Goal: Task Accomplishment & Management: Manage account settings

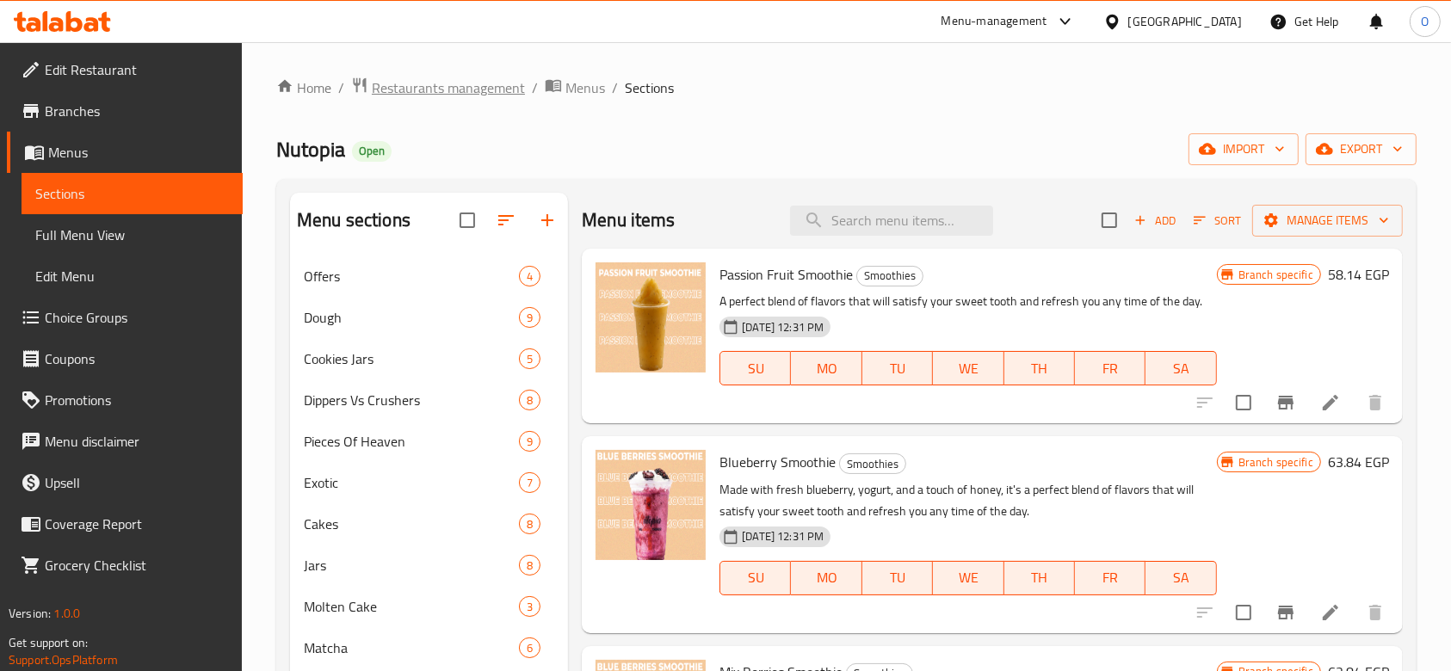
click at [452, 77] on span "Restaurants management" at bounding box center [448, 87] width 153 height 21
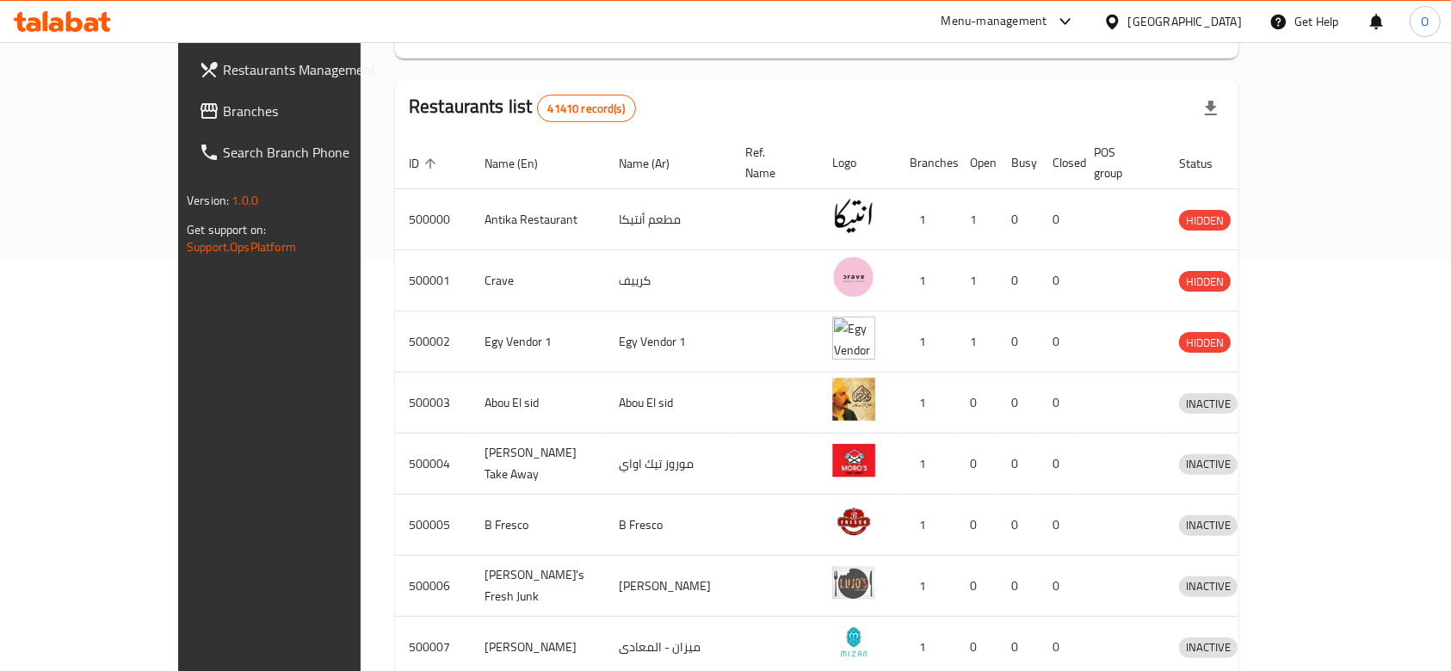
scroll to position [471, 0]
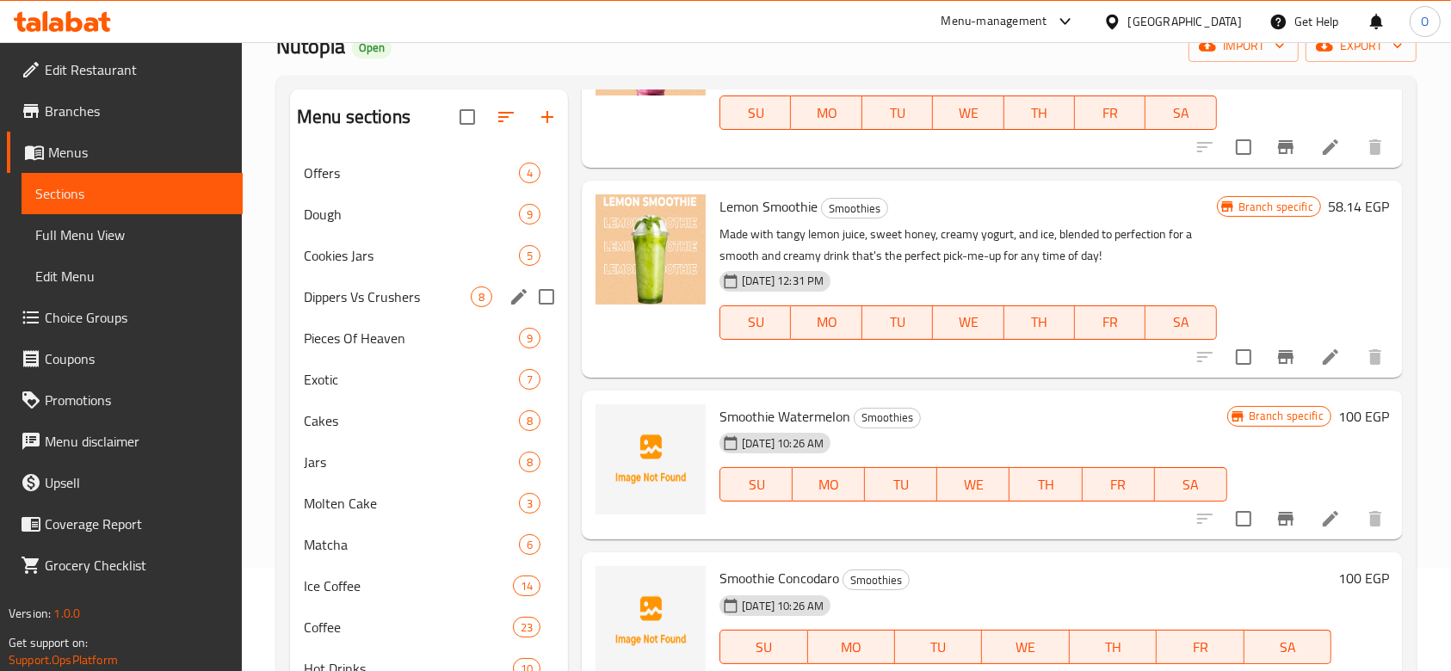
scroll to position [229, 0]
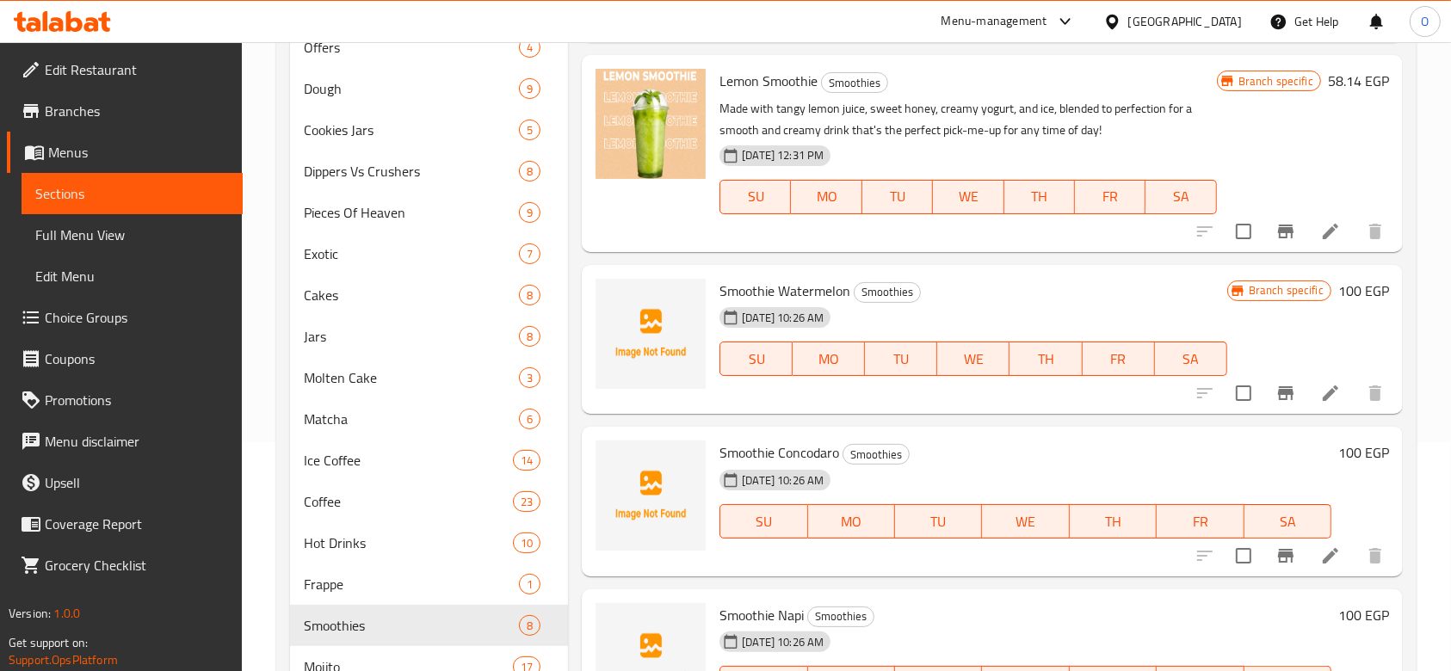
click at [776, 294] on span "Smoothie Watermelon" at bounding box center [785, 291] width 131 height 26
copy h6 "Smoothie Watermelon"
click at [613, 297] on icon "upload picture" at bounding box center [619, 301] width 17 height 15
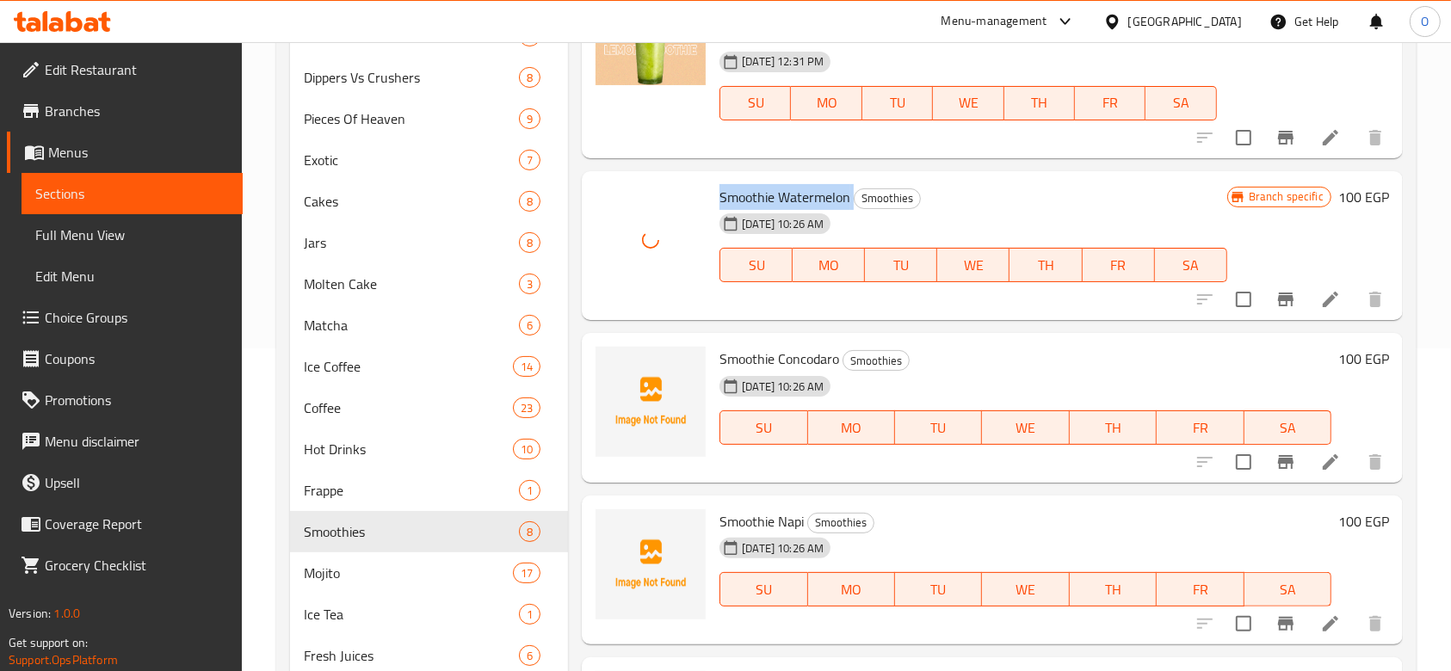
scroll to position [344, 0]
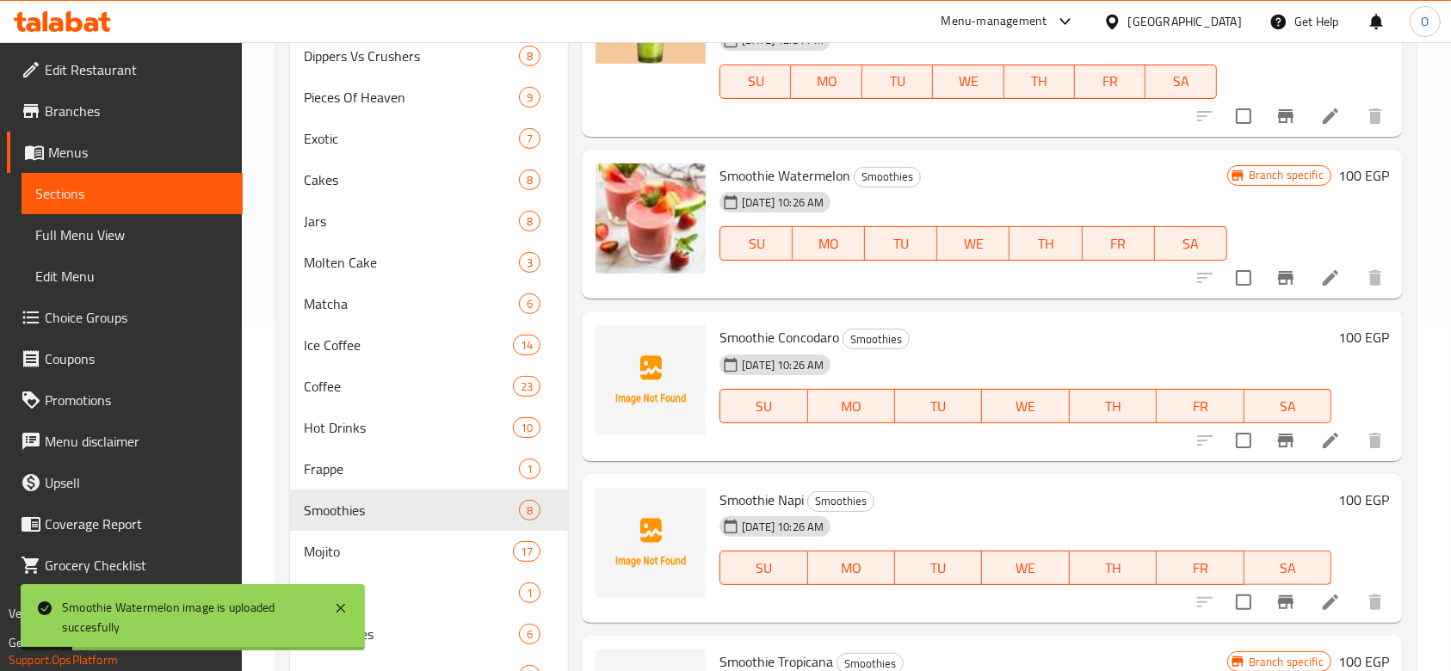
click at [742, 330] on span "Smoothie Concodaro" at bounding box center [780, 337] width 120 height 26
copy h6 "Smoothie Concodaro"
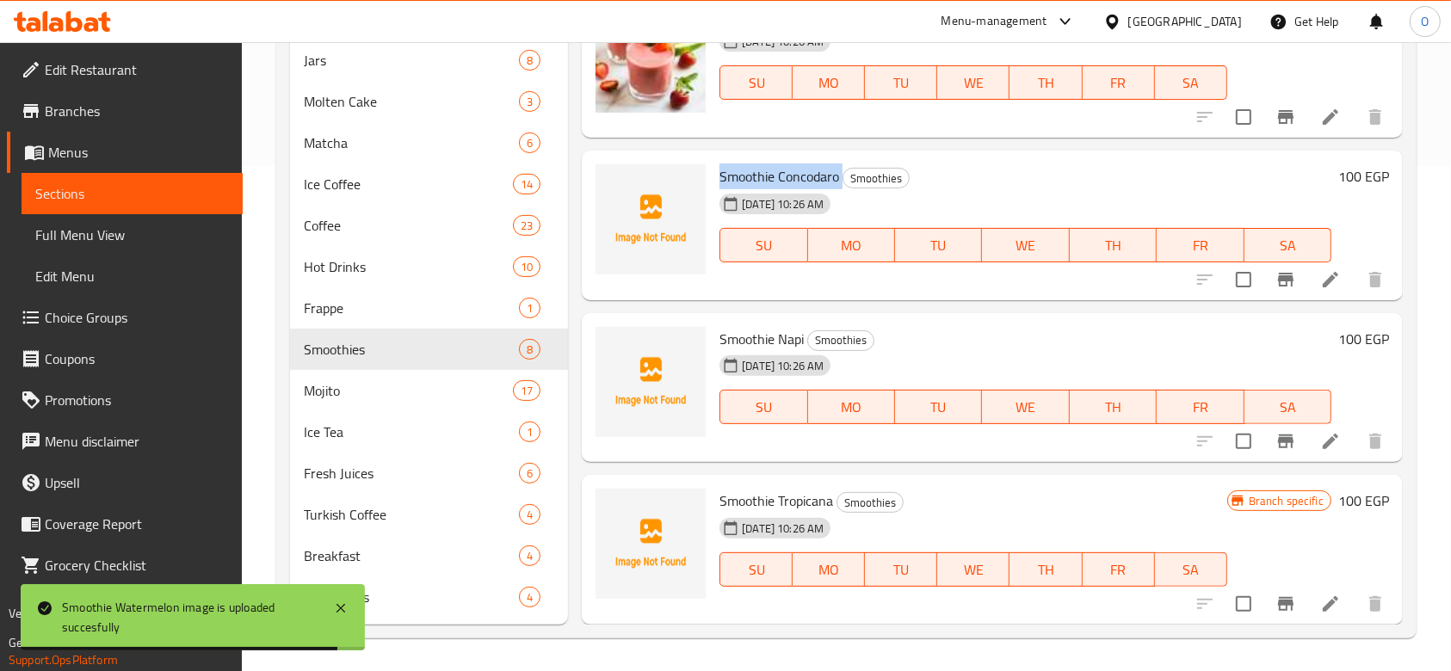
scroll to position [506, 0]
click at [786, 334] on span "Smoothie Napi" at bounding box center [762, 338] width 84 height 26
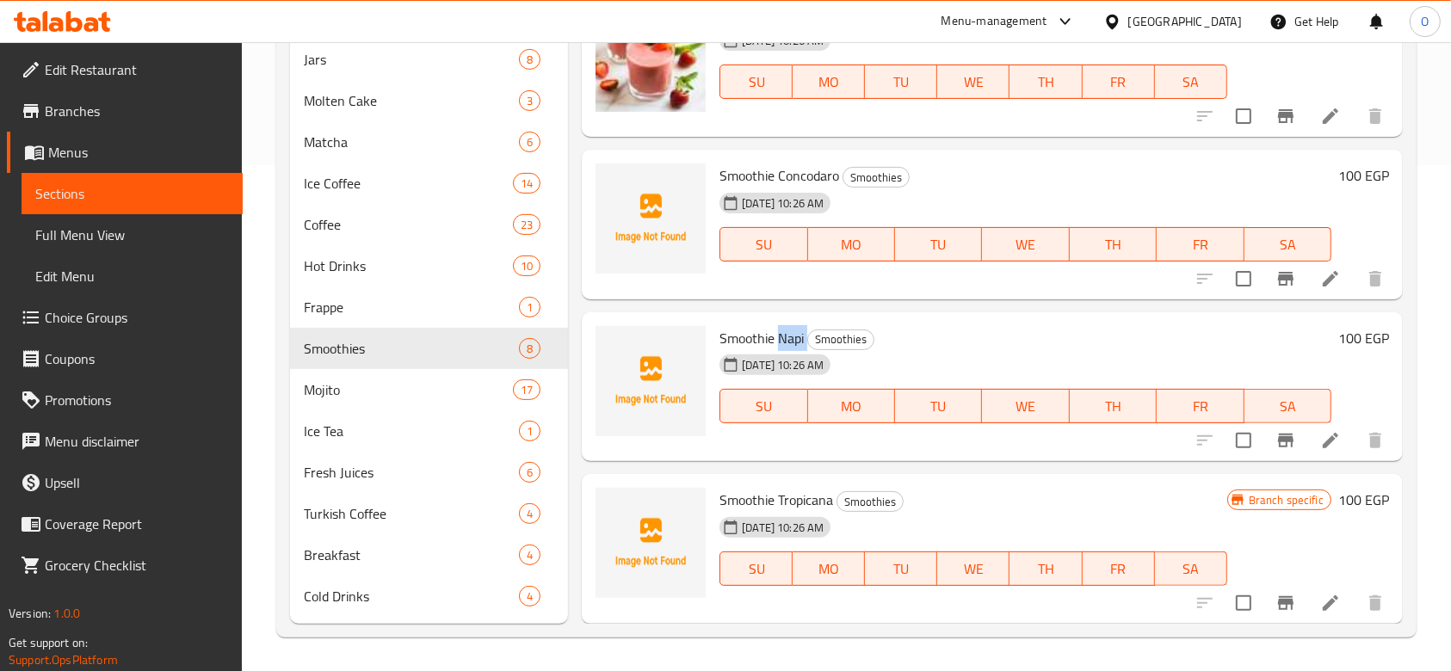
click at [786, 334] on span "Smoothie Napi" at bounding box center [762, 338] width 84 height 26
copy h6 "Smoothie Napi"
click at [618, 353] on icon "upload picture" at bounding box center [619, 350] width 21 height 21
click at [803, 500] on span "Smoothie Tropicana" at bounding box center [777, 500] width 114 height 26
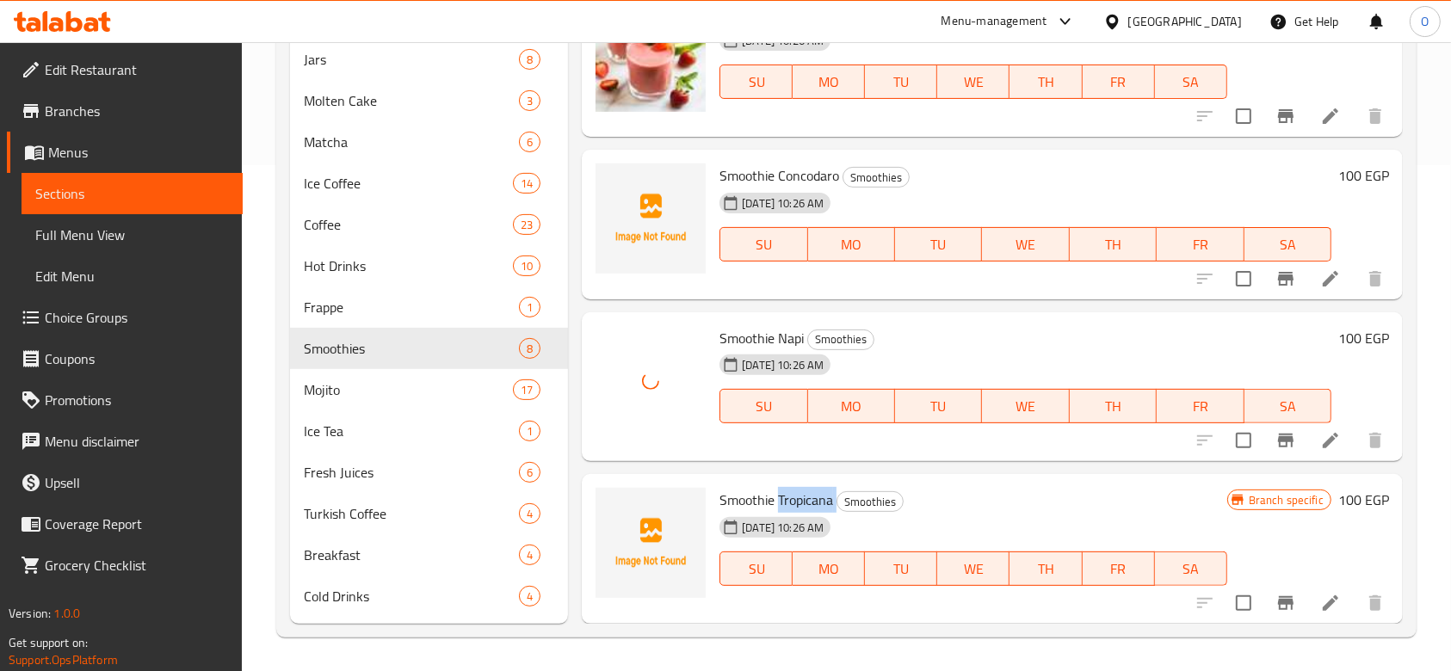
click at [803, 500] on span "Smoothie Tropicana" at bounding box center [777, 500] width 114 height 26
copy h6 "Smoothie Tropicana"
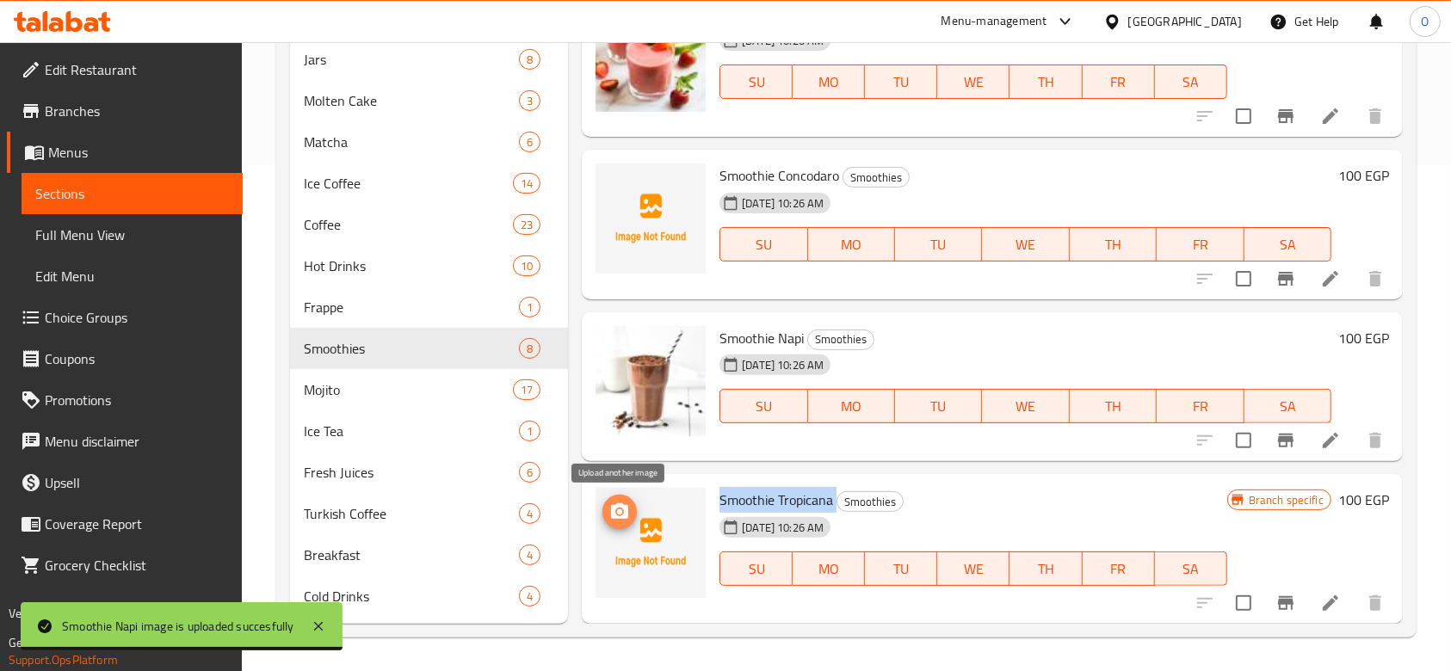
click at [620, 513] on circle "upload picture" at bounding box center [619, 512] width 5 height 5
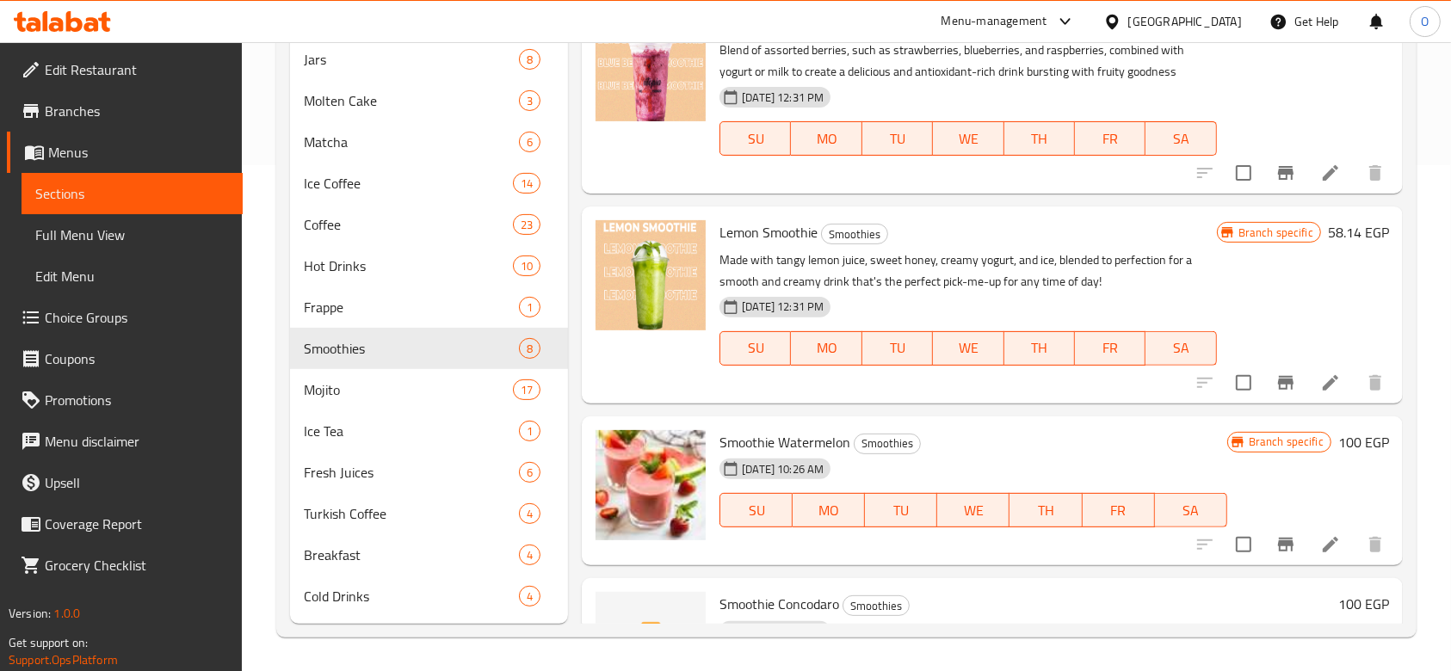
scroll to position [0, 0]
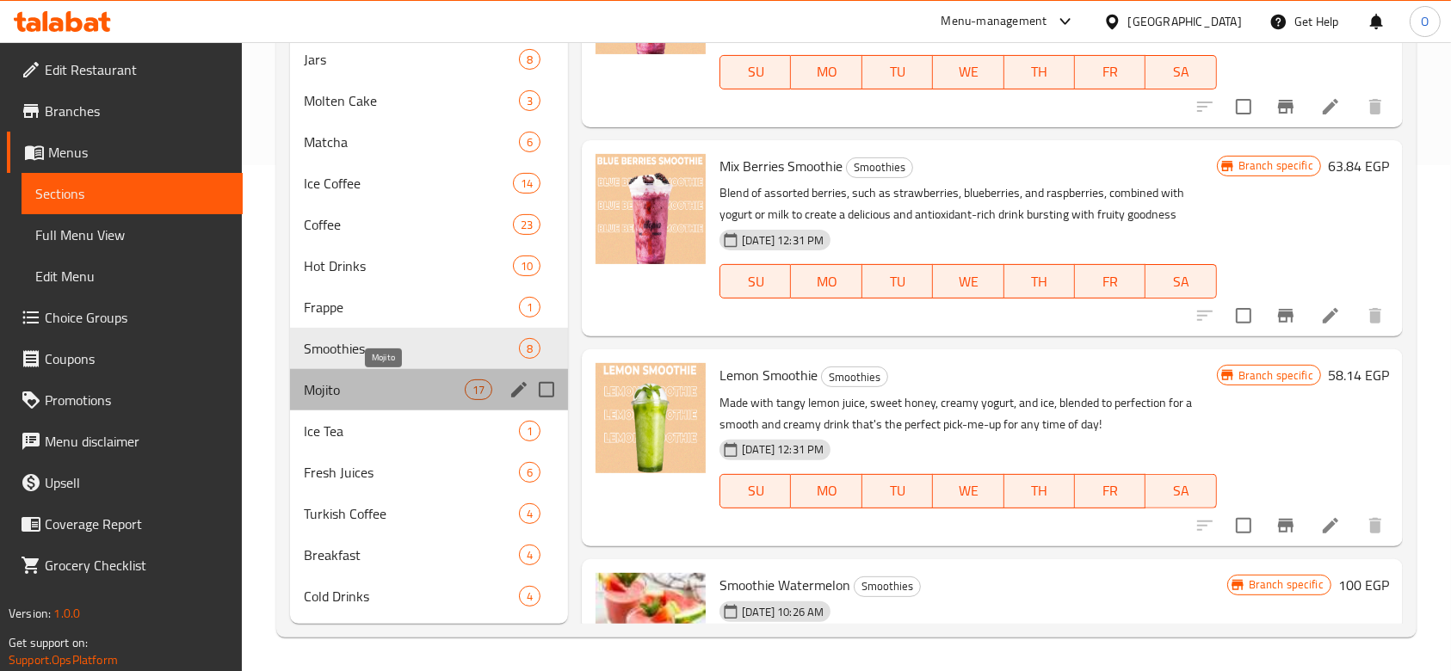
click at [343, 389] on span "Mojito" at bounding box center [384, 390] width 161 height 21
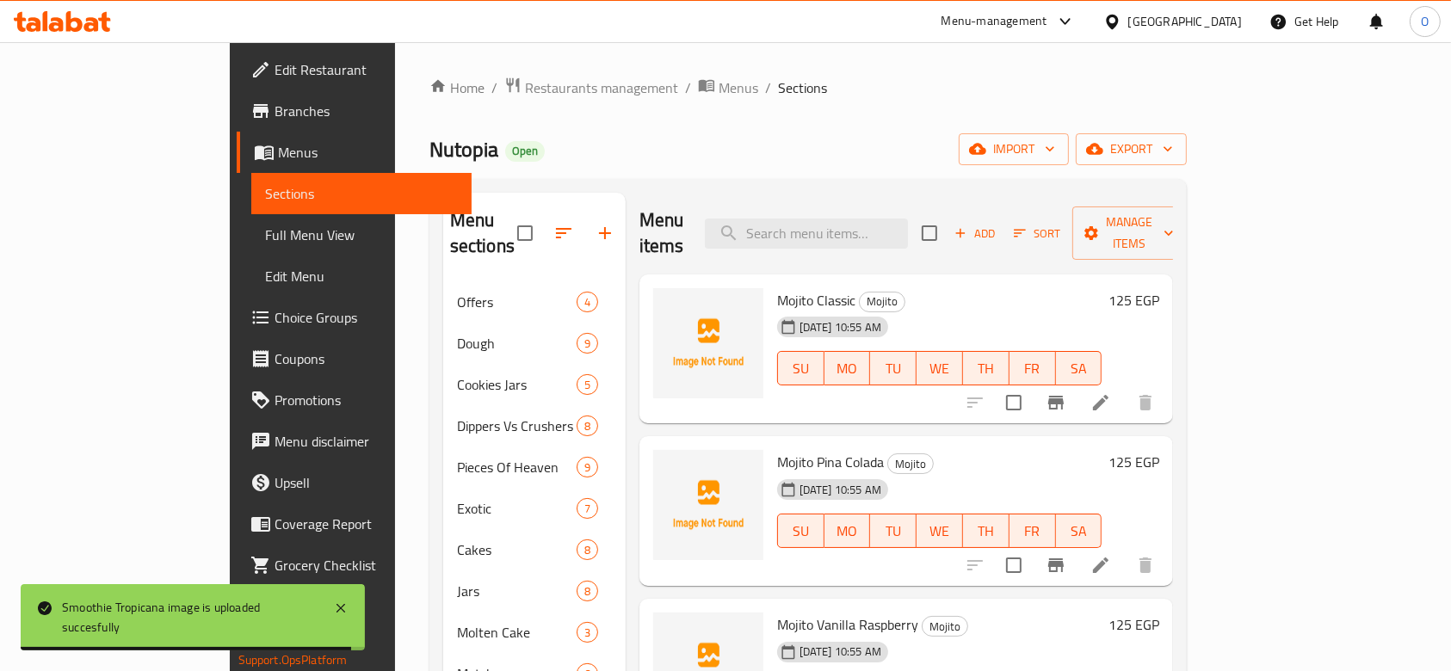
click at [781, 287] on span "Mojito Classic" at bounding box center [816, 300] width 78 height 26
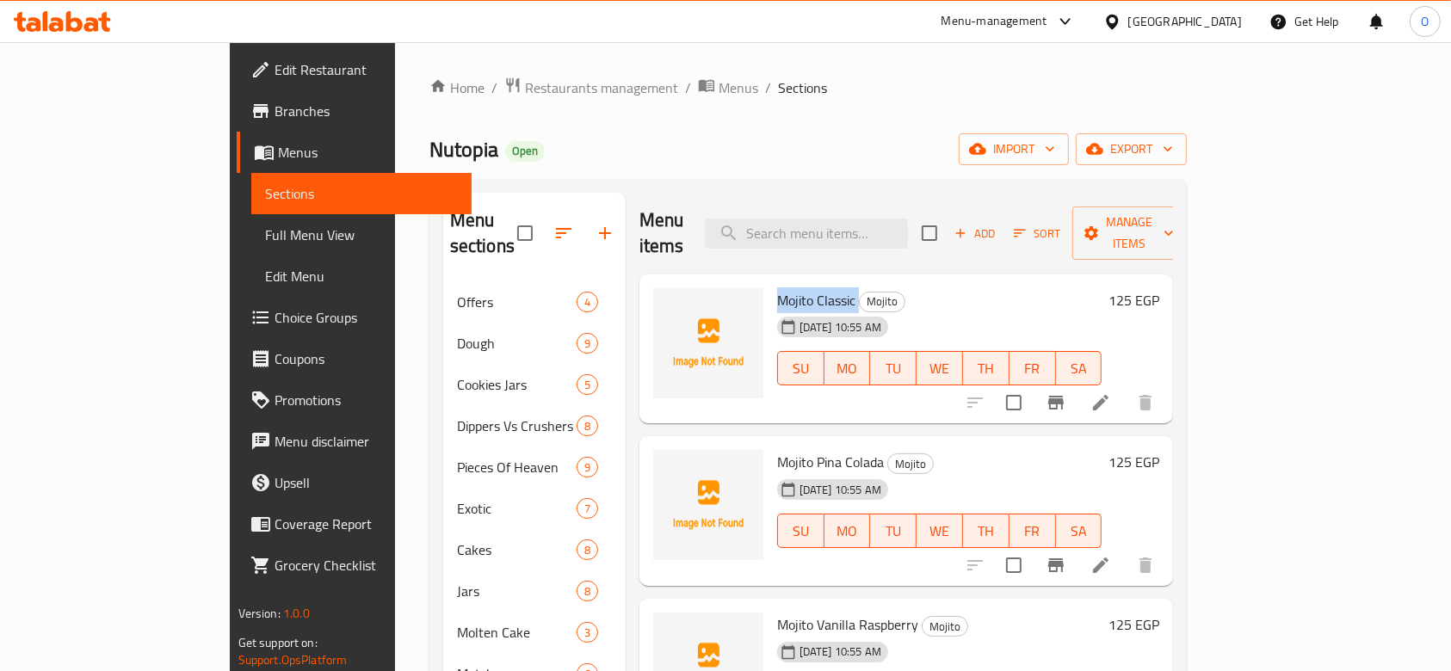
copy h6 "Mojito Classic"
click at [669, 304] on icon "upload picture" at bounding box center [677, 311] width 17 height 15
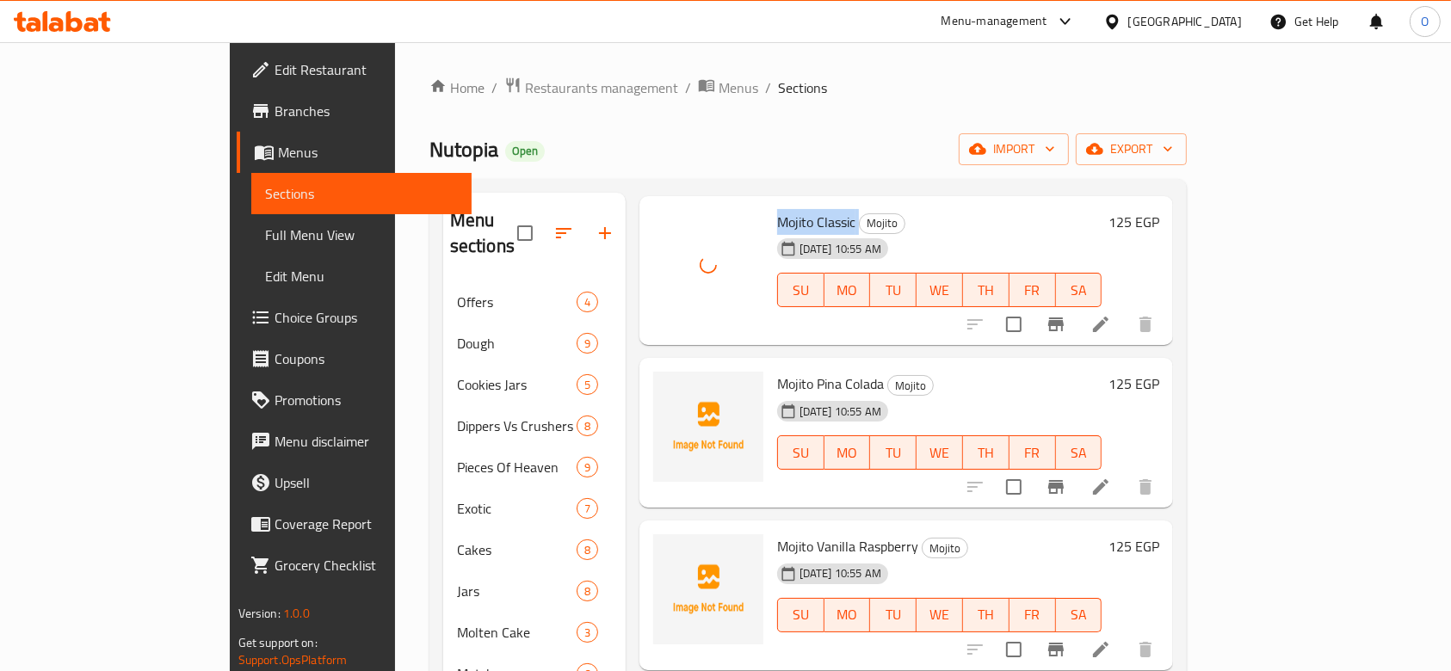
scroll to position [114, 0]
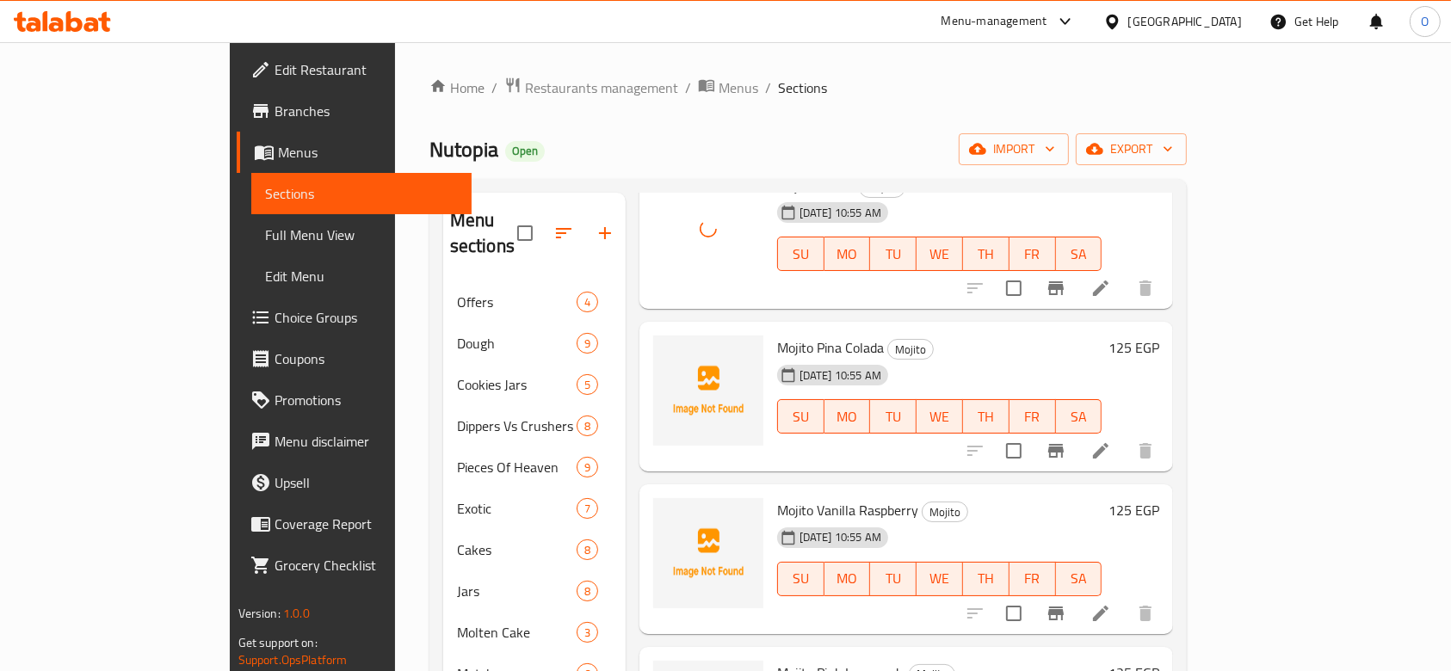
click at [777, 335] on span "Mojito Pina Colada" at bounding box center [830, 348] width 107 height 26
copy h6 "Mojito Pina Colada"
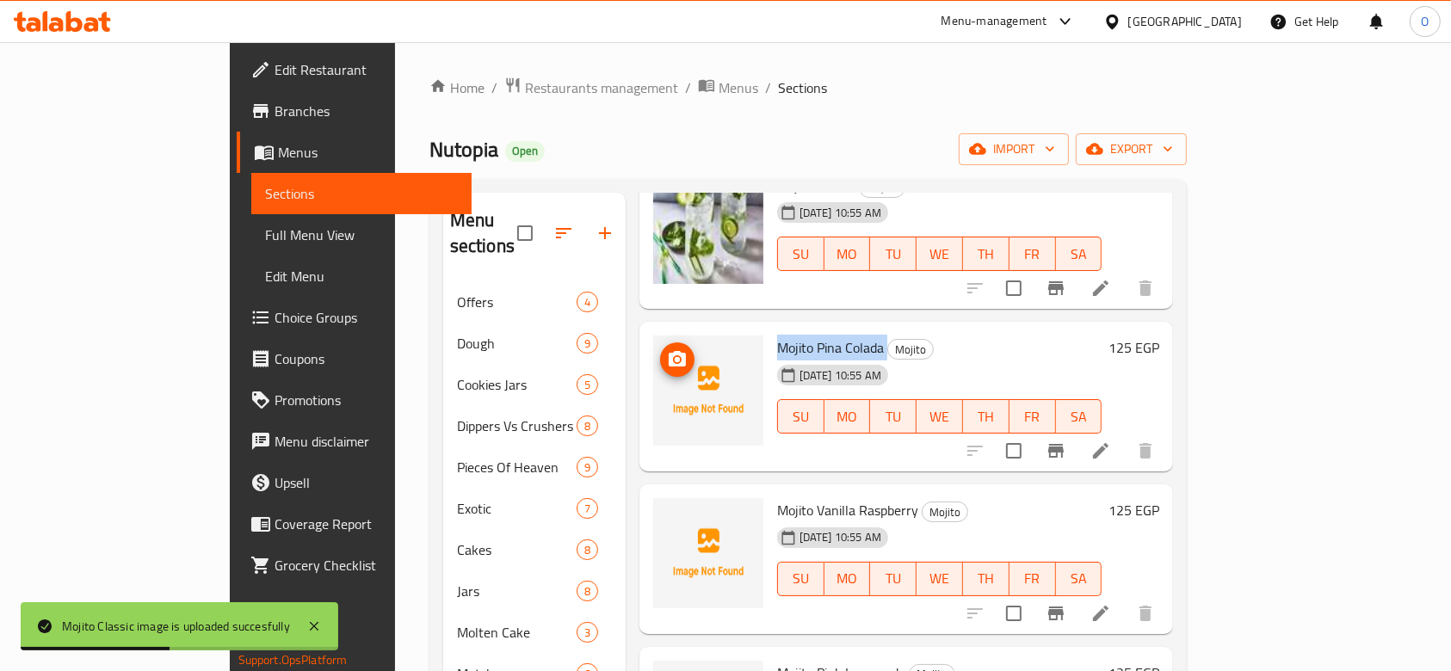
click at [653, 336] on img at bounding box center [708, 391] width 110 height 110
click at [669, 351] on icon "upload picture" at bounding box center [677, 358] width 17 height 15
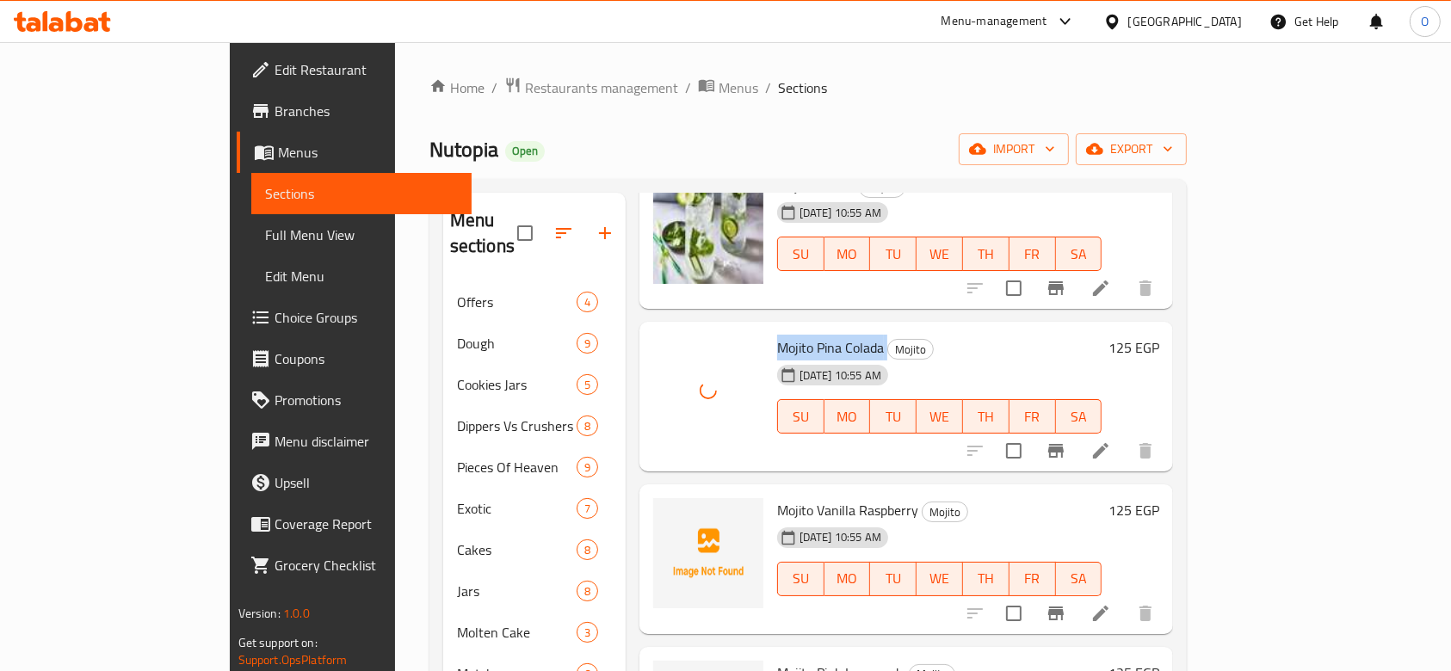
scroll to position [344, 0]
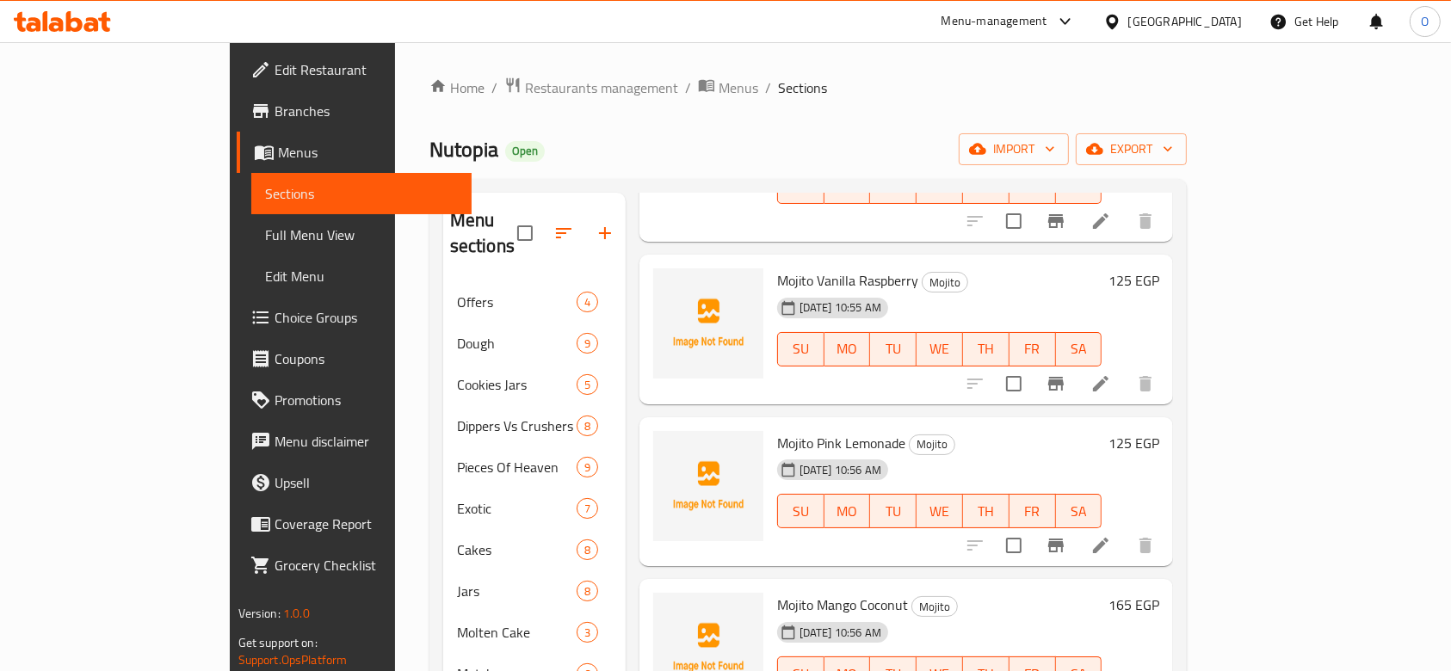
click at [791, 268] on span "Mojito Vanilla Raspberry" at bounding box center [847, 281] width 141 height 26
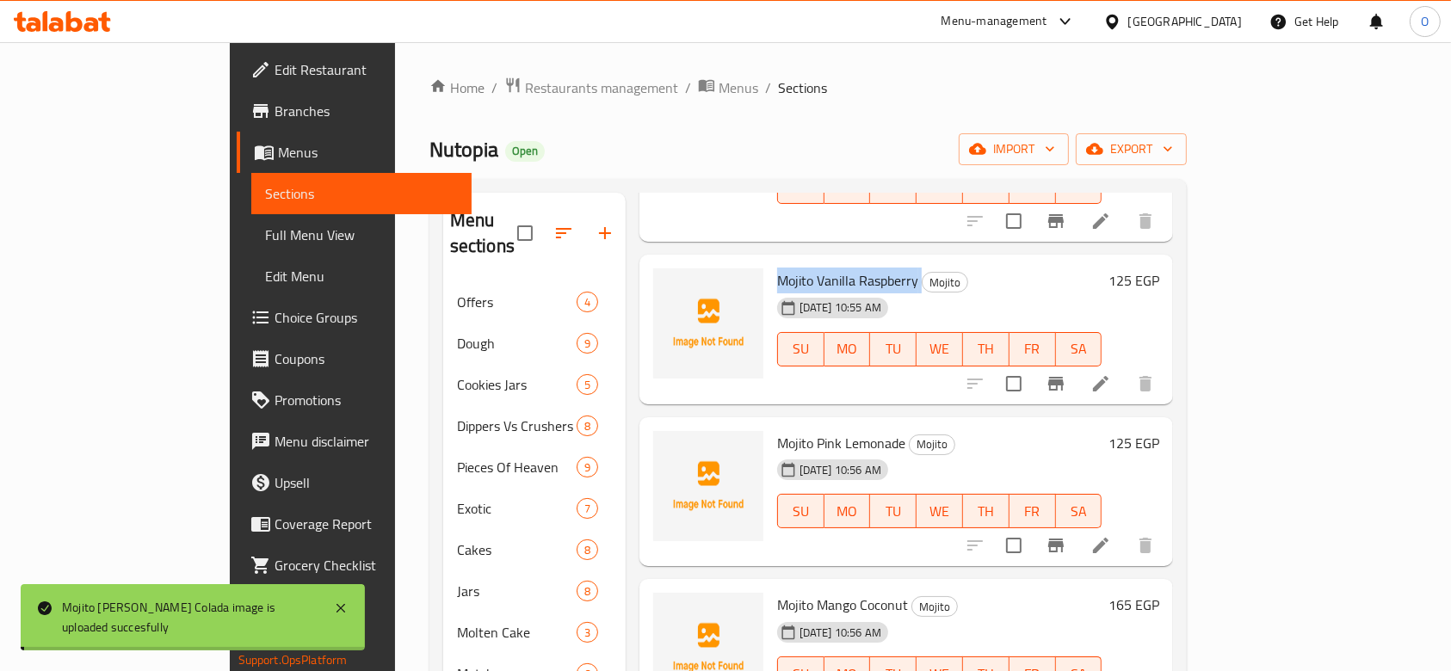
copy h6 "Mojito Vanilla Raspberry"
click at [669, 284] on icon "upload picture" at bounding box center [677, 291] width 17 height 15
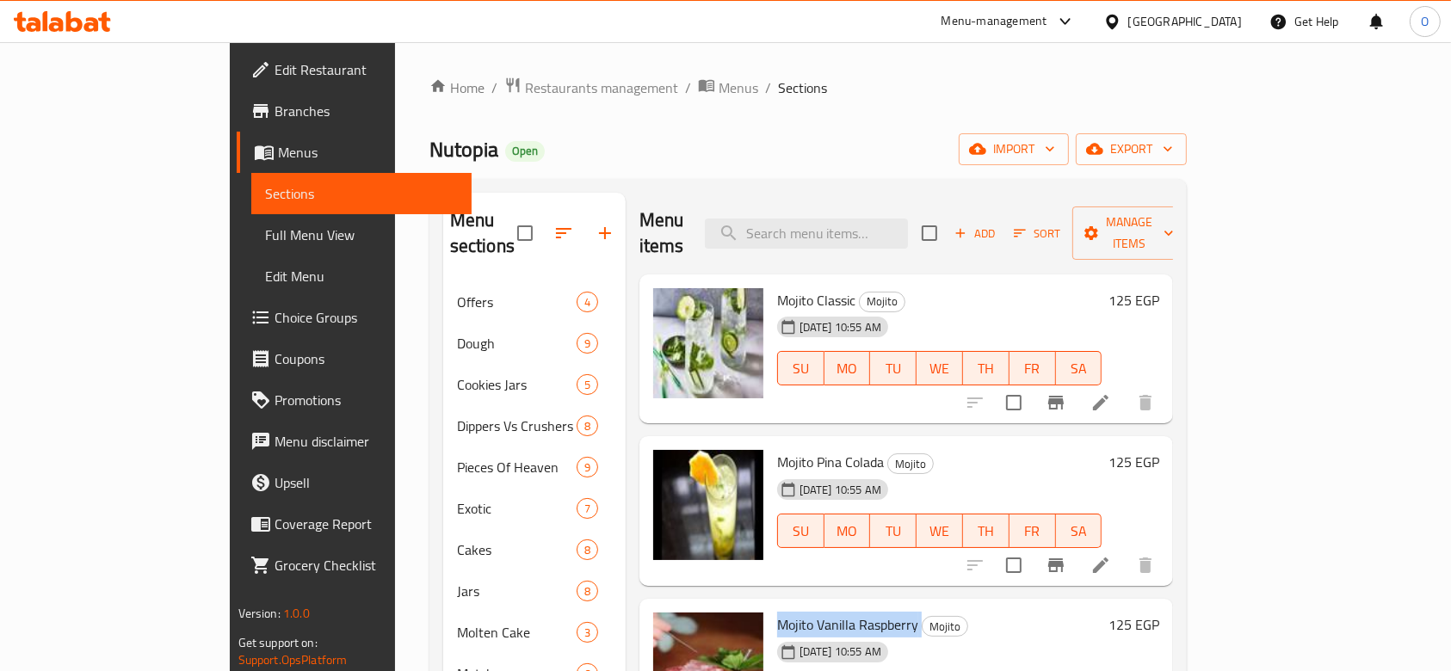
scroll to position [459, 0]
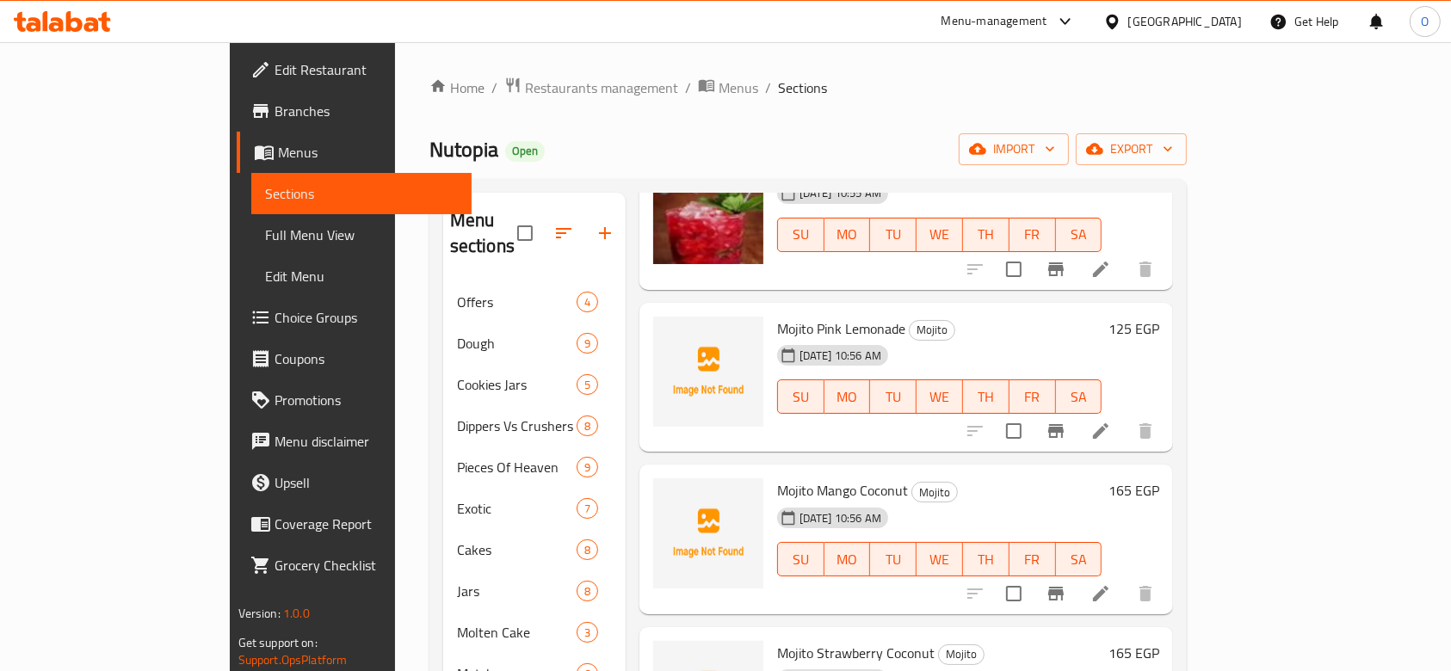
click at [777, 316] on span "Mojito Pink Lemonade" at bounding box center [841, 329] width 128 height 26
copy h6 "Mojito Pink Lemonade"
click at [675, 337] on circle "upload picture" at bounding box center [677, 339] width 5 height 5
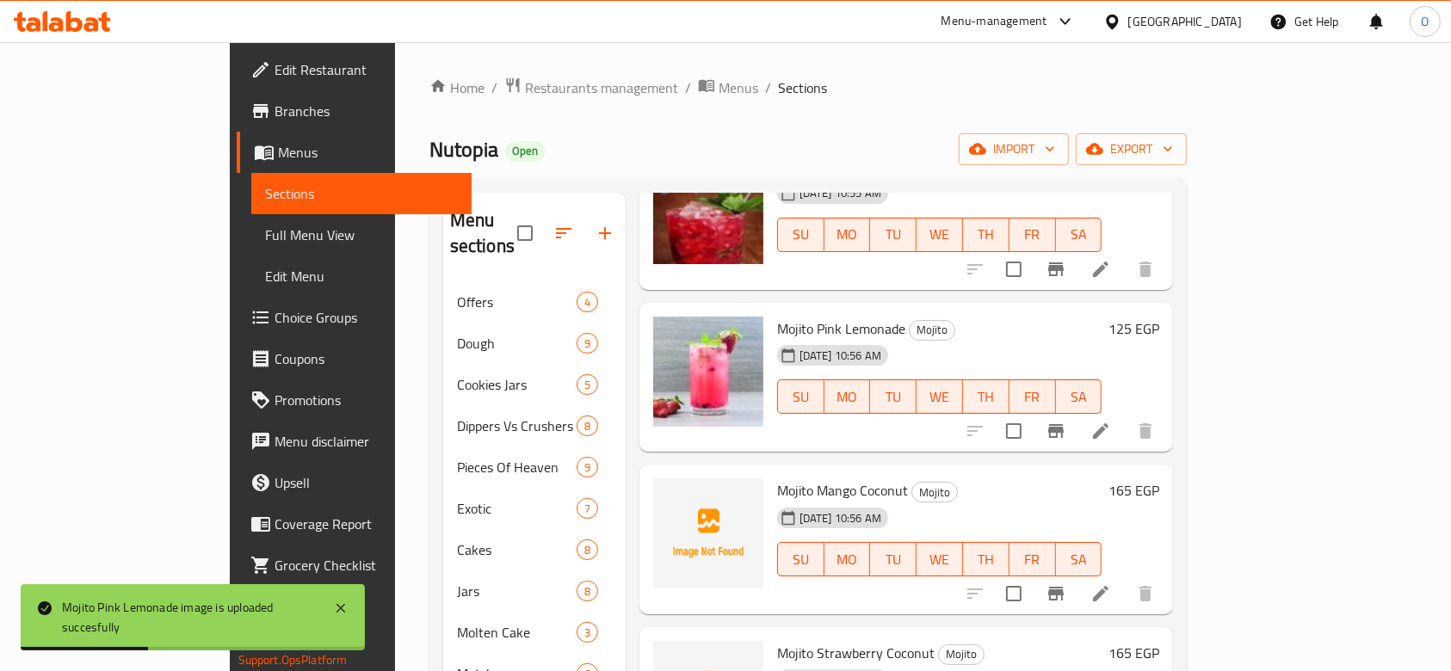
click at [777, 478] on span "Mojito Mango Coconut" at bounding box center [842, 491] width 131 height 26
copy h6 "Mojito Mango Coconut"
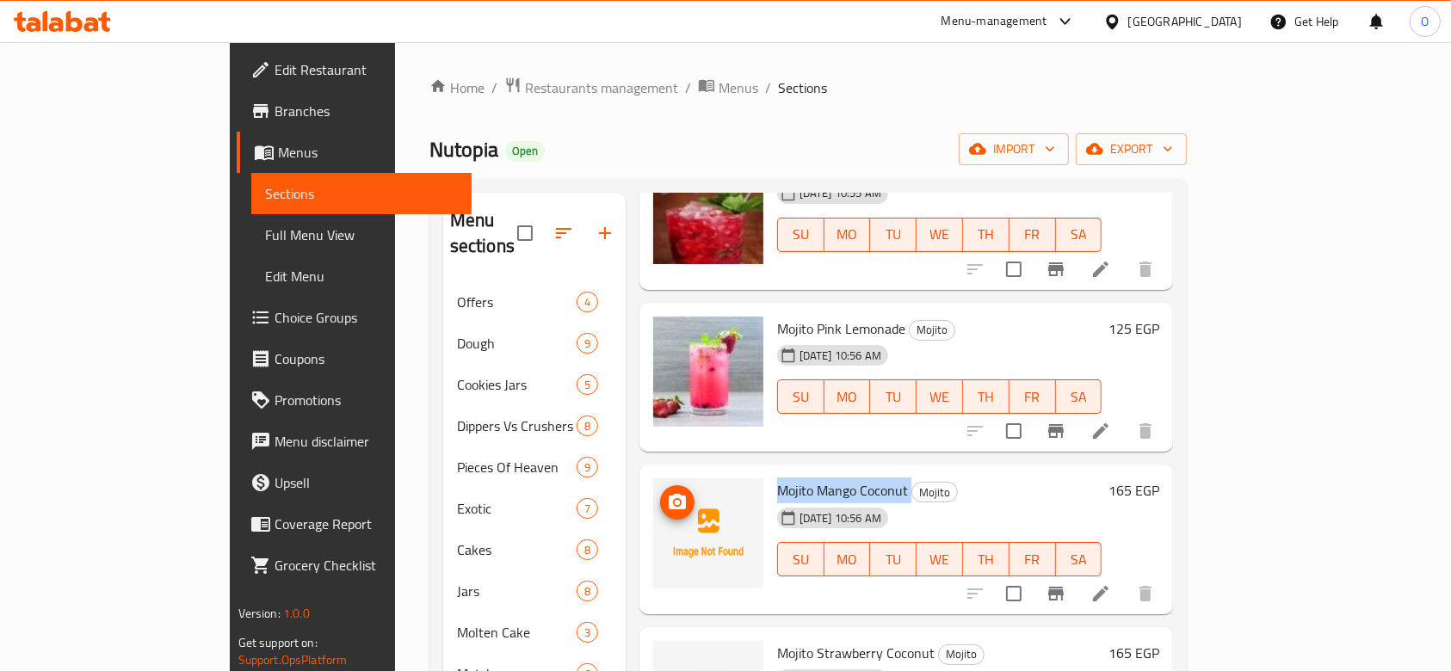
click at [669, 494] on icon "upload picture" at bounding box center [677, 501] width 17 height 15
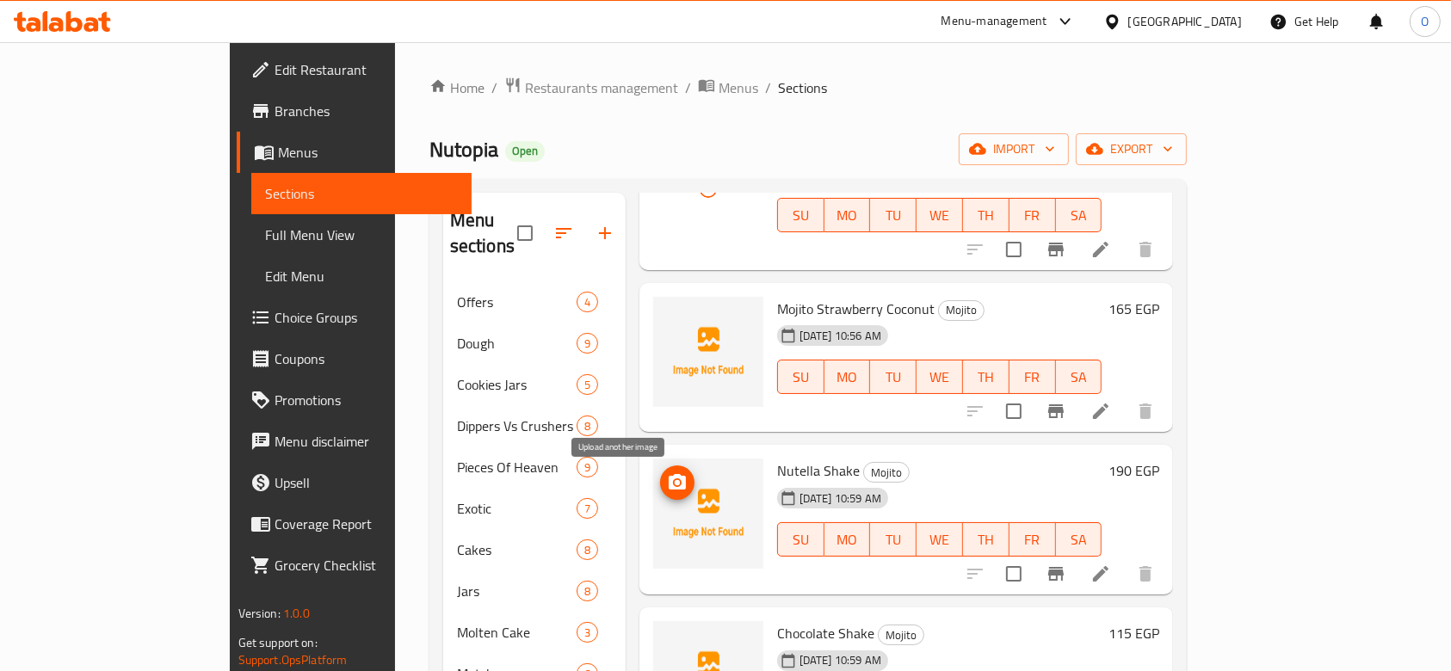
scroll to position [689, 0]
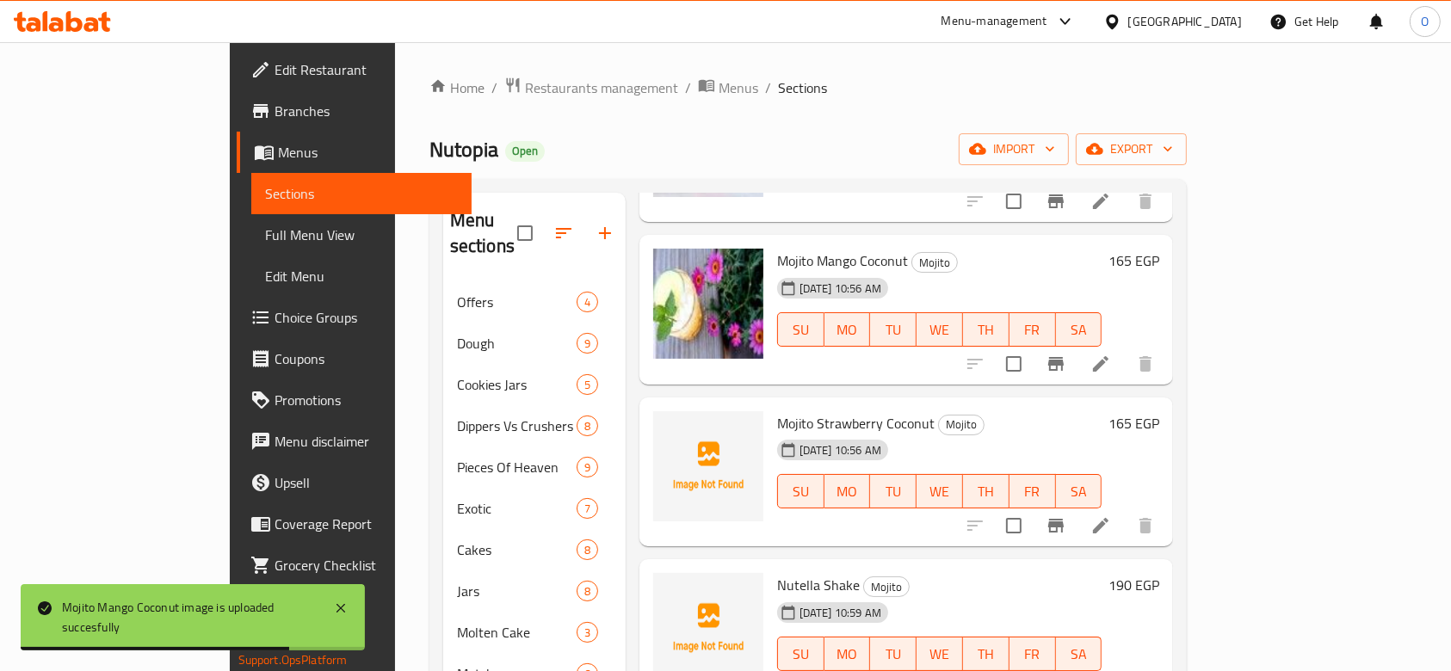
click at [777, 411] on span "Mojito Strawberry Coconut" at bounding box center [856, 424] width 158 height 26
copy h6 "Mojito Strawberry Coconut"
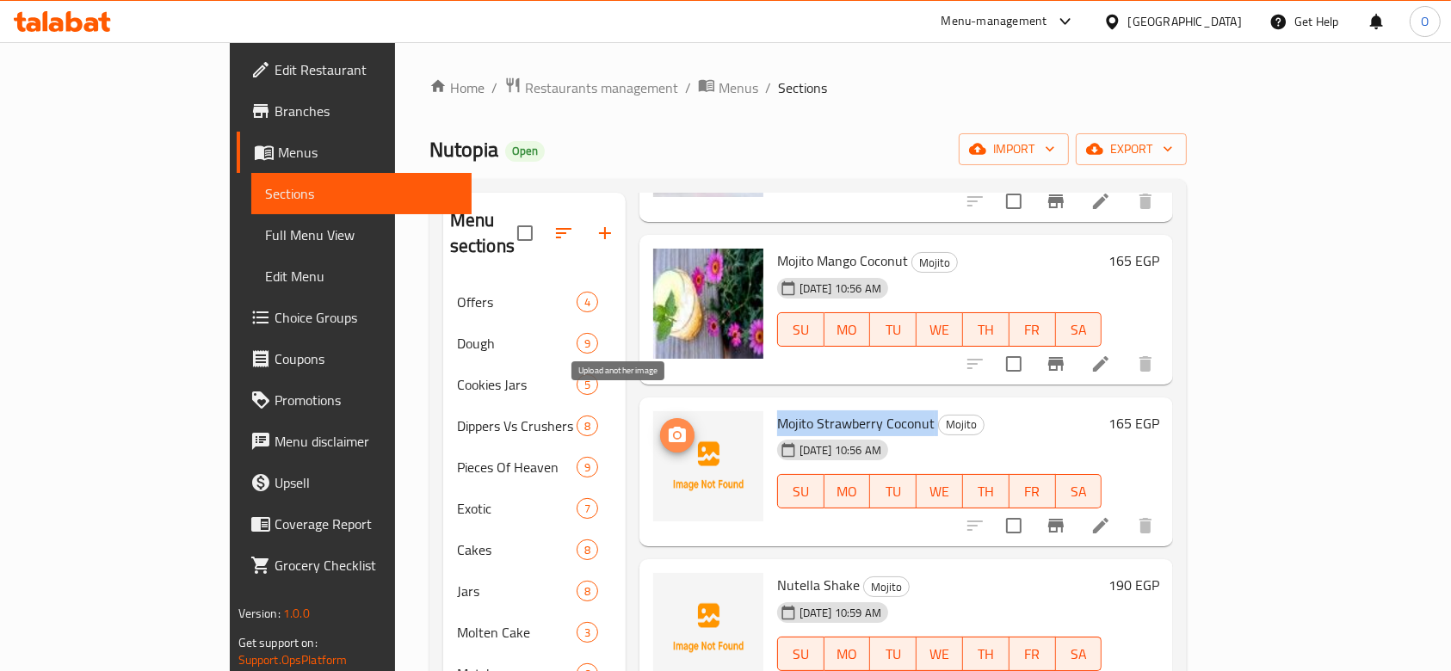
click at [660, 422] on button "upload picture" at bounding box center [677, 435] width 34 height 34
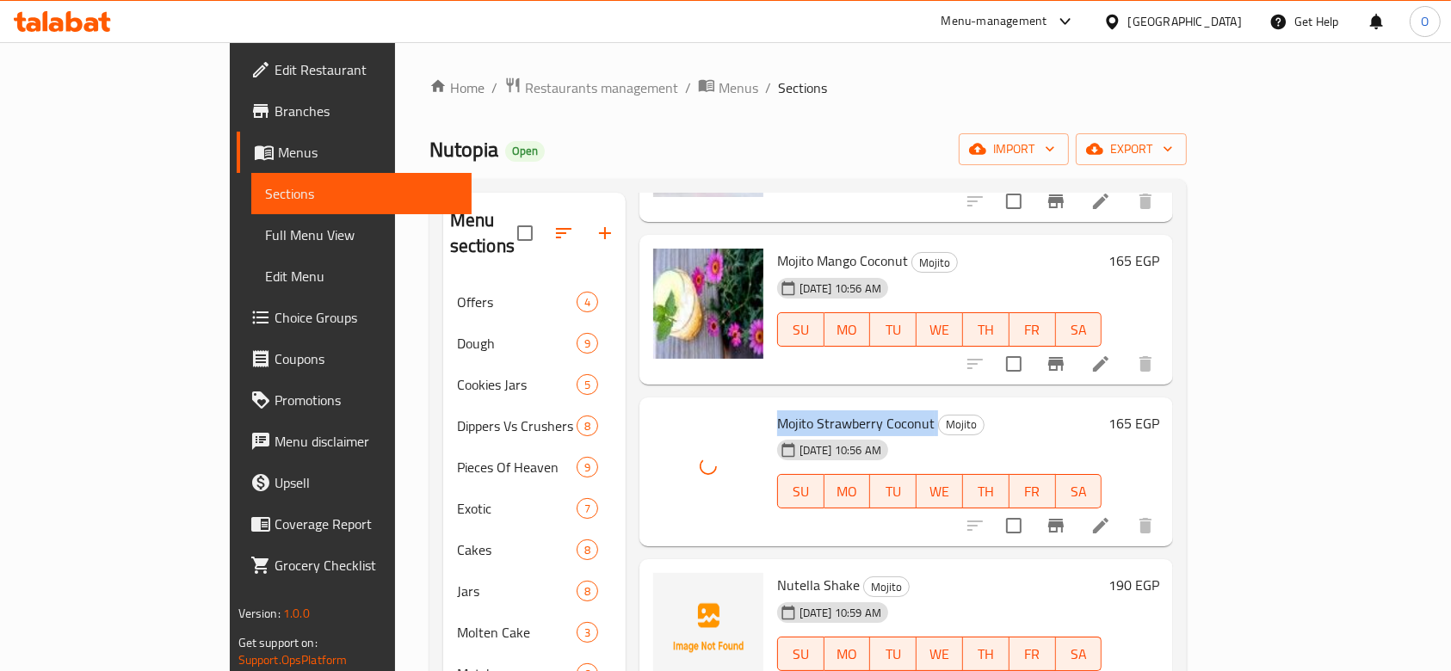
scroll to position [803, 0]
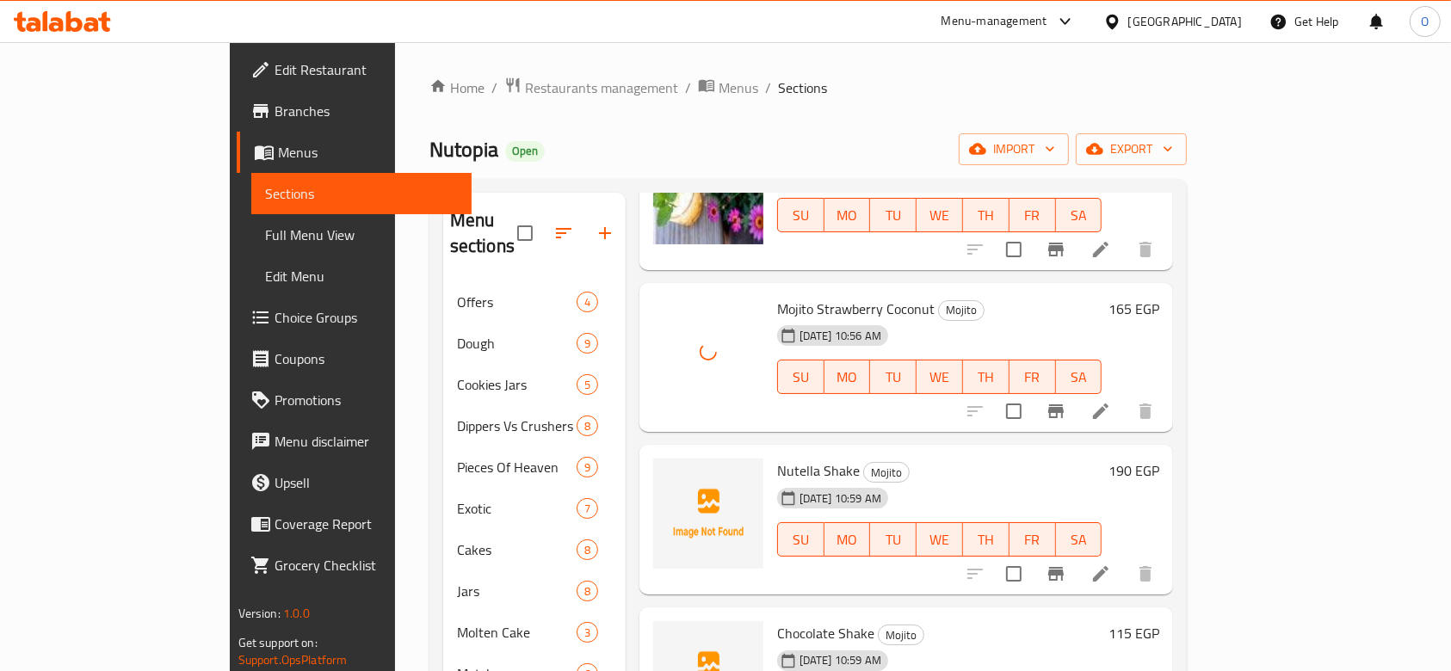
click at [777, 458] on span "Nutella Shake" at bounding box center [818, 471] width 83 height 26
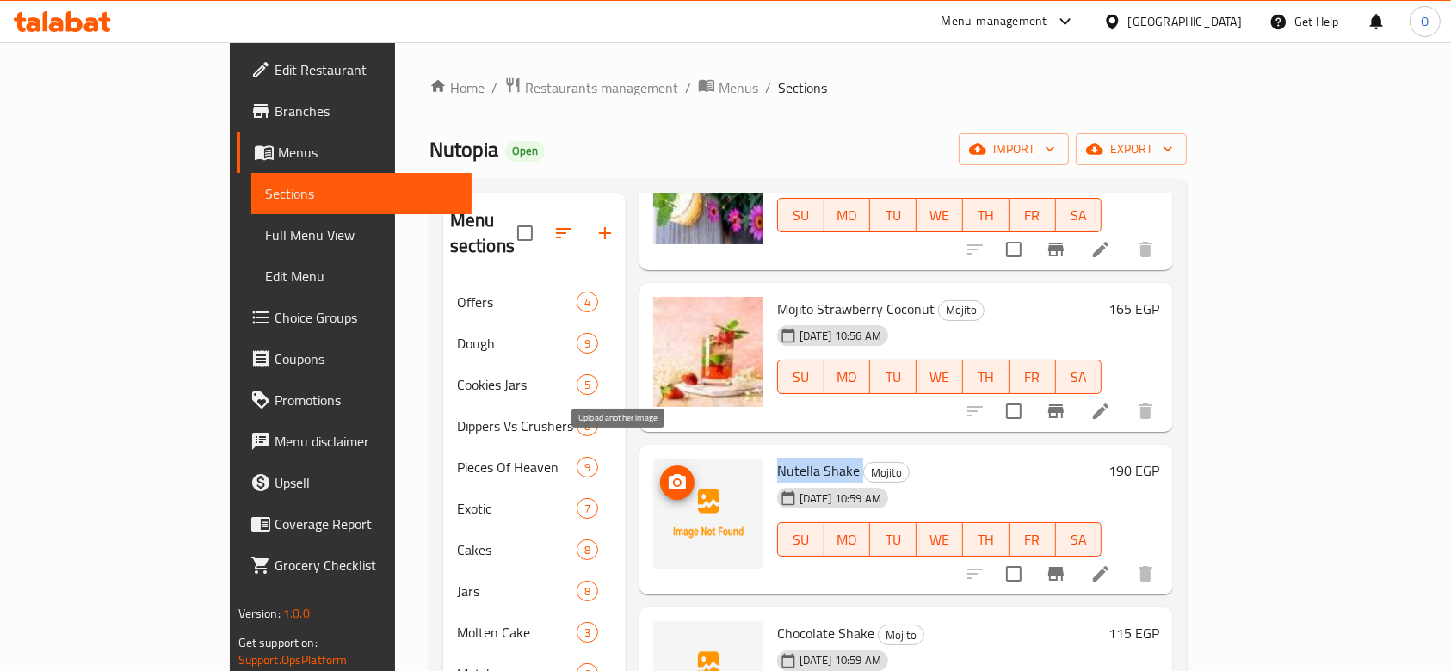
click at [669, 474] on icon "upload picture" at bounding box center [677, 481] width 17 height 15
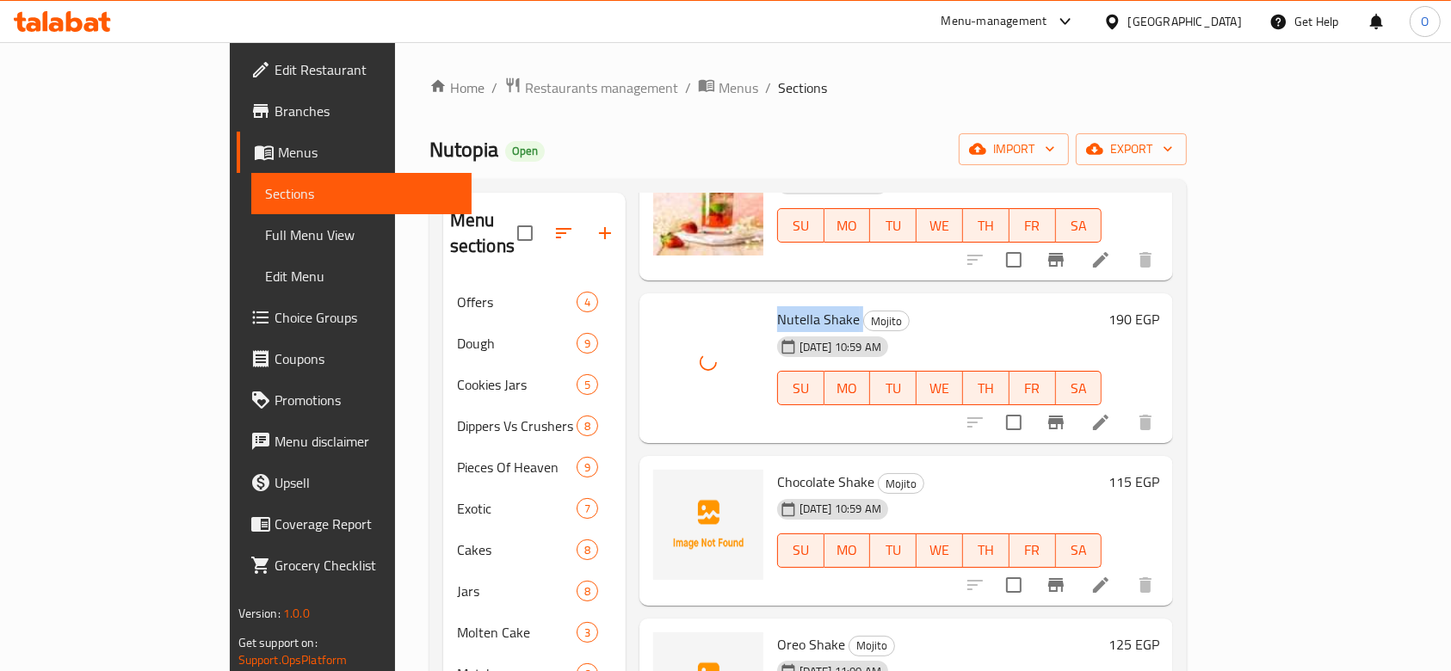
scroll to position [1033, 0]
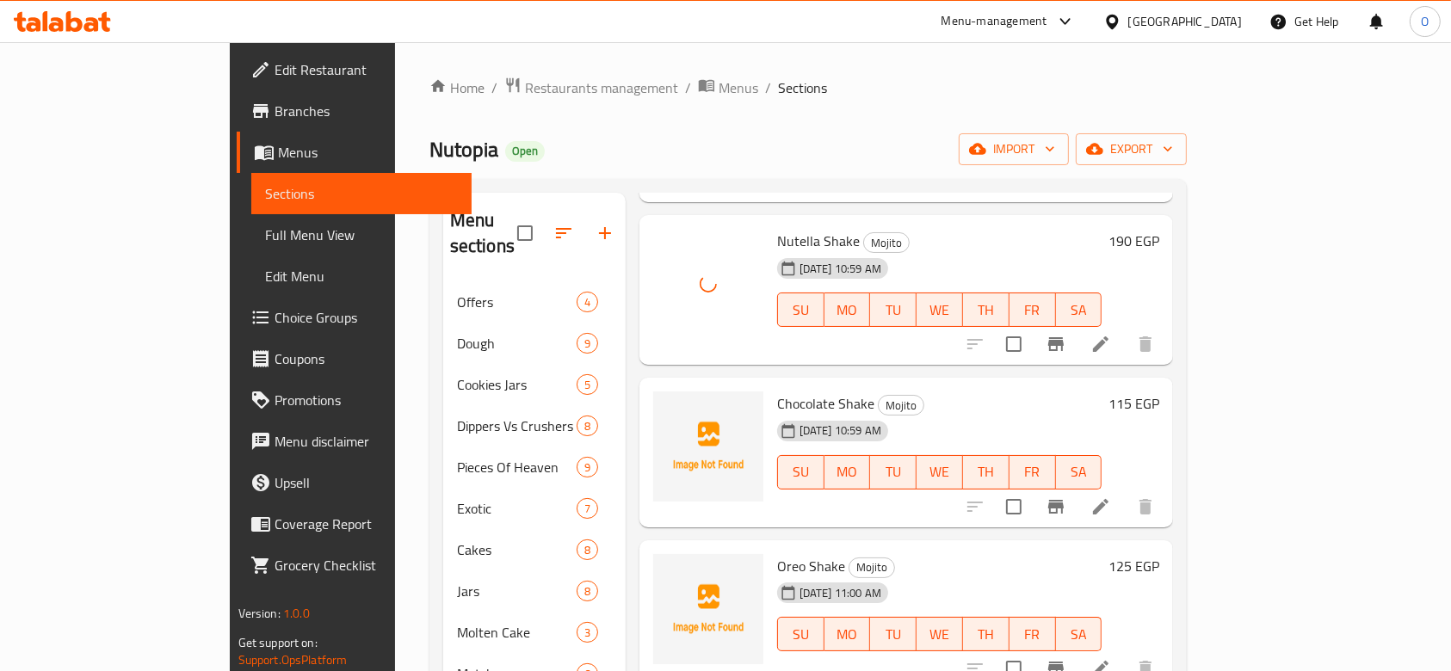
click at [770, 378] on div "Chocolate Shake Mojito 01-10-2025 10:59 AM SU MO TU WE TH FR SA 115 EGP" at bounding box center [907, 453] width 535 height 150
click at [777, 391] on span "Chocolate Shake" at bounding box center [825, 404] width 97 height 26
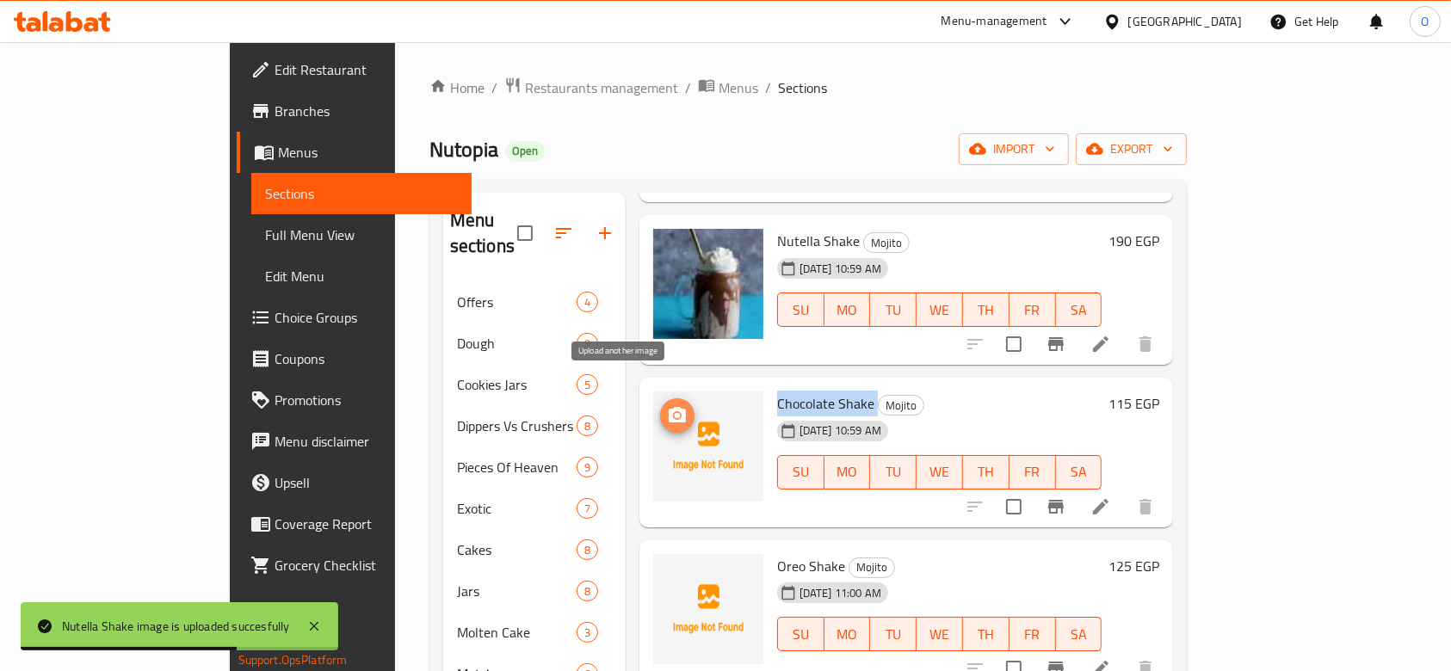
click at [669, 407] on icon "upload picture" at bounding box center [677, 414] width 17 height 15
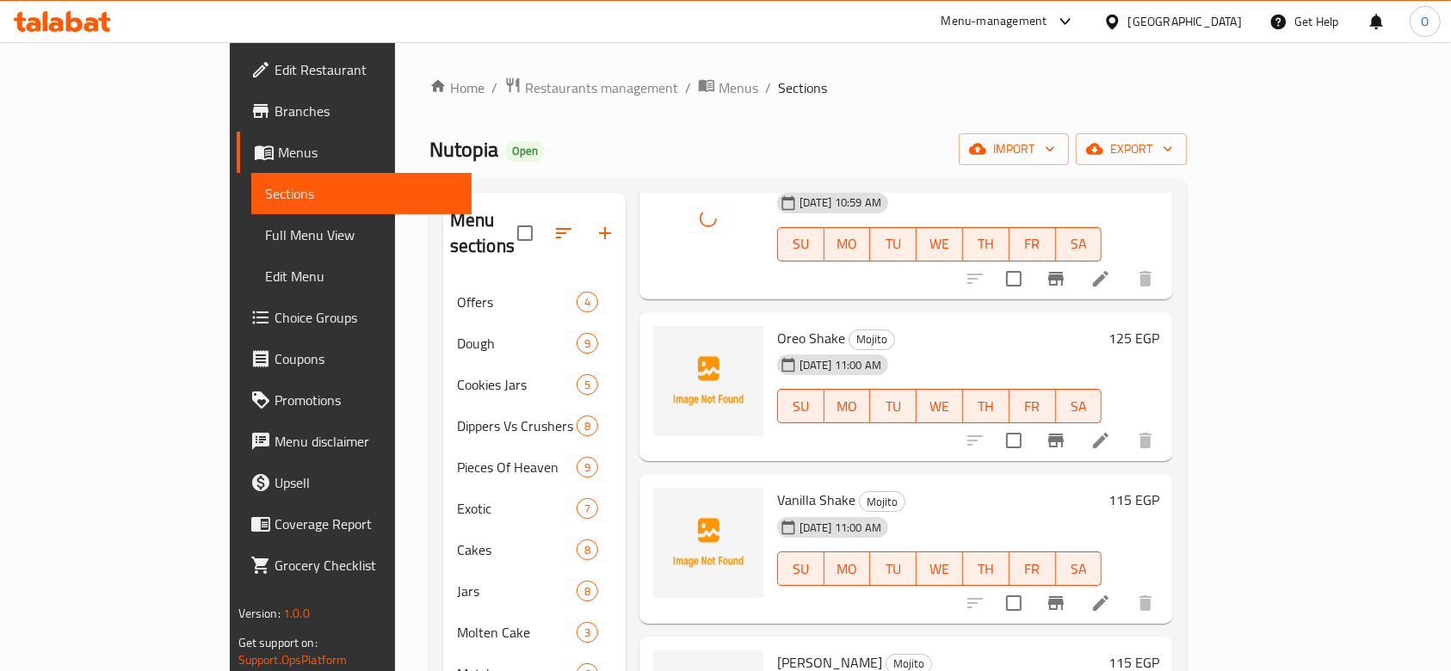
scroll to position [1262, 0]
click at [777, 324] on span "Oreo Shake" at bounding box center [811, 337] width 68 height 26
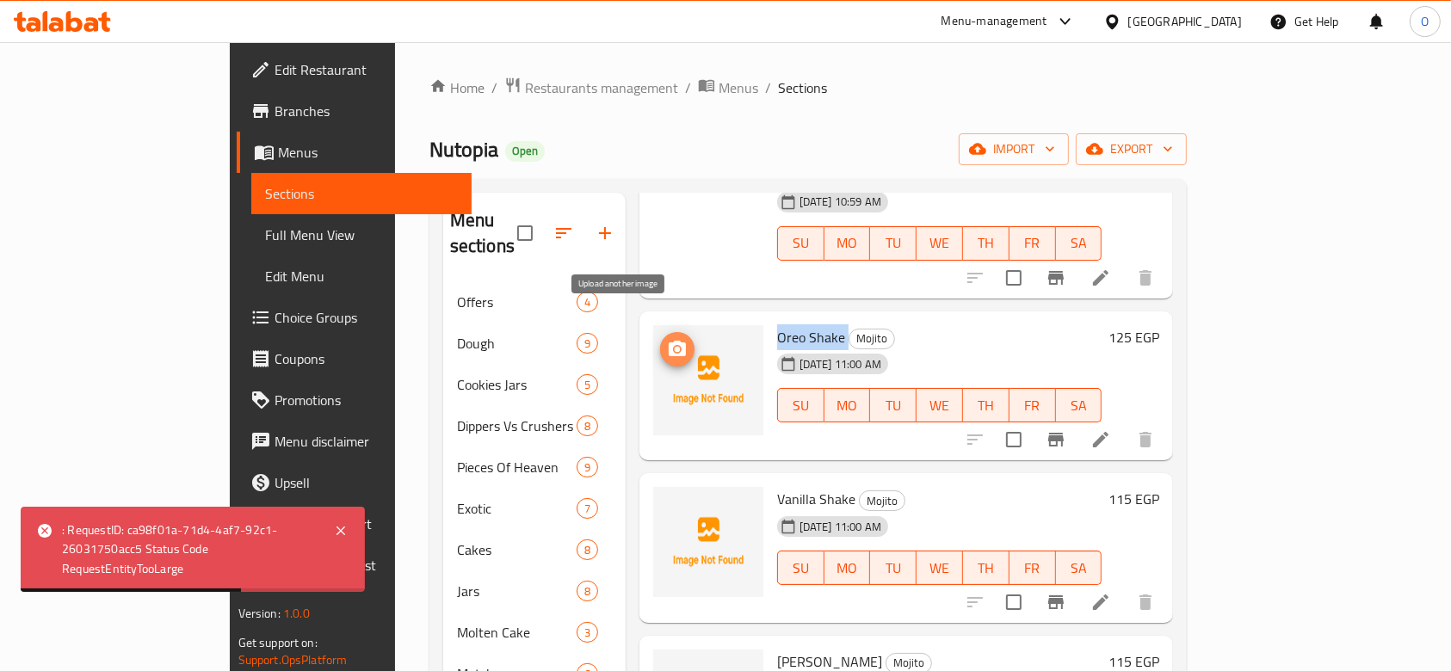
click at [669, 341] on icon "upload picture" at bounding box center [677, 348] width 17 height 15
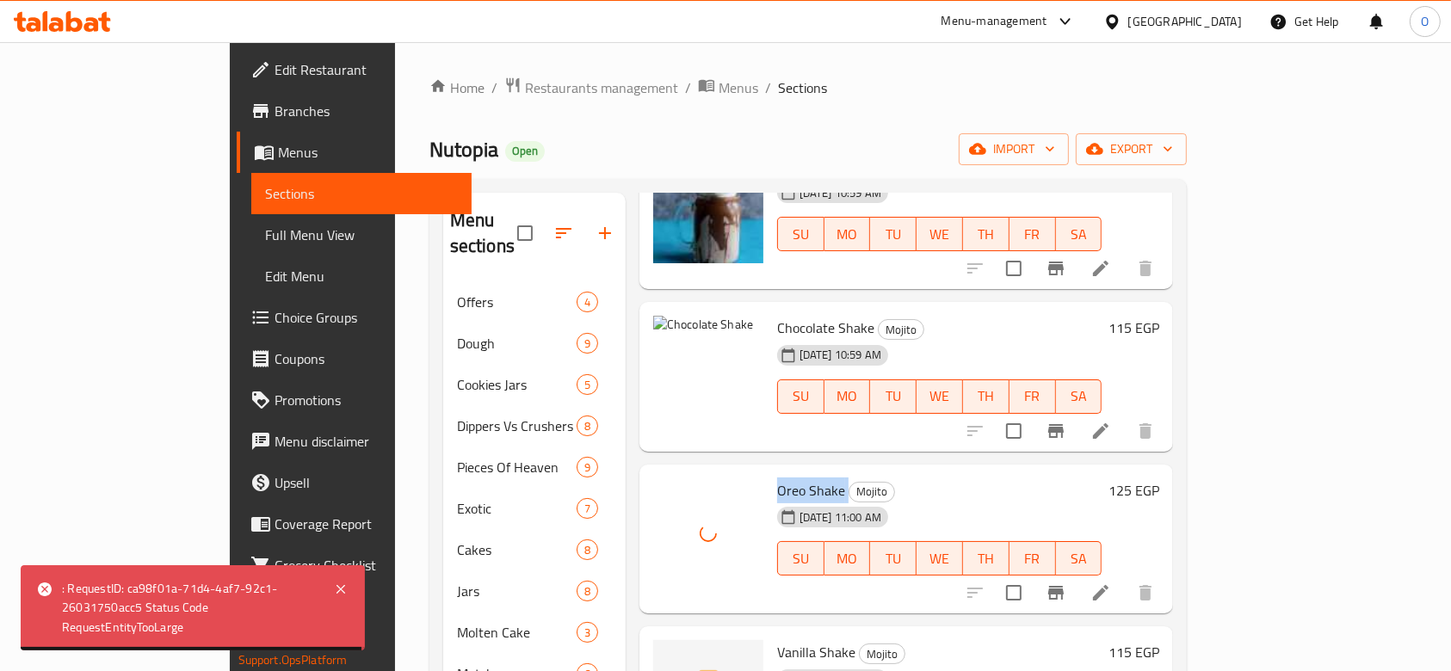
scroll to position [1033, 0]
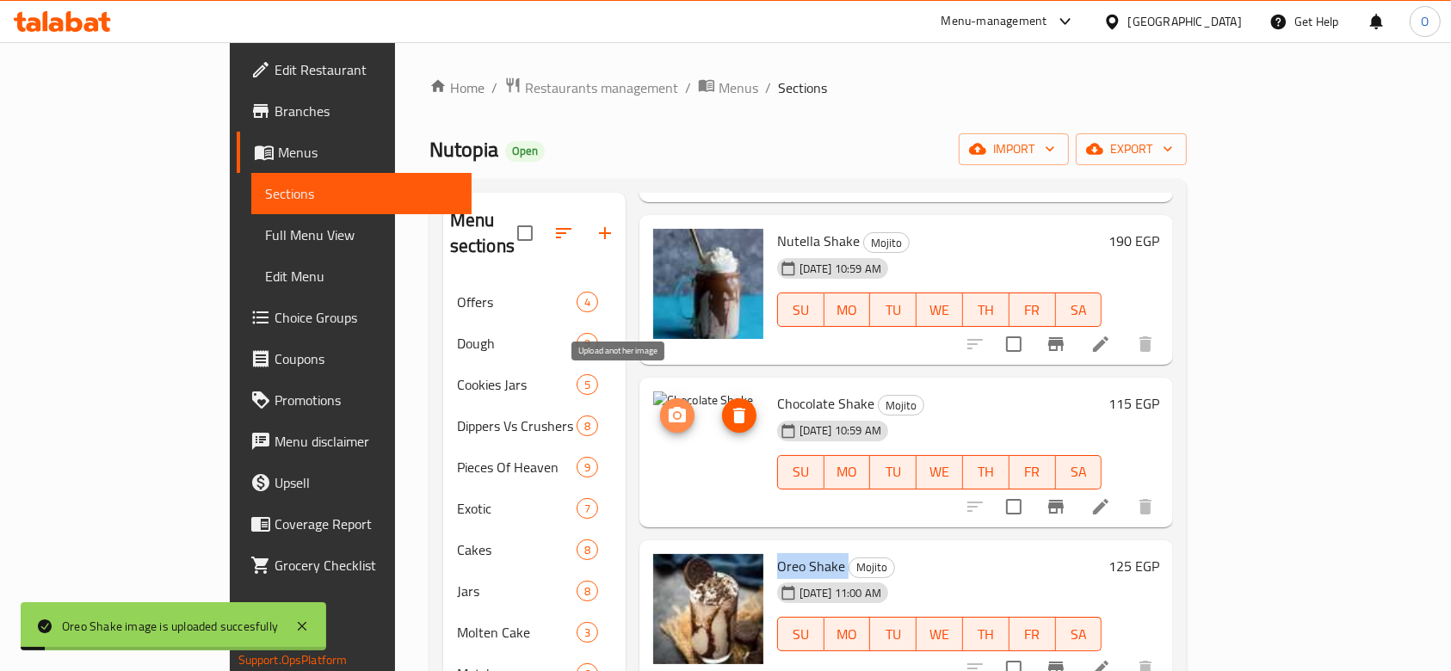
click at [669, 407] on icon "upload picture" at bounding box center [677, 414] width 17 height 15
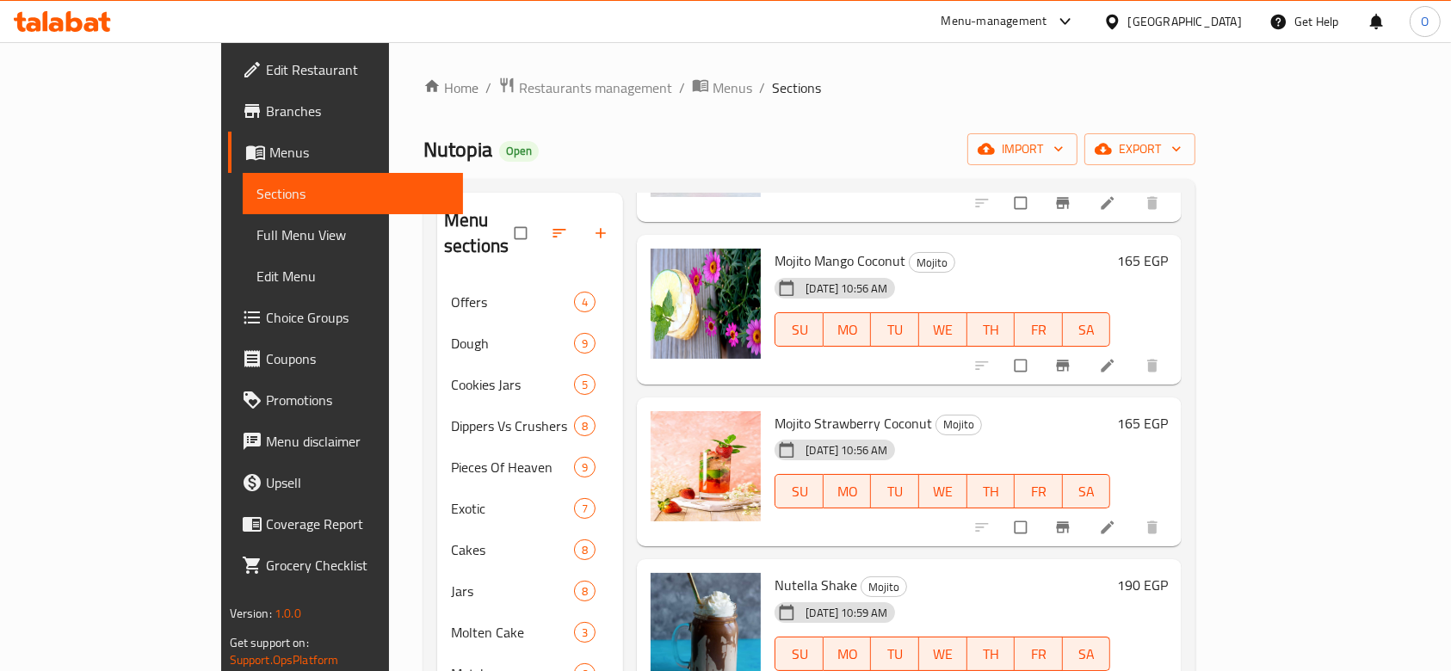
click at [722, 413] on div "Mojito Strawberry Coconut Mojito [DATE] 10:56 AM SU MO TU WE TH FR SA 165 EGP" at bounding box center [909, 473] width 545 height 150
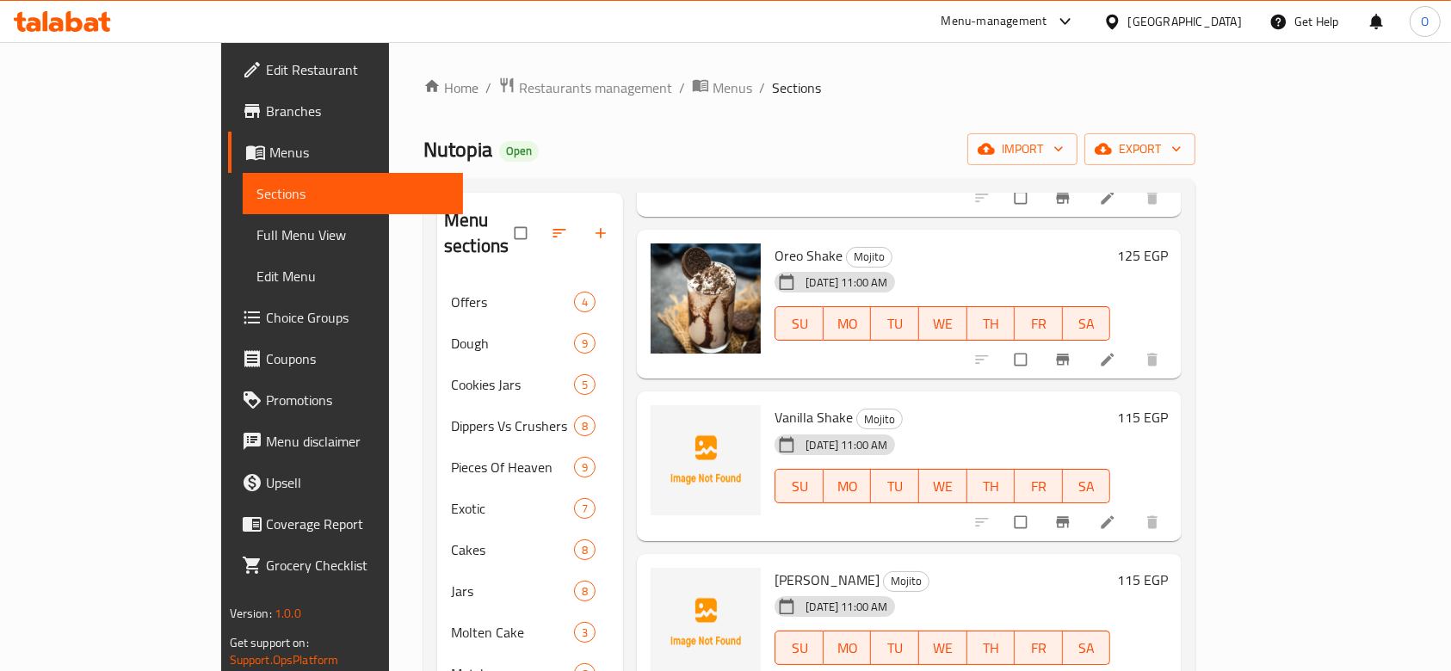
scroll to position [1377, 0]
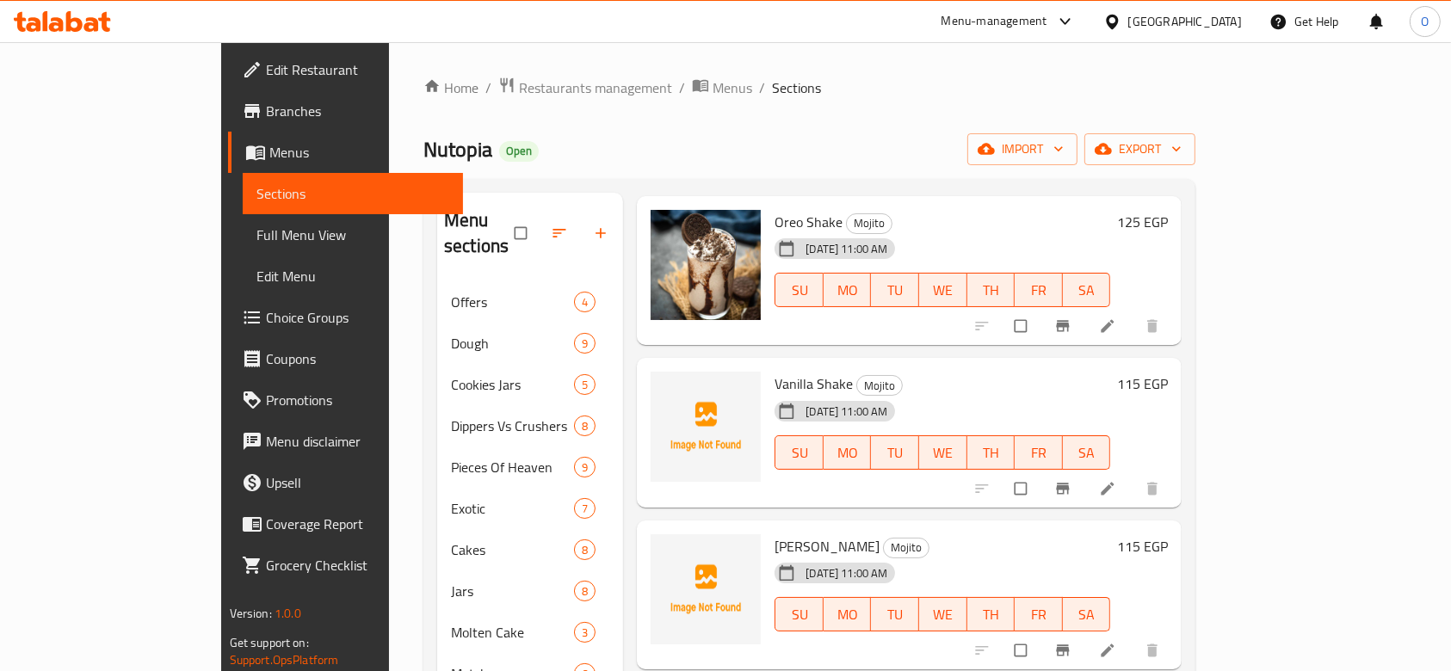
click at [775, 371] on span "Vanilla Shake" at bounding box center [814, 384] width 78 height 26
copy h6 "Vanilla Shake"
click at [664, 387] on icon "upload picture" at bounding box center [672, 395] width 17 height 17
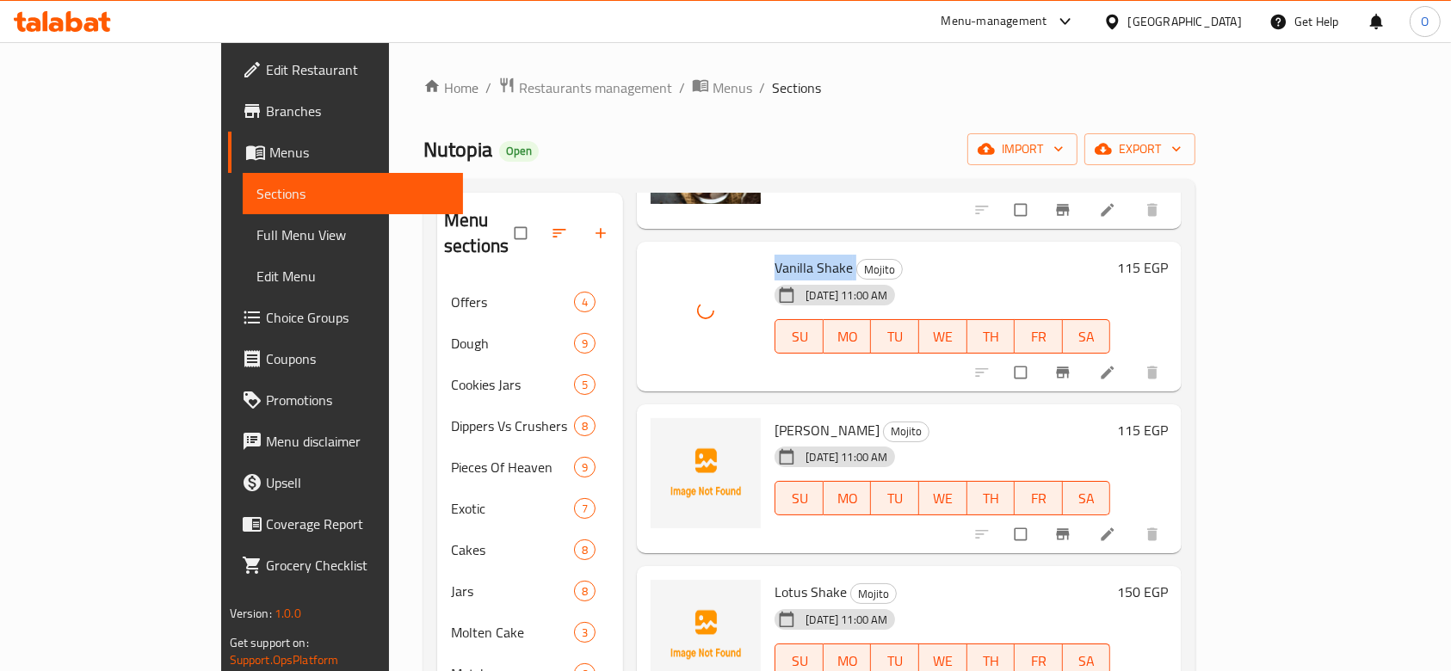
scroll to position [1606, 0]
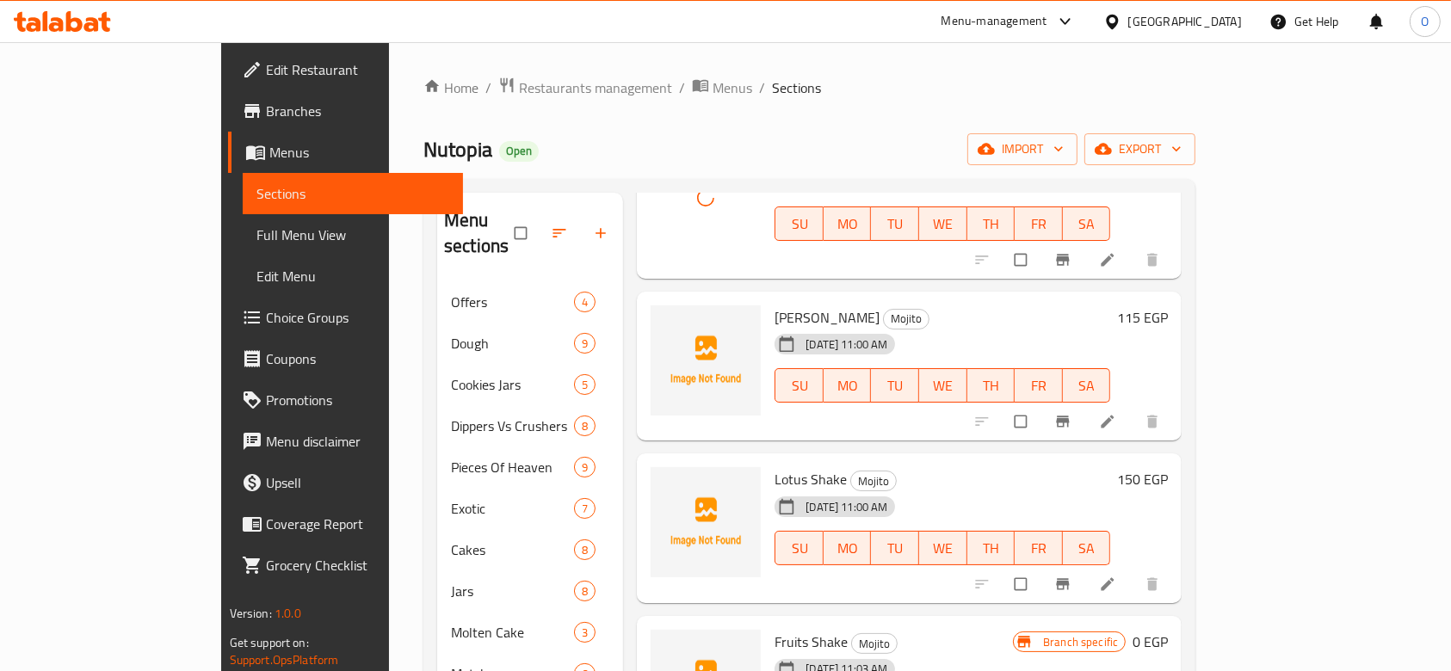
click at [775, 305] on span "Caramael Shake" at bounding box center [827, 318] width 105 height 26
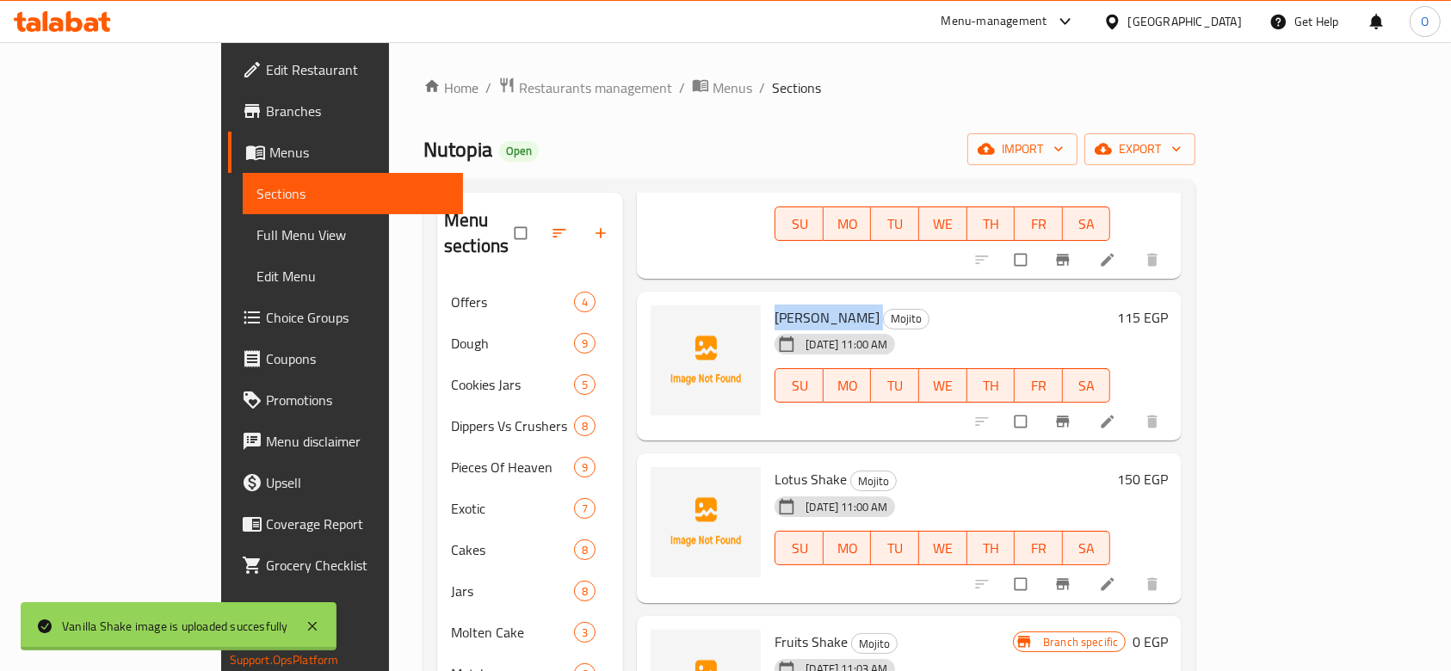
click at [775, 305] on span "Caramael Shake" at bounding box center [827, 318] width 105 height 26
copy h6 "Caramael Shake"
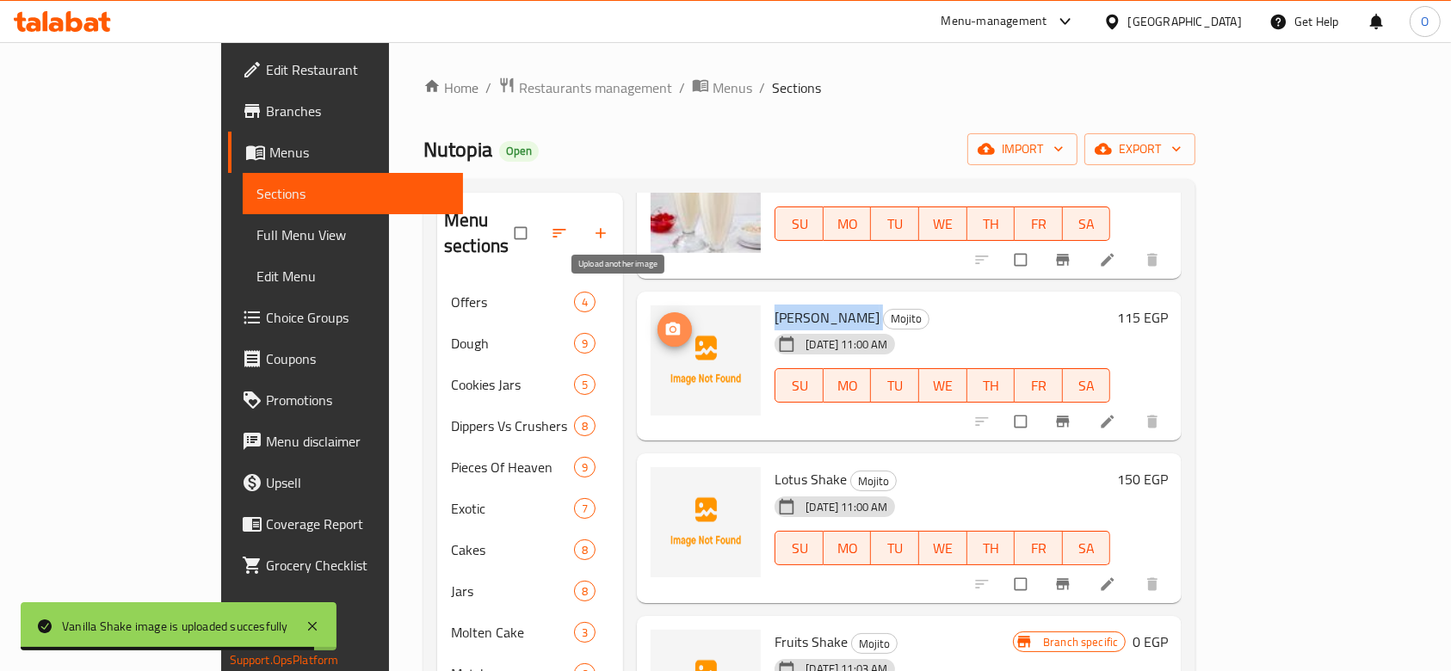
click at [666, 322] on icon "upload picture" at bounding box center [673, 328] width 15 height 13
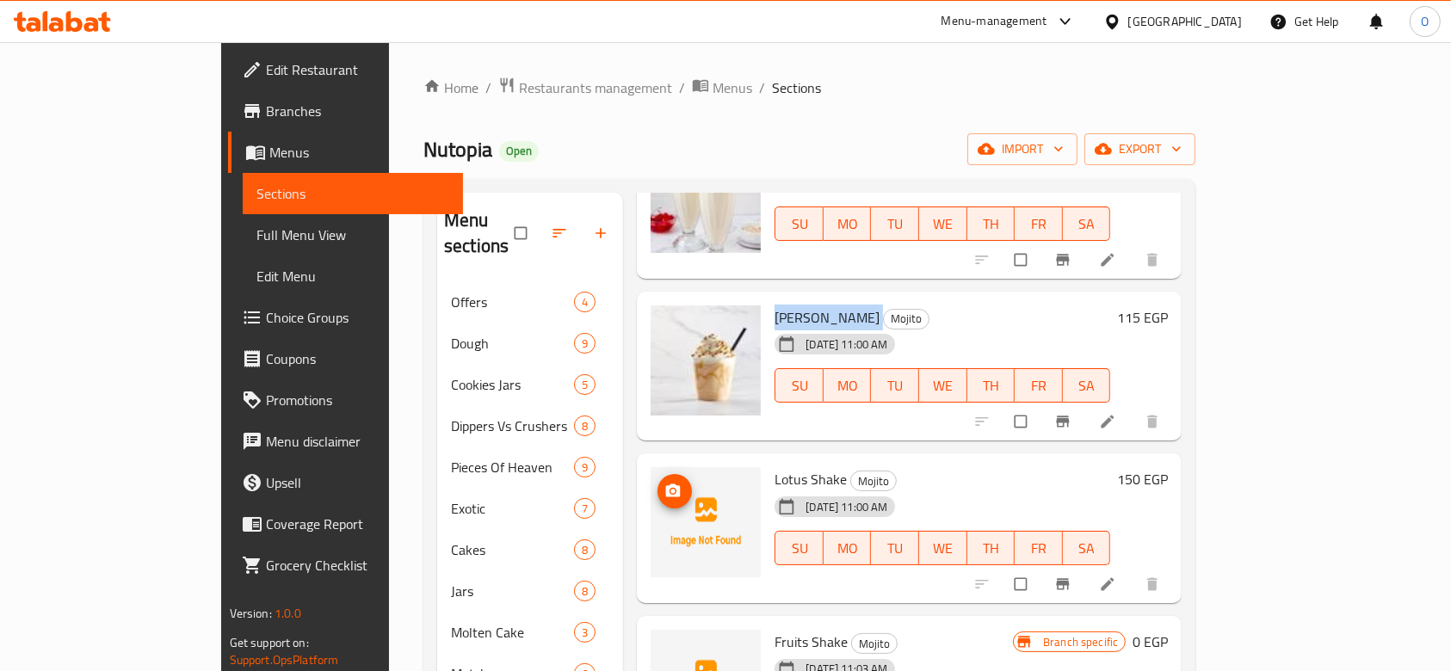
scroll to position [1836, 0]
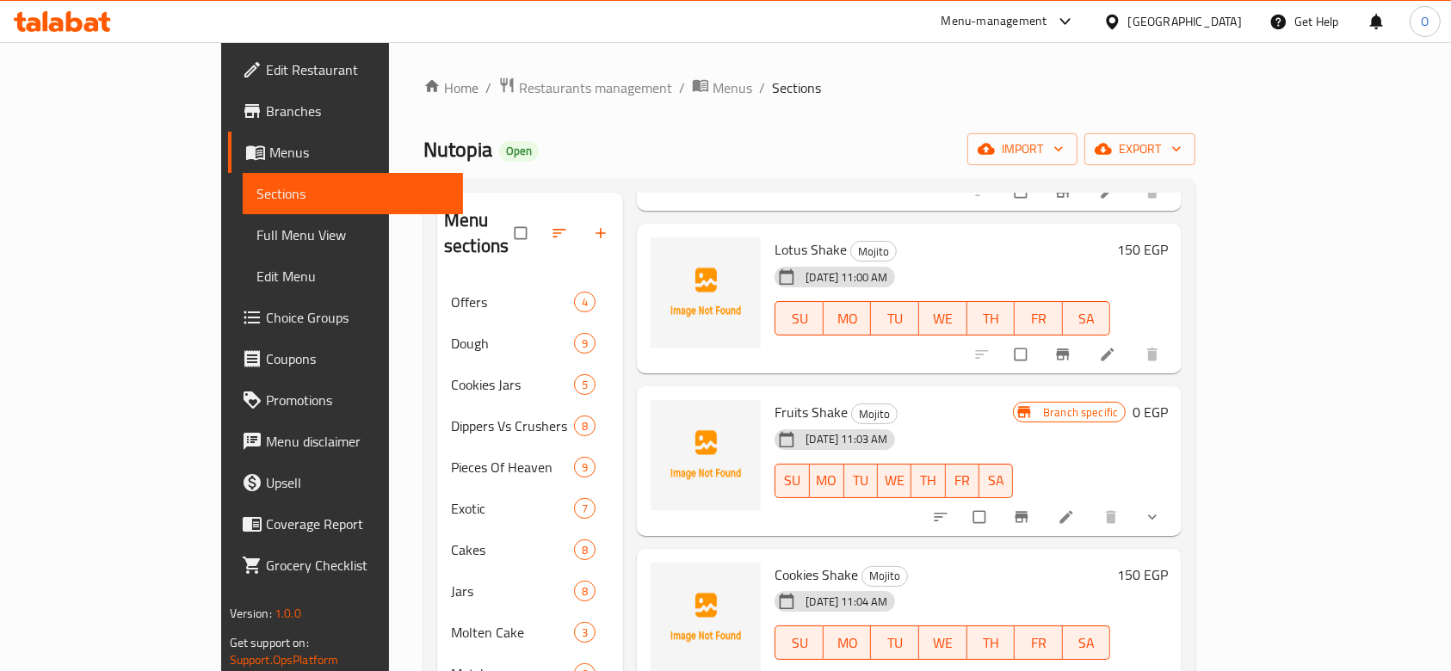
click at [775, 237] on span "Lotus Shake" at bounding box center [811, 250] width 72 height 26
copy h6 "Lotus Shake"
click at [658, 253] on span "upload picture" at bounding box center [675, 261] width 34 height 17
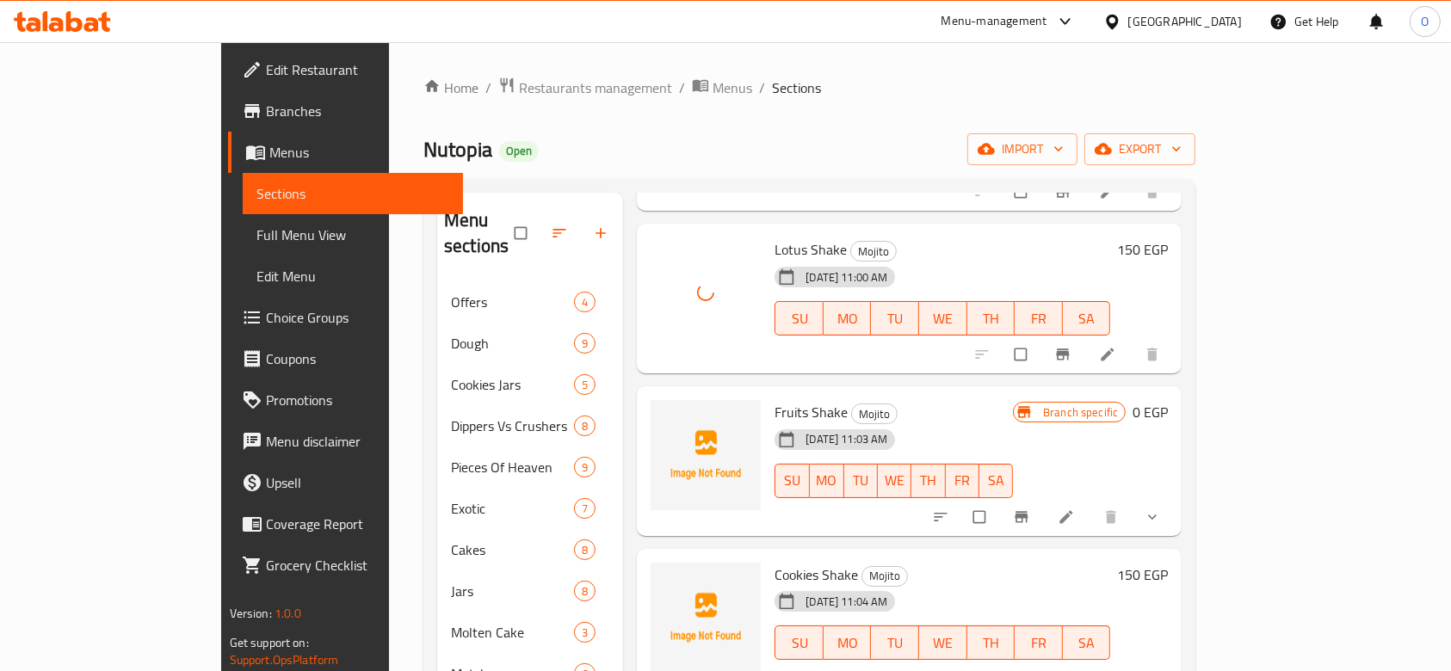
click at [775, 399] on span "Fruits Shake" at bounding box center [811, 412] width 73 height 26
copy h6 "Fruits Shake"
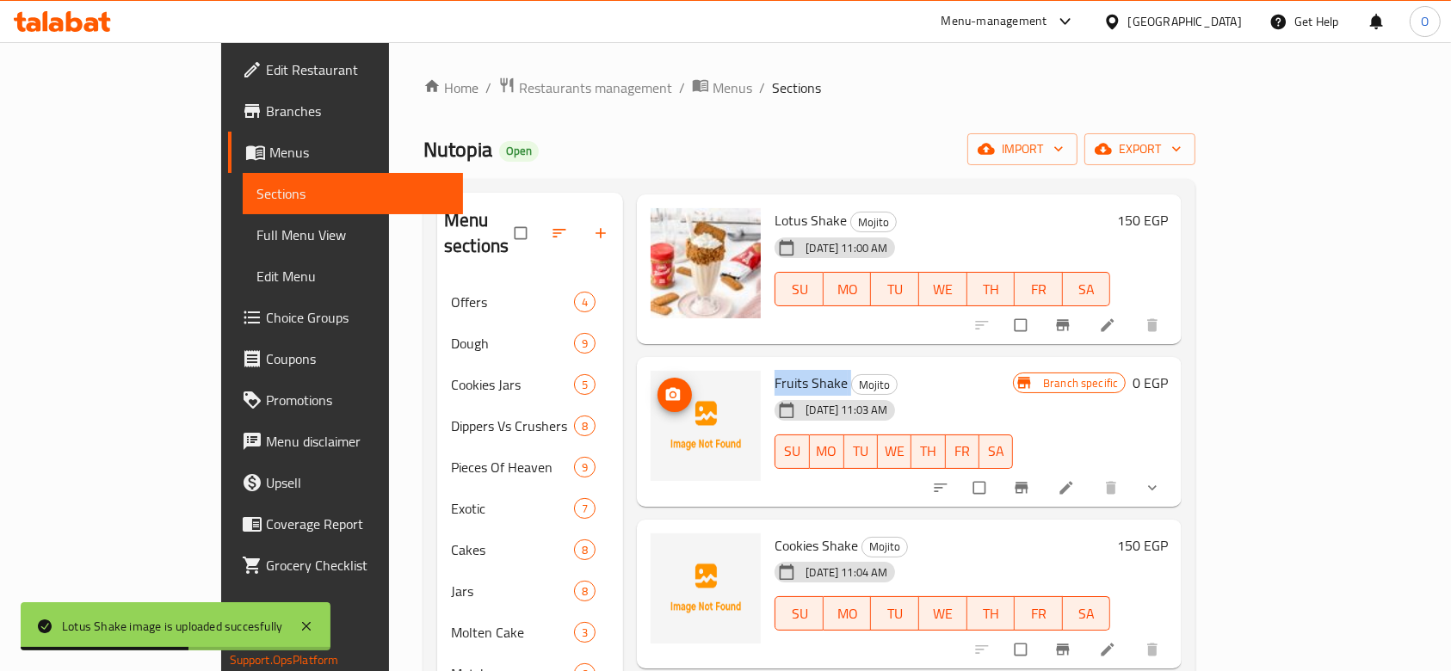
click at [651, 371] on img at bounding box center [706, 426] width 110 height 110
click at [658, 378] on button "upload picture" at bounding box center [675, 395] width 34 height 34
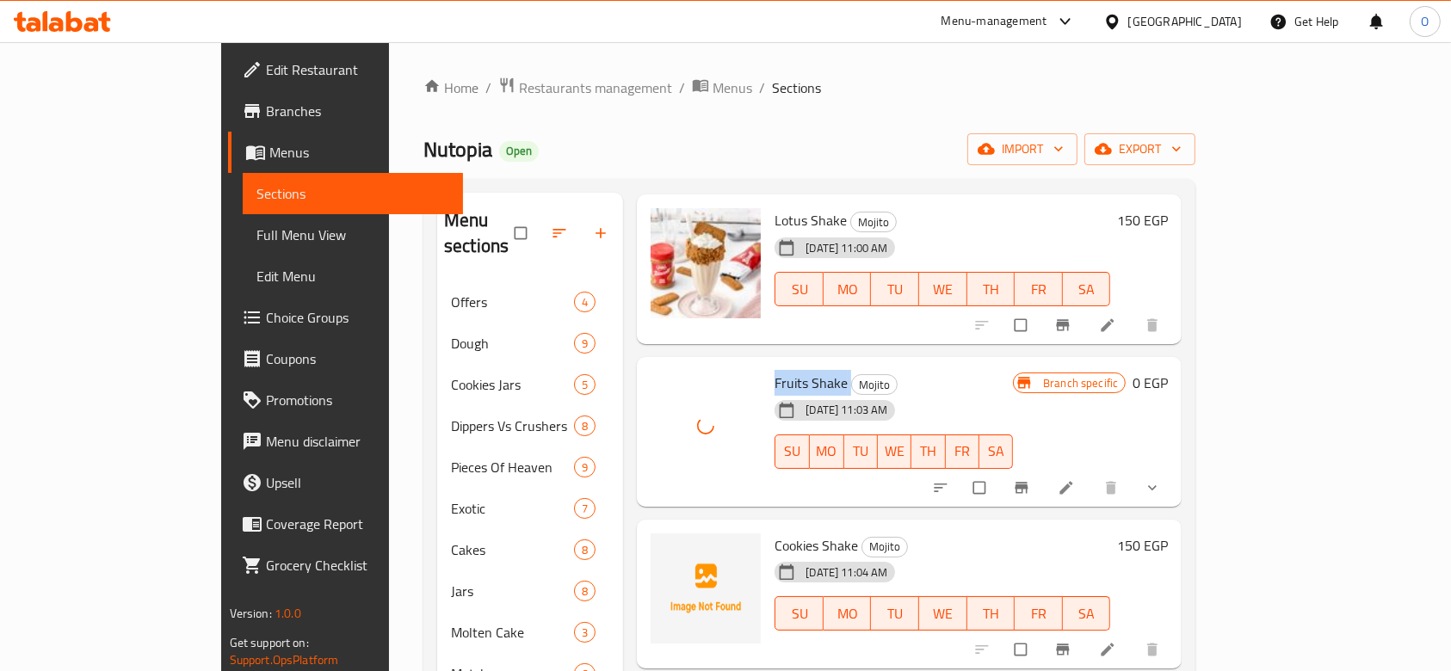
scroll to position [229, 0]
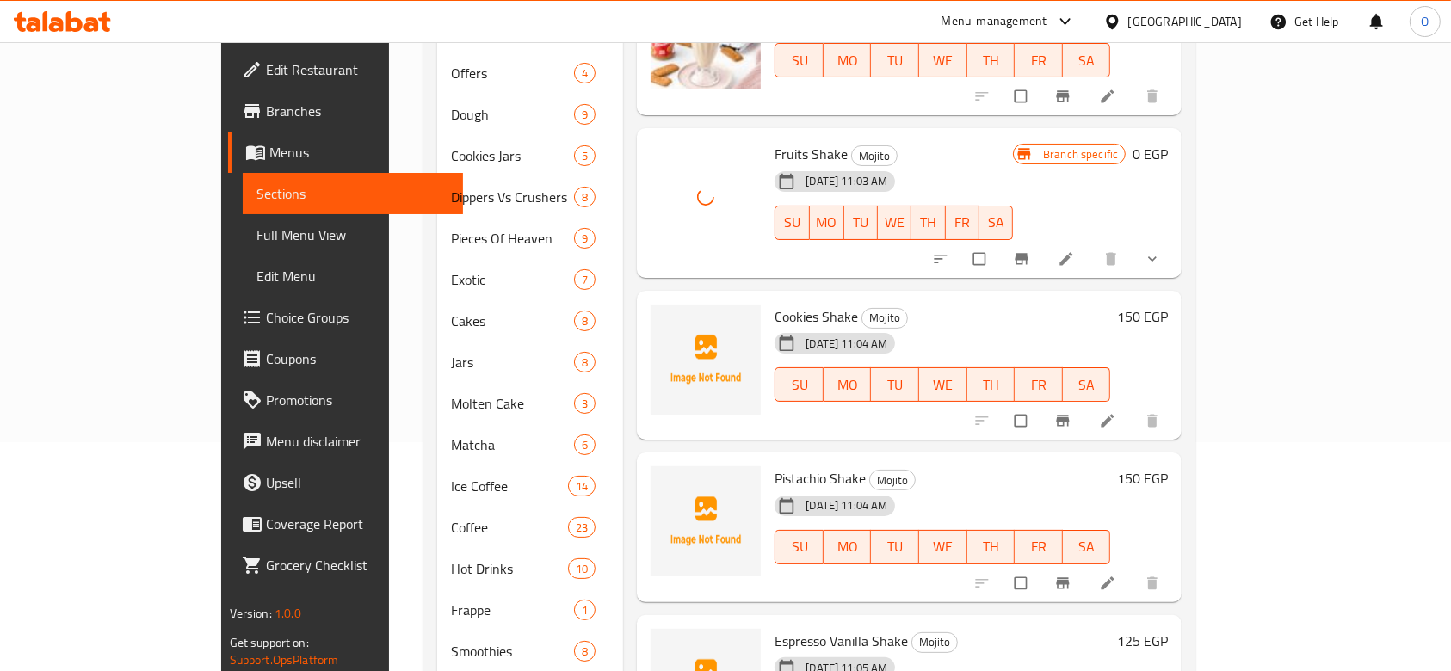
click at [788, 304] on span "Cookies Shake" at bounding box center [816, 317] width 83 height 26
copy h6 "Cookies Shake"
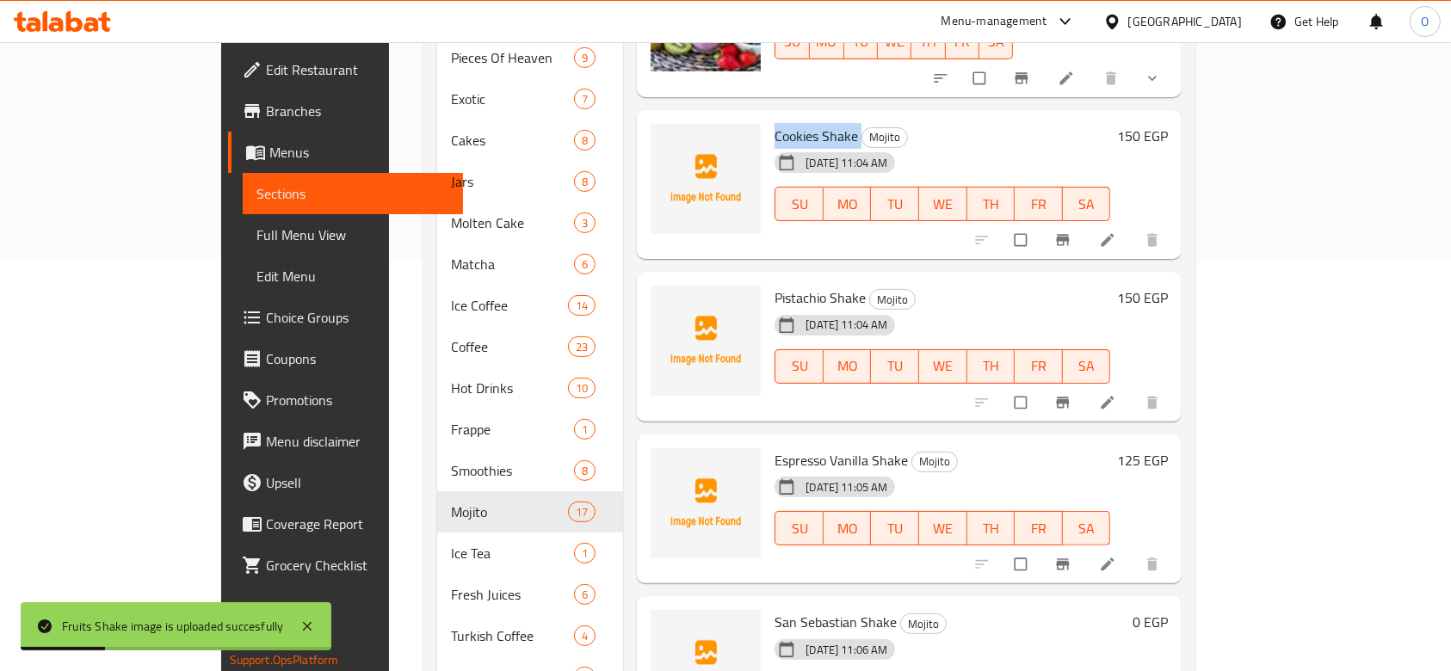
scroll to position [276, 0]
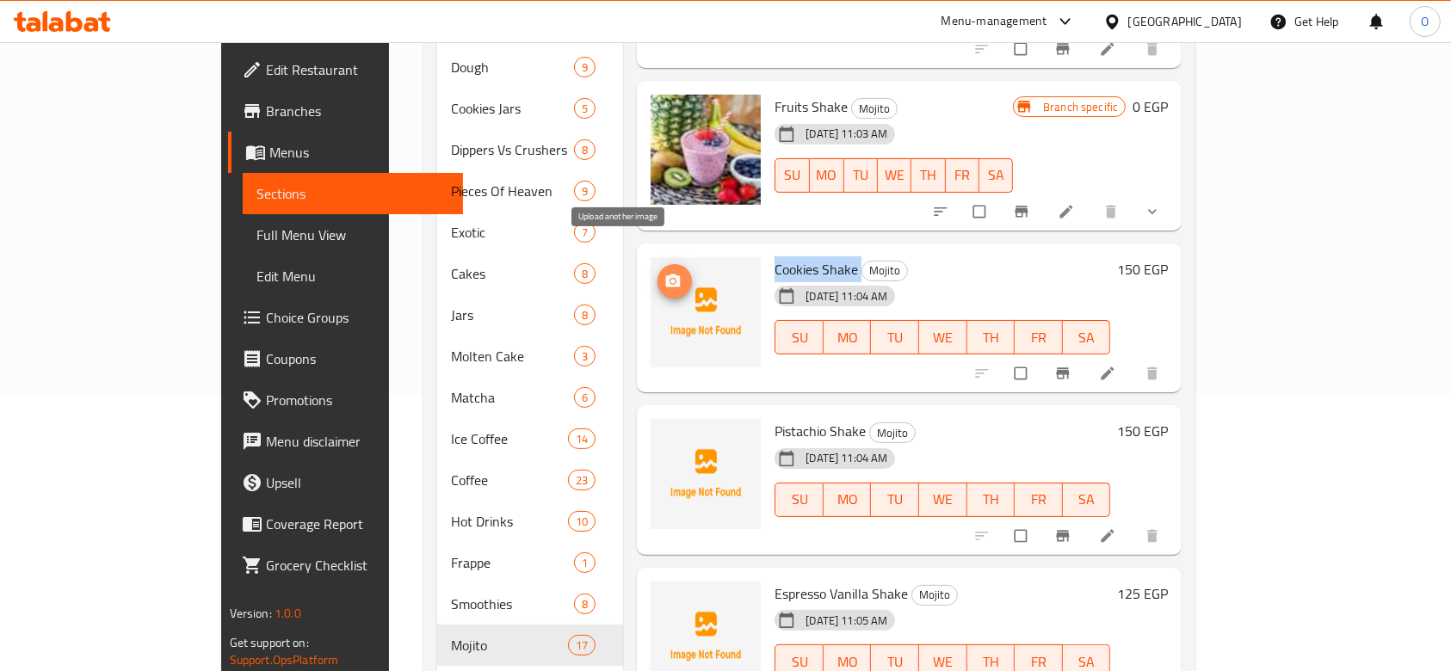
click at [666, 274] on icon "upload picture" at bounding box center [673, 280] width 15 height 13
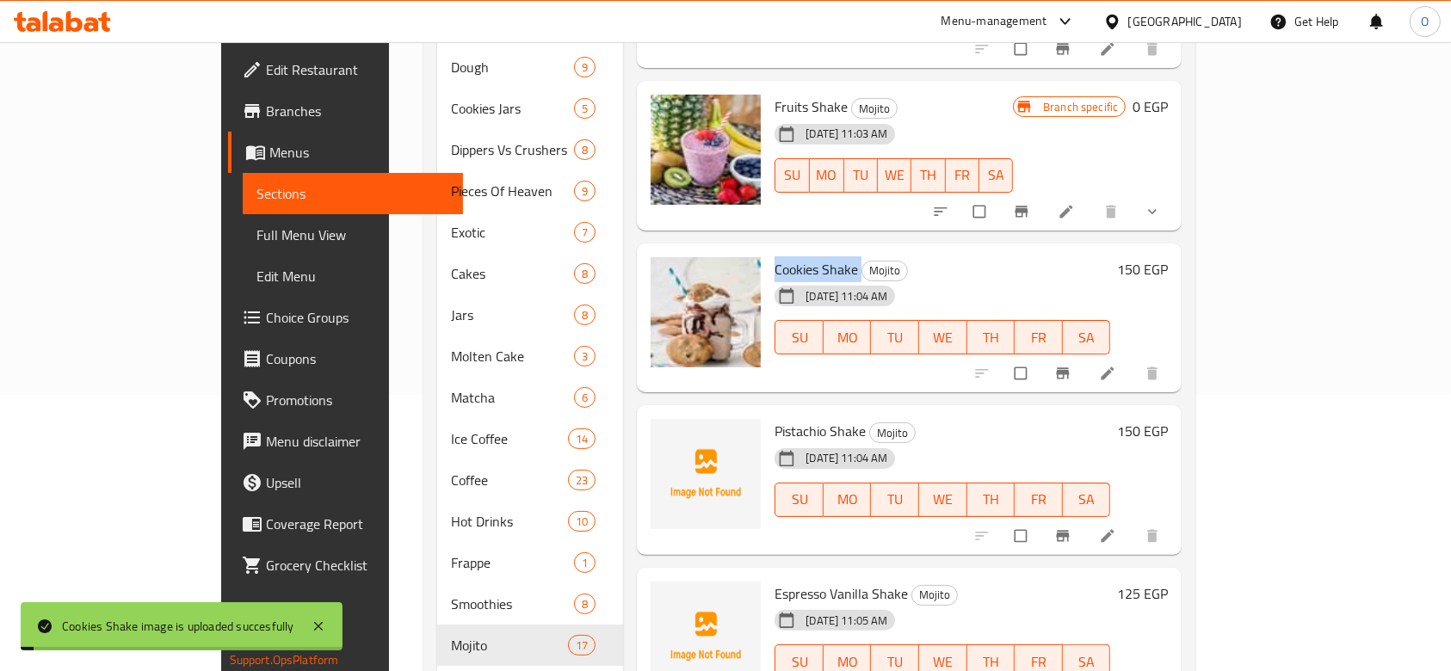
scroll to position [506, 0]
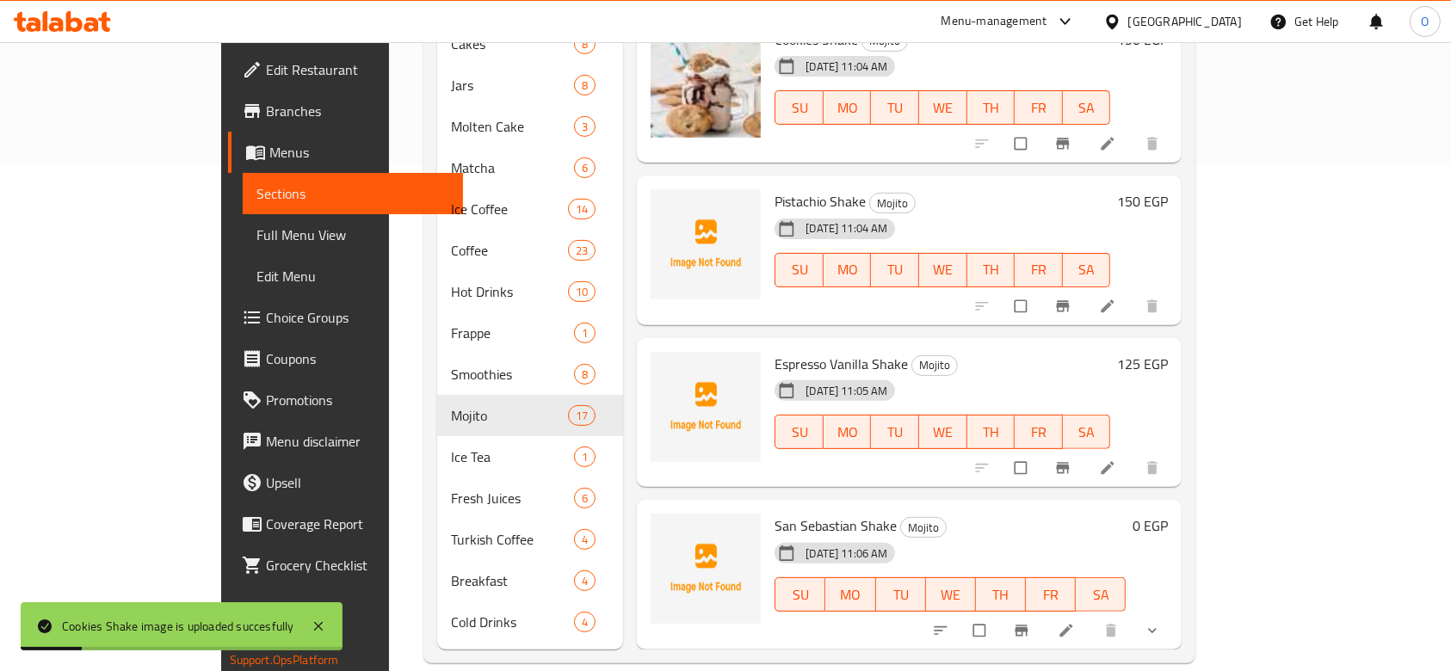
click at [775, 188] on span "Pistachio Shake" at bounding box center [820, 201] width 91 height 26
copy h6 "Pistachio Shake"
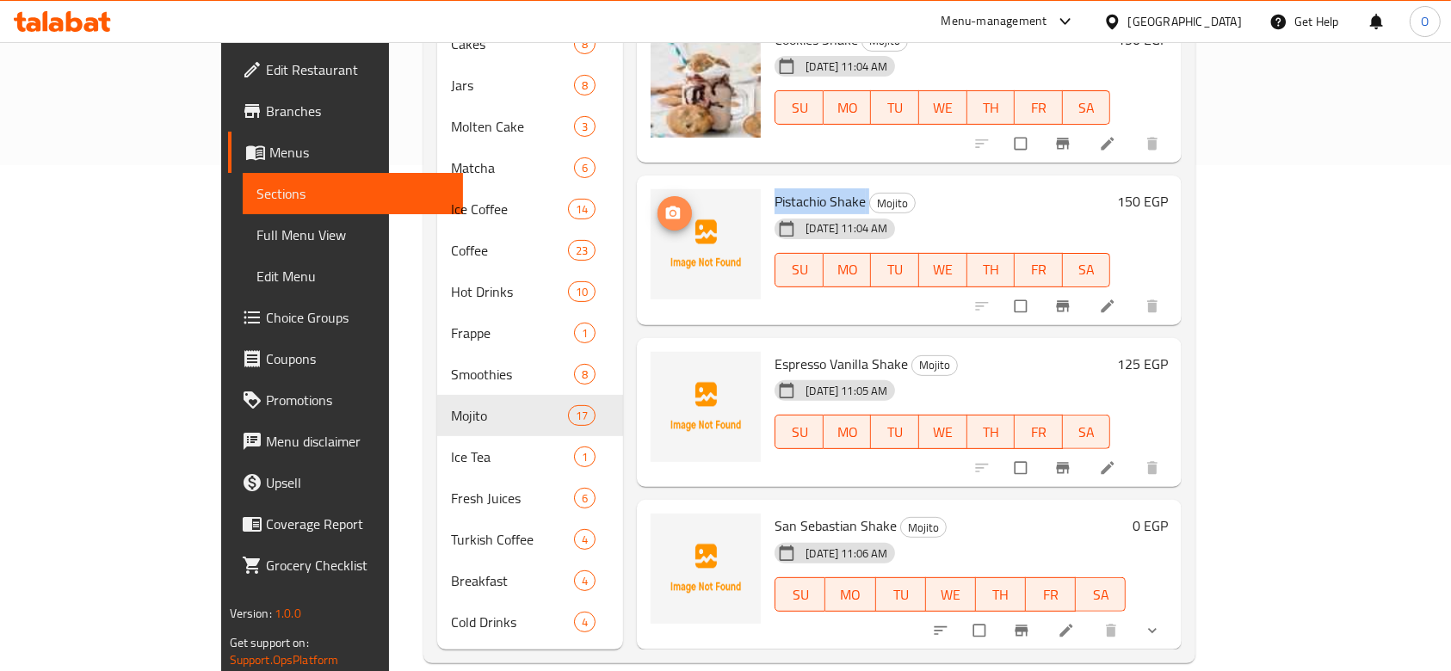
click at [658, 203] on button "upload picture" at bounding box center [675, 213] width 34 height 34
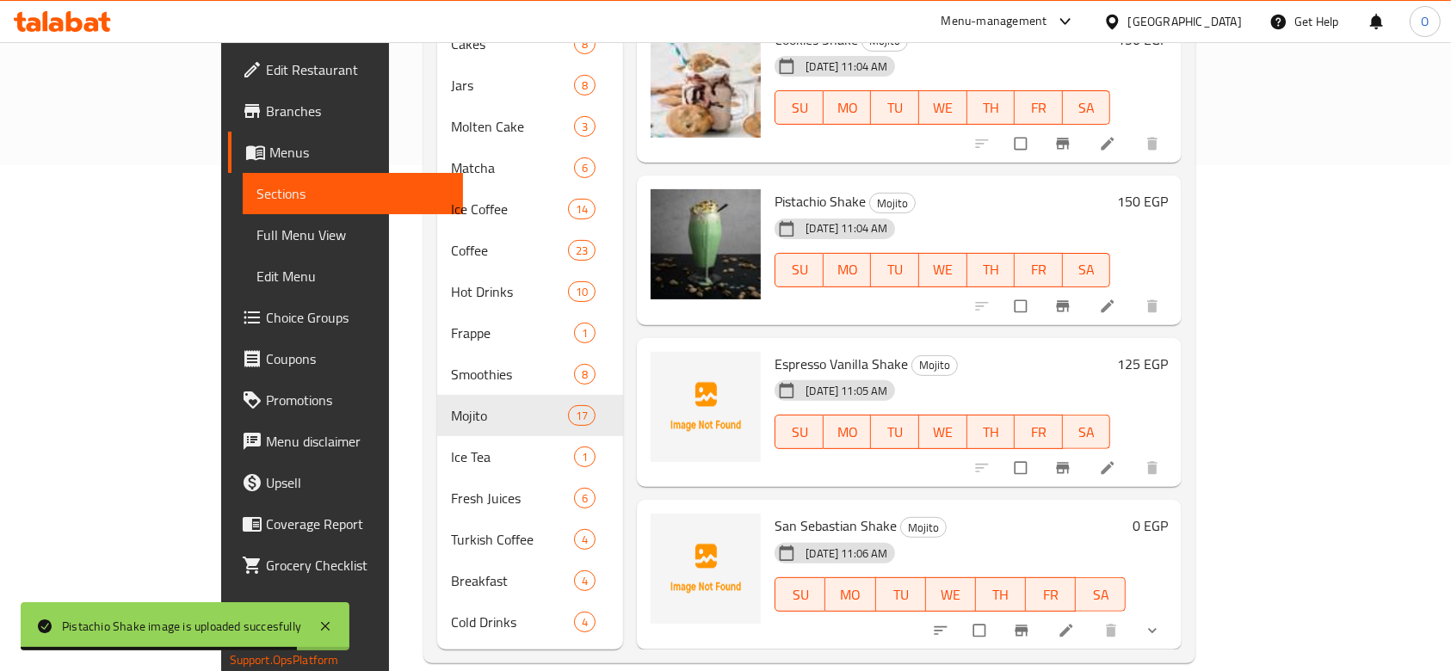
click at [768, 374] on div "01-10-2025 11:05 AM" at bounding box center [811, 391] width 87 height 34
click at [775, 351] on span "Espresso Vanilla Shake" at bounding box center [841, 364] width 133 height 26
copy h6 "Espresso Vanilla Shake"
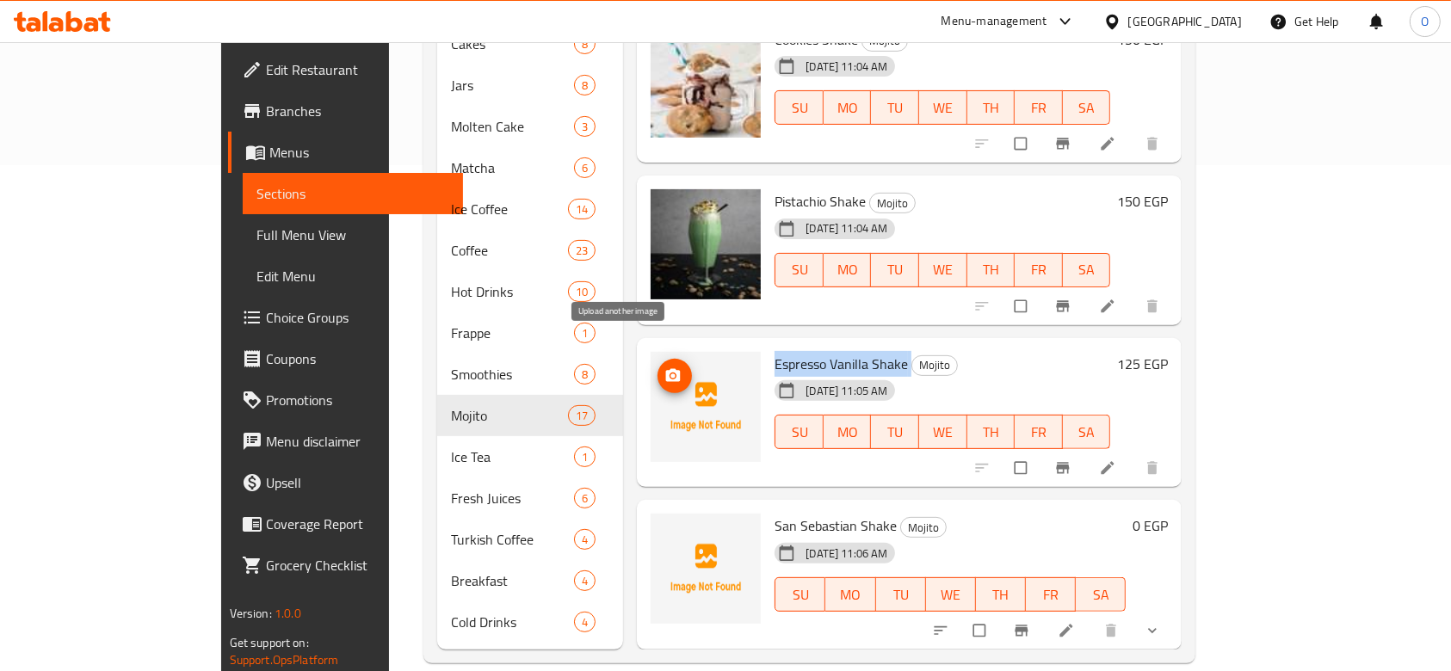
click at [666, 368] on icon "upload picture" at bounding box center [673, 374] width 15 height 13
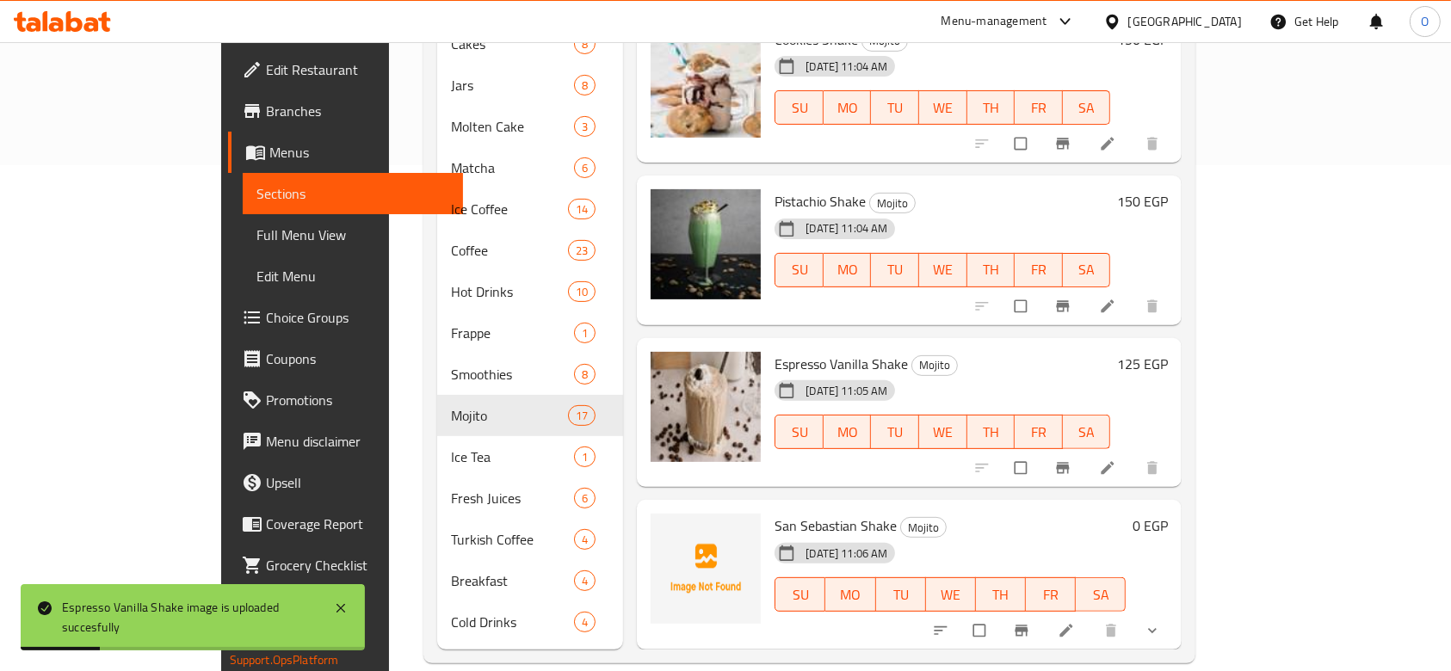
click at [785, 513] on span "San Sebastian Shake" at bounding box center [836, 526] width 122 height 26
copy h6 "San Sebastian Shake"
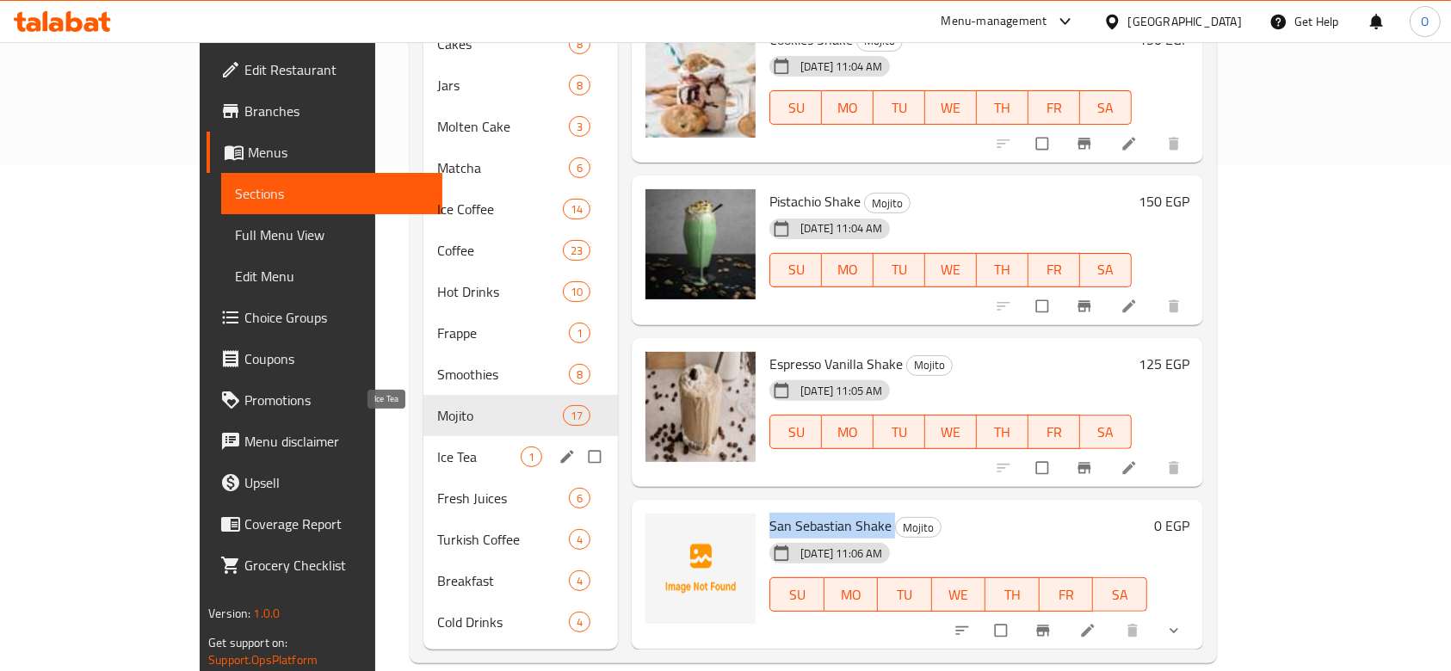
click at [437, 447] on span "Ice Tea" at bounding box center [478, 457] width 83 height 21
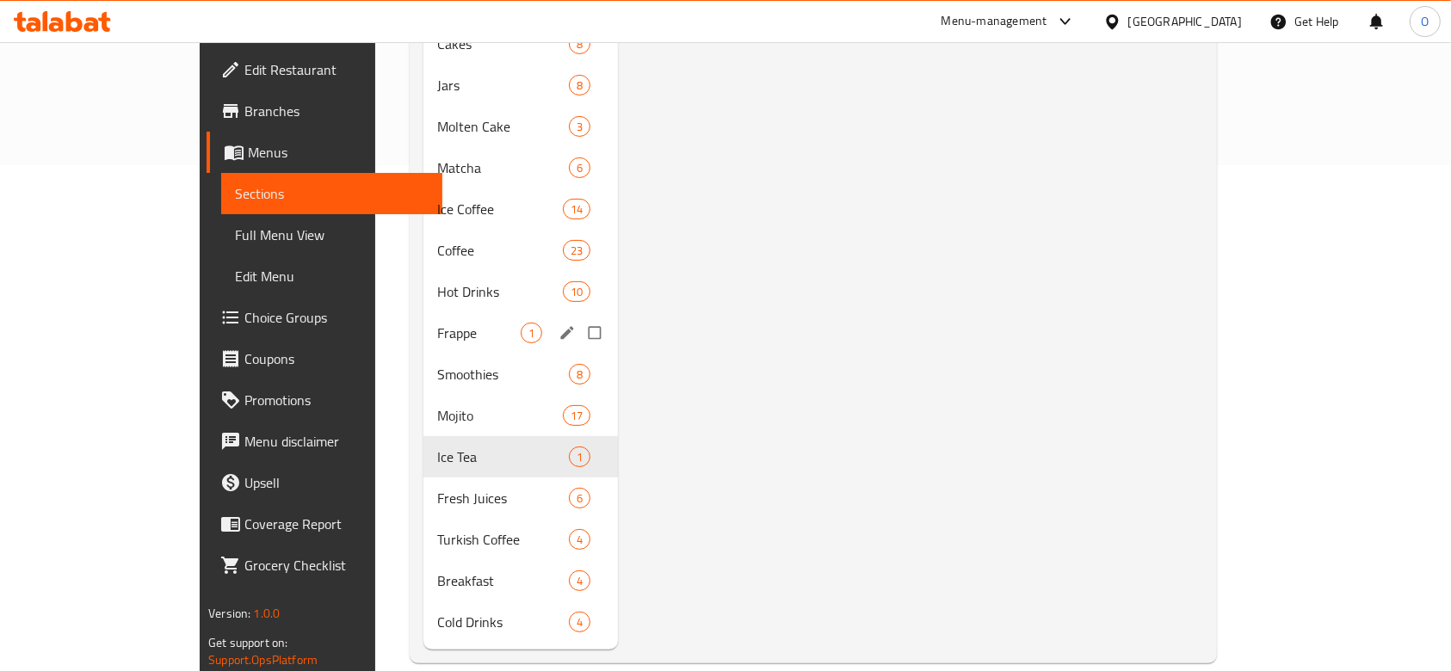
click at [423, 312] on div "Frappe 1" at bounding box center [520, 332] width 195 height 41
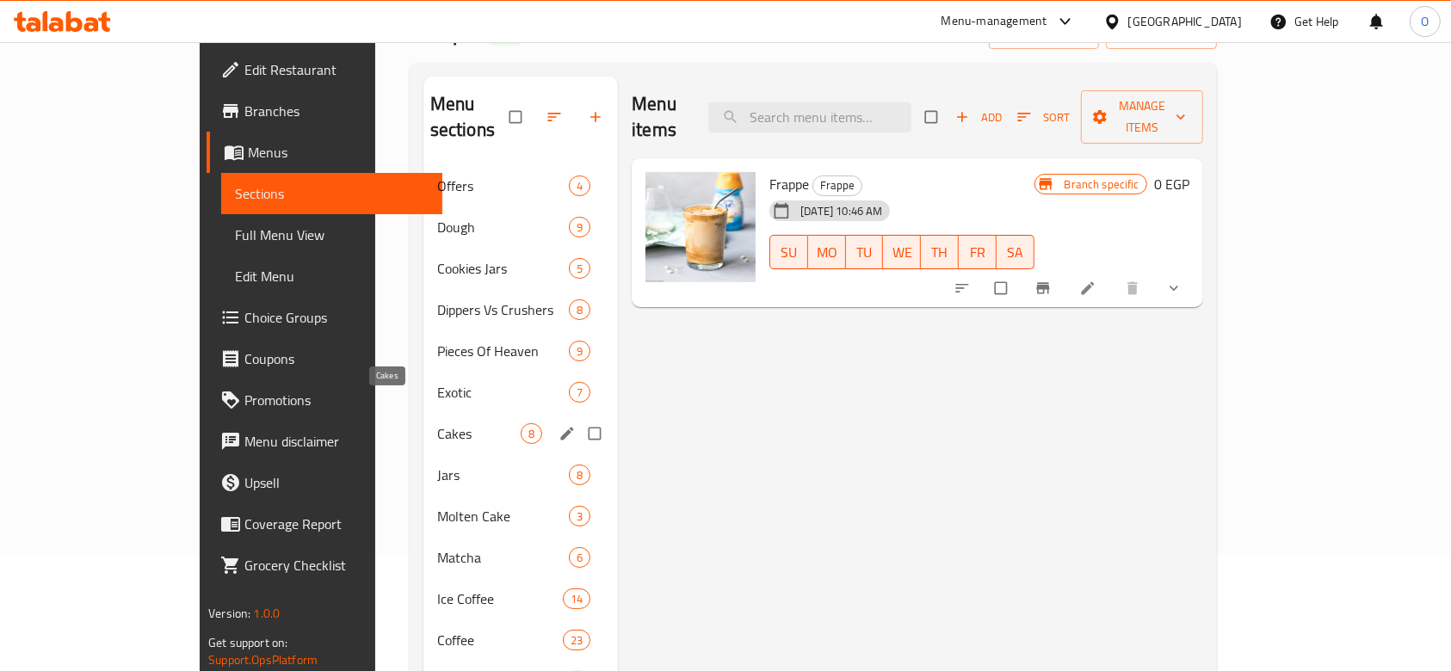
scroll to position [229, 0]
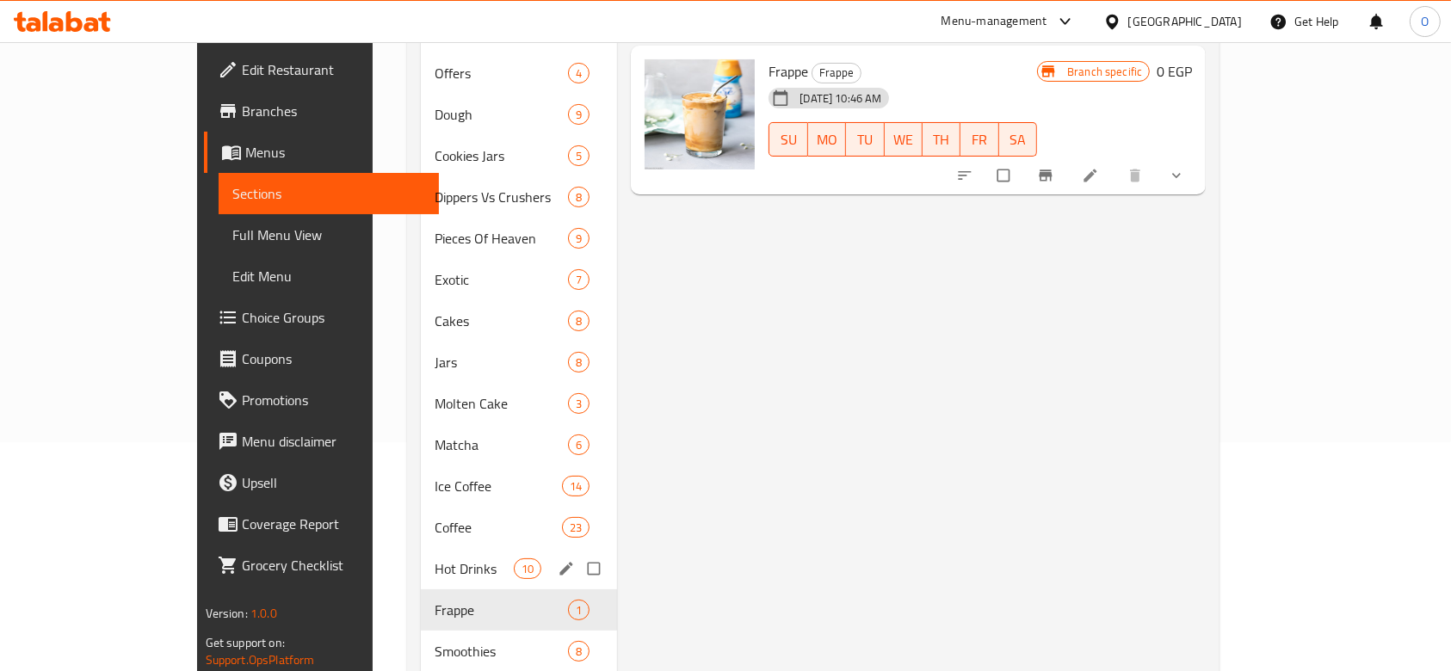
click at [421, 548] on div "Hot Drinks 10" at bounding box center [519, 568] width 196 height 41
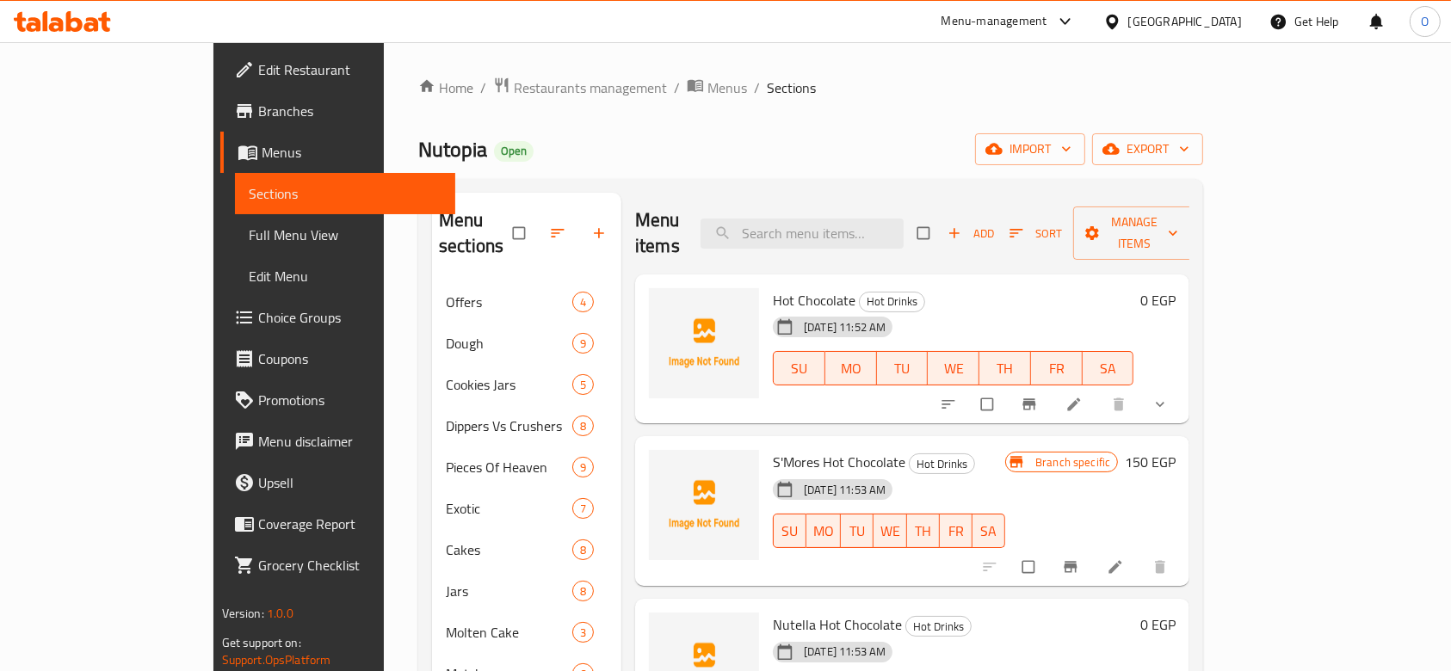
click at [773, 287] on span "Hot Chocolate" at bounding box center [814, 300] width 83 height 26
copy h6 "Hot Chocolate"
click at [663, 304] on icon "upload picture" at bounding box center [671, 312] width 17 height 17
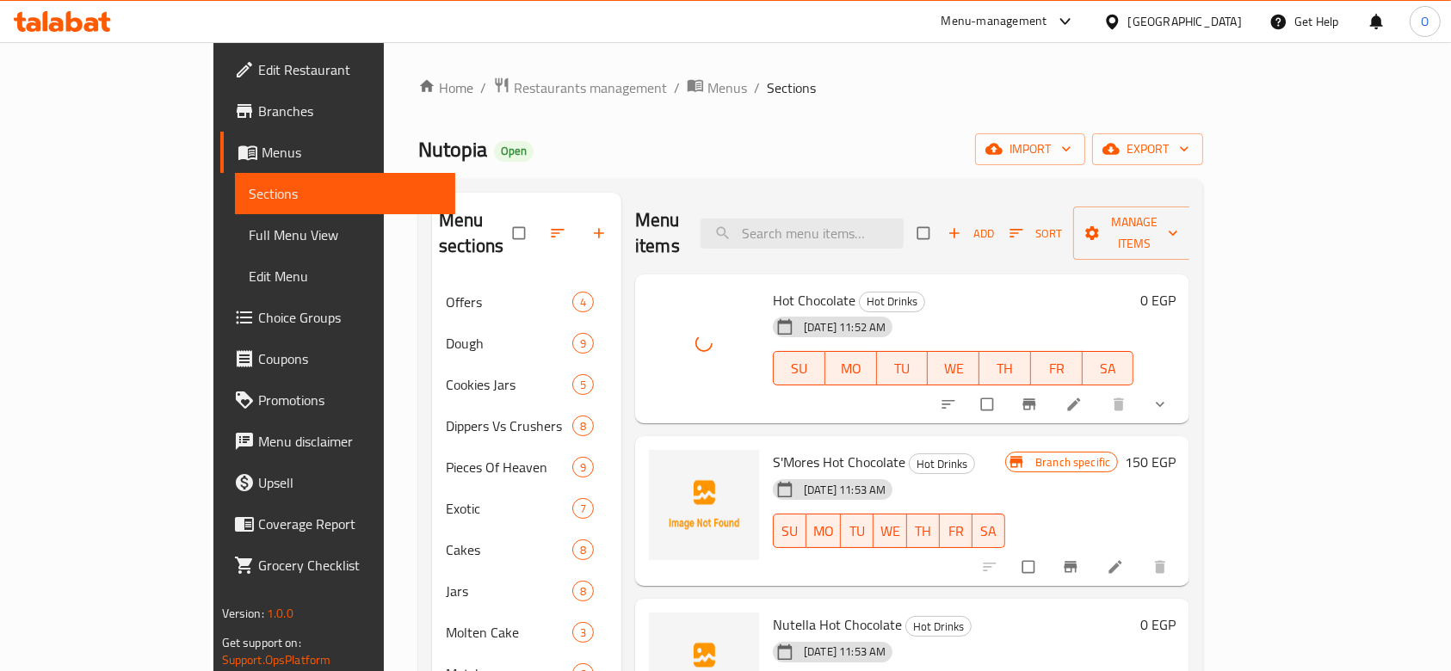
click at [833, 449] on span "S'Mores Hot Chocolate" at bounding box center [839, 462] width 133 height 26
copy h6 "S'Mores Hot Chocolate"
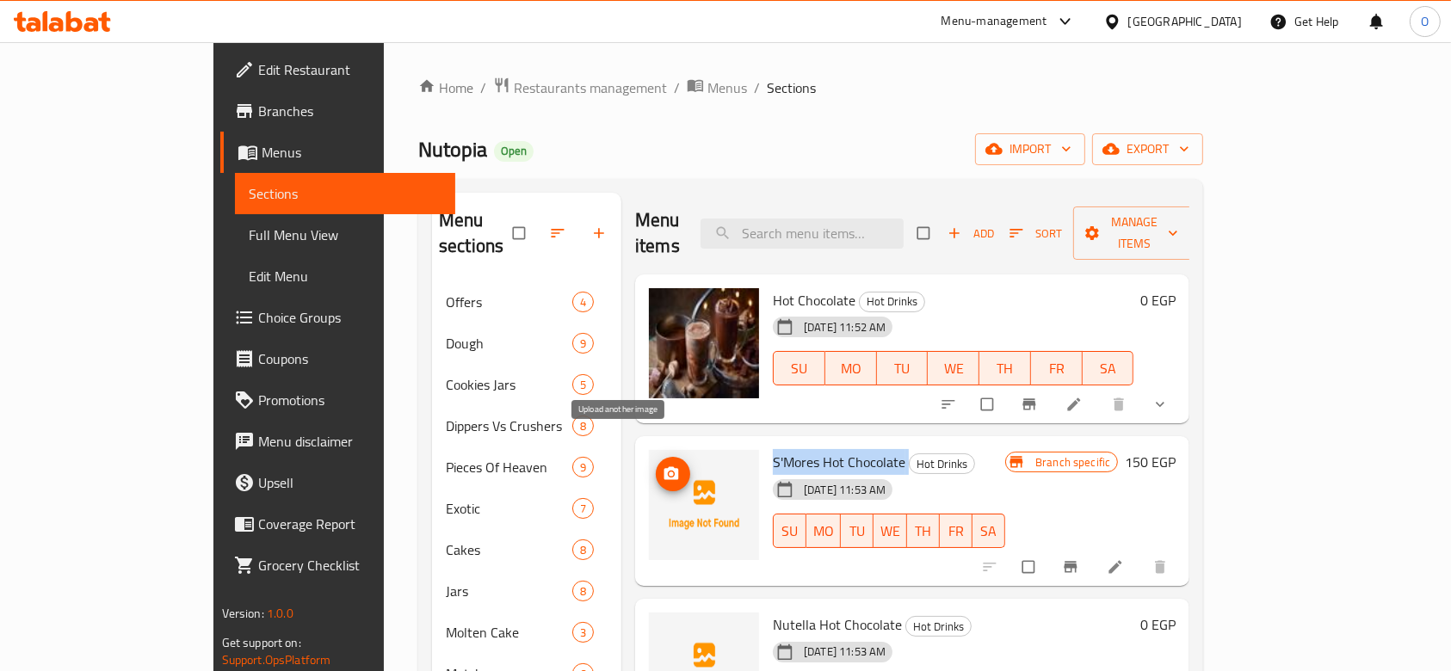
click at [656, 466] on span "upload picture" at bounding box center [673, 474] width 34 height 17
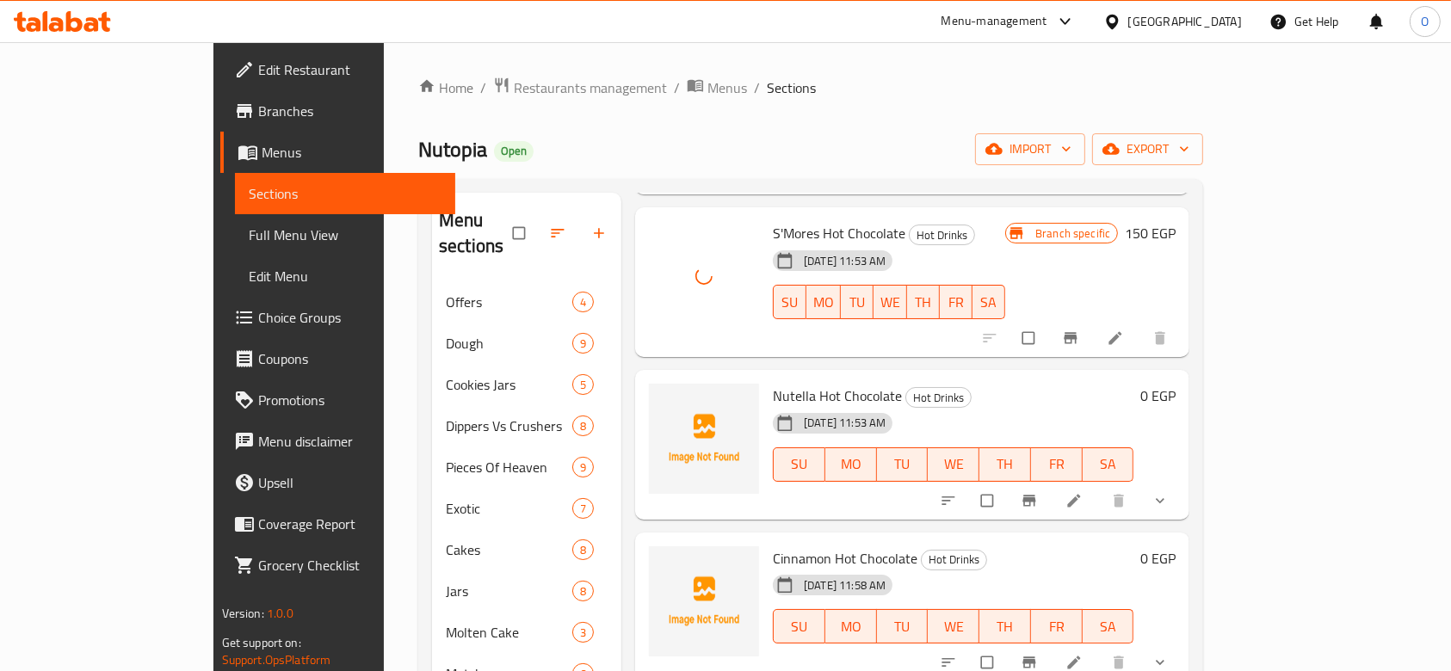
click at [773, 383] on span "Nutella Hot Chocolate" at bounding box center [837, 396] width 129 height 26
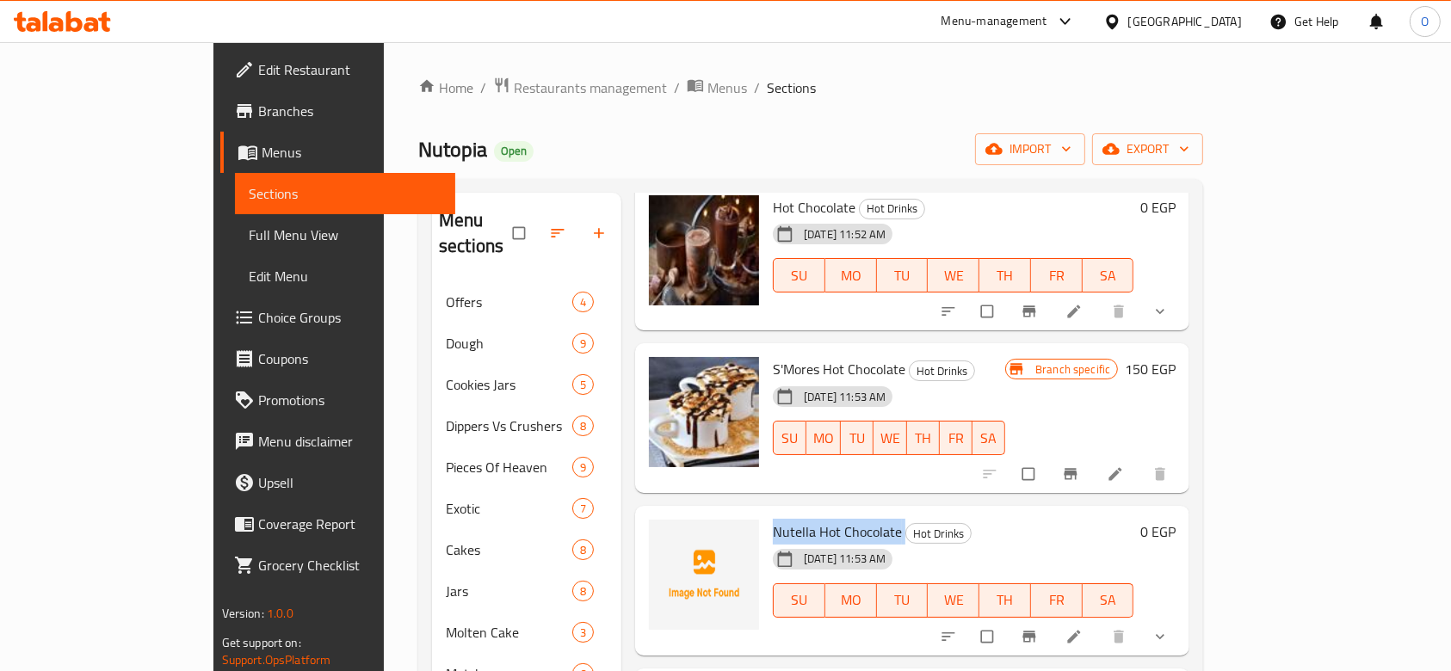
scroll to position [114, 0]
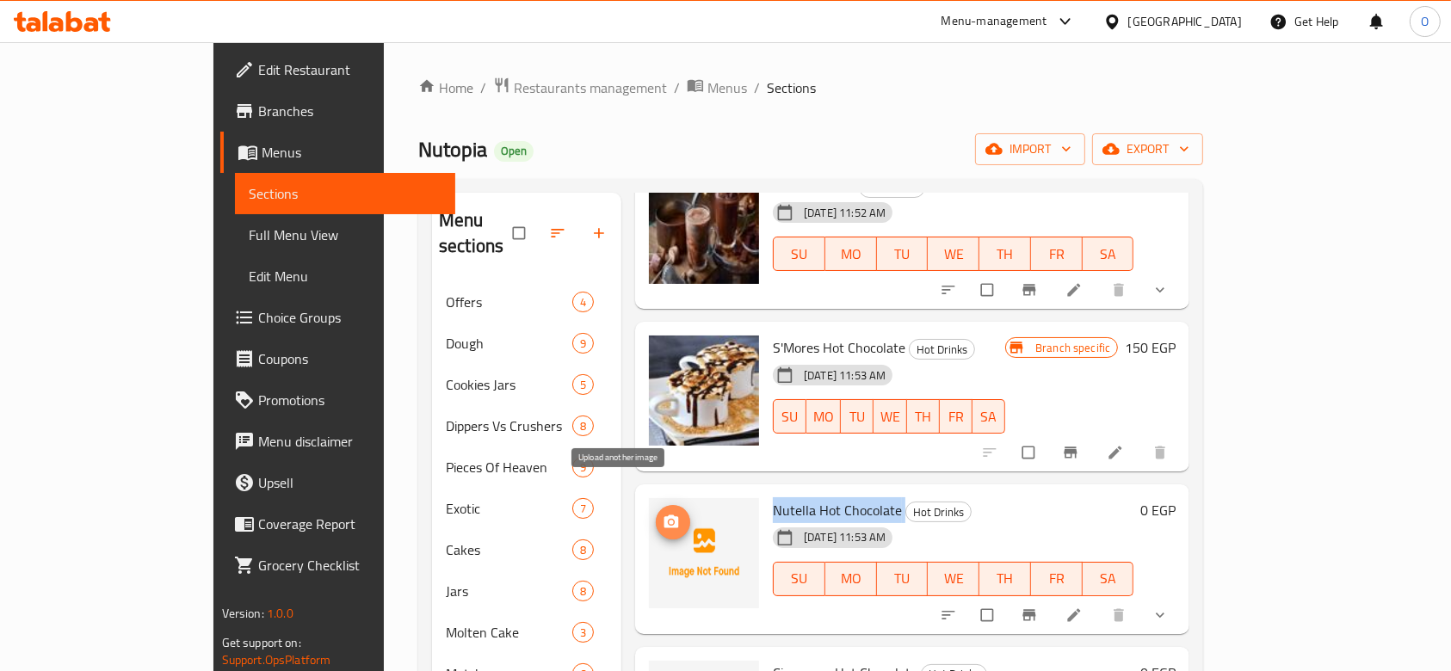
click at [663, 514] on icon "upload picture" at bounding box center [671, 522] width 17 height 17
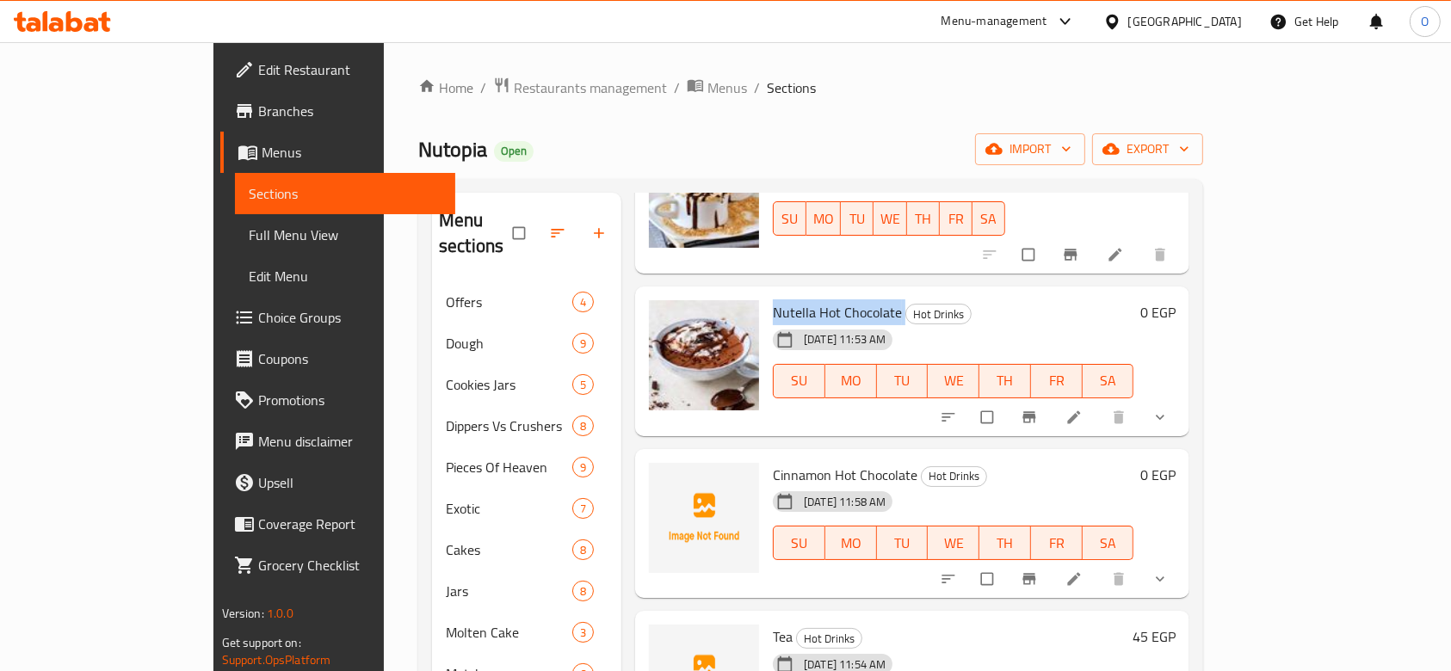
scroll to position [459, 0]
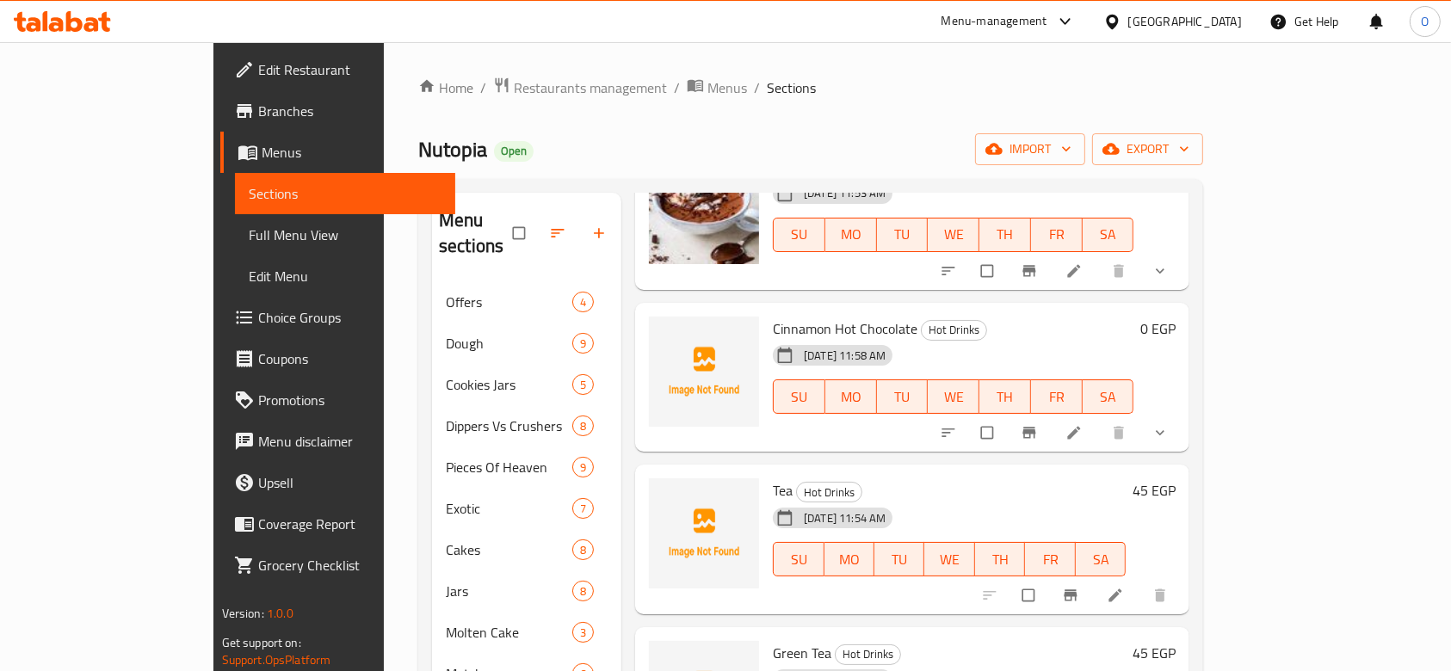
click at [782, 316] on span "Cinnamon Hot Chocolate" at bounding box center [845, 329] width 145 height 26
click at [656, 324] on button "upload picture" at bounding box center [673, 341] width 34 height 34
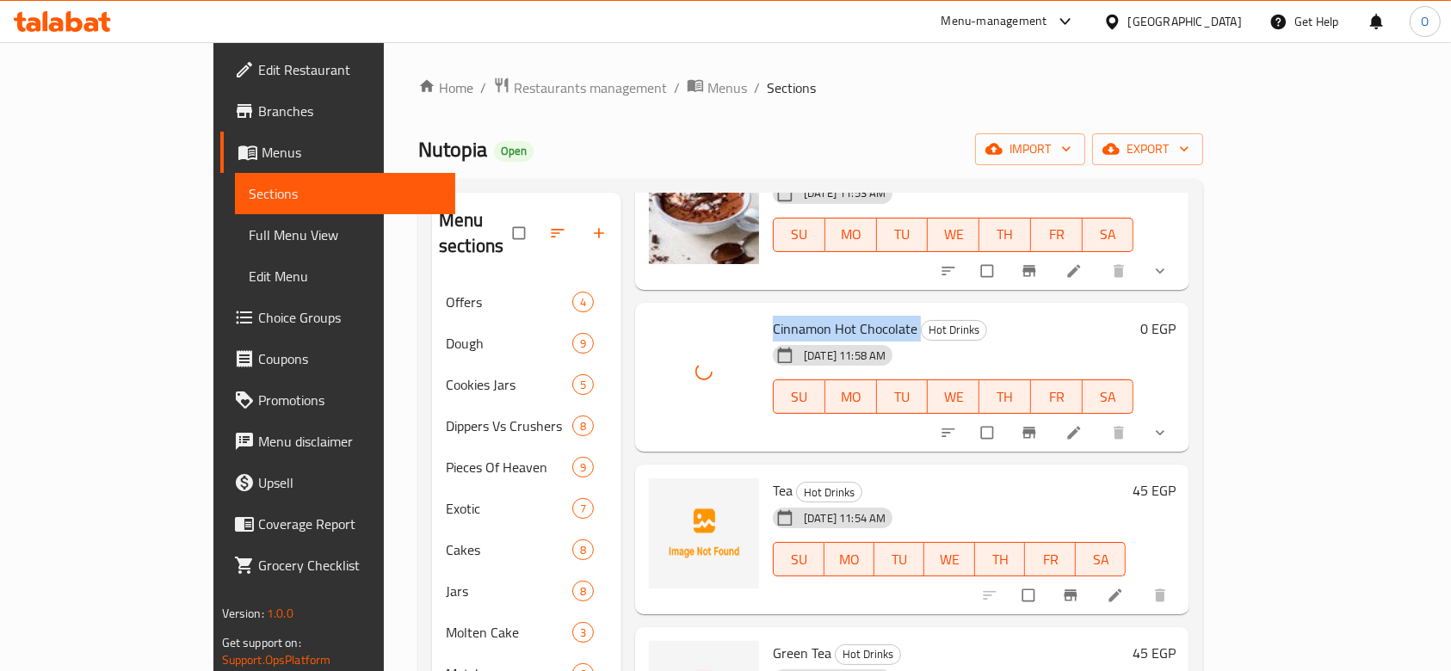
scroll to position [573, 0]
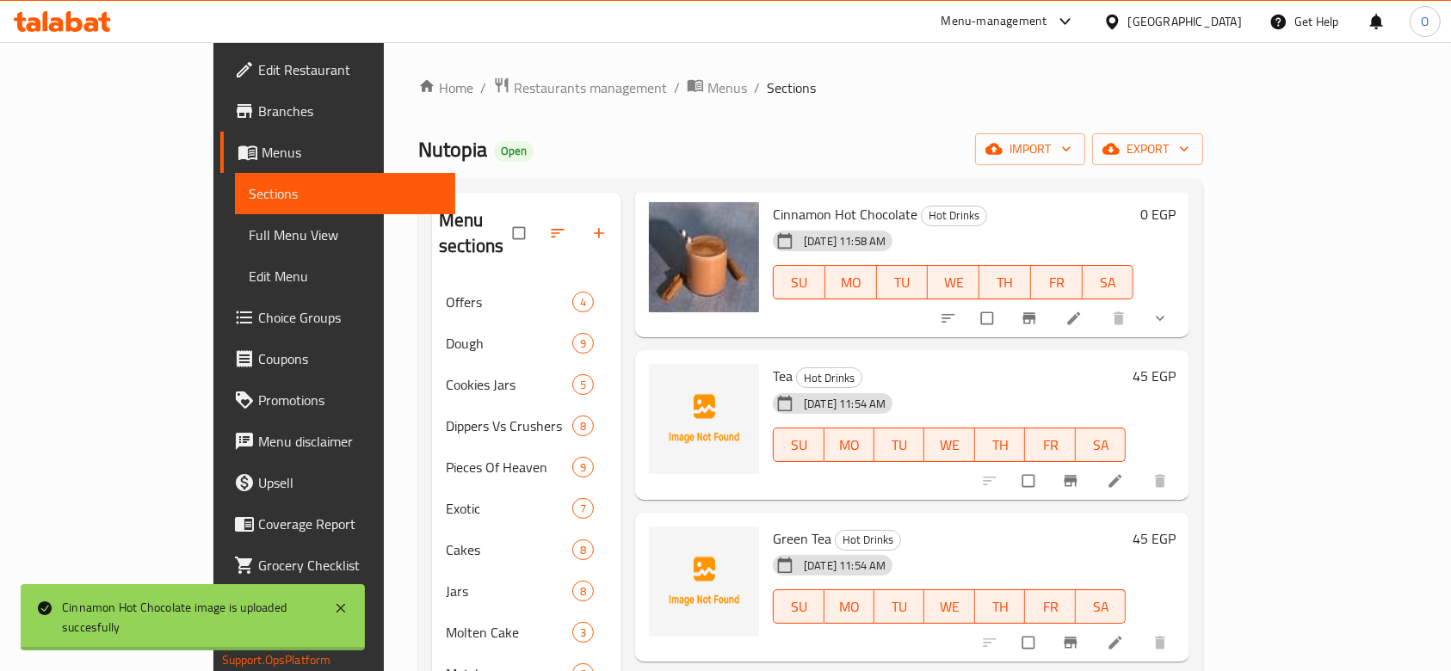
click at [773, 363] on span "Tea" at bounding box center [783, 376] width 20 height 26
click at [669, 386] on circle "upload picture" at bounding box center [671, 388] width 4 height 4
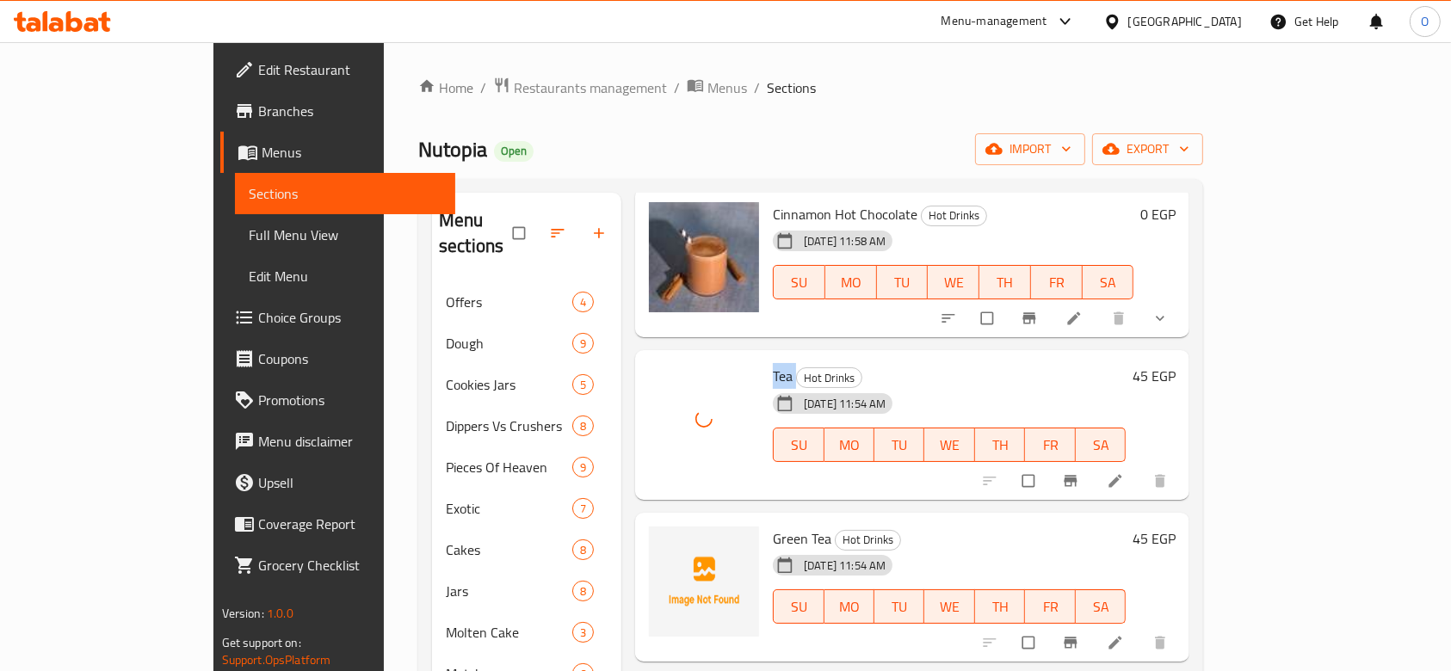
scroll to position [689, 0]
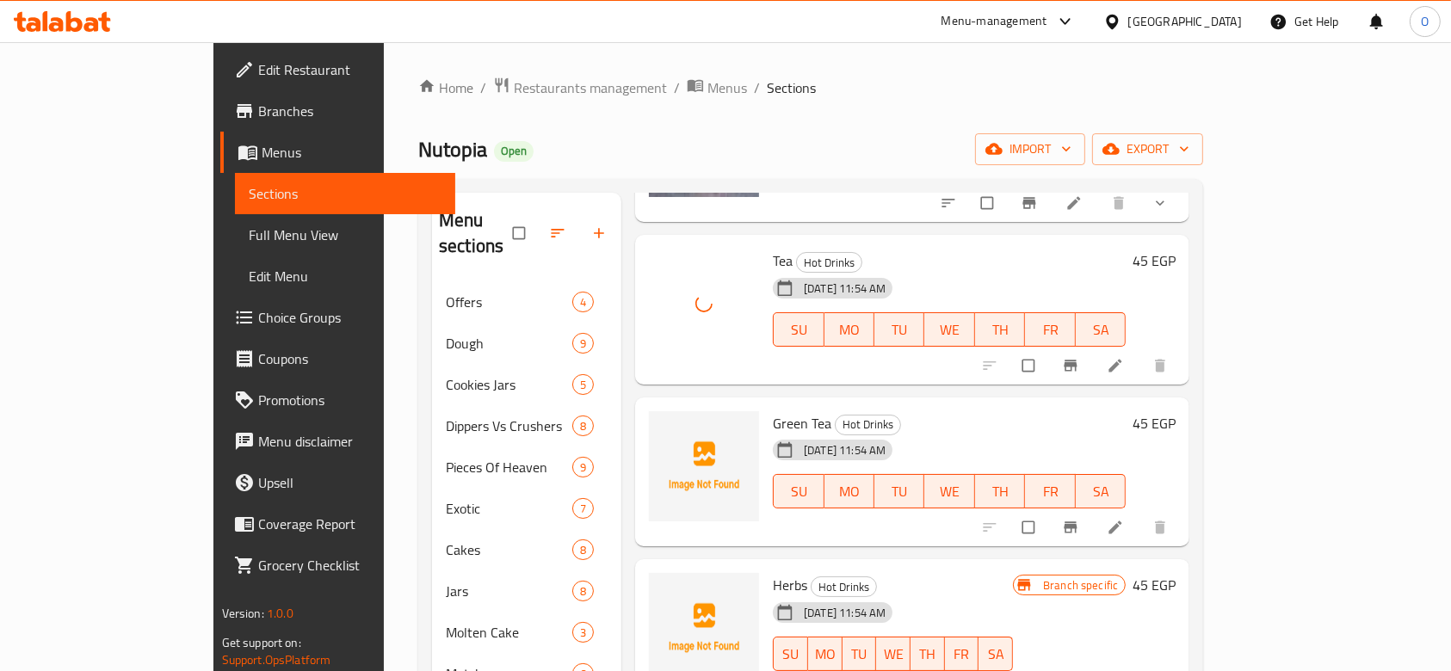
click at [773, 411] on span "Green Tea" at bounding box center [802, 424] width 59 height 26
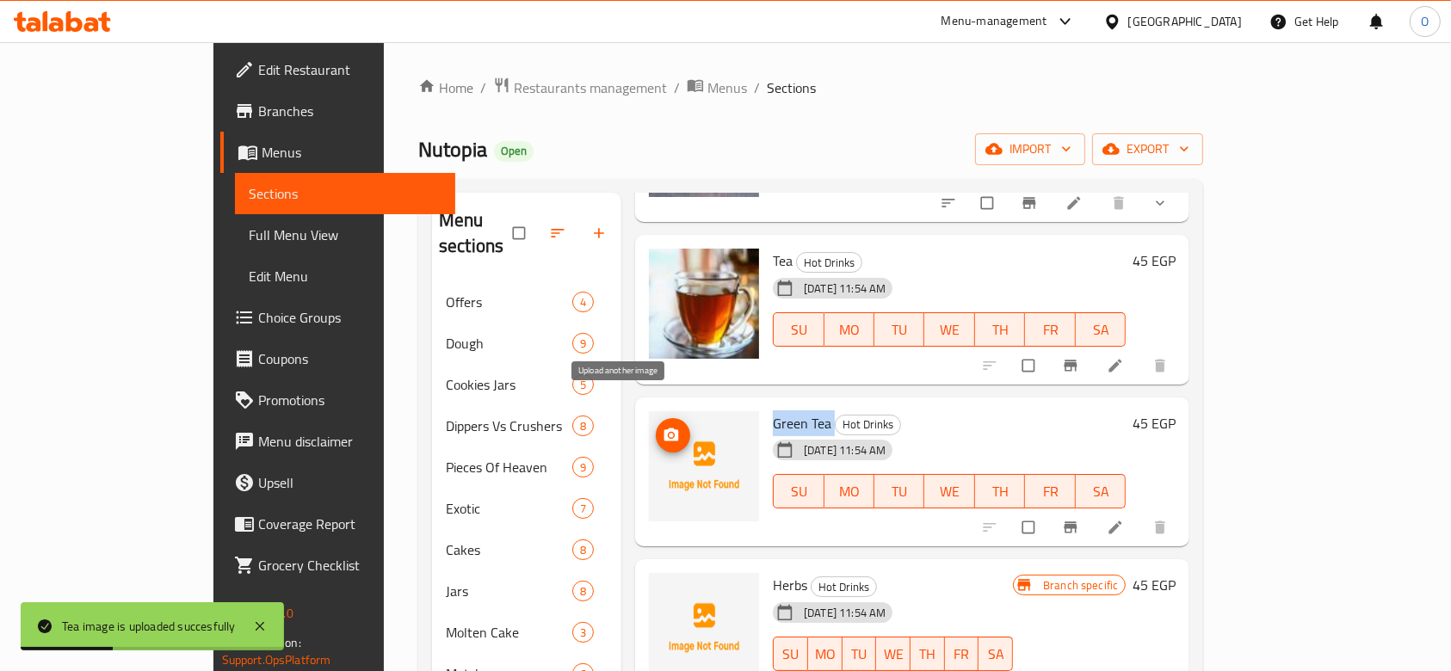
click at [663, 427] on icon "upload picture" at bounding box center [671, 435] width 17 height 17
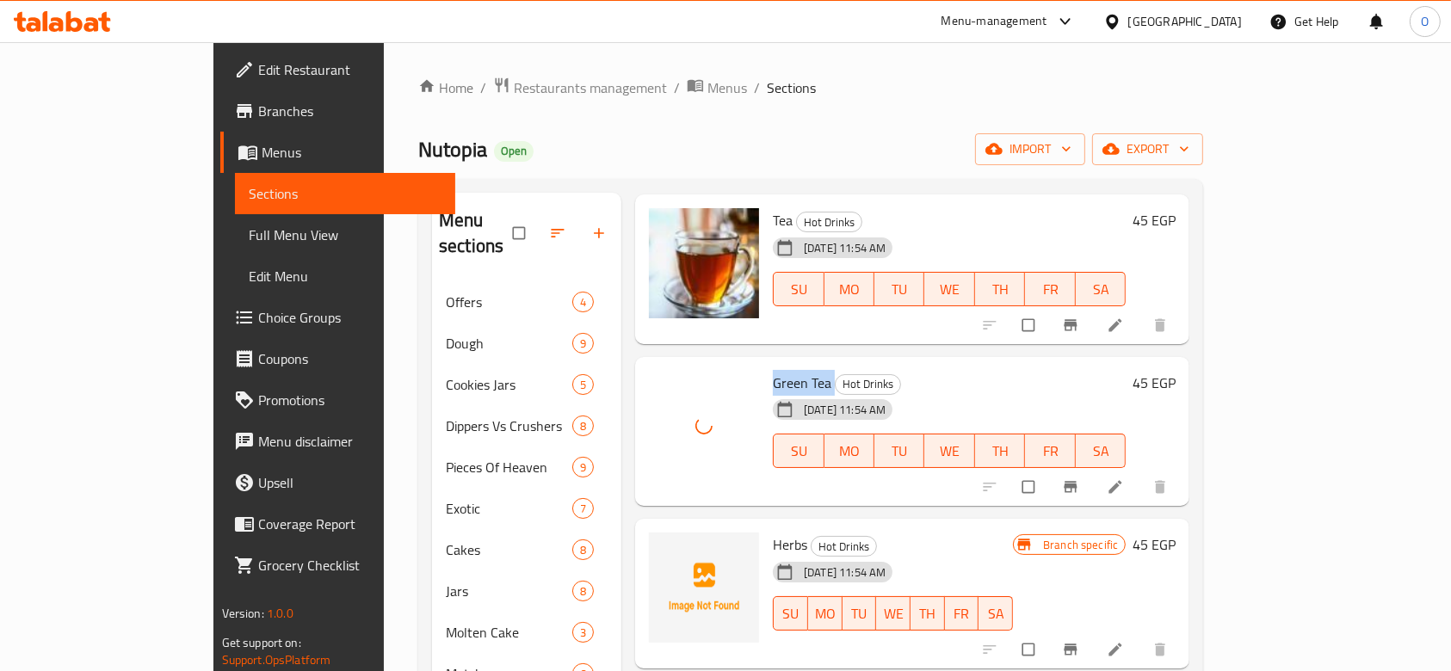
scroll to position [344, 0]
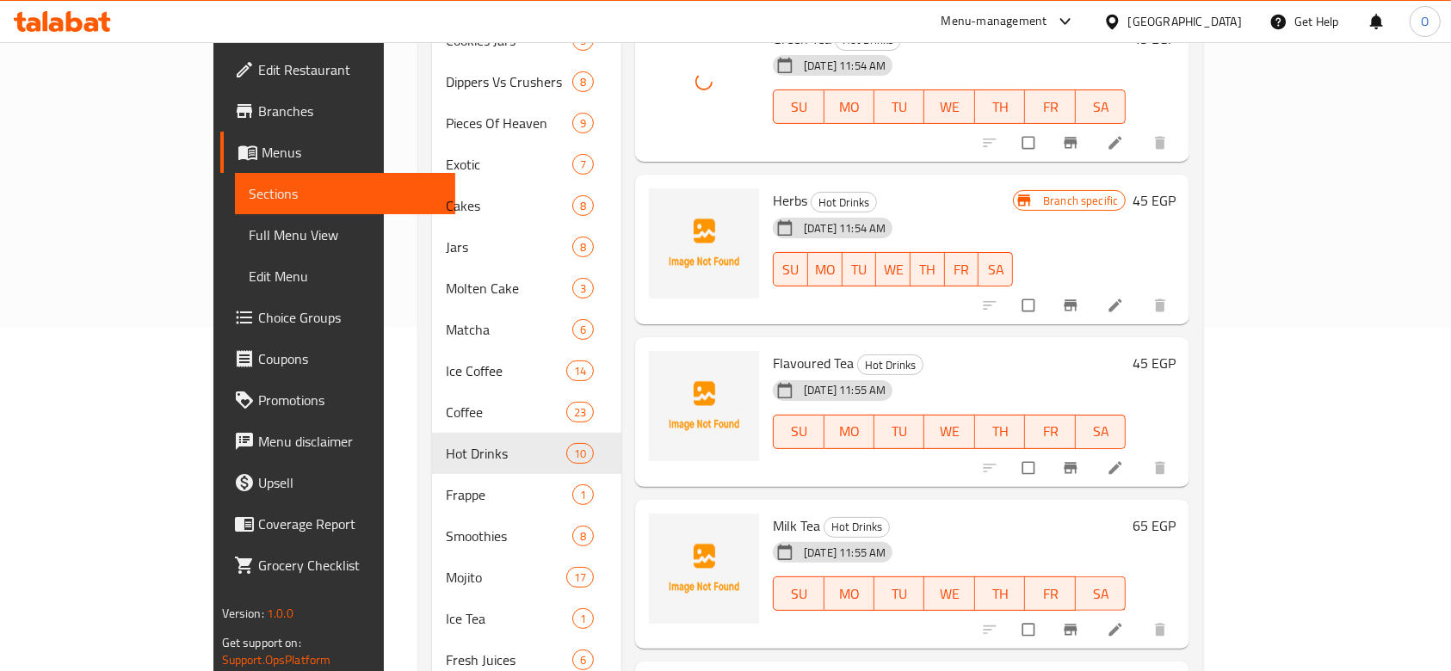
click at [773, 188] on span "Herbs" at bounding box center [790, 201] width 34 height 26
click at [773, 350] on span "Flavoured Tea" at bounding box center [813, 363] width 81 height 26
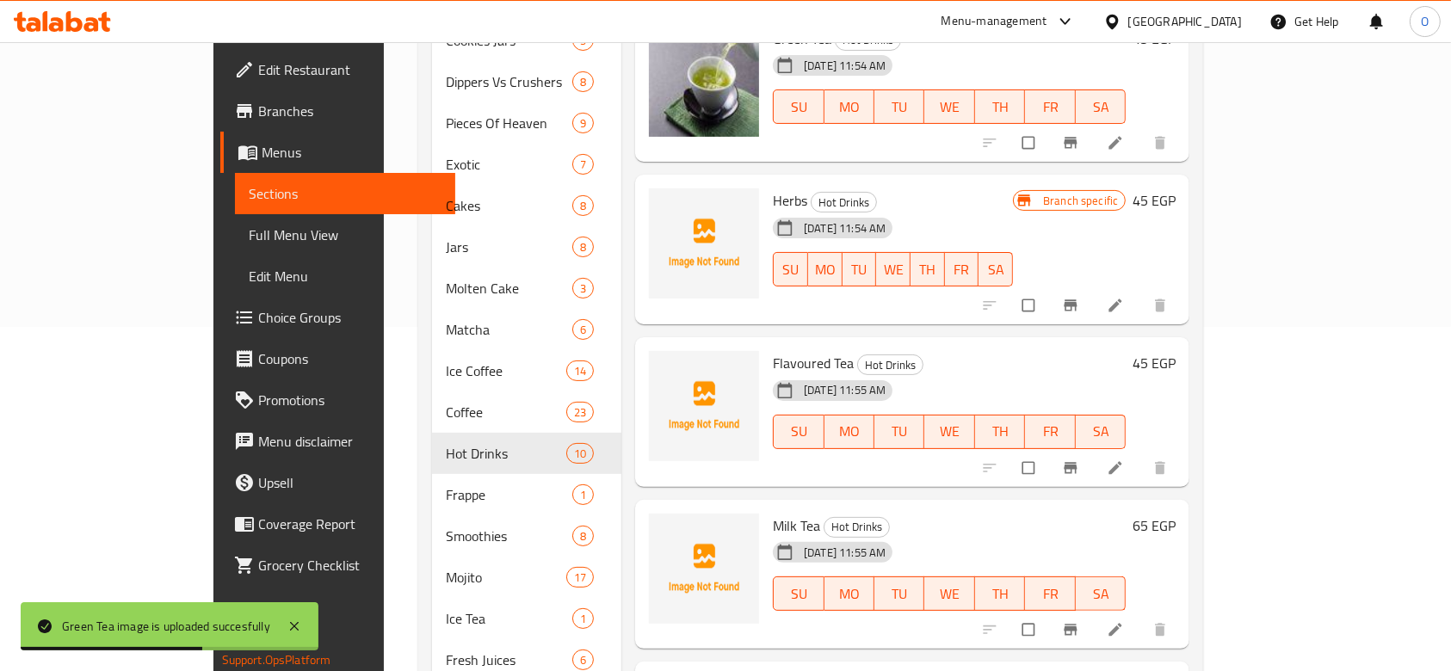
click at [773, 513] on span "Milk Tea" at bounding box center [796, 526] width 47 height 26
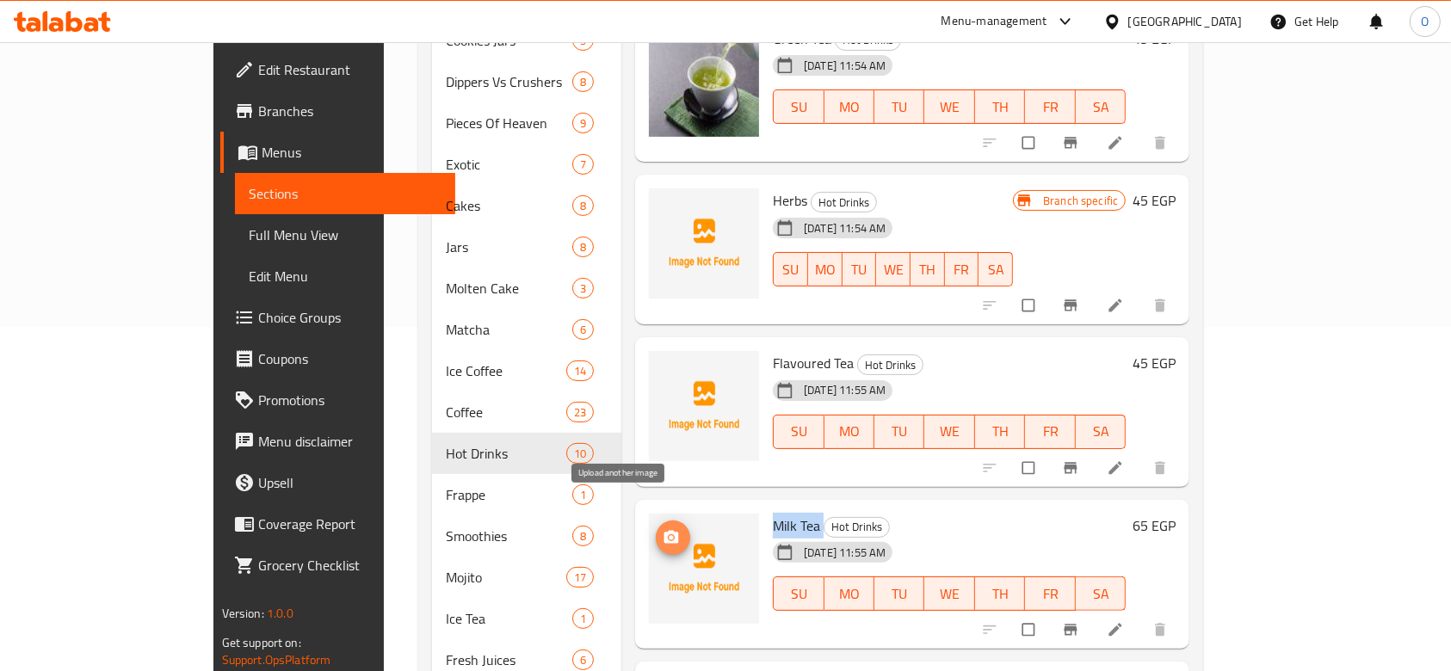
click at [656, 529] on span "upload picture" at bounding box center [673, 537] width 34 height 17
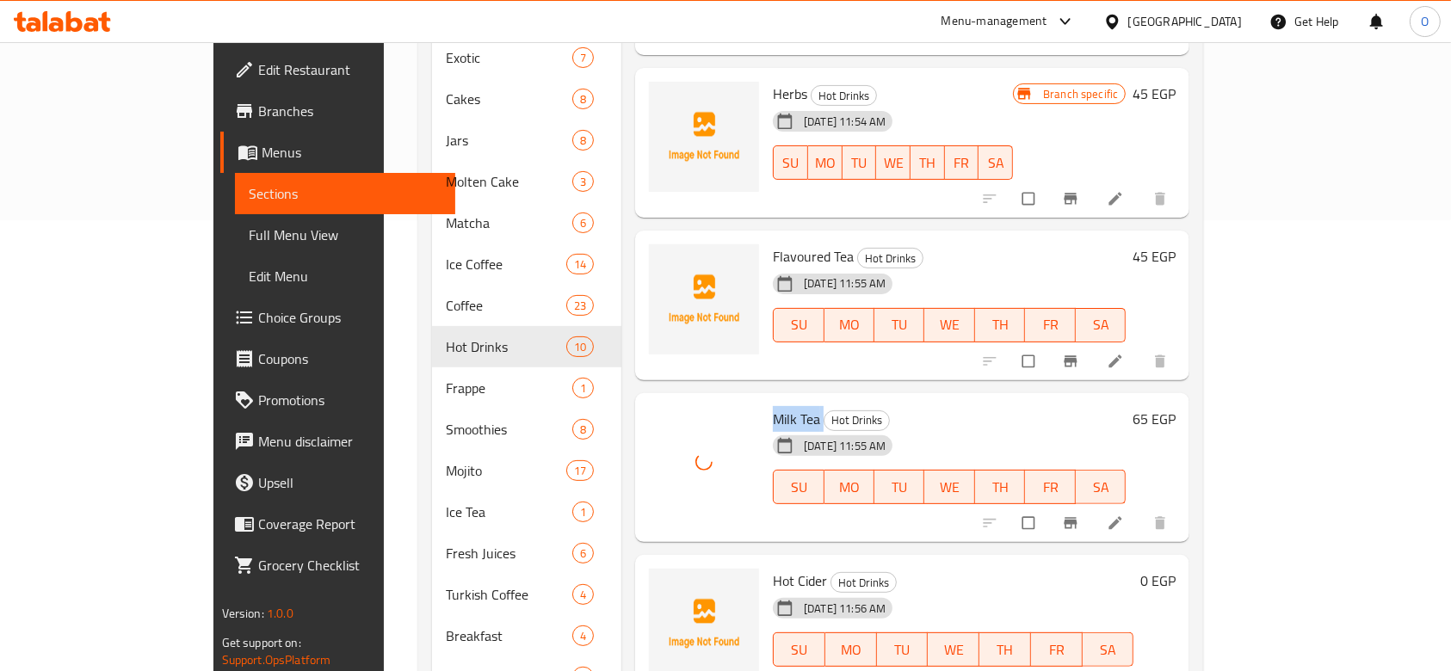
scroll to position [506, 0]
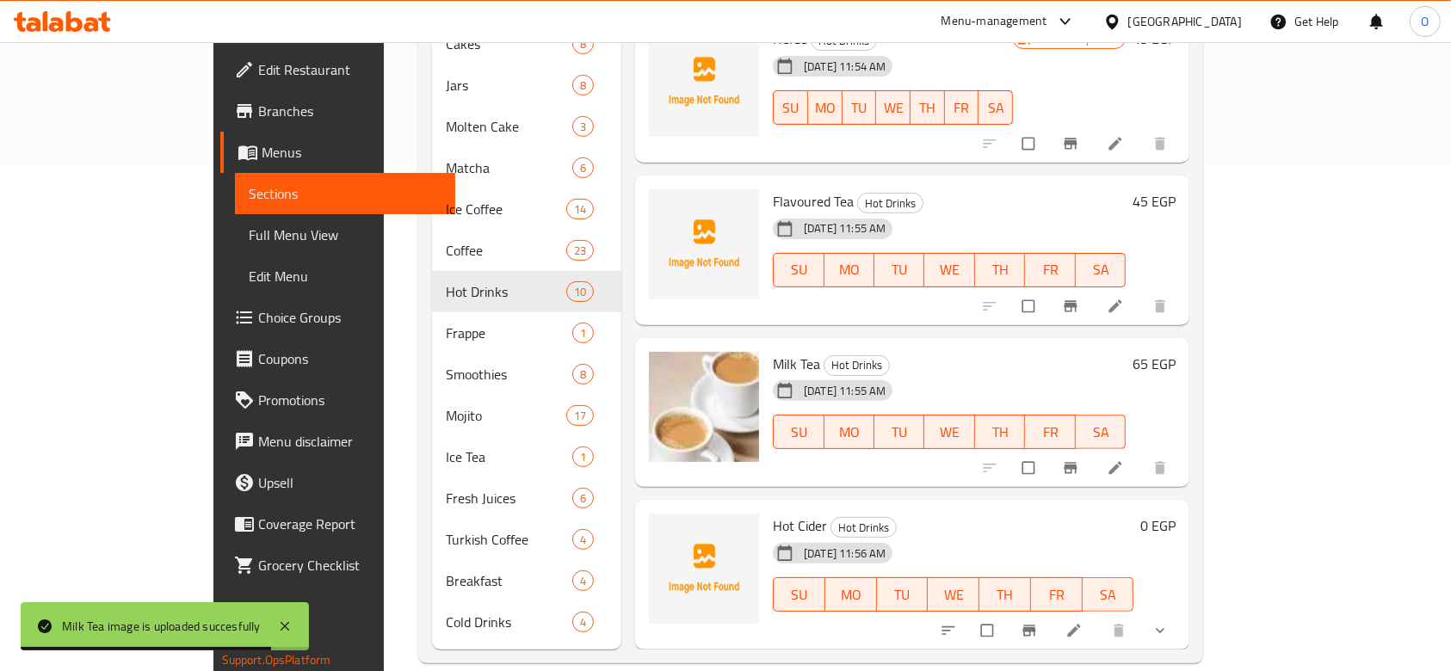
click at [773, 513] on span "Hot Cider" at bounding box center [800, 526] width 54 height 26
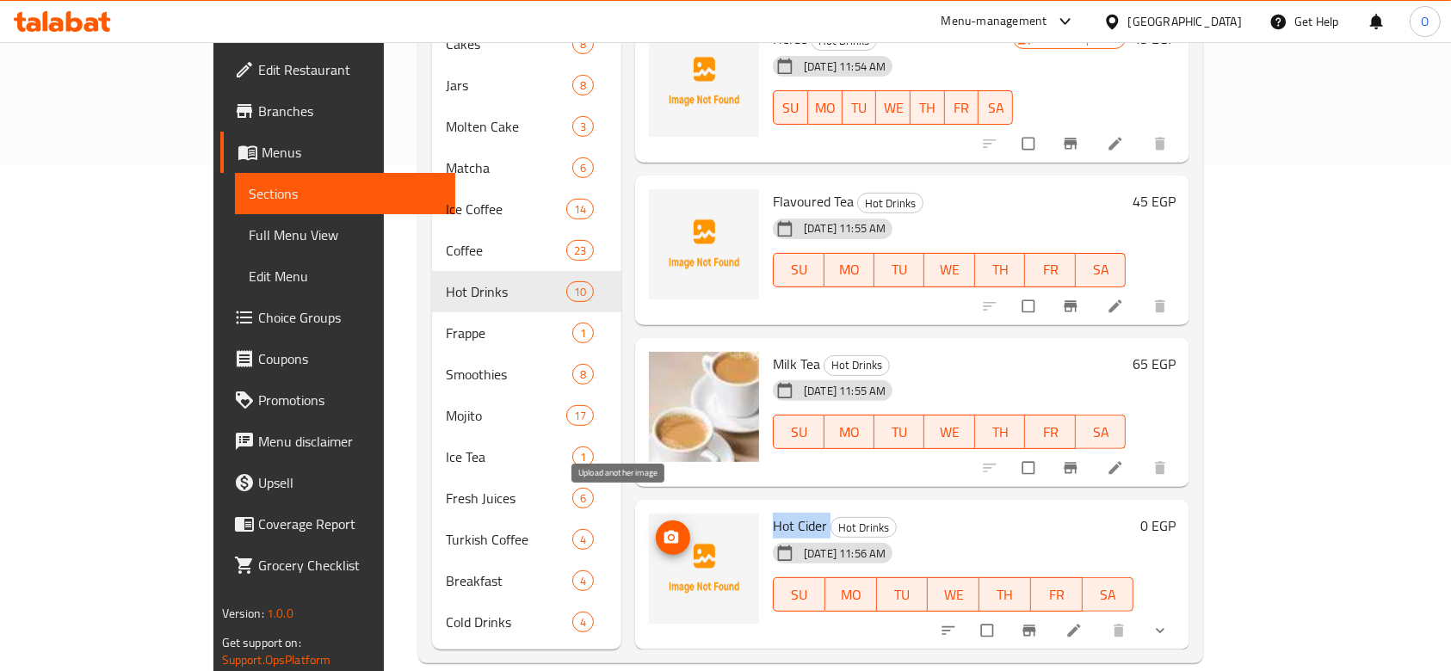
click at [664, 531] on icon "upload picture" at bounding box center [671, 537] width 15 height 13
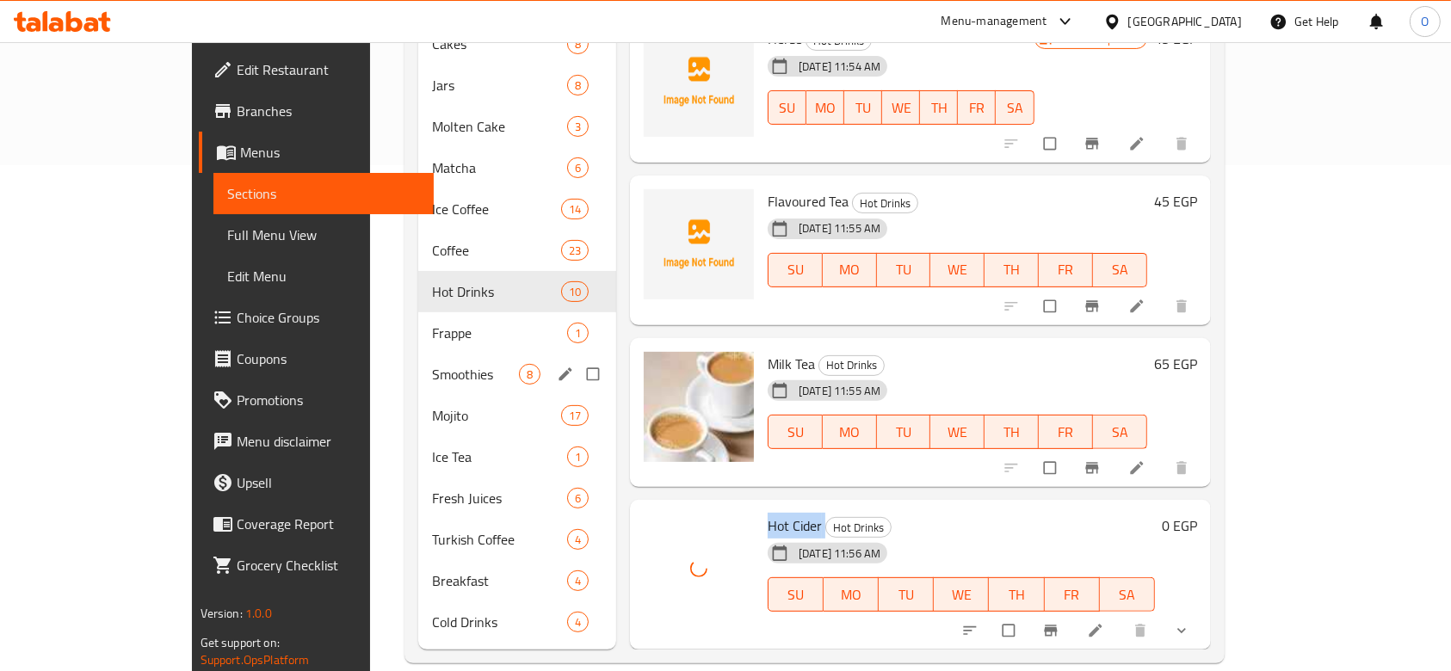
scroll to position [392, 0]
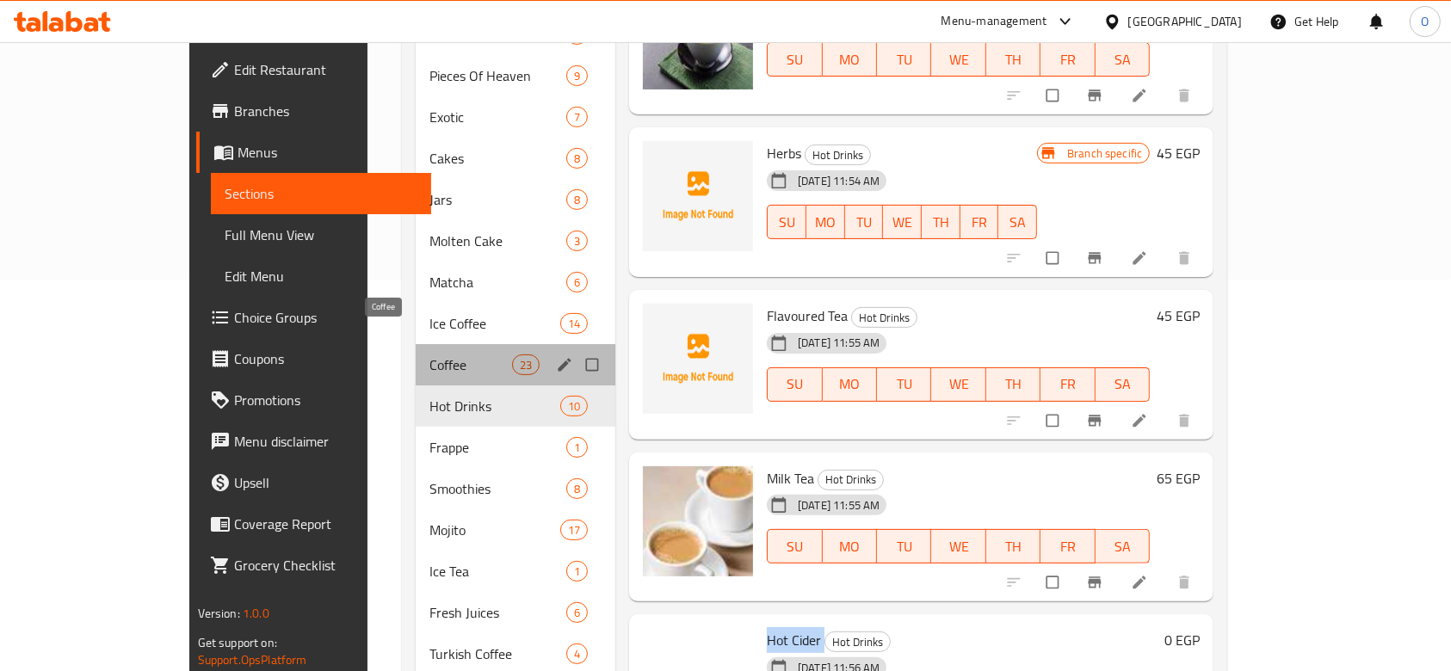
click at [429, 355] on span "Coffee" at bounding box center [470, 365] width 82 height 21
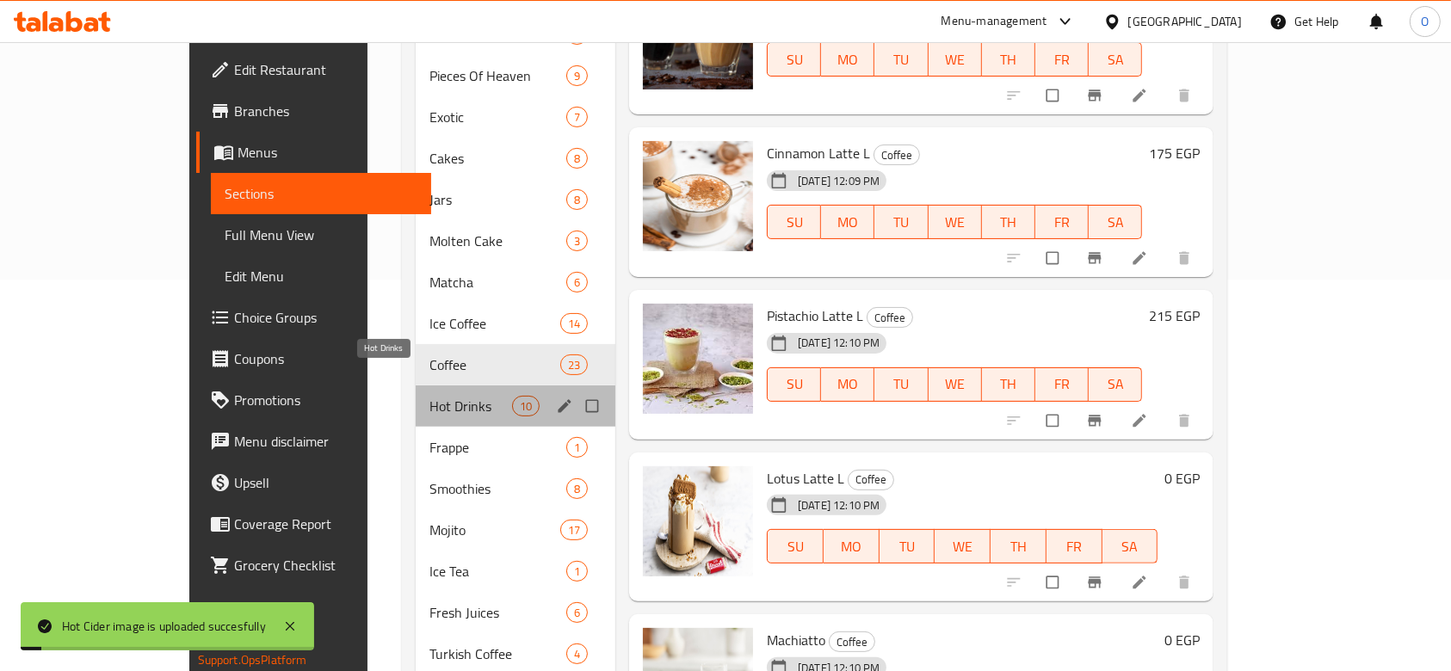
click at [429, 396] on span "Hot Drinks" at bounding box center [470, 406] width 82 height 21
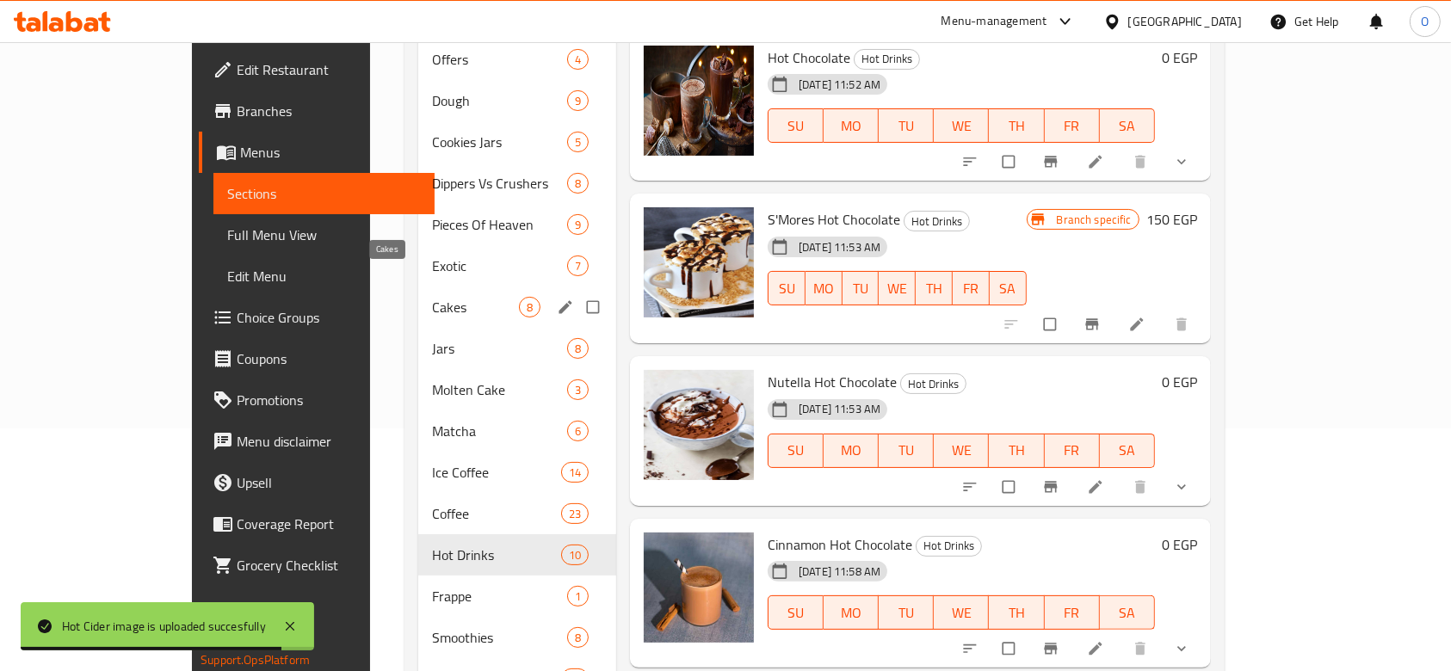
scroll to position [344, 0]
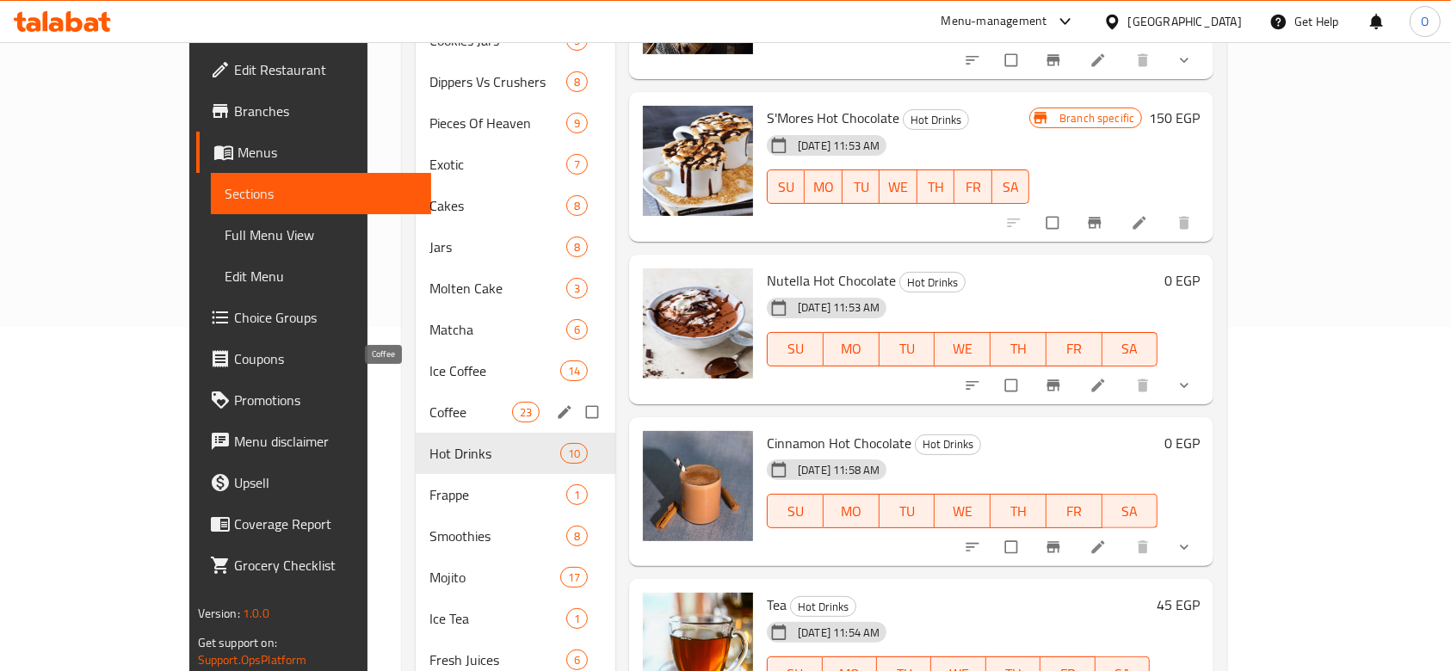
click at [429, 402] on span "Coffee" at bounding box center [470, 412] width 82 height 21
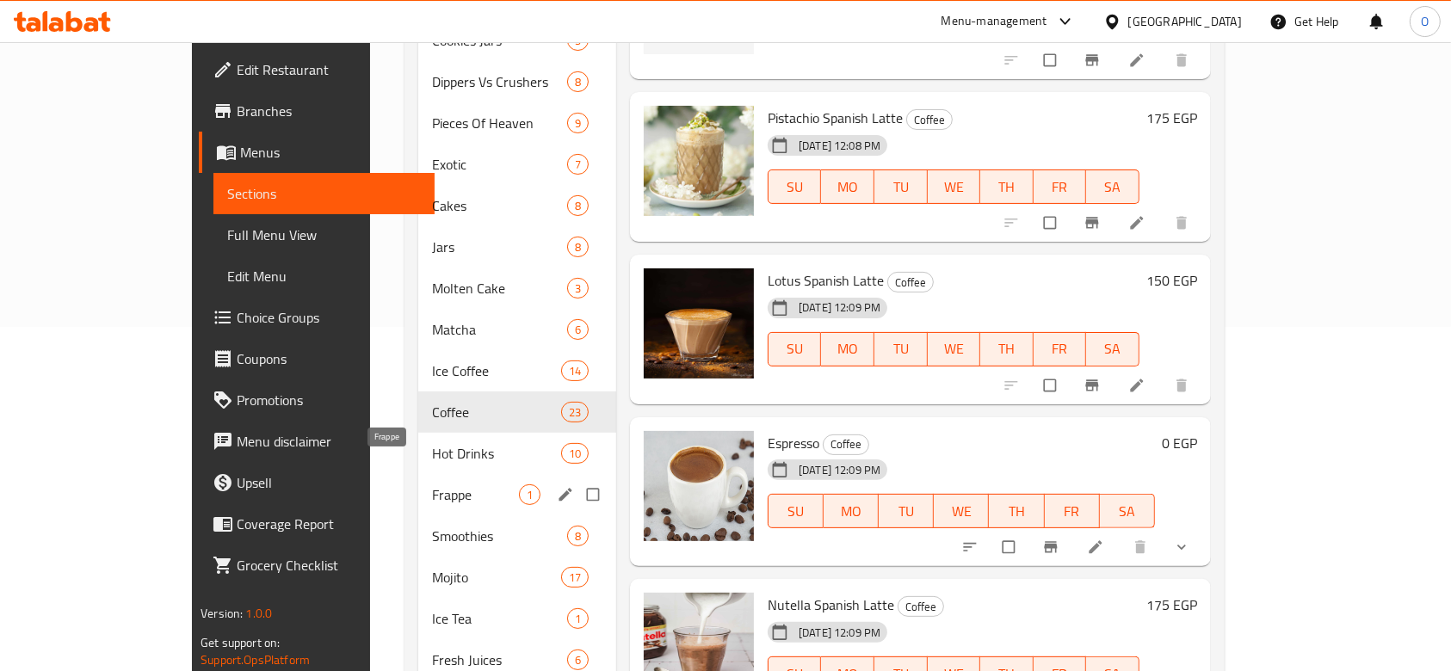
click at [432, 485] on span "Frappe" at bounding box center [475, 495] width 87 height 21
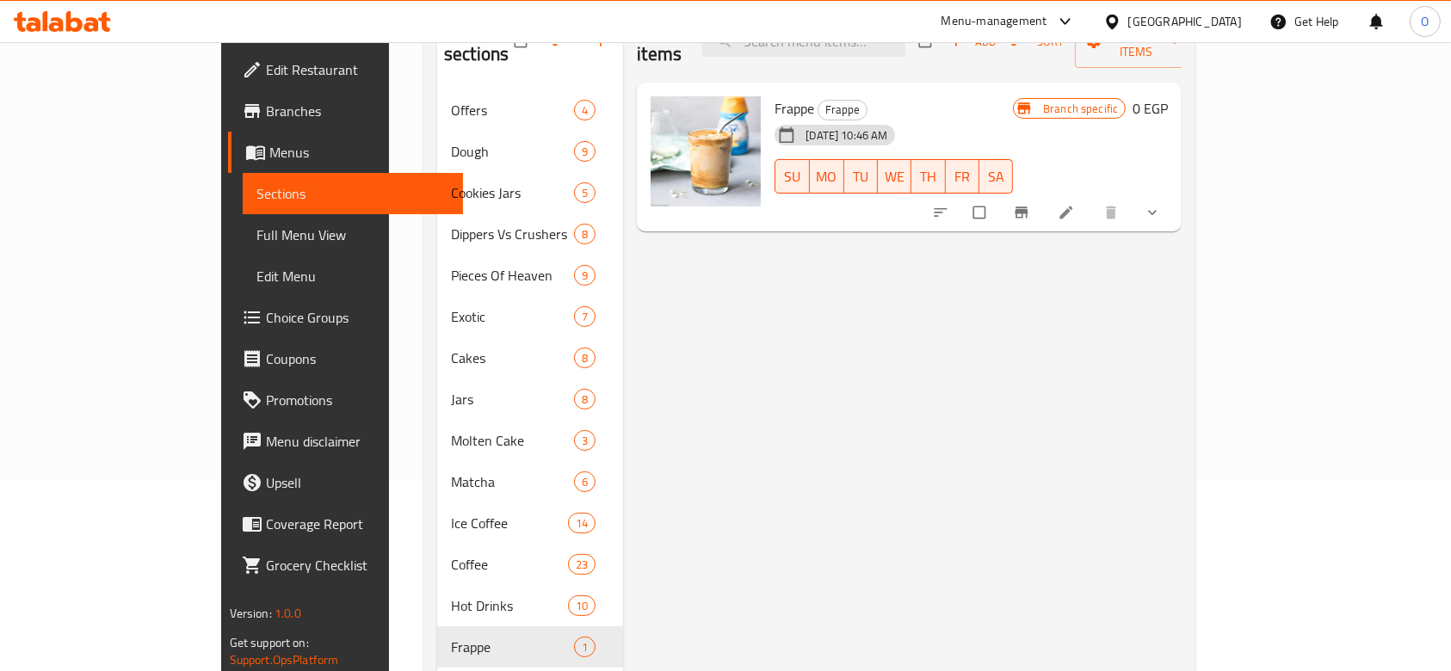
scroll to position [344, 0]
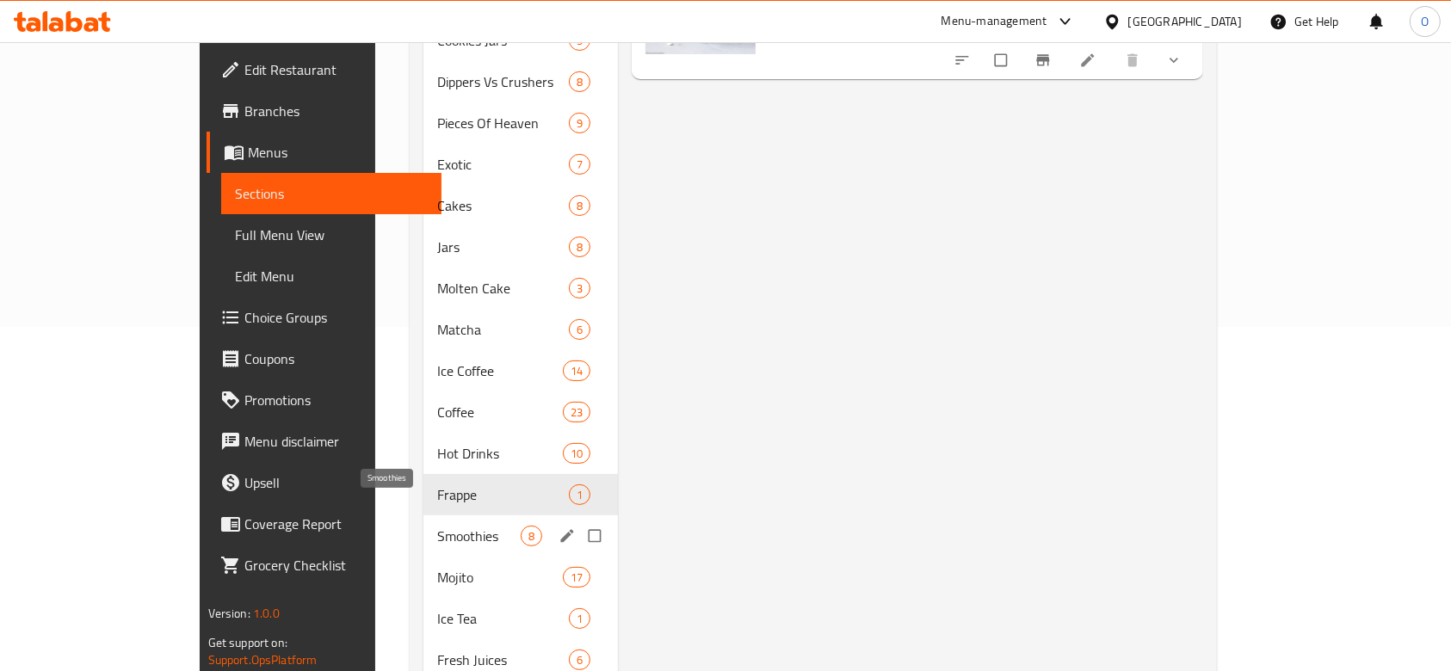
click at [437, 526] on span "Smoothies" at bounding box center [478, 536] width 83 height 21
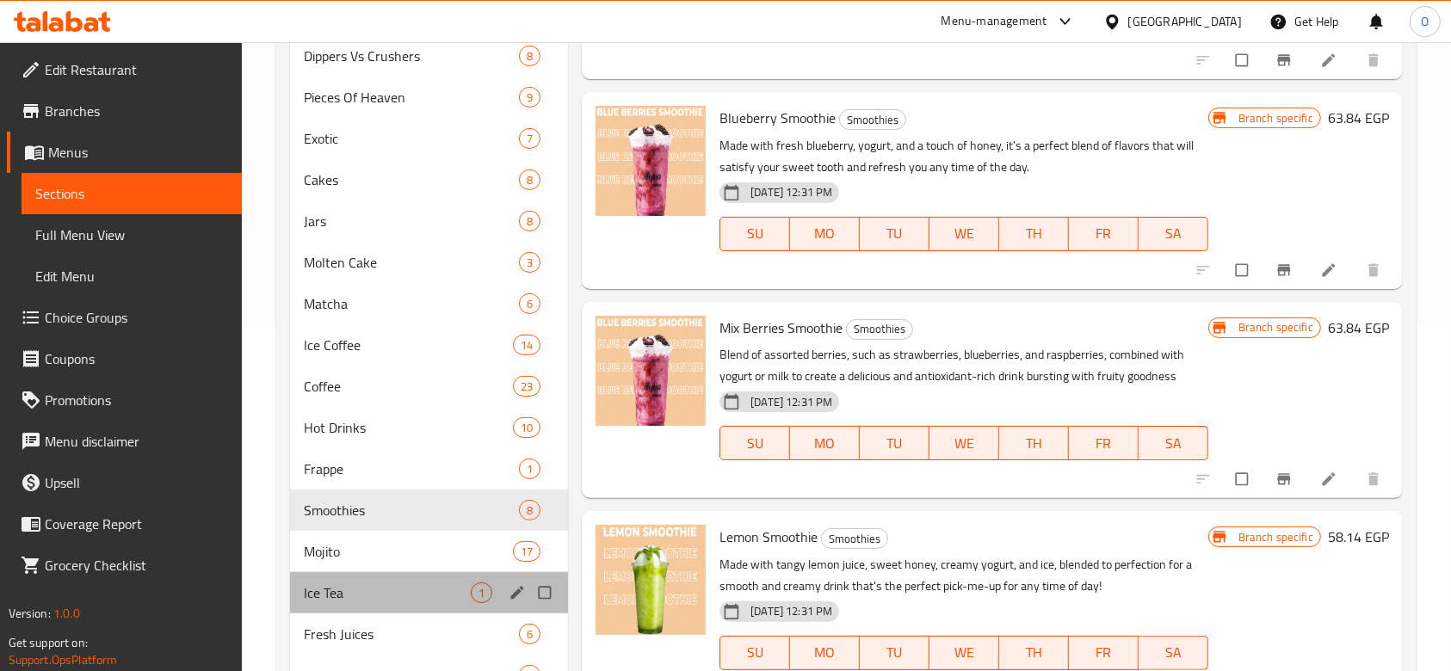
click at [346, 577] on div "Ice Tea 1" at bounding box center [429, 592] width 278 height 41
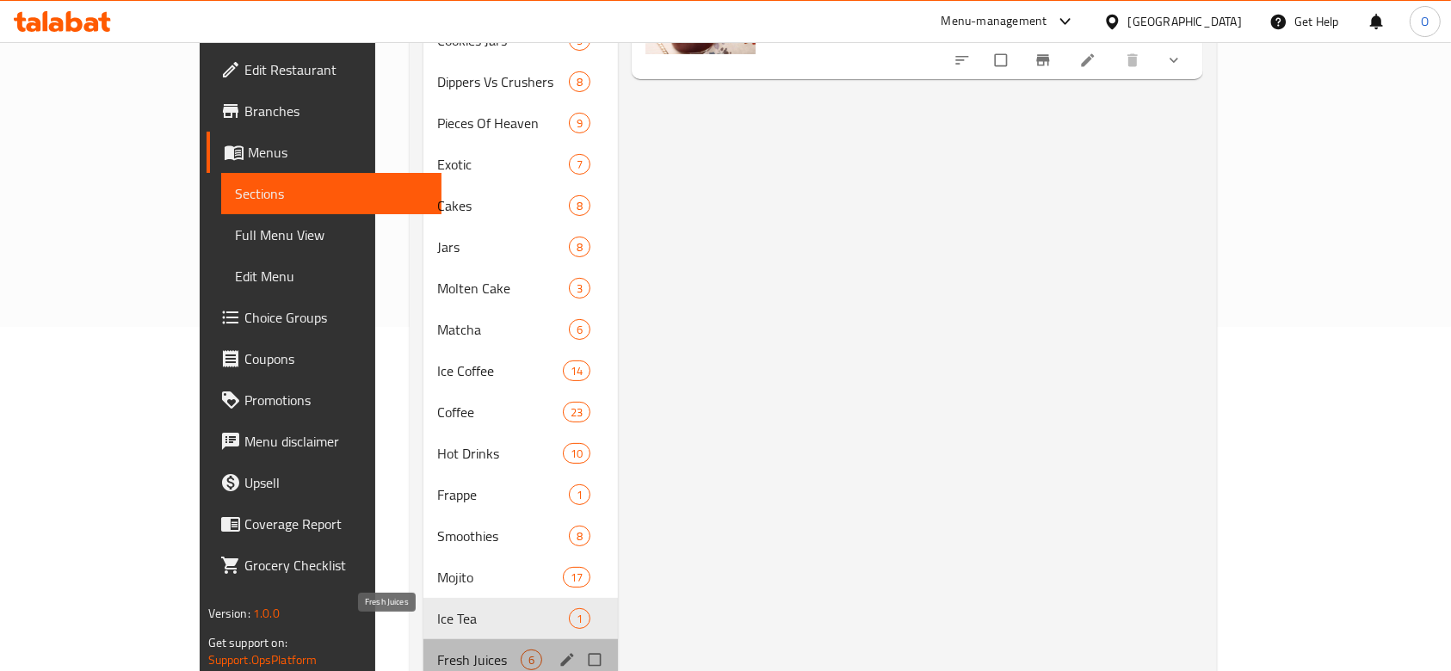
click at [437, 650] on span "Fresh Juices" at bounding box center [478, 660] width 83 height 21
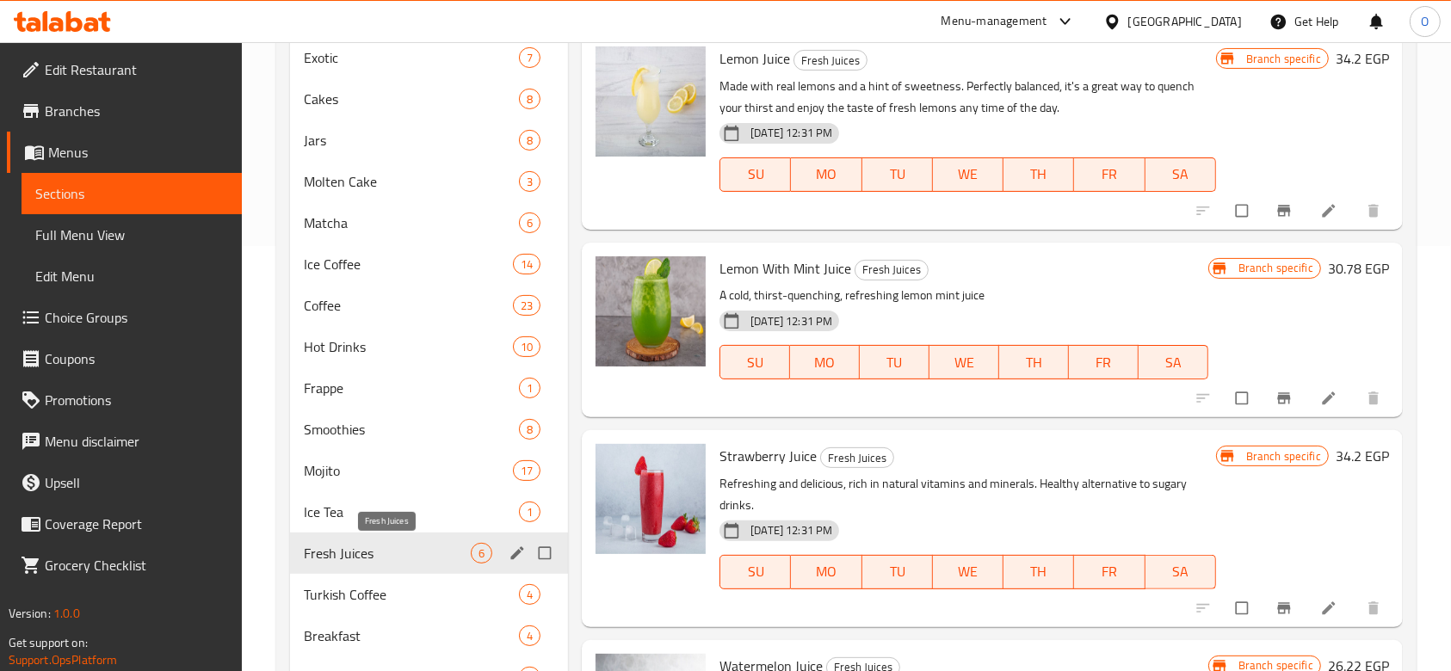
scroll to position [506, 0]
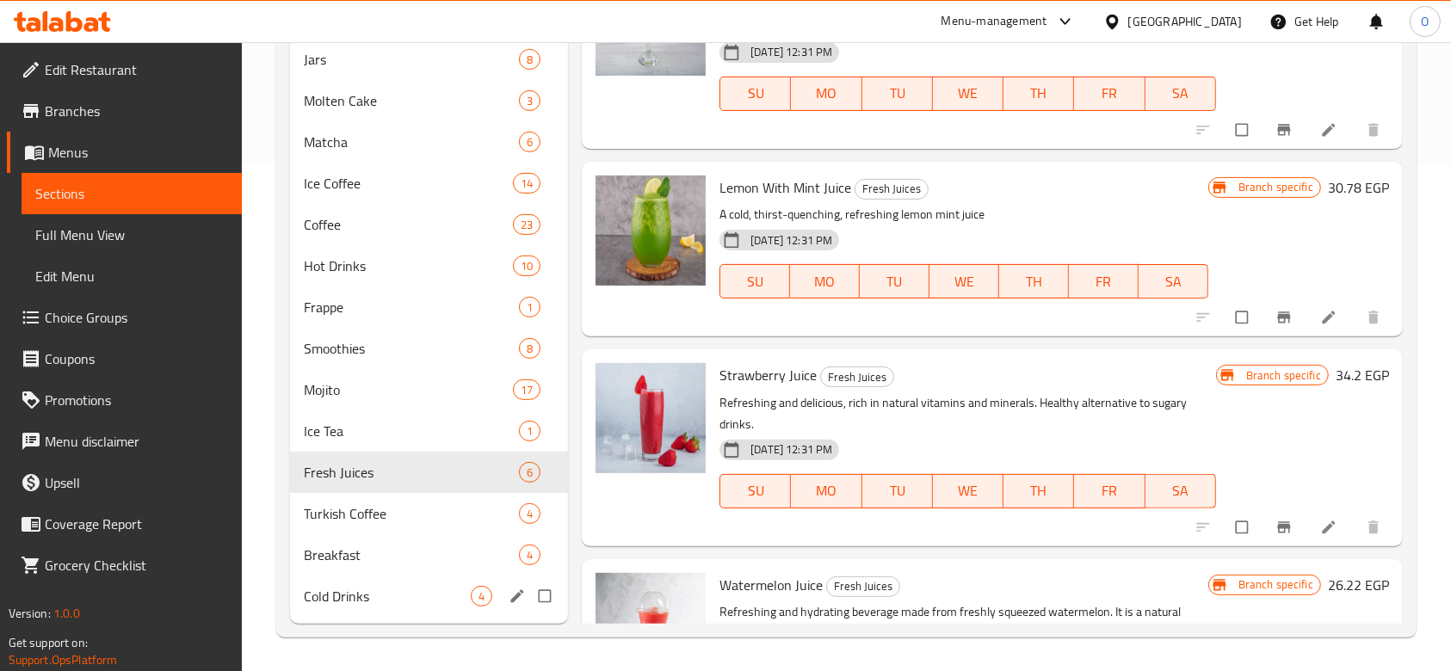
drag, startPoint x: 360, startPoint y: 609, endPoint x: 368, endPoint y: 589, distance: 22.4
click at [360, 608] on div "Cold Drinks 4" at bounding box center [429, 596] width 278 height 41
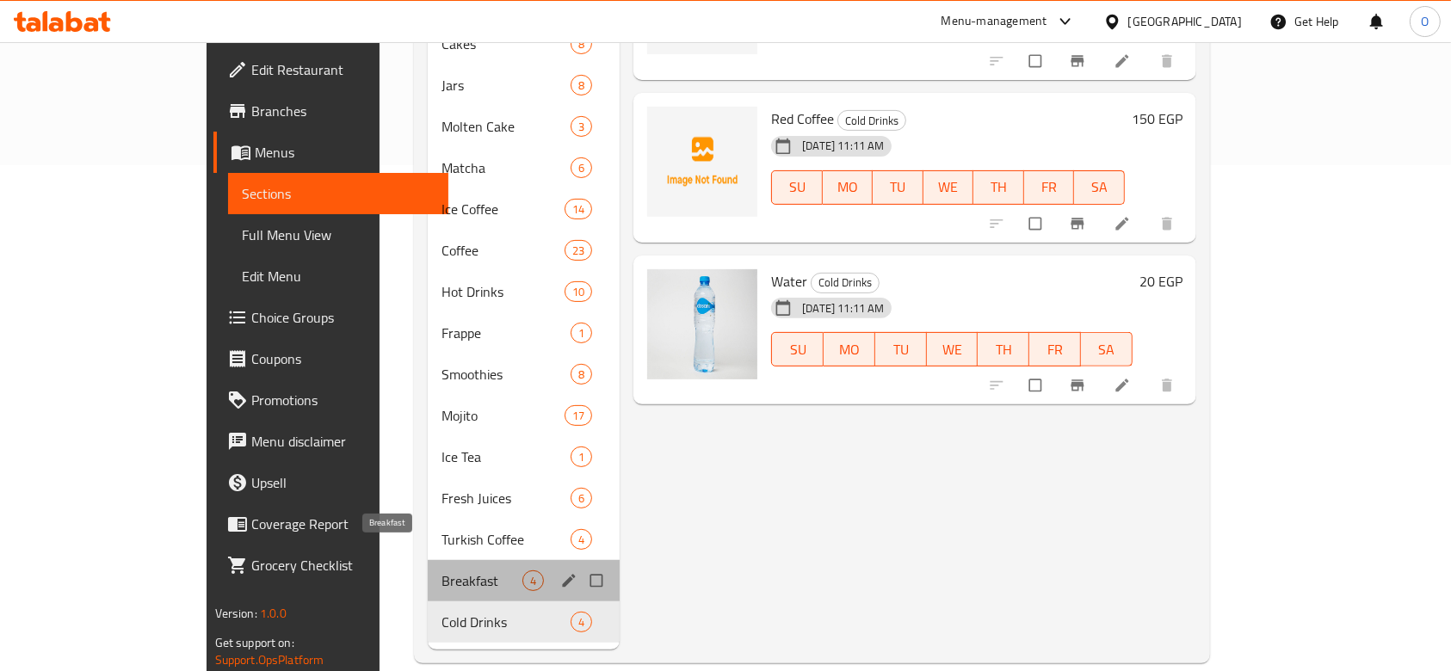
click at [442, 571] on span "Breakfast" at bounding box center [482, 581] width 81 height 21
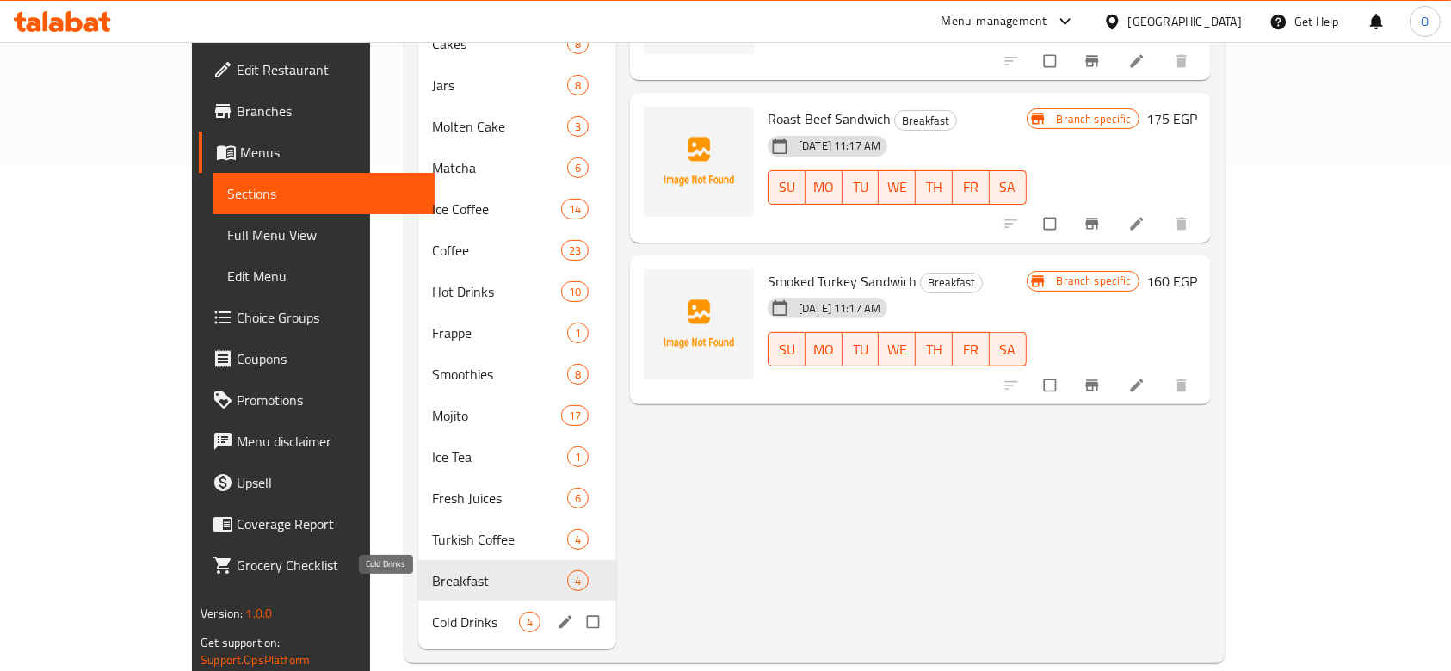
click at [432, 612] on span "Cold Drinks" at bounding box center [475, 622] width 87 height 21
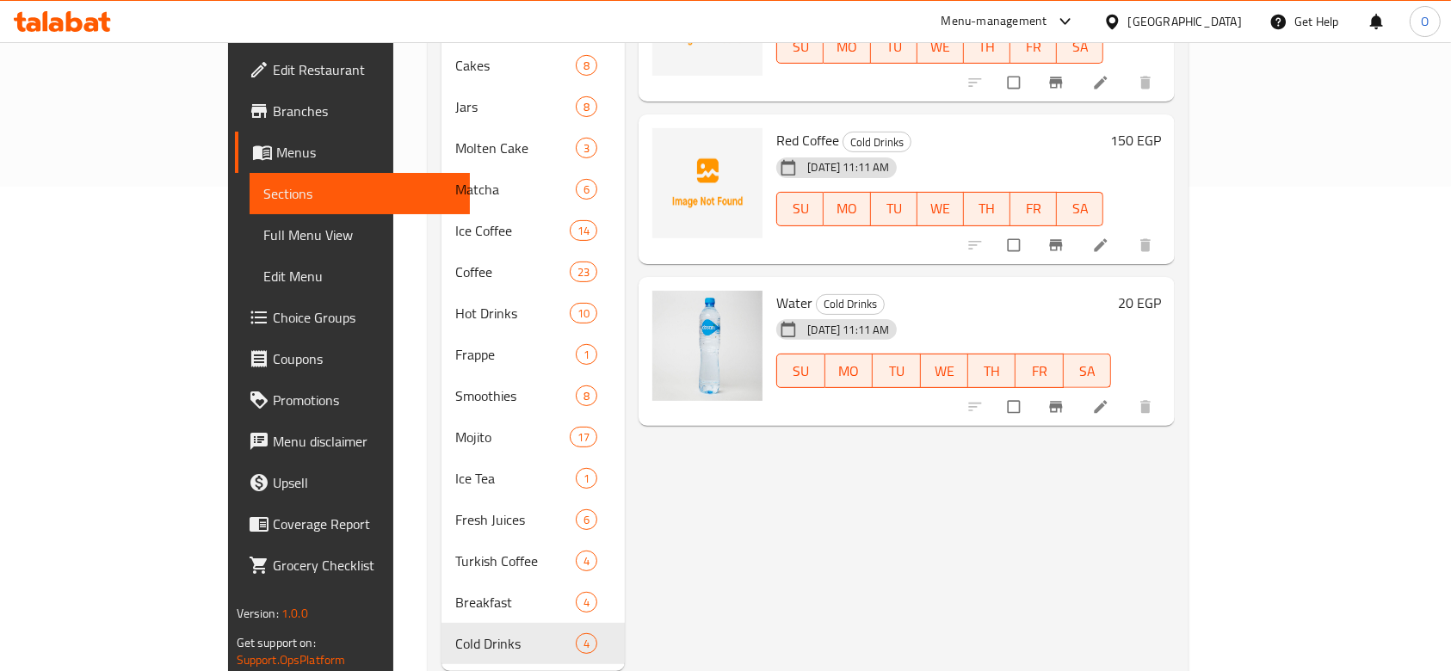
scroll to position [506, 0]
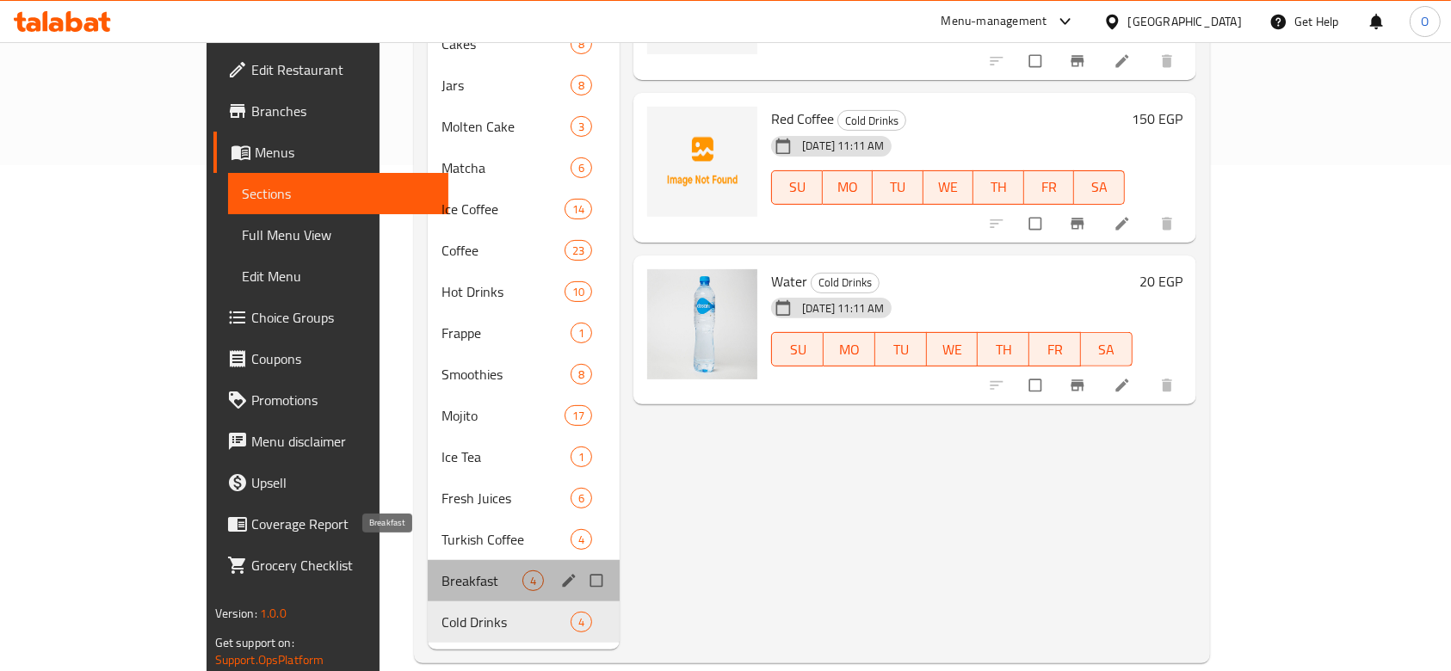
click at [442, 571] on span "Breakfast" at bounding box center [482, 581] width 81 height 21
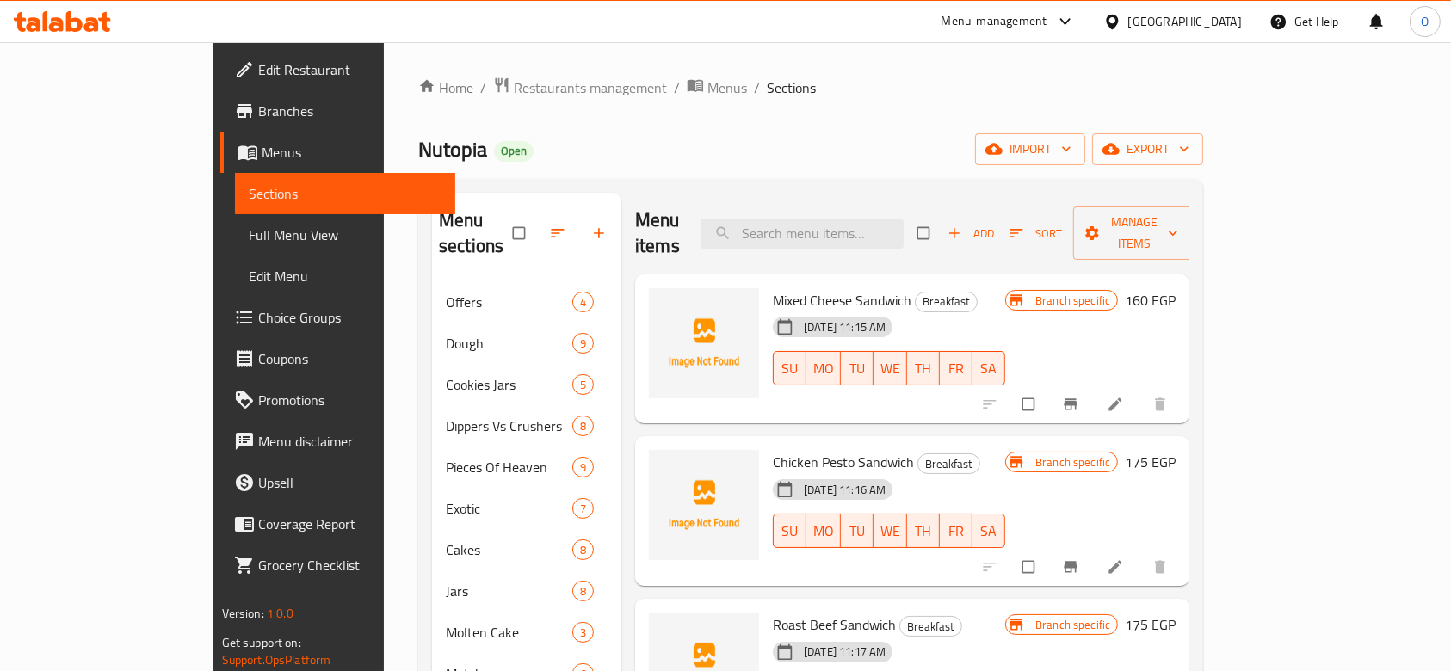
click at [773, 287] on span "Mixed Cheese Sandwich" at bounding box center [842, 300] width 139 height 26
click at [664, 306] on icon "upload picture" at bounding box center [671, 312] width 15 height 13
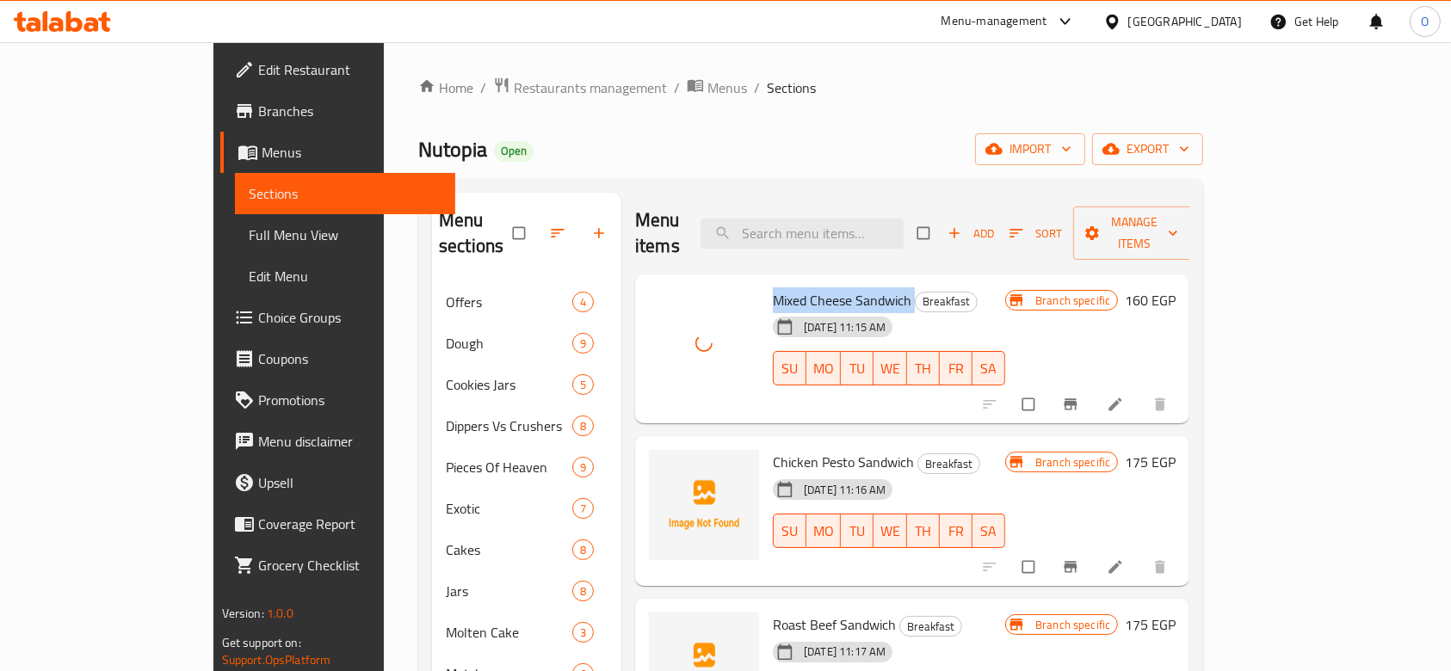
scroll to position [229, 0]
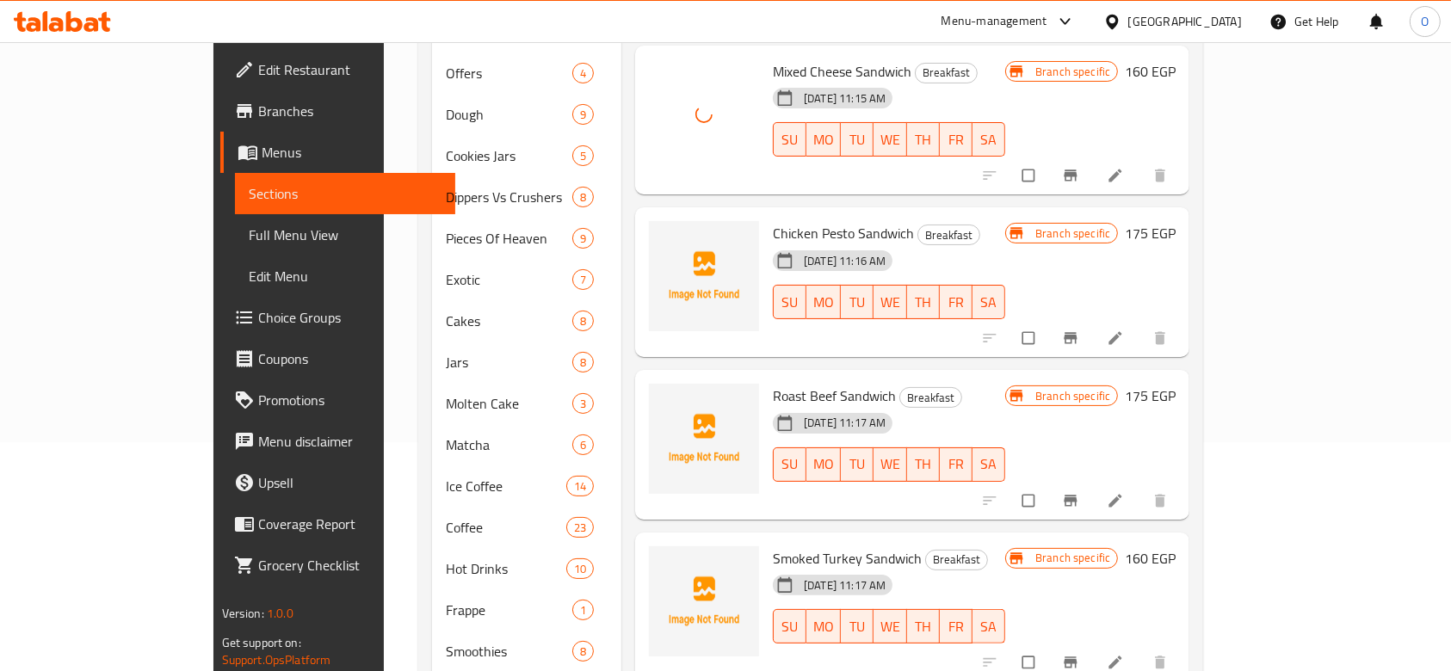
click at [778, 220] on span "Chicken Pesto Sandwich" at bounding box center [843, 233] width 141 height 26
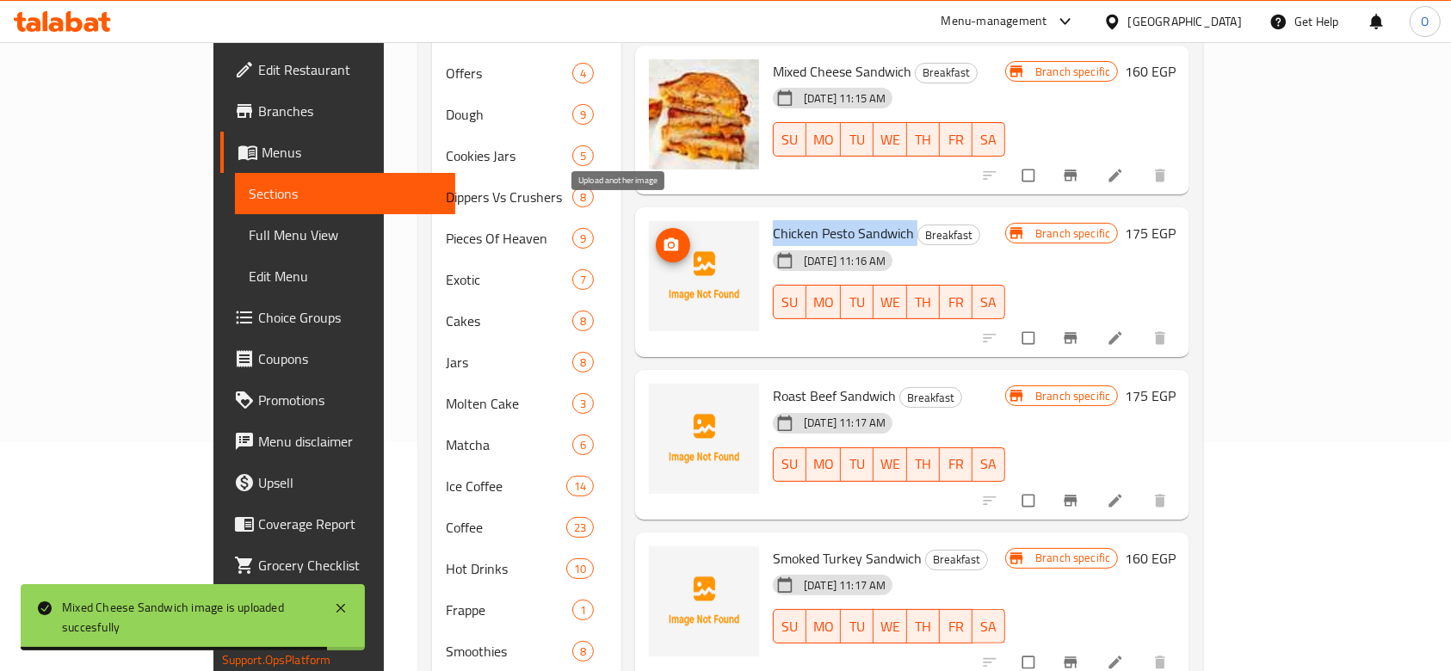
click at [663, 237] on icon "upload picture" at bounding box center [671, 245] width 17 height 17
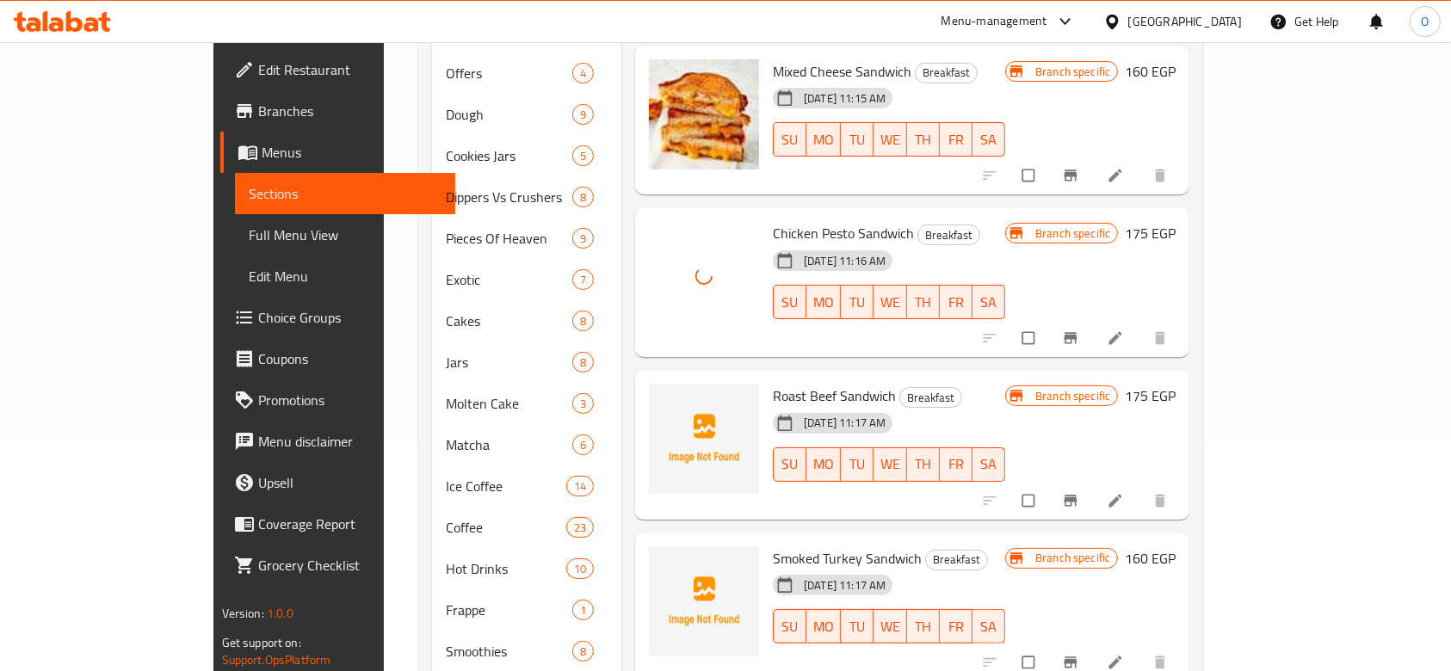
click at [776, 383] on span "Roast Beef Sandwich" at bounding box center [834, 396] width 123 height 26
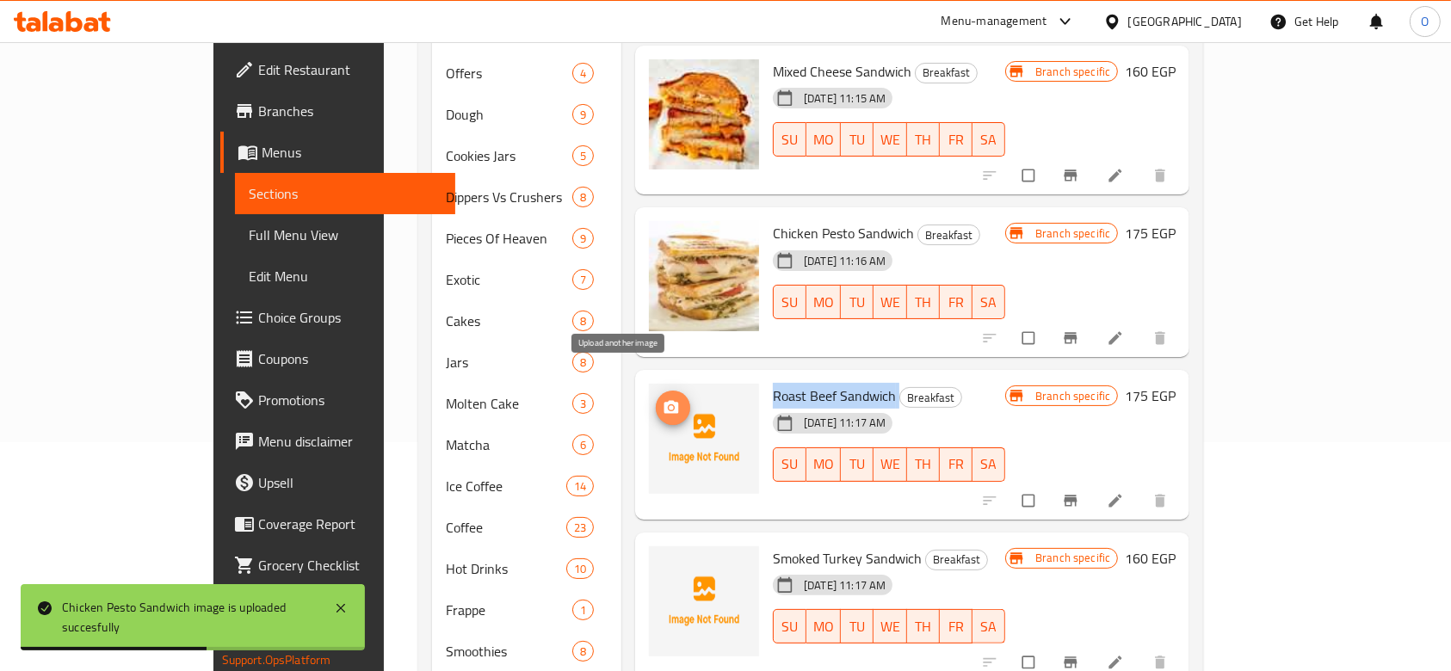
click at [656, 391] on button "upload picture" at bounding box center [673, 408] width 34 height 34
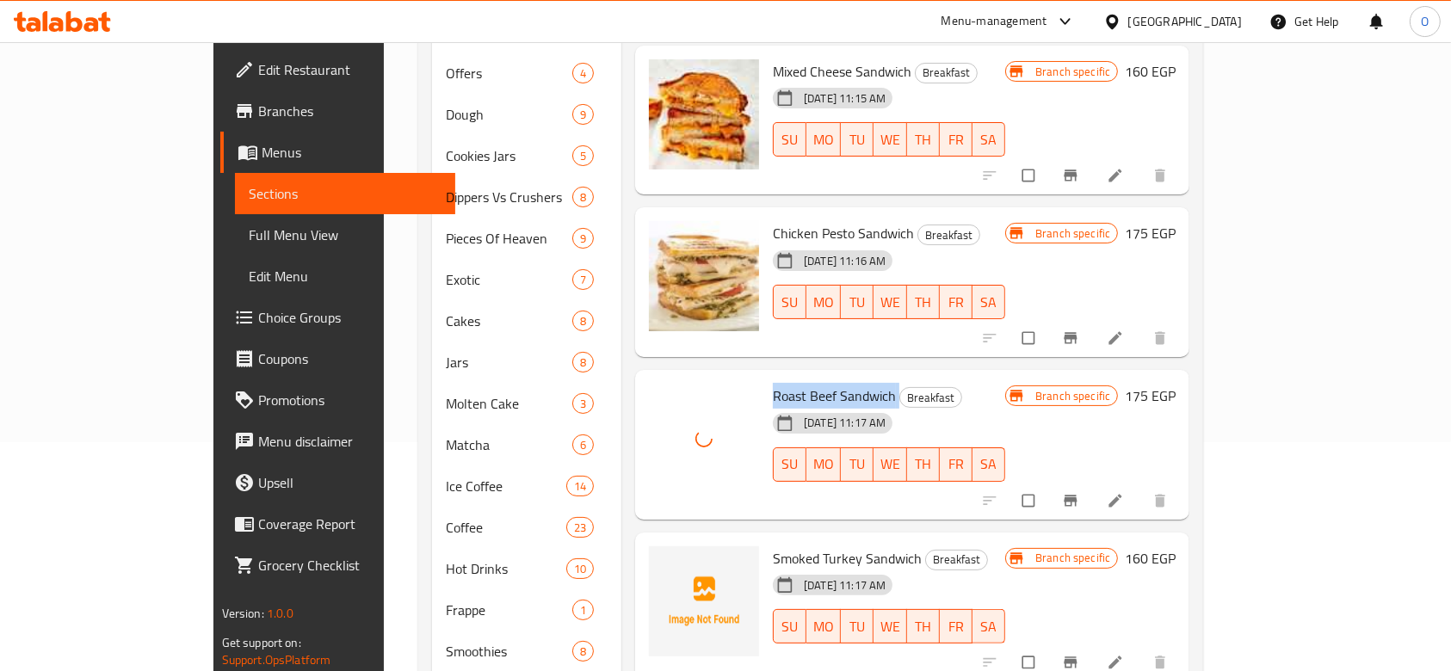
scroll to position [459, 0]
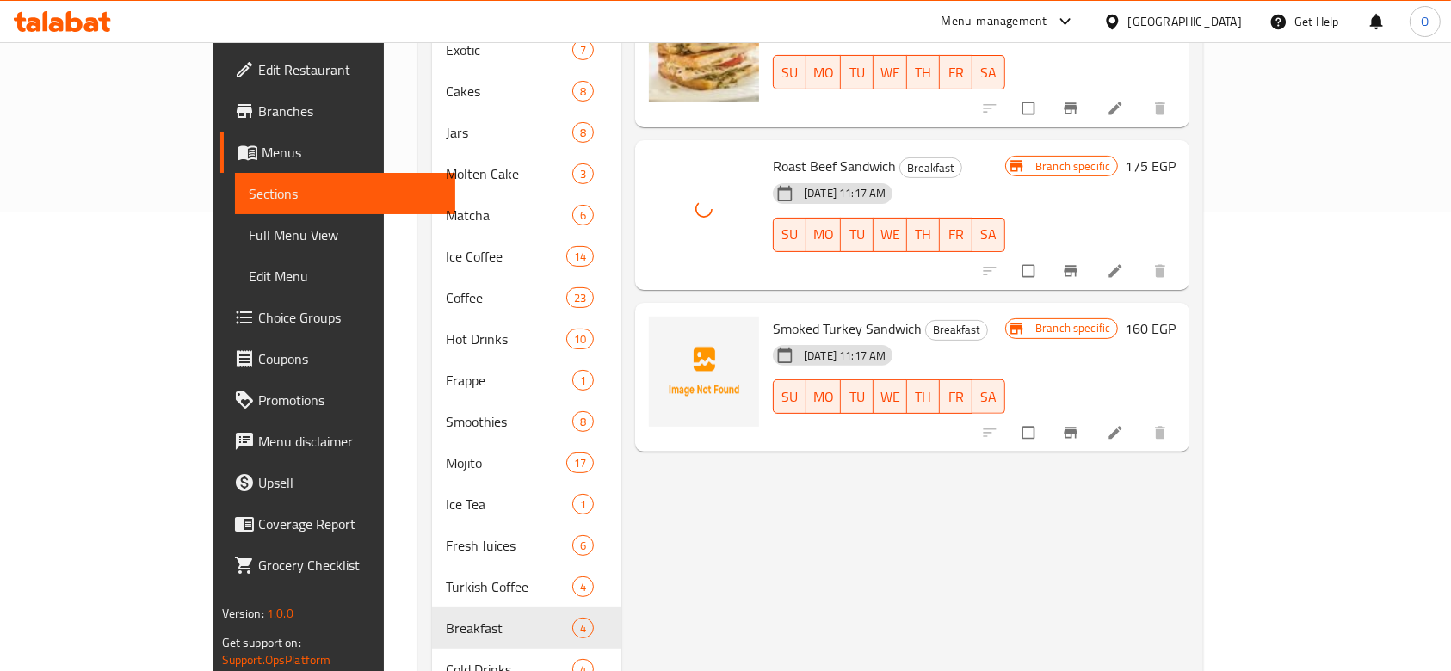
click at [830, 316] on span "Smoked Turkey Sandwich" at bounding box center [847, 329] width 149 height 26
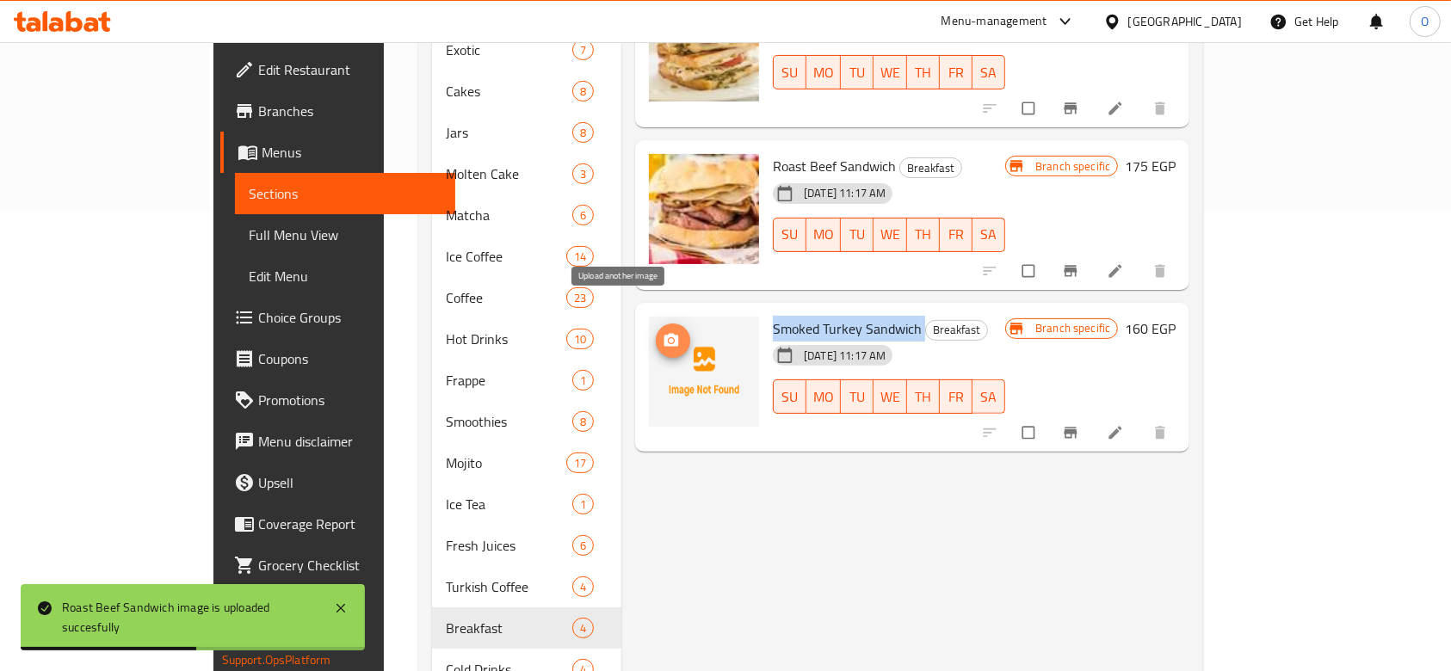
click at [664, 333] on icon "upload picture" at bounding box center [671, 339] width 15 height 13
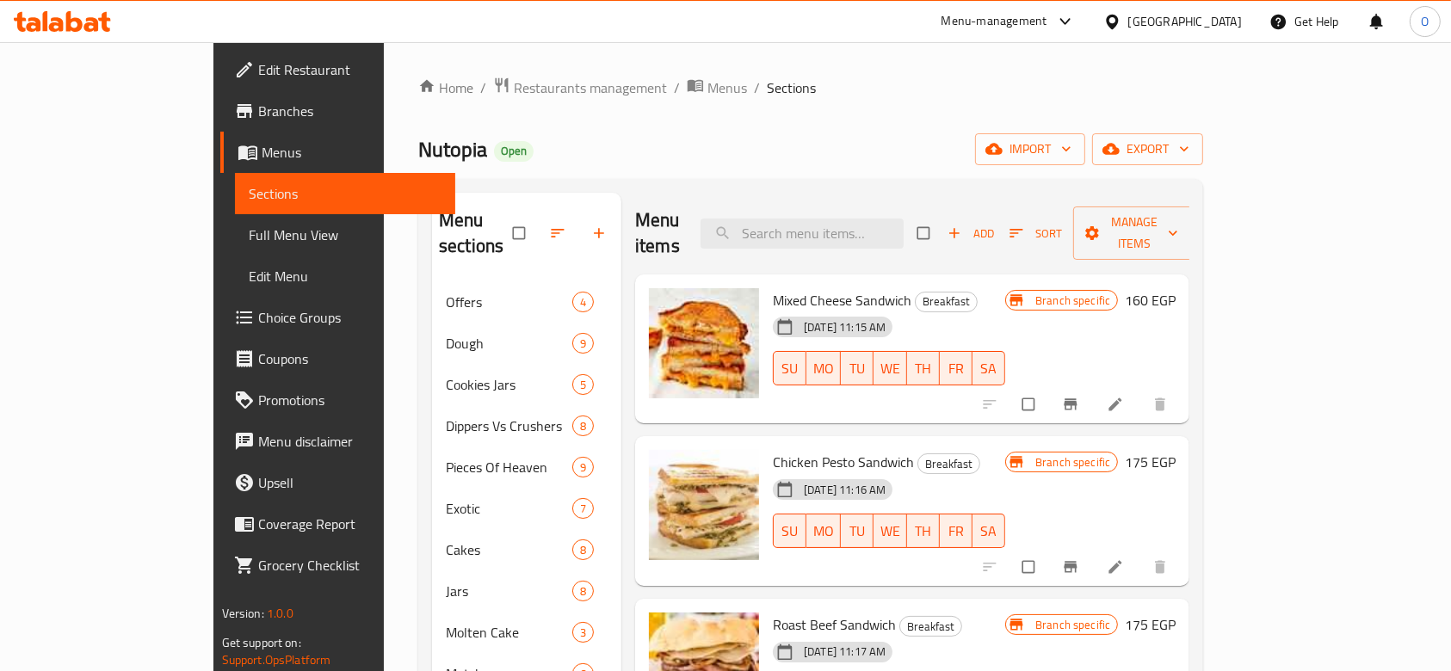
scroll to position [506, 0]
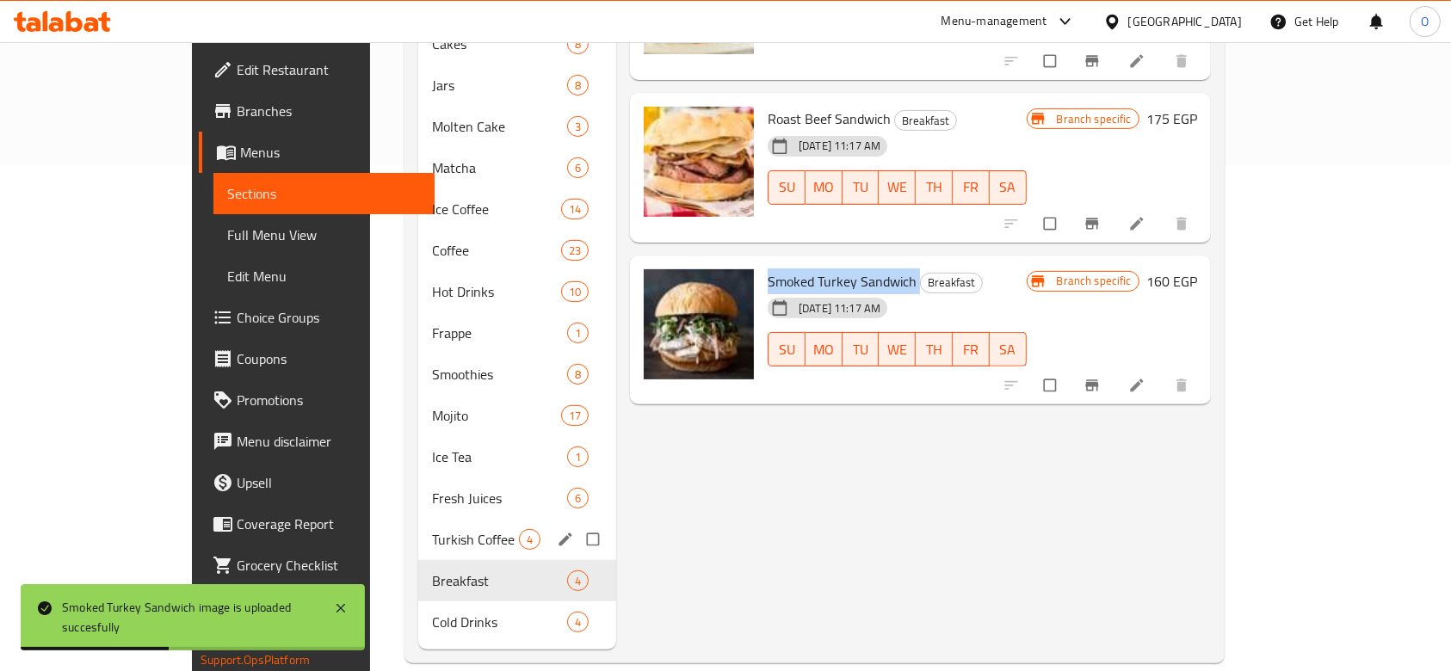
click at [418, 526] on div "Turkish Coffee 4" at bounding box center [517, 539] width 198 height 41
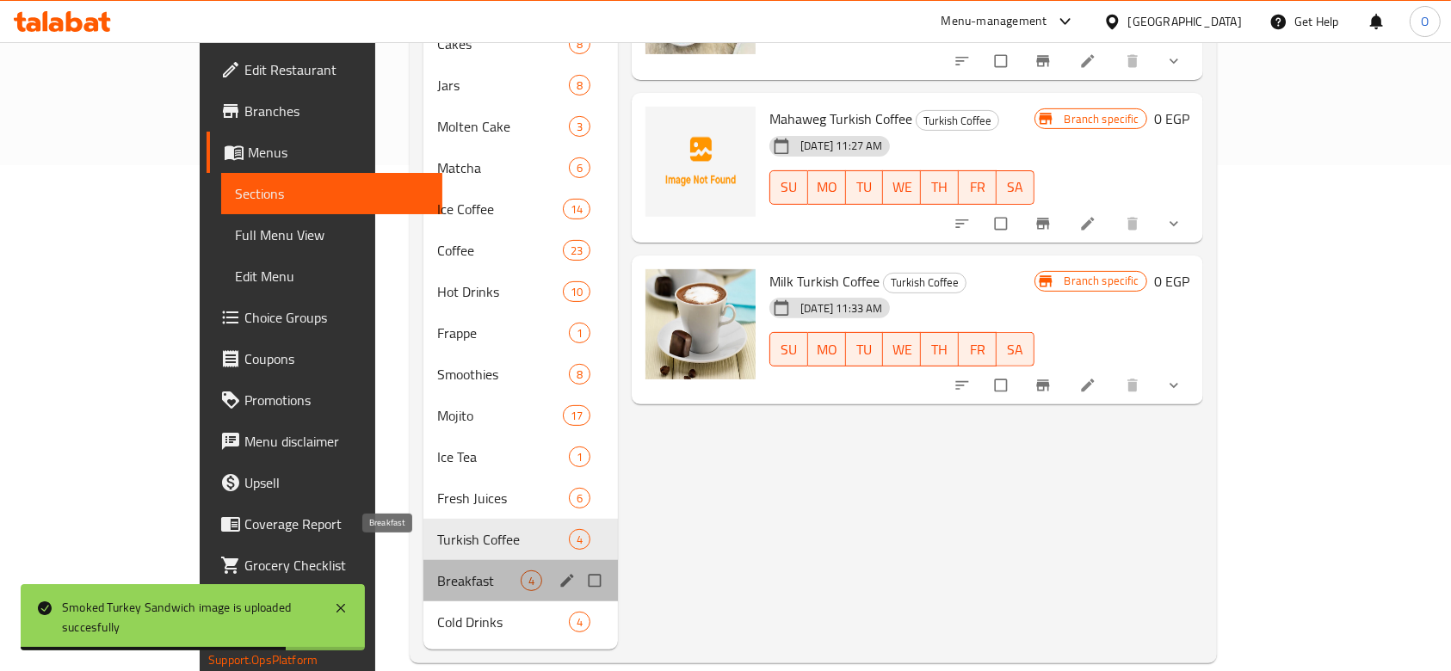
click at [437, 571] on span "Breakfast" at bounding box center [478, 581] width 83 height 21
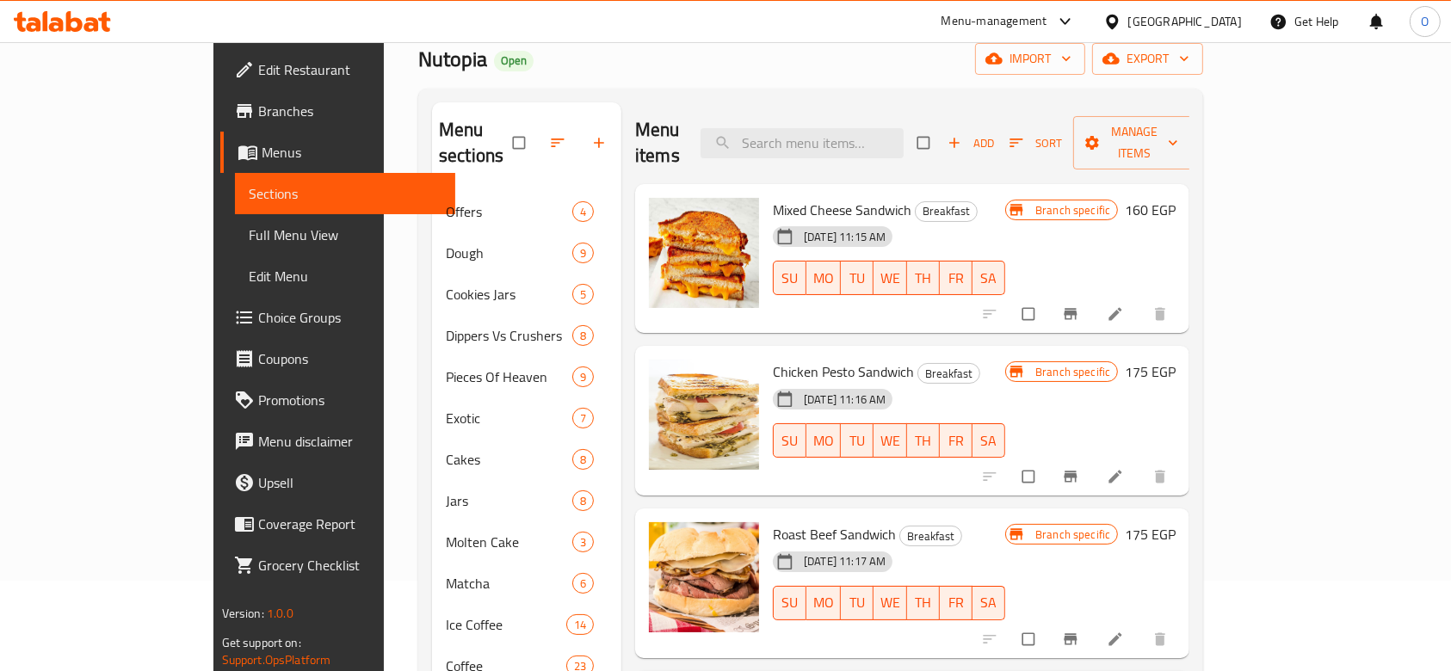
scroll to position [344, 0]
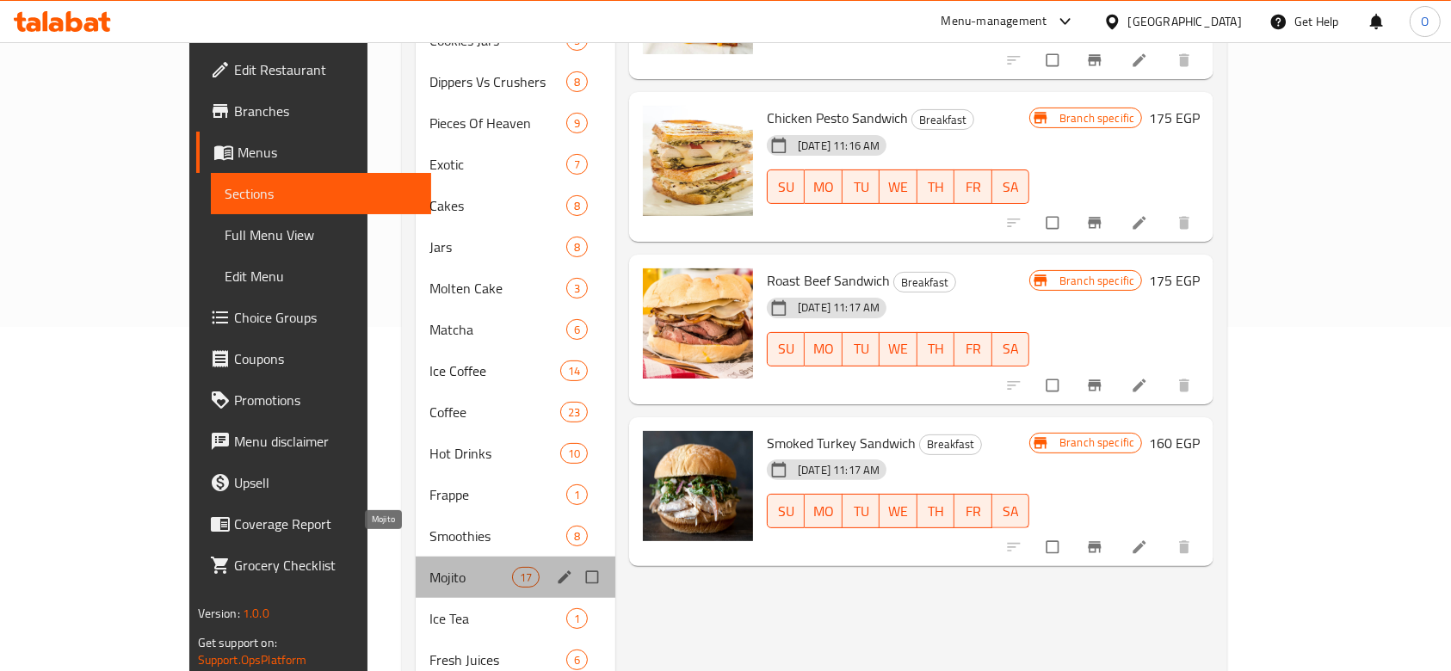
click at [429, 567] on span "Mojito" at bounding box center [470, 577] width 82 height 21
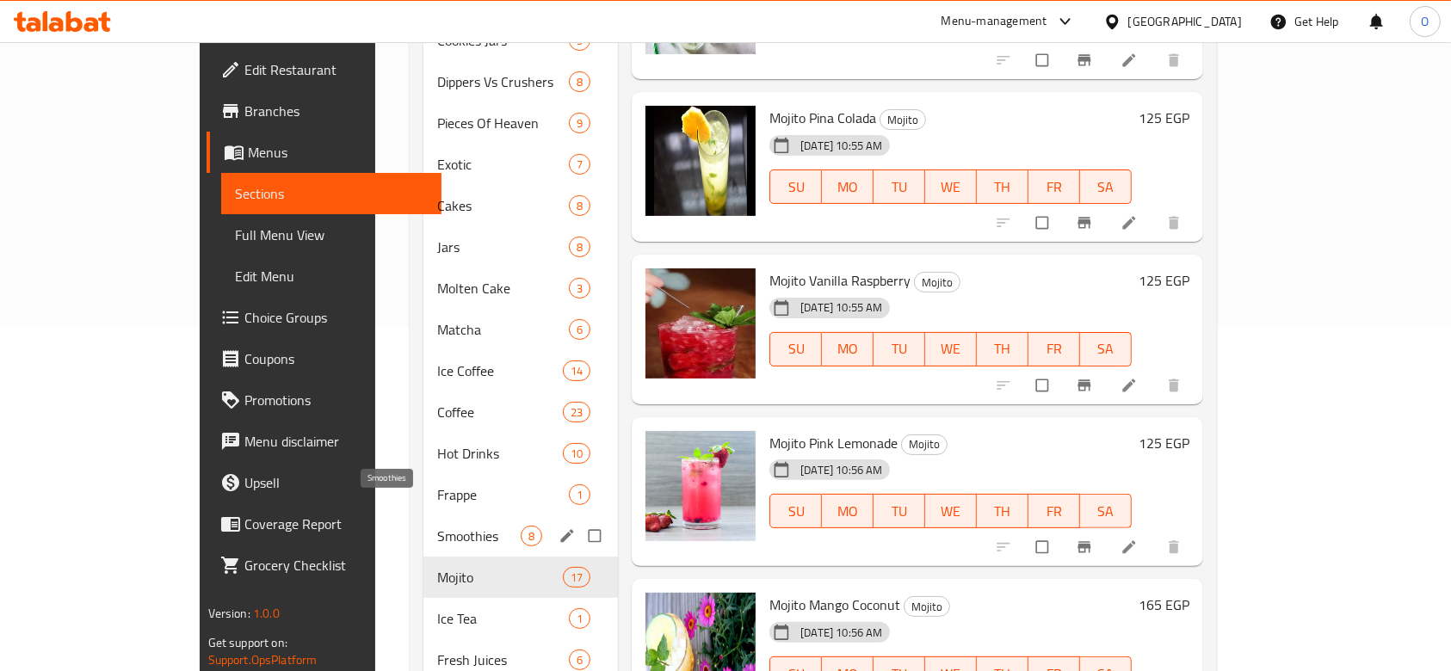
click at [437, 526] on span "Smoothies" at bounding box center [478, 536] width 83 height 21
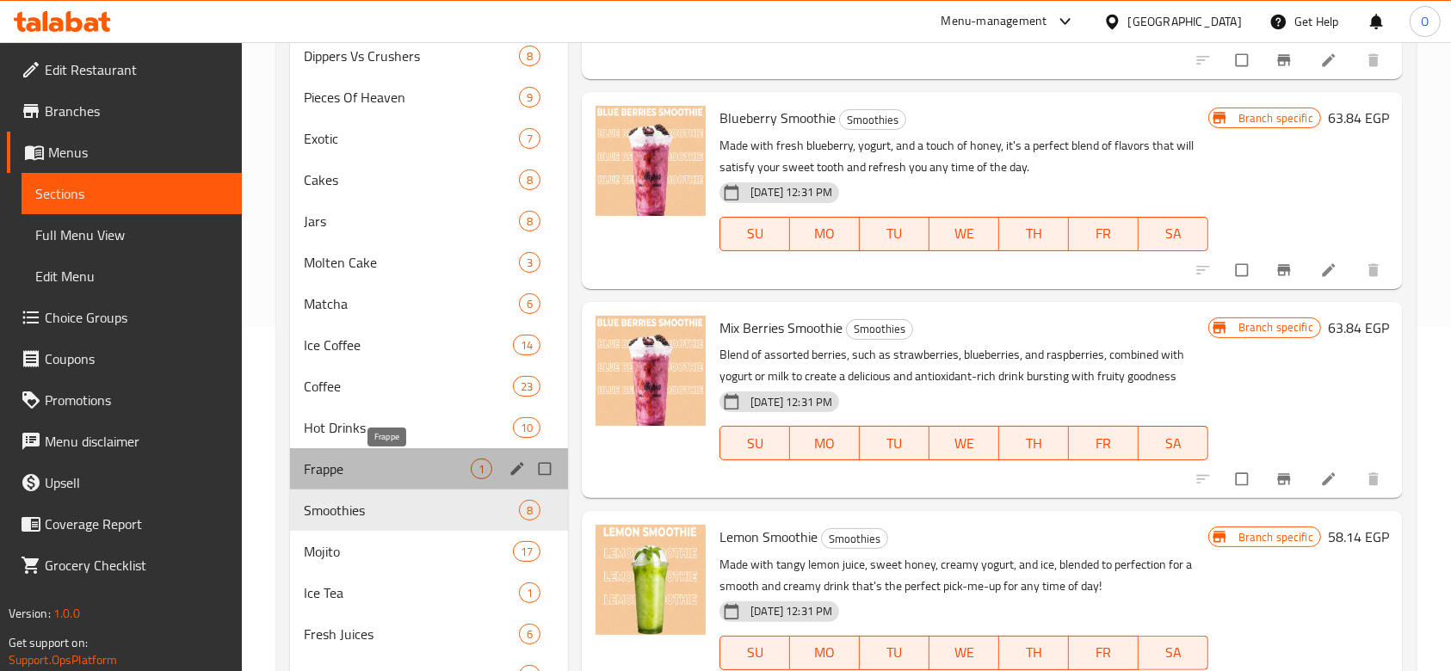
click at [354, 459] on span "Frappe" at bounding box center [387, 469] width 167 height 21
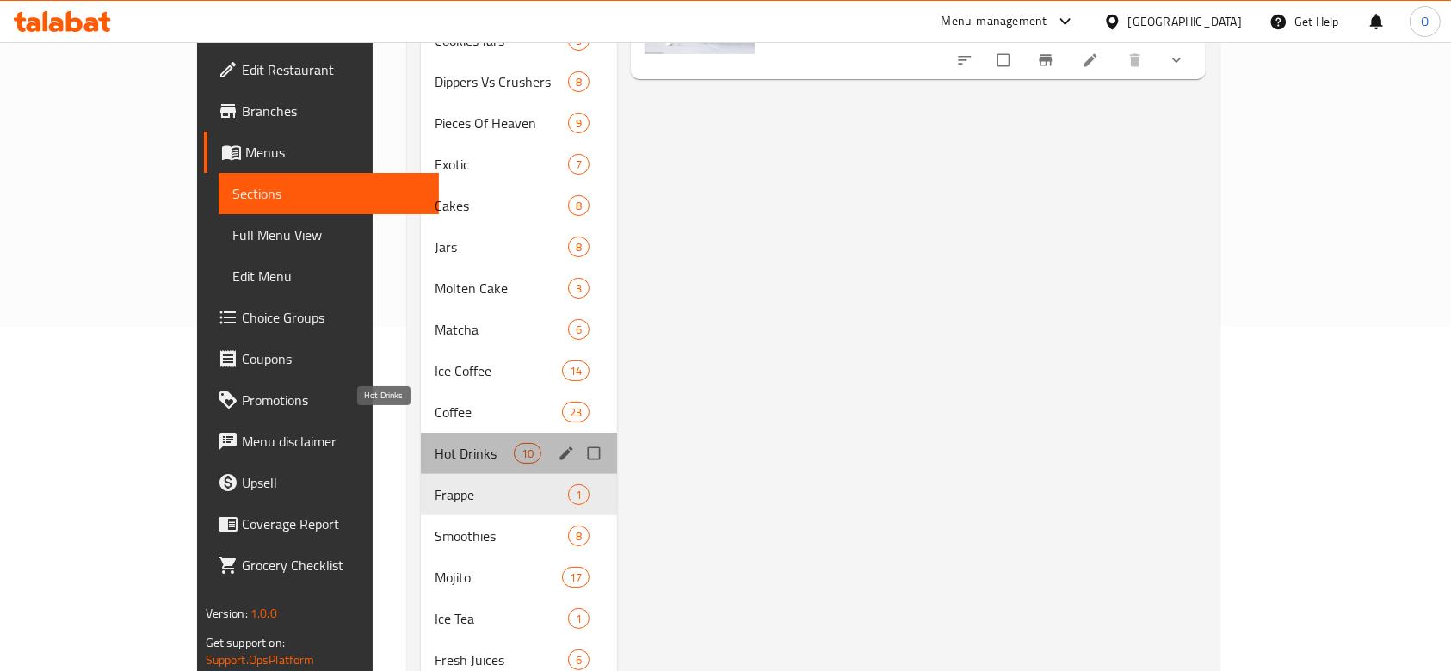
click at [435, 443] on span "Hot Drinks" at bounding box center [474, 453] width 79 height 21
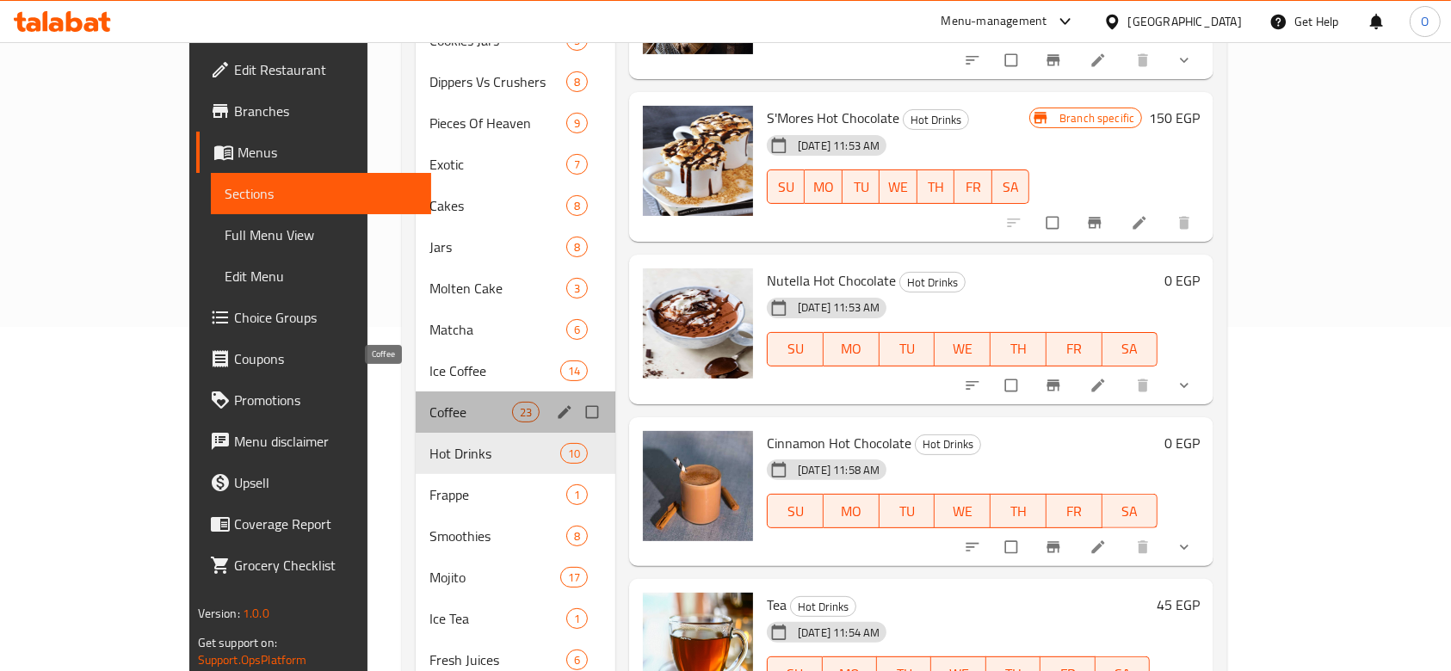
click at [429, 402] on span "Coffee" at bounding box center [470, 412] width 82 height 21
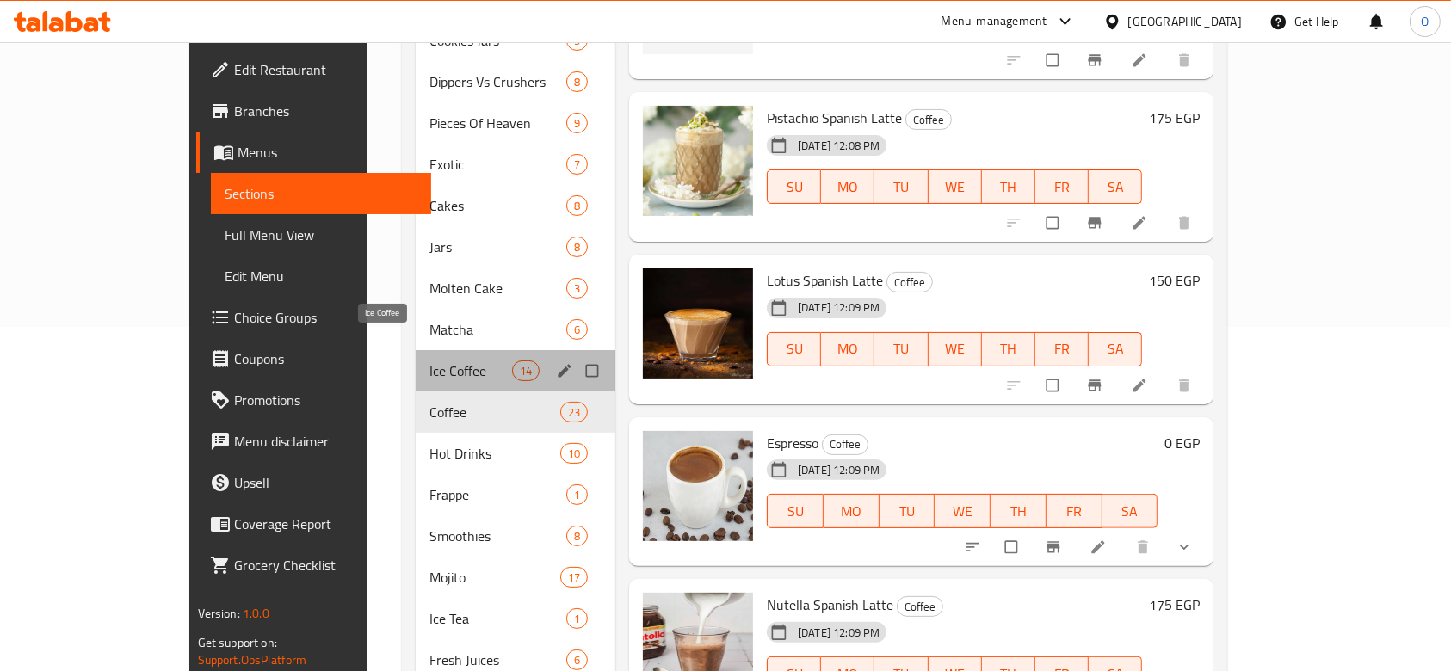
click at [429, 361] on span "Ice Coffee" at bounding box center [470, 371] width 82 height 21
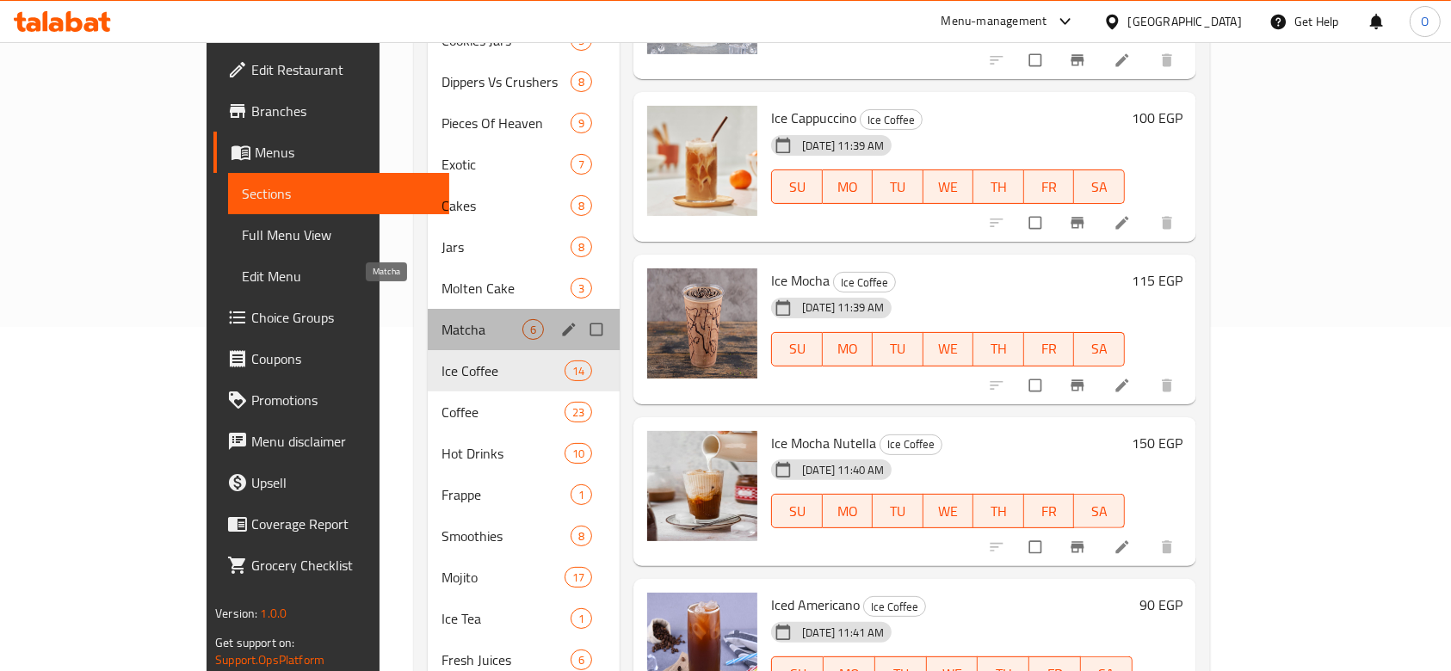
click at [442, 319] on span "Matcha" at bounding box center [482, 329] width 81 height 21
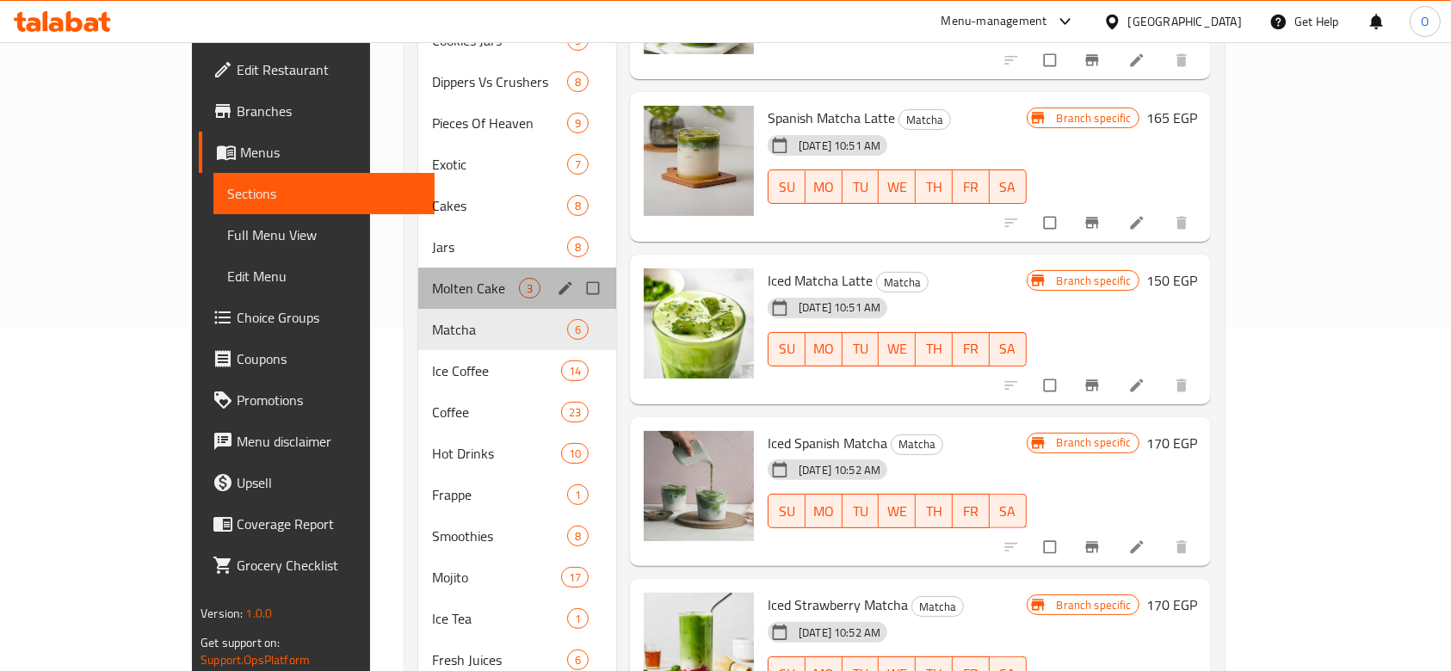
click at [418, 273] on div "Molten Cake 3" at bounding box center [517, 288] width 198 height 41
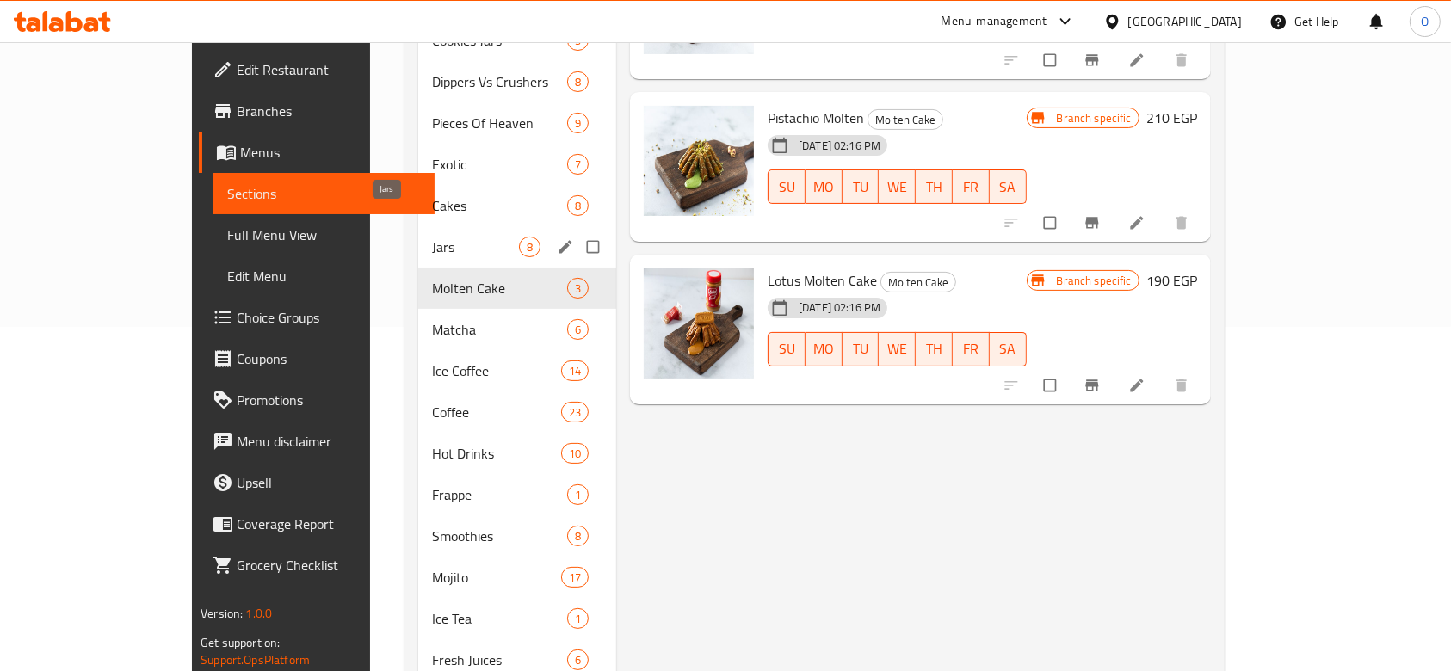
click at [432, 237] on span "Jars" at bounding box center [475, 247] width 87 height 21
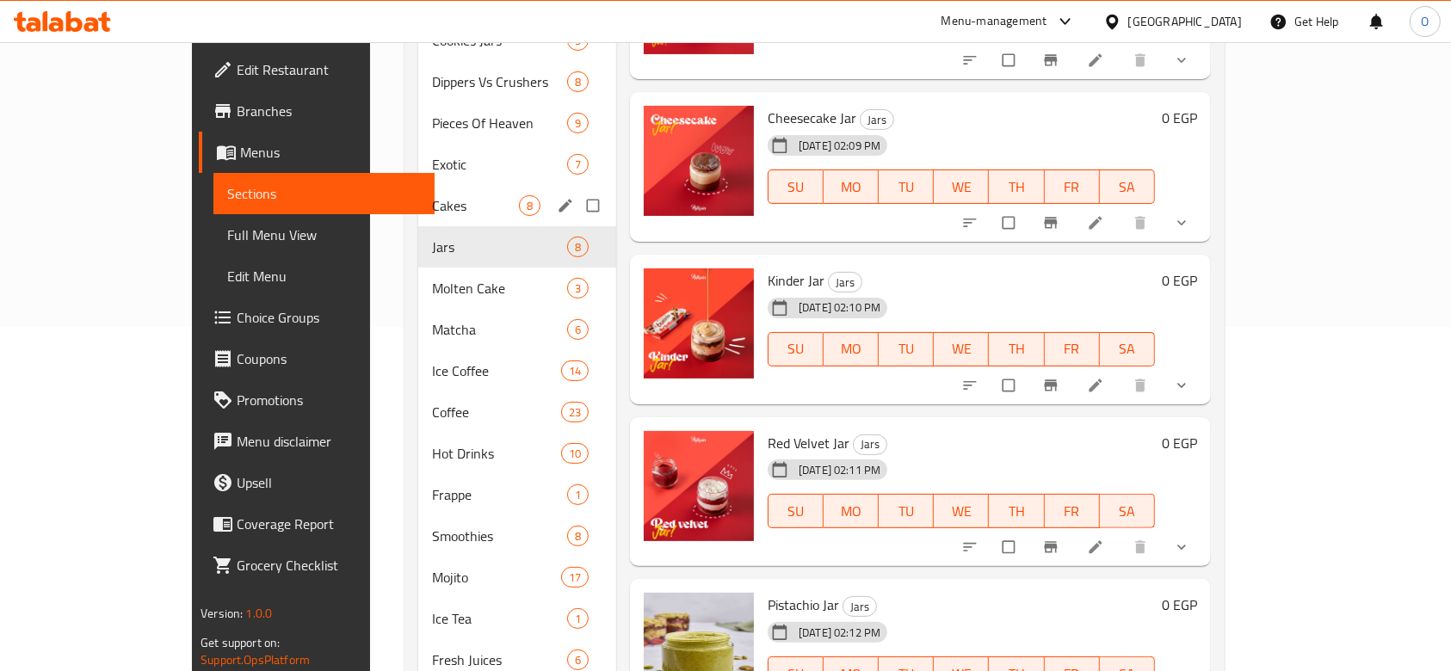
click at [432, 195] on span "Cakes" at bounding box center [475, 205] width 87 height 21
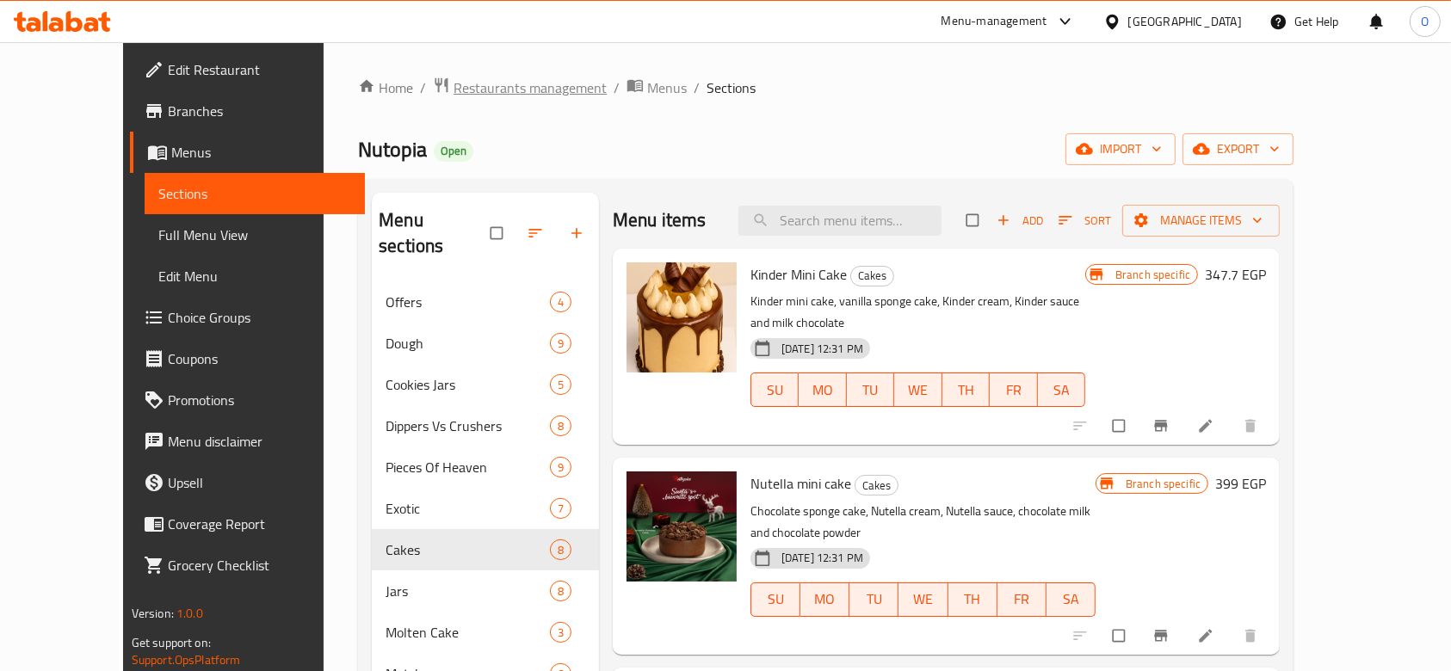
click at [454, 93] on span "Restaurants management" at bounding box center [530, 87] width 153 height 21
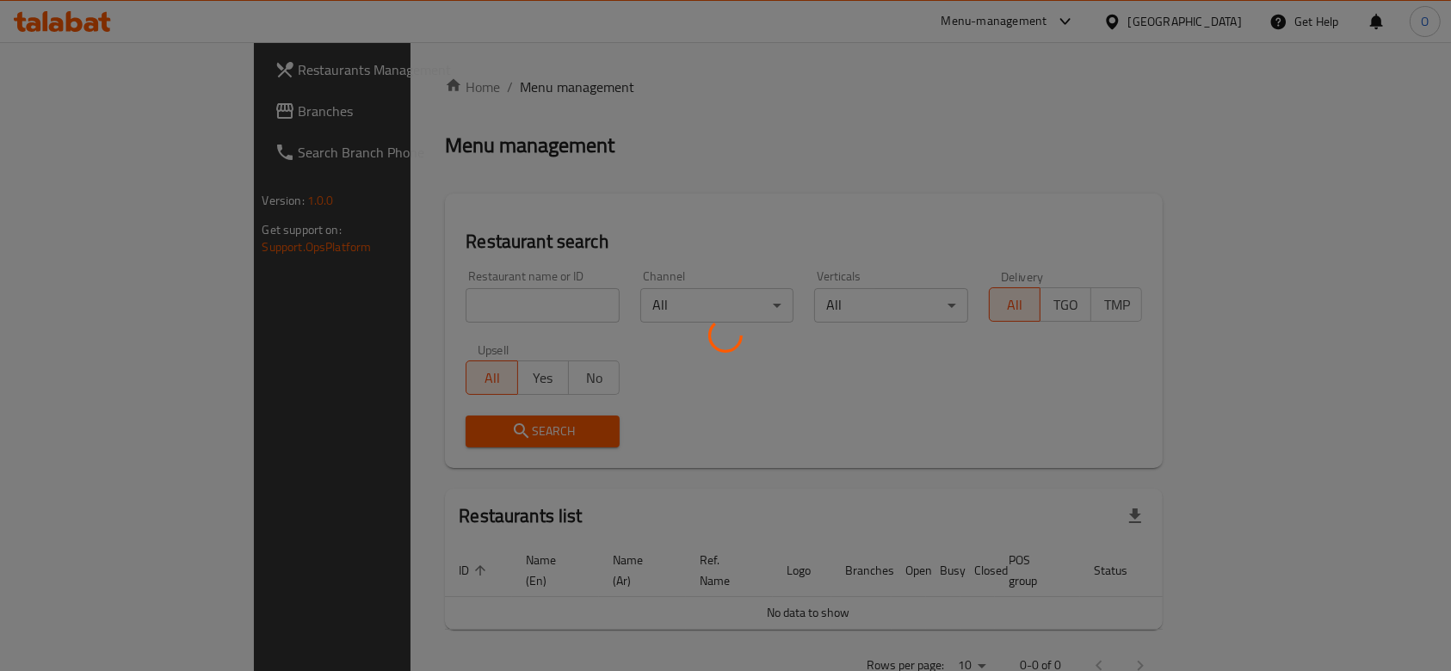
click at [350, 295] on div at bounding box center [725, 335] width 1451 height 671
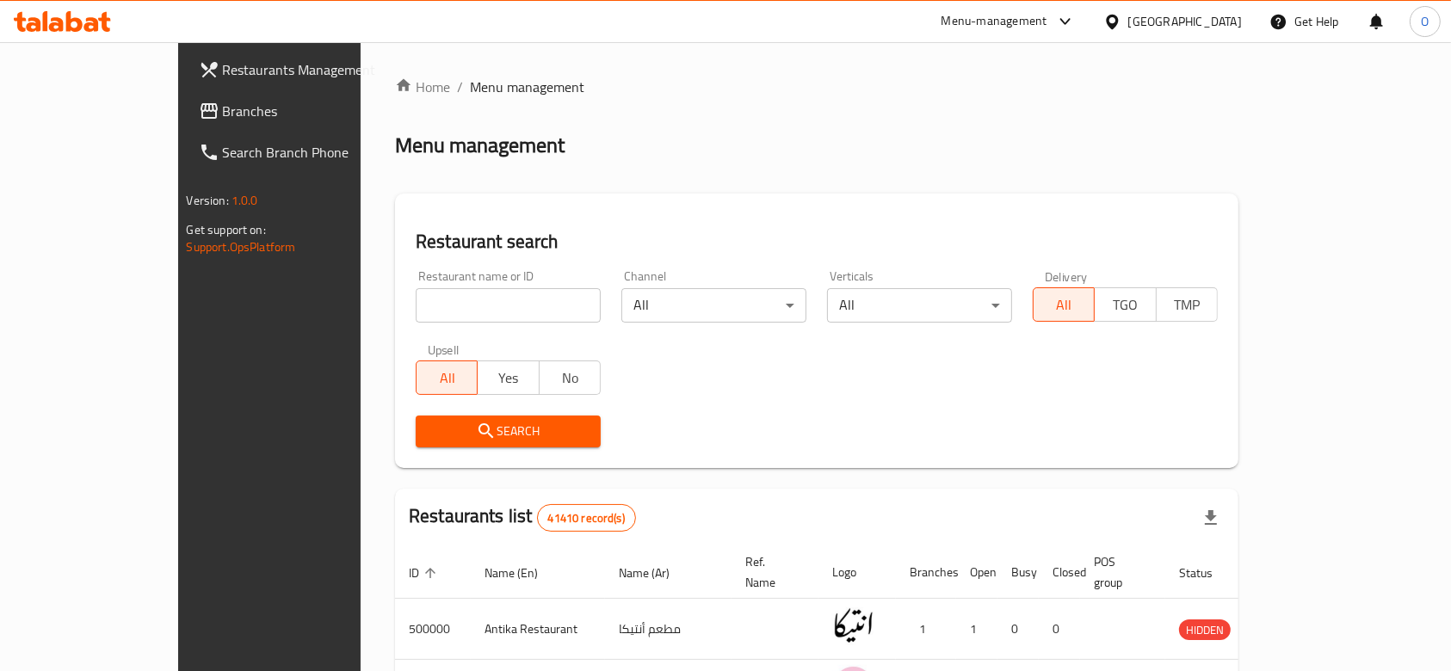
click at [416, 295] on input "search" at bounding box center [508, 305] width 185 height 34
paste input "502578"
type input "502578"
click button "Search" at bounding box center [508, 432] width 185 height 32
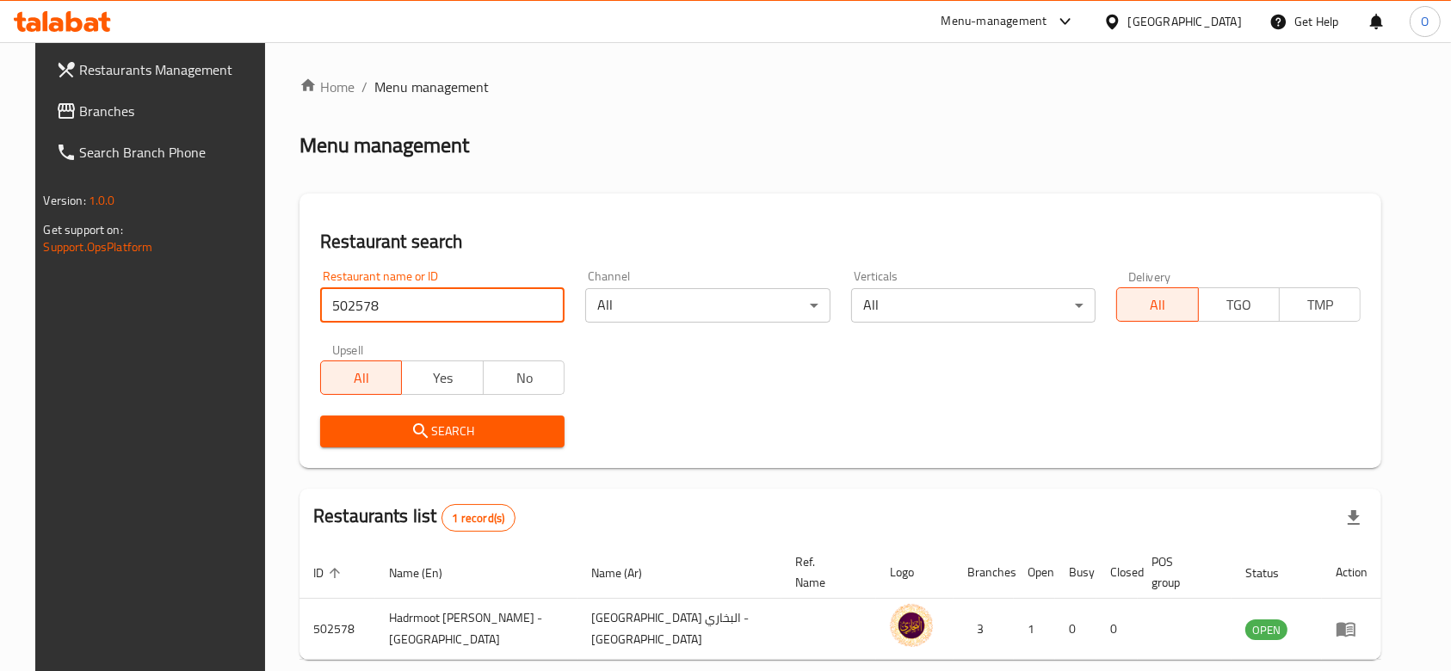
scroll to position [62, 0]
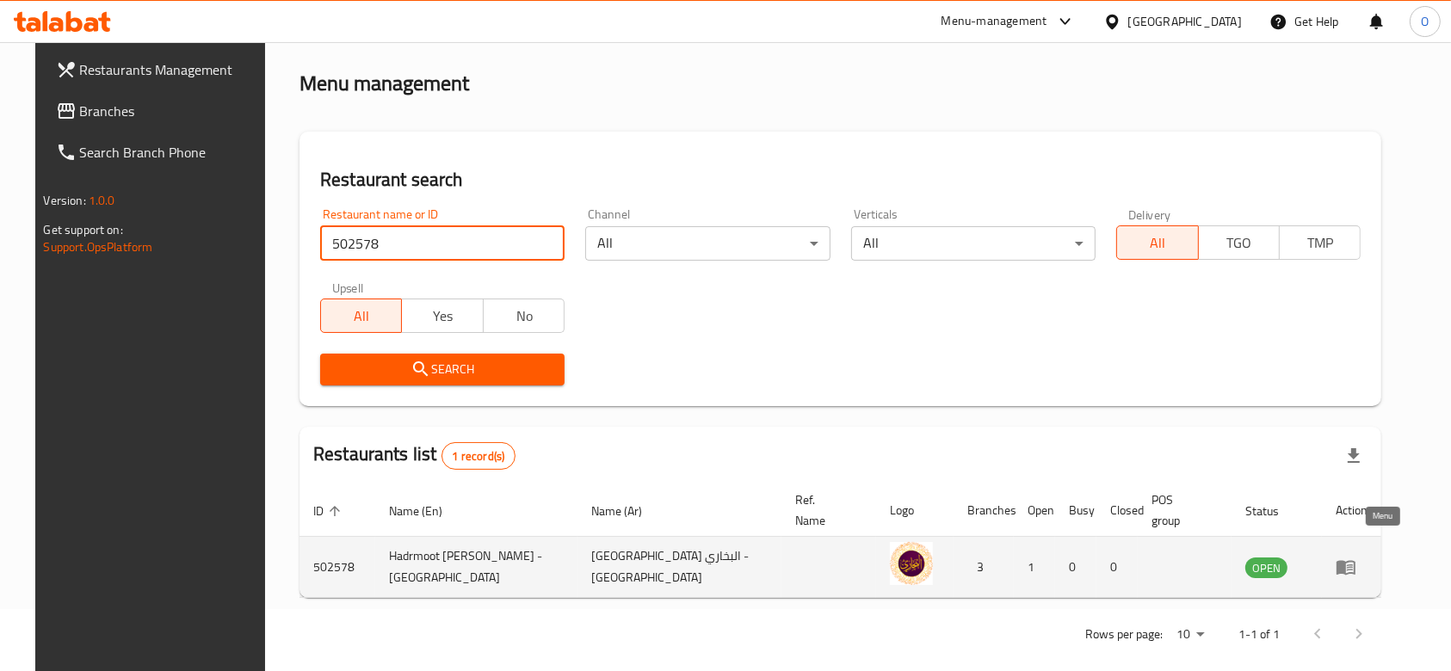
click at [1356, 561] on icon "enhanced table" at bounding box center [1346, 568] width 19 height 15
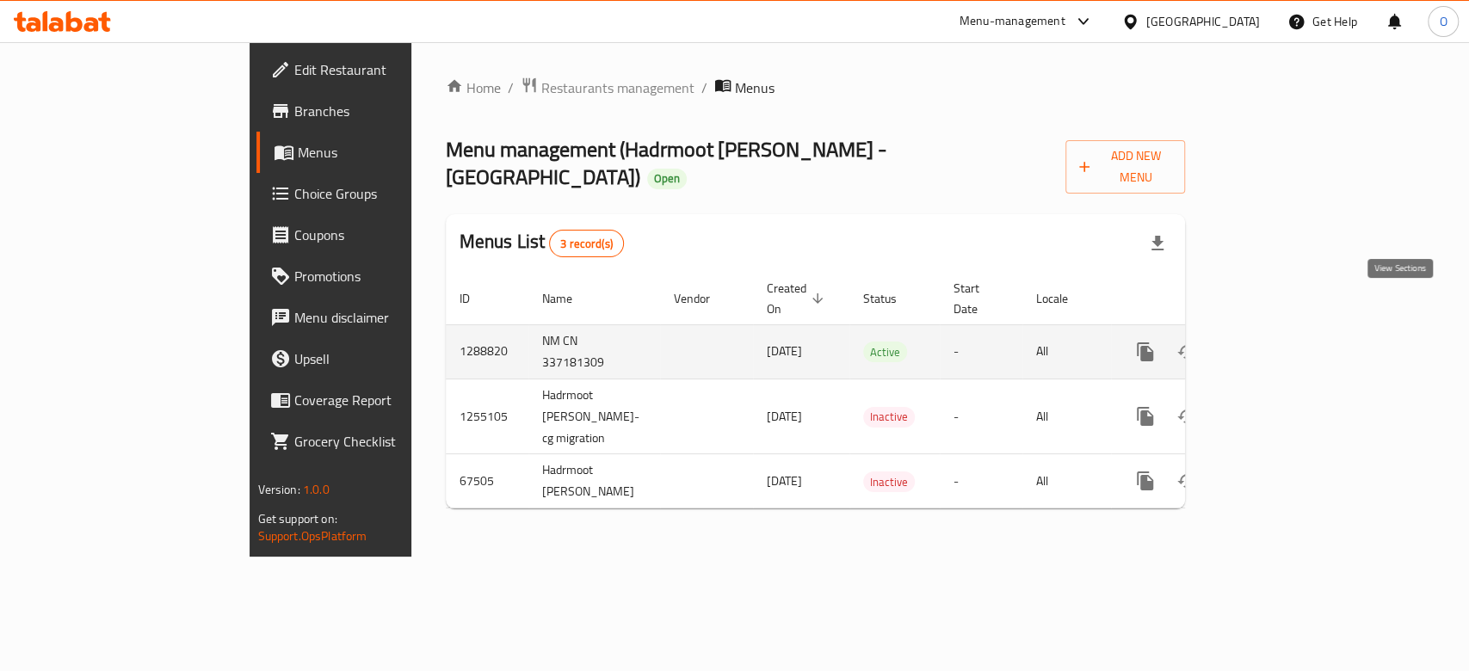
click at [1280, 342] on icon "enhanced table" at bounding box center [1269, 352] width 21 height 21
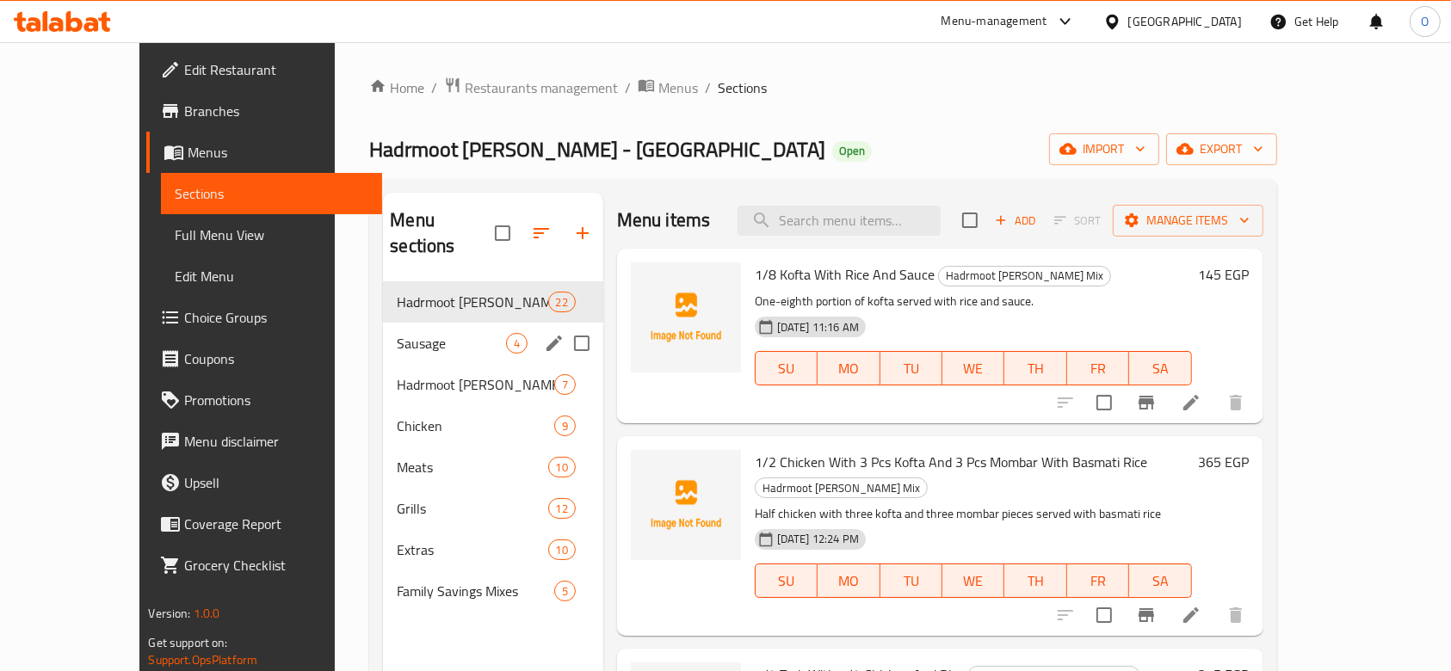
click at [383, 336] on div "Sausage 4" at bounding box center [493, 343] width 220 height 41
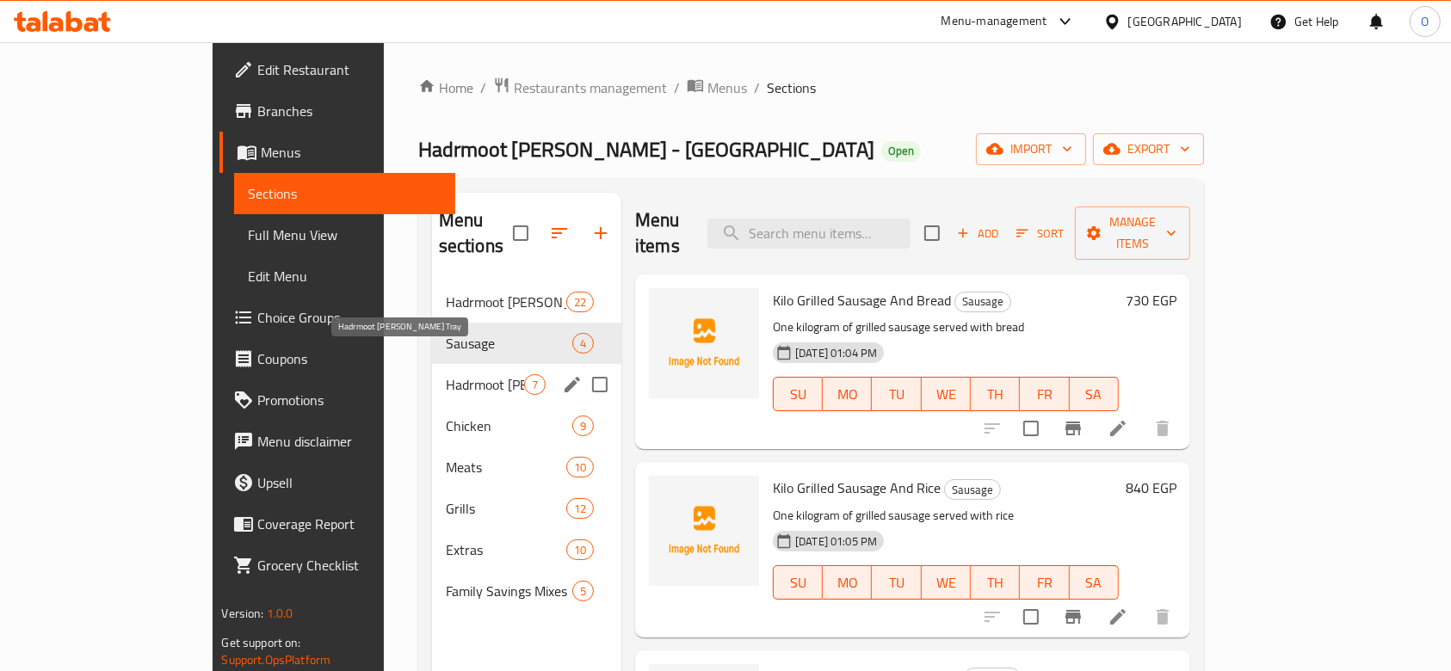
click at [446, 374] on span "Hadrmoot Al Bukhary Tray" at bounding box center [485, 384] width 78 height 21
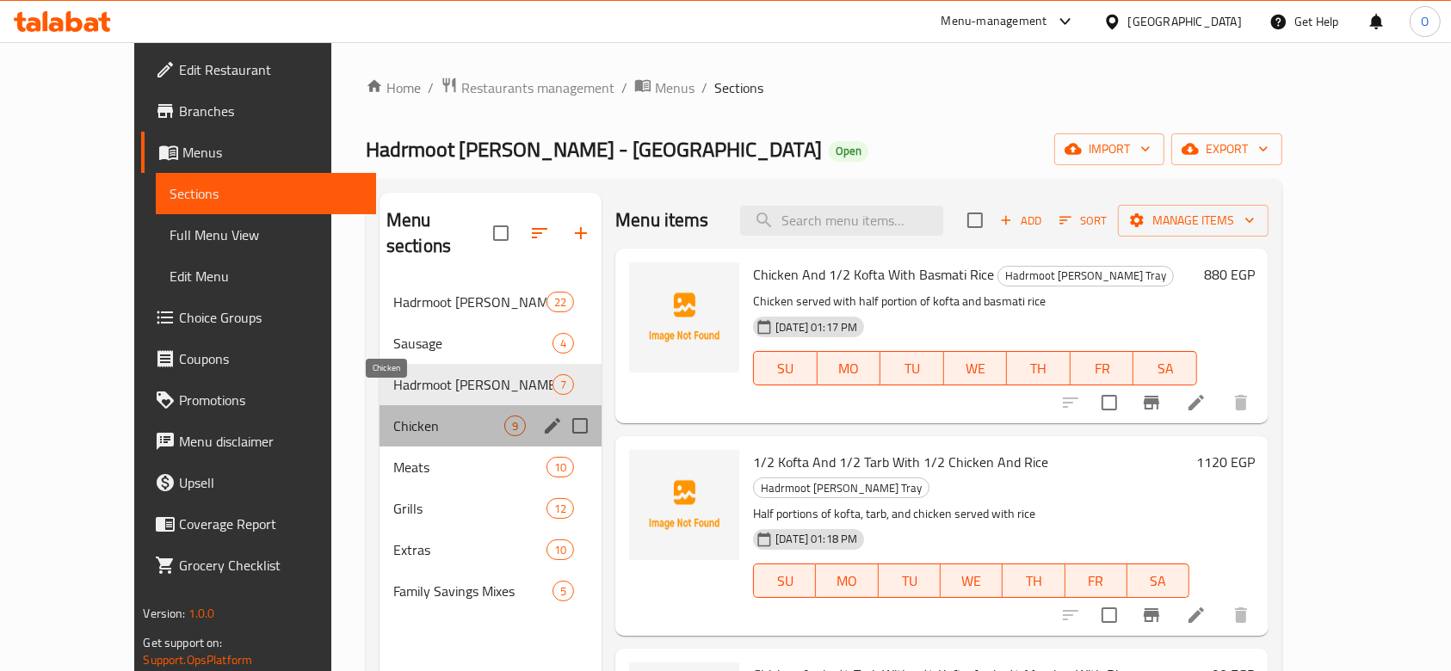
click at [393, 416] on span "Chicken" at bounding box center [448, 426] width 111 height 21
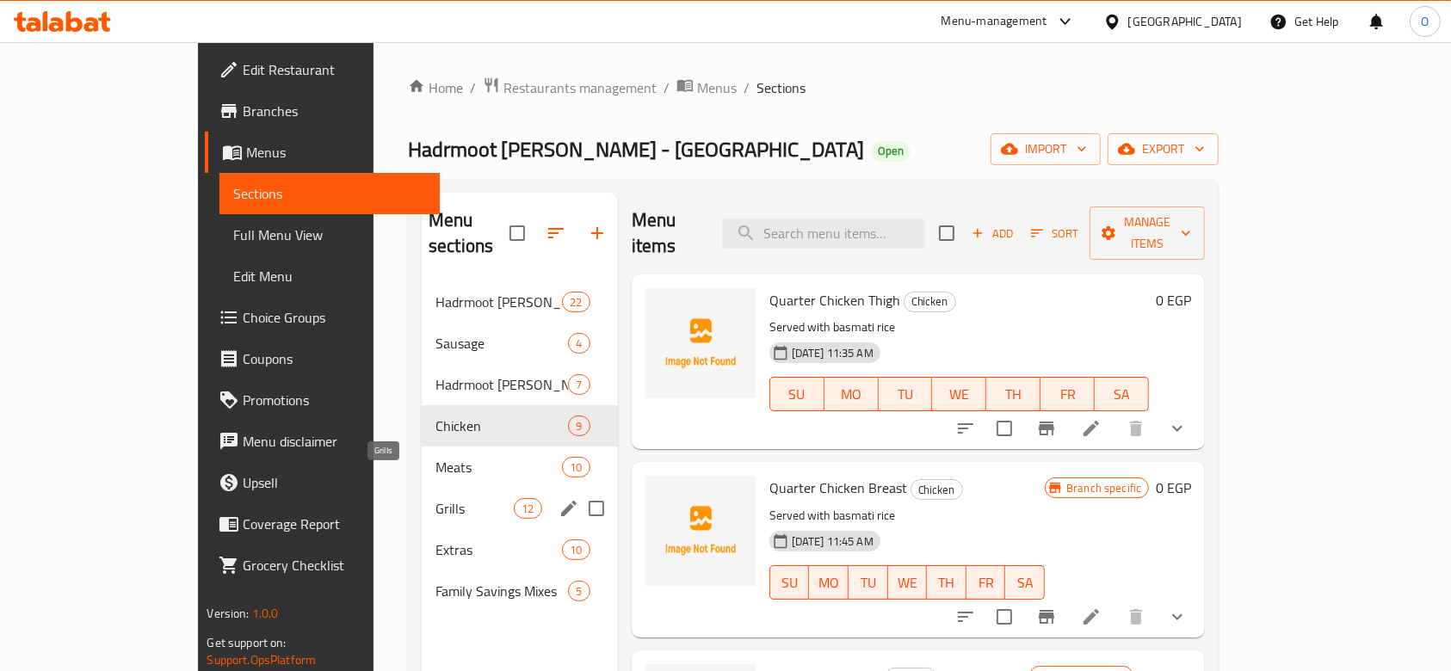
click at [436, 498] on span "Grills" at bounding box center [475, 508] width 78 height 21
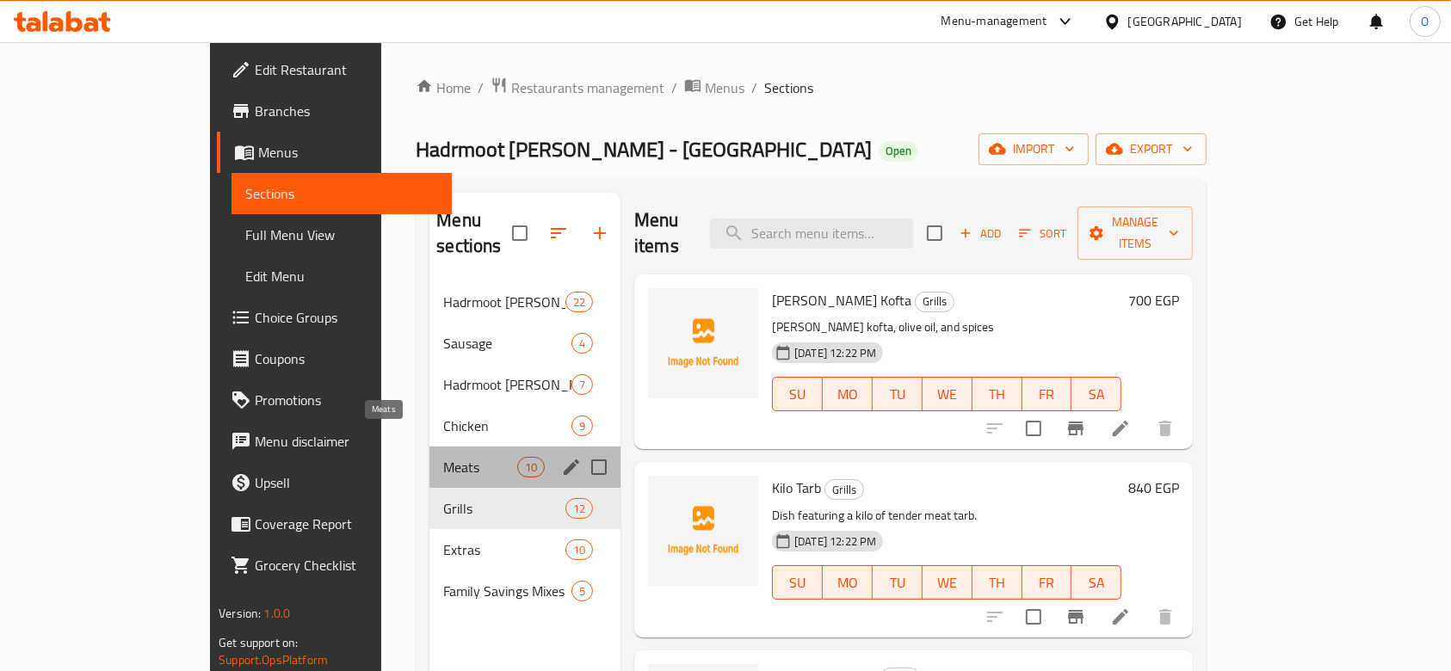
click at [443, 457] on span "Meats" at bounding box center [479, 467] width 73 height 21
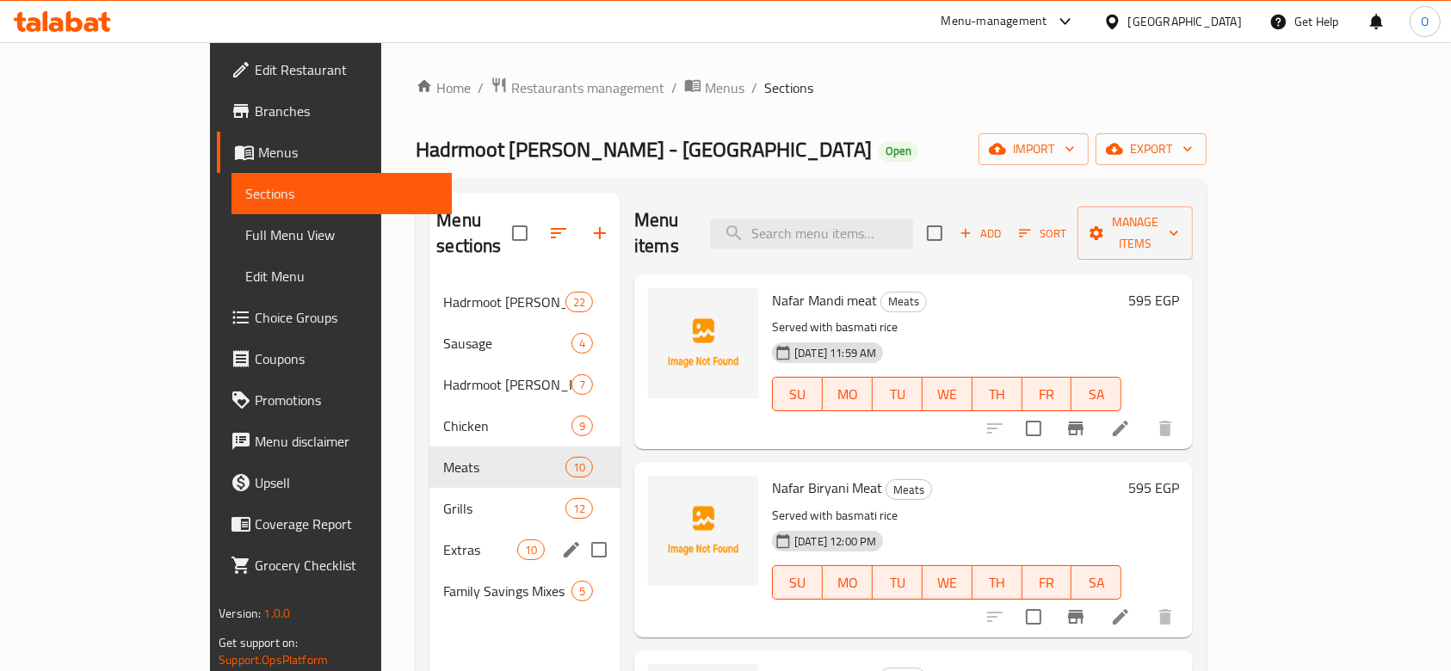
click at [429, 529] on div "Extras 10" at bounding box center [524, 549] width 191 height 41
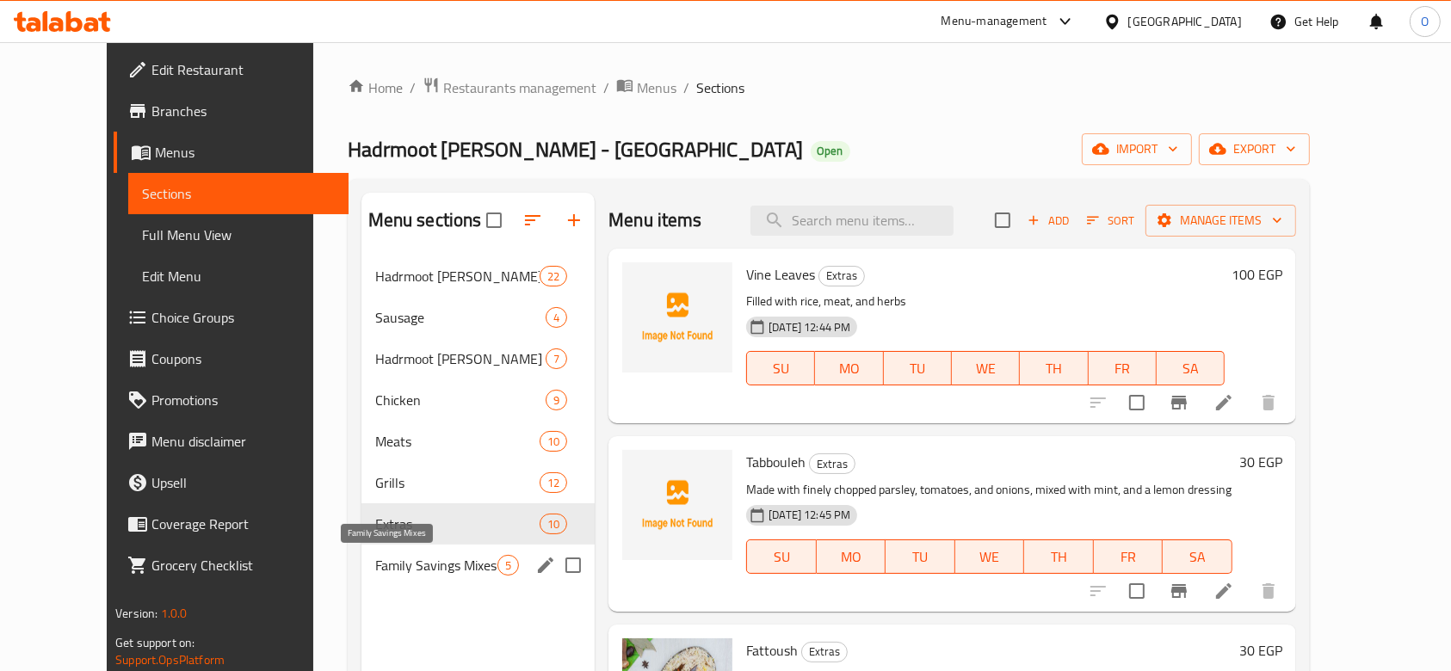
click at [375, 566] on span "Family Savings Mixes" at bounding box center [436, 565] width 122 height 21
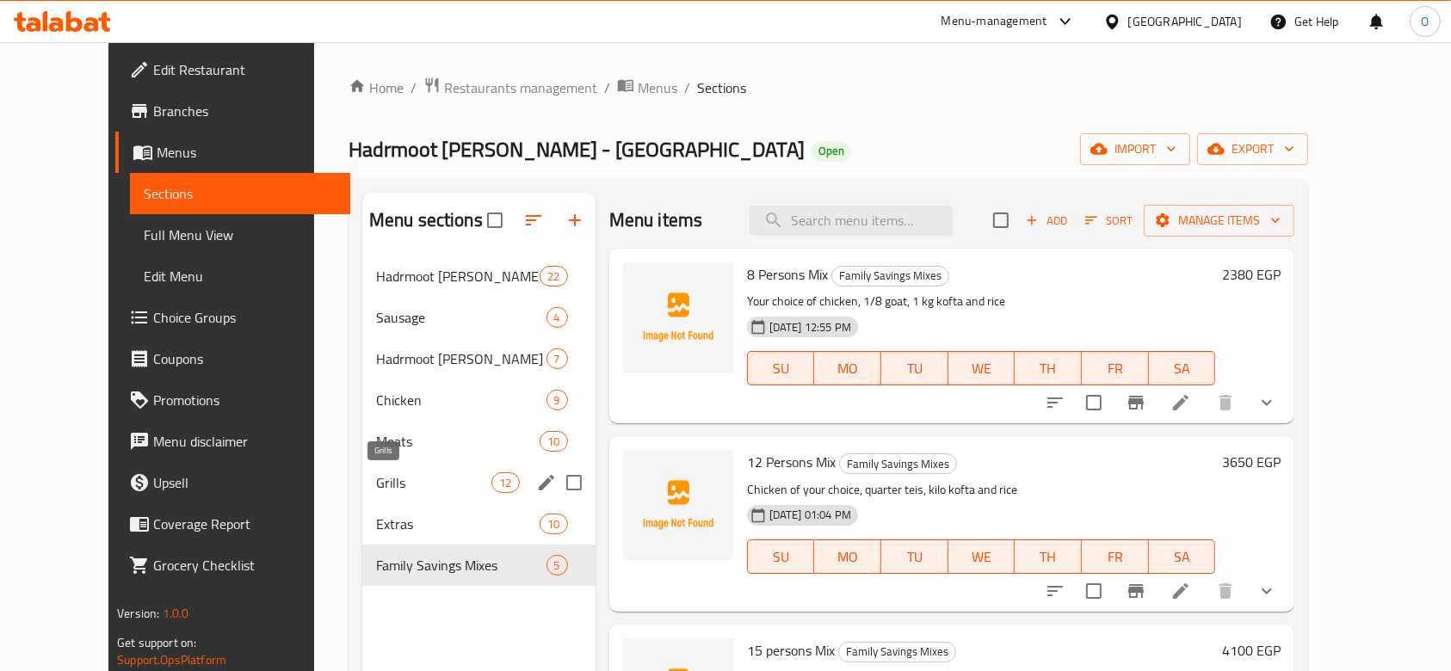
click at [379, 479] on span "Grills" at bounding box center [434, 483] width 116 height 21
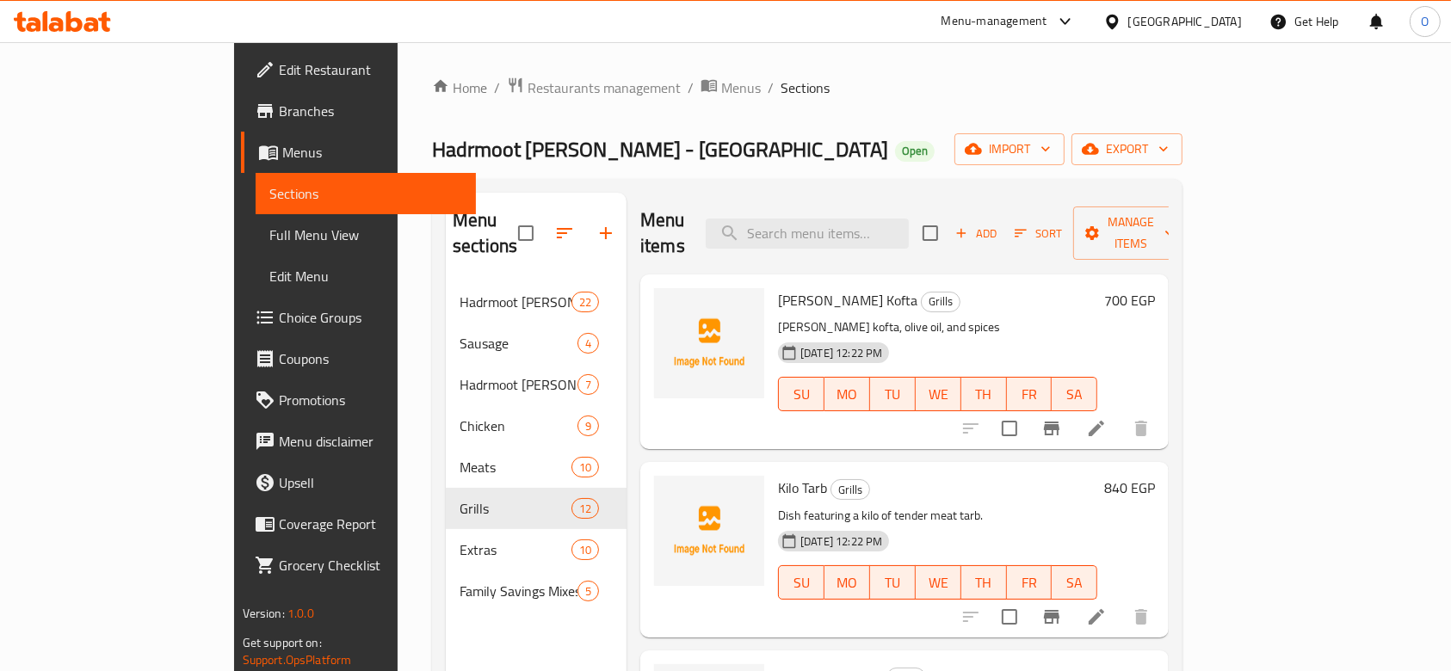
click at [279, 111] on span "Branches" at bounding box center [371, 111] width 184 height 21
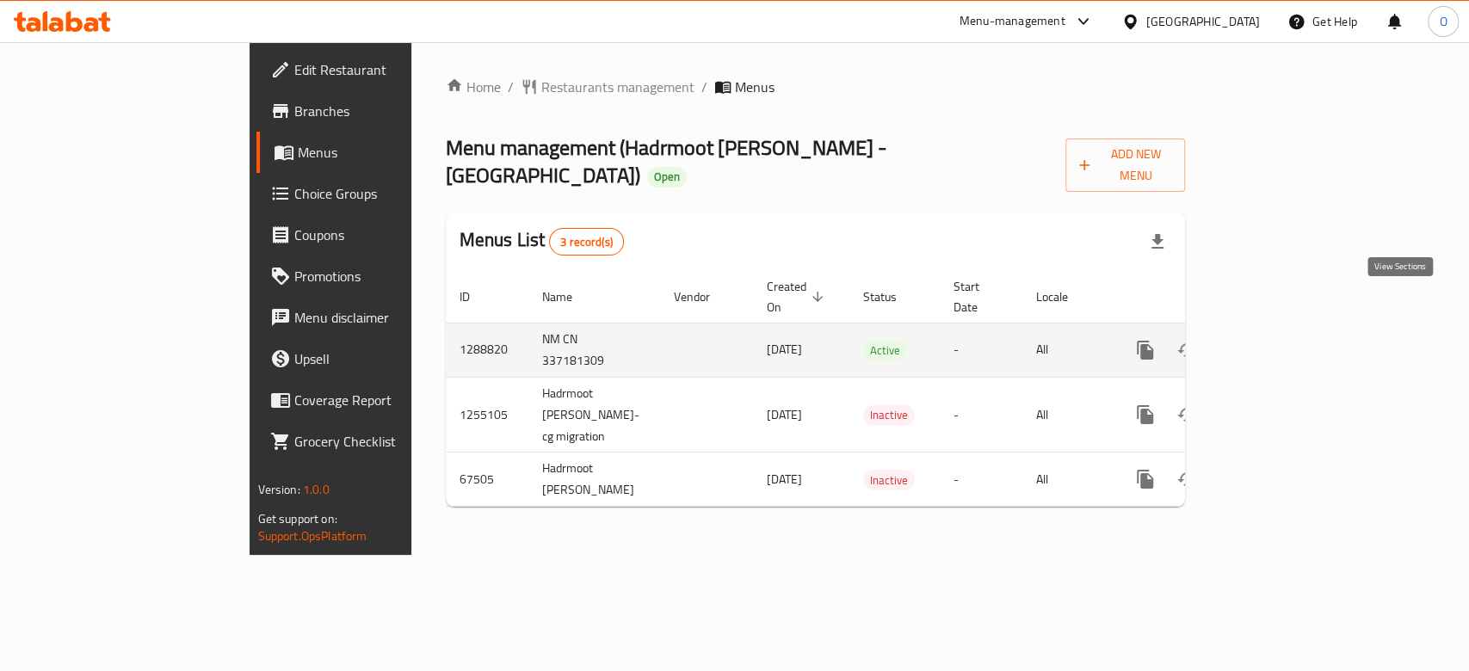
click at [1290, 330] on link "enhanced table" at bounding box center [1269, 350] width 41 height 41
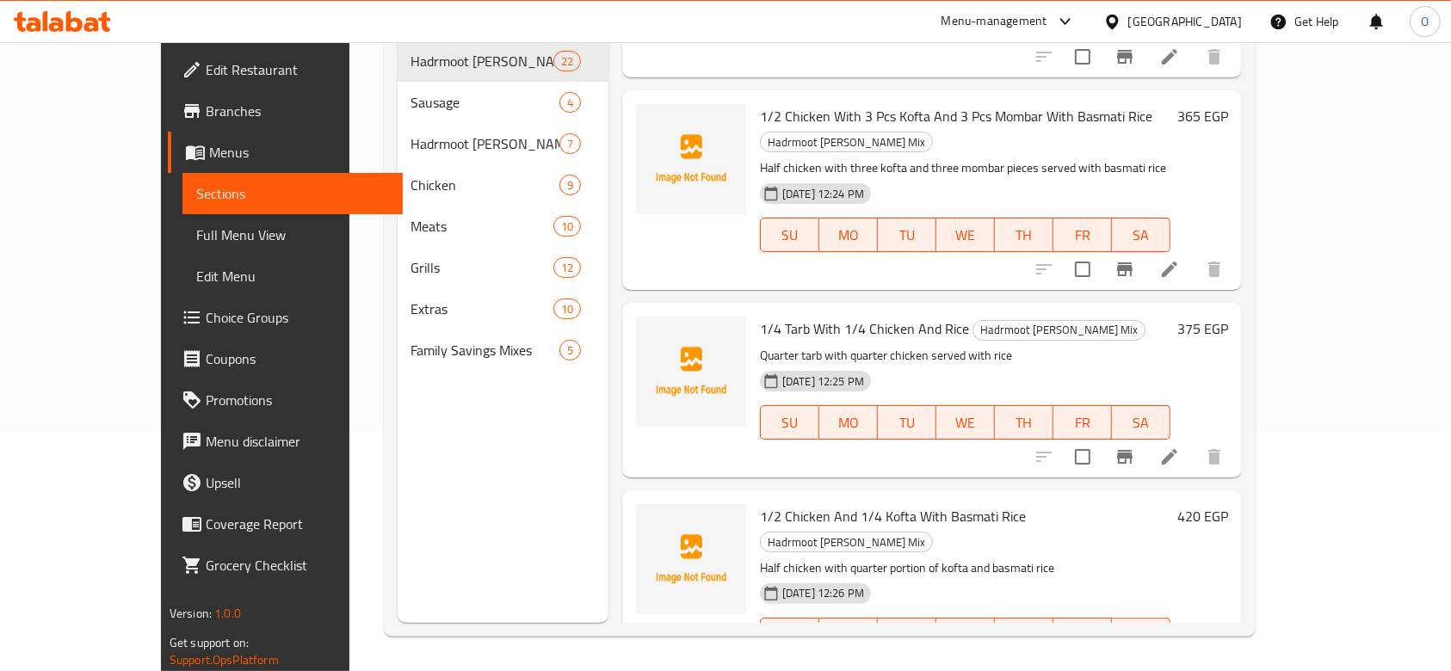
scroll to position [229, 0]
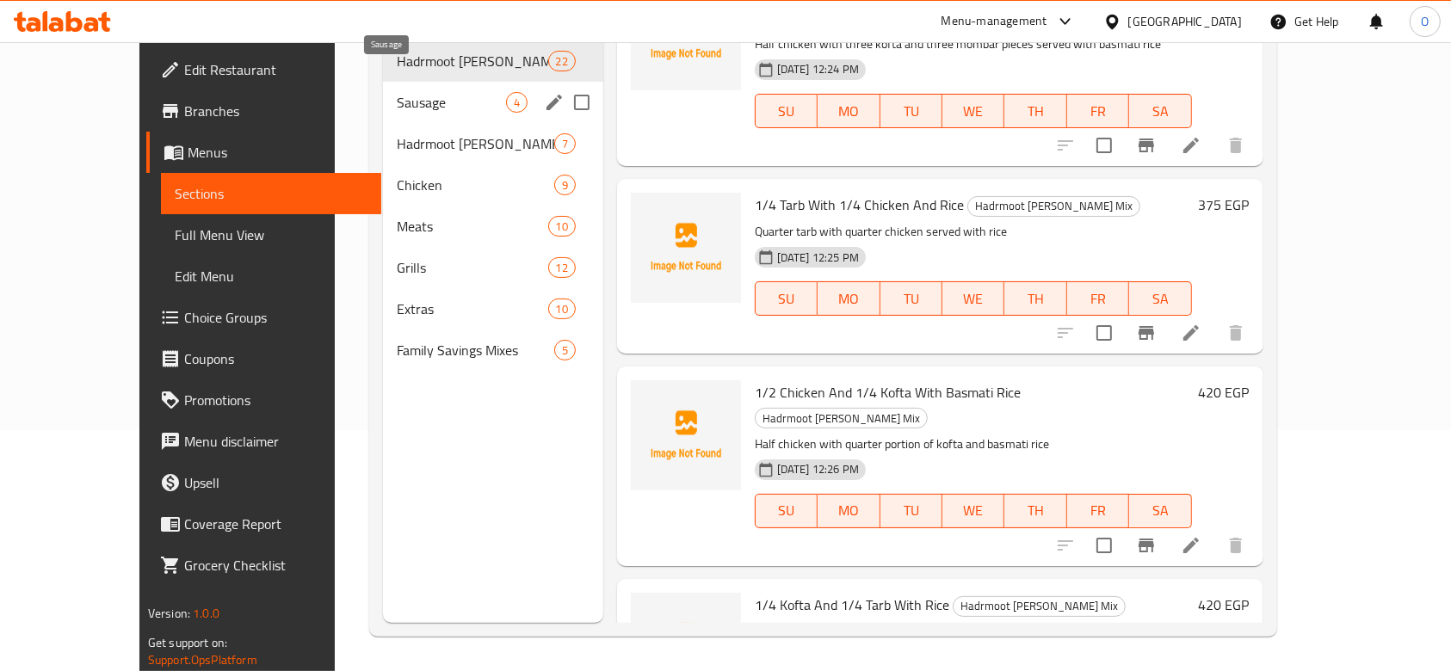
click at [397, 92] on span "Sausage" at bounding box center [451, 102] width 108 height 21
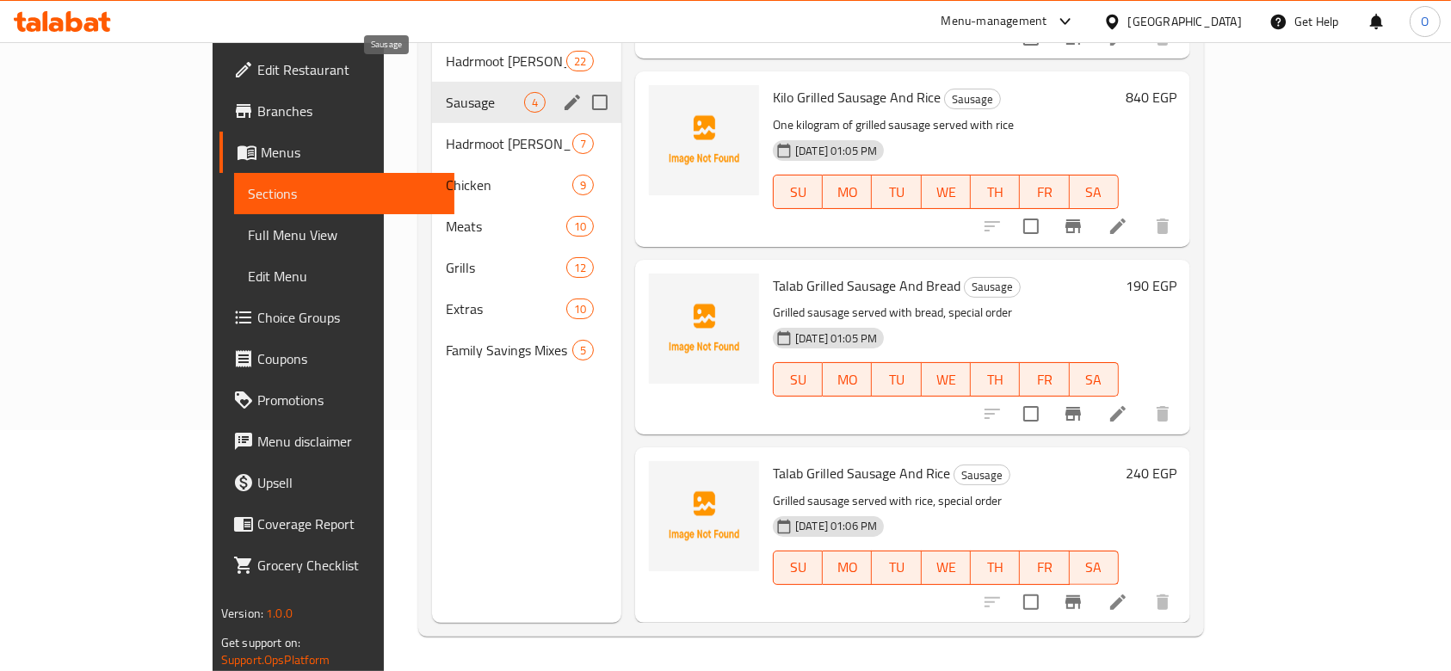
scroll to position [123, 0]
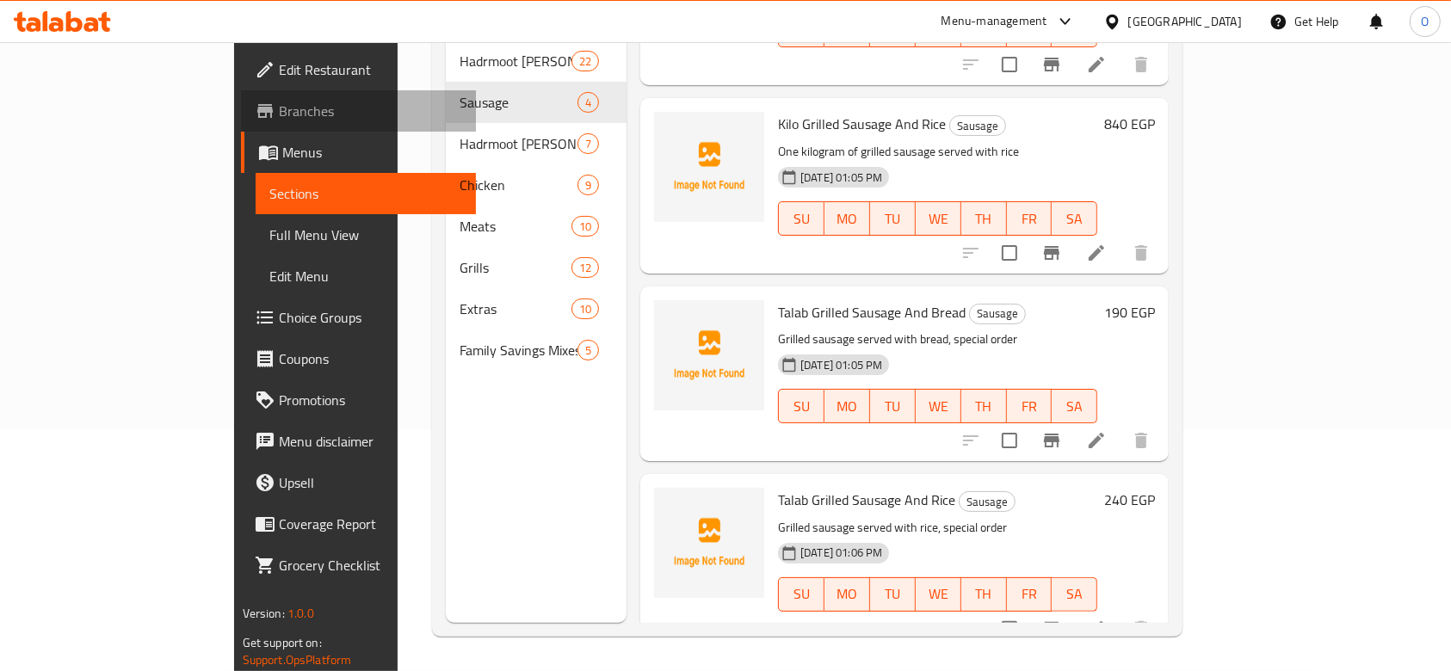
click at [279, 108] on span "Branches" at bounding box center [371, 111] width 184 height 21
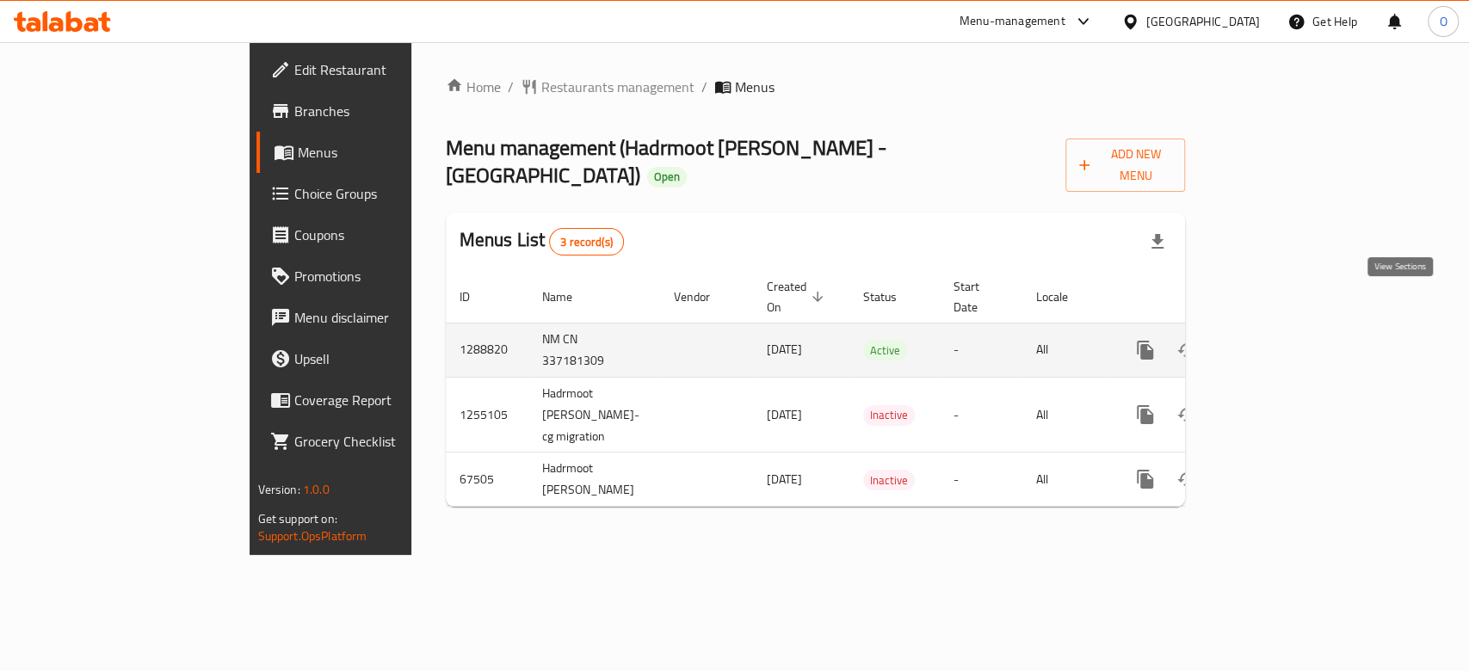
click at [1280, 340] on icon "enhanced table" at bounding box center [1269, 350] width 21 height 21
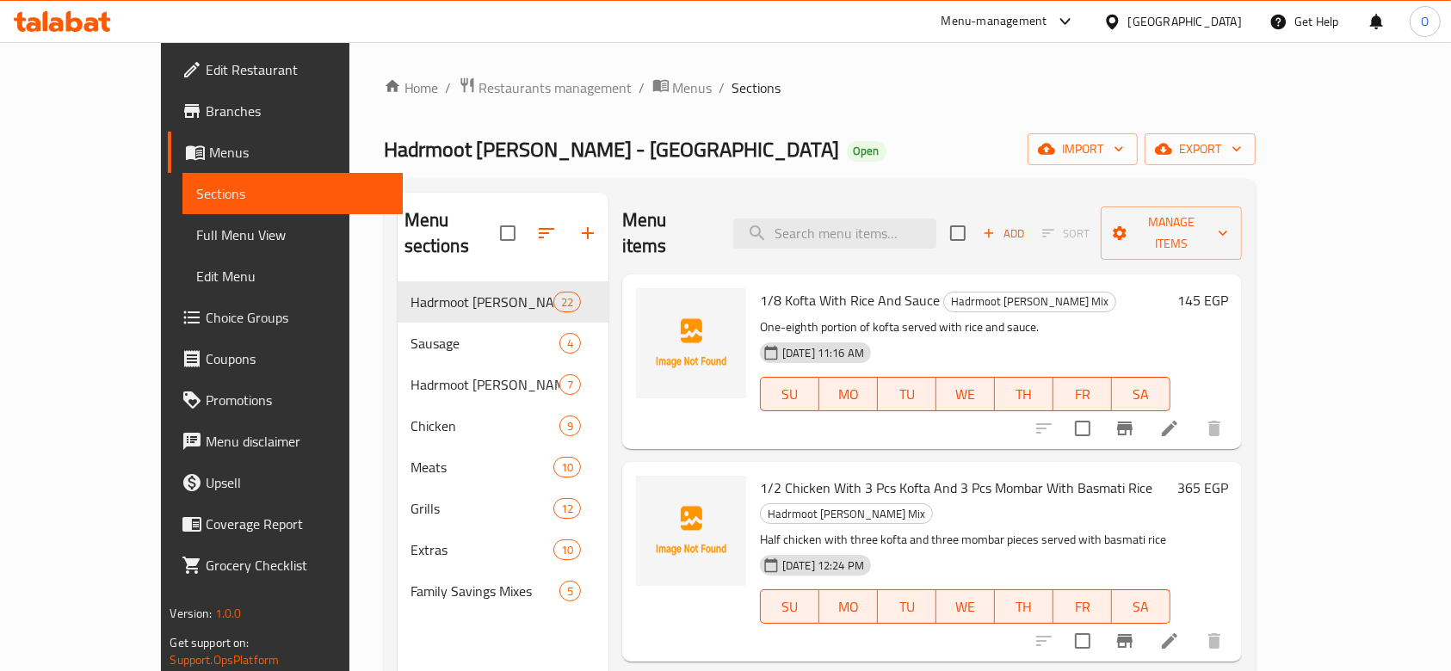
click at [398, 586] on nav "Hadrmoot [PERSON_NAME] Mix 22 Sausage 4 Hadrmoot [PERSON_NAME] Tray 7 Chicken 9…" at bounding box center [503, 447] width 211 height 344
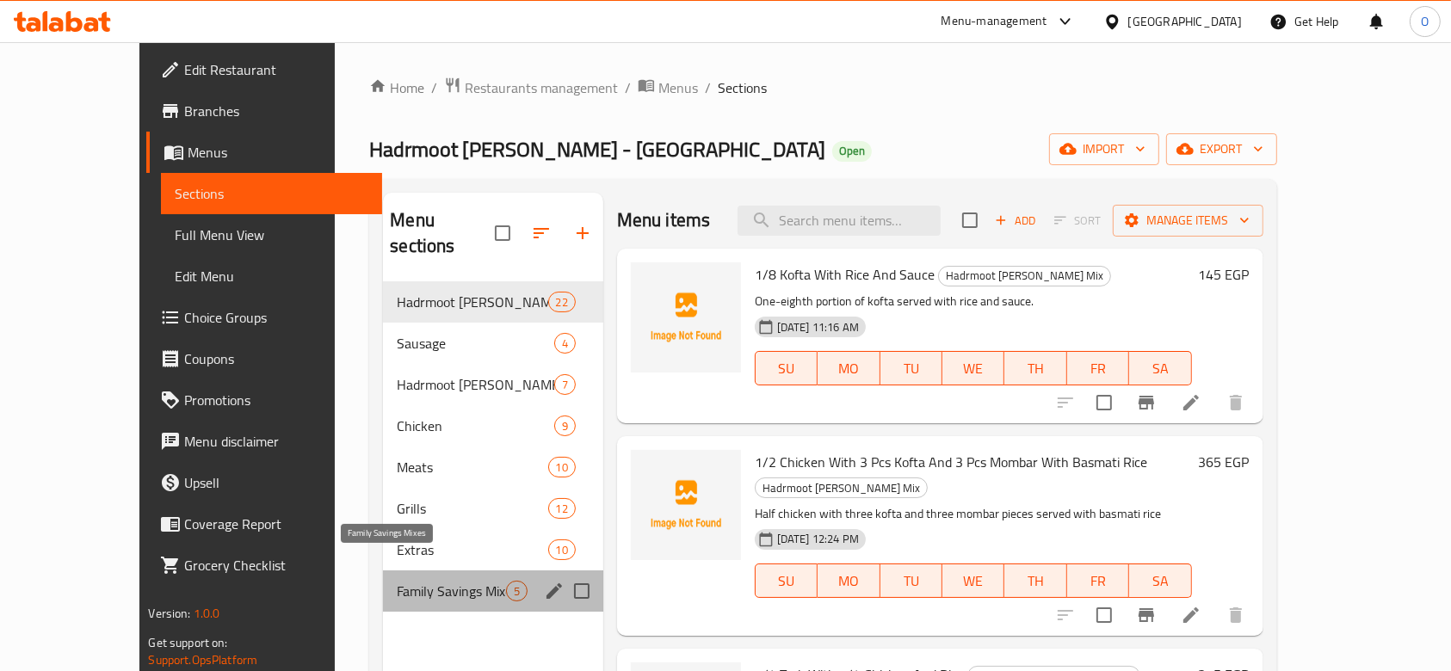
click at [397, 581] on span "Family Savings Mixes" at bounding box center [451, 591] width 108 height 21
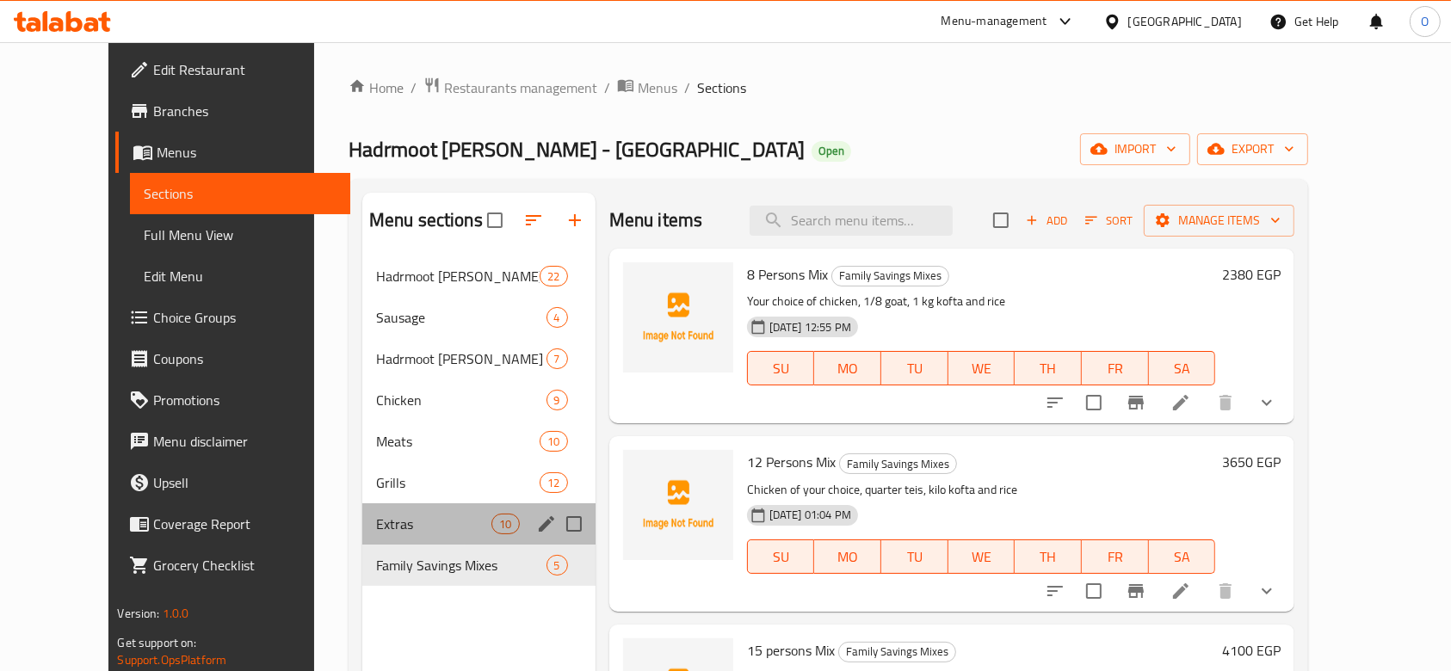
click at [362, 541] on div "Extras 10" at bounding box center [478, 524] width 233 height 41
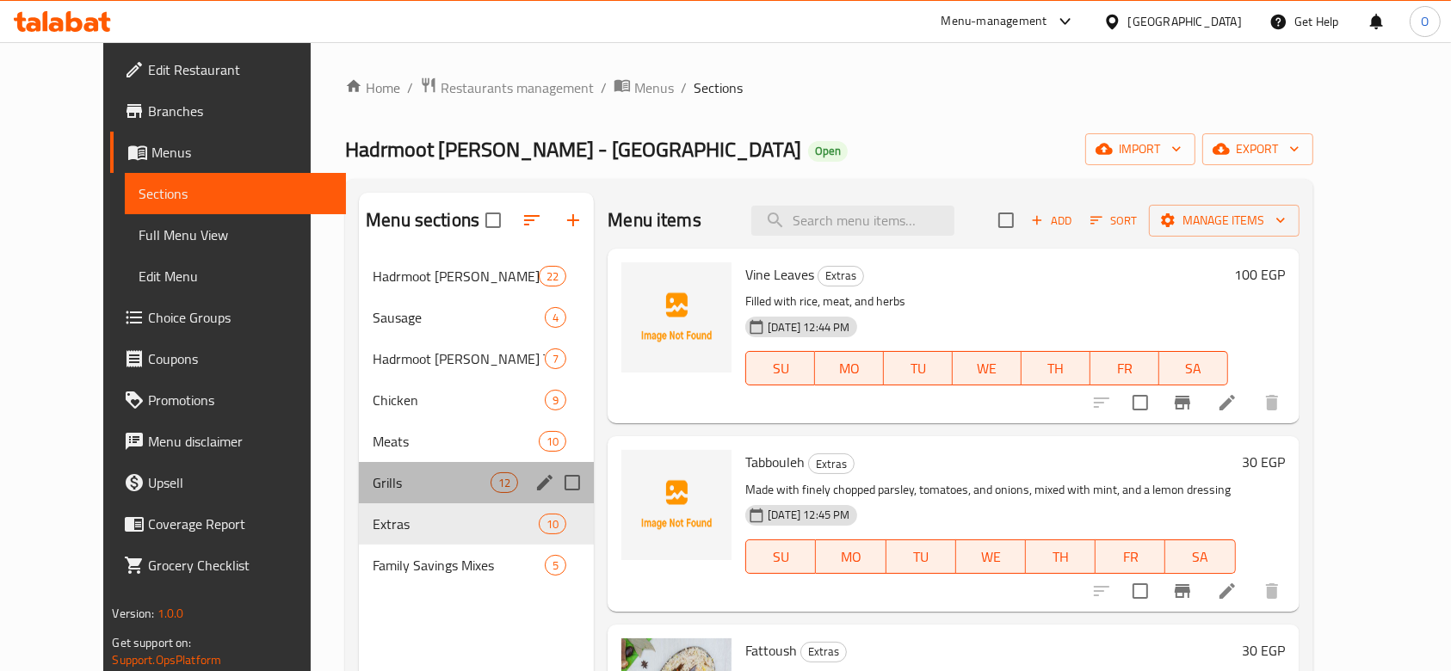
click at [359, 496] on div "Grills 12" at bounding box center [476, 482] width 235 height 41
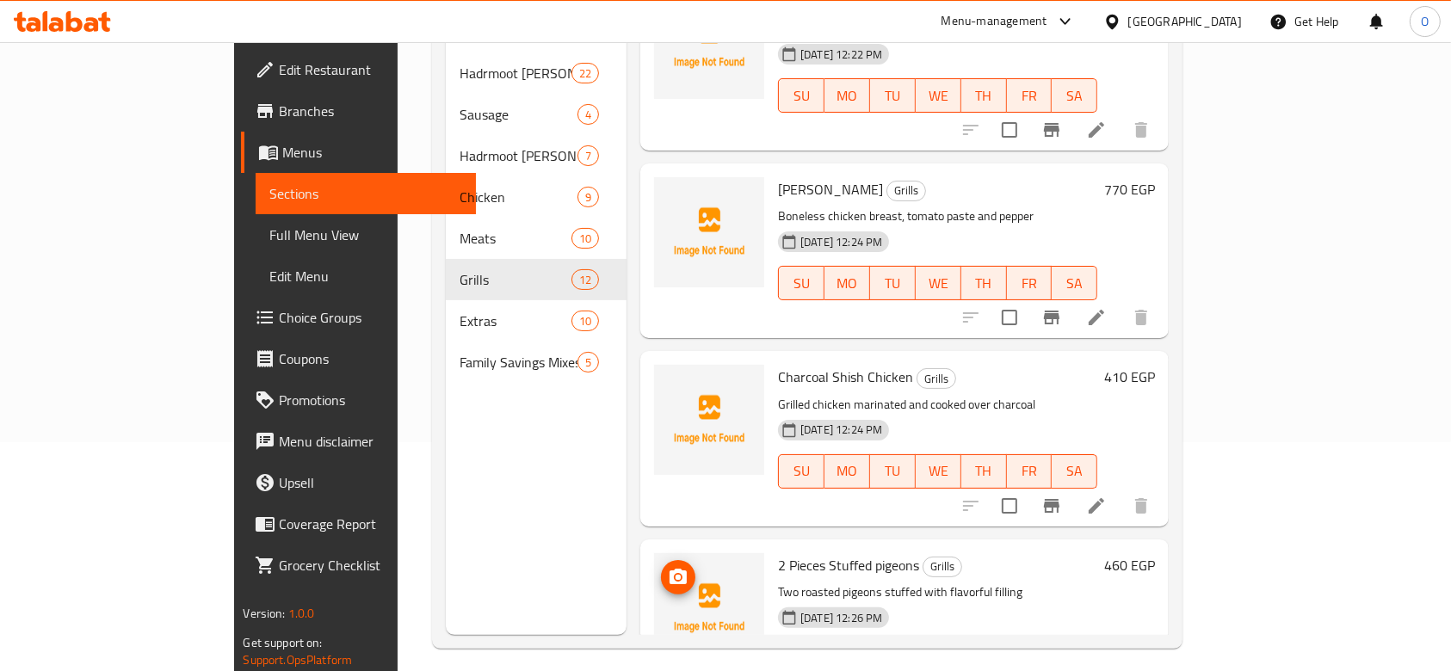
scroll to position [459, 0]
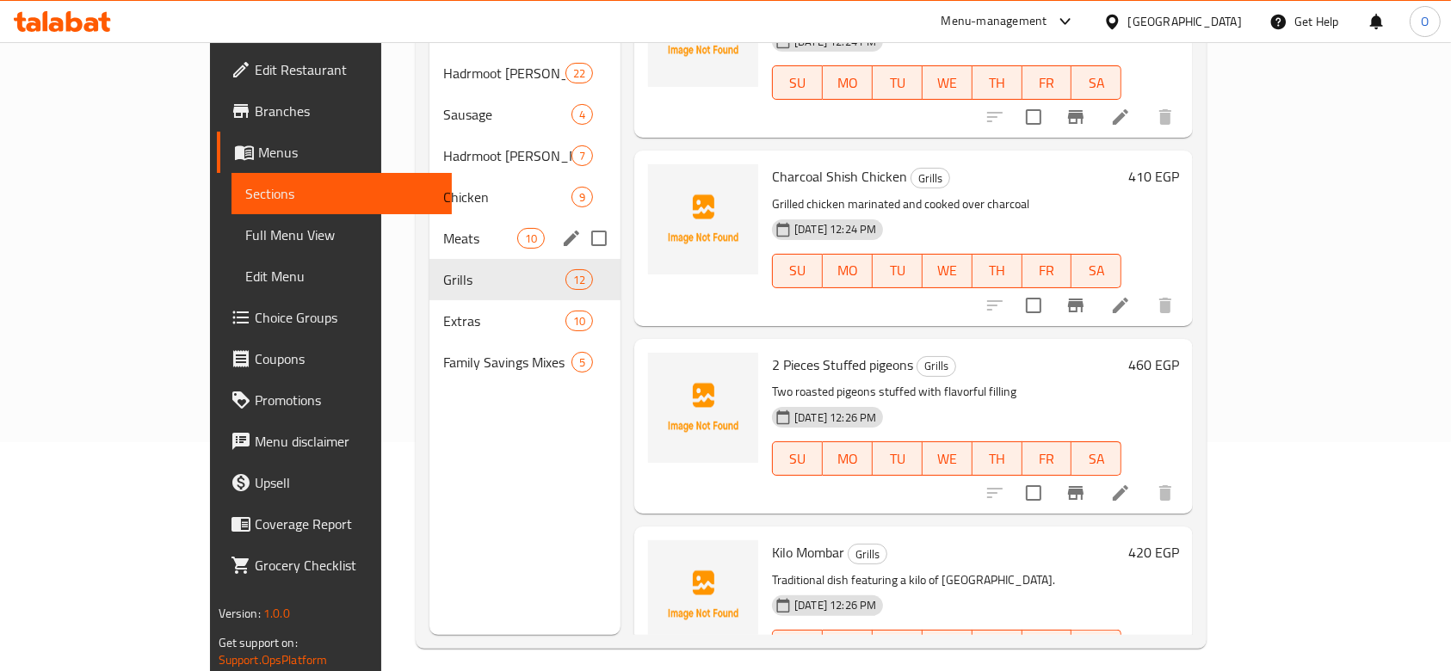
click at [429, 218] on div "Meats 10" at bounding box center [524, 238] width 191 height 41
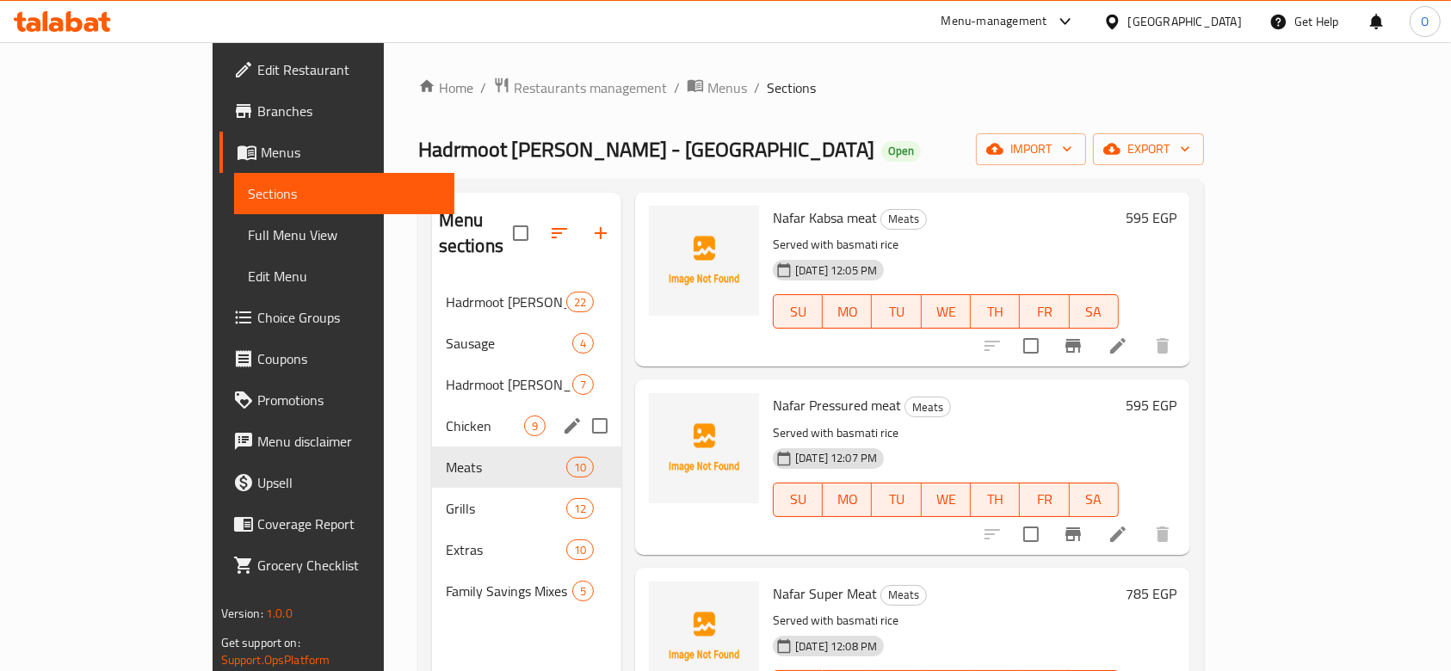
click at [432, 413] on div "Chicken 9" at bounding box center [526, 425] width 189 height 41
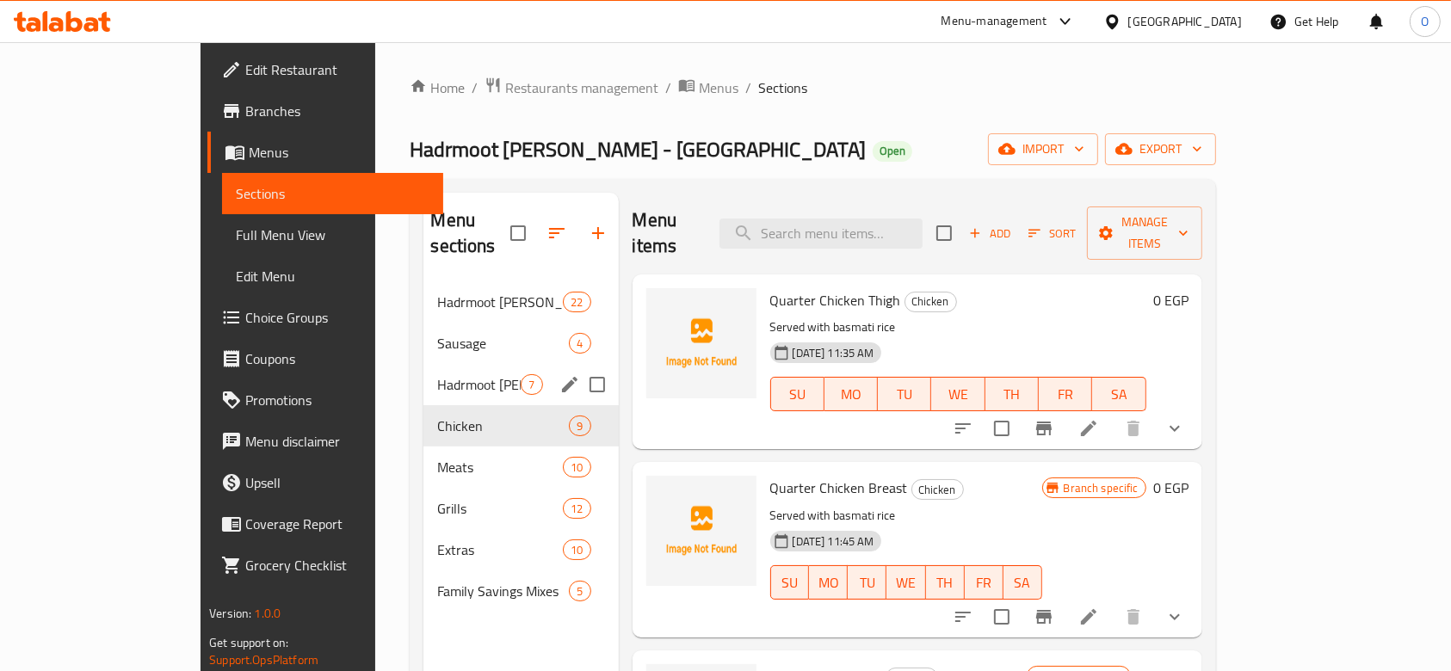
click at [437, 374] on span "Hadrmoot [PERSON_NAME] Tray" at bounding box center [478, 384] width 83 height 21
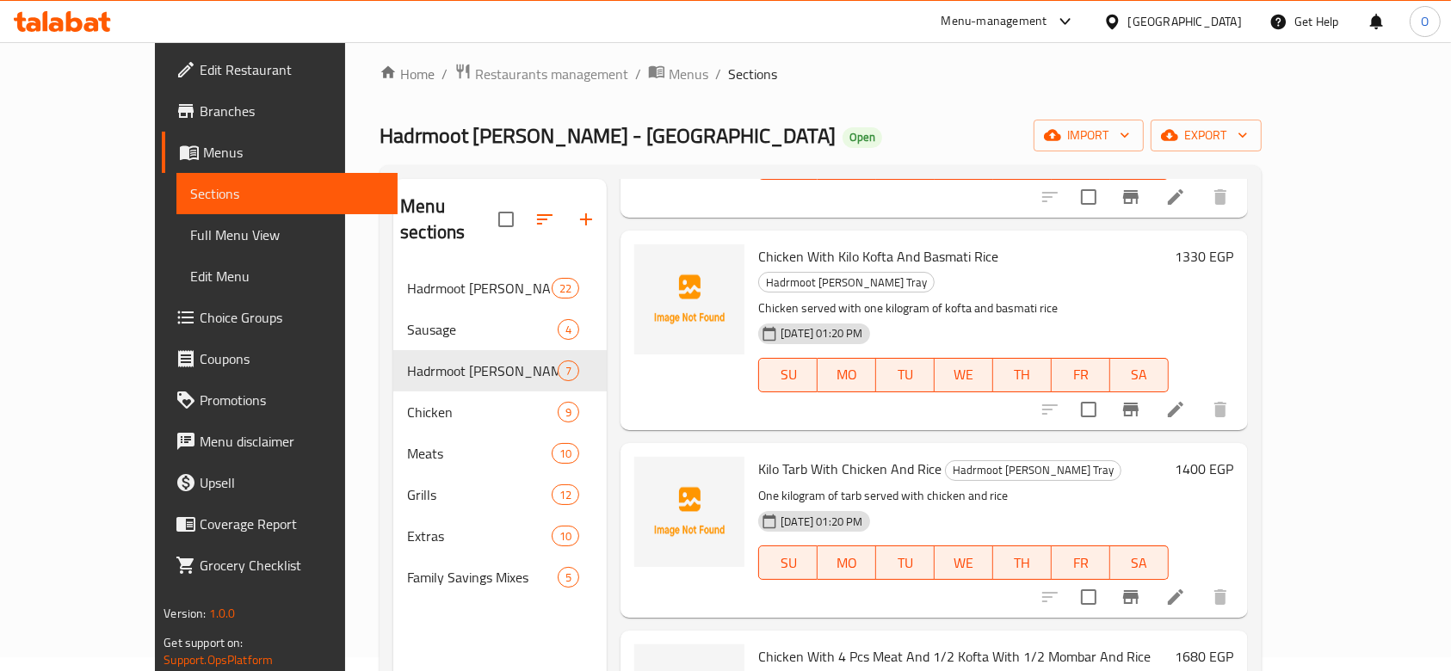
scroll to position [11, 0]
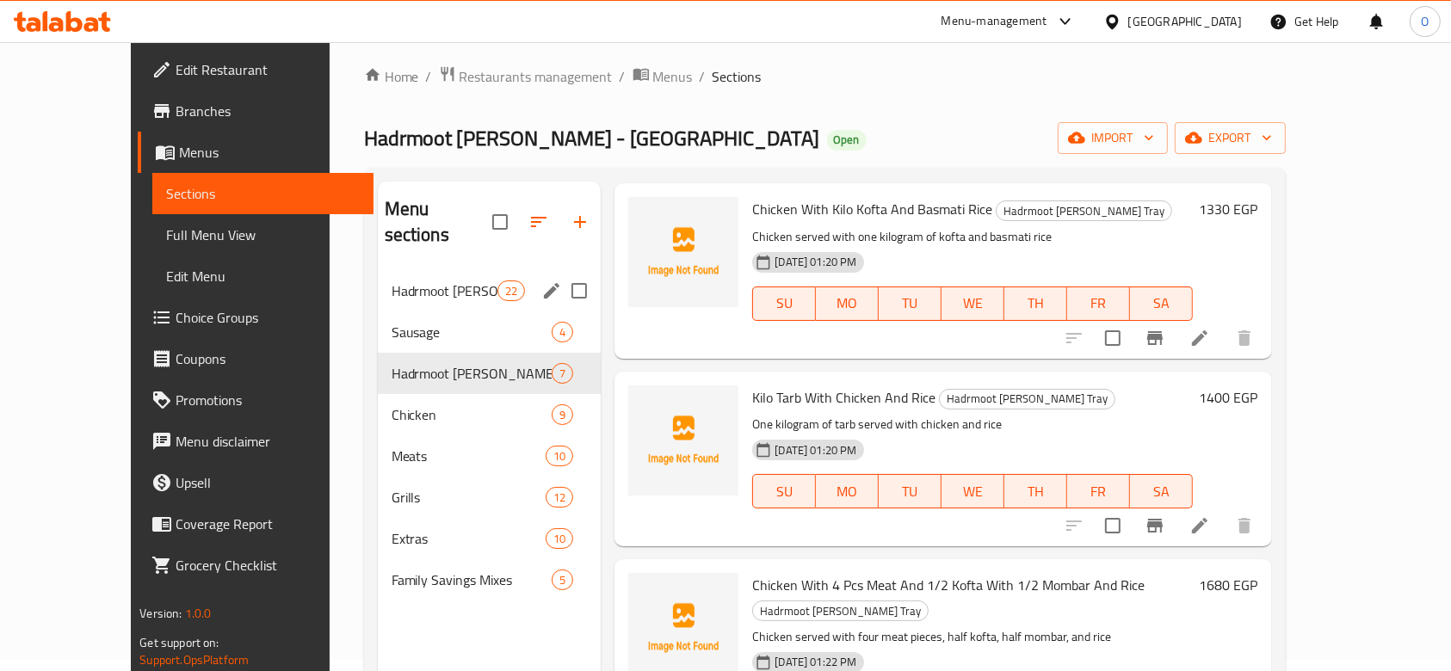
click at [378, 276] on div "Hadrmoot Al Bukhary Mix 22" at bounding box center [490, 290] width 224 height 41
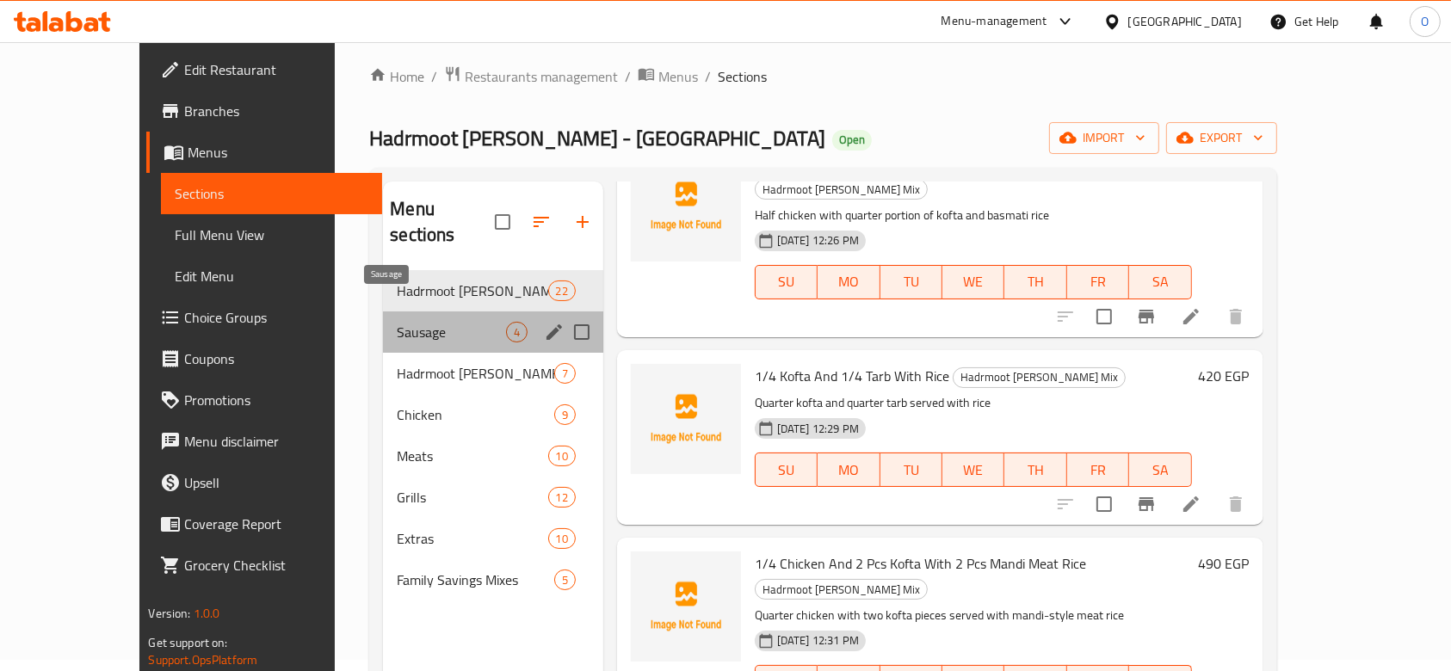
click at [401, 322] on span "Sausage" at bounding box center [451, 332] width 108 height 21
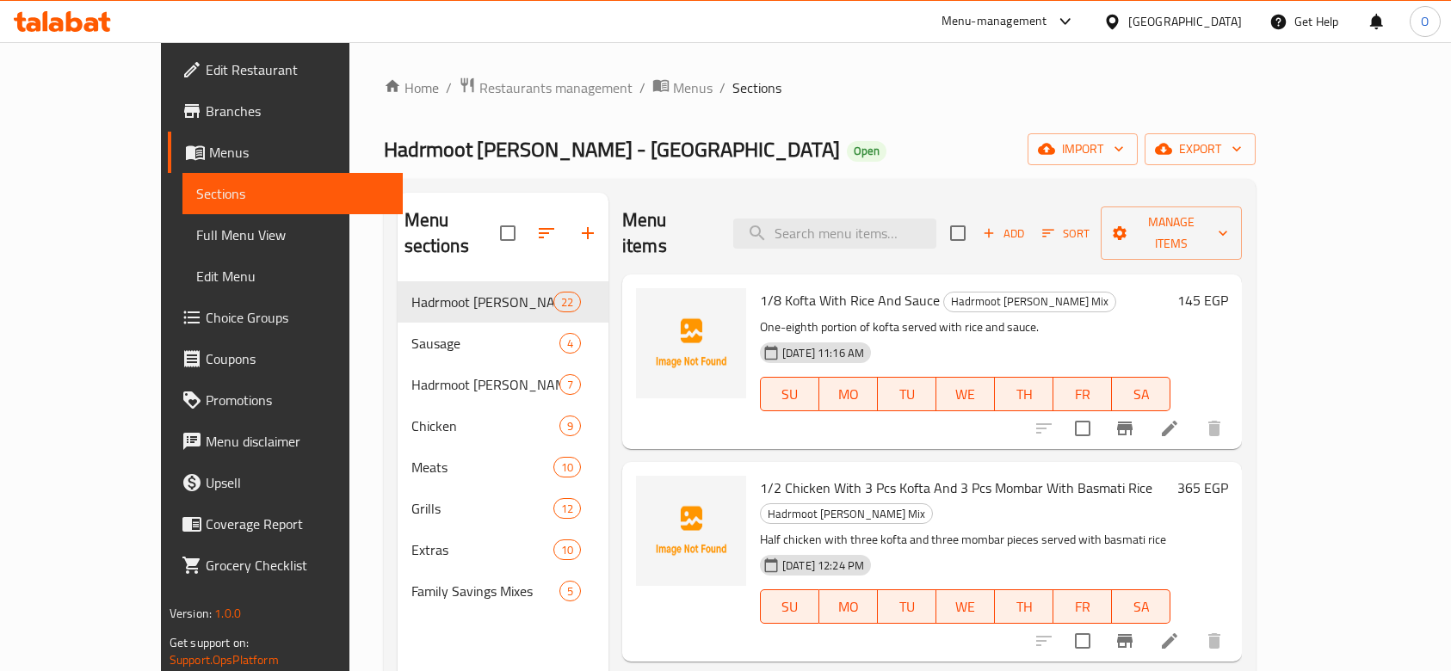
scroll to position [11, 0]
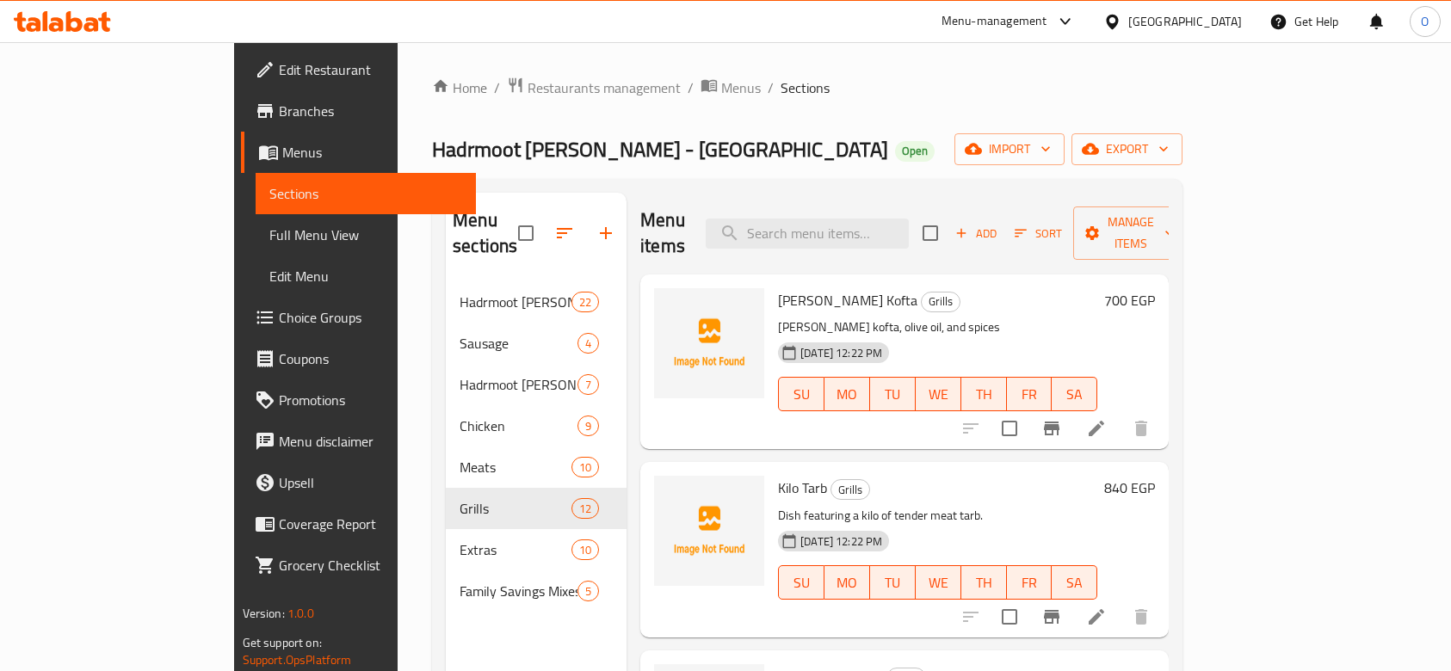
scroll to position [229, 0]
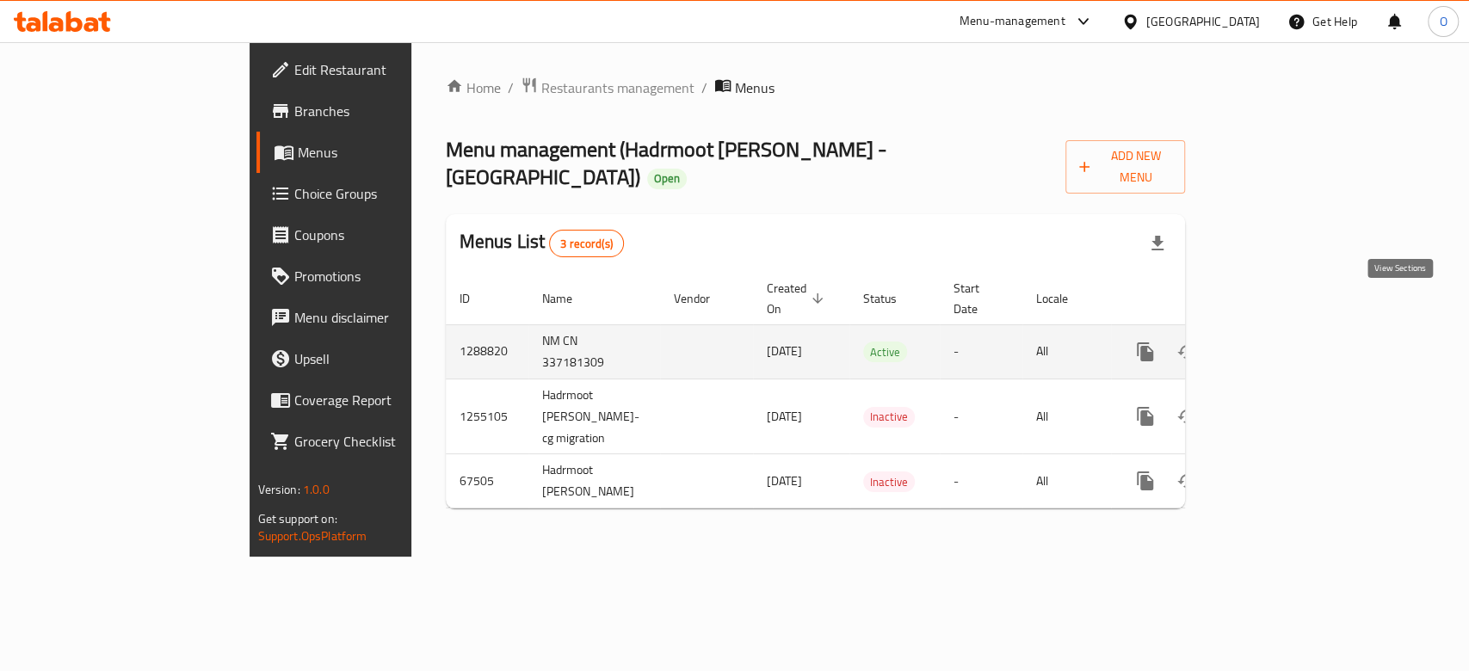
click at [1290, 331] on link "enhanced table" at bounding box center [1269, 351] width 41 height 41
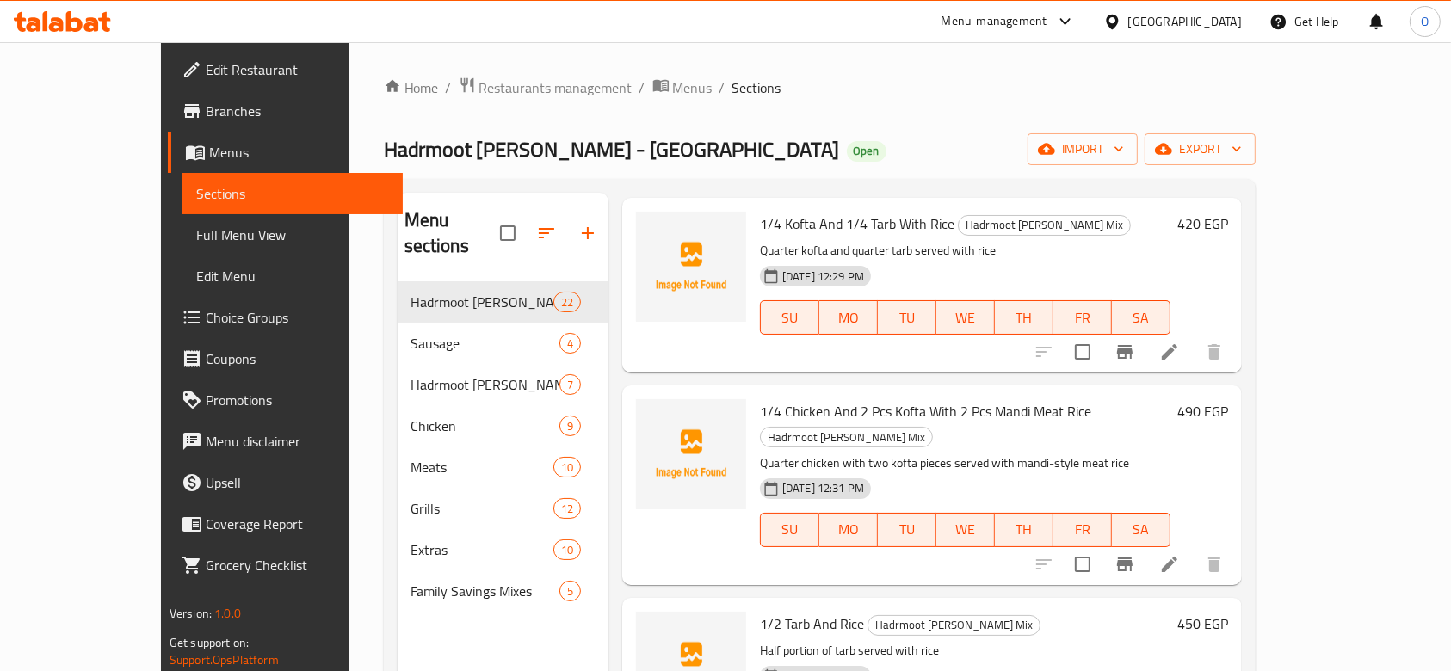
scroll to position [1147, 0]
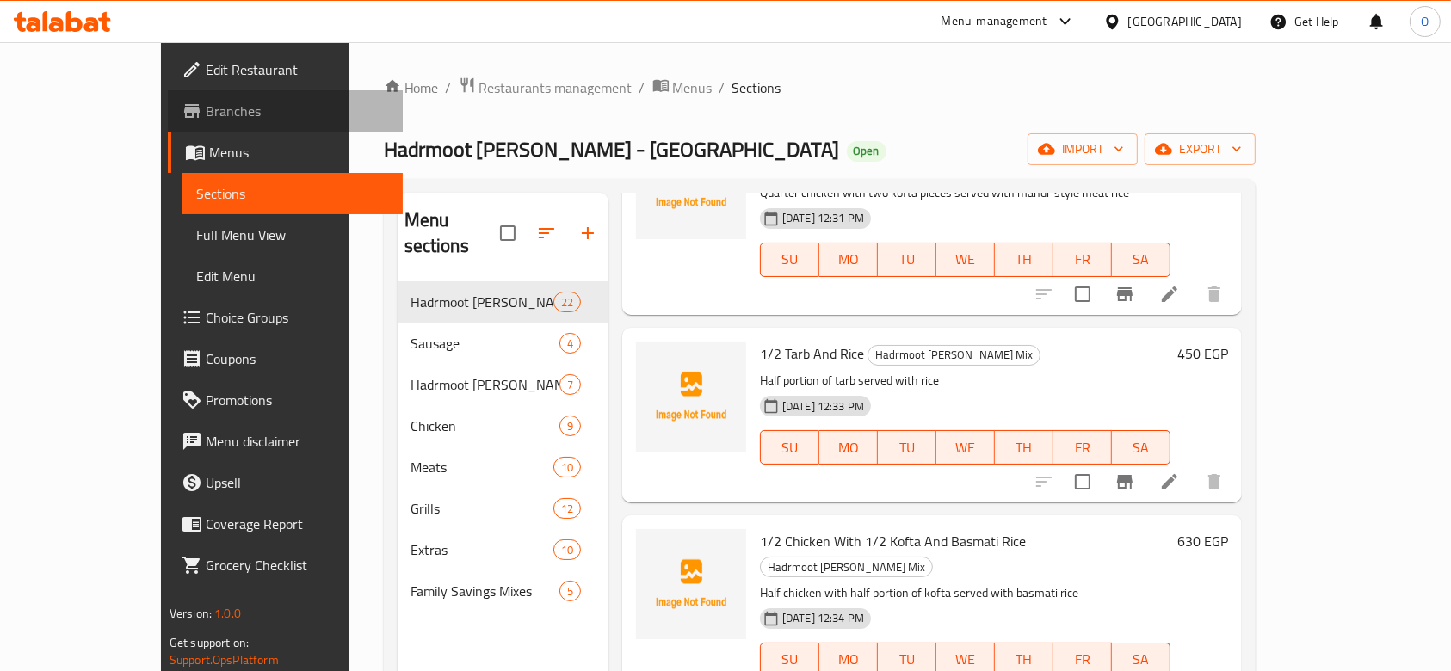
click at [206, 101] on span "Branches" at bounding box center [298, 111] width 184 height 21
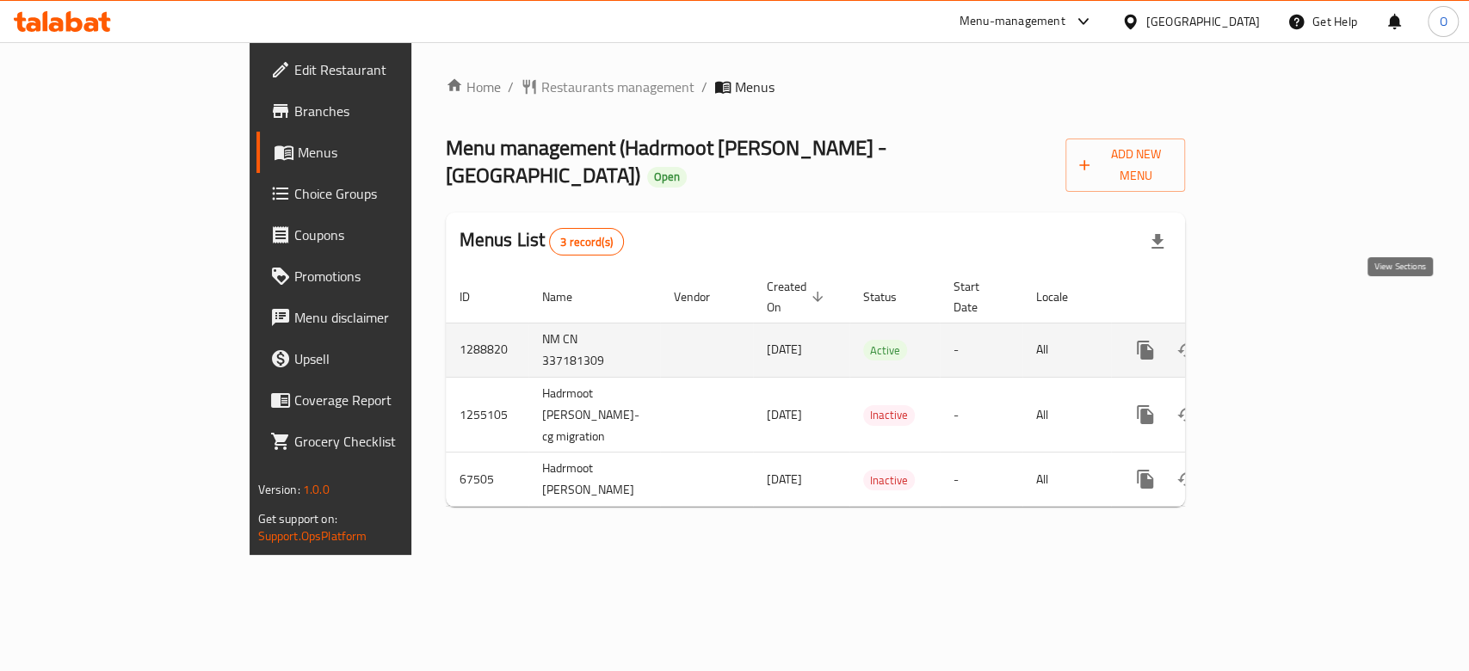
click at [1290, 330] on link "enhanced table" at bounding box center [1269, 350] width 41 height 41
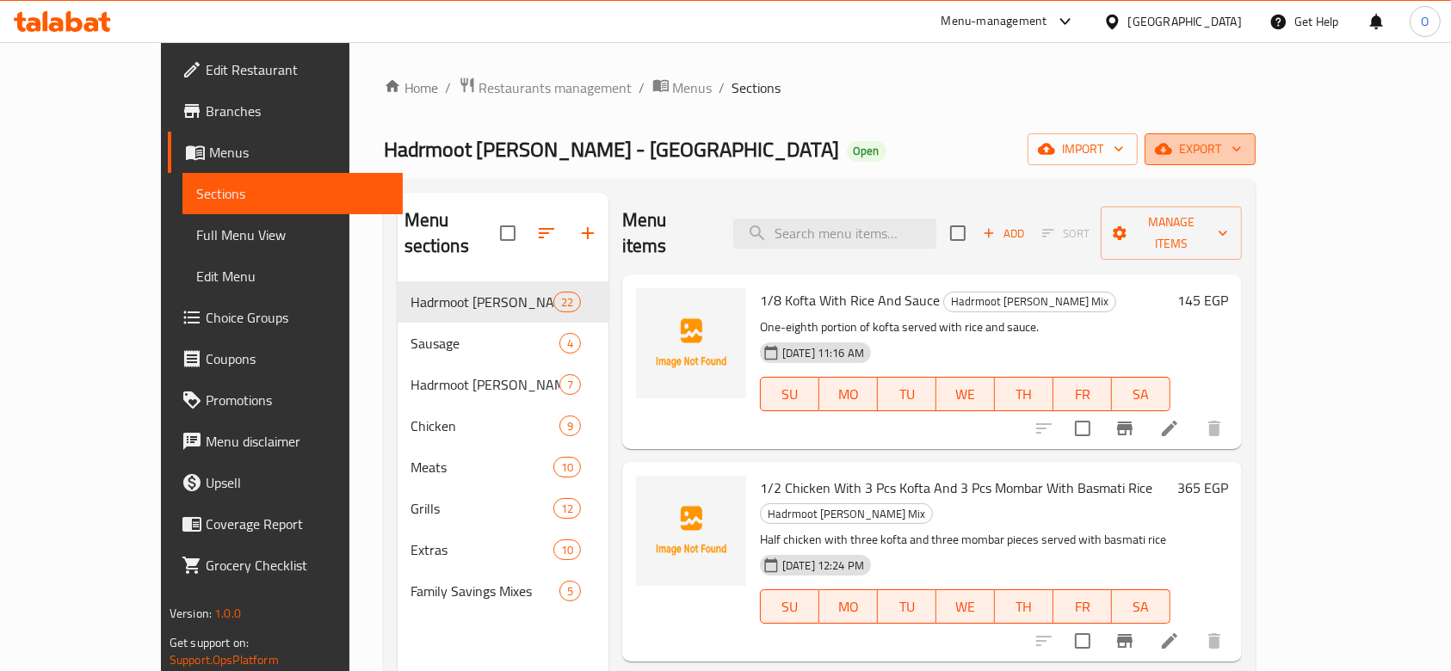
click at [1256, 162] on button "export" at bounding box center [1200, 149] width 111 height 32
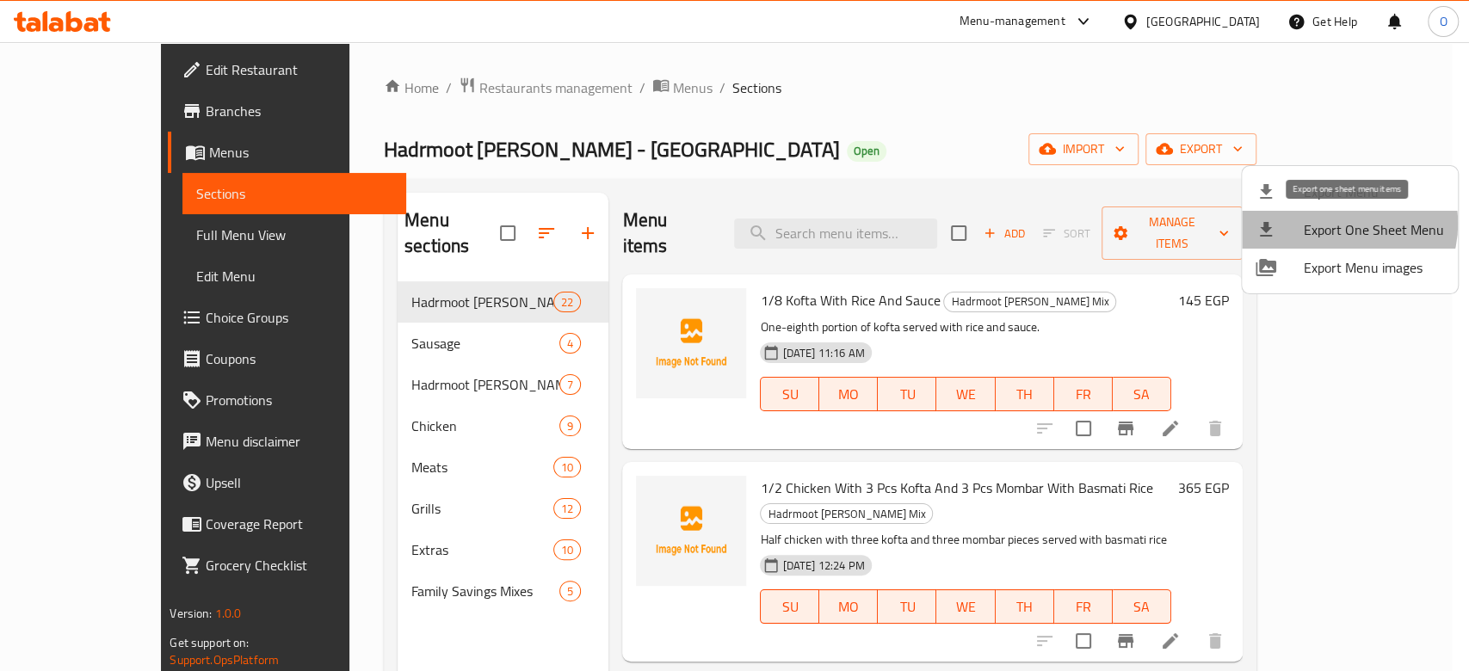
click at [1343, 224] on span "Export One Sheet Menu" at bounding box center [1374, 229] width 140 height 21
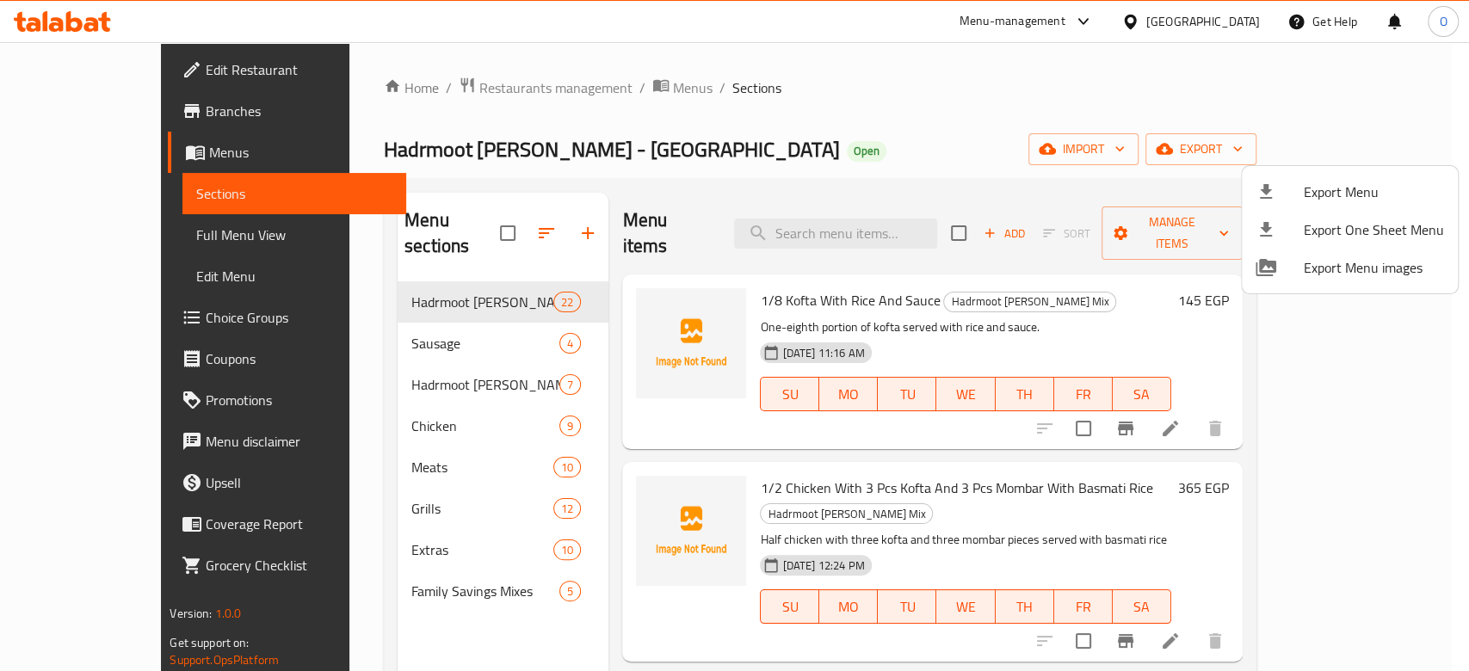
click at [406, 558] on div at bounding box center [734, 335] width 1469 height 671
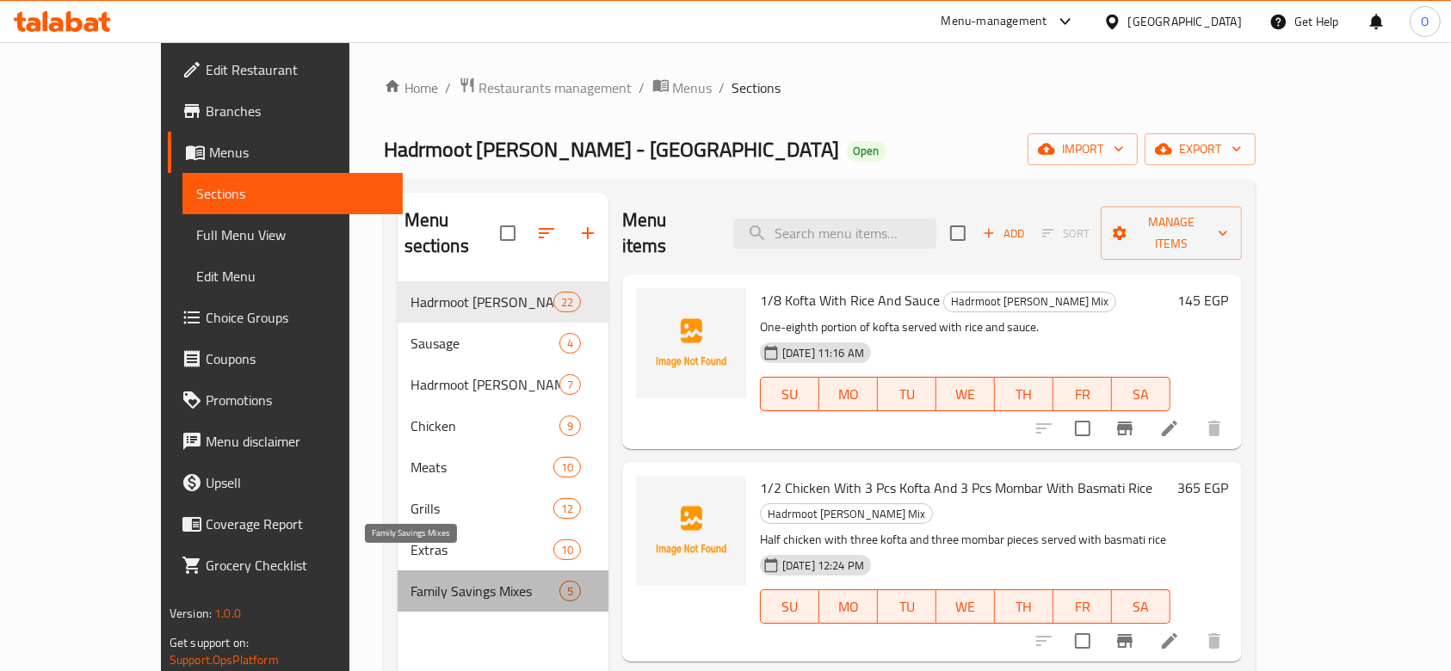
click at [411, 581] on span "Family Savings Mixes" at bounding box center [485, 591] width 148 height 21
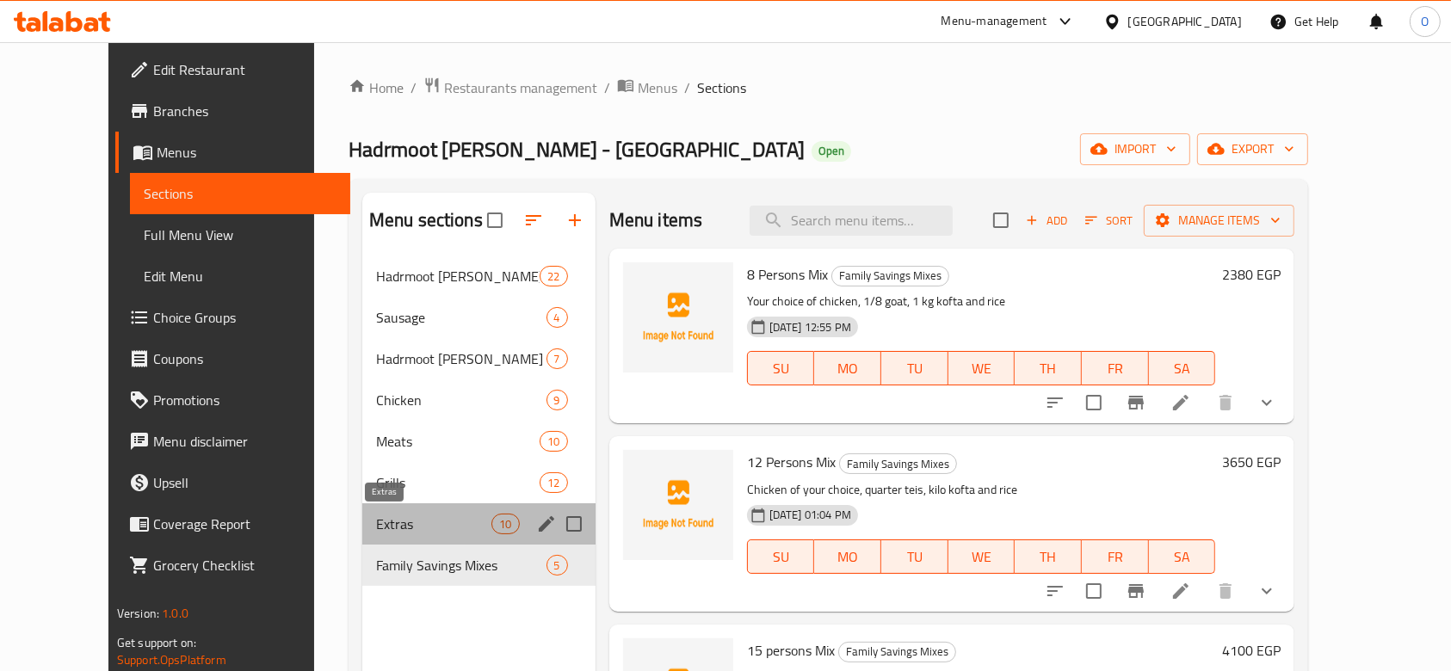
click at [417, 521] on span "Extras" at bounding box center [434, 524] width 116 height 21
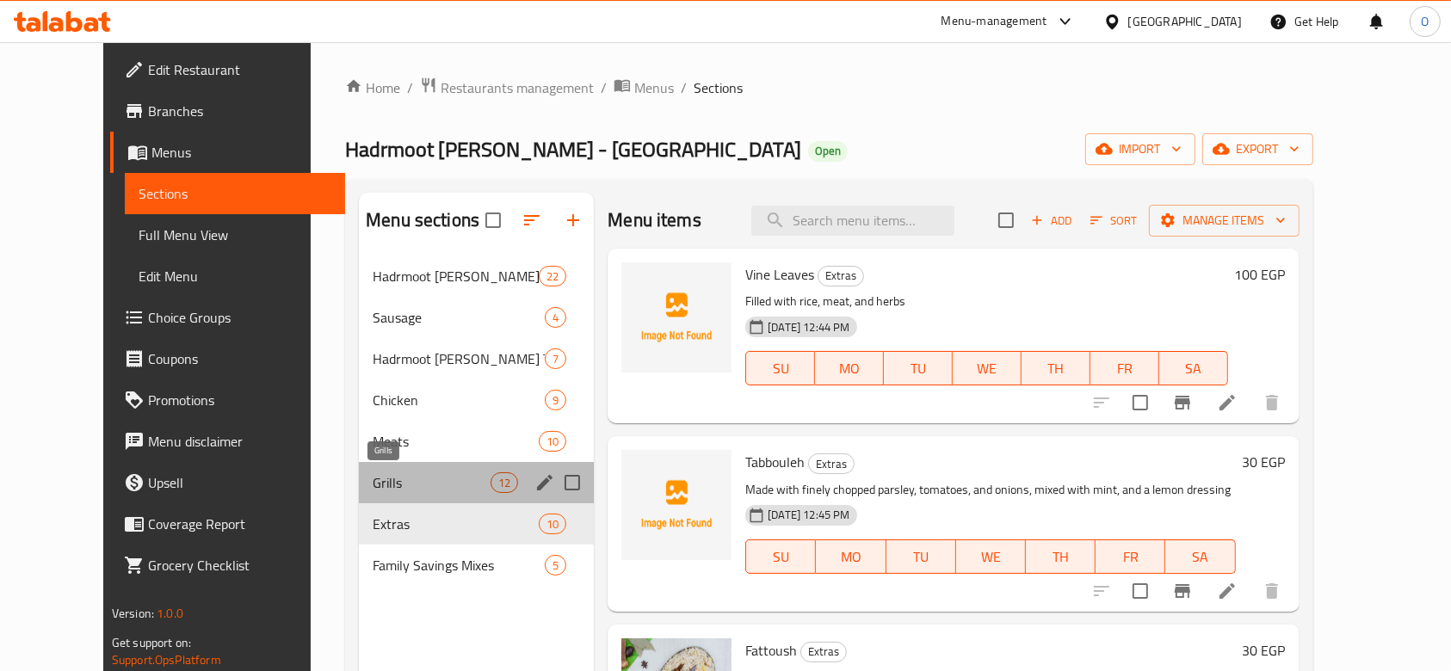
click at [420, 485] on span "Grills" at bounding box center [432, 483] width 118 height 21
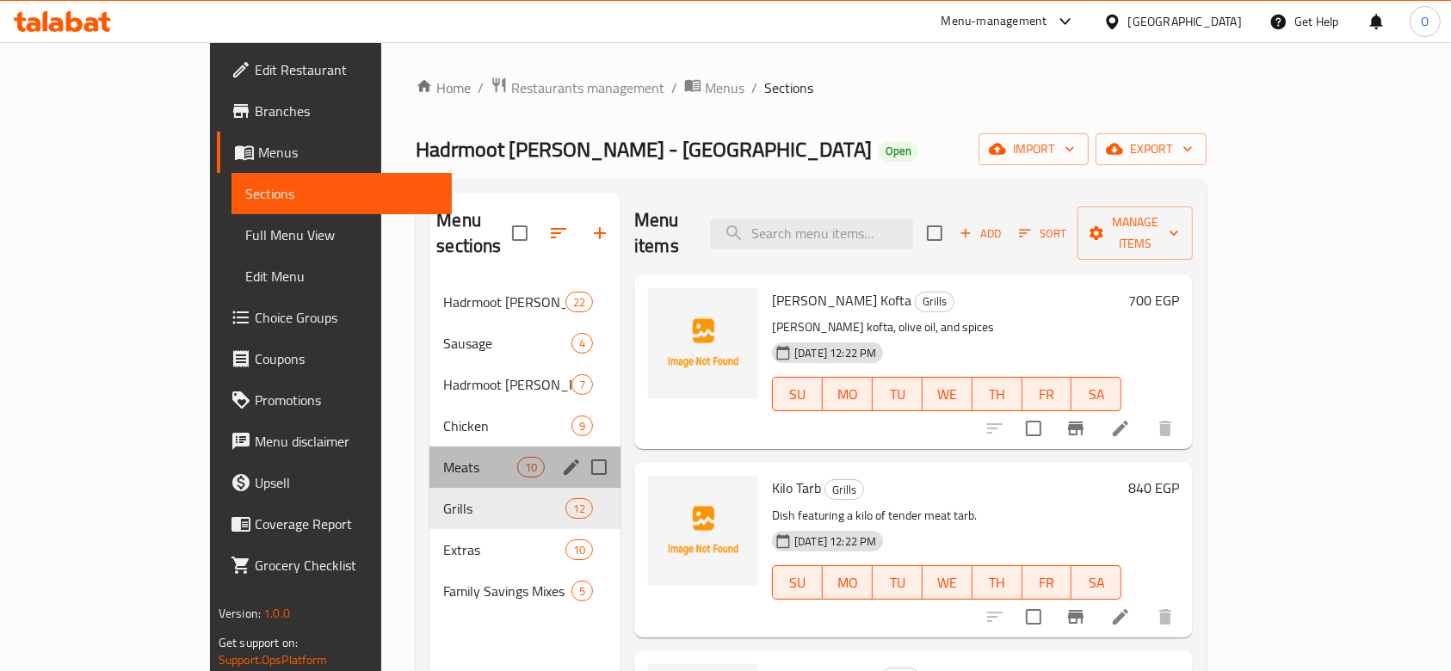
click at [429, 453] on div "Meats 10" at bounding box center [524, 467] width 191 height 41
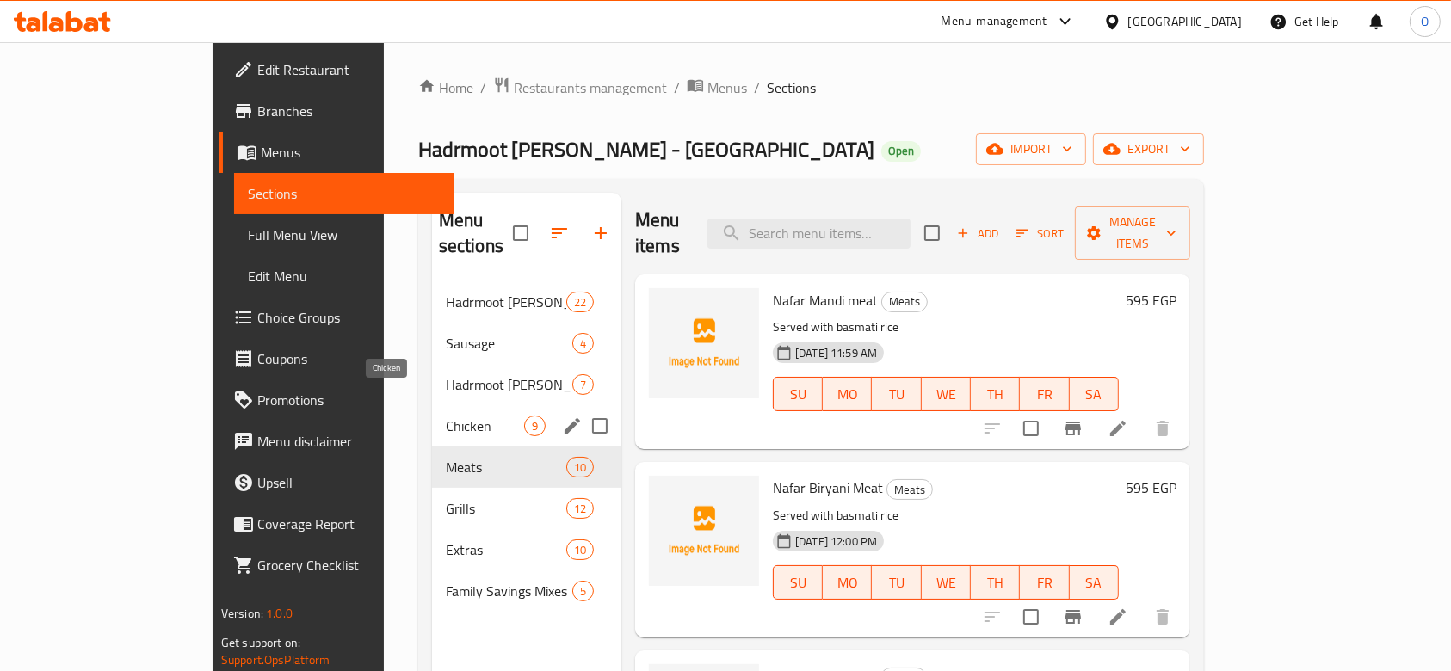
click at [446, 416] on span "Chicken" at bounding box center [485, 426] width 78 height 21
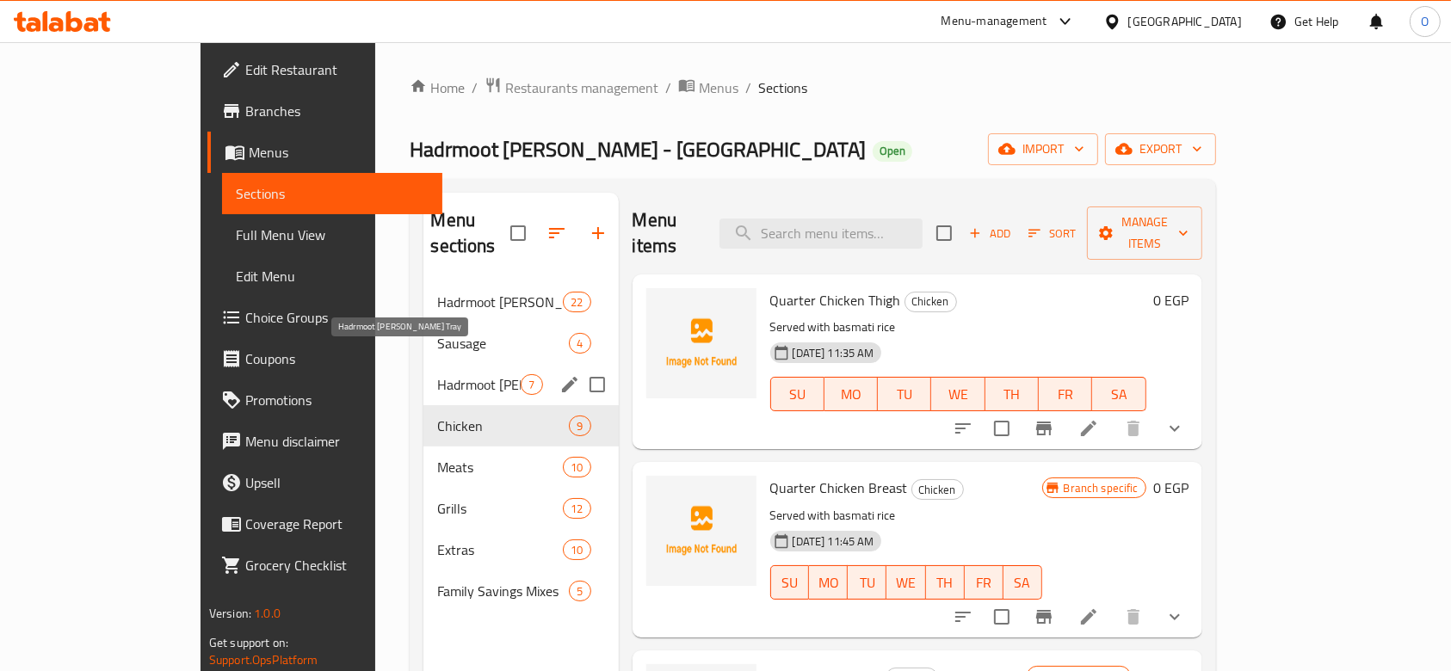
click at [448, 374] on span "Hadrmoot Al Bukhary Tray" at bounding box center [478, 384] width 83 height 21
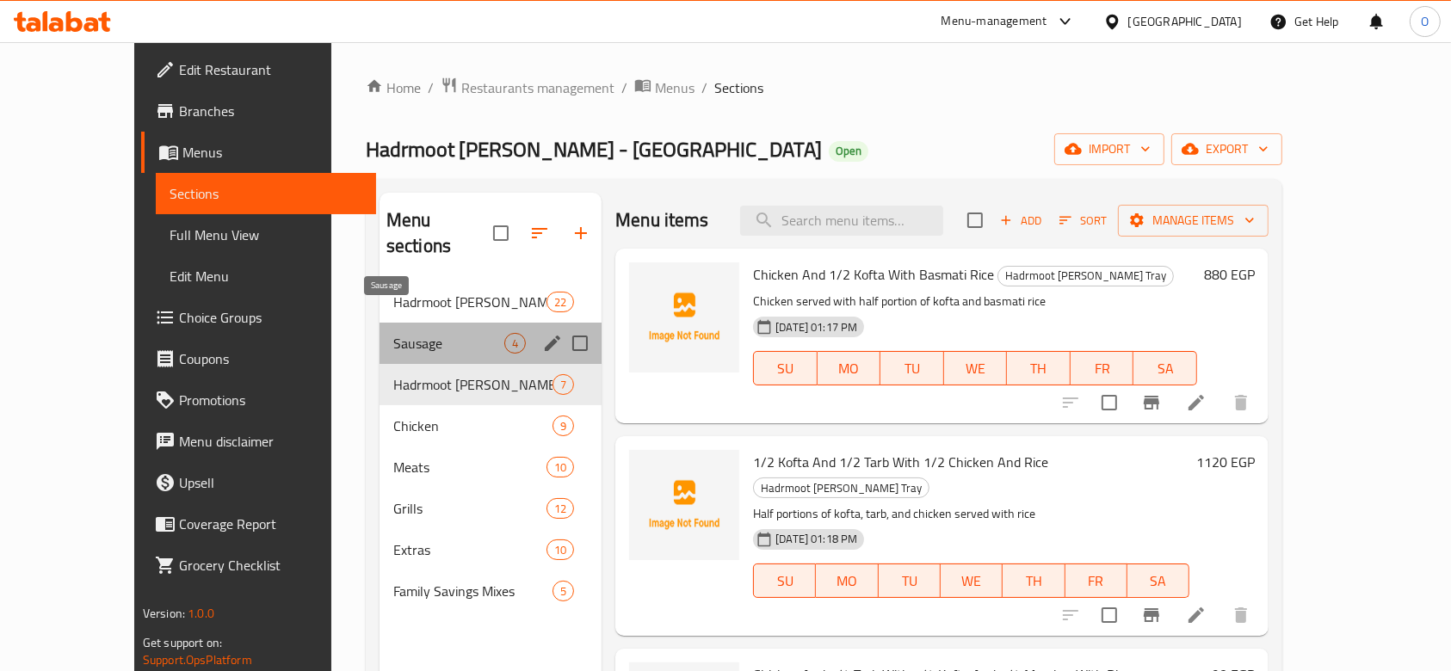
click at [448, 333] on span "Sausage" at bounding box center [448, 343] width 111 height 21
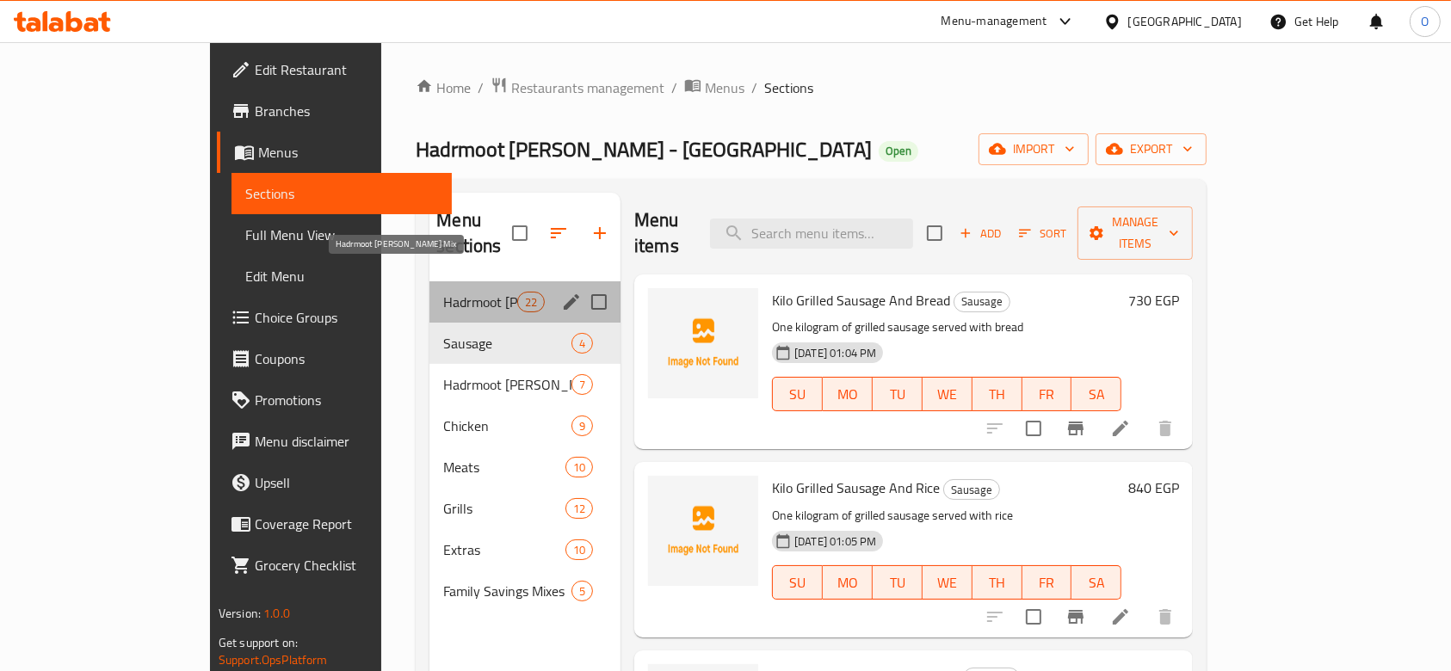
click at [448, 292] on span "Hadrmoot Al Bukhary Mix" at bounding box center [479, 302] width 73 height 21
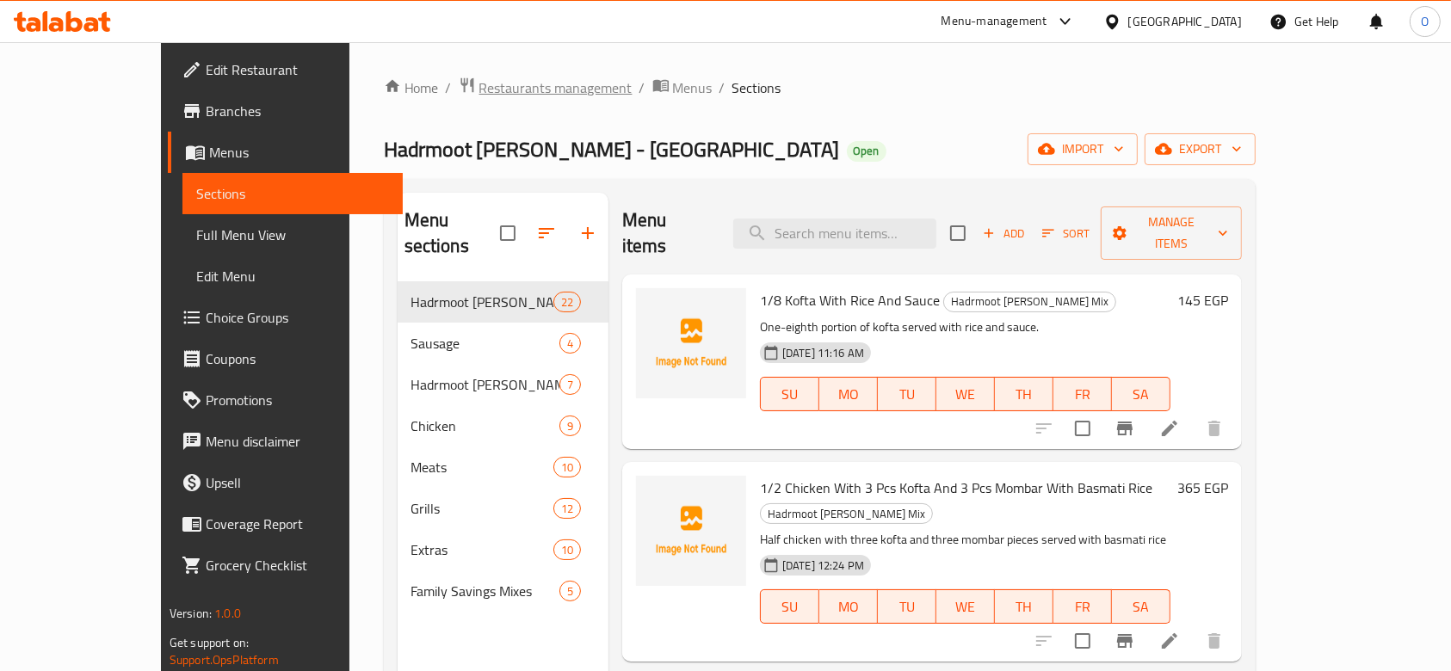
click at [479, 86] on span "Restaurants management" at bounding box center [555, 87] width 153 height 21
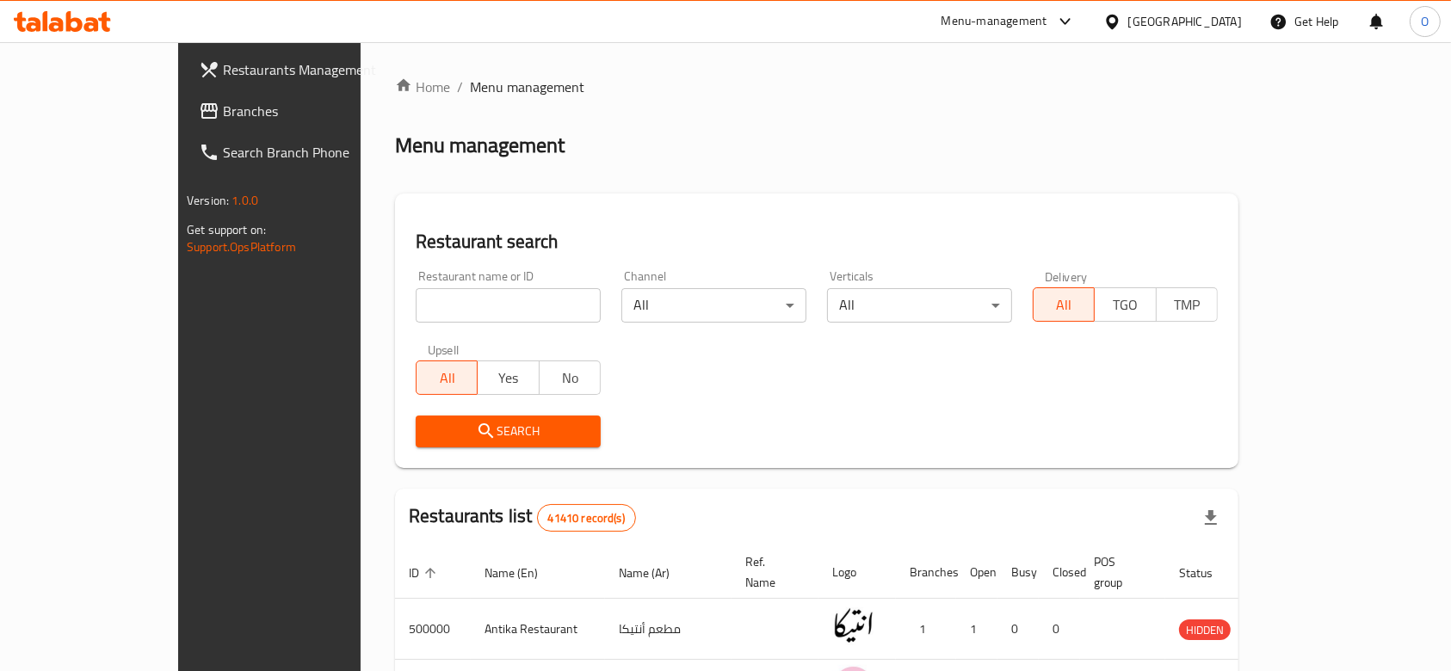
click at [416, 306] on input "search" at bounding box center [508, 305] width 185 height 34
paste input "505066"
type input "505066"
click button "Search" at bounding box center [508, 432] width 185 height 32
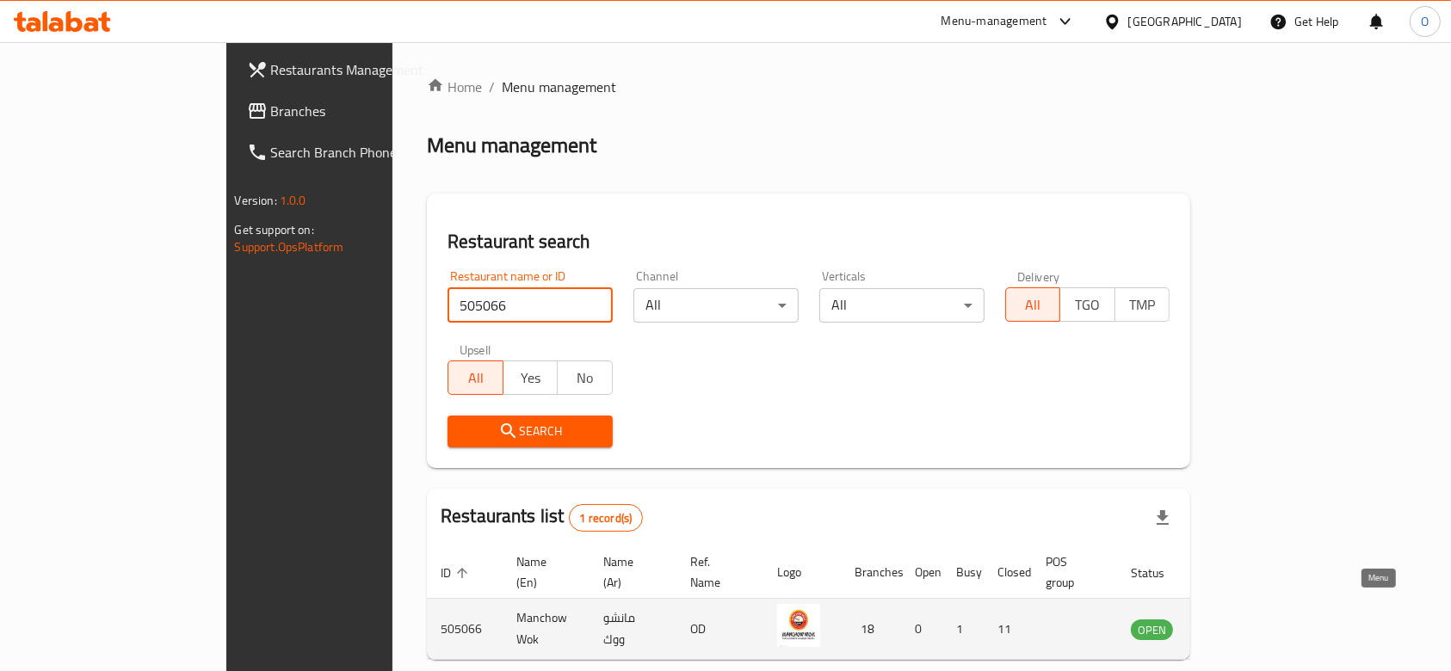
click at [1242, 619] on icon "enhanced table" at bounding box center [1231, 629] width 21 height 21
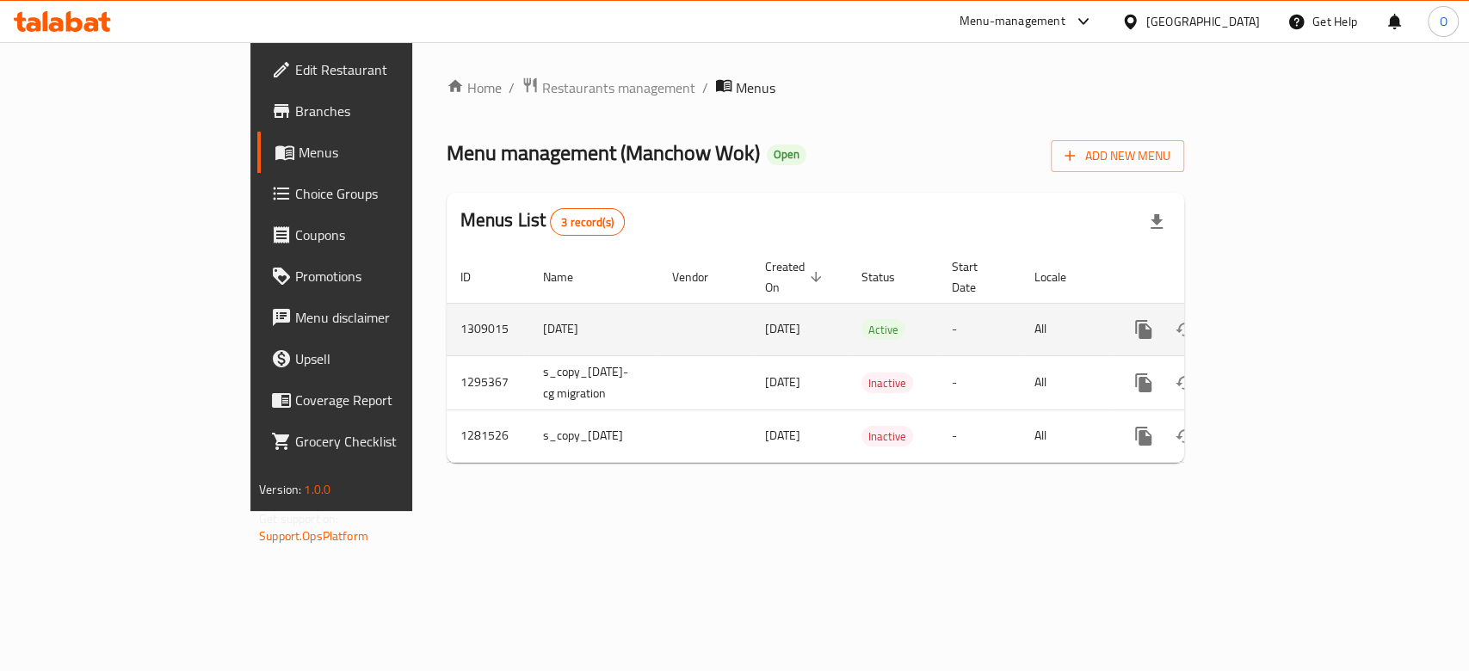
click at [1302, 329] on td "enhanced table" at bounding box center [1205, 329] width 193 height 53
click at [1288, 323] on link "enhanced table" at bounding box center [1267, 329] width 41 height 41
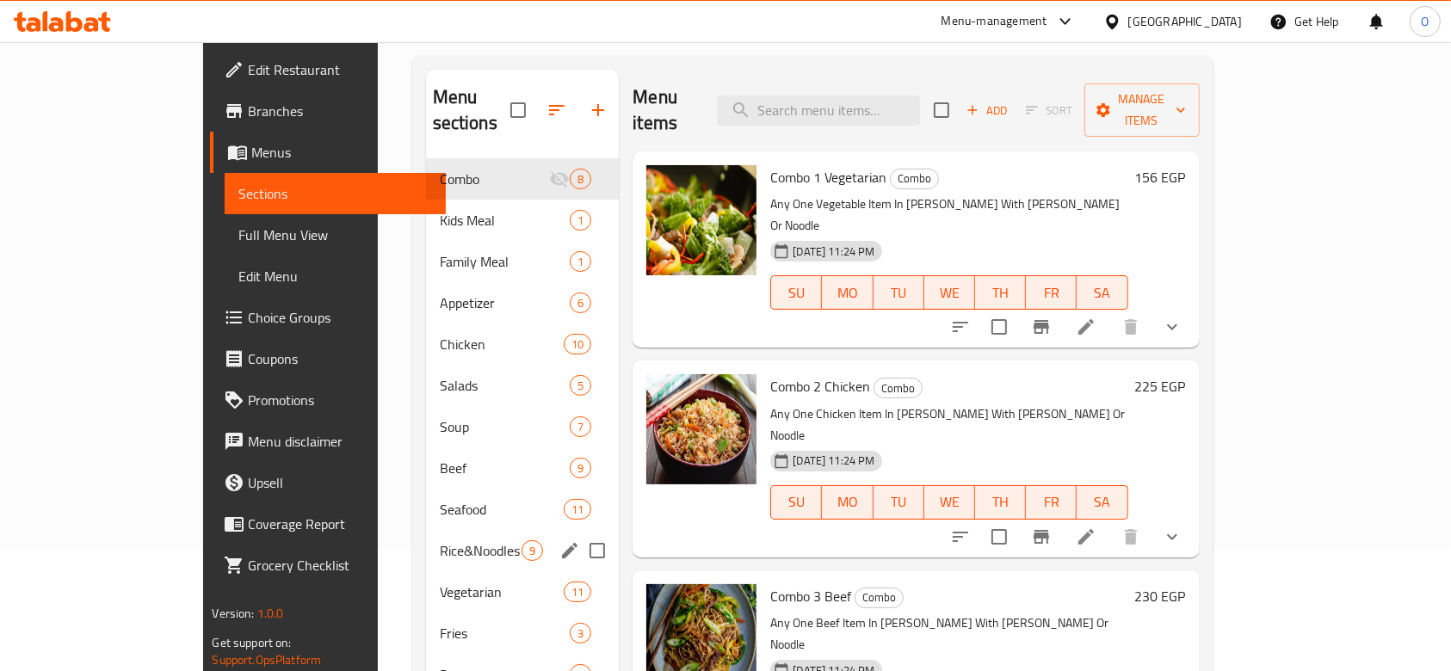
scroll to position [229, 0]
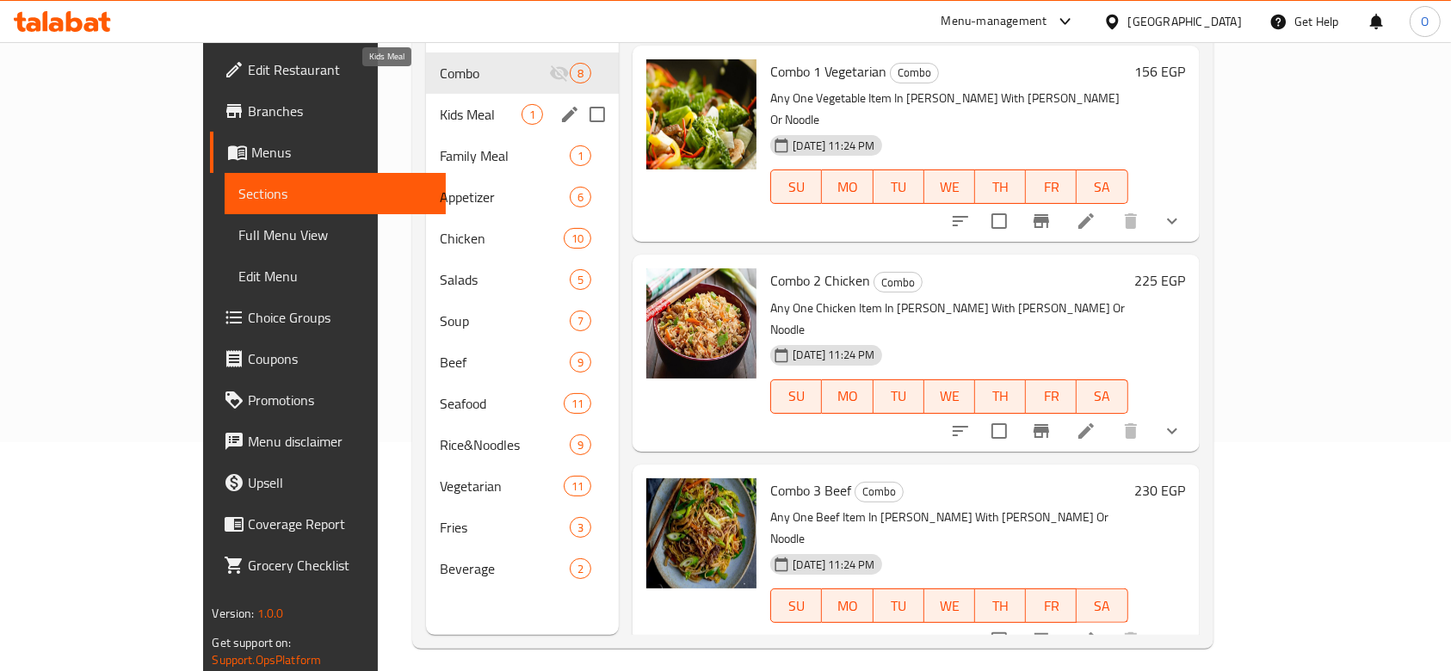
click at [440, 104] on span "Kids Meal" at bounding box center [481, 114] width 83 height 21
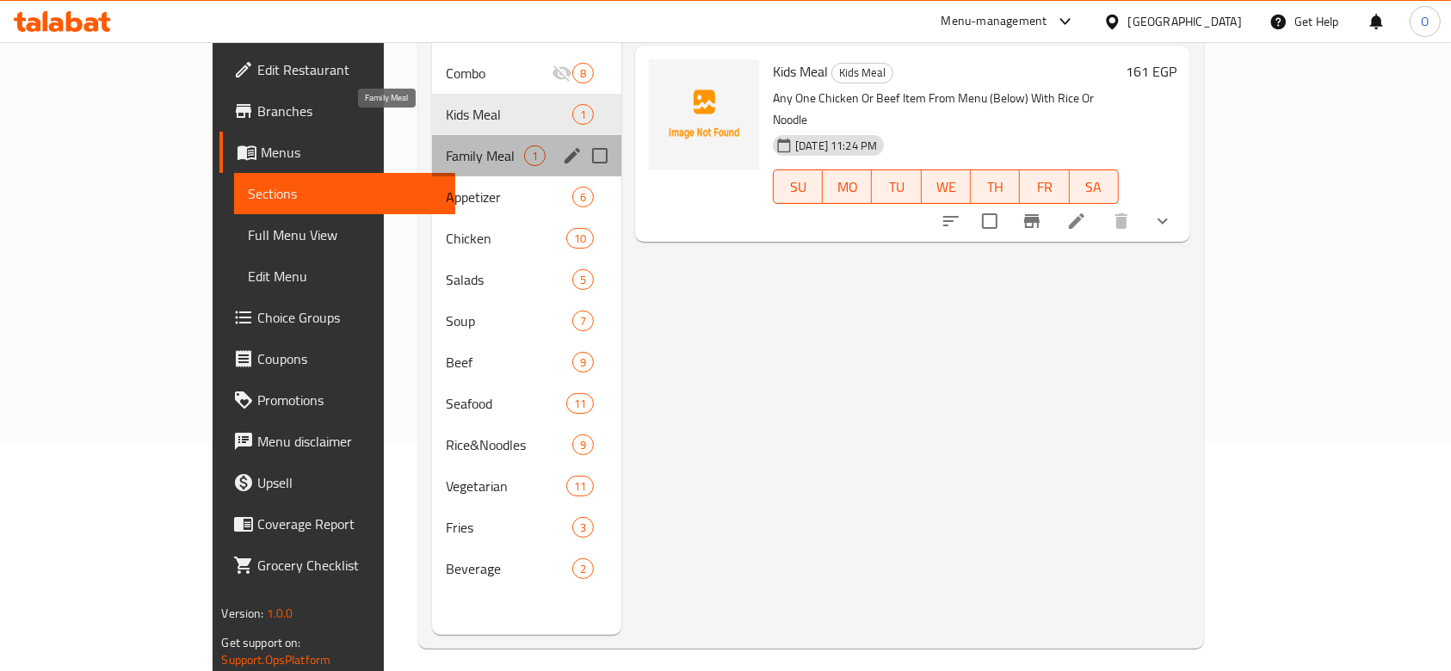
click at [446, 145] on span "Family Meal" at bounding box center [485, 155] width 78 height 21
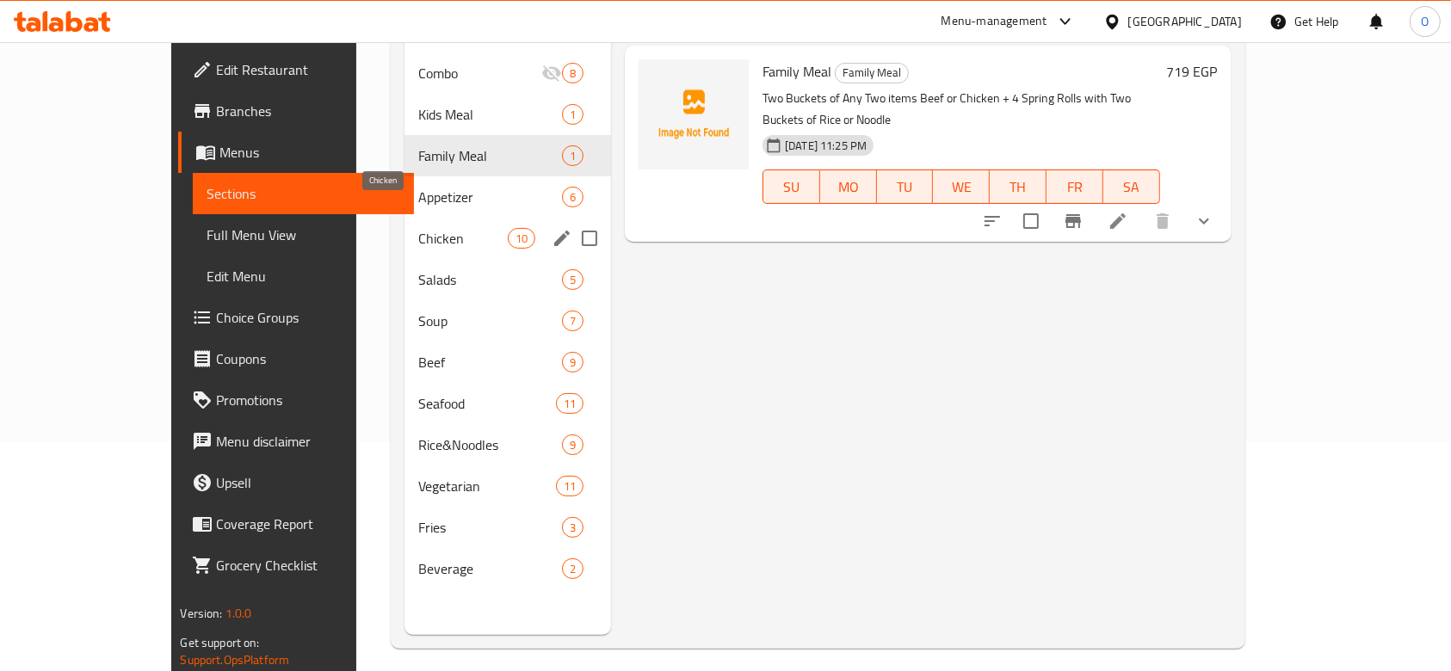
click at [418, 228] on span "Chicken" at bounding box center [463, 238] width 90 height 21
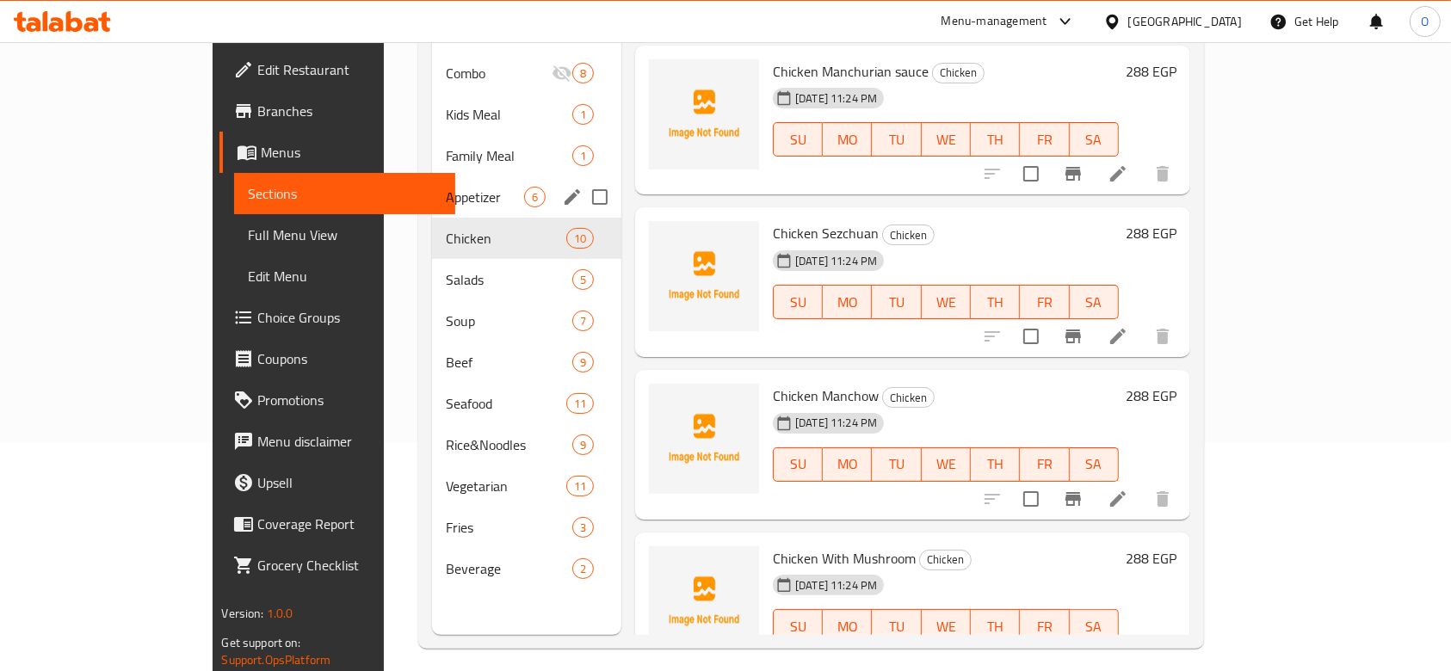
click at [432, 182] on div "Appetizer 6" at bounding box center [526, 196] width 189 height 41
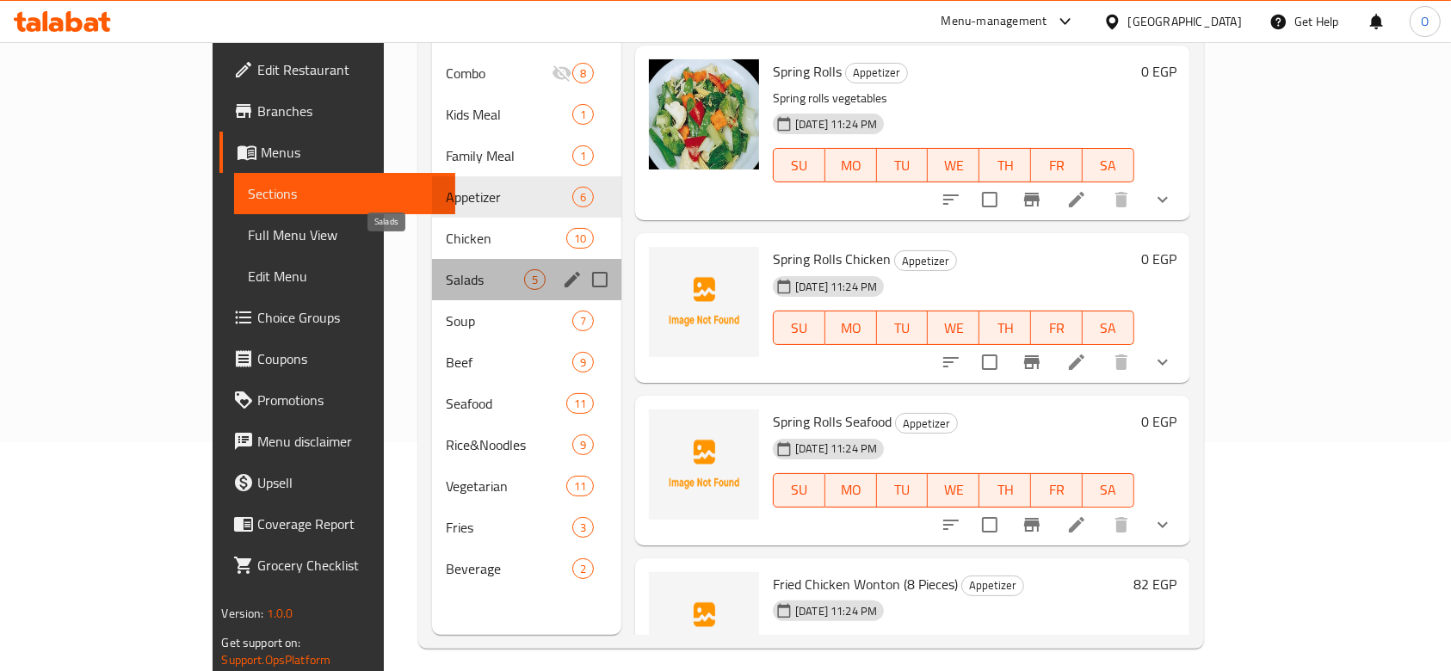
click at [446, 269] on span "Salads" at bounding box center [485, 279] width 78 height 21
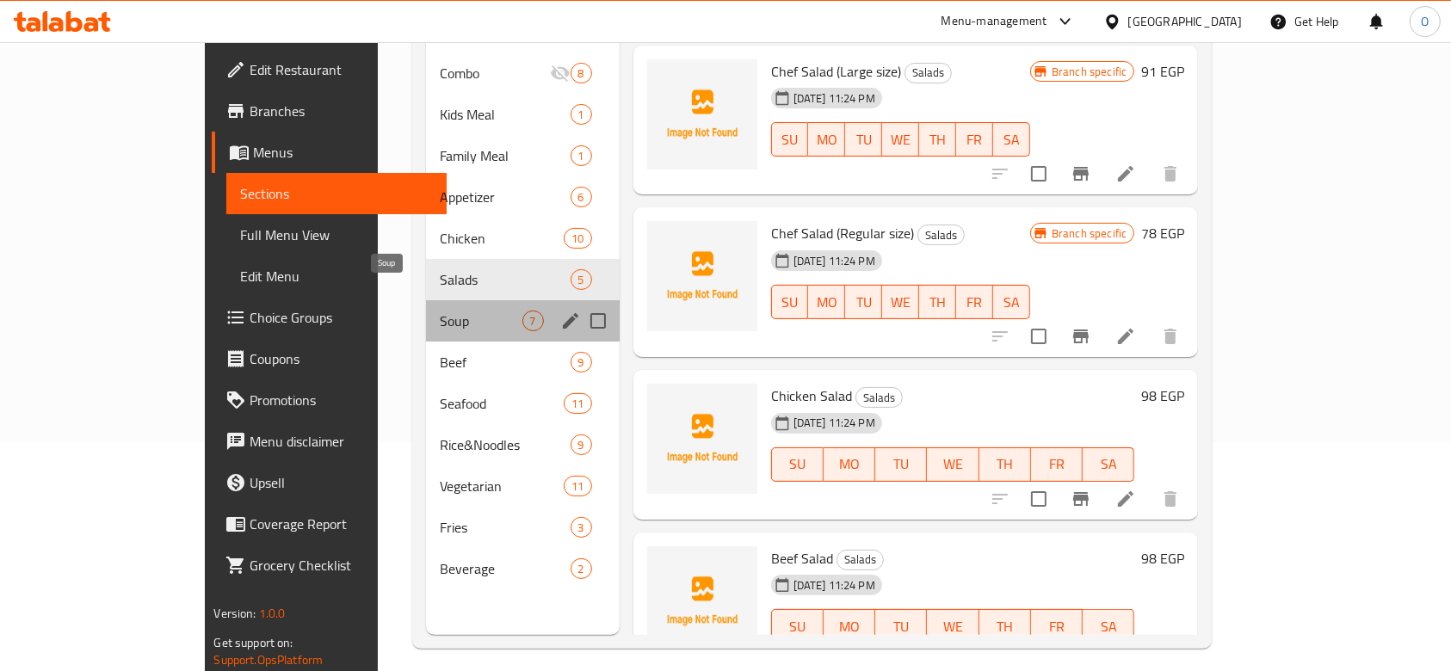
click at [440, 311] on span "Soup" at bounding box center [481, 321] width 82 height 21
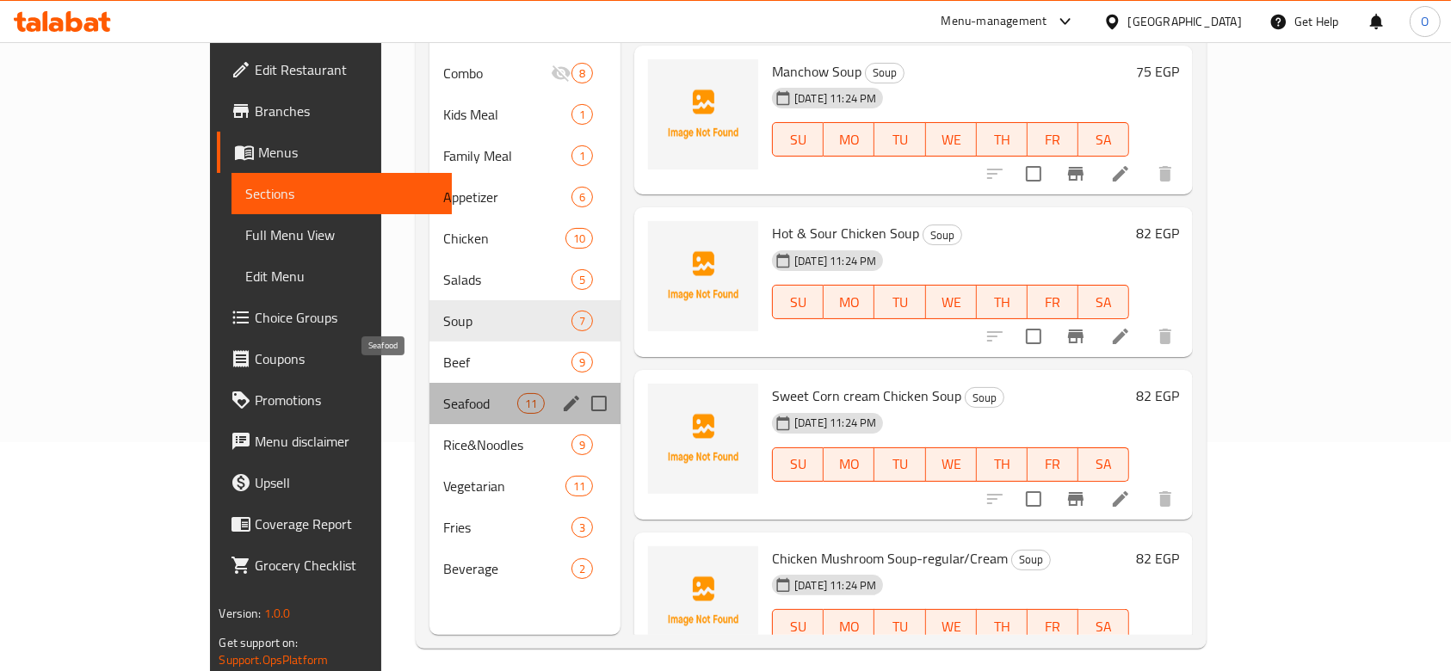
click at [443, 393] on span "Seafood" at bounding box center [479, 403] width 73 height 21
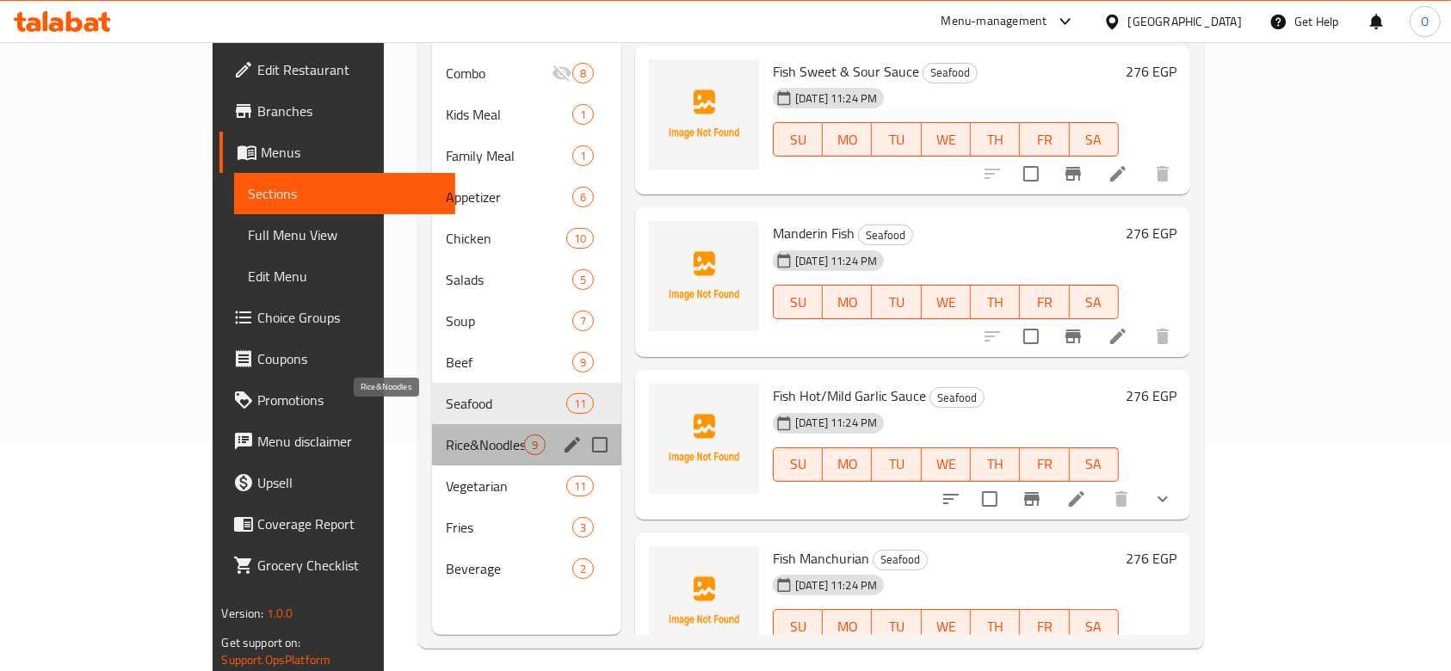
click at [446, 435] on span "Rice&Noodles" at bounding box center [485, 445] width 78 height 21
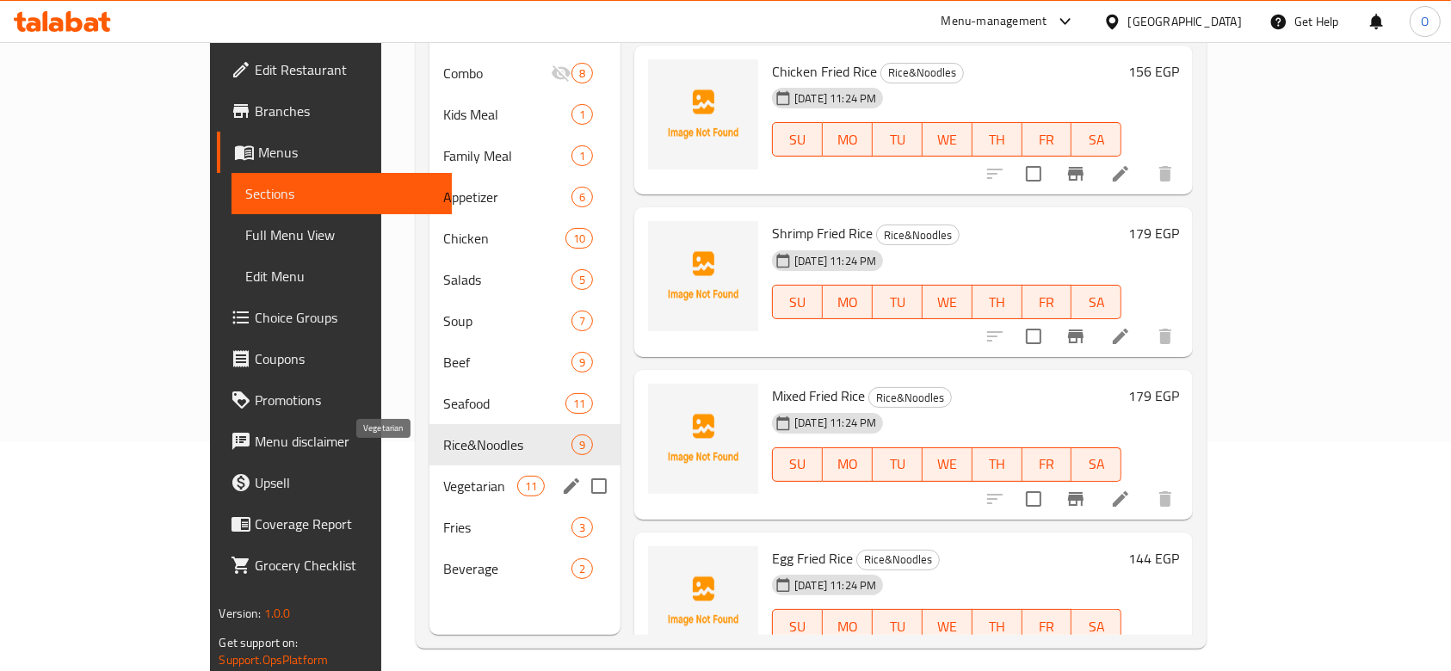
click at [443, 476] on span "Vegetarian" at bounding box center [479, 486] width 73 height 21
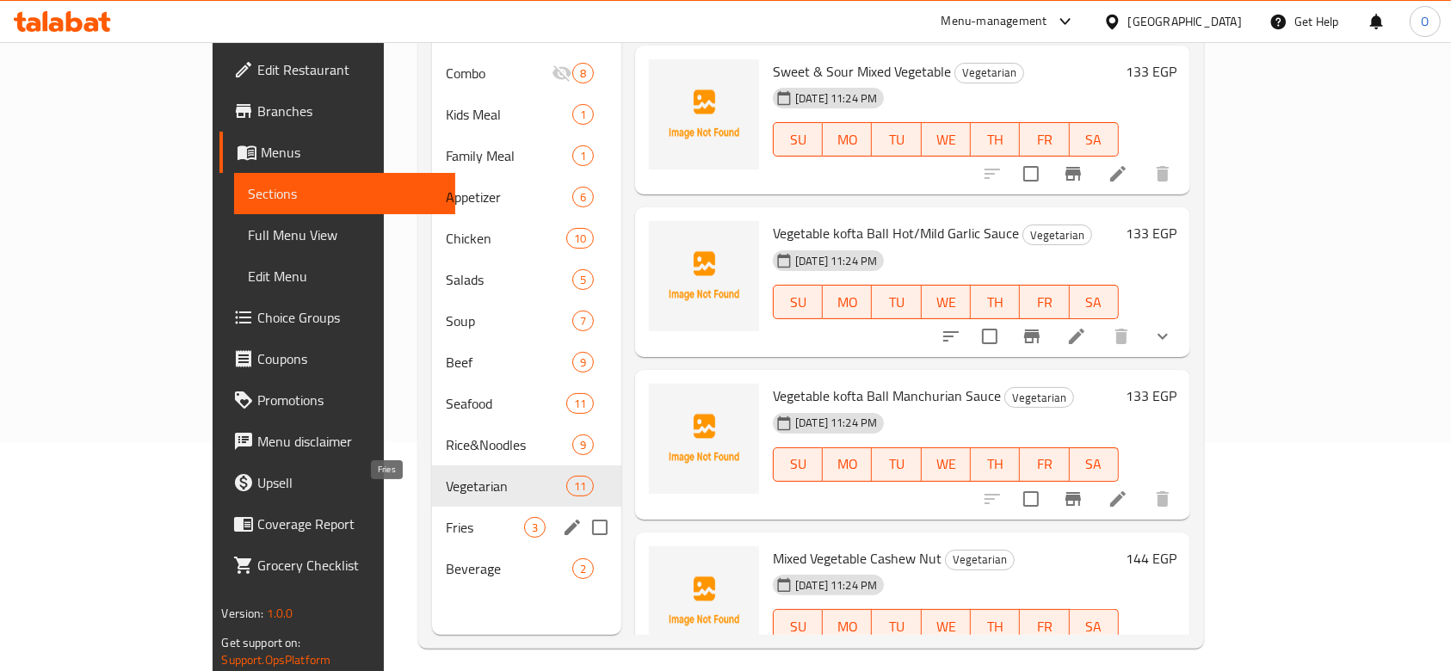
click at [446, 517] on span "Fries" at bounding box center [485, 527] width 78 height 21
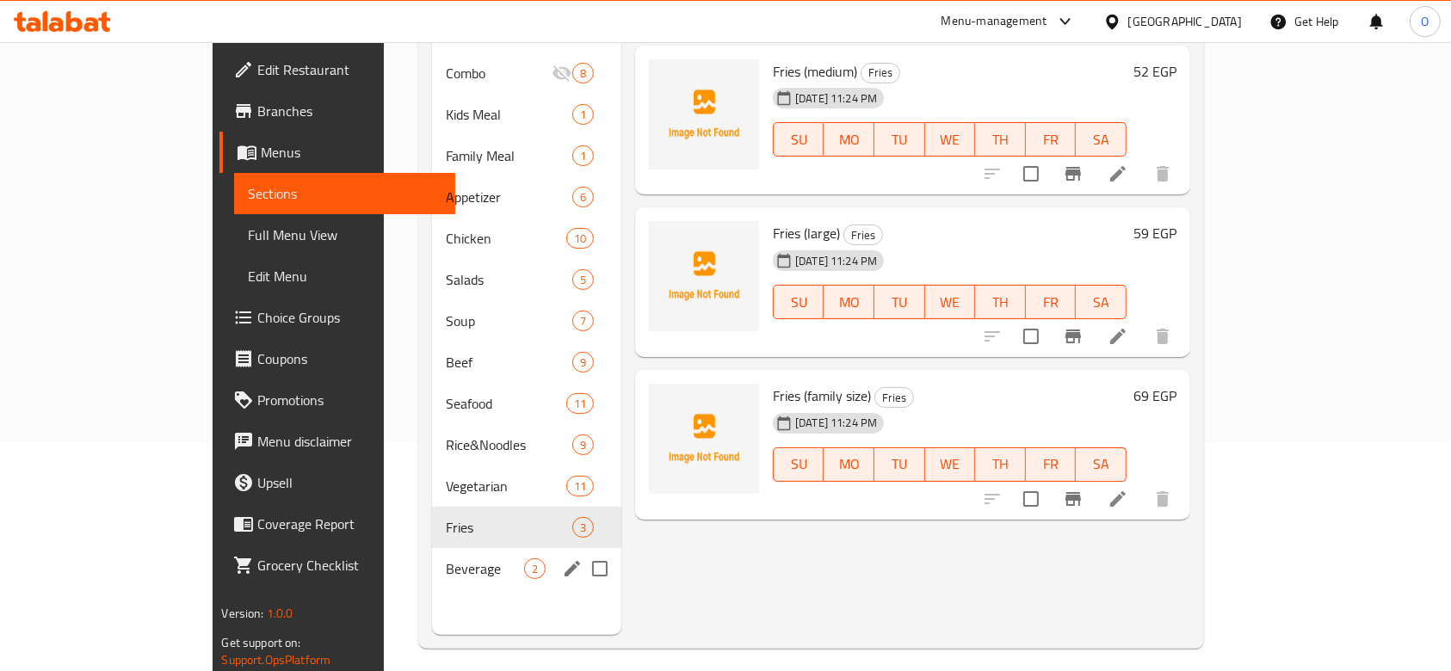
click at [432, 556] on div "Beverage 2" at bounding box center [526, 568] width 189 height 41
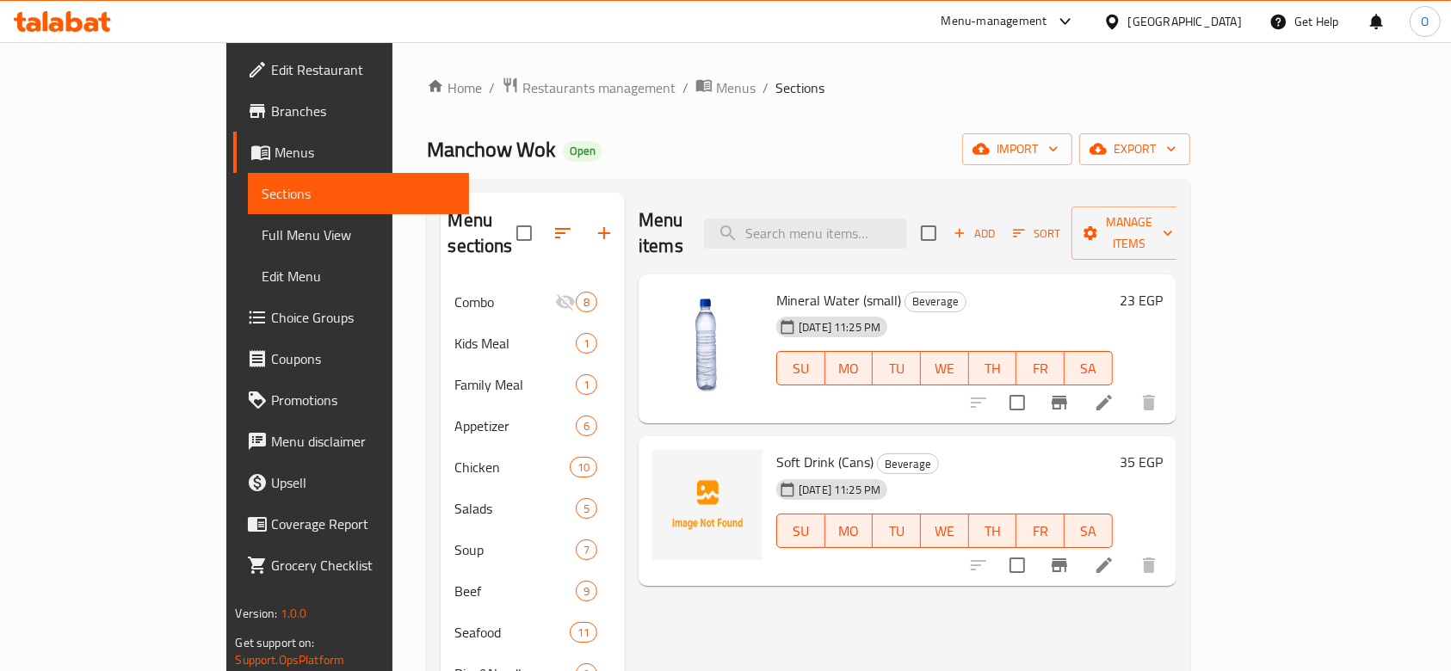
click at [233, 97] on link "Branches" at bounding box center [351, 110] width 236 height 41
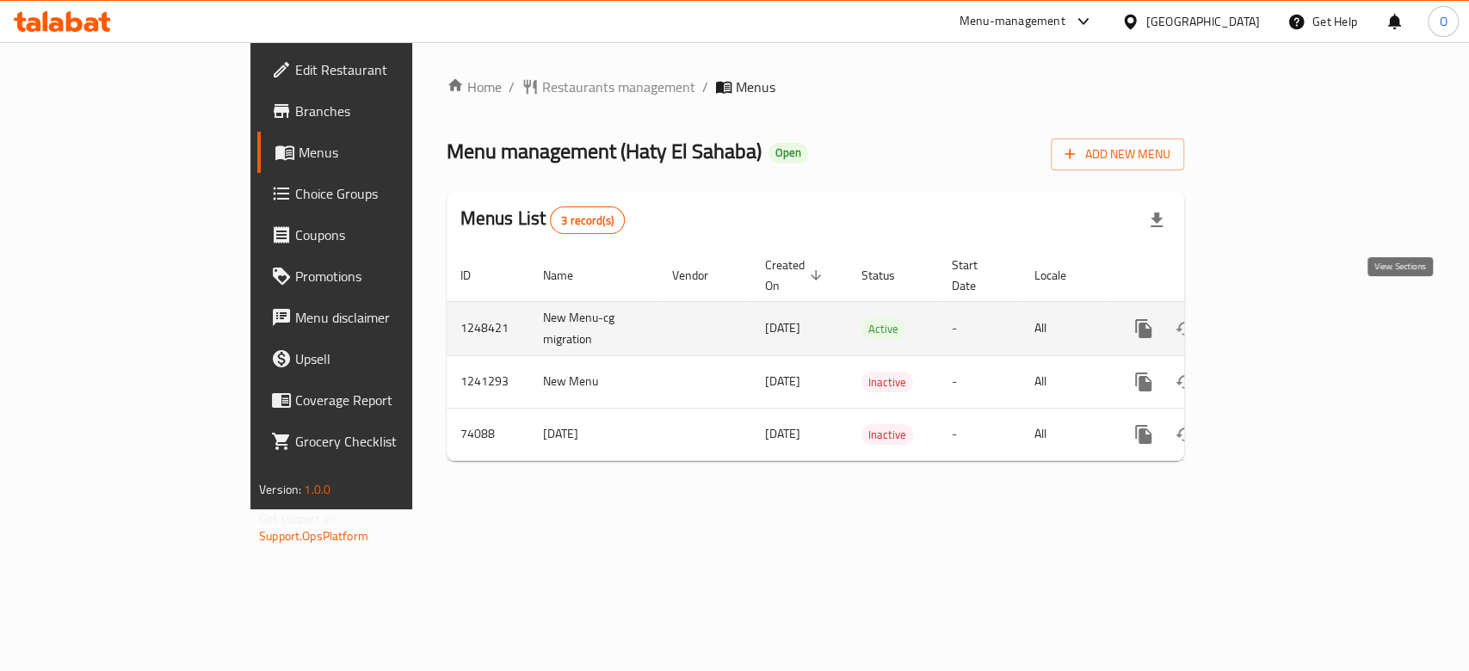
click at [1288, 319] on link "enhanced table" at bounding box center [1267, 328] width 41 height 41
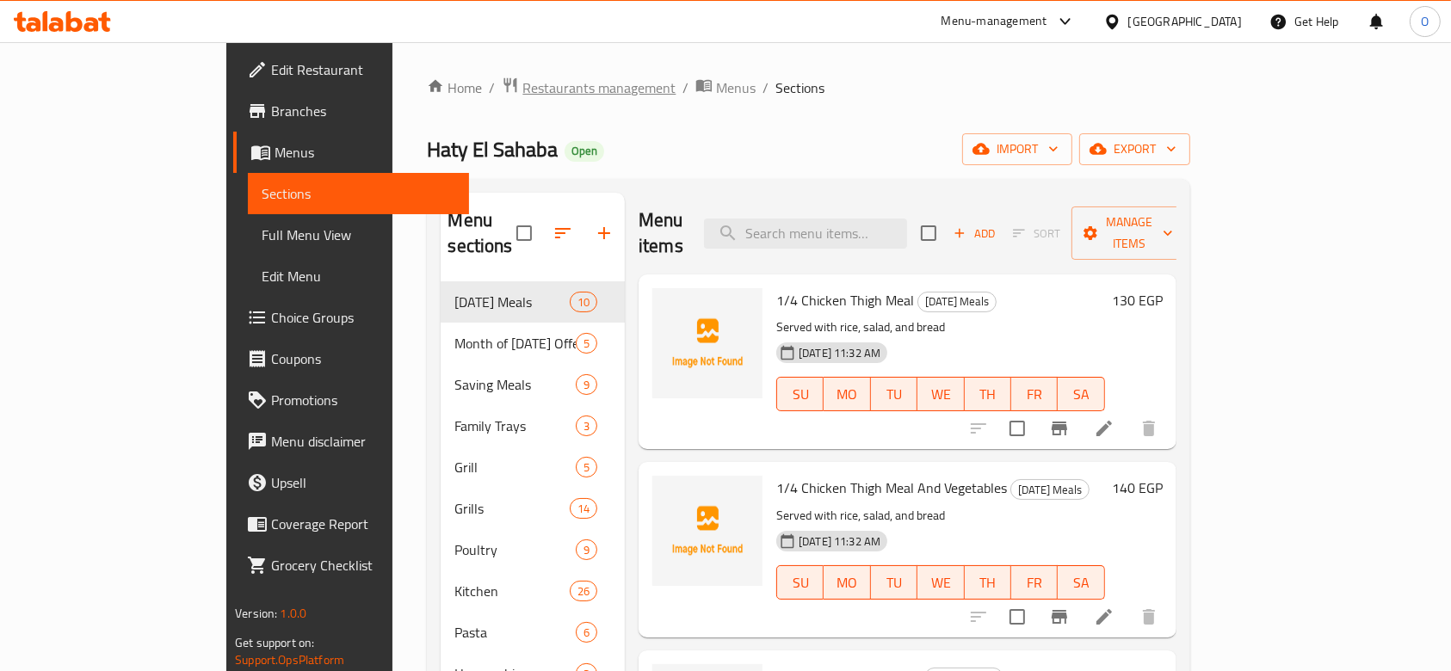
click at [522, 83] on span "Restaurants management" at bounding box center [598, 87] width 153 height 21
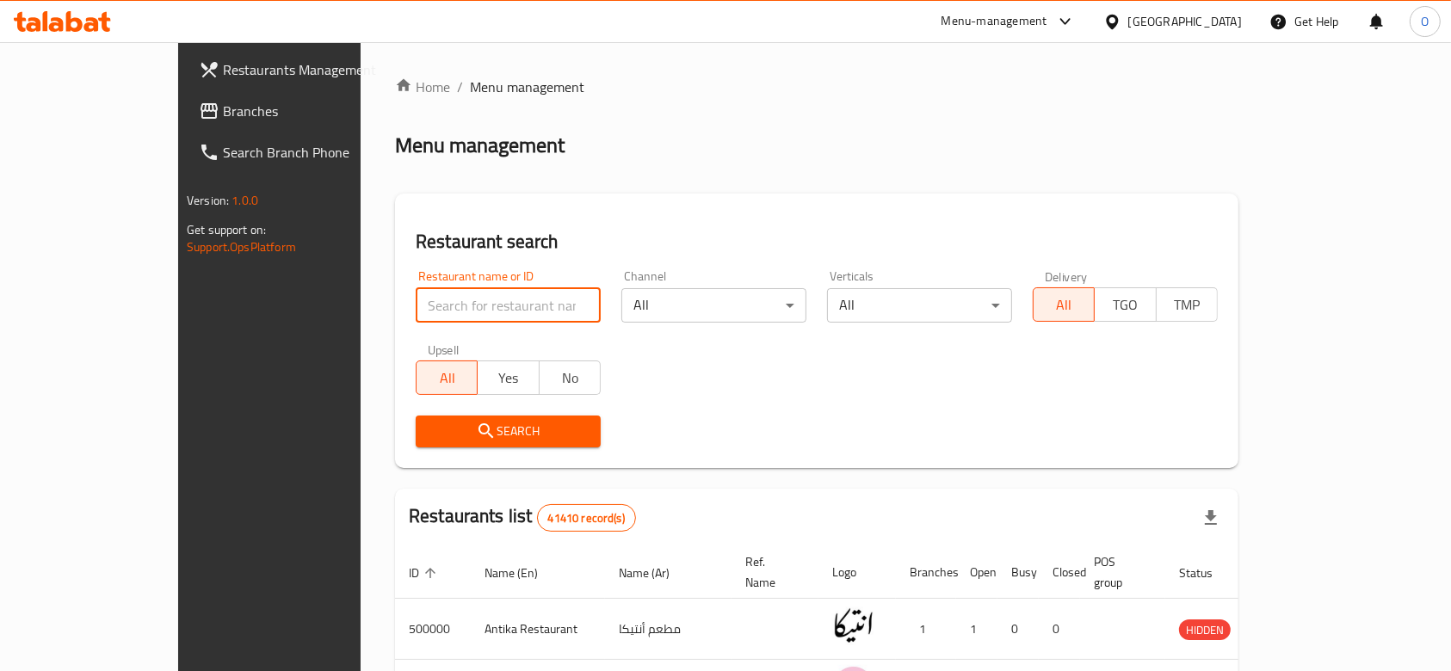
click at [416, 302] on input "search" at bounding box center [508, 305] width 185 height 34
paste input "778376"
type input "778376"
click button "Search" at bounding box center [508, 432] width 185 height 32
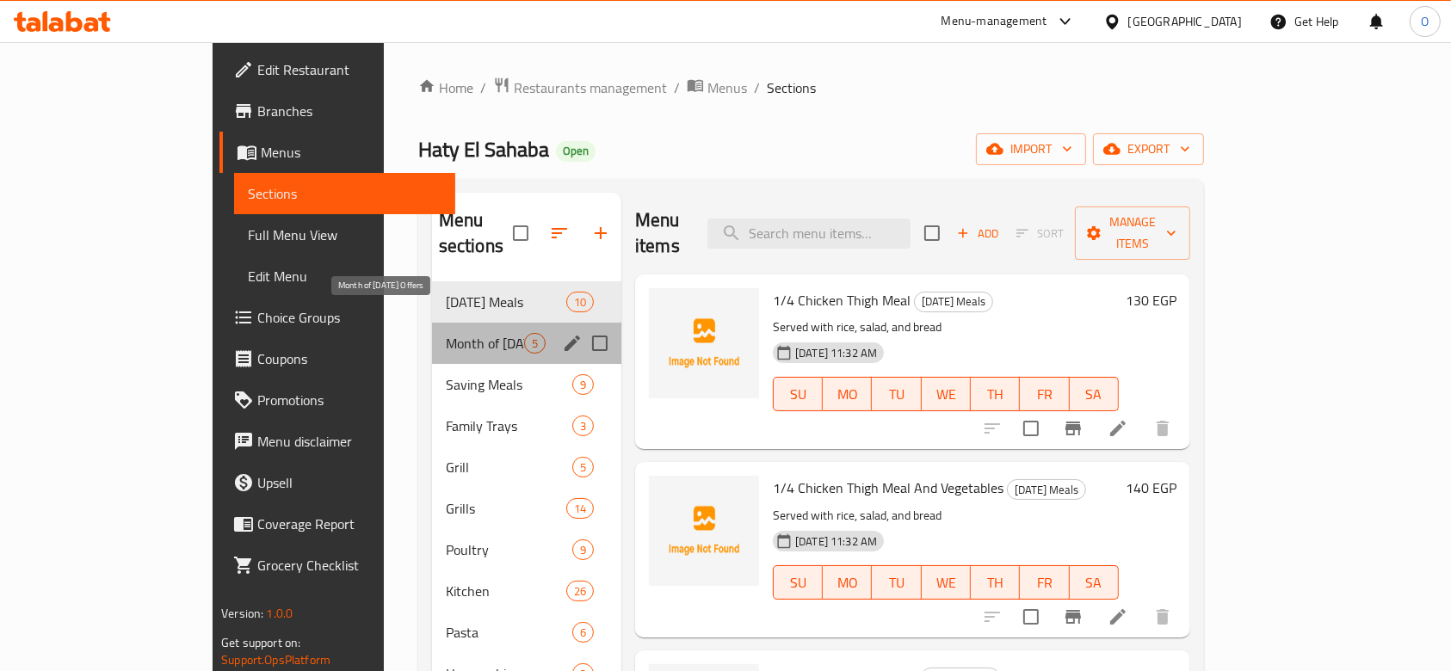
click at [446, 333] on span "Month of [DATE] Offers" at bounding box center [485, 343] width 78 height 21
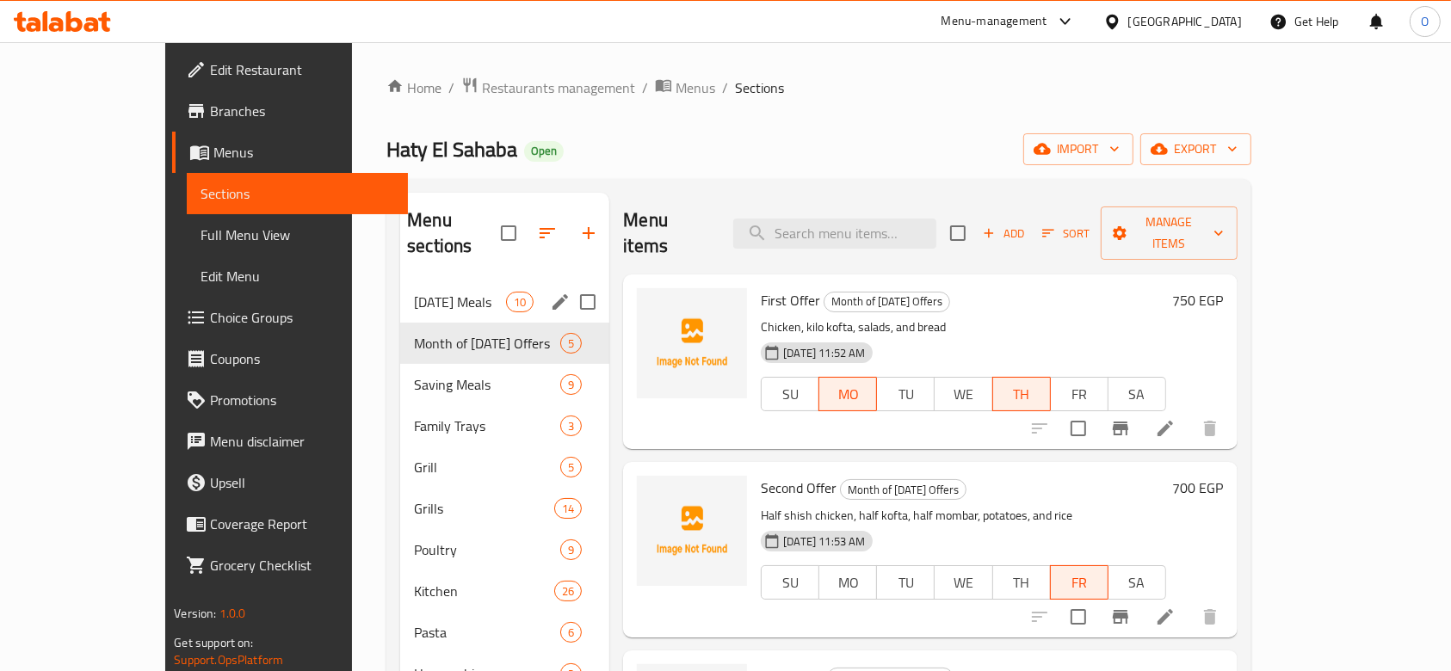
click at [405, 290] on div "[DATE] Meals 10" at bounding box center [504, 301] width 209 height 41
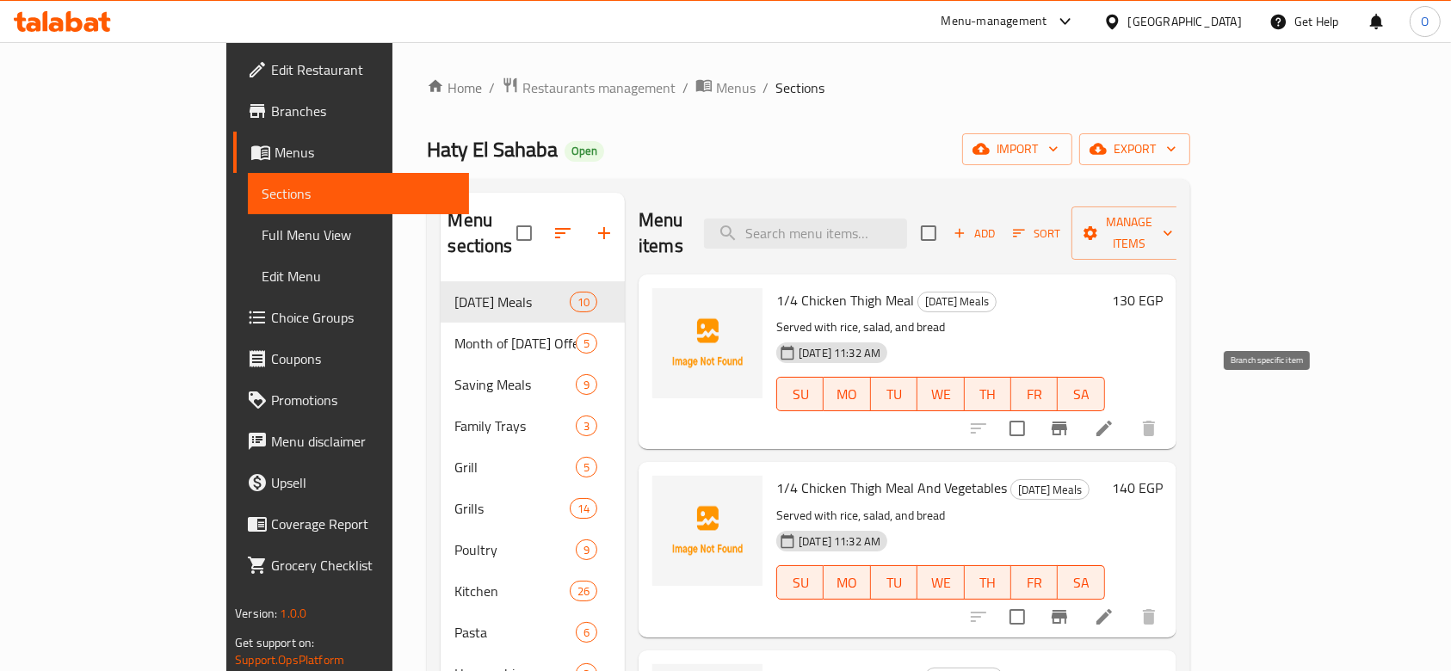
click at [1067, 422] on icon "Branch-specific-item" at bounding box center [1059, 429] width 15 height 14
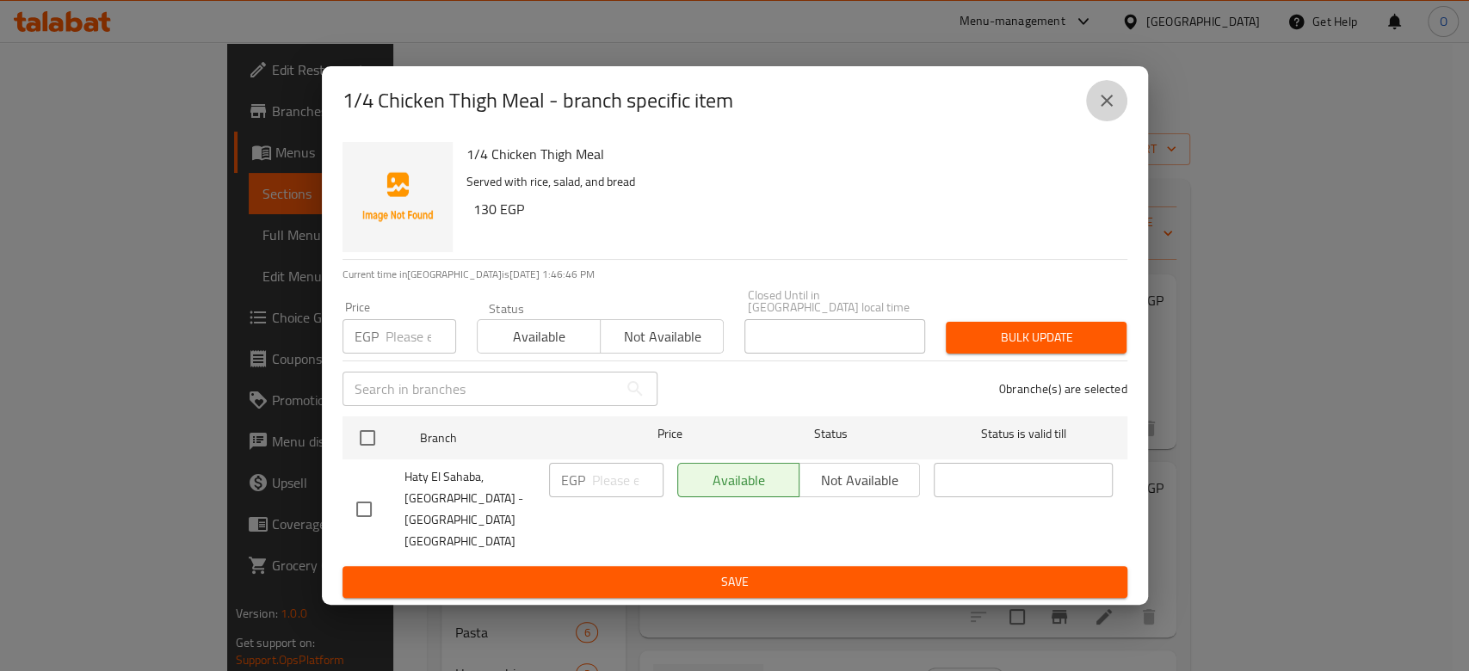
click at [1102, 111] on icon "close" at bounding box center [1107, 100] width 21 height 21
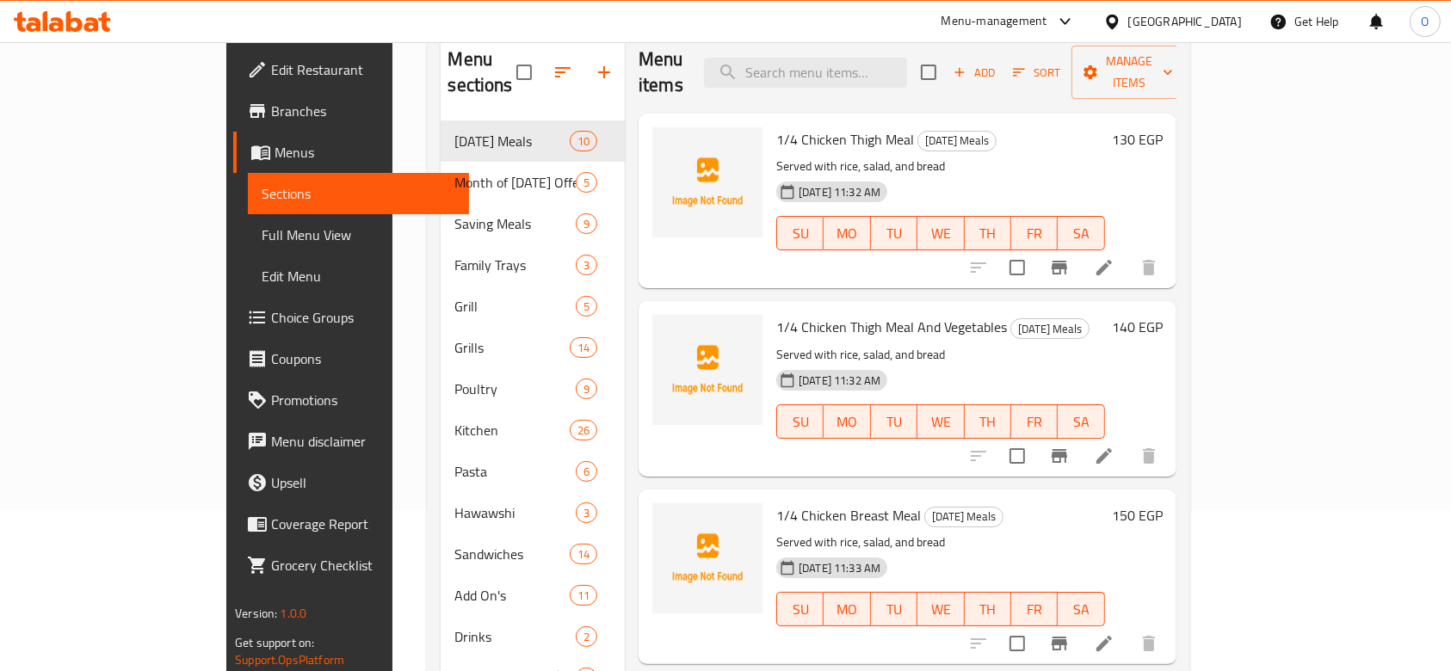
scroll to position [229, 0]
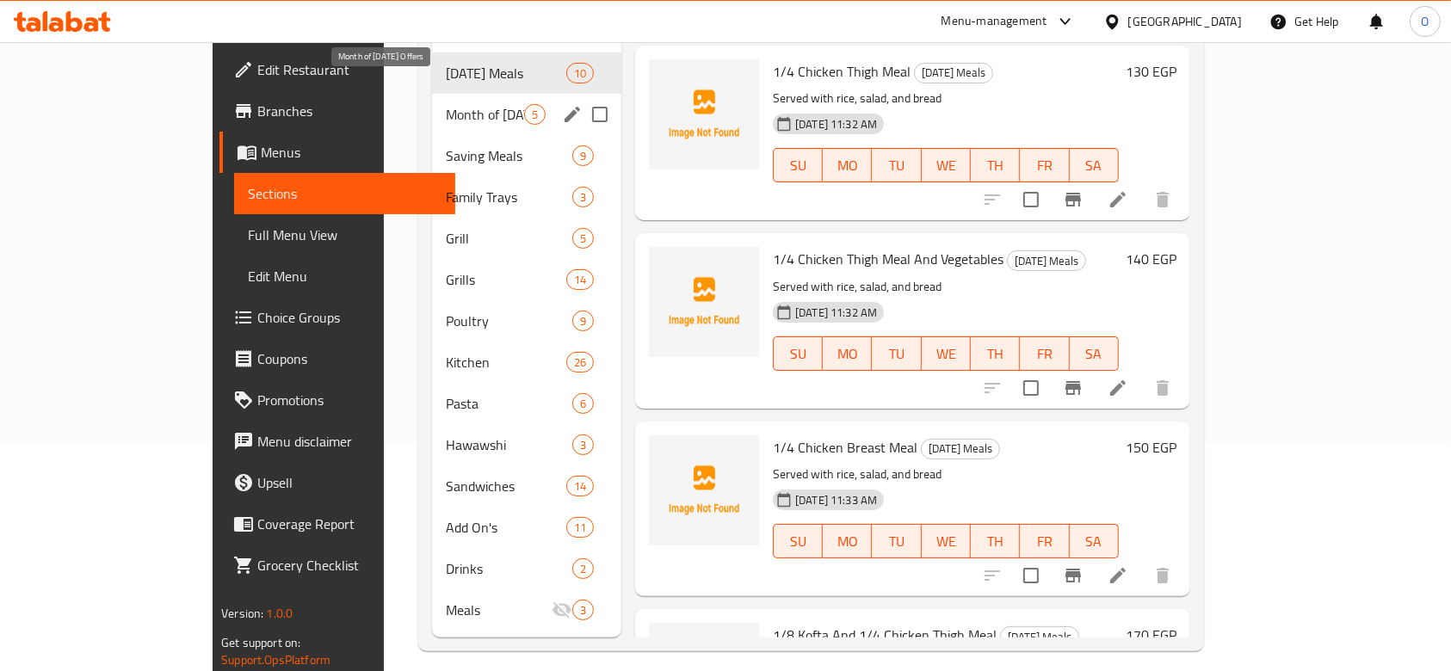
click at [432, 94] on div "Month of Ramadan Offers 5" at bounding box center [526, 114] width 189 height 41
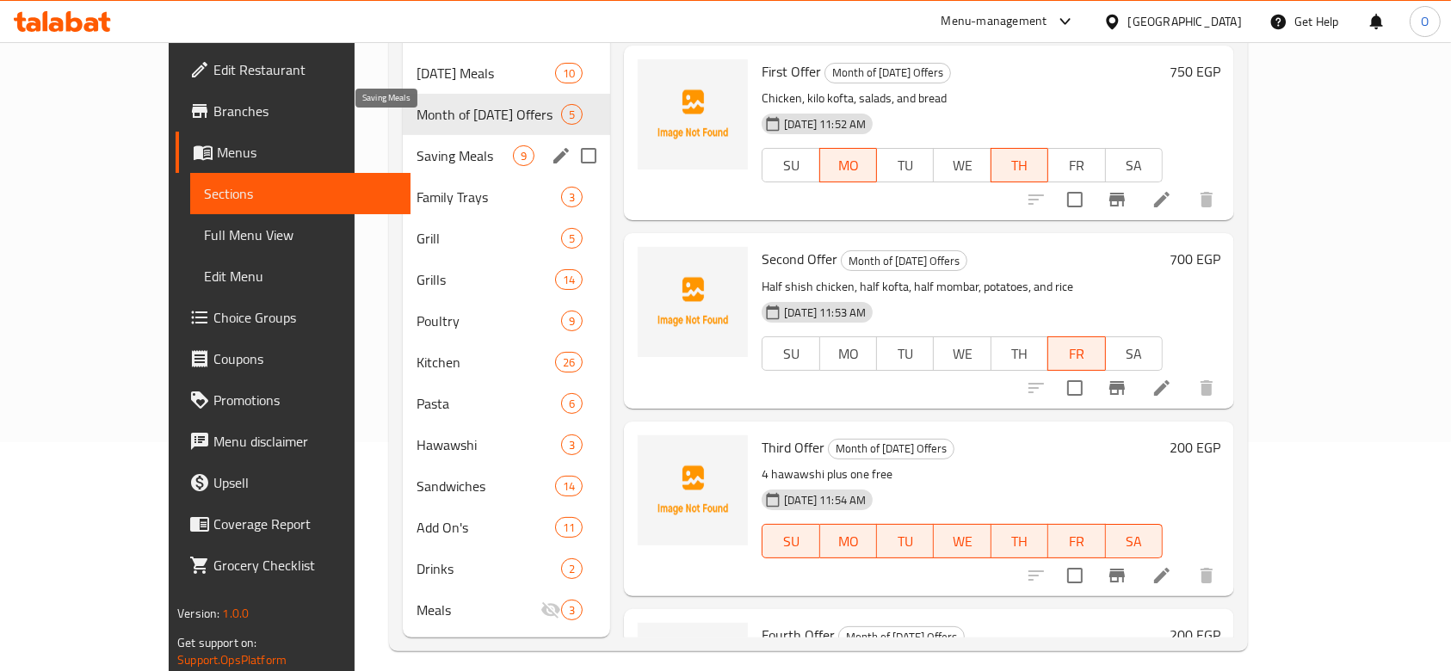
click at [417, 145] on span "Saving Meals" at bounding box center [465, 155] width 96 height 21
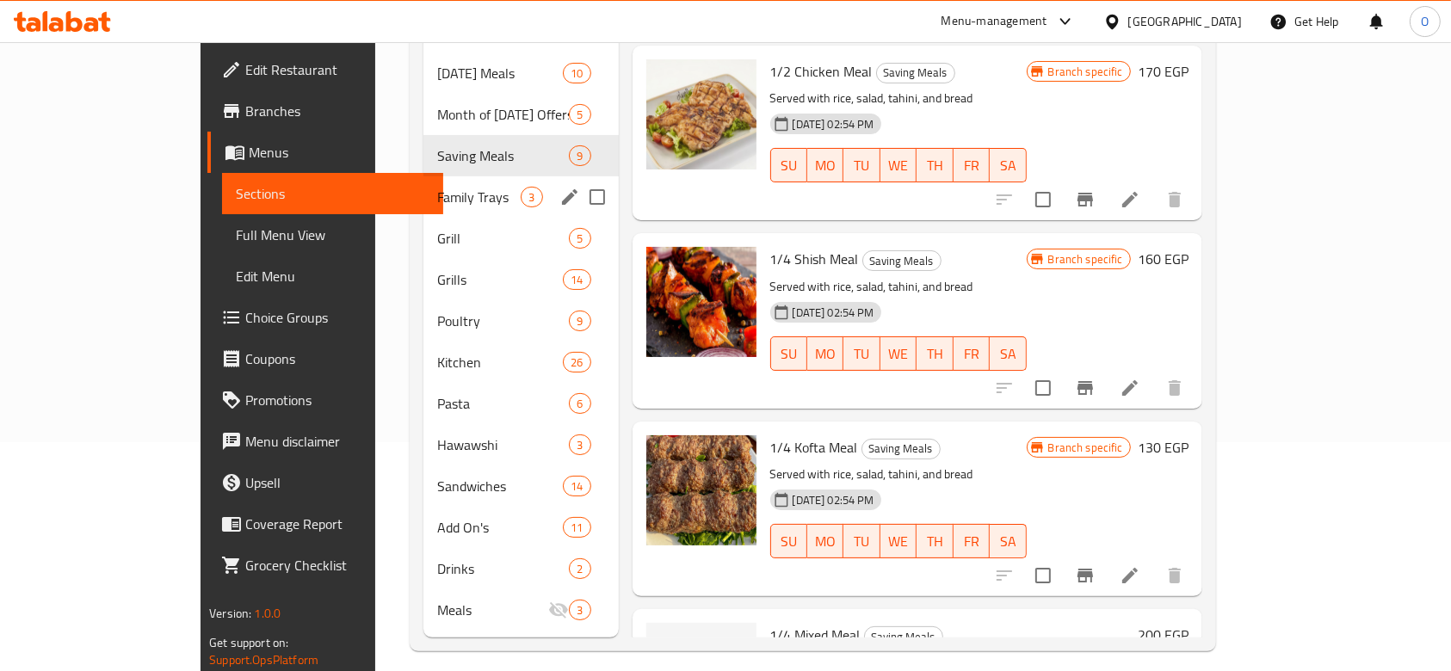
click at [423, 182] on div "Family Trays 3" at bounding box center [520, 196] width 195 height 41
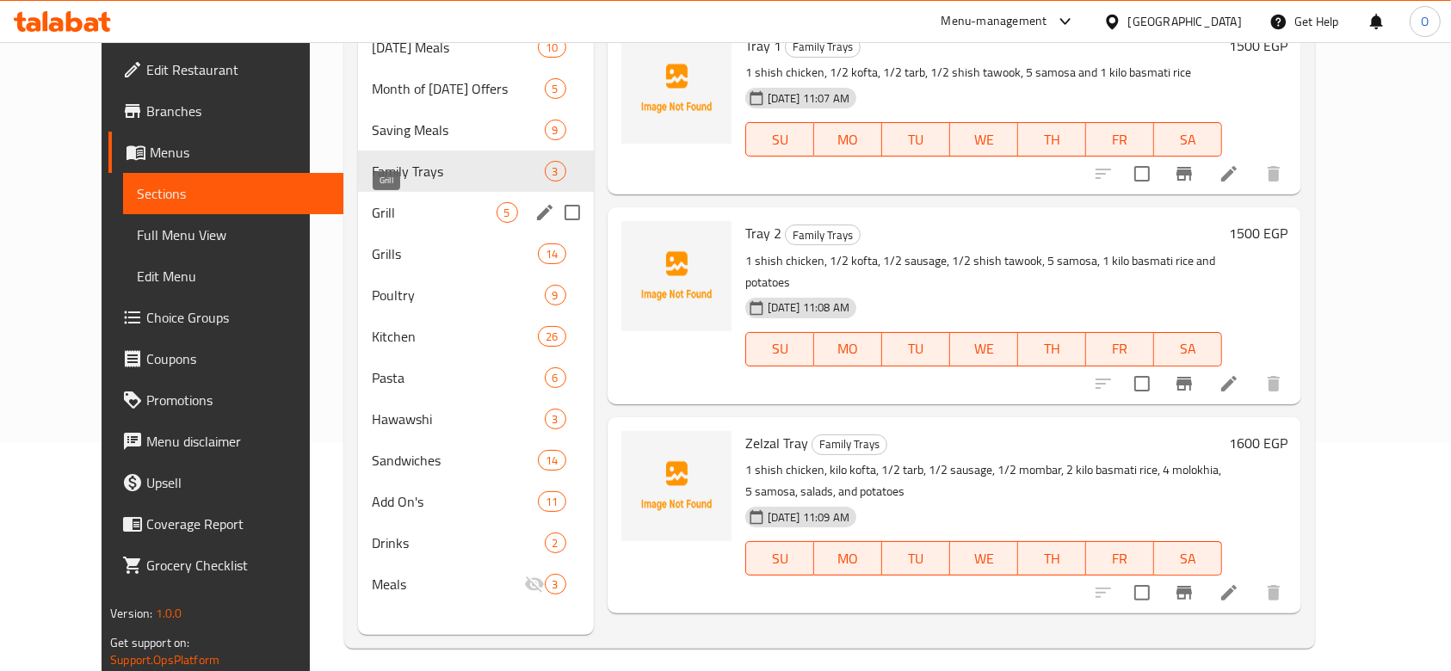
click at [372, 216] on span "Grill" at bounding box center [434, 212] width 125 height 21
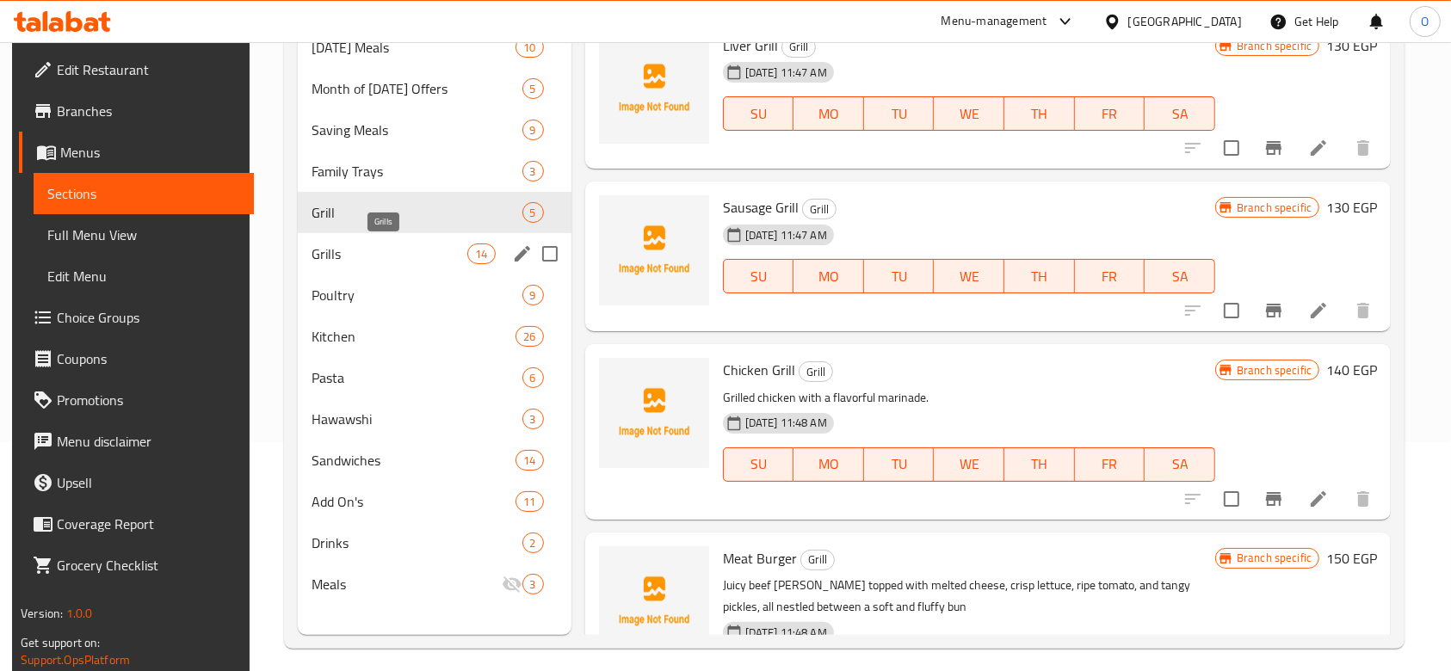
click at [312, 265] on div "Grills 14" at bounding box center [435, 253] width 274 height 41
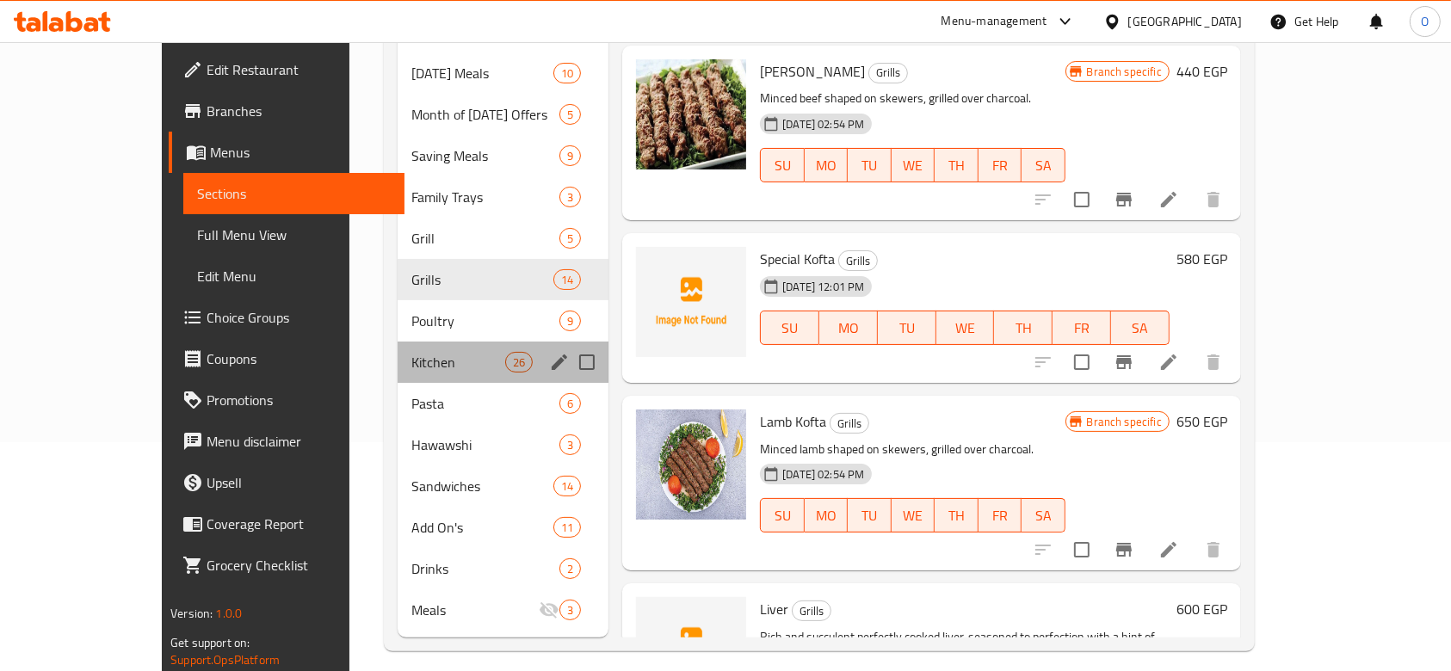
click at [398, 342] on div "Kitchen 26" at bounding box center [503, 362] width 211 height 41
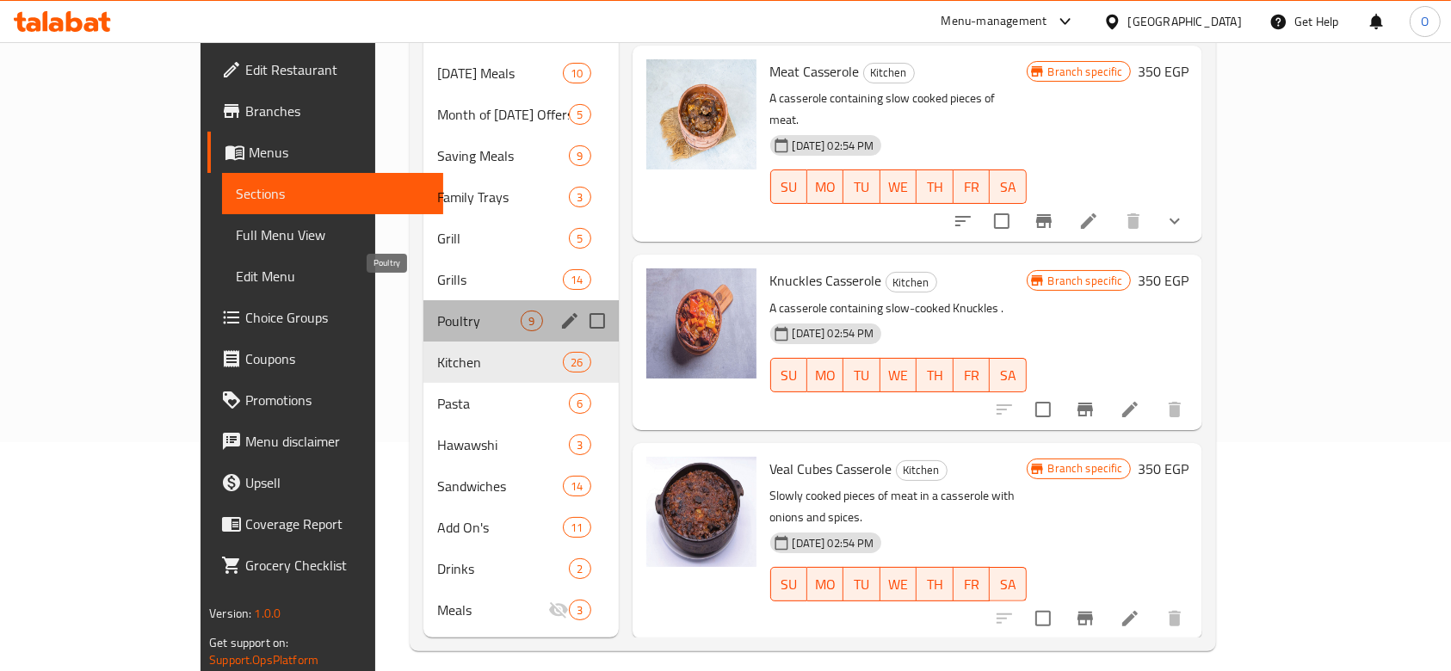
click at [437, 311] on span "Poultry" at bounding box center [478, 321] width 83 height 21
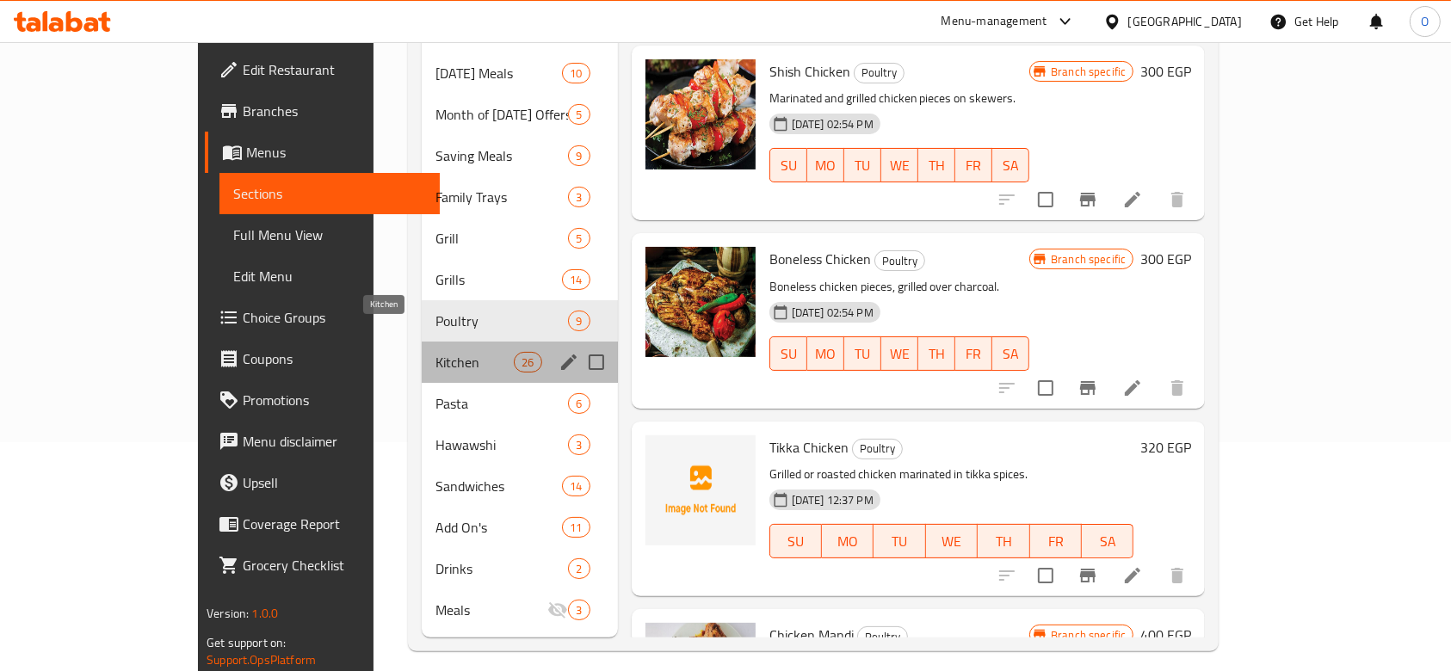
click at [436, 352] on span "Kitchen" at bounding box center [475, 362] width 78 height 21
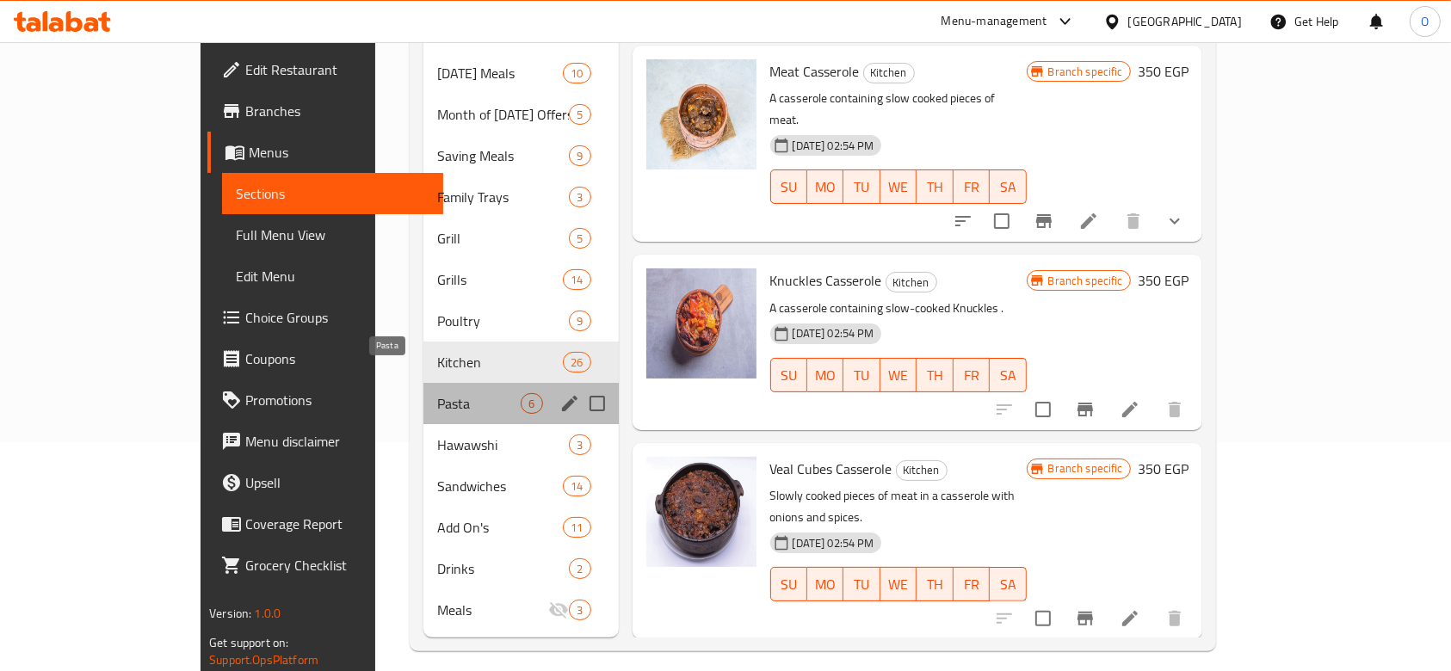
click at [437, 393] on span "Pasta" at bounding box center [478, 403] width 83 height 21
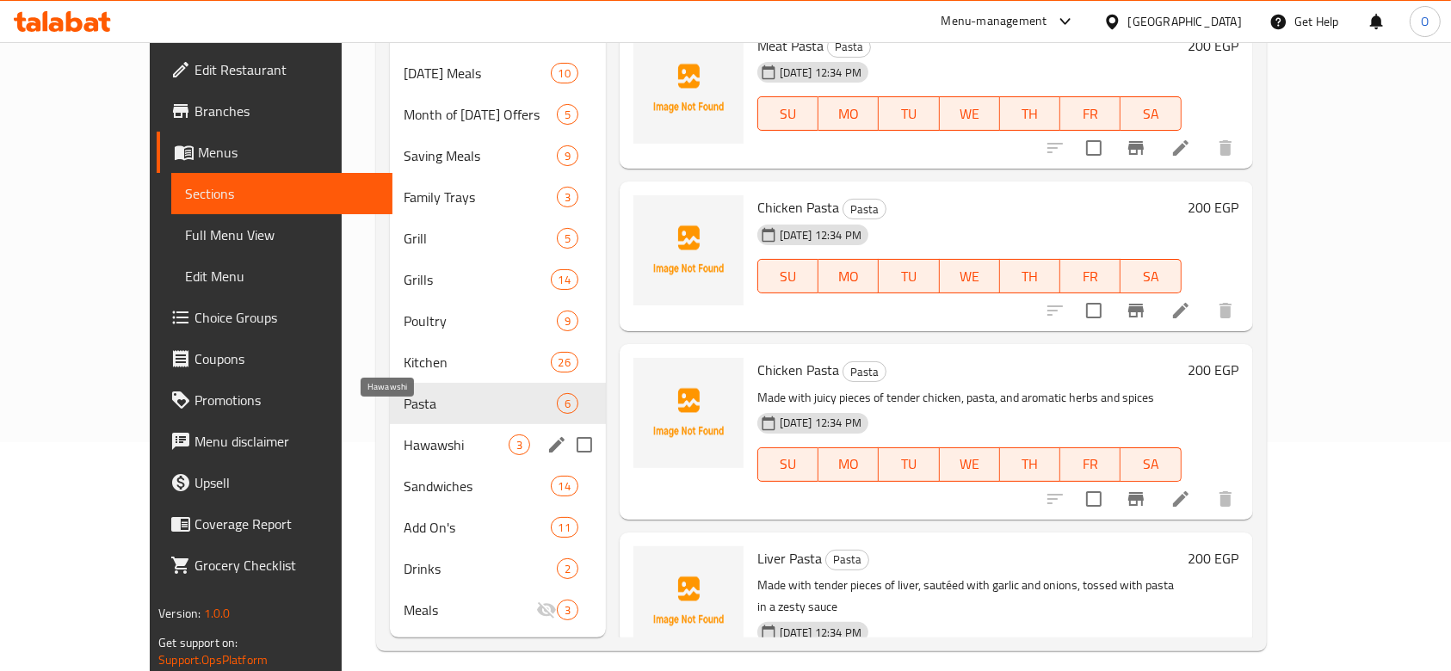
click at [404, 435] on span "Hawawshi" at bounding box center [456, 445] width 104 height 21
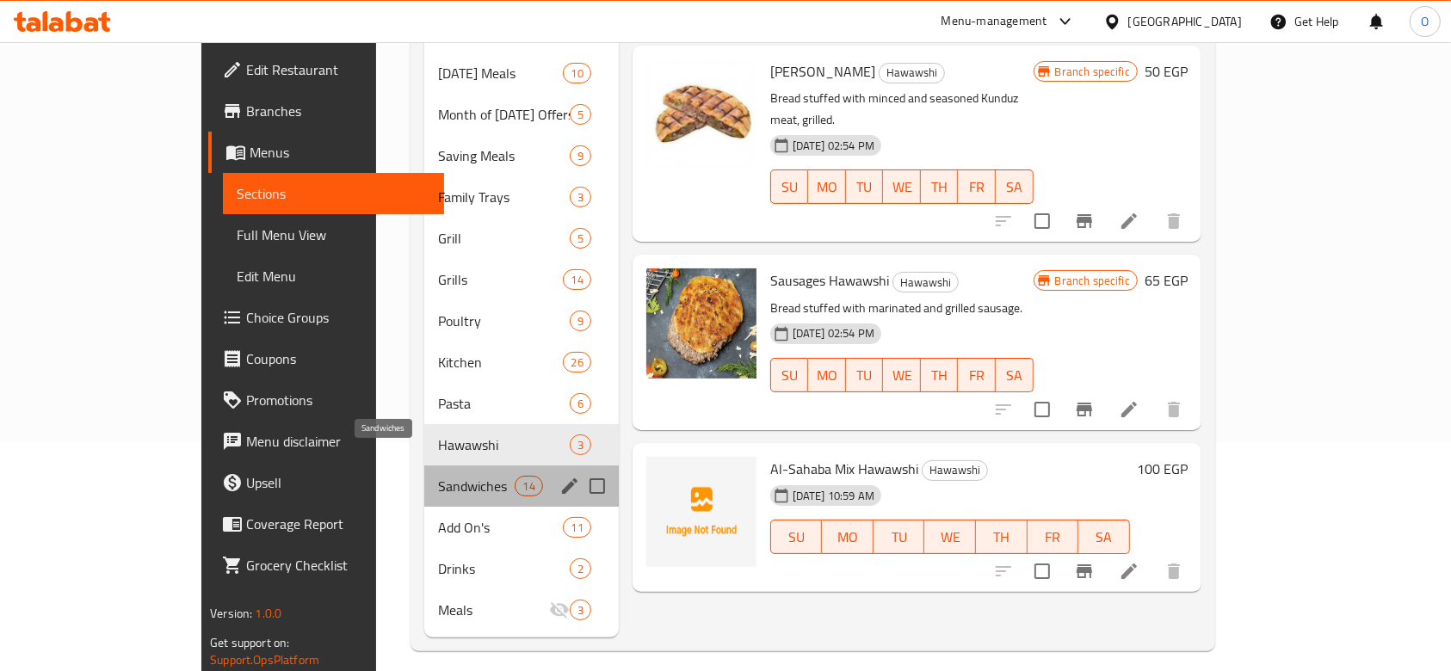
click at [438, 476] on span "Sandwiches" at bounding box center [476, 486] width 77 height 21
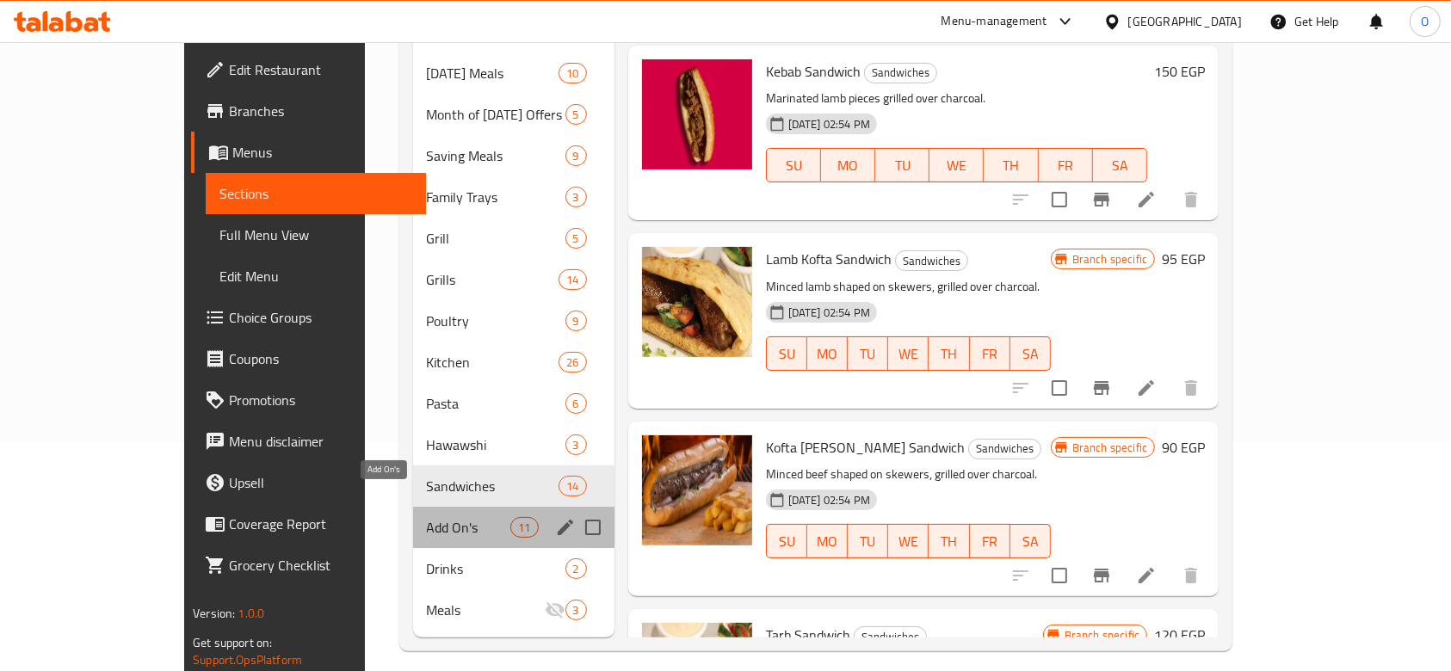
click at [427, 517] on span "Add On's" at bounding box center [469, 527] width 84 height 21
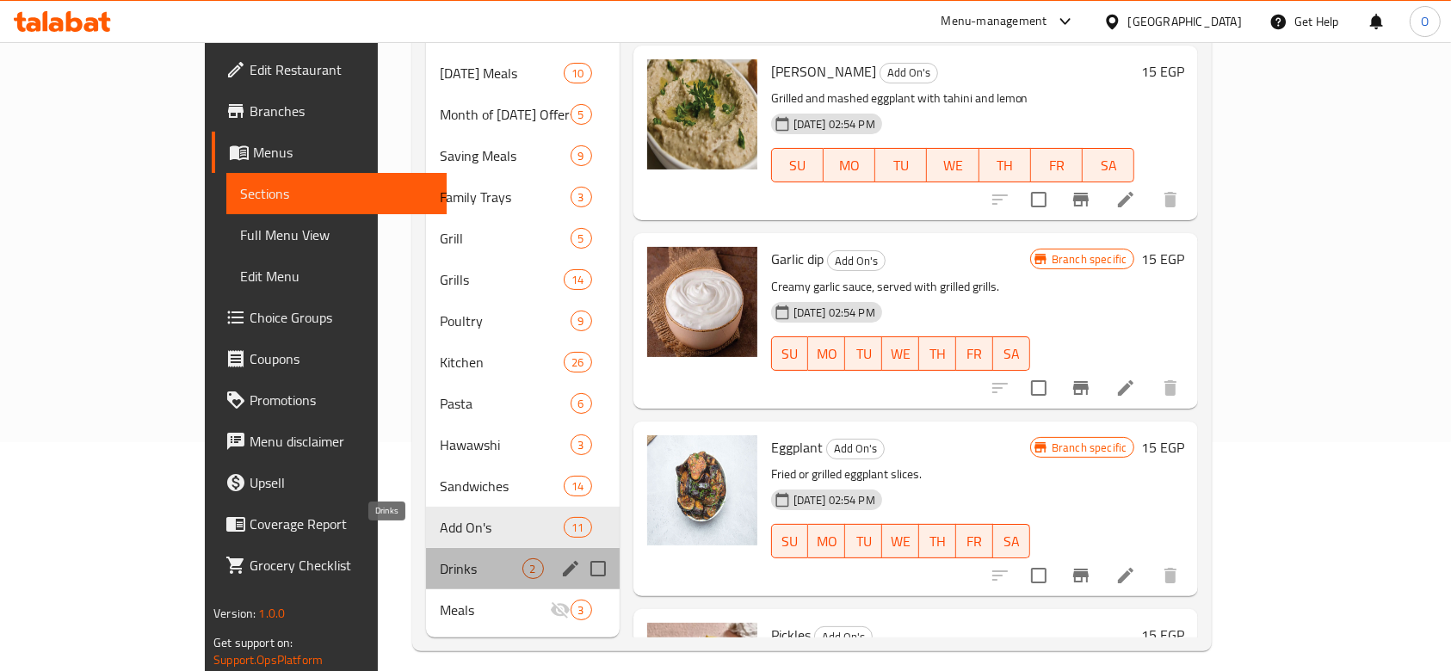
click at [440, 559] on span "Drinks" at bounding box center [481, 569] width 82 height 21
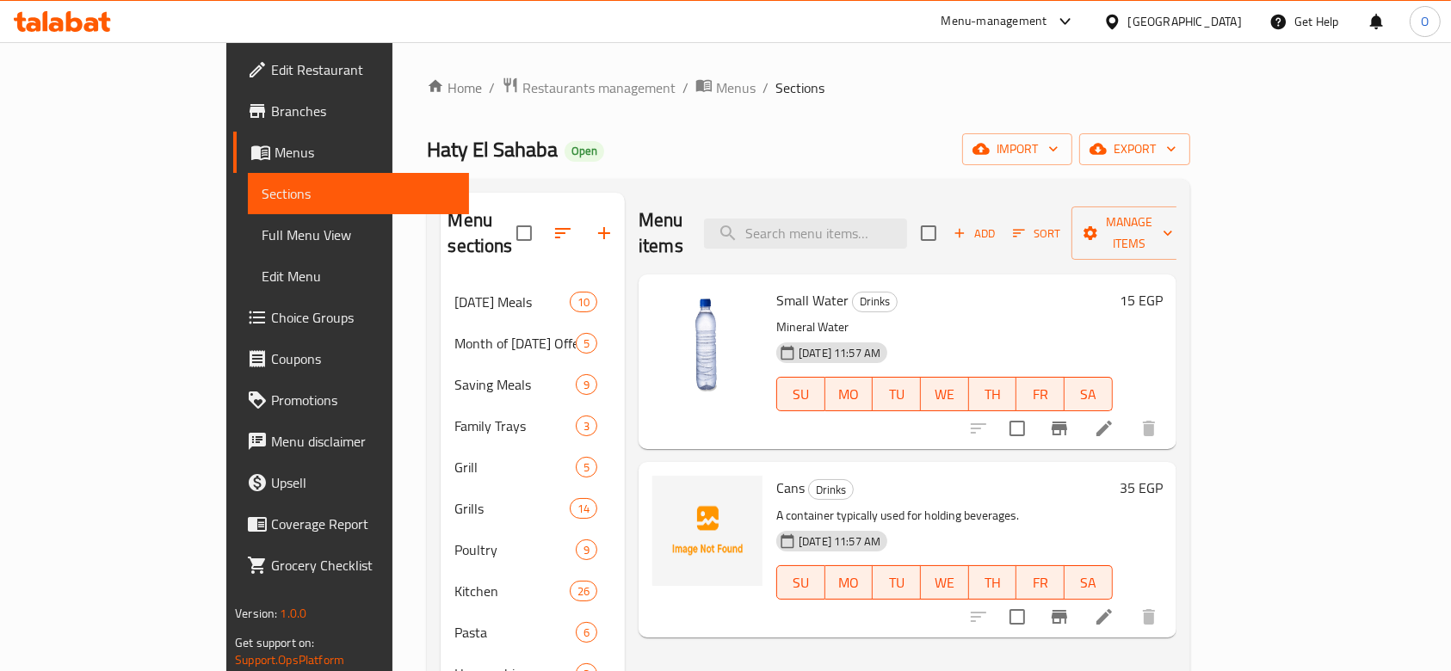
click at [271, 113] on span "Branches" at bounding box center [363, 111] width 184 height 21
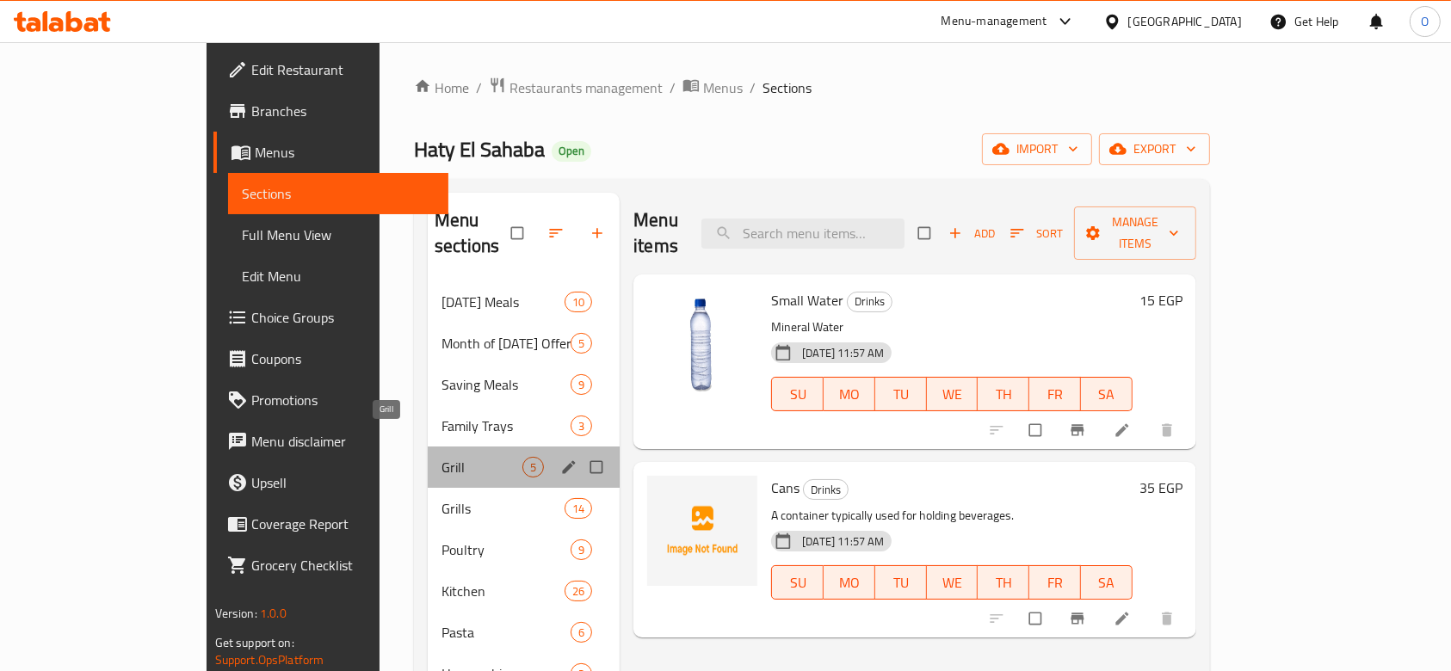
click at [442, 457] on span "Grill" at bounding box center [482, 467] width 81 height 21
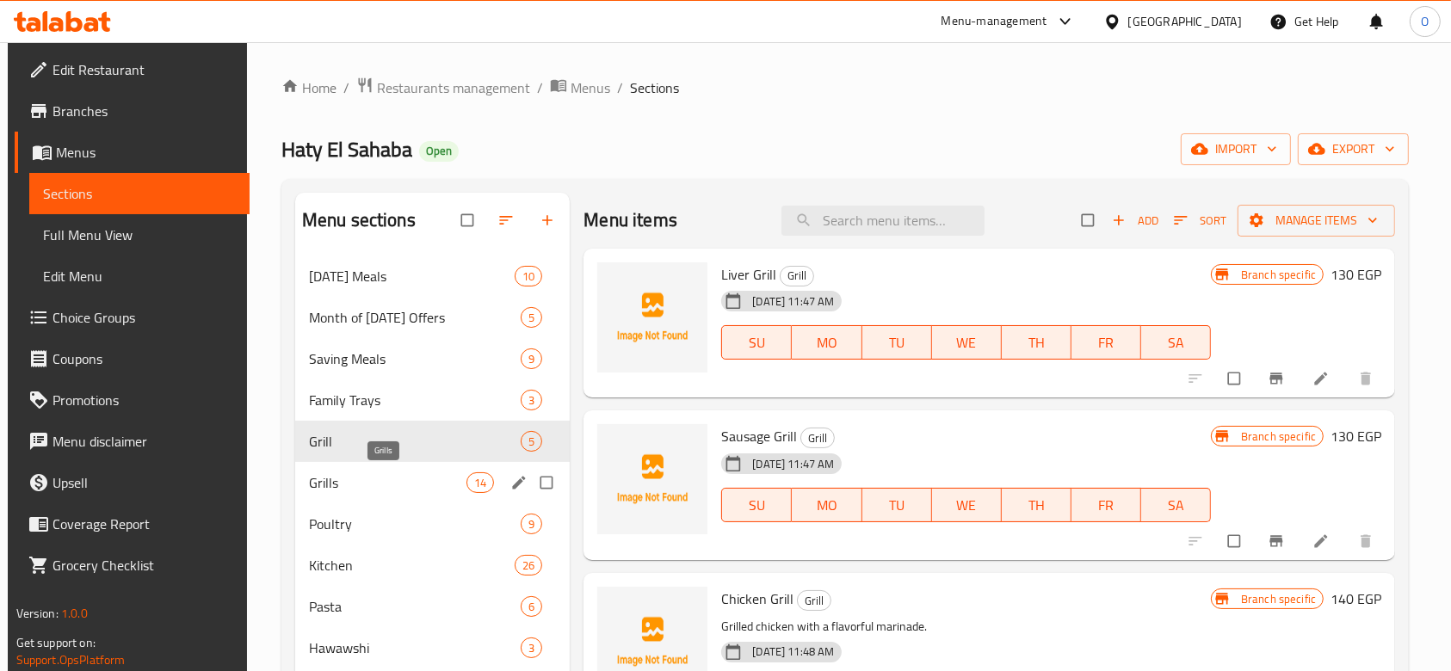
click at [356, 475] on span "Grills" at bounding box center [388, 483] width 158 height 21
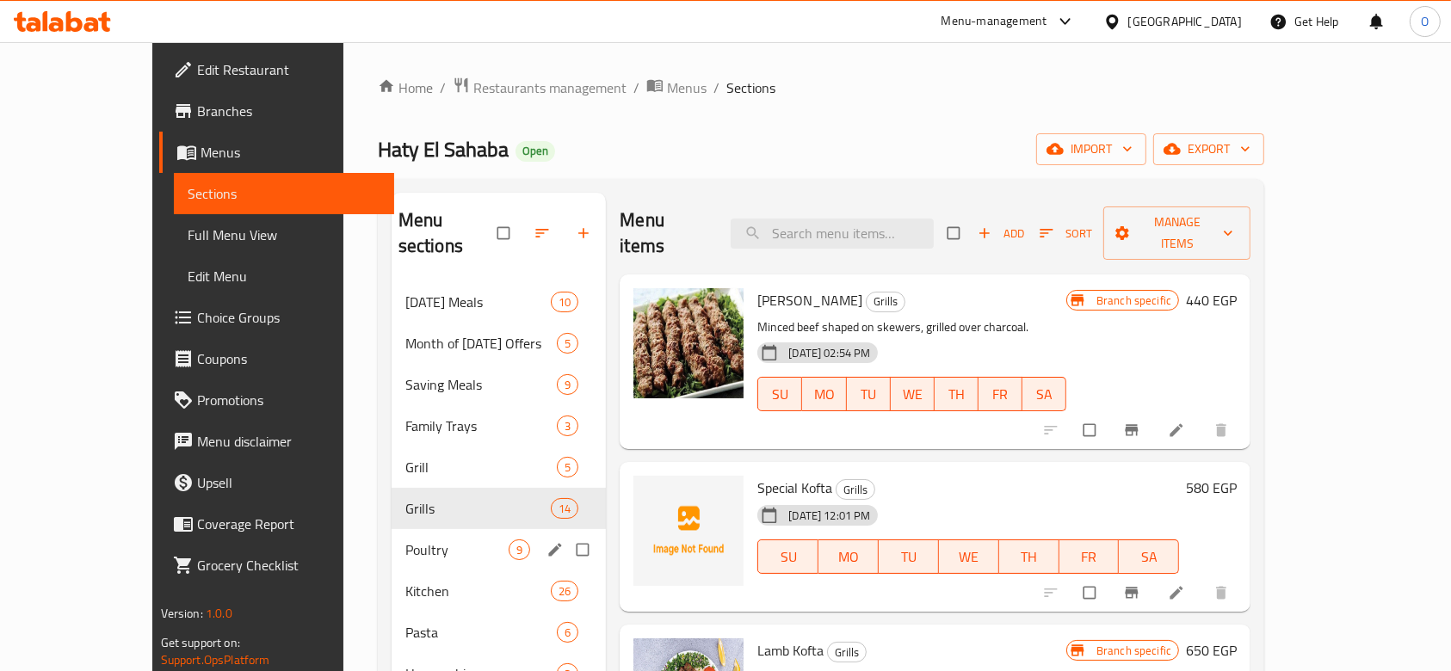
scroll to position [229, 0]
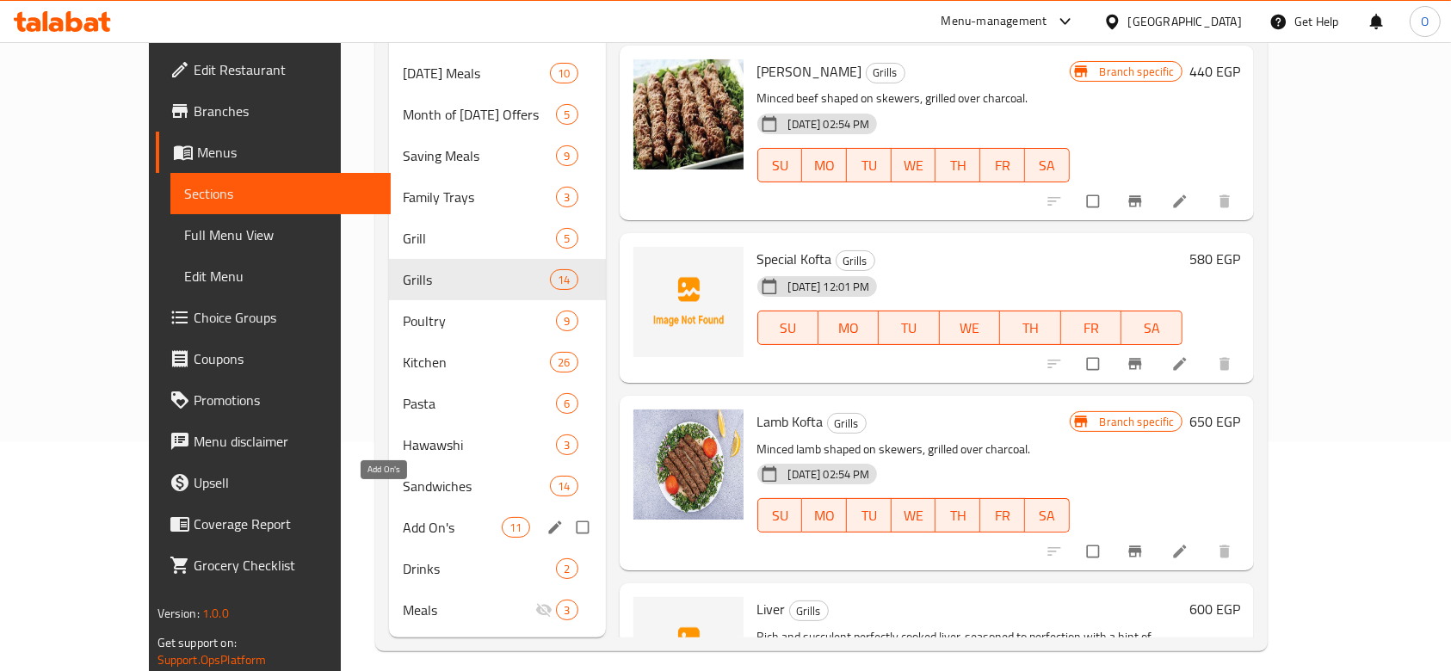
click at [403, 517] on span "Add On's" at bounding box center [452, 527] width 99 height 21
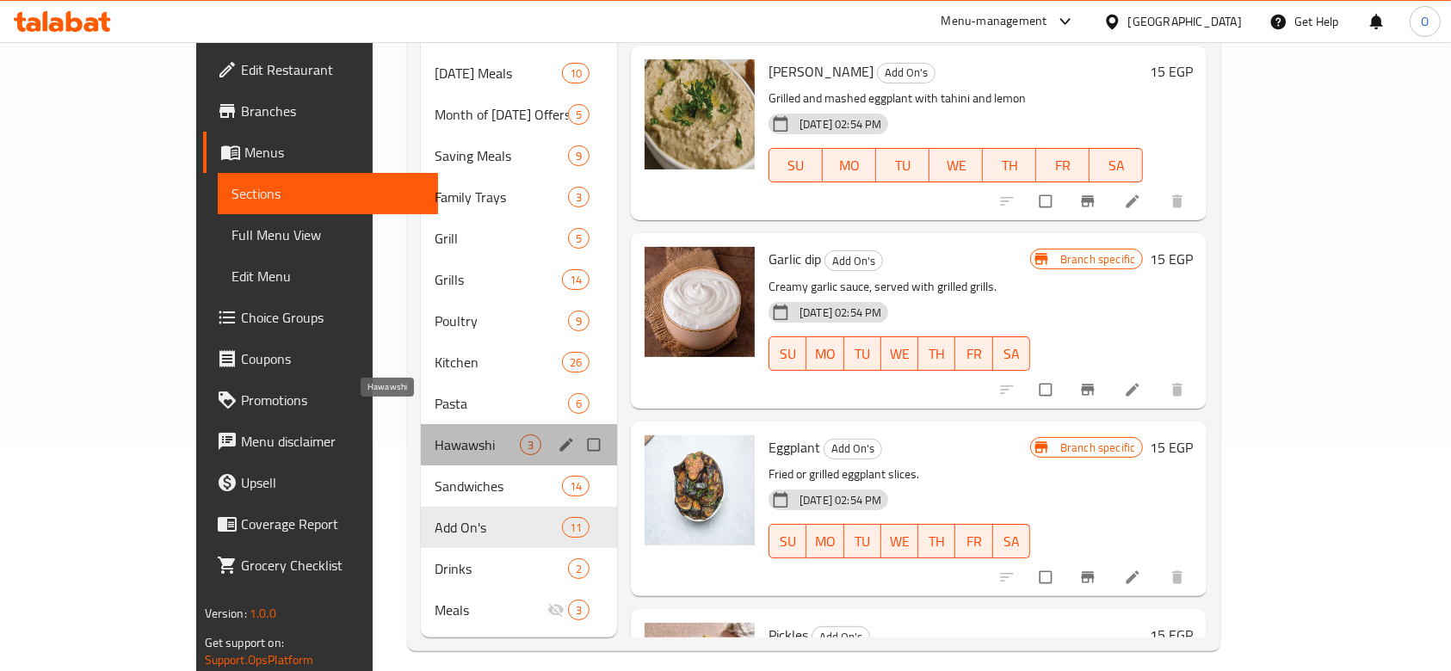
click at [435, 435] on span "Hawawshi" at bounding box center [477, 445] width 85 height 21
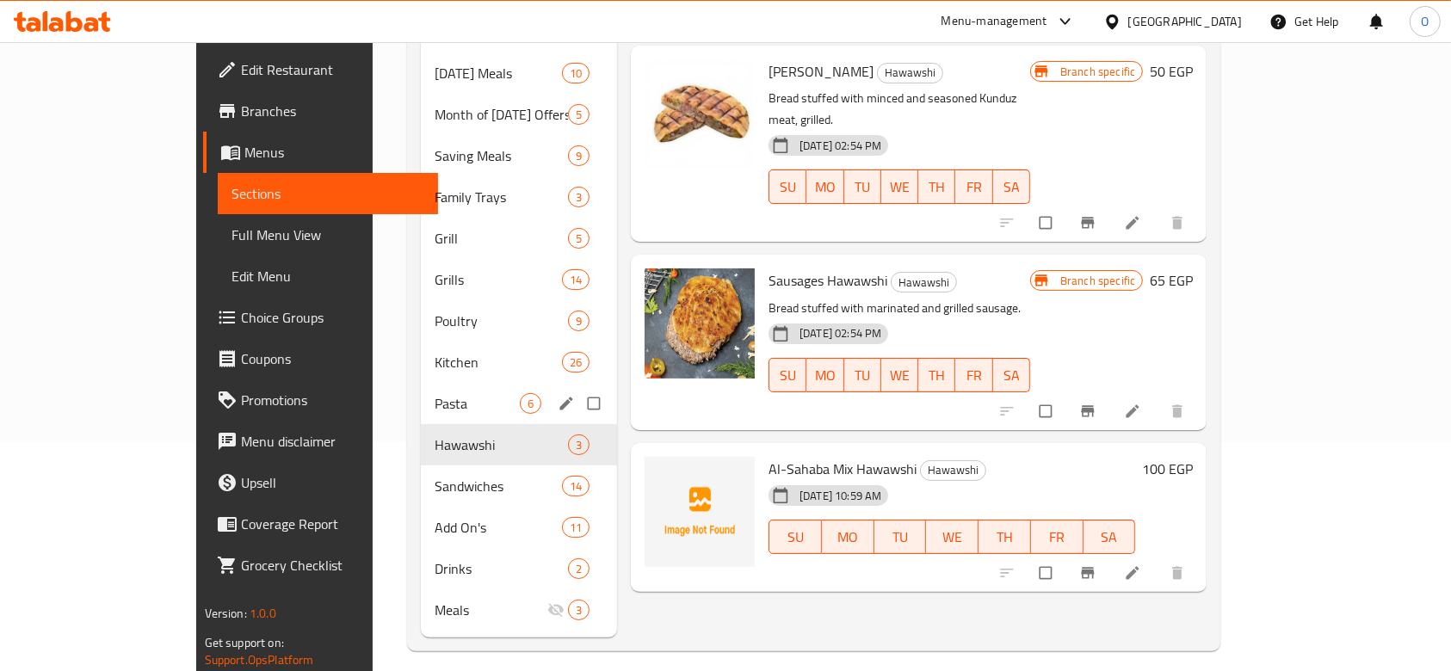
click at [421, 389] on div "Pasta 6" at bounding box center [519, 403] width 196 height 41
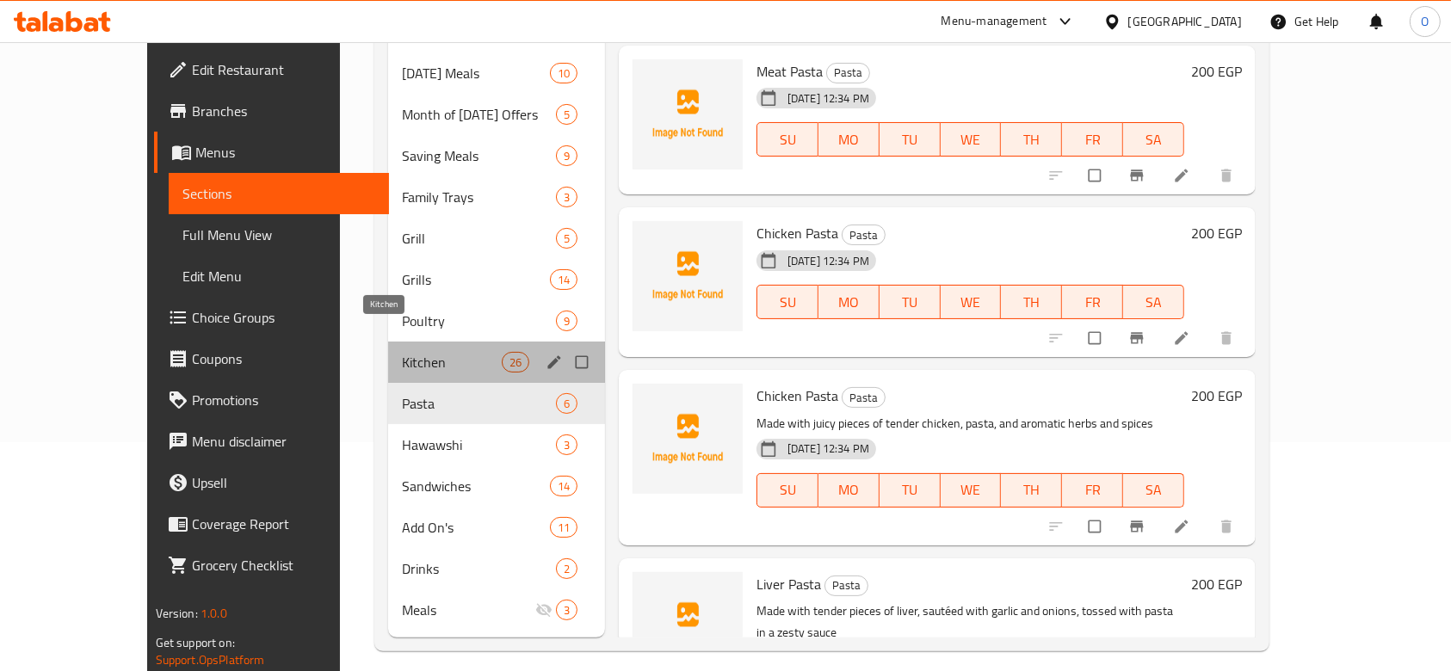
click at [402, 352] on span "Kitchen" at bounding box center [452, 362] width 100 height 21
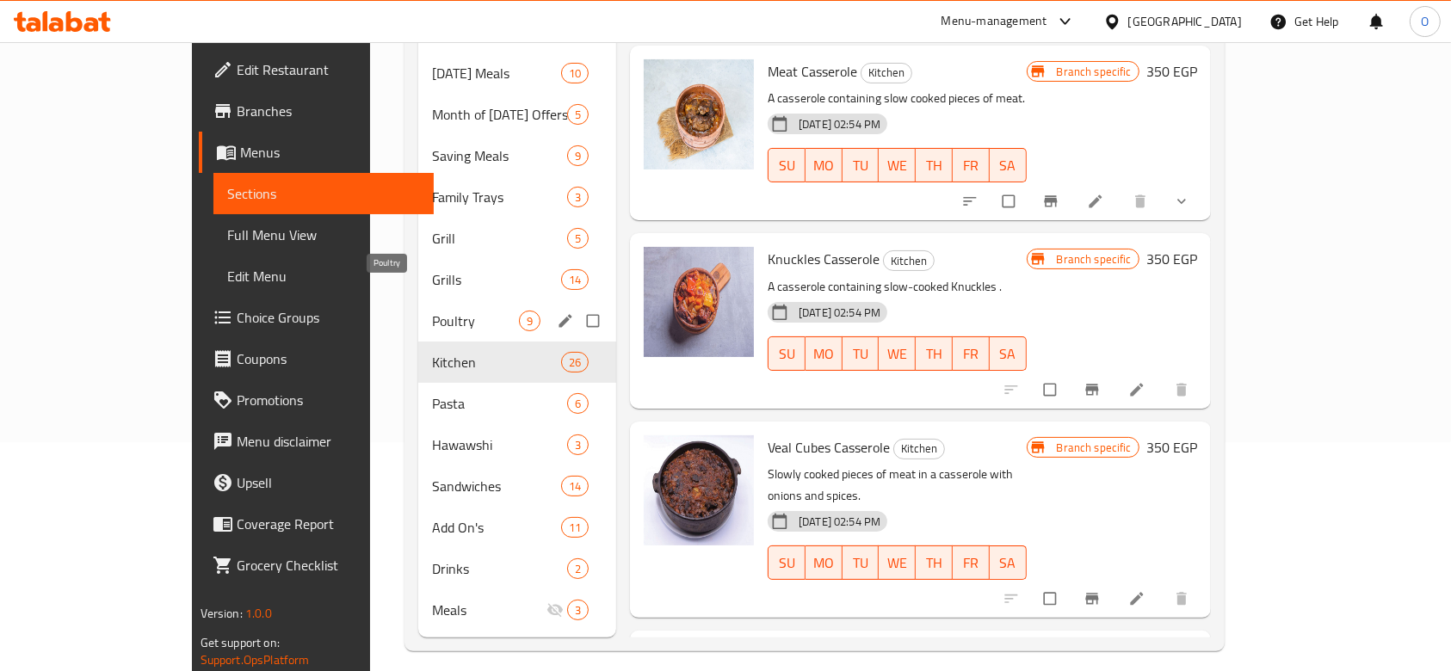
click at [432, 311] on span "Poultry" at bounding box center [475, 321] width 87 height 21
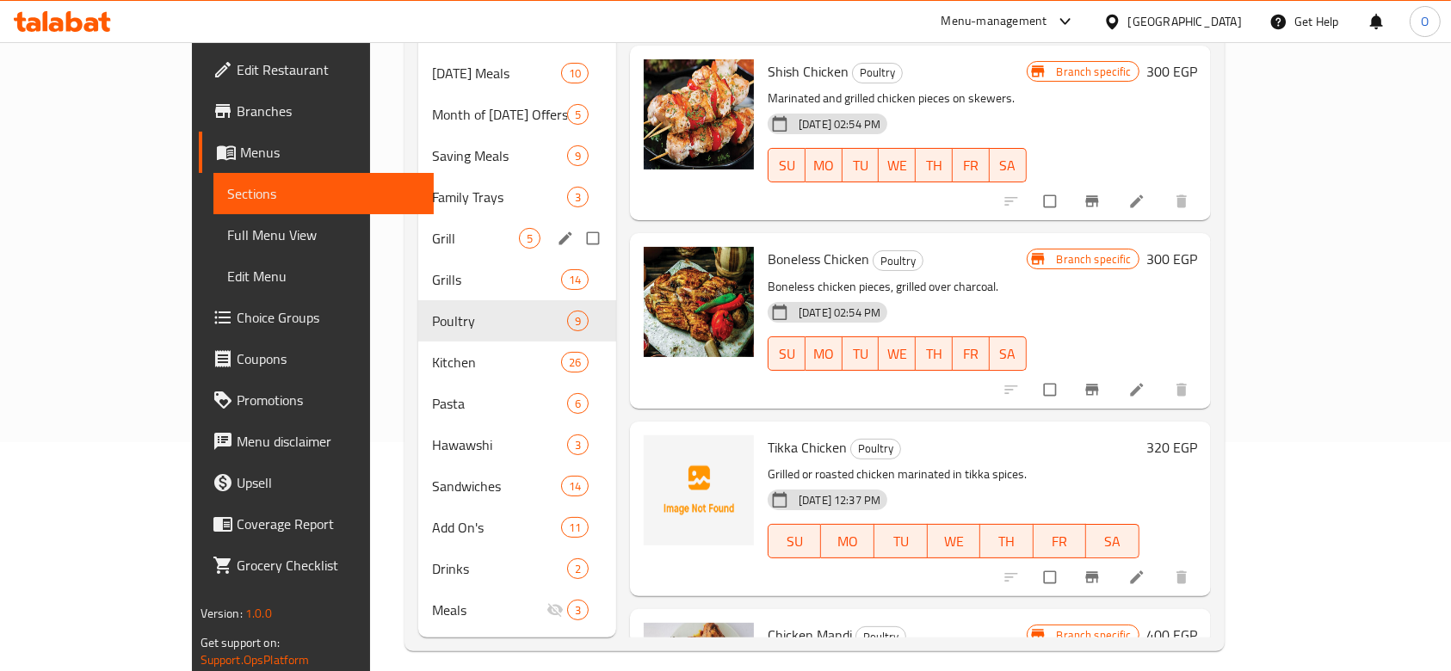
click at [418, 223] on div "Grill 5" at bounding box center [517, 238] width 198 height 41
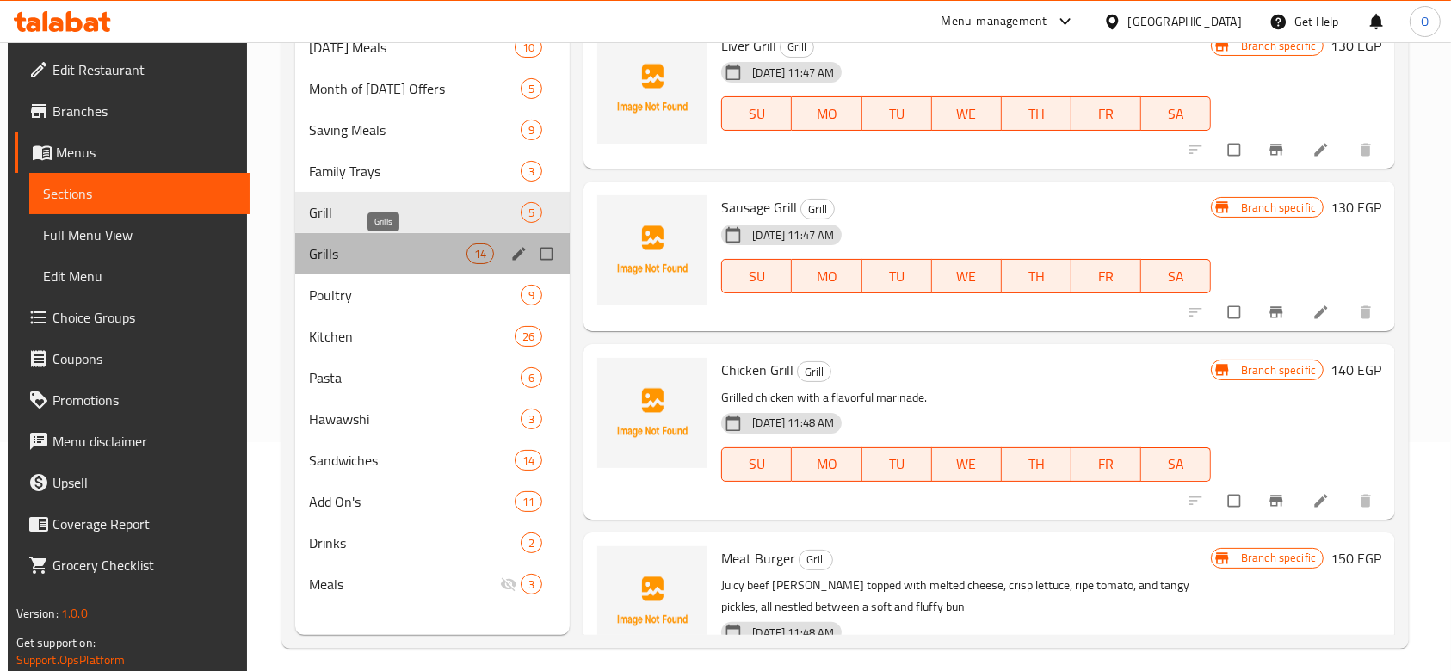
click at [352, 247] on span "Grills" at bounding box center [388, 254] width 158 height 21
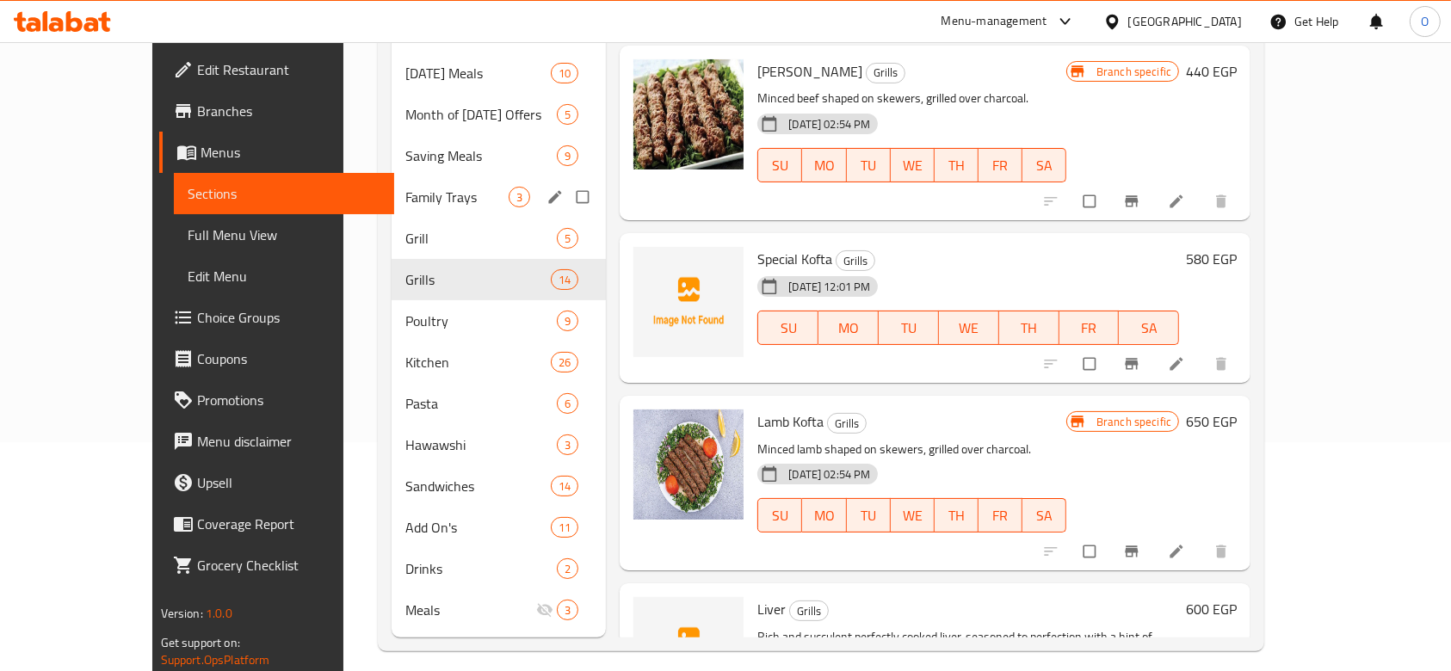
click at [392, 182] on div "Family Trays 3" at bounding box center [499, 196] width 215 height 41
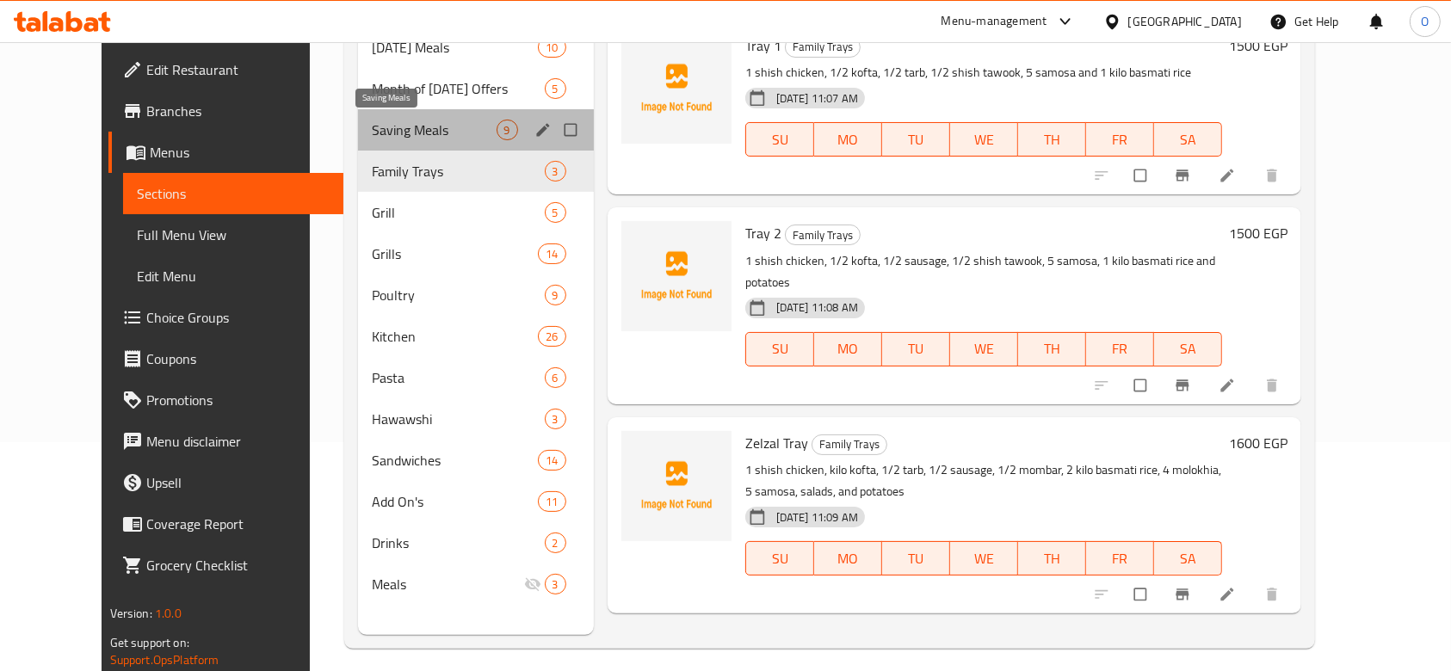
click at [372, 135] on span "Saving Meals" at bounding box center [434, 130] width 125 height 21
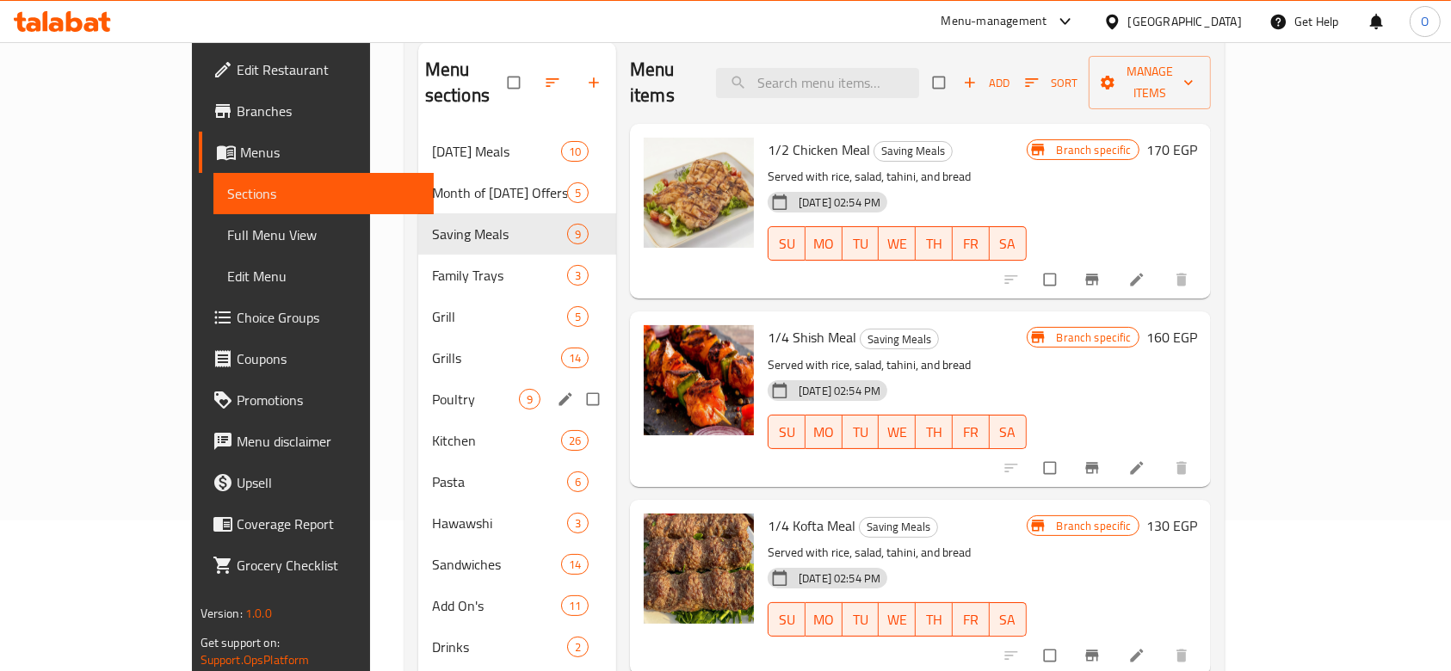
scroll to position [114, 0]
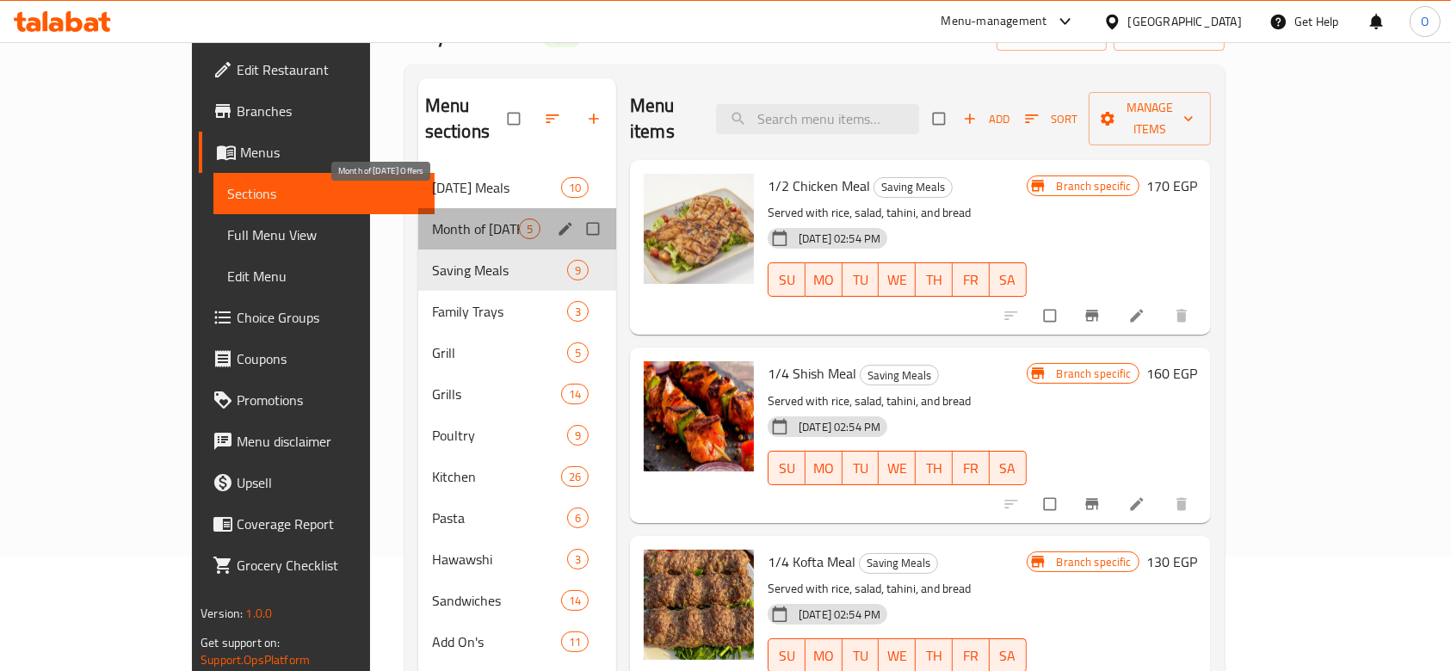
click at [432, 219] on span "Month of [DATE] Offers" at bounding box center [475, 229] width 87 height 21
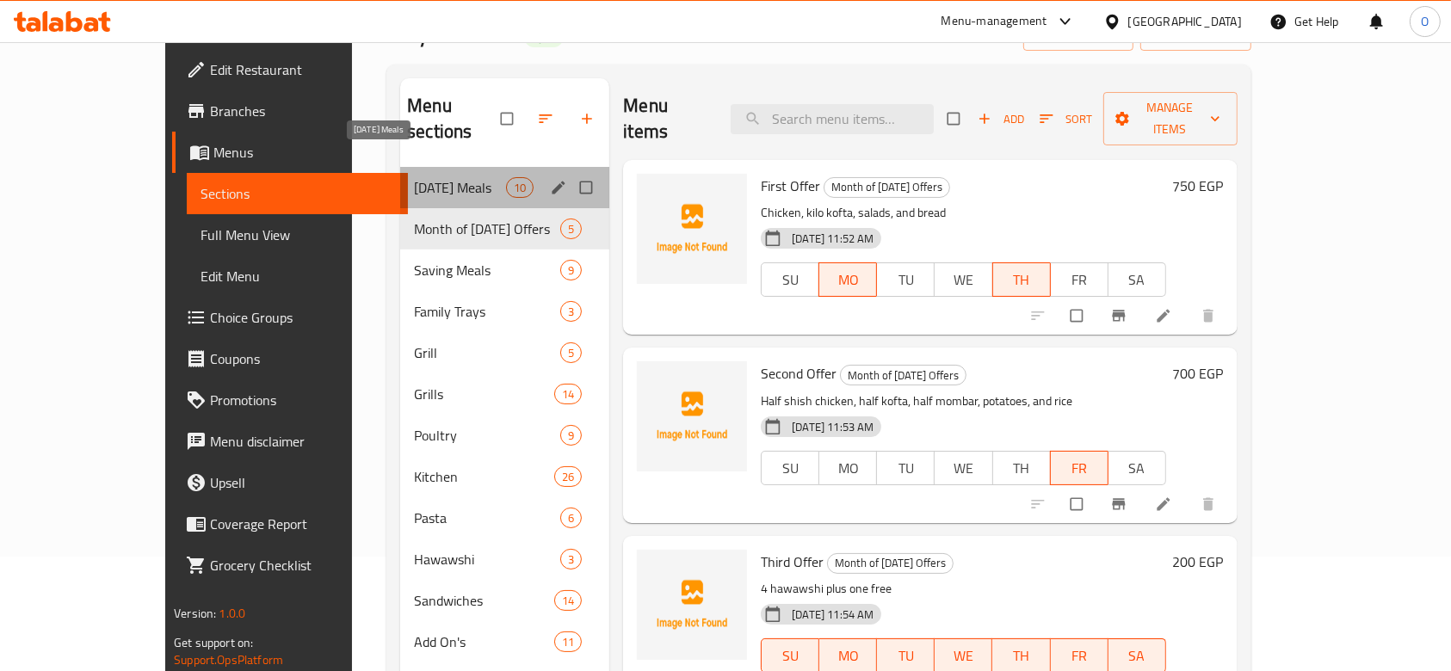
click at [414, 177] on span "[DATE] Meals" at bounding box center [460, 187] width 92 height 21
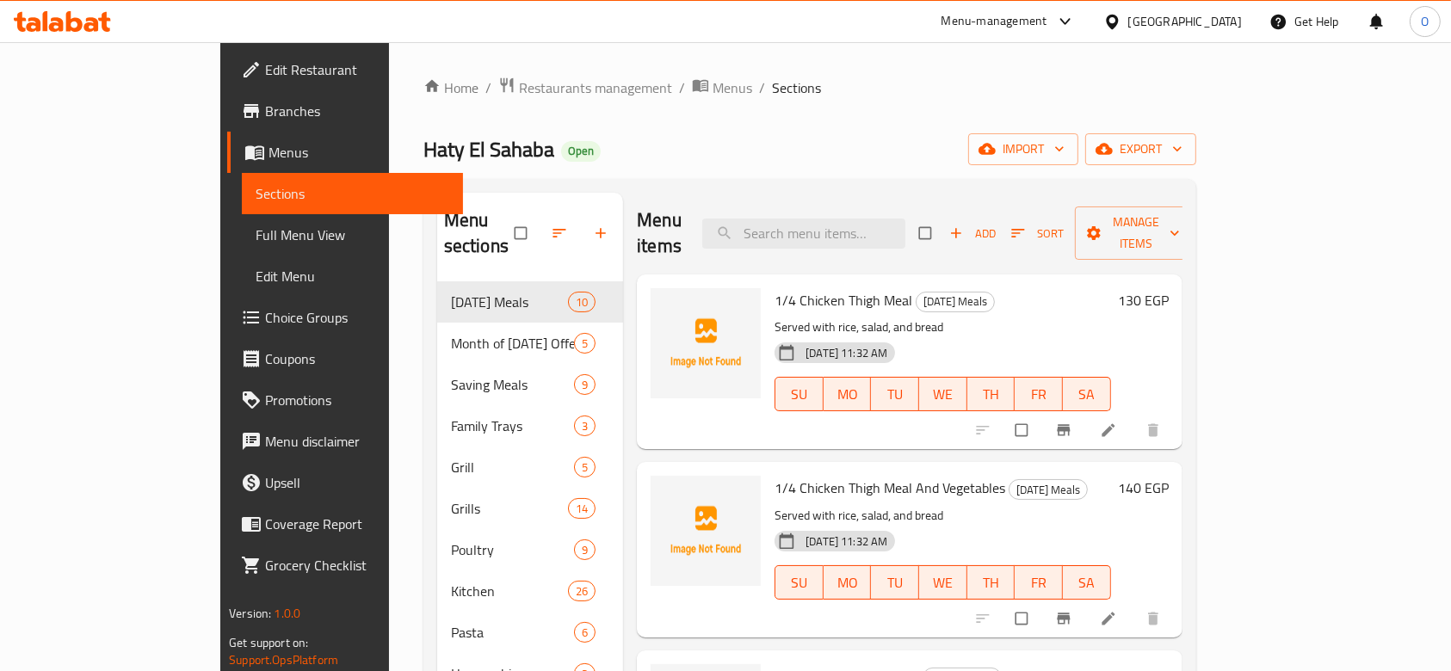
click at [265, 120] on span "Branches" at bounding box center [357, 111] width 184 height 21
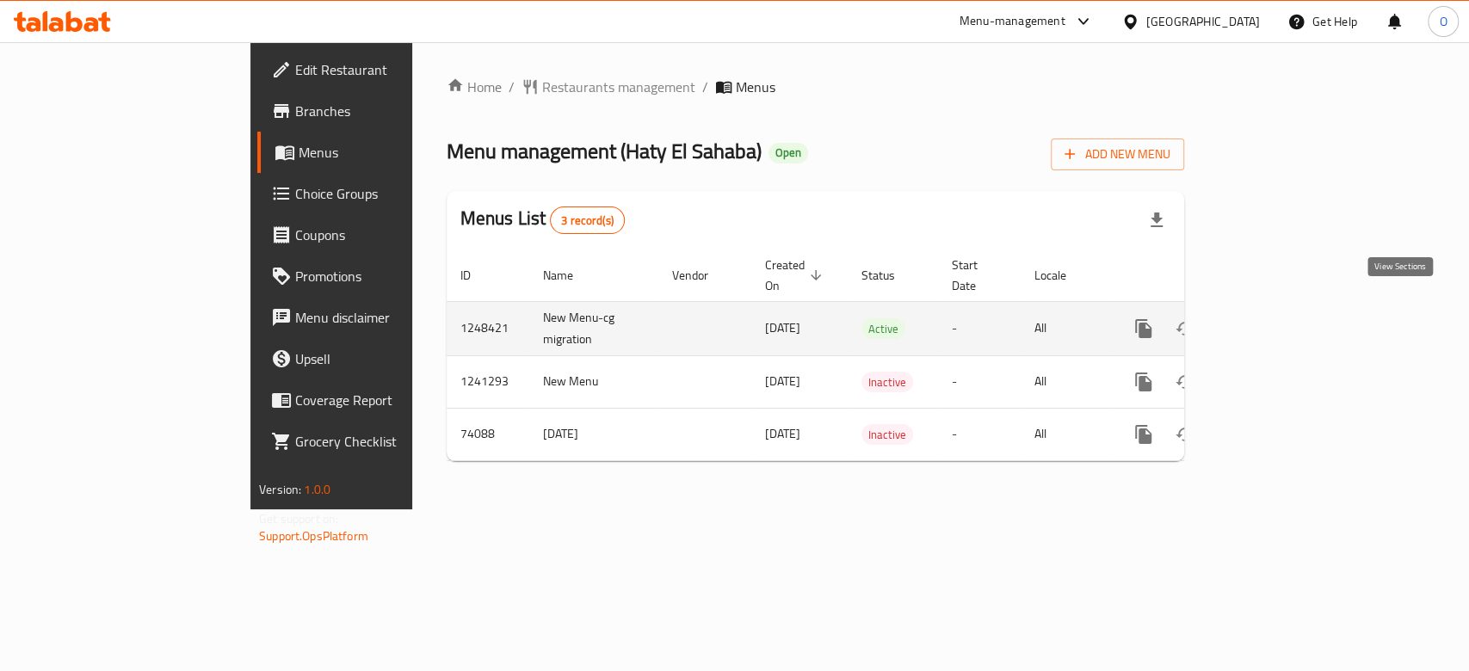
click at [1278, 318] on icon "enhanced table" at bounding box center [1268, 328] width 21 height 21
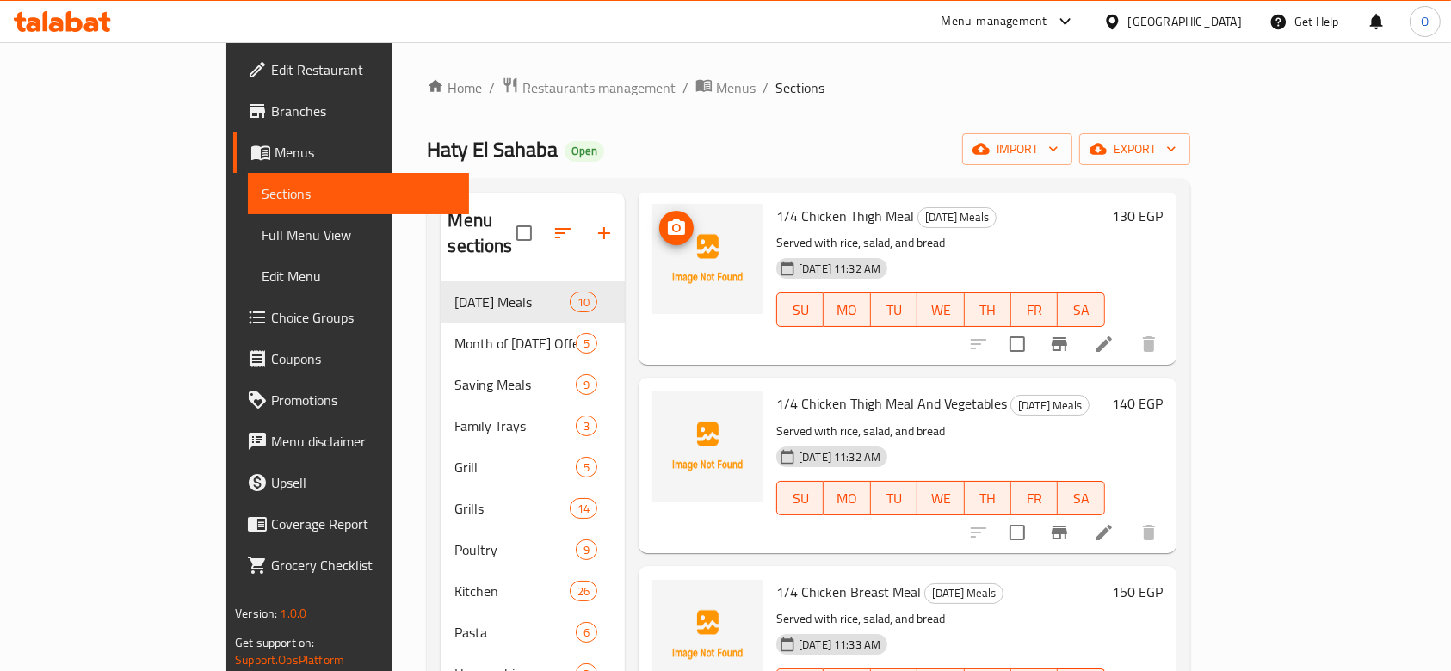
scroll to position [114, 0]
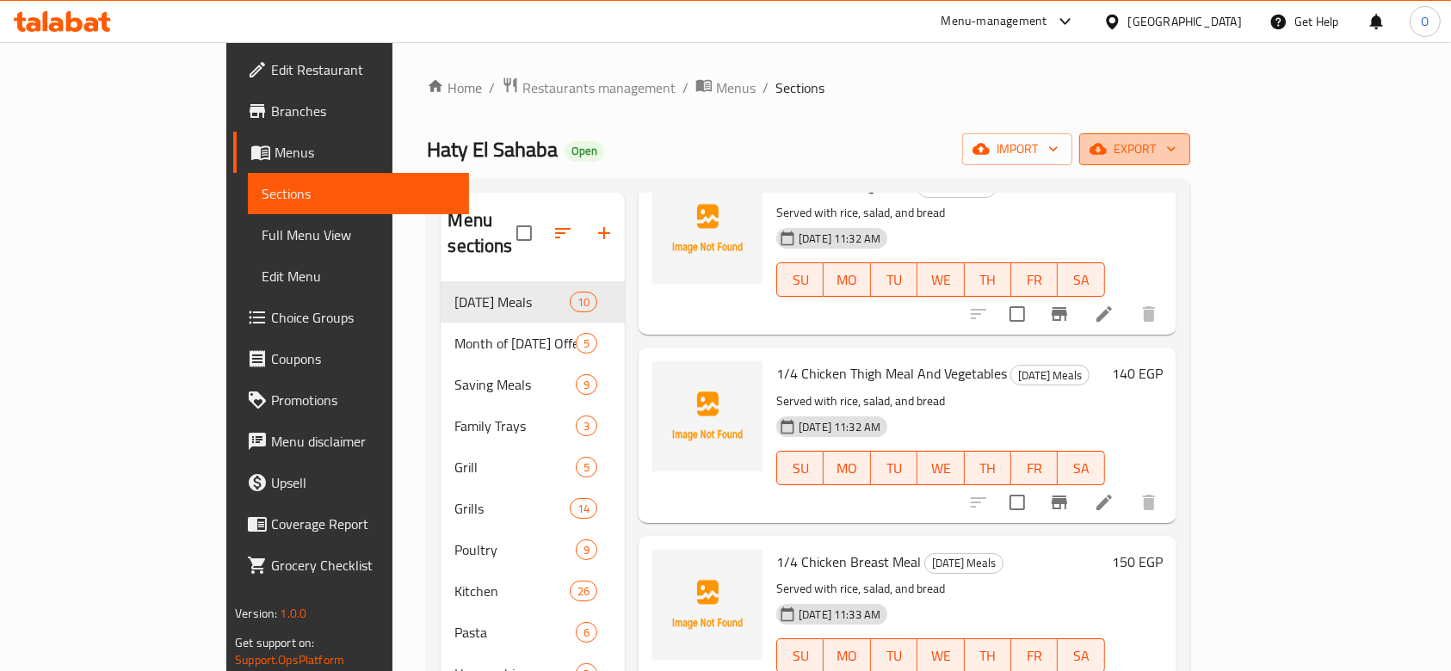
click at [1177, 140] on span "export" at bounding box center [1134, 150] width 83 height 22
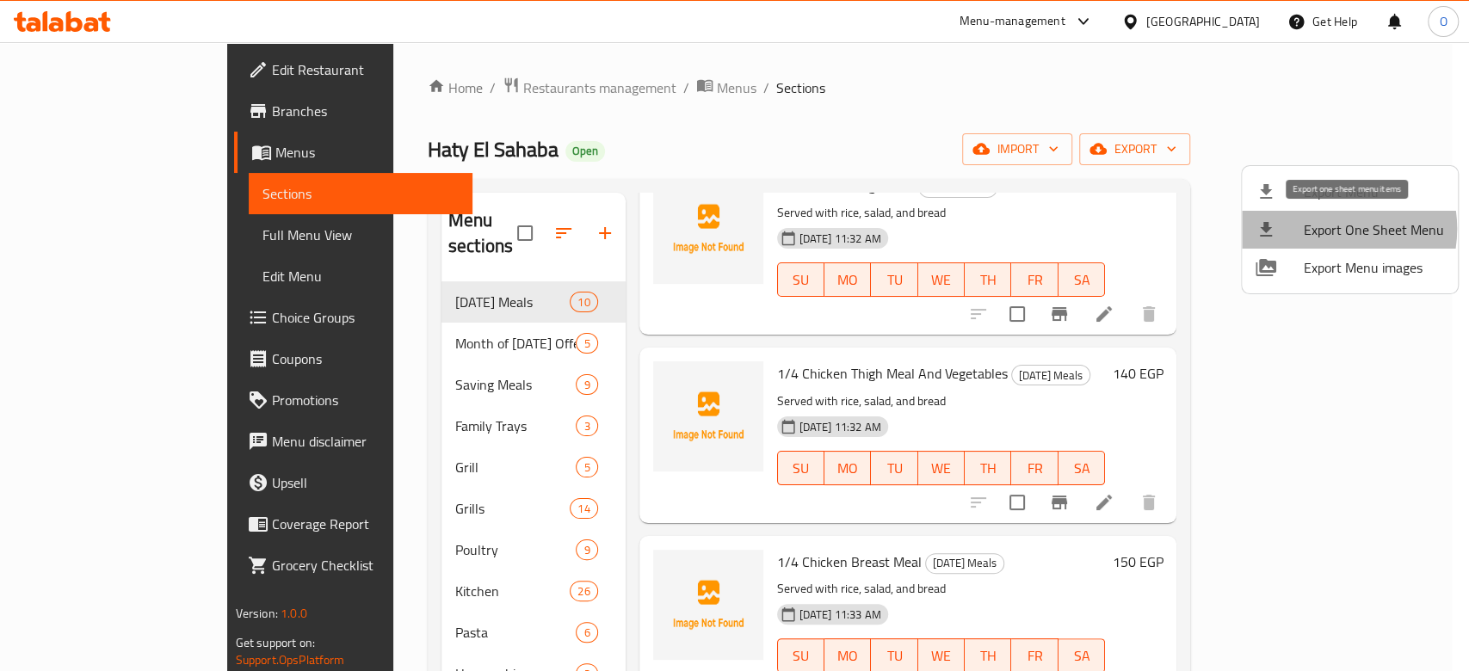
click at [1328, 229] on span "Export One Sheet Menu" at bounding box center [1374, 229] width 140 height 21
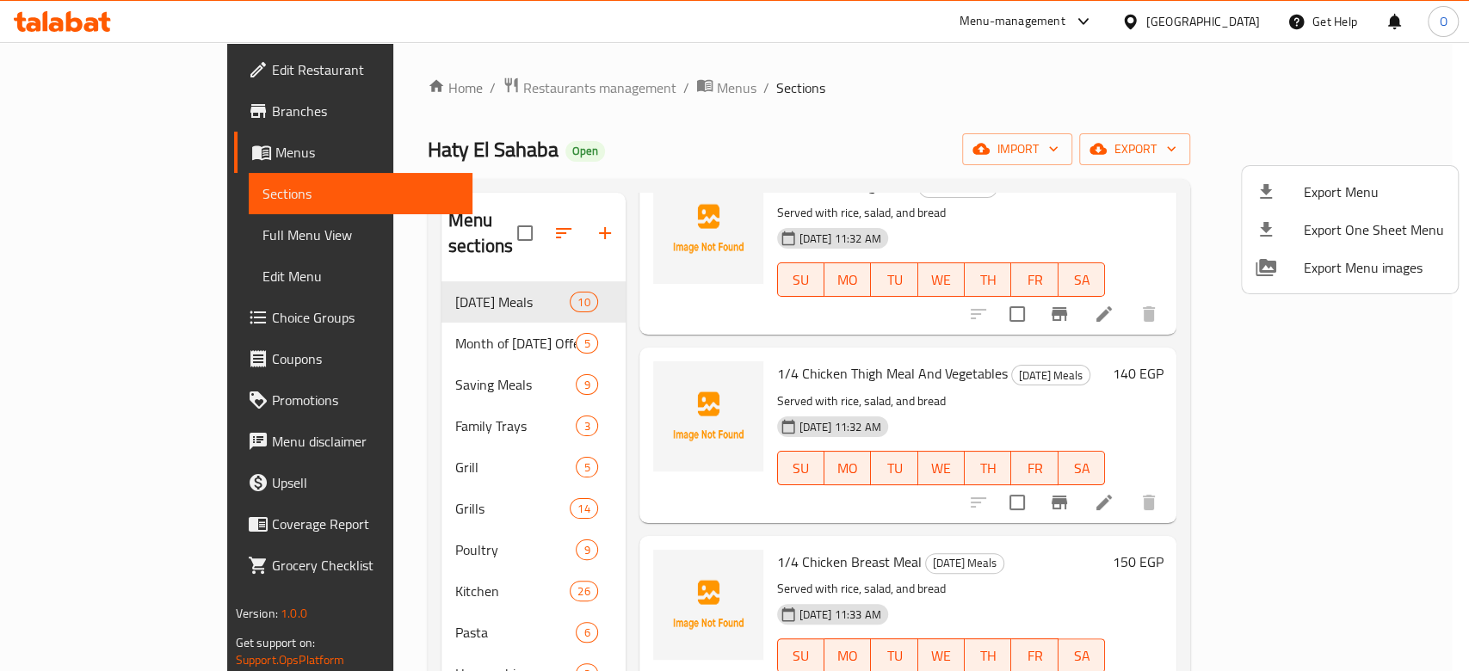
click at [318, 138] on div at bounding box center [734, 335] width 1469 height 671
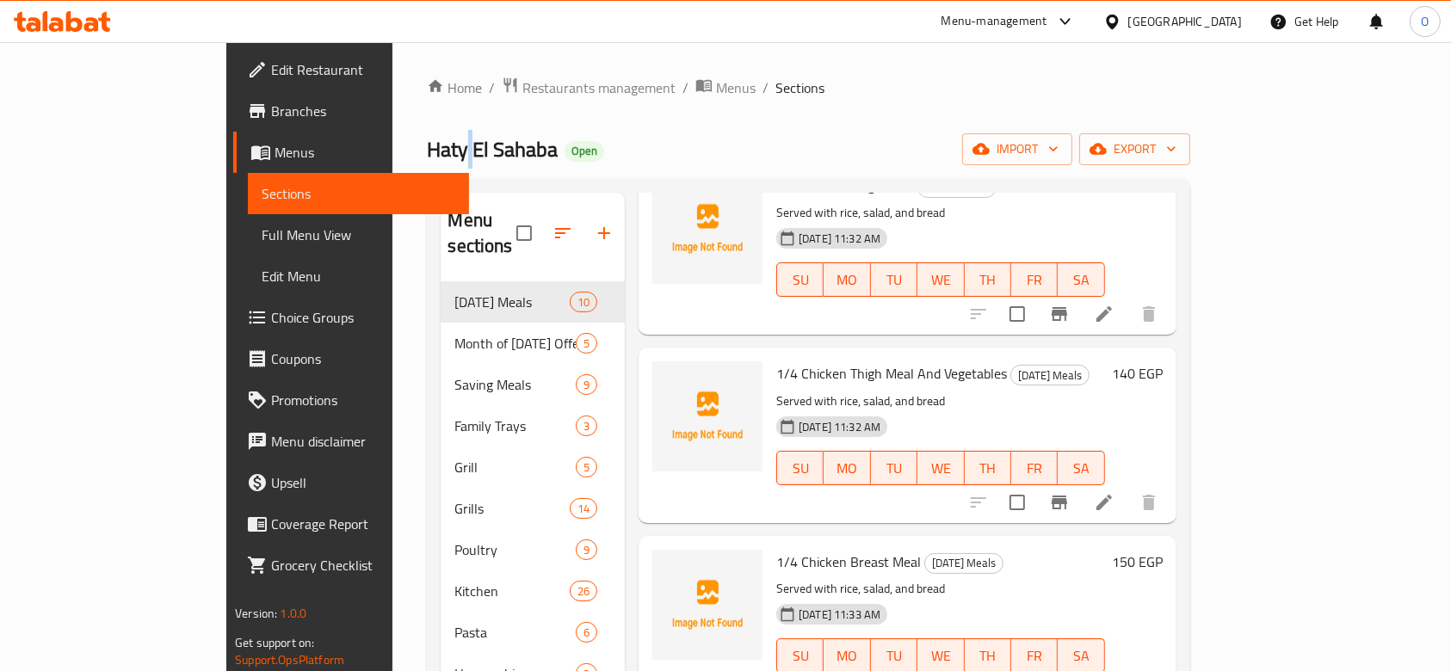
click at [427, 138] on span "Haty El Sahaba" at bounding box center [492, 149] width 131 height 39
copy span "Haty El Sahaba"
click at [522, 81] on span "Restaurants management" at bounding box center [598, 87] width 153 height 21
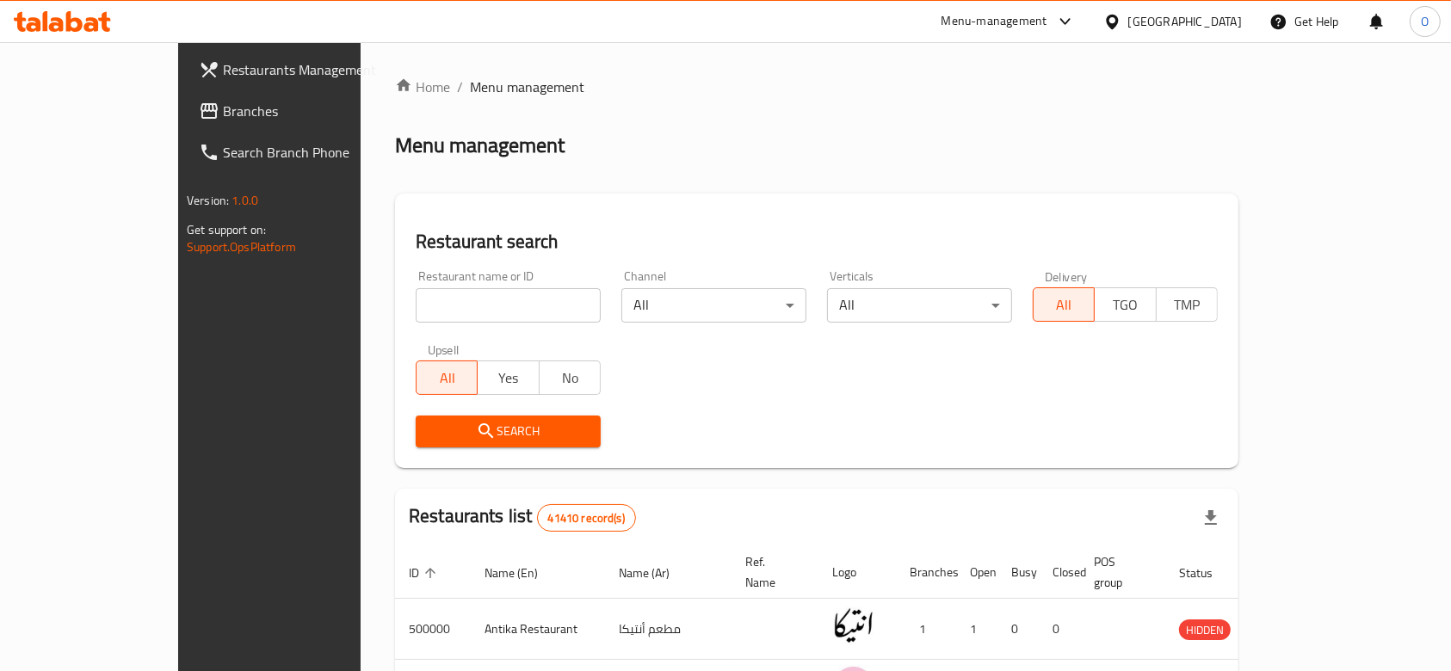
click at [446, 311] on input "search" at bounding box center [508, 305] width 185 height 34
paste input "507417"
type input "507417"
click button "Search" at bounding box center [508, 432] width 185 height 32
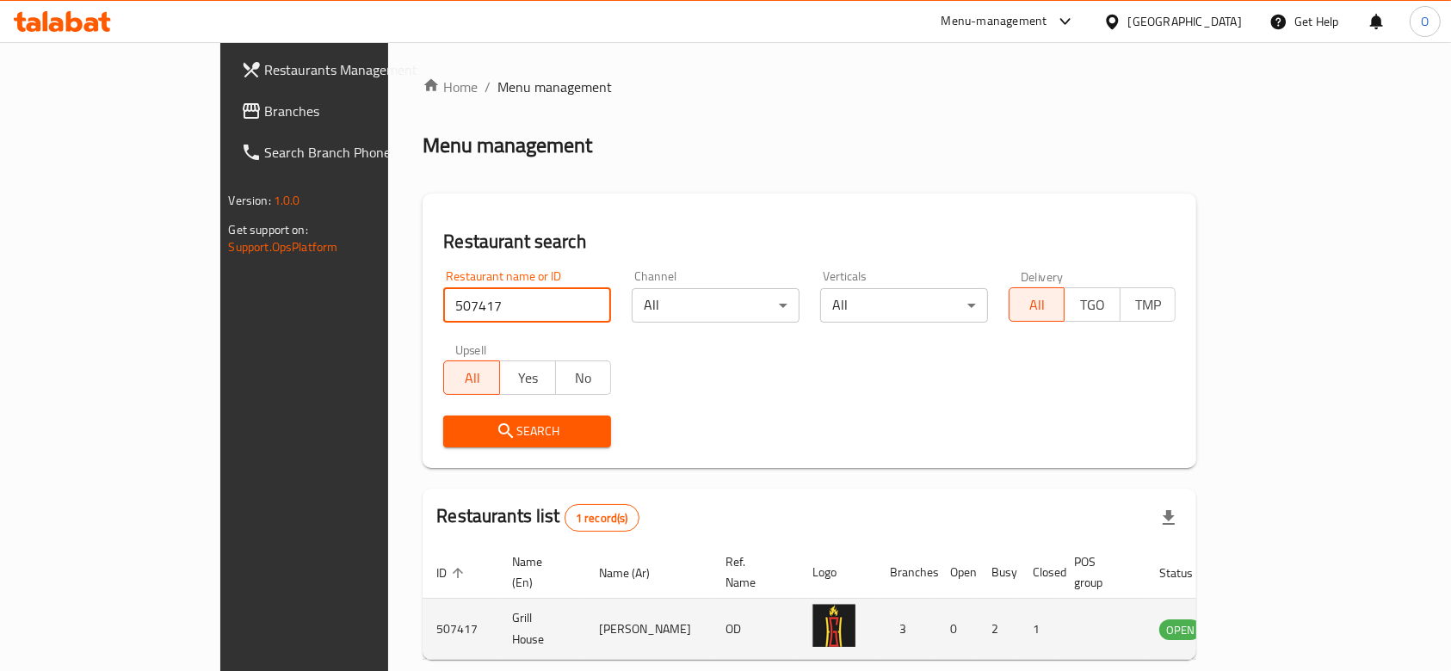
click at [1270, 623] on icon "enhanced table" at bounding box center [1260, 630] width 19 height 15
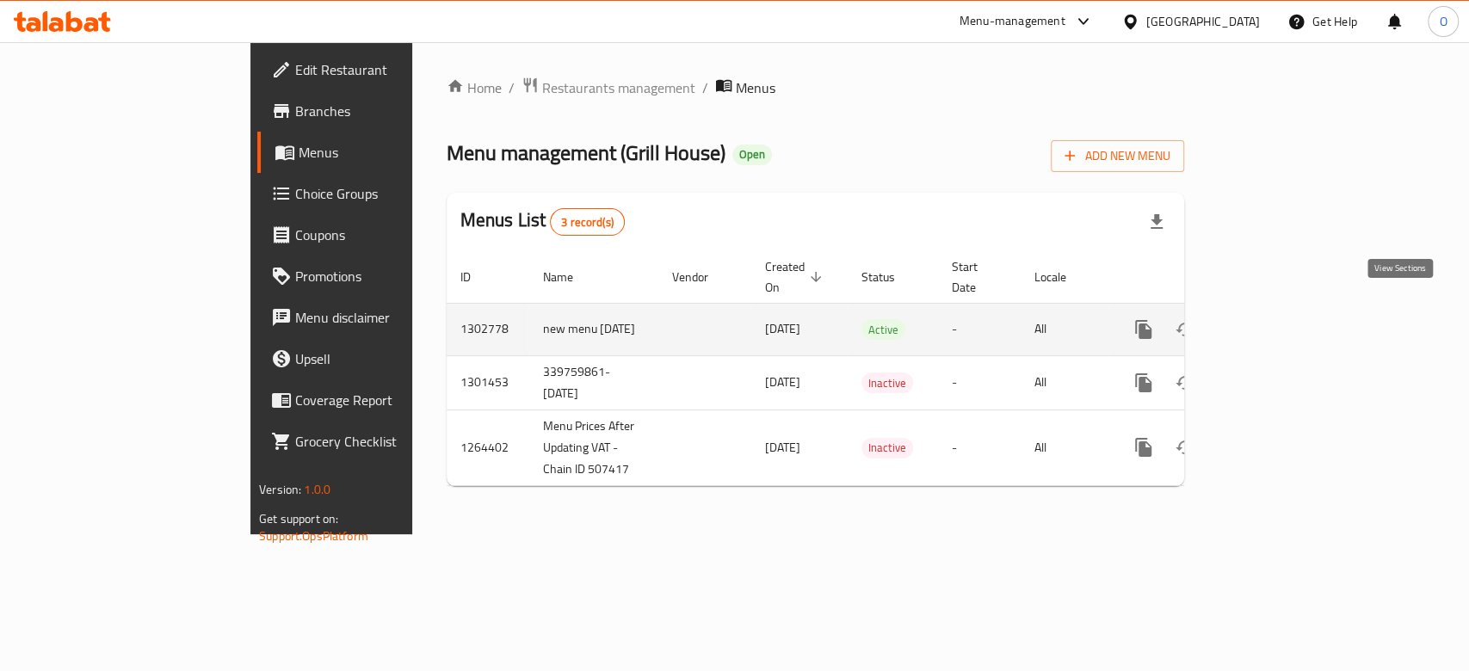
click at [1278, 319] on icon "enhanced table" at bounding box center [1268, 329] width 21 height 21
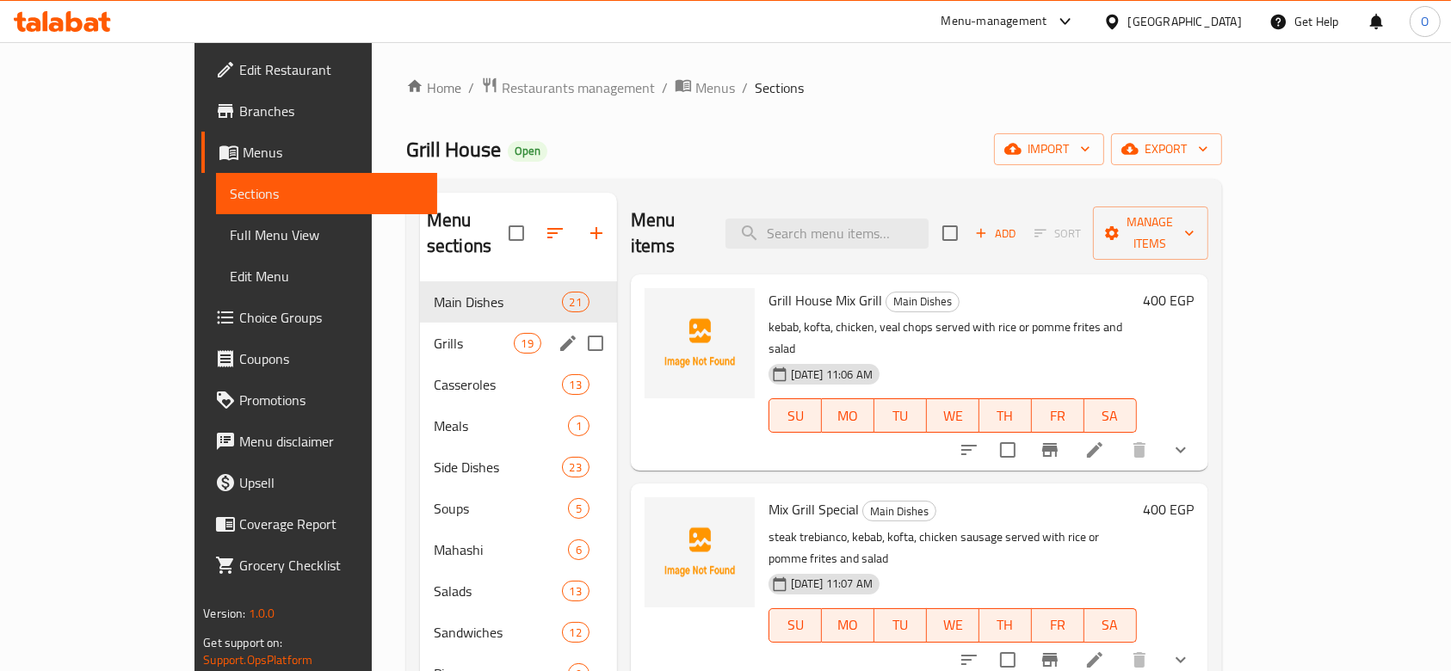
click at [420, 323] on div "Grills 19" at bounding box center [518, 343] width 197 height 41
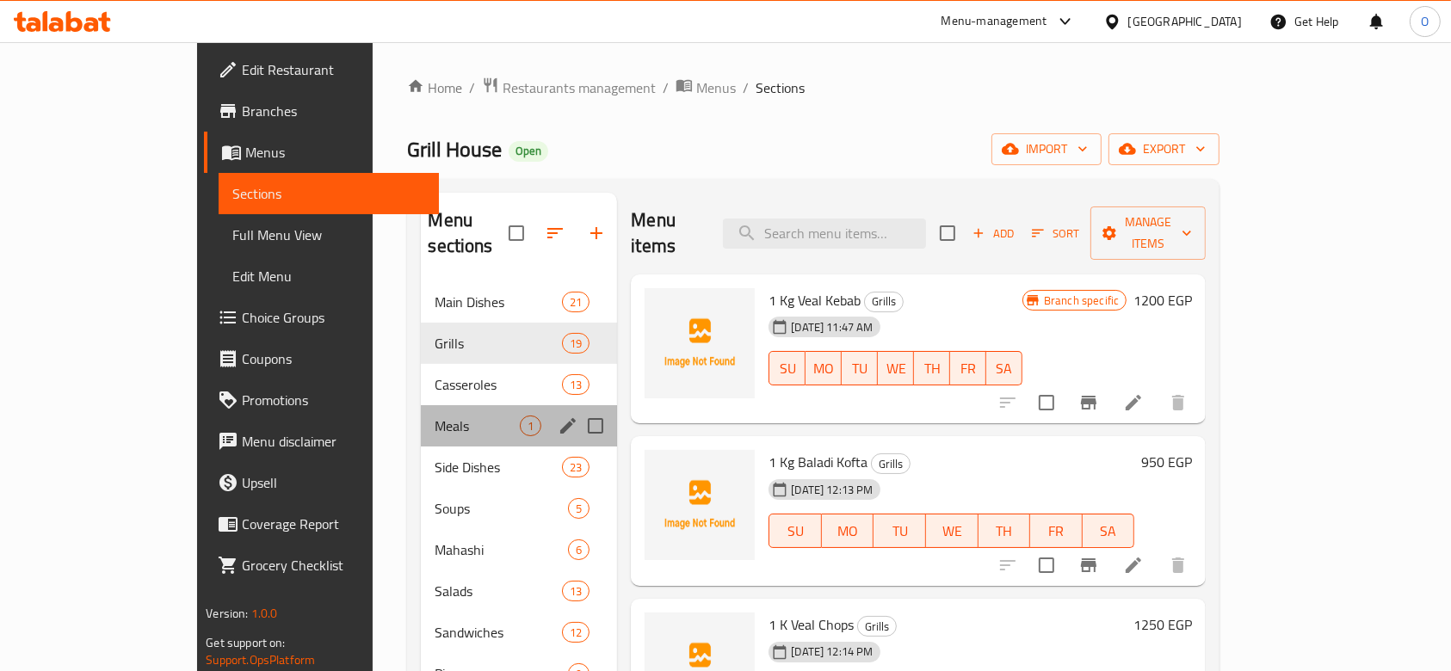
click at [421, 405] on div "Meals 1" at bounding box center [519, 425] width 196 height 41
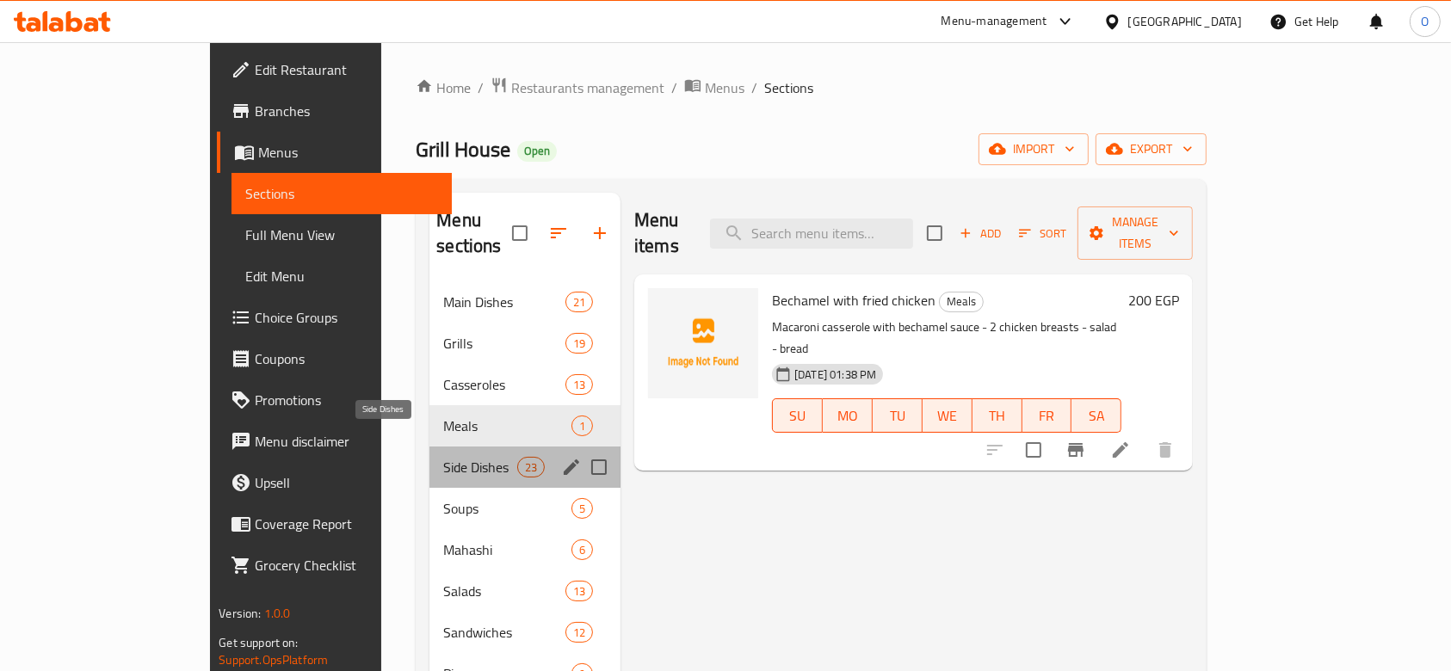
click at [443, 457] on span "Side Dishes" at bounding box center [479, 467] width 73 height 21
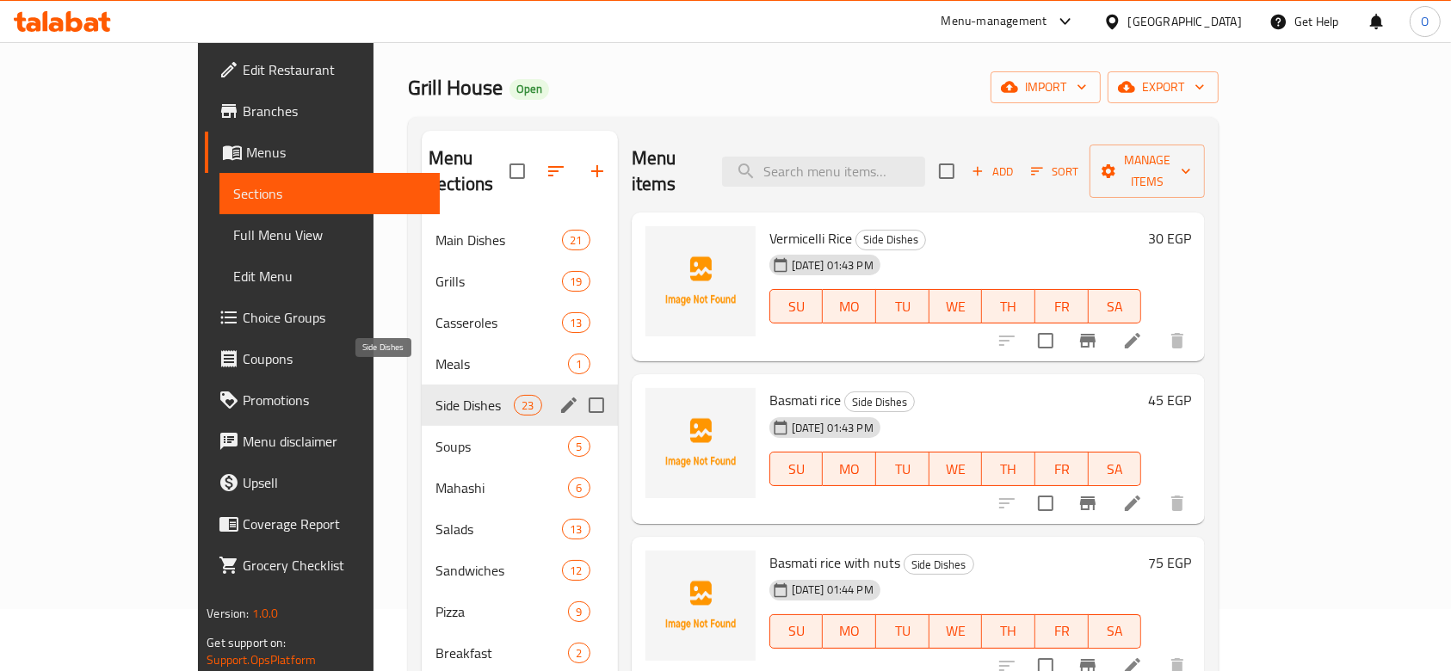
scroll to position [114, 0]
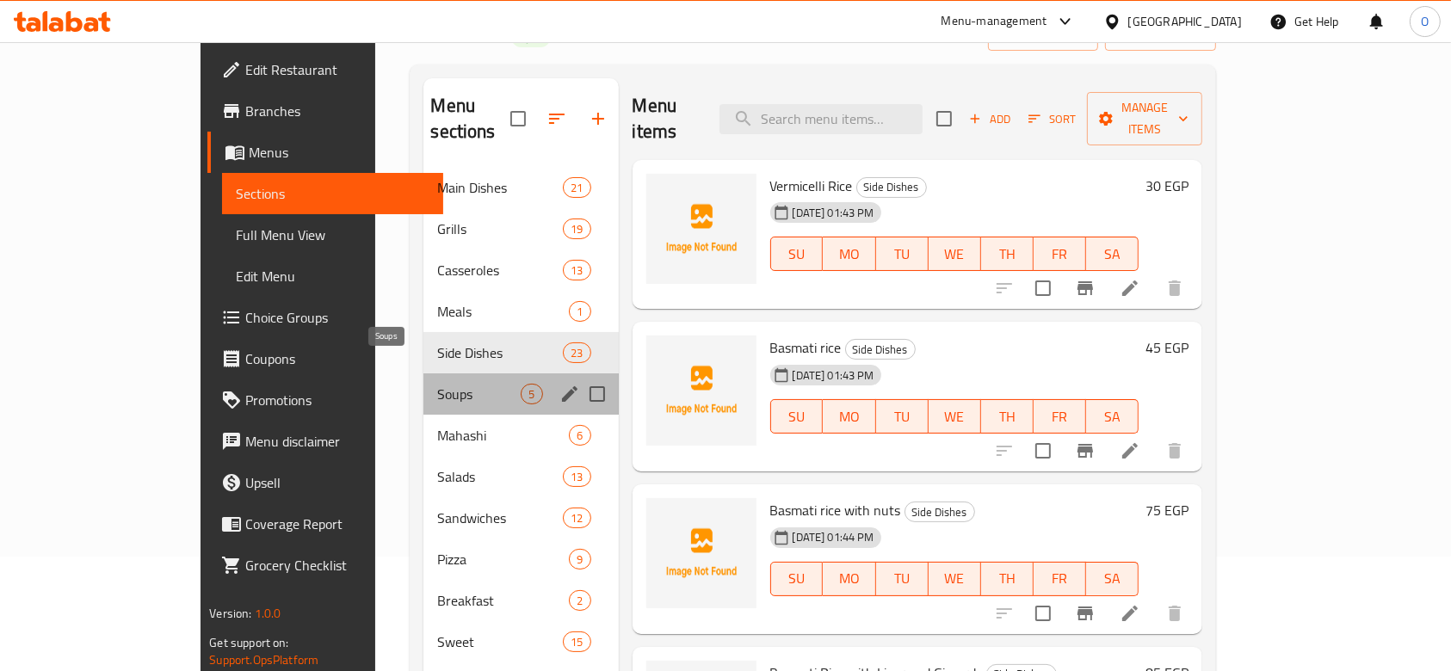
click at [437, 384] on span "Soups" at bounding box center [478, 394] width 83 height 21
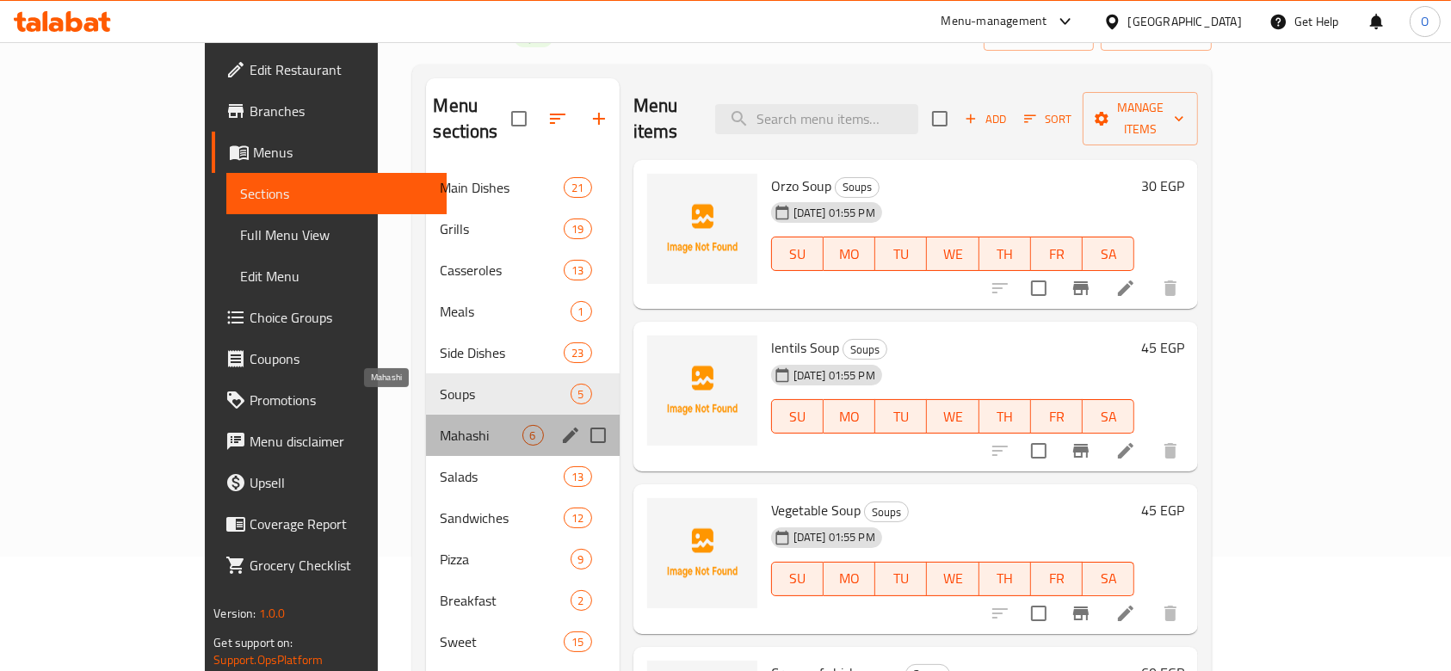
click at [440, 425] on span "Mahashi" at bounding box center [481, 435] width 82 height 21
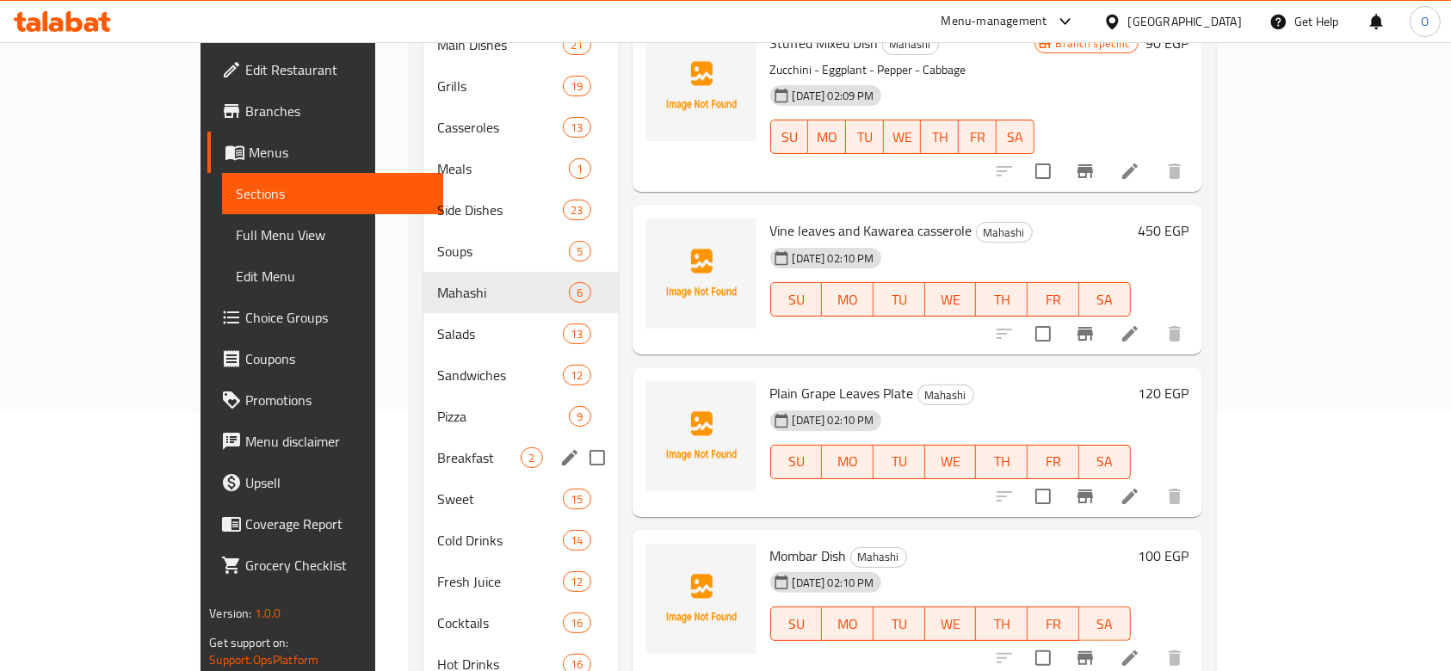
scroll to position [382, 0]
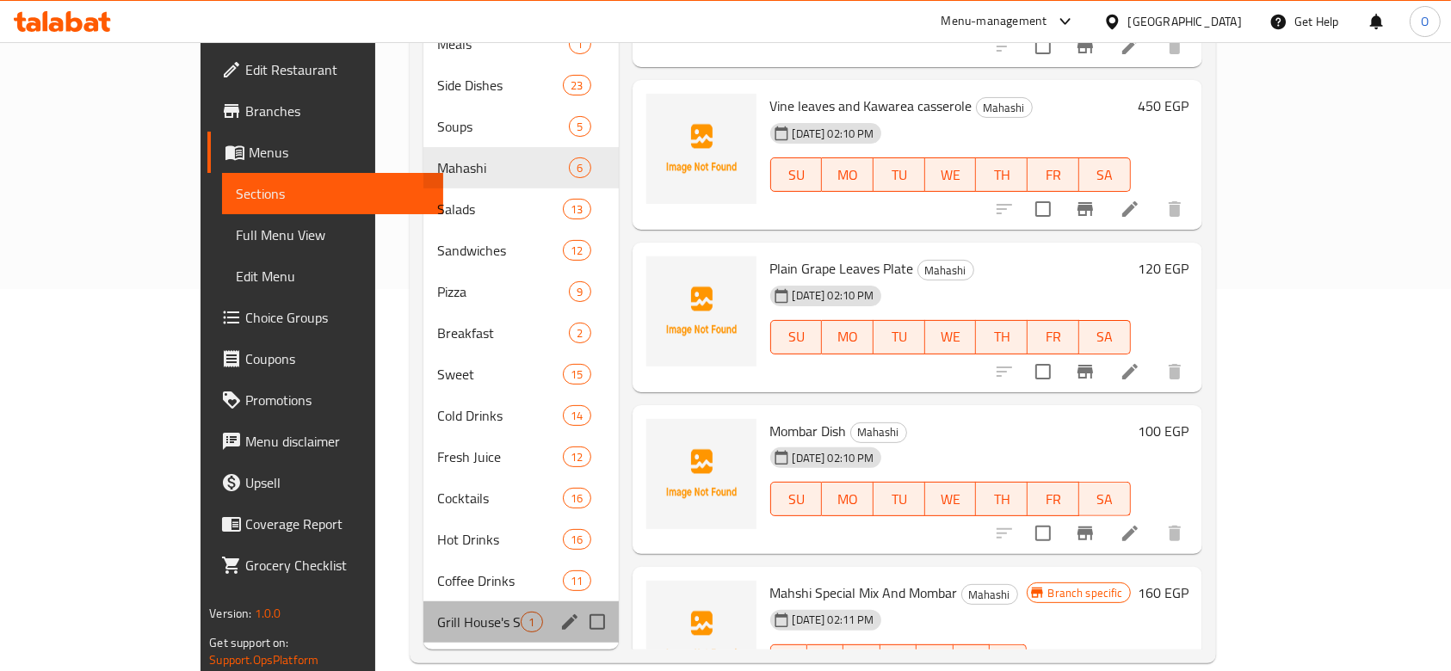
click at [423, 602] on div "Grill House's Special Trays 1" at bounding box center [520, 622] width 195 height 41
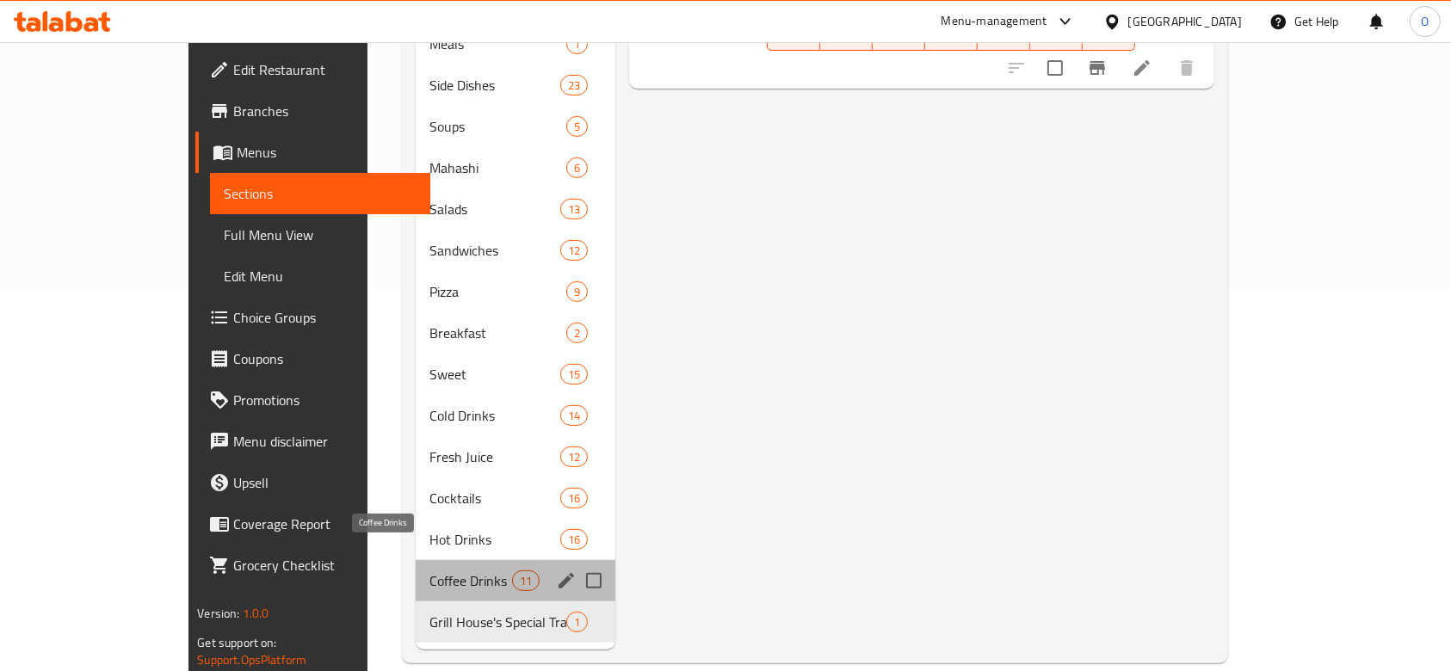
click at [429, 571] on span "Coffee Drinks" at bounding box center [470, 581] width 83 height 21
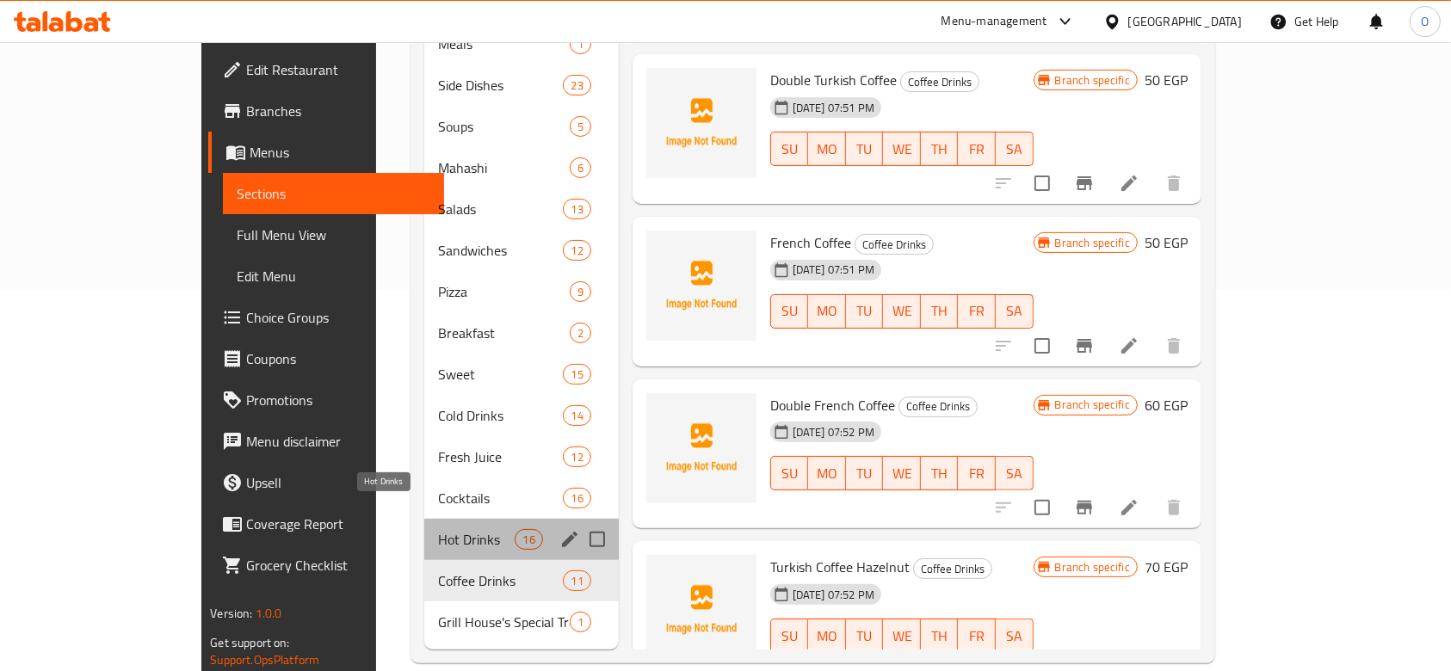
click at [438, 529] on span "Hot Drinks" at bounding box center [476, 539] width 77 height 21
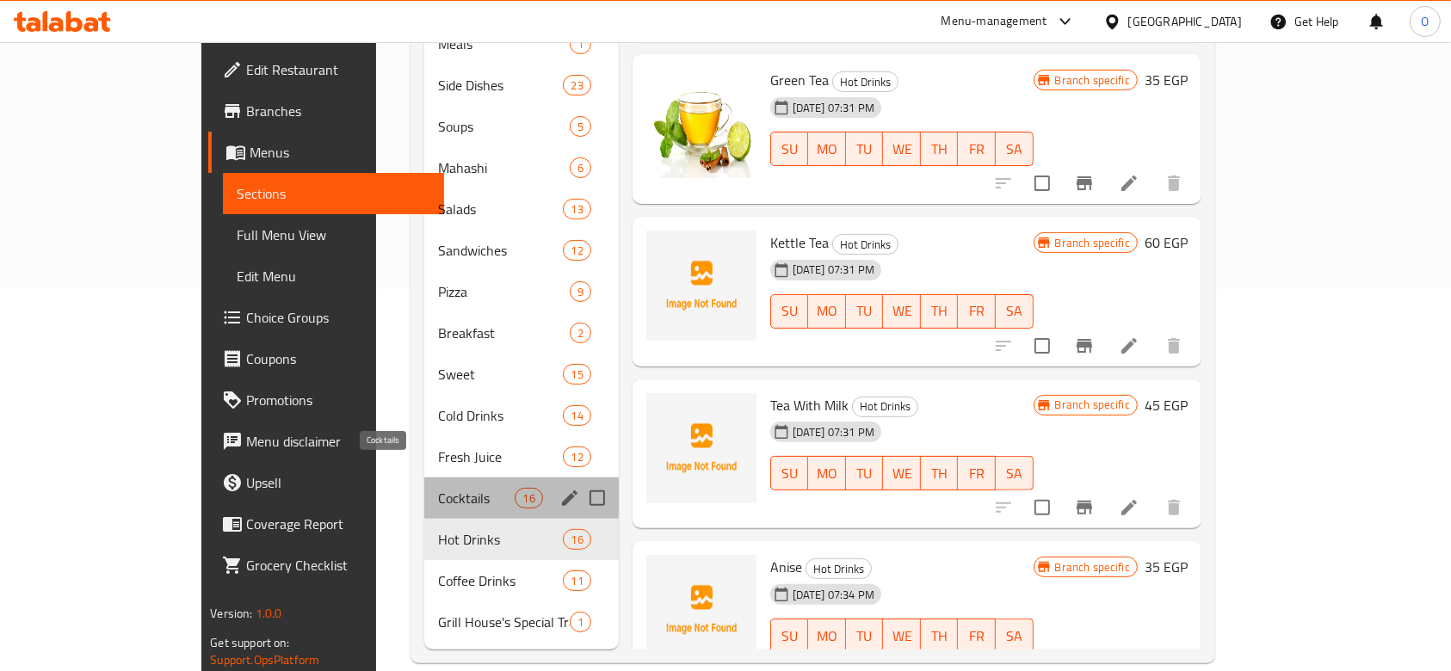
click at [438, 488] on span "Cocktails" at bounding box center [476, 498] width 77 height 21
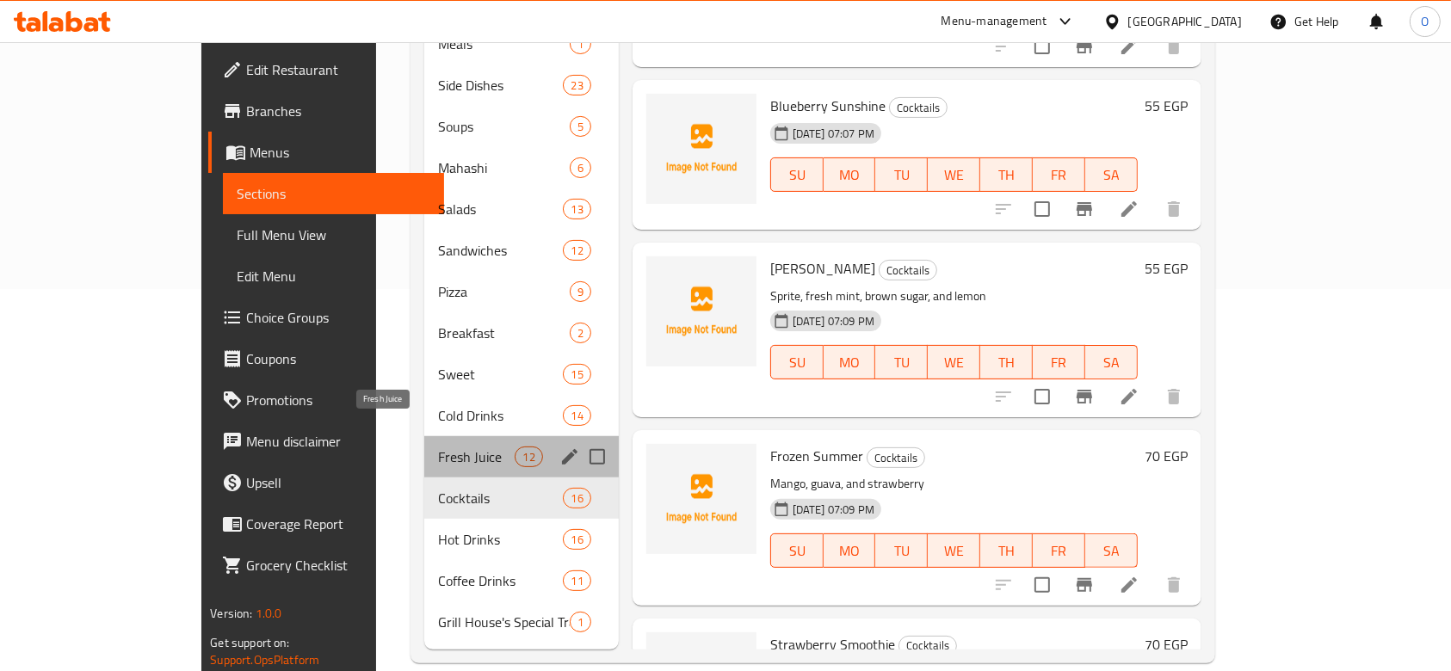
click at [438, 447] on span "Fresh Juice" at bounding box center [476, 457] width 77 height 21
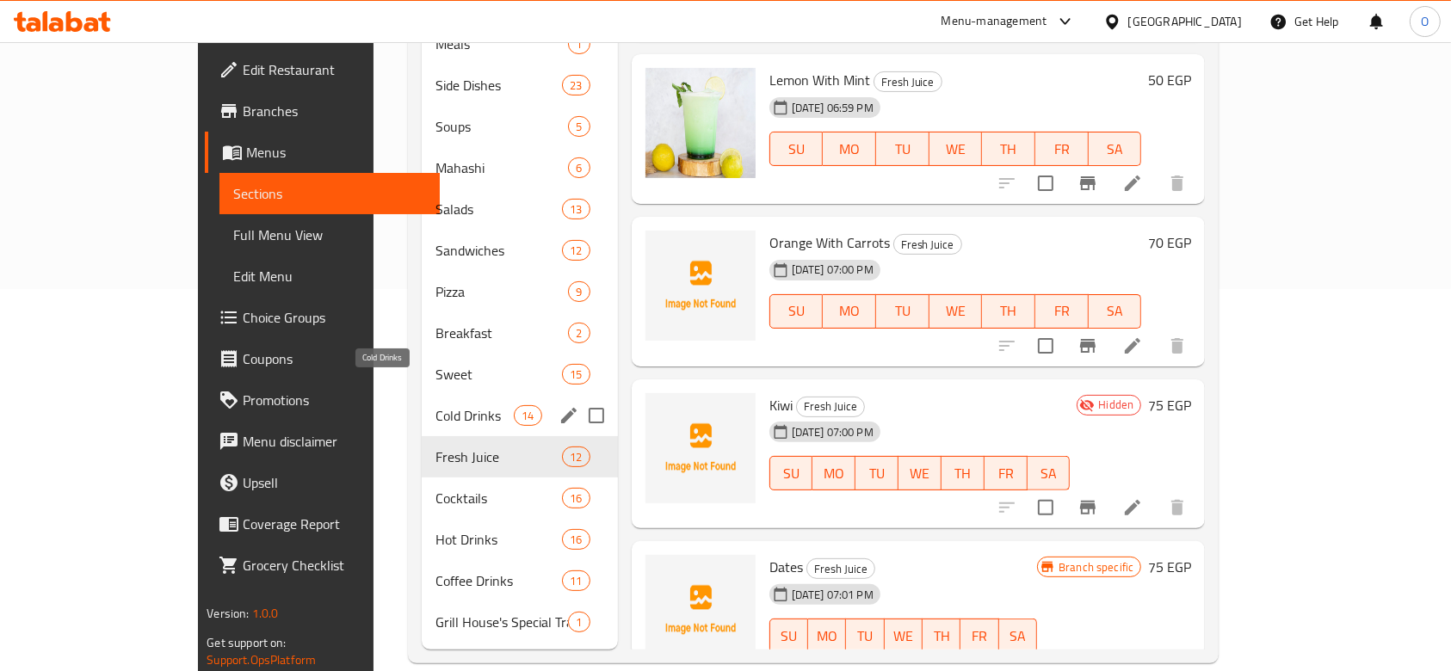
click at [436, 405] on span "Cold Drinks" at bounding box center [475, 415] width 78 height 21
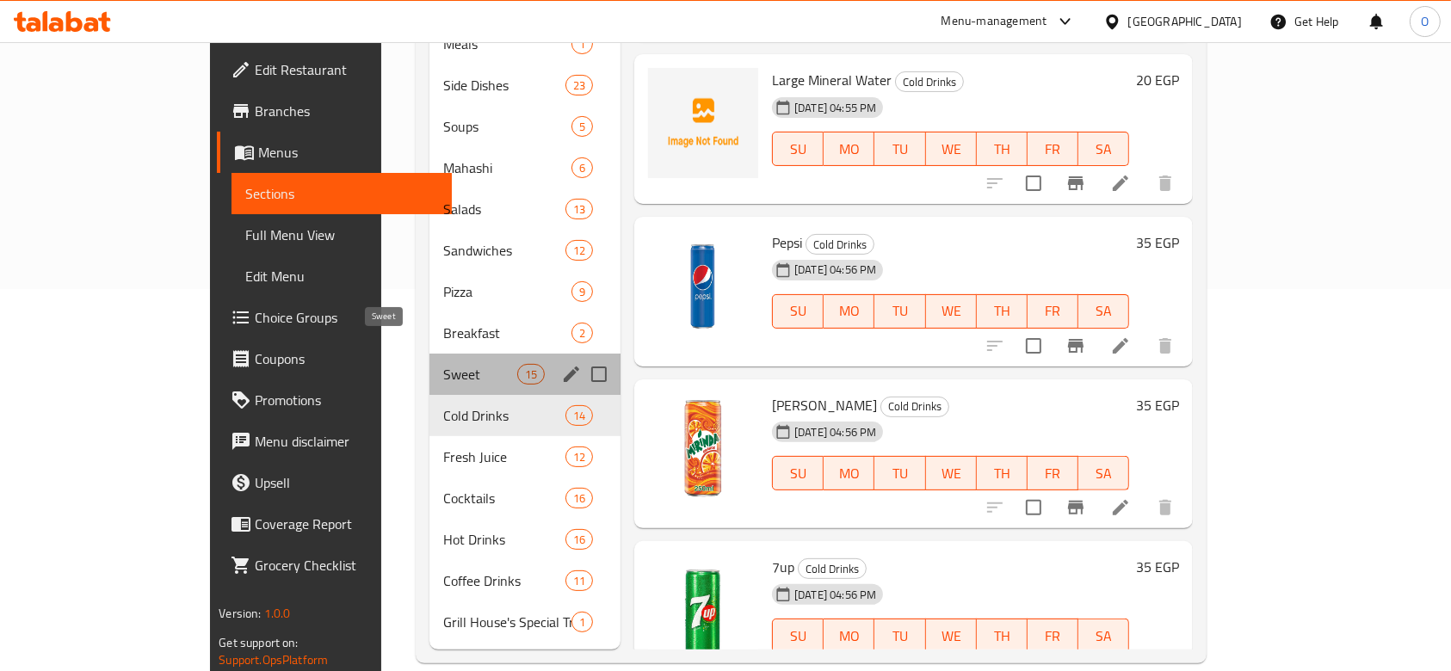
click at [443, 364] on span "Sweet" at bounding box center [479, 374] width 73 height 21
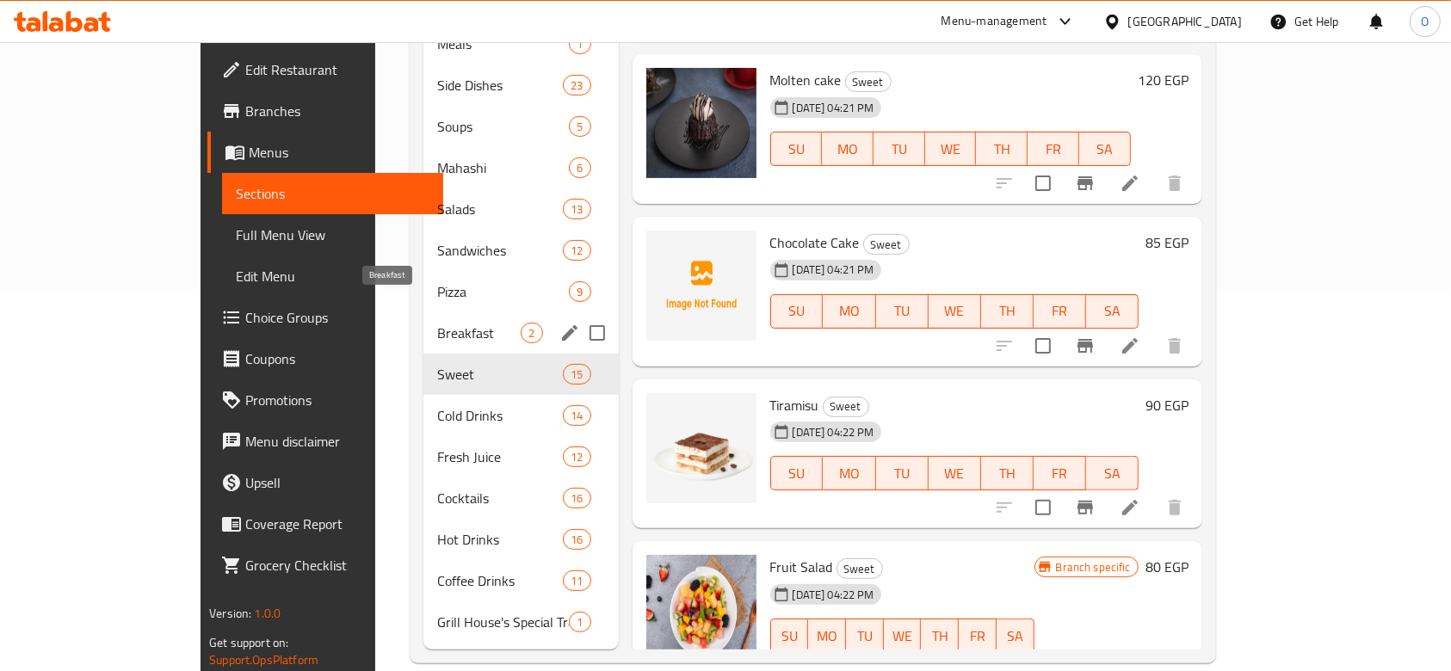
click at [437, 323] on span "Breakfast" at bounding box center [478, 333] width 83 height 21
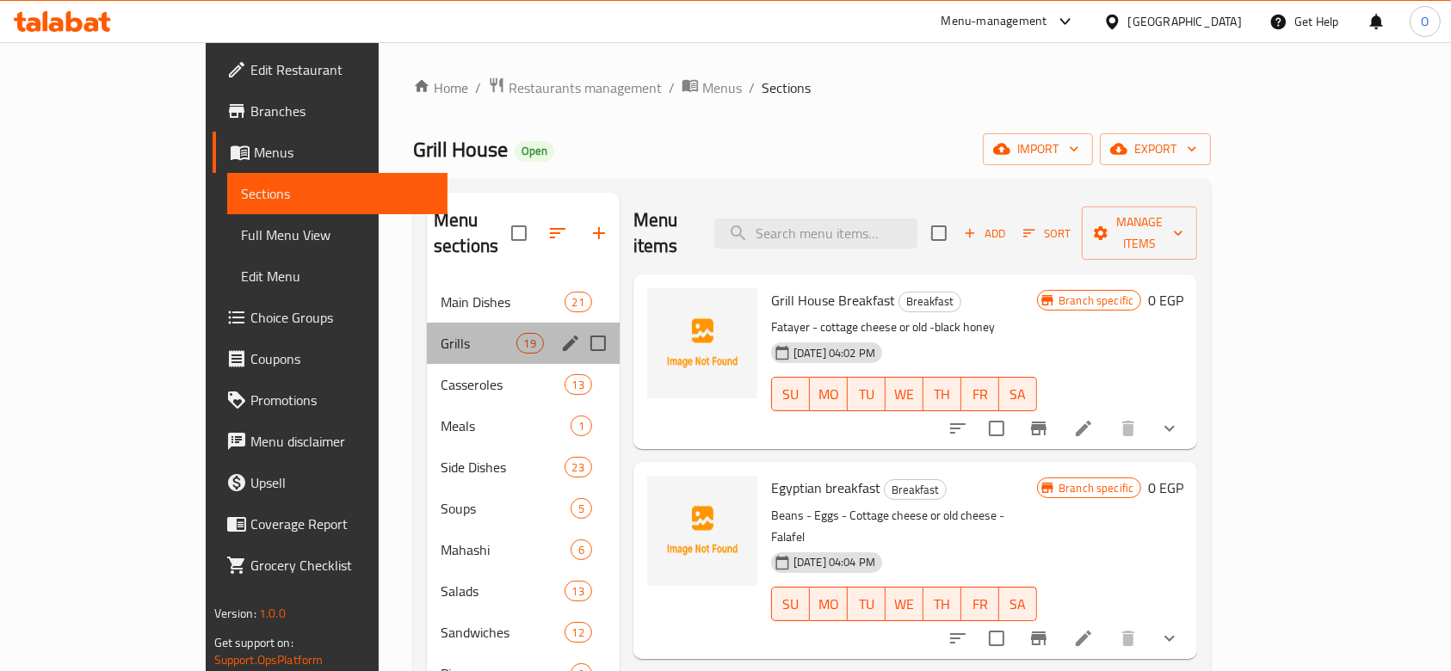
click at [427, 323] on div "Grills 19" at bounding box center [523, 343] width 193 height 41
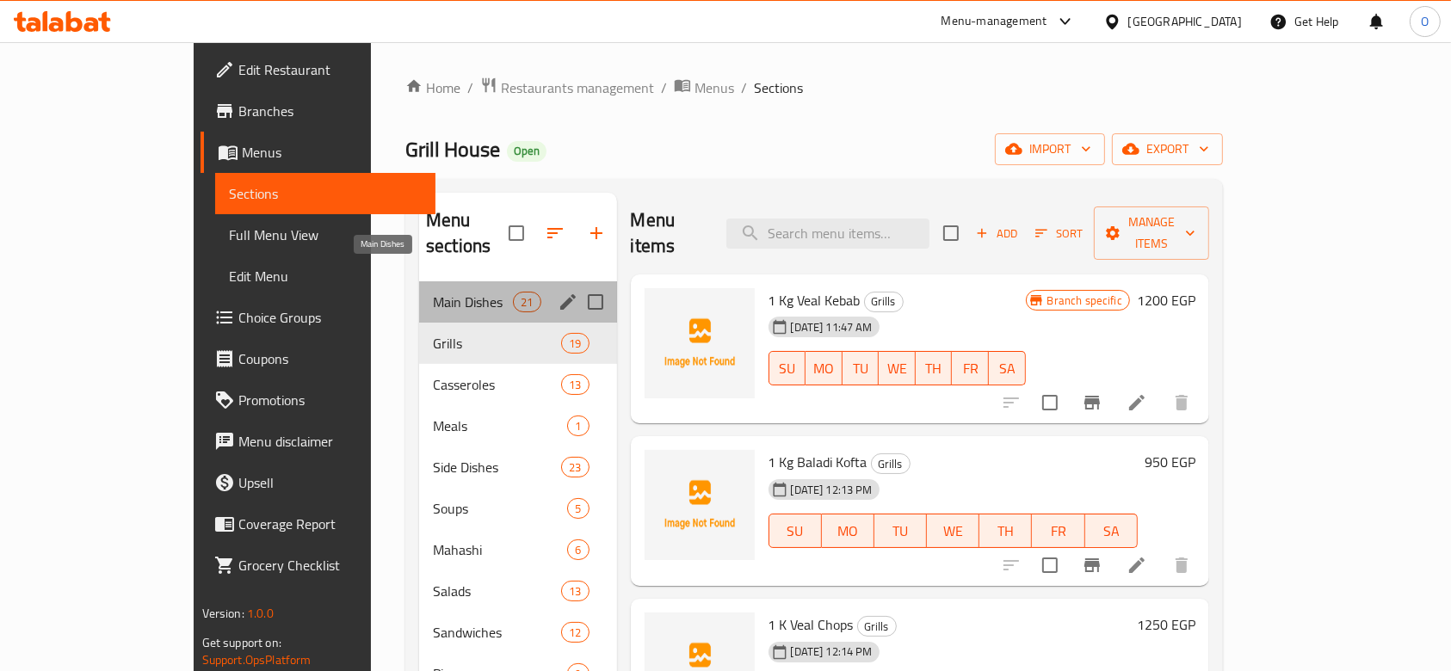
click at [433, 292] on span "Main Dishes" at bounding box center [473, 302] width 80 height 21
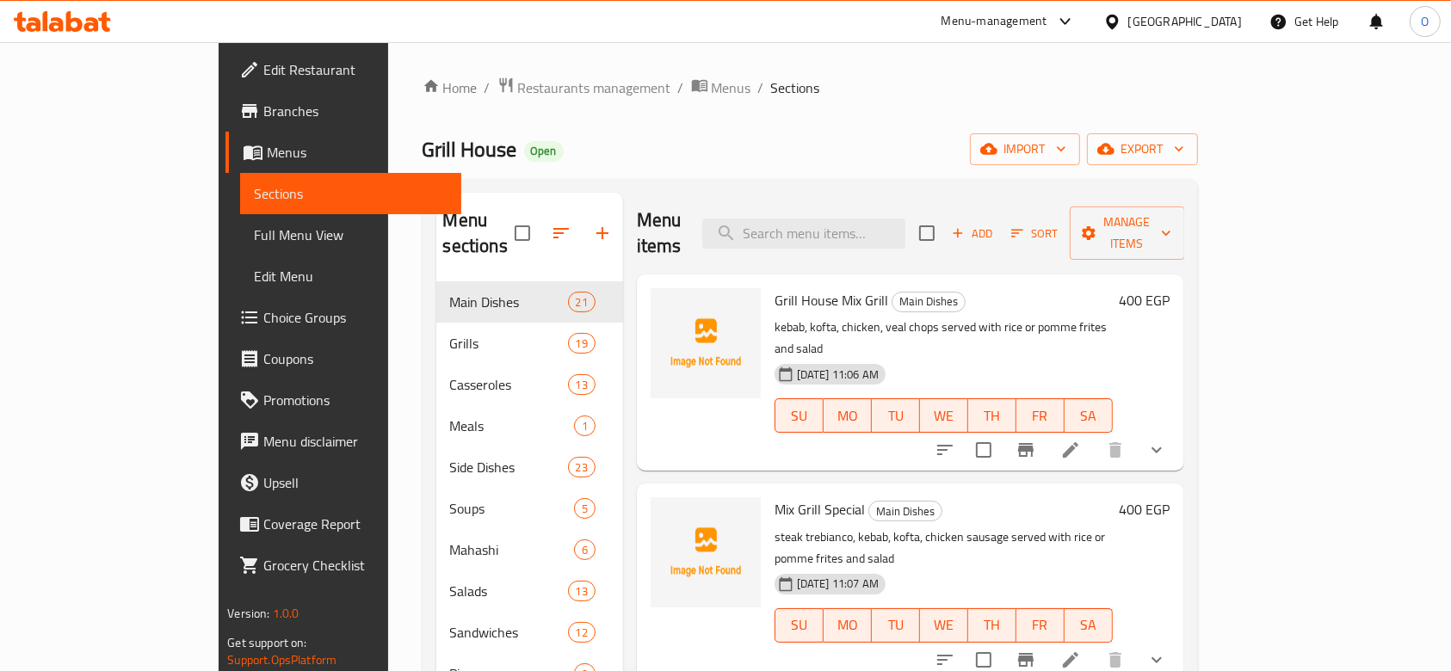
click at [263, 121] on span "Branches" at bounding box center [355, 111] width 184 height 21
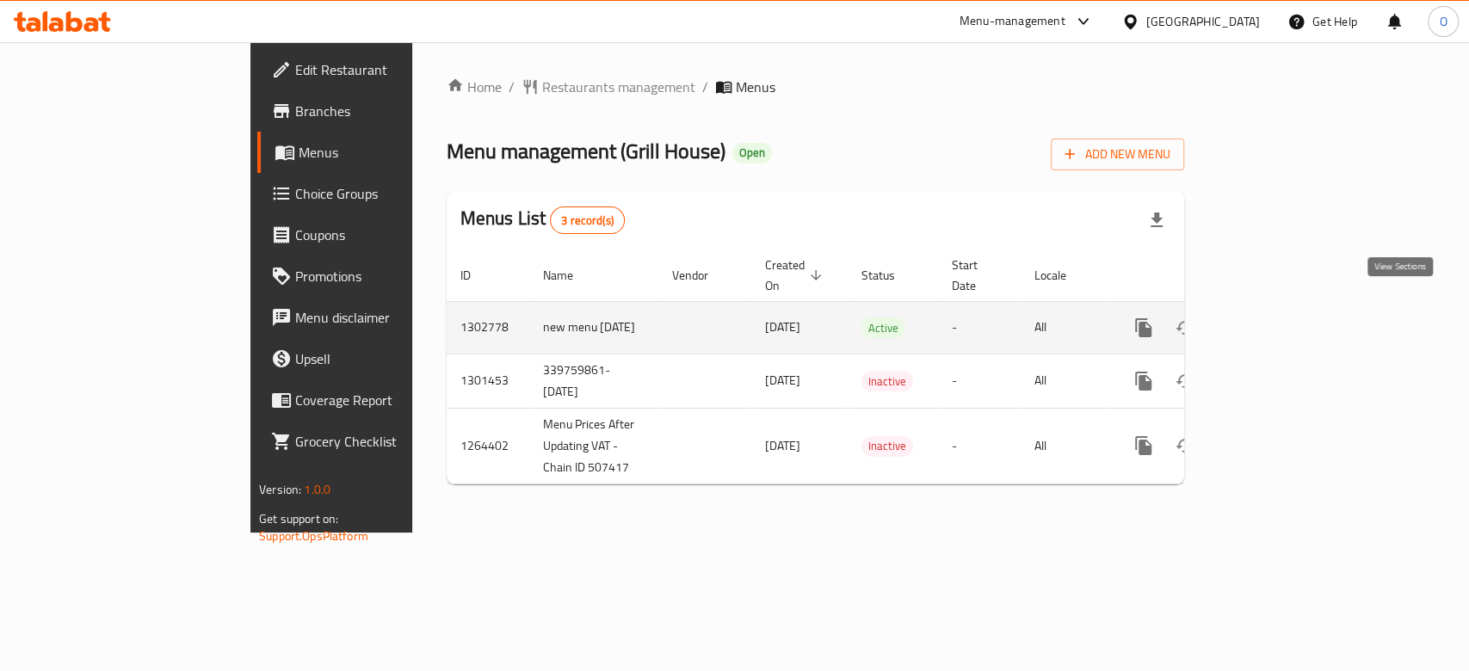
click at [1278, 318] on icon "enhanced table" at bounding box center [1268, 328] width 21 height 21
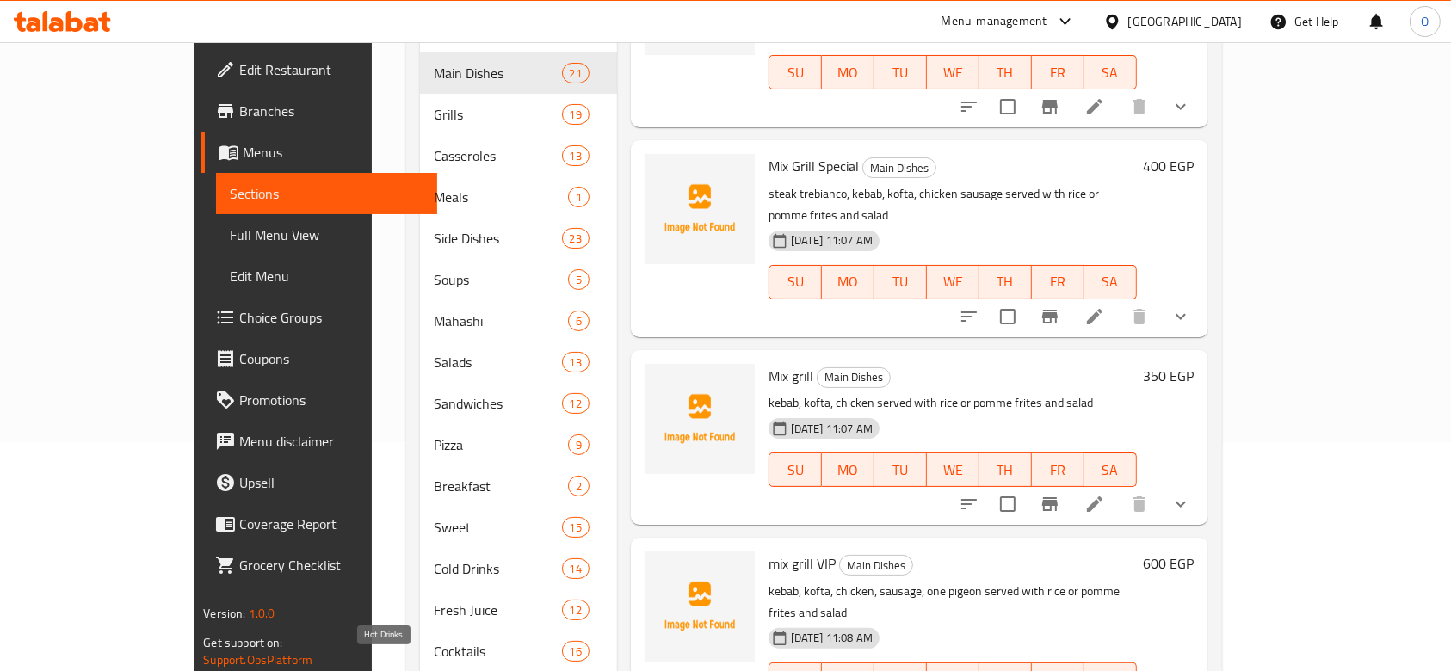
scroll to position [382, 0]
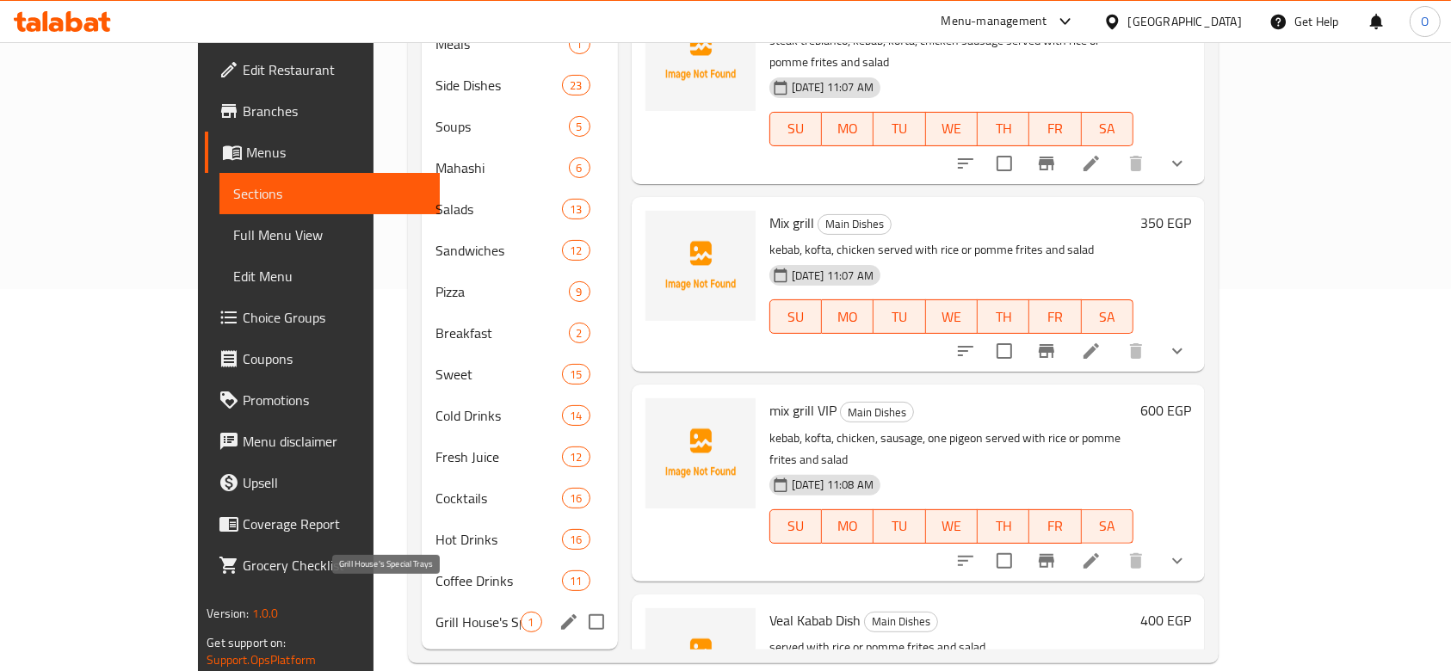
click at [436, 612] on span "Grill House's Special Trays" at bounding box center [478, 622] width 84 height 21
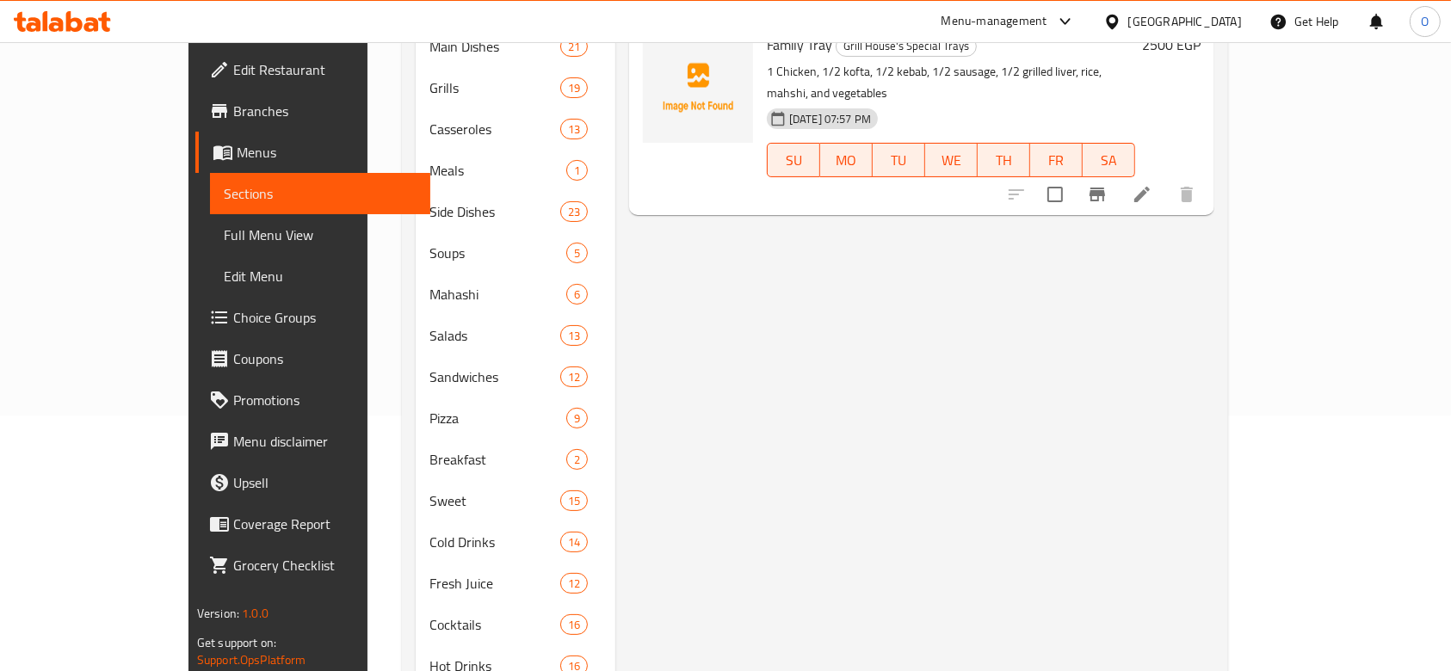
scroll to position [382, 0]
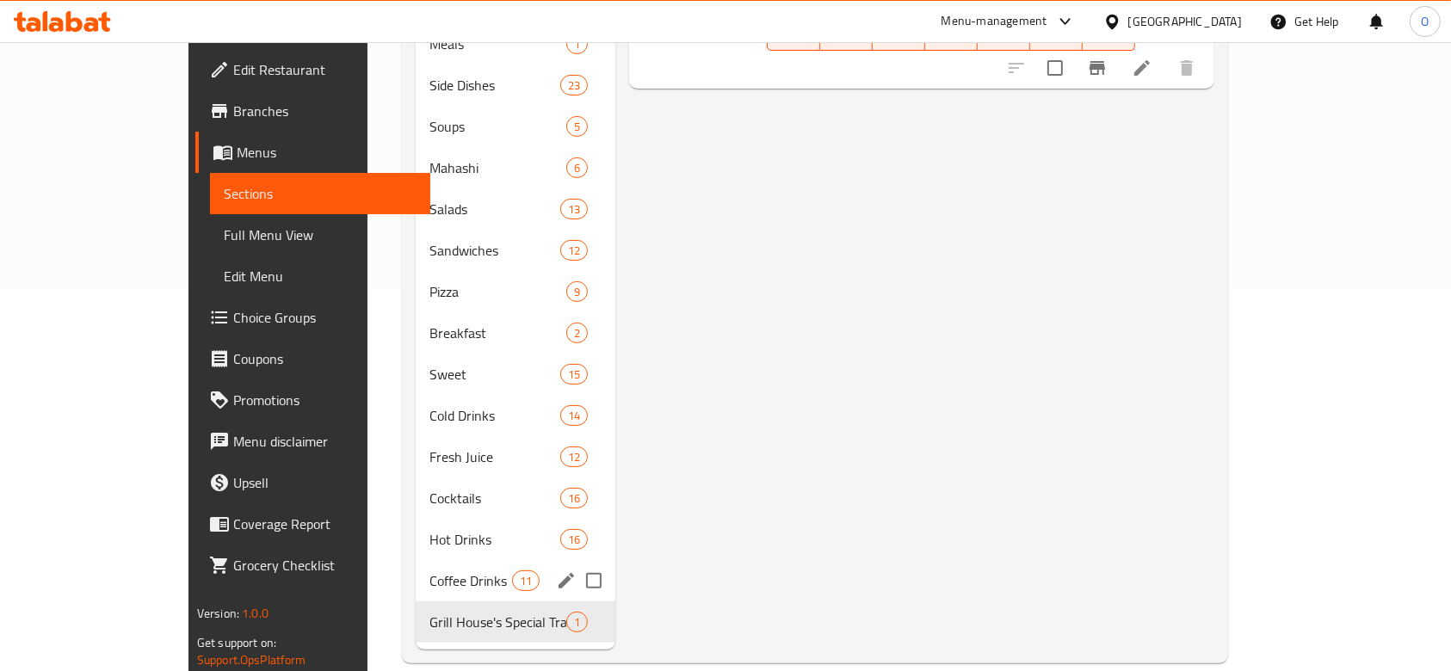
drag, startPoint x: 400, startPoint y: 568, endPoint x: 461, endPoint y: 562, distance: 61.4
click at [416, 568] on div "Coffee Drinks 11" at bounding box center [516, 580] width 200 height 41
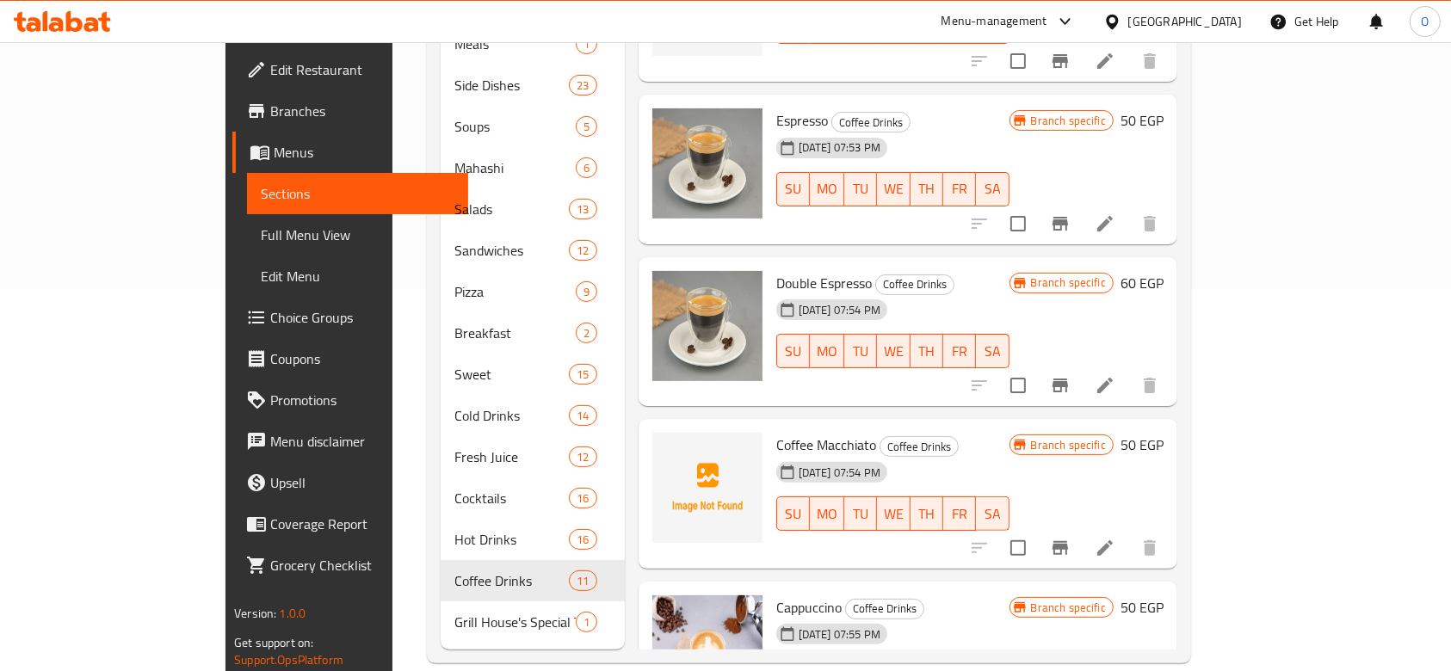
scroll to position [1015, 0]
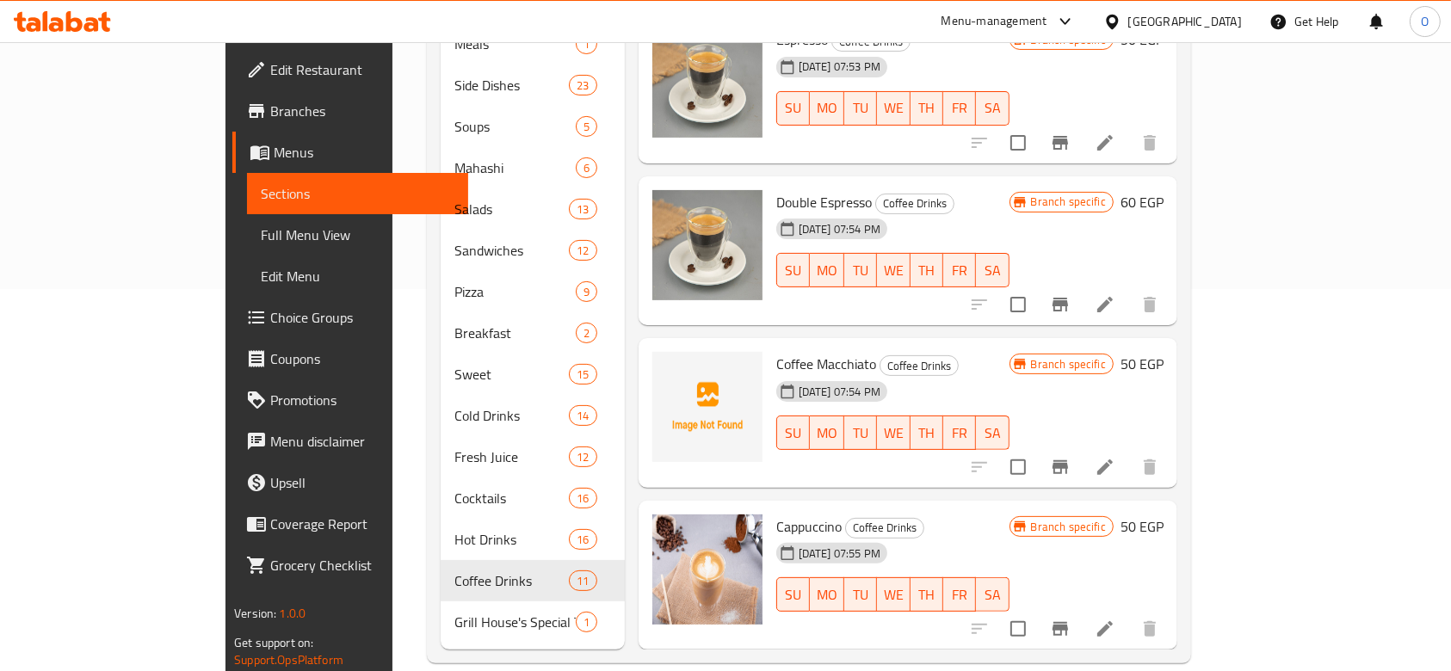
click at [776, 351] on span "Coffee Macchiato" at bounding box center [826, 364] width 100 height 26
copy h6 "Coffee Macchiato"
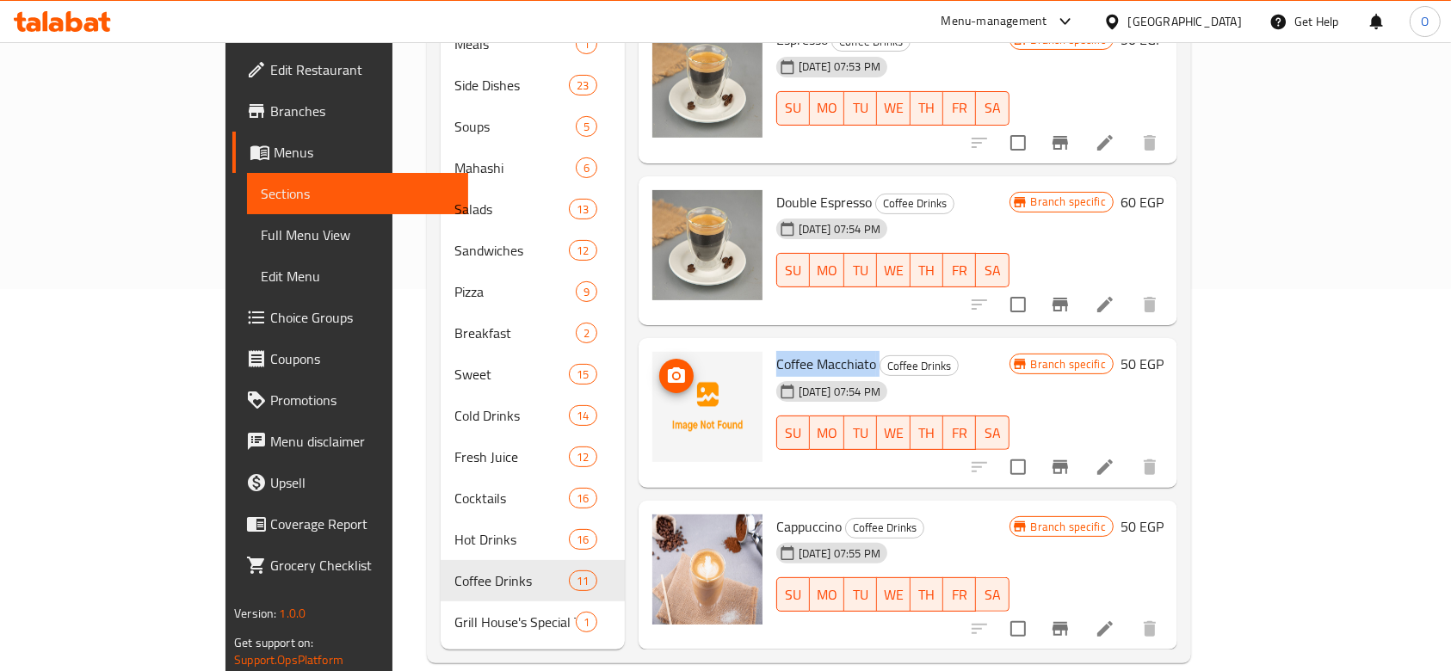
click at [666, 366] on icon "upload picture" at bounding box center [676, 376] width 21 height 21
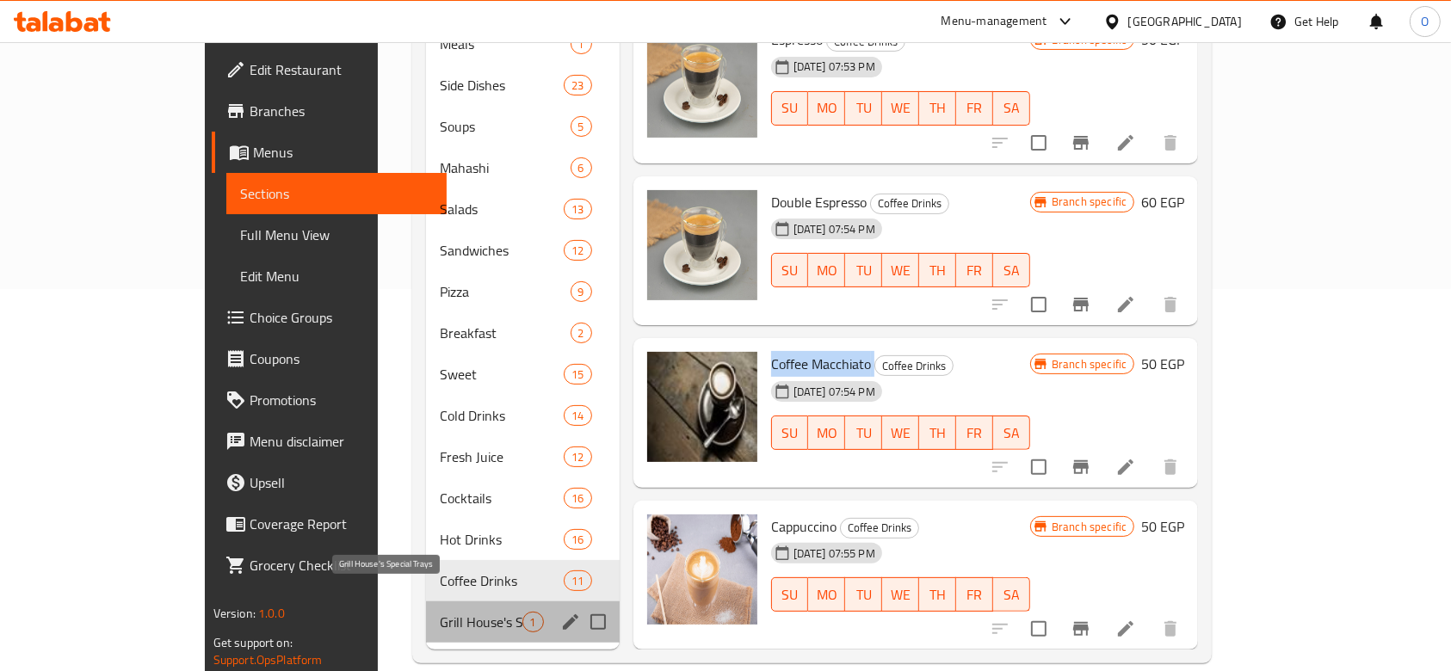
click at [440, 612] on span "Grill House's Special Trays" at bounding box center [481, 622] width 82 height 21
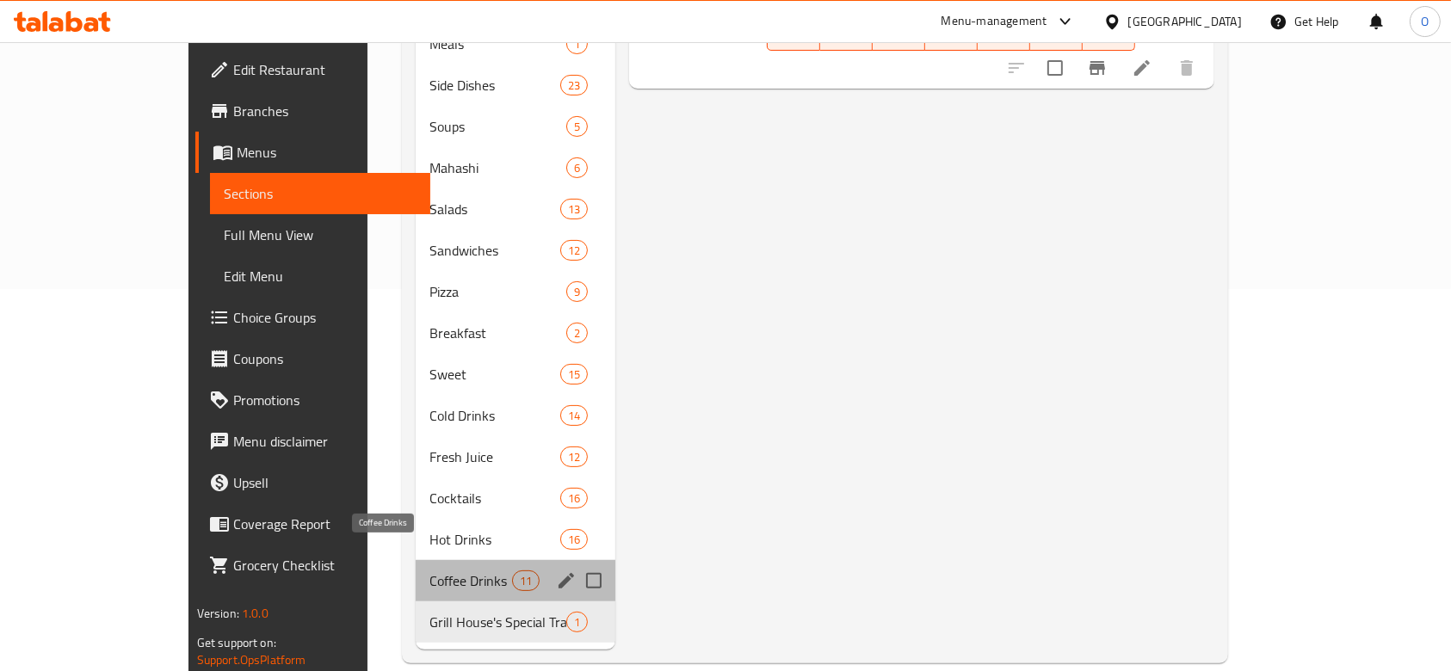
click at [429, 571] on span "Coffee Drinks" at bounding box center [470, 581] width 83 height 21
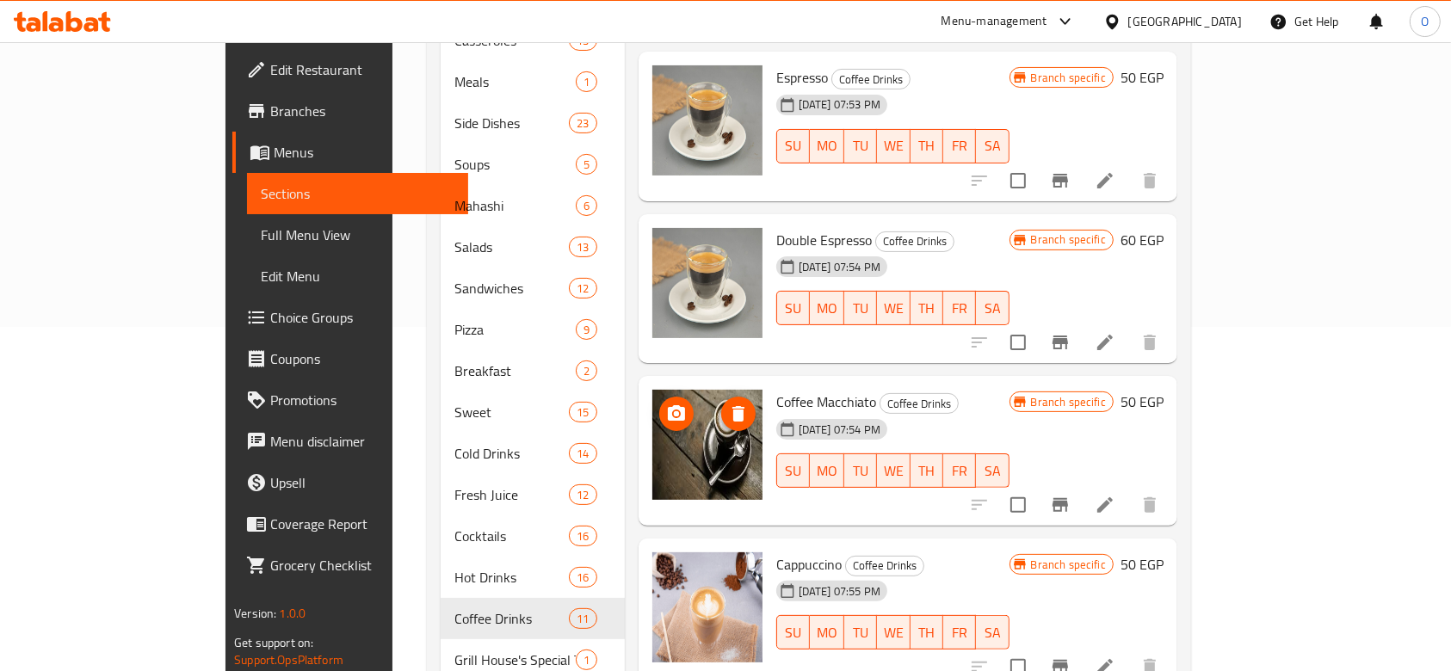
scroll to position [382, 0]
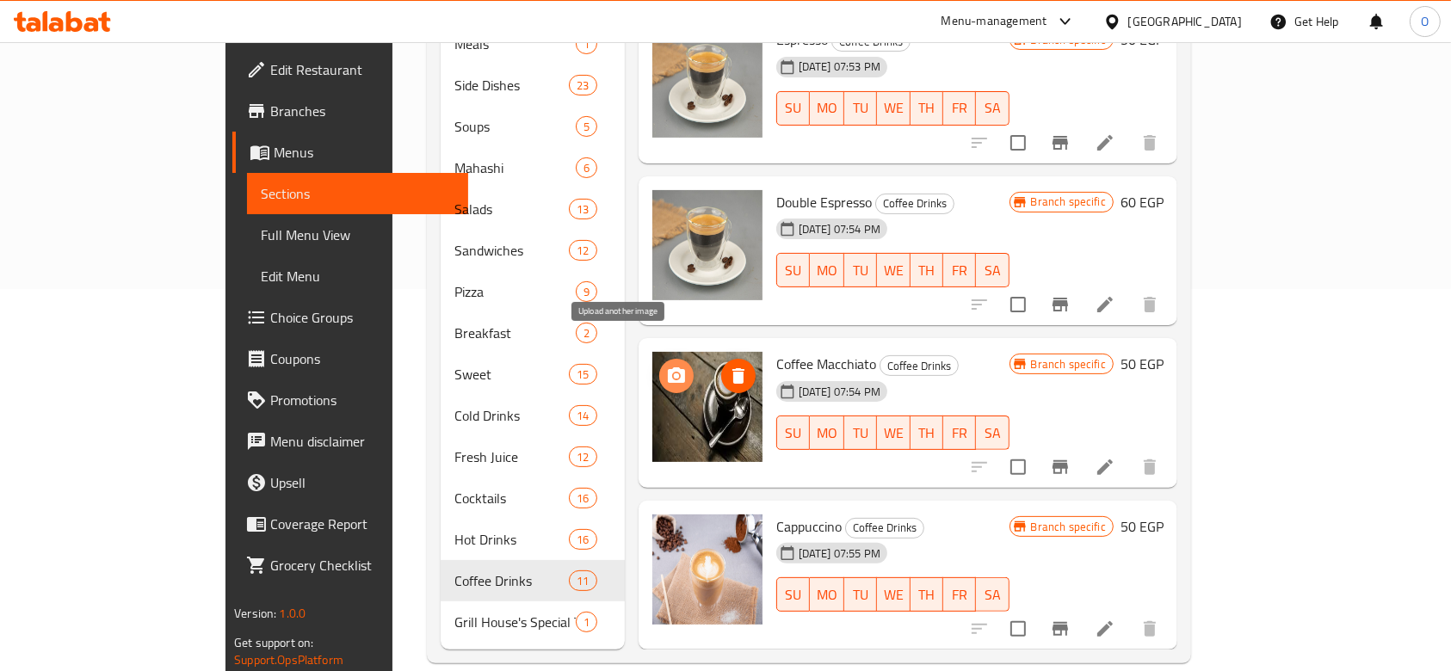
click at [666, 366] on icon "upload picture" at bounding box center [676, 376] width 21 height 21
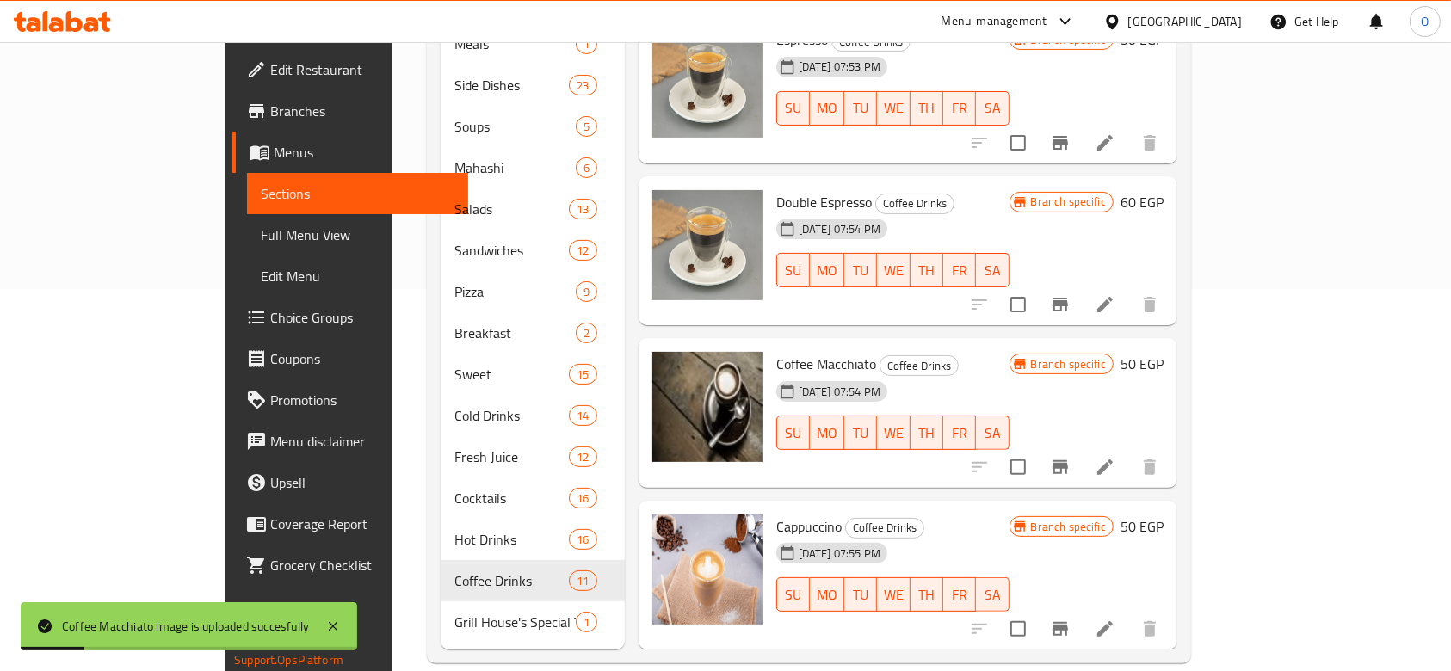
scroll to position [670, 0]
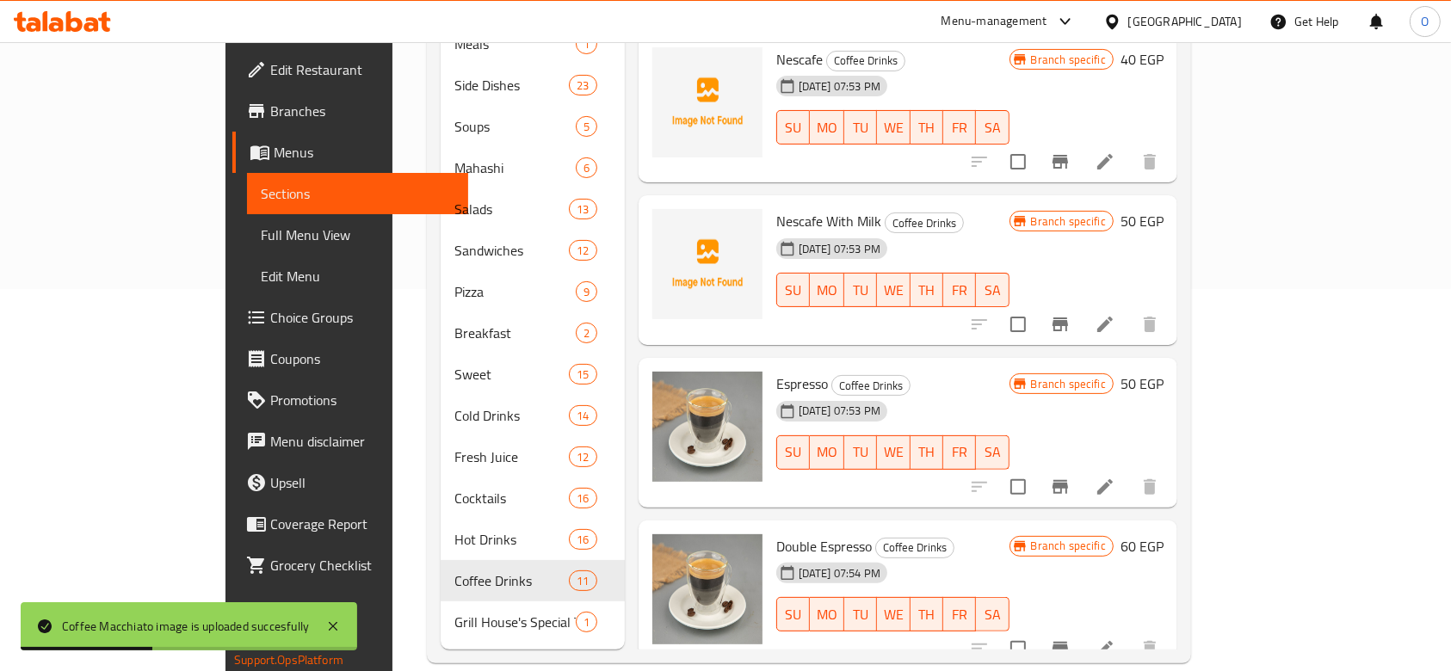
click at [776, 208] on span "Nescafe With Milk" at bounding box center [828, 221] width 105 height 26
copy h6 "Nescafe With Milk"
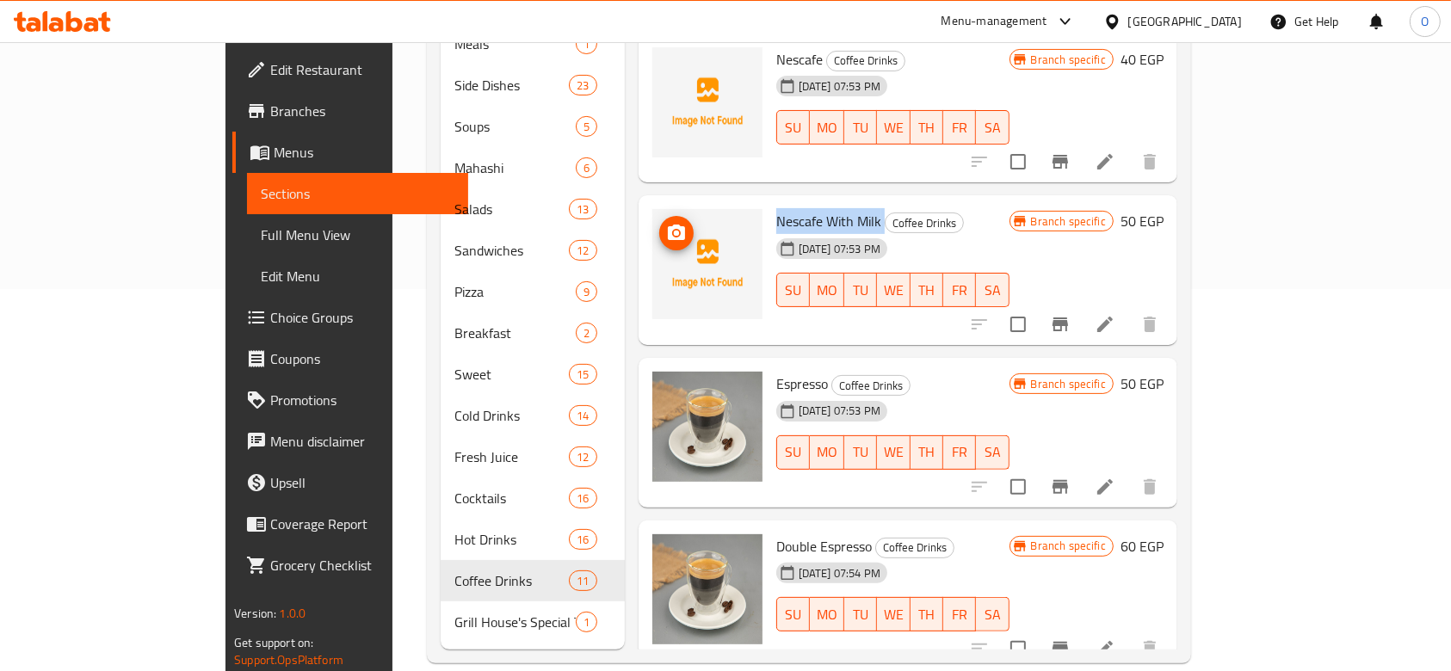
click at [659, 223] on span "upload picture" at bounding box center [676, 233] width 34 height 21
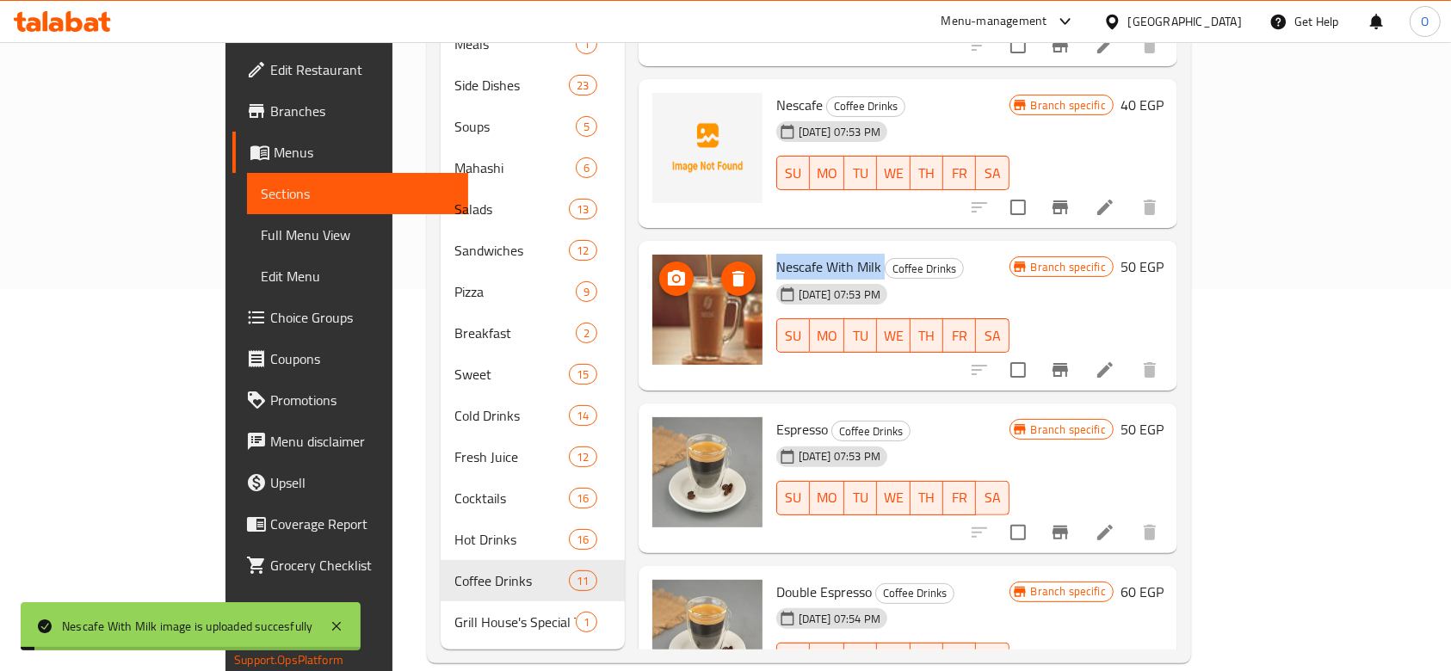
scroll to position [441, 0]
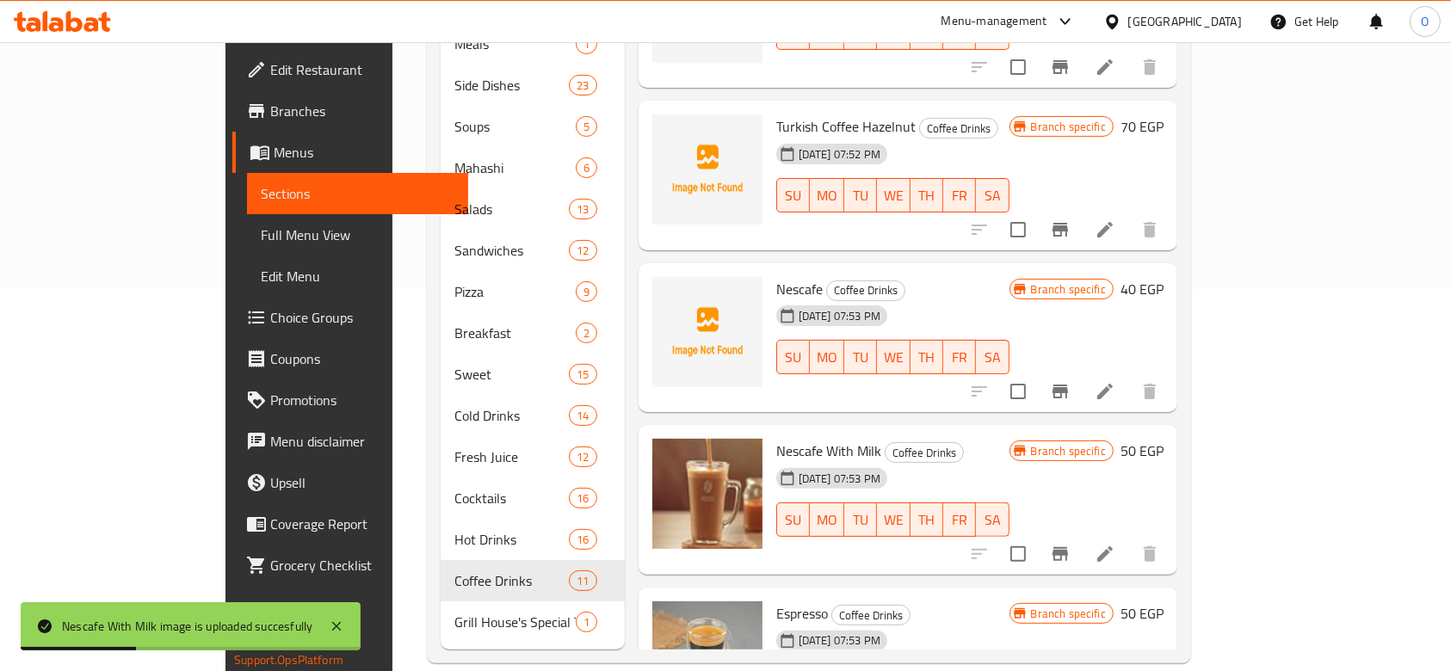
click at [776, 276] on span "Nescafe" at bounding box center [799, 289] width 46 height 26
copy h6 "Nescafe"
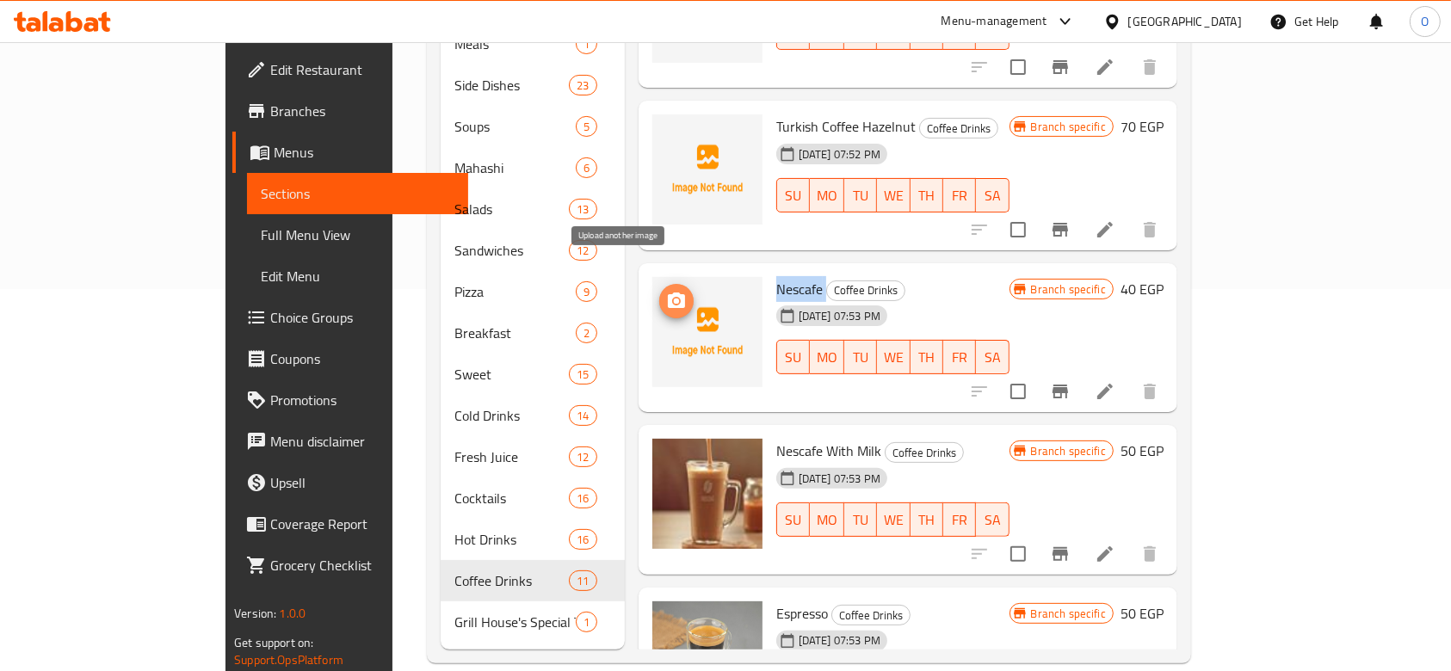
click at [666, 291] on icon "upload picture" at bounding box center [676, 301] width 21 height 21
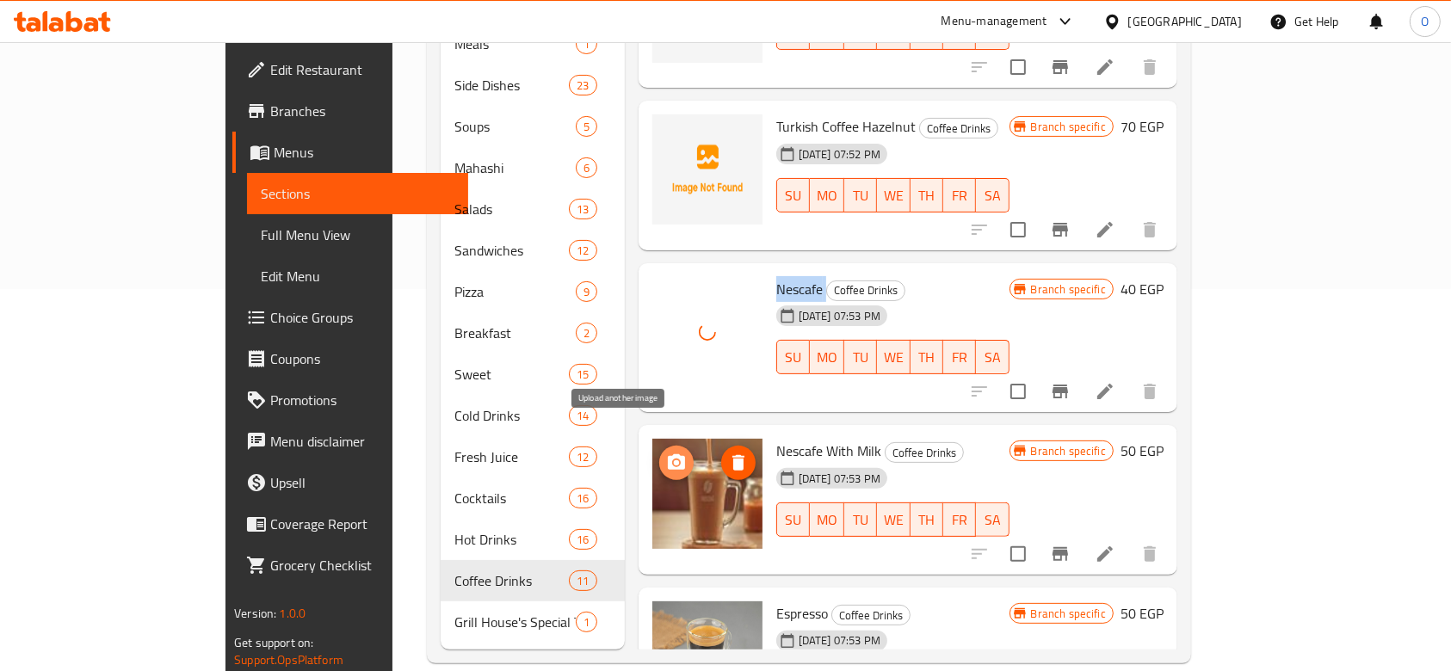
click at [668, 454] on icon "upload picture" at bounding box center [676, 461] width 17 height 15
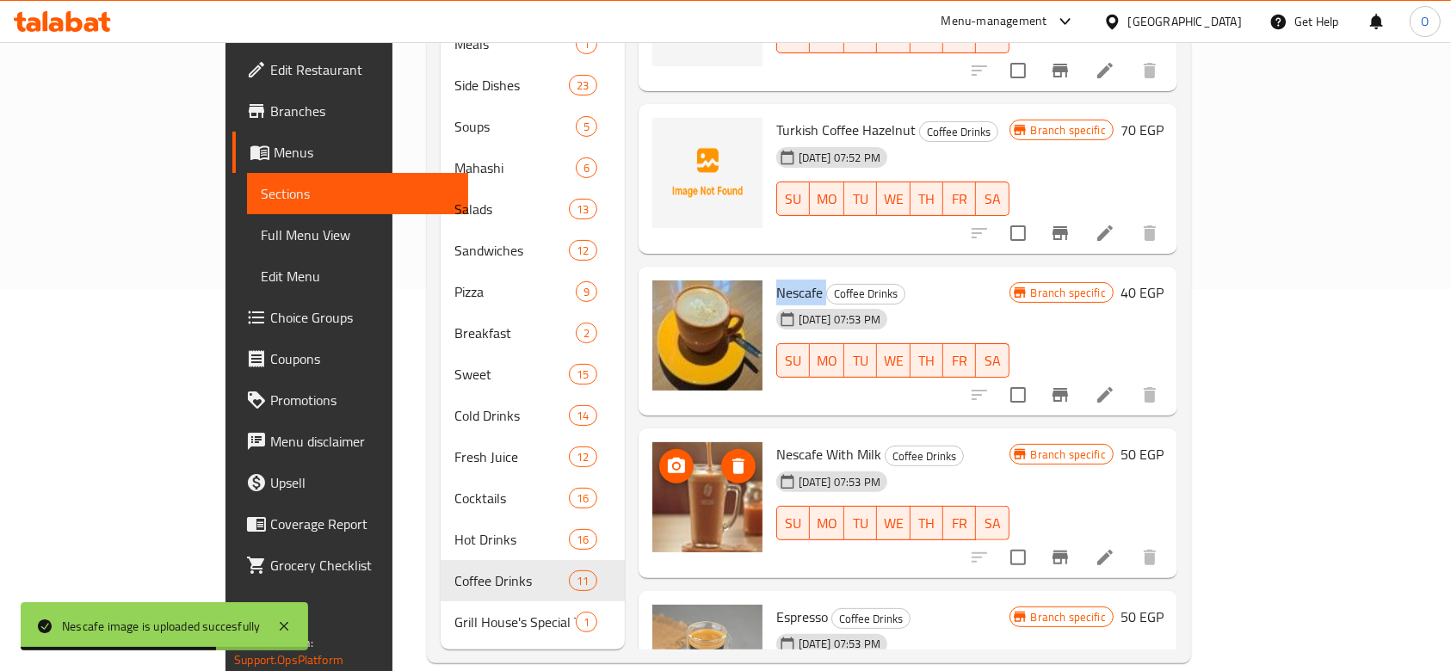
scroll to position [459, 0]
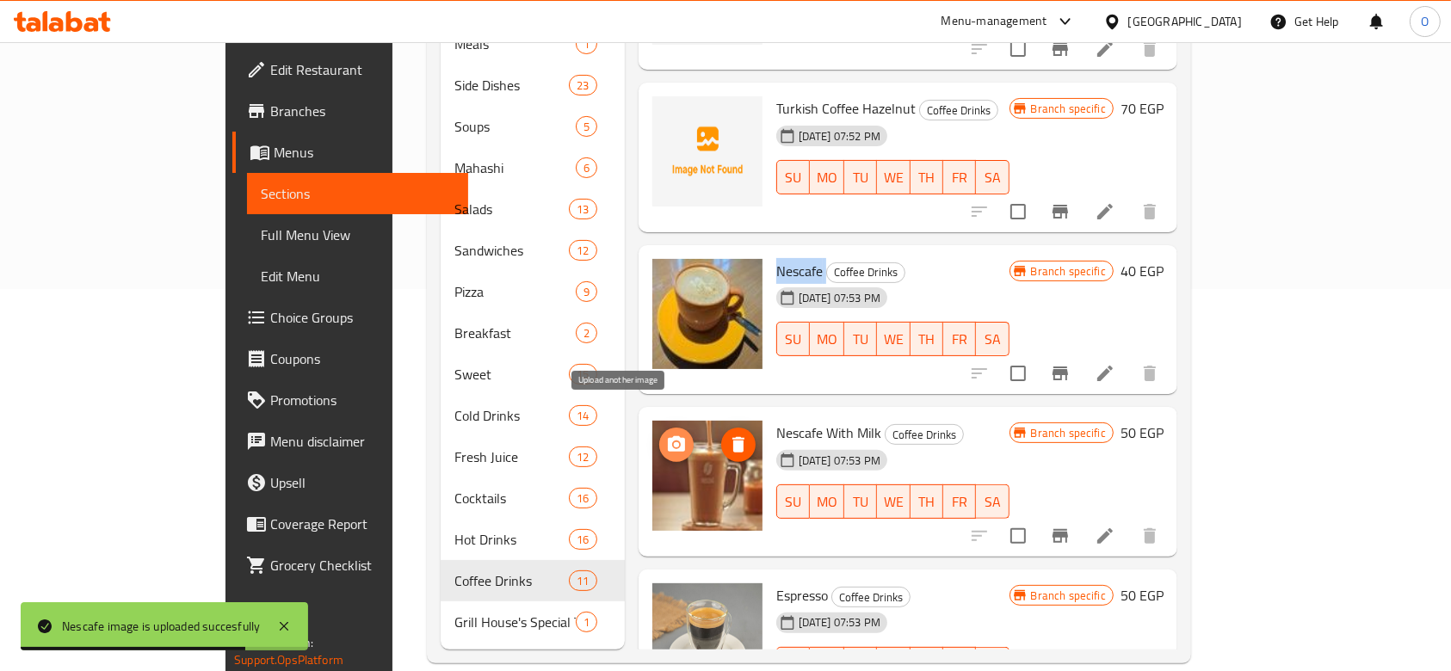
click at [666, 435] on icon "upload picture" at bounding box center [676, 445] width 21 height 21
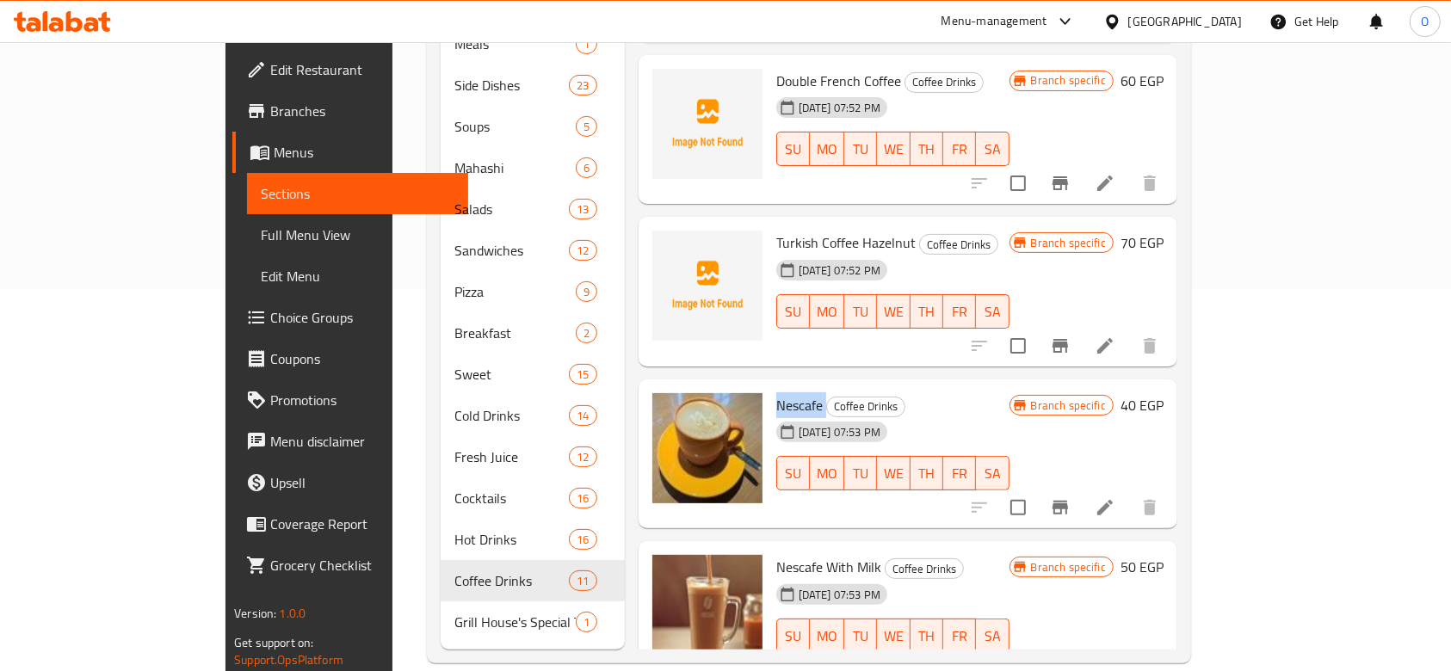
scroll to position [229, 0]
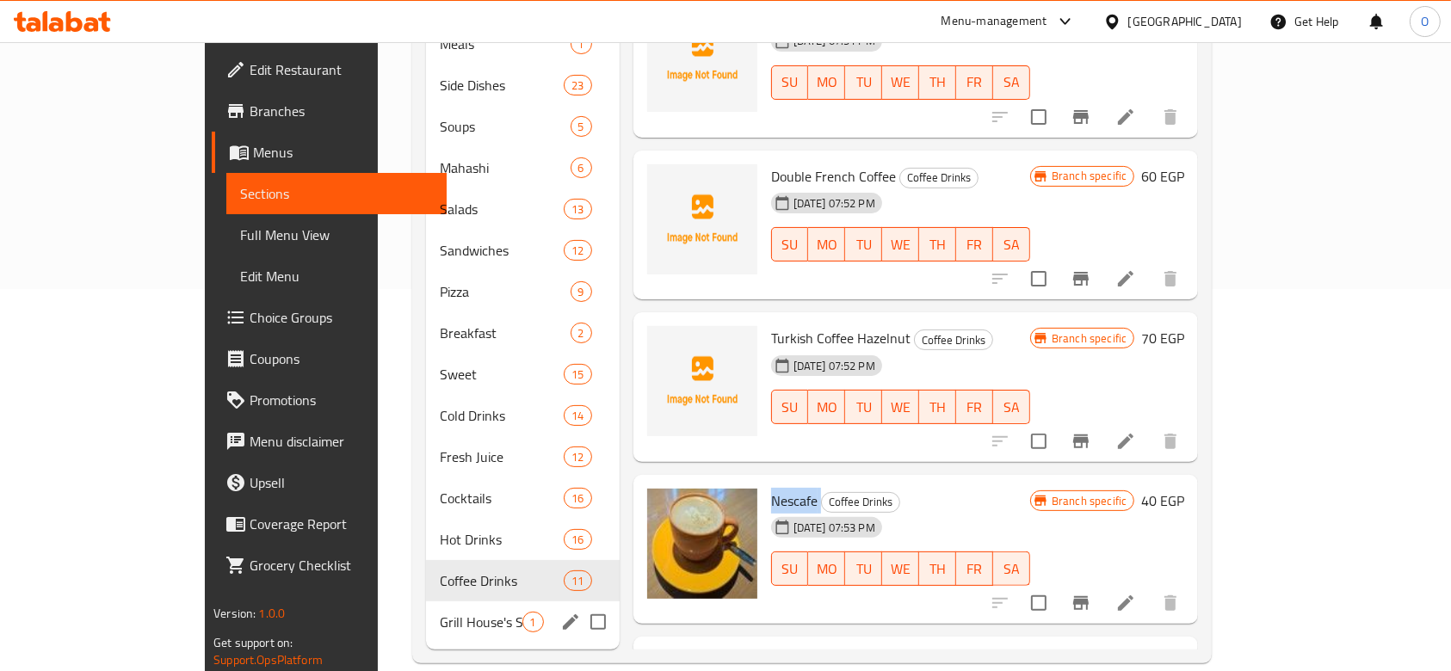
click at [426, 607] on div "Grill House's Special Trays 1" at bounding box center [522, 622] width 193 height 41
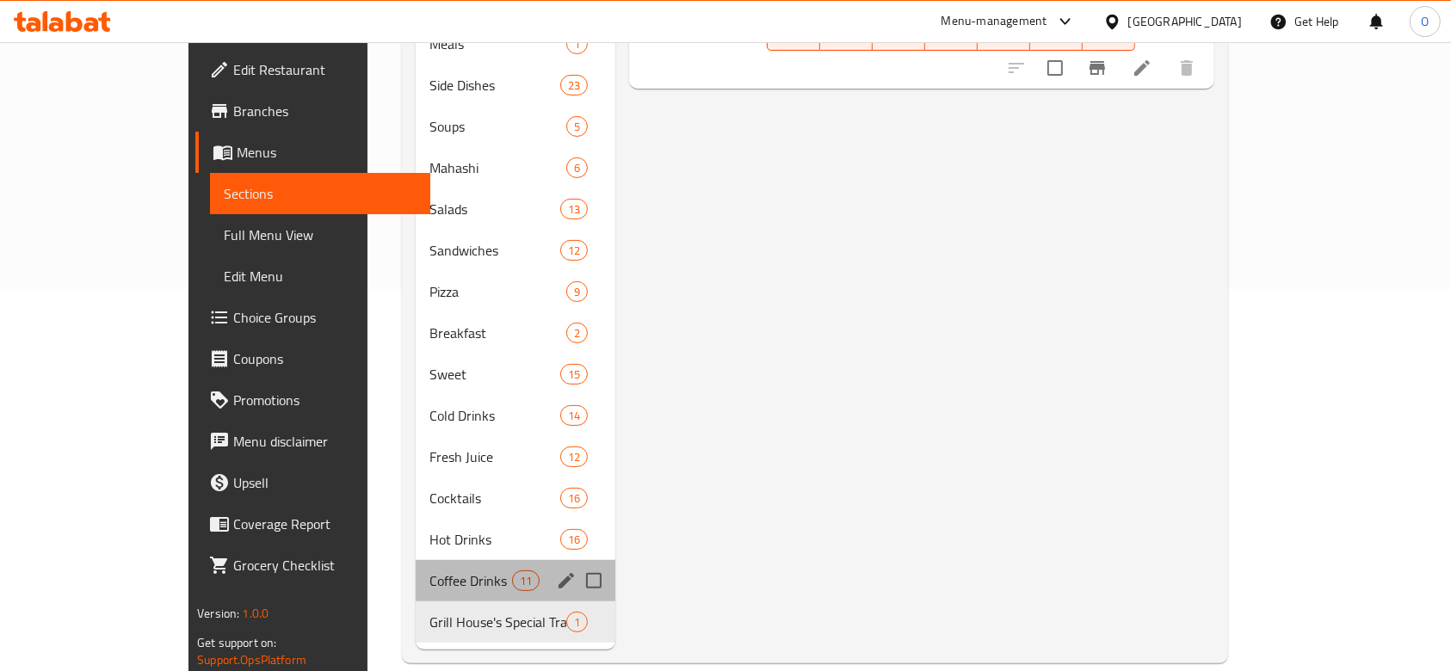
click at [416, 560] on div "Coffee Drinks 11" at bounding box center [516, 580] width 200 height 41
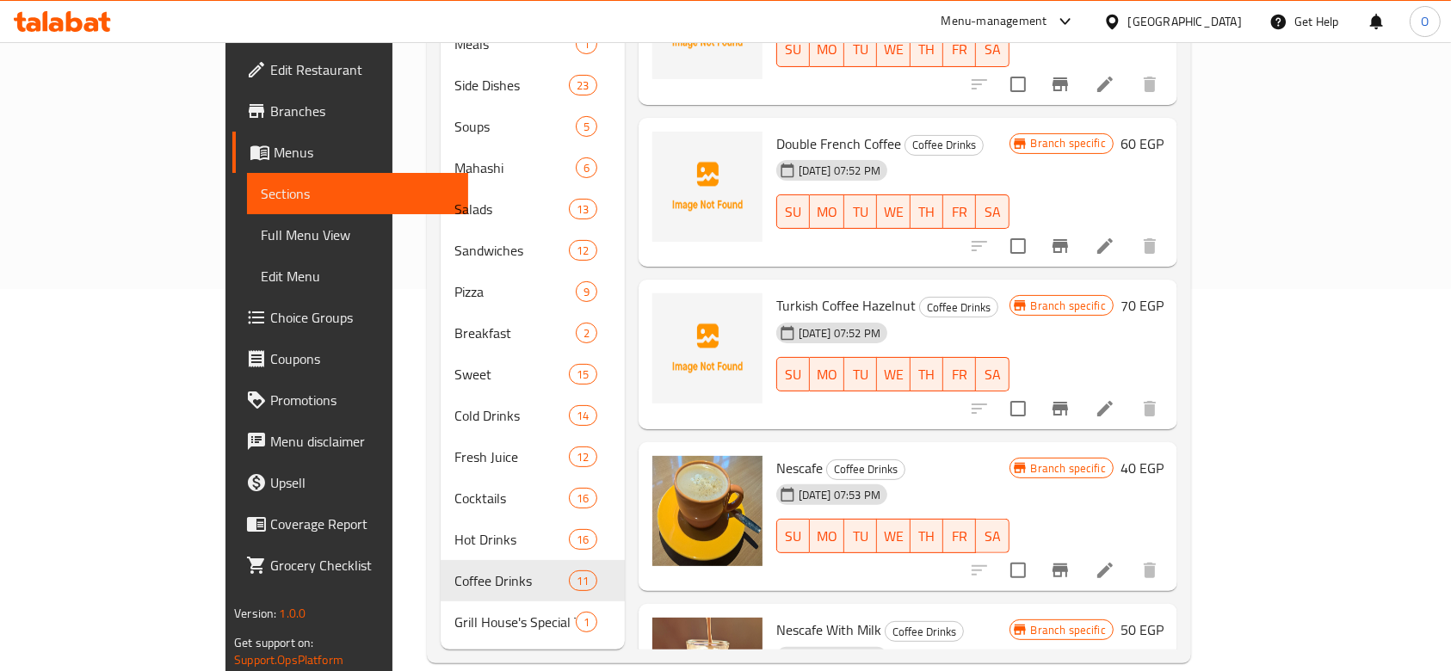
scroll to position [212, 0]
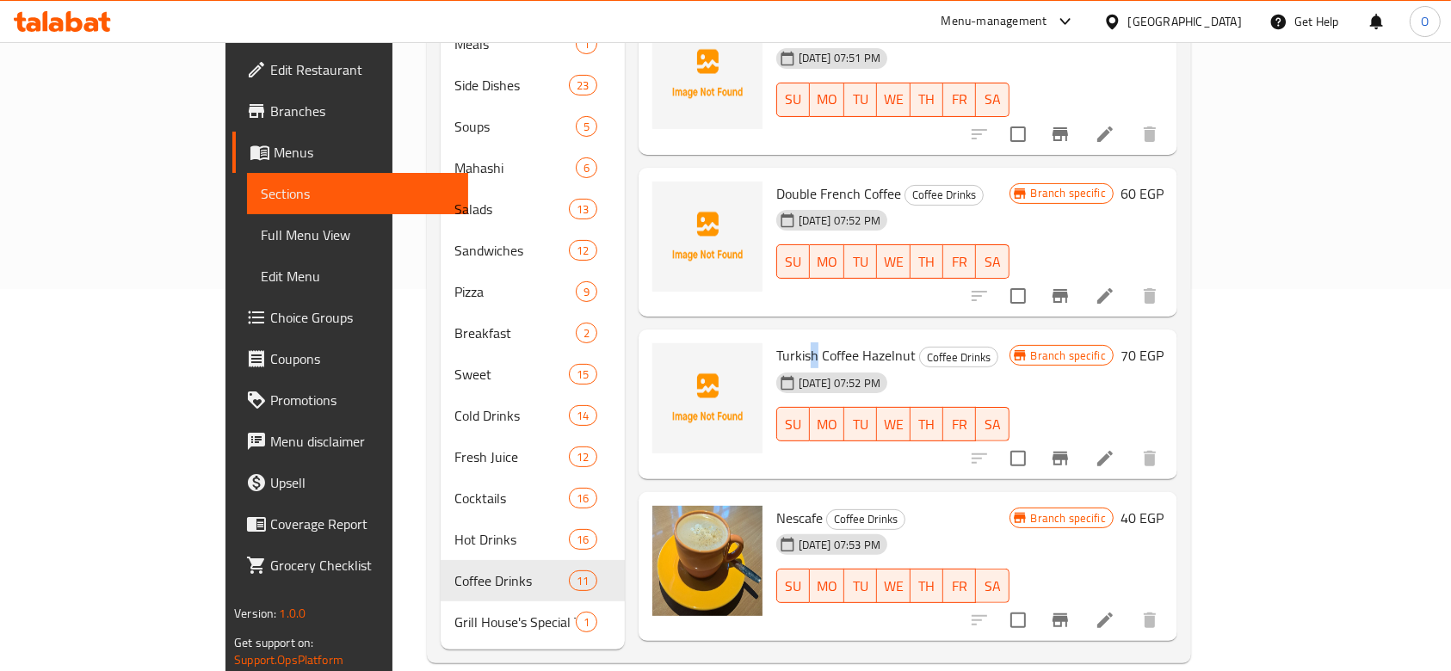
click at [776, 343] on span "Turkish Coffee Hazelnut" at bounding box center [845, 356] width 139 height 26
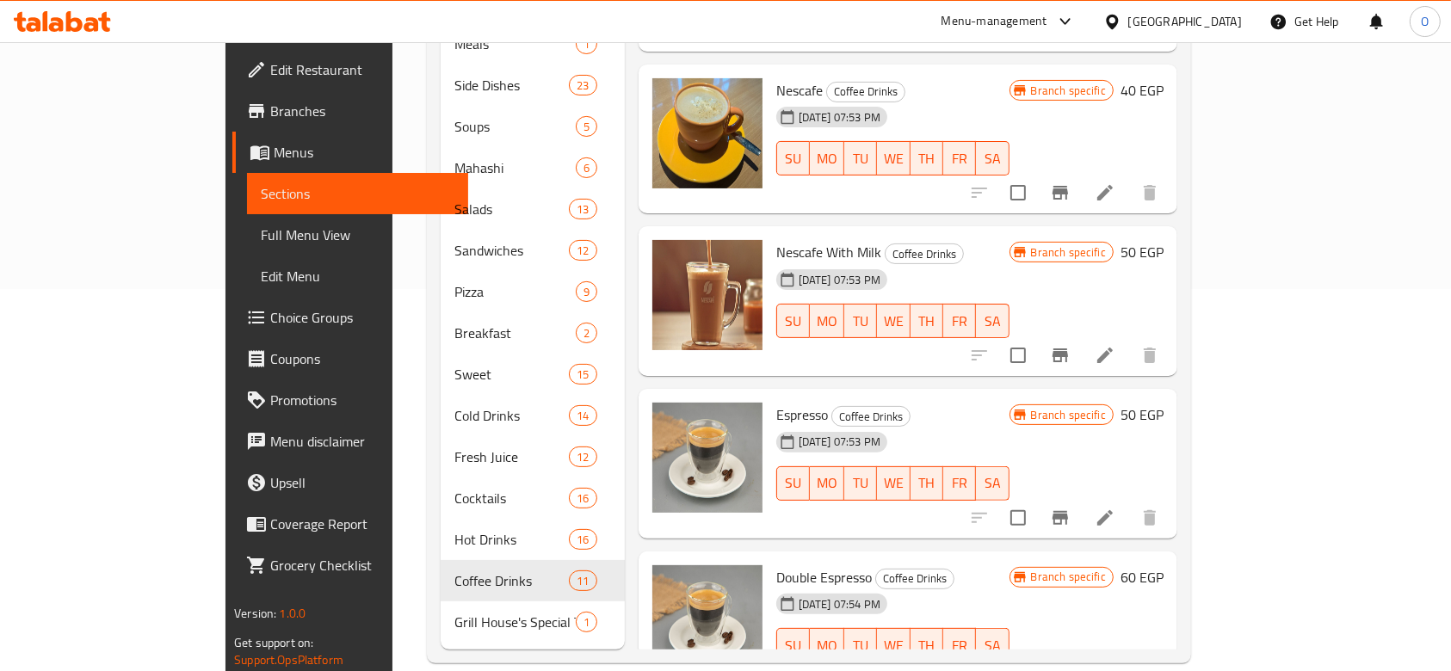
scroll to position [556, 0]
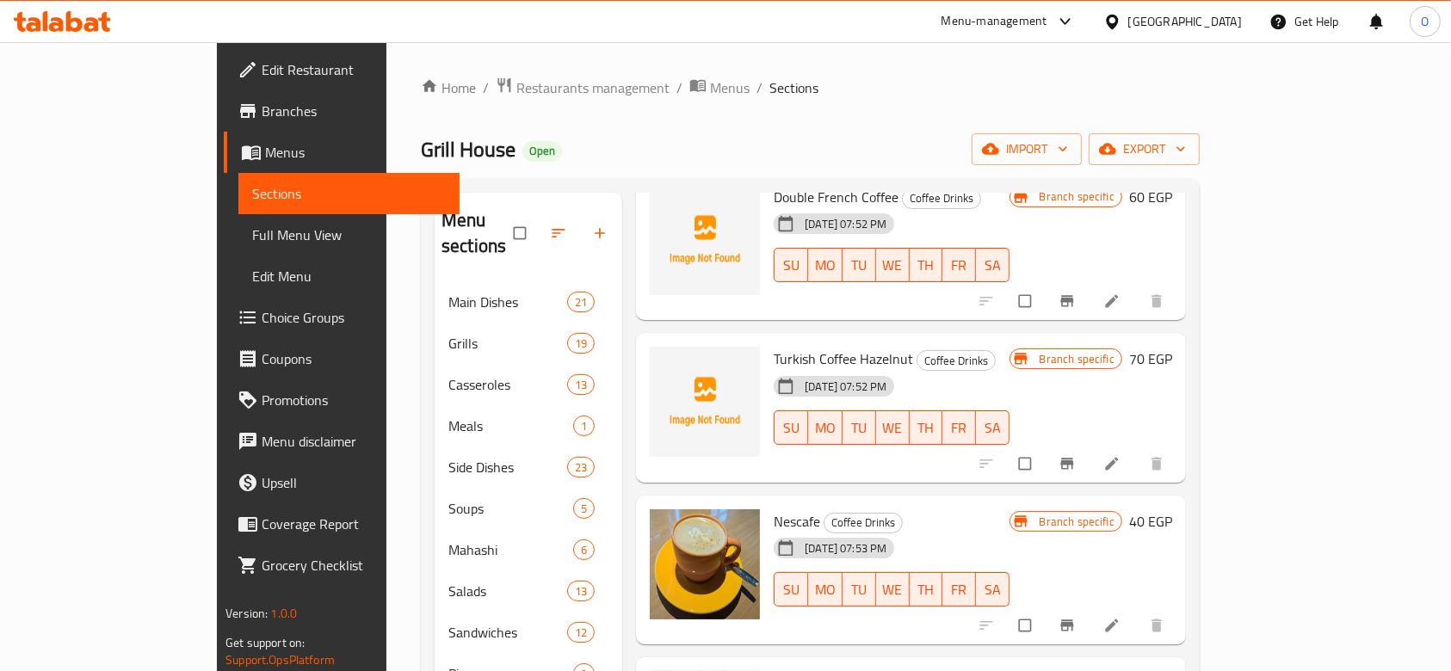
scroll to position [556, 0]
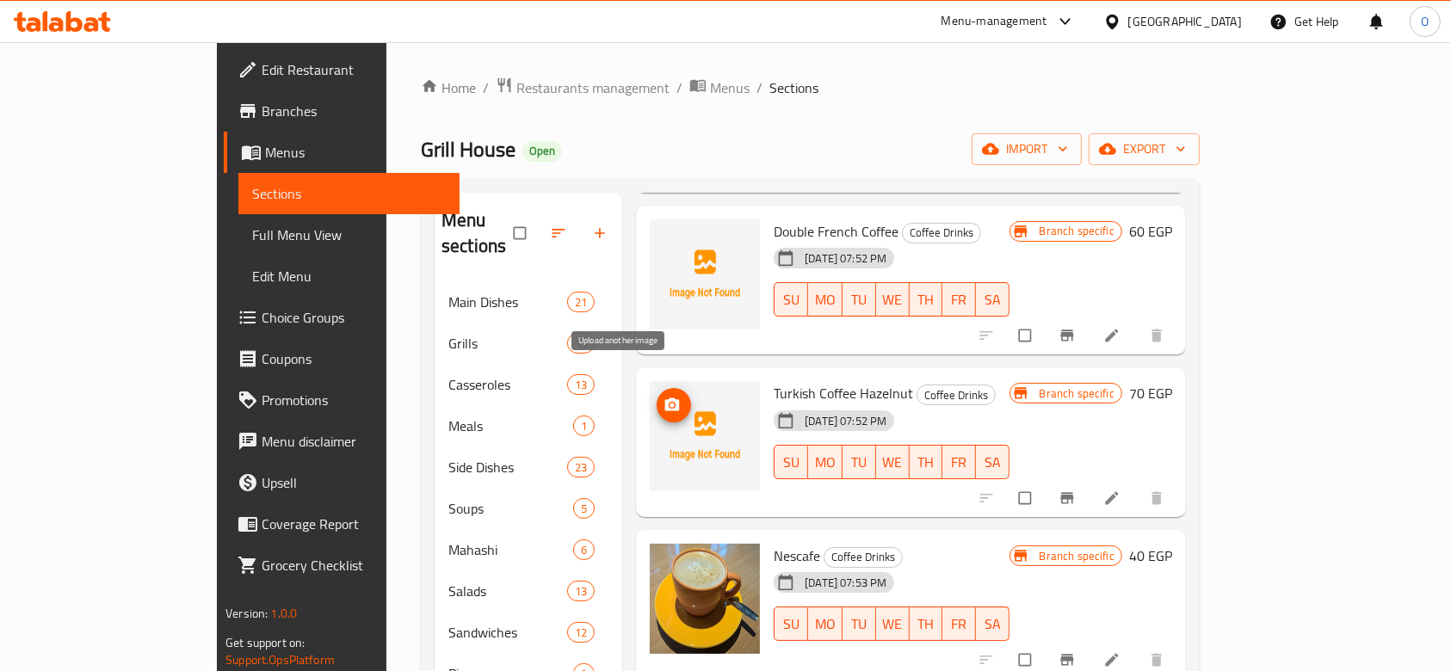
click at [664, 397] on icon "upload picture" at bounding box center [672, 405] width 17 height 17
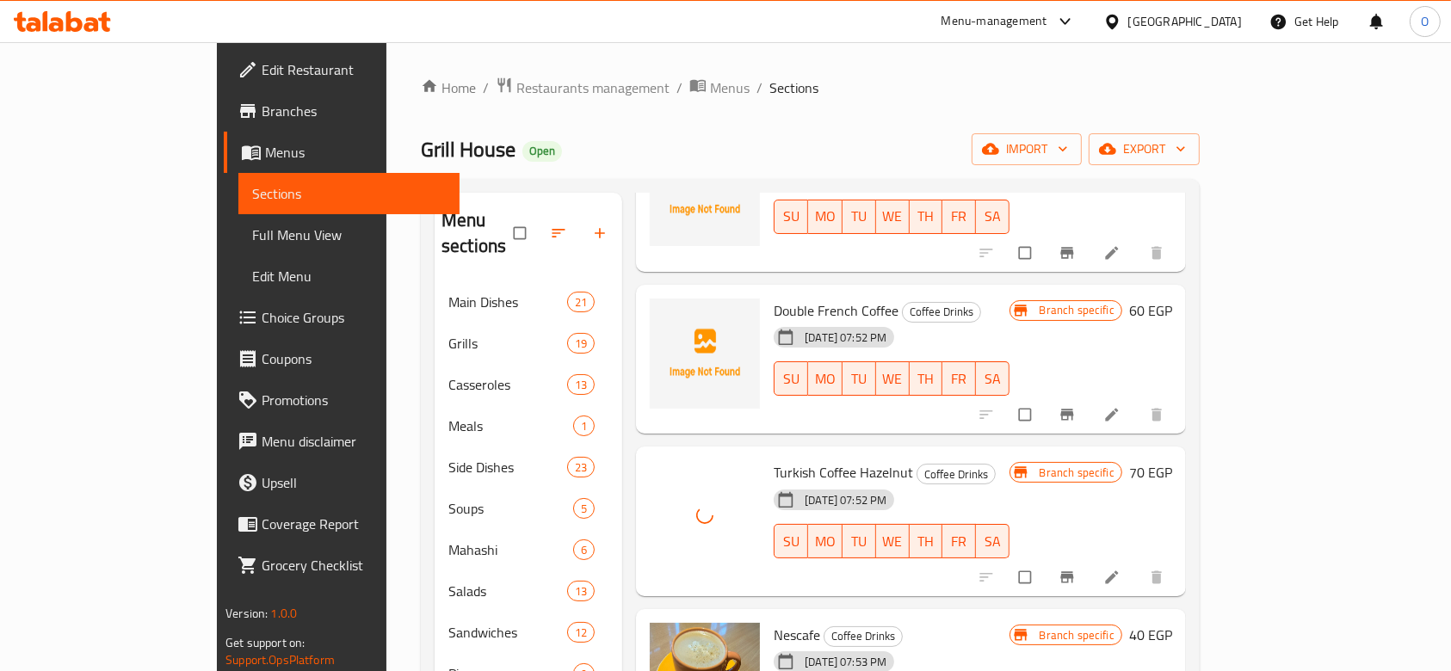
scroll to position [441, 0]
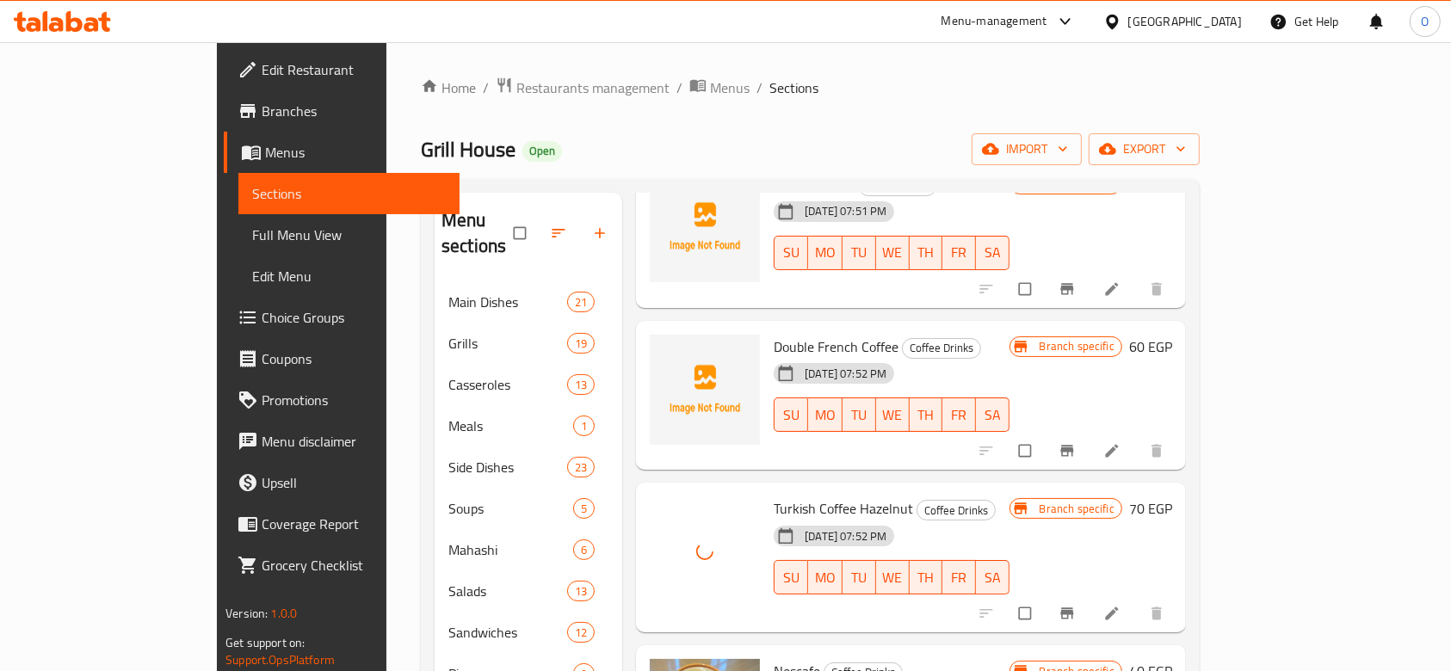
click at [794, 334] on span "Double French Coffee" at bounding box center [836, 347] width 125 height 26
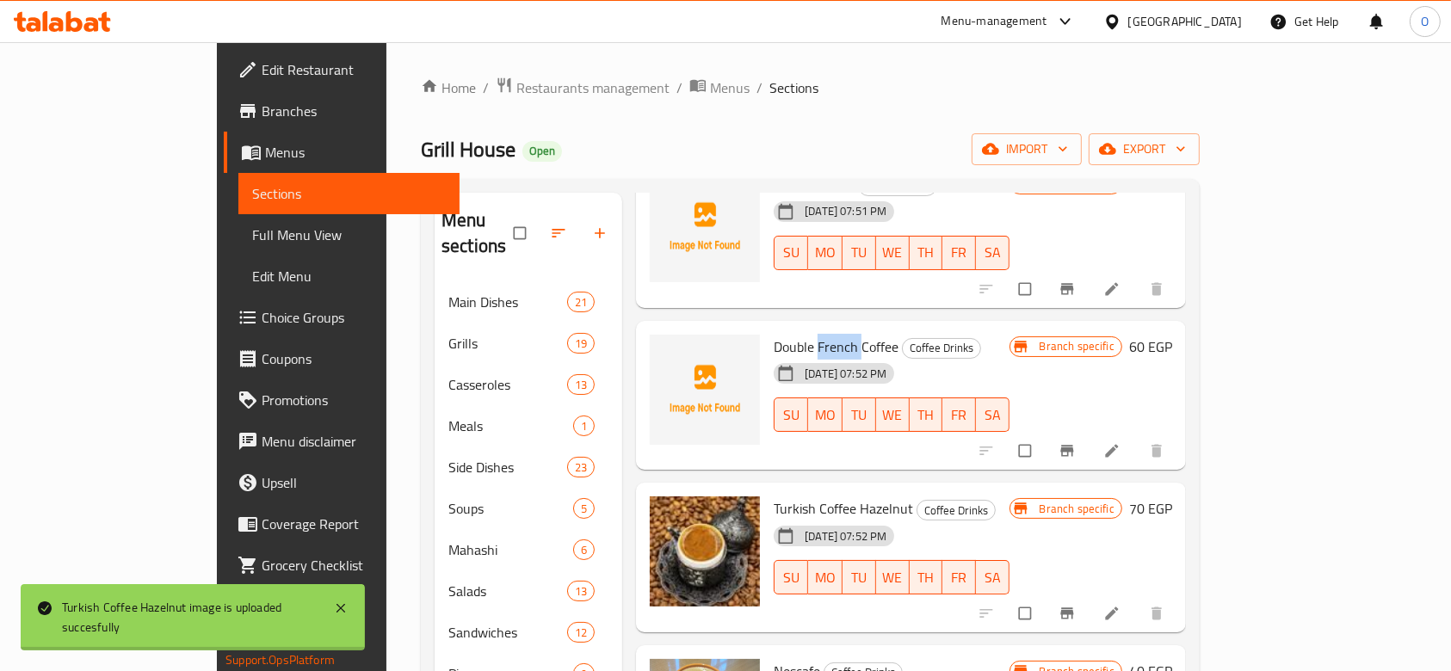
click at [794, 334] on span "Double French Coffee" at bounding box center [836, 347] width 125 height 26
copy h6 "Double French Coffee"
click at [664, 350] on icon "upload picture" at bounding box center [672, 358] width 17 height 17
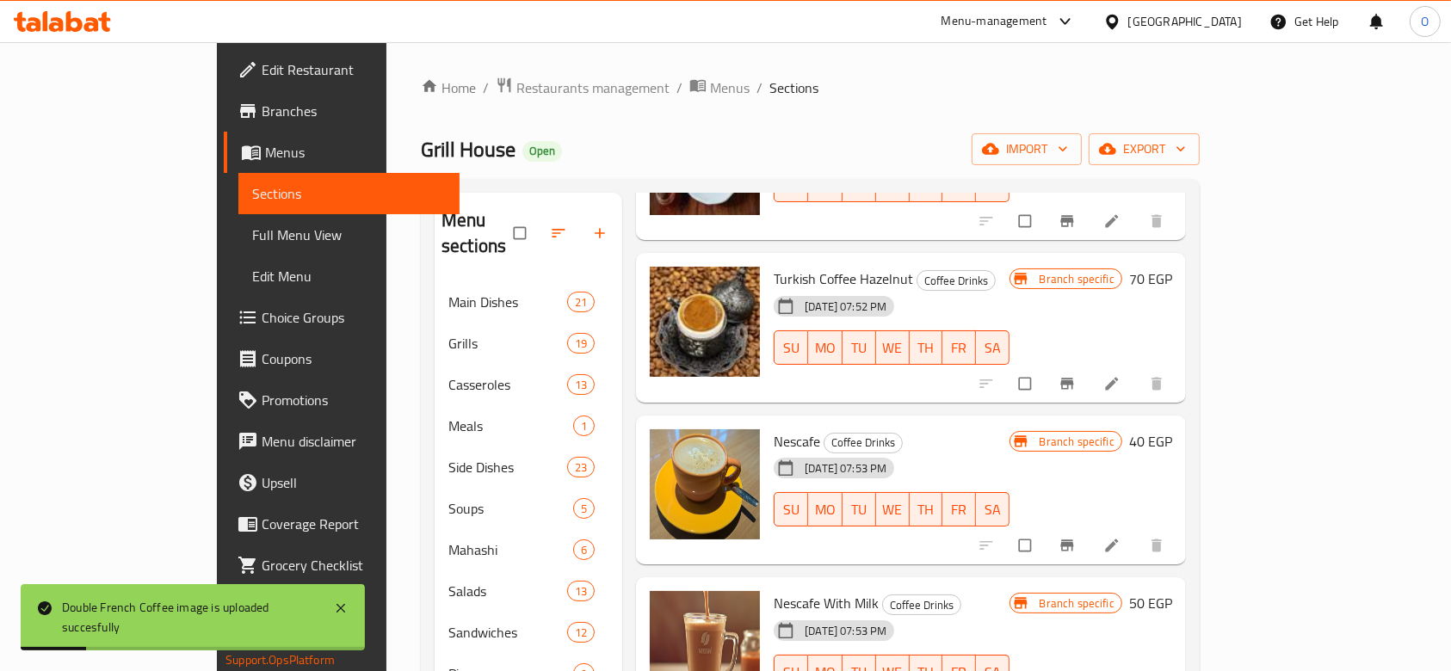
scroll to position [326, 0]
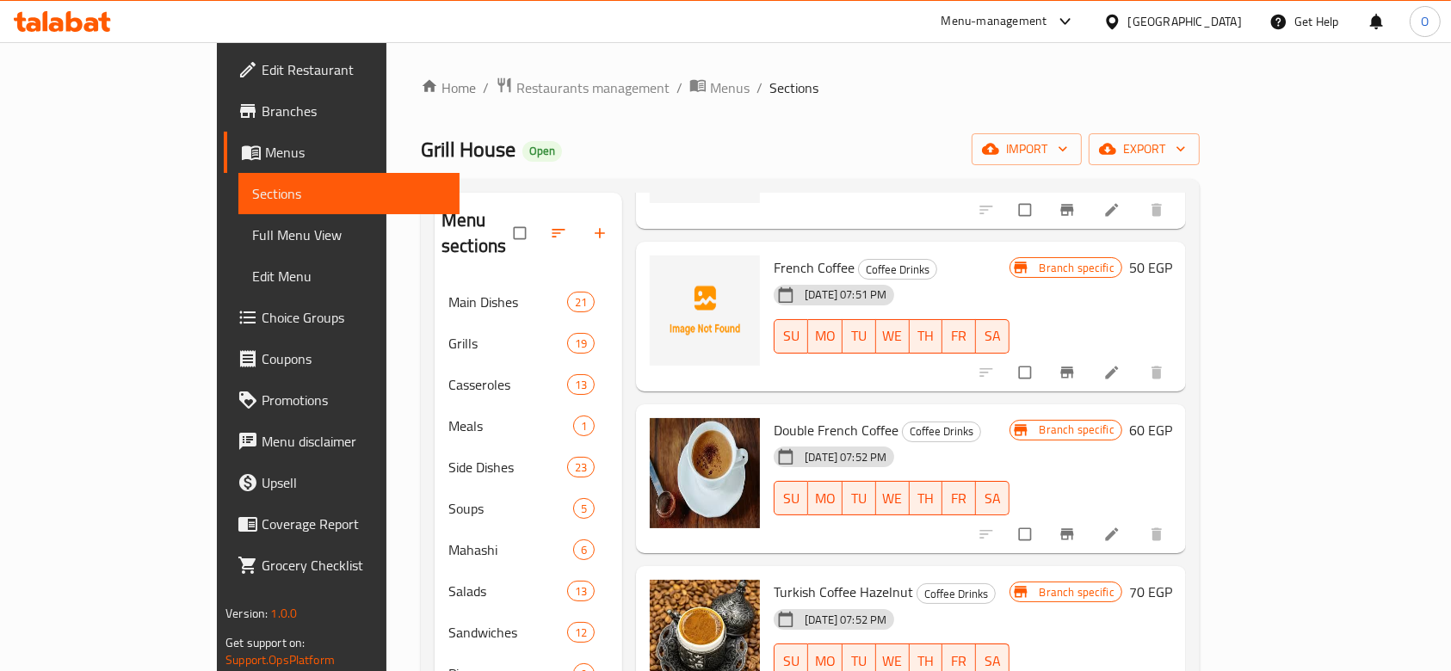
scroll to position [114, 0]
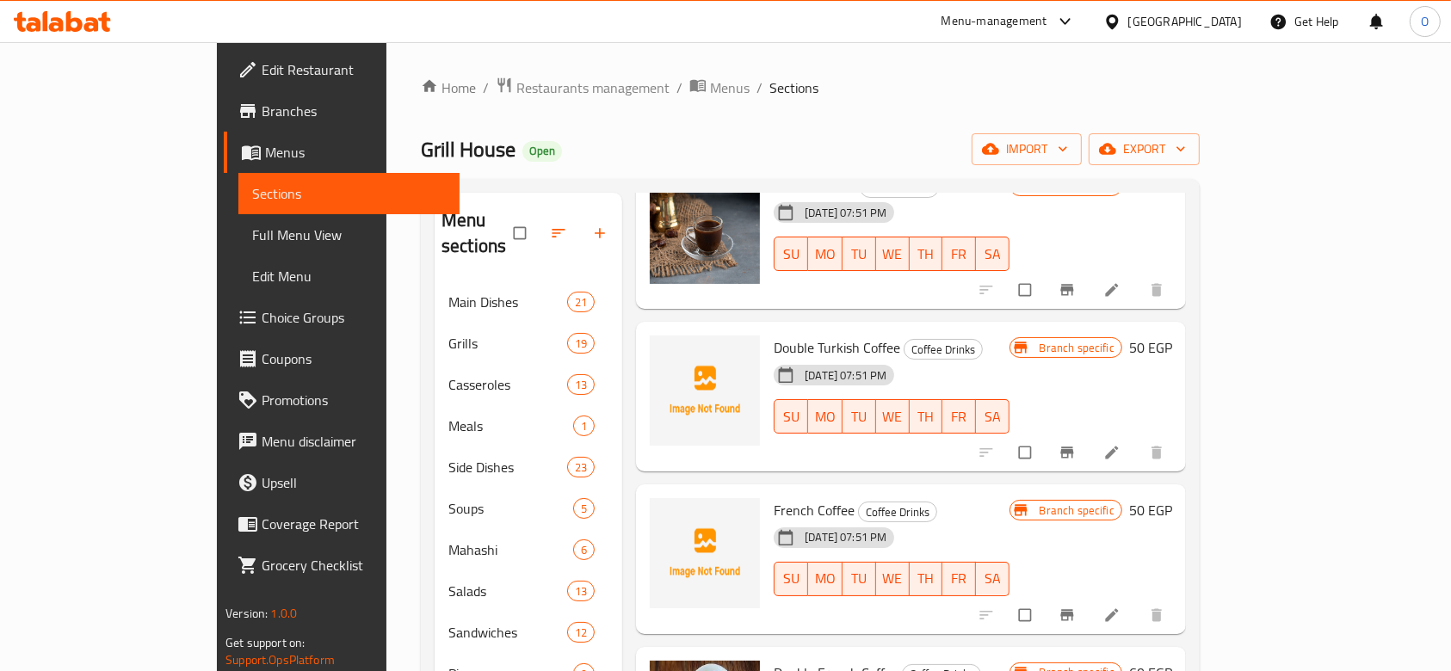
click at [774, 497] on span "French Coffee" at bounding box center [814, 510] width 81 height 26
copy h6 "French Coffee"
click at [664, 514] on icon "upload picture" at bounding box center [672, 522] width 17 height 17
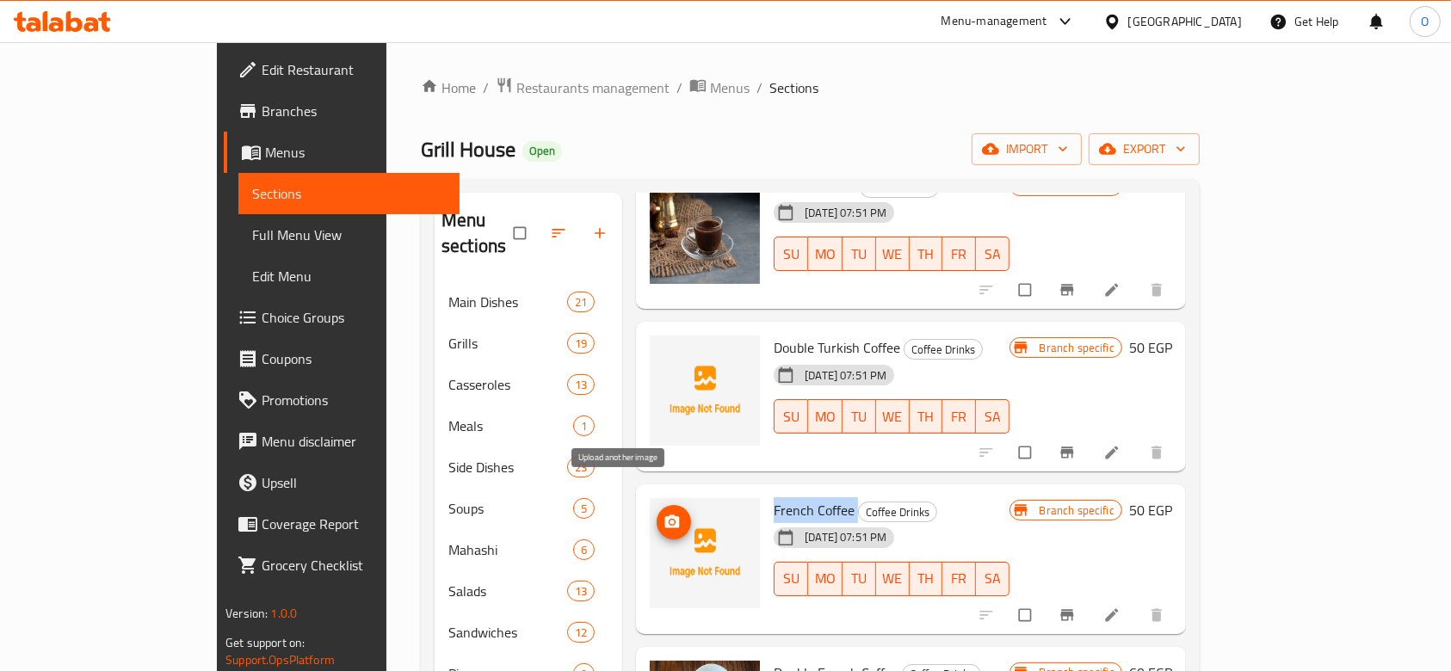
click at [665, 516] on icon "upload picture" at bounding box center [672, 522] width 15 height 13
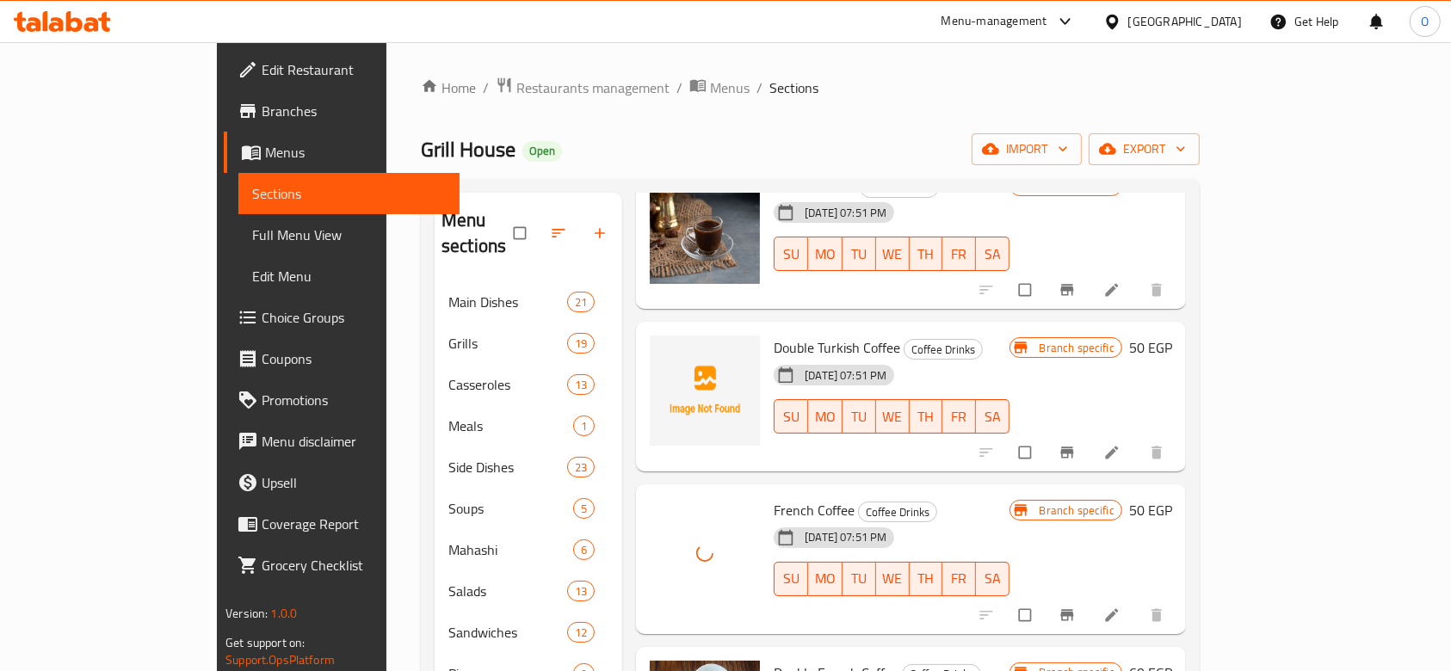
click at [807, 335] on span "Double Turkish Coffee" at bounding box center [837, 348] width 127 height 26
copy h6 "Double Turkish Coffee"
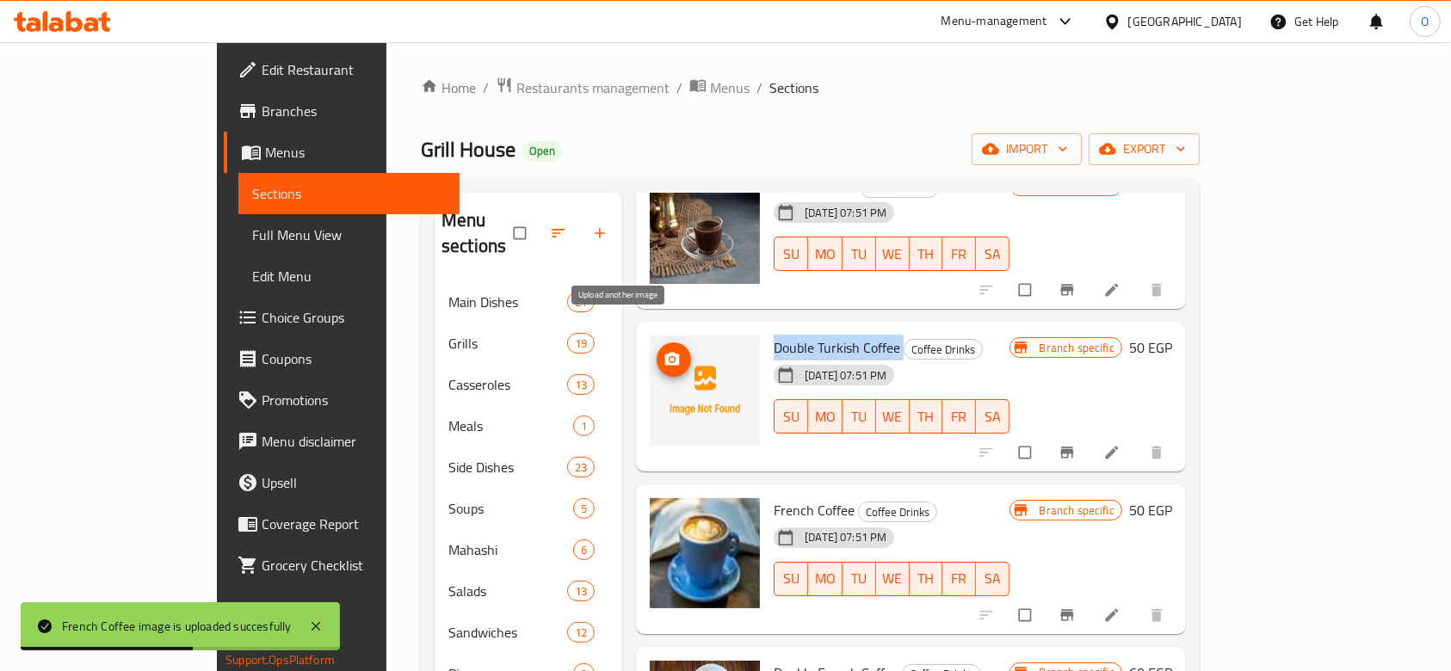
click at [665, 353] on icon "upload picture" at bounding box center [672, 359] width 15 height 13
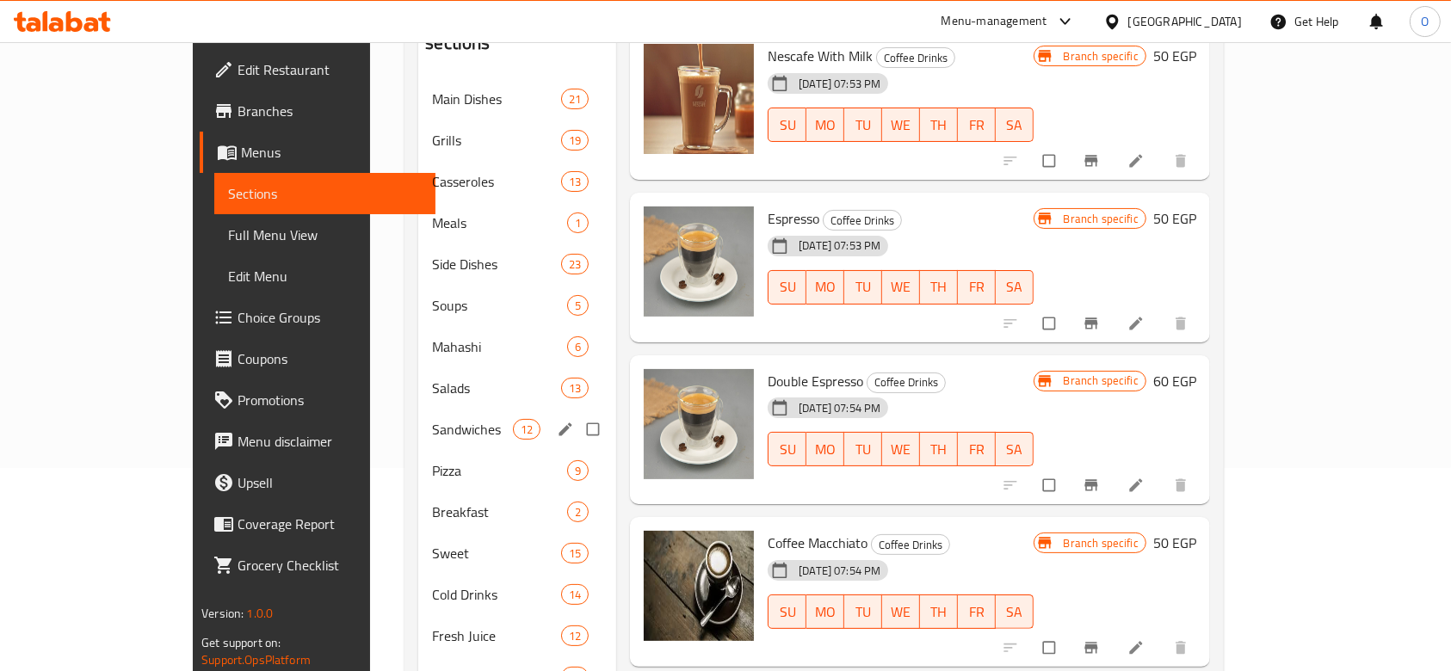
scroll to position [344, 0]
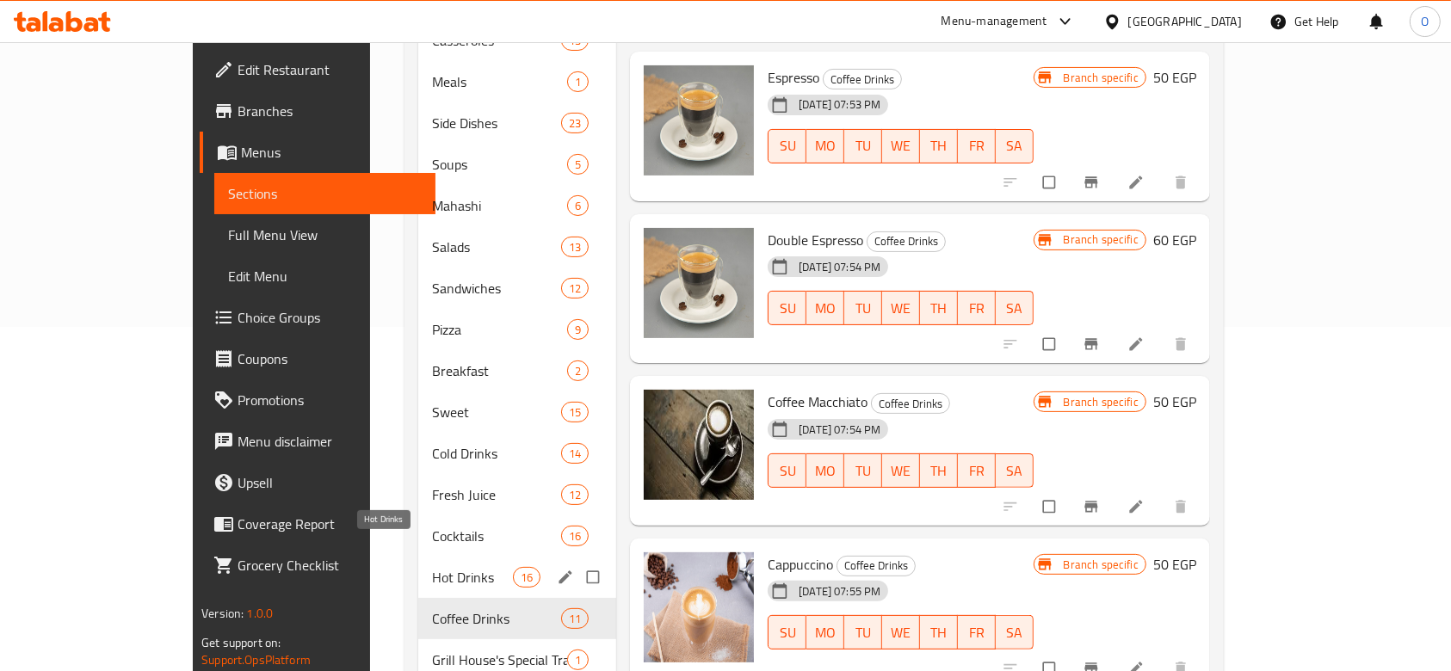
click at [432, 567] on span "Hot Drinks" at bounding box center [472, 577] width 81 height 21
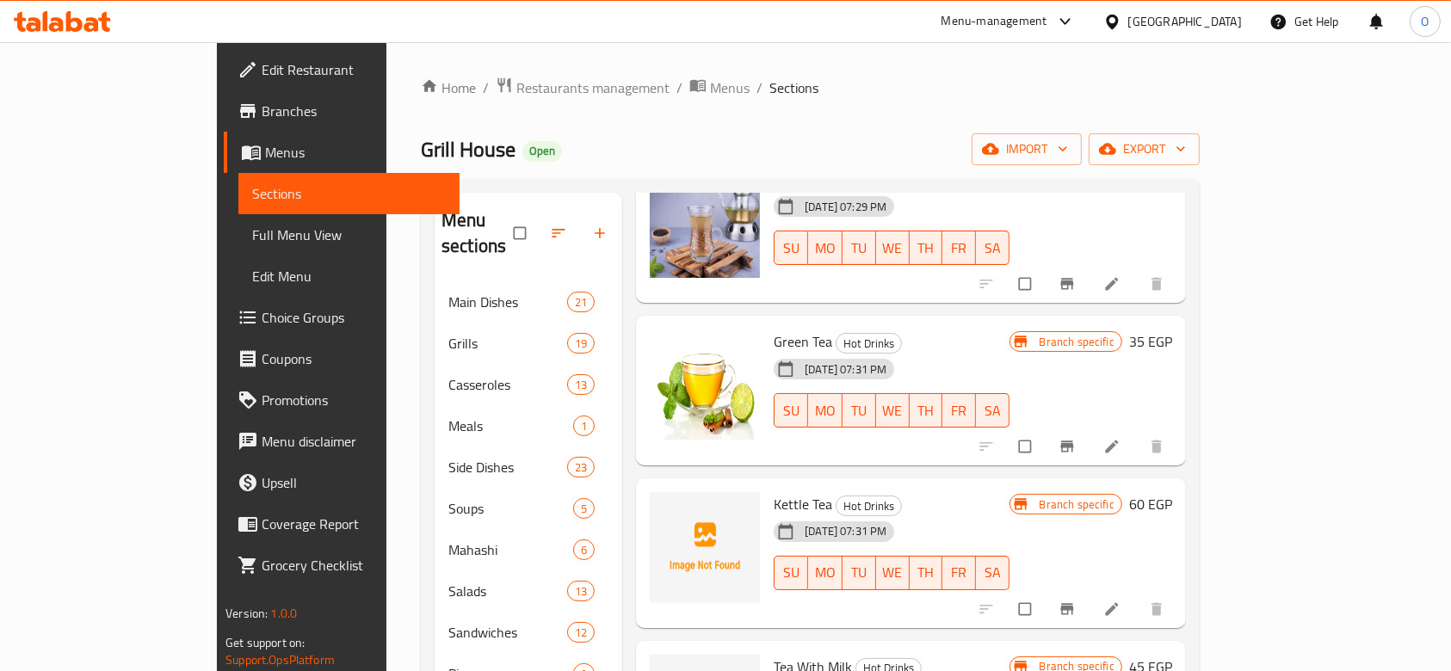
scroll to position [229, 0]
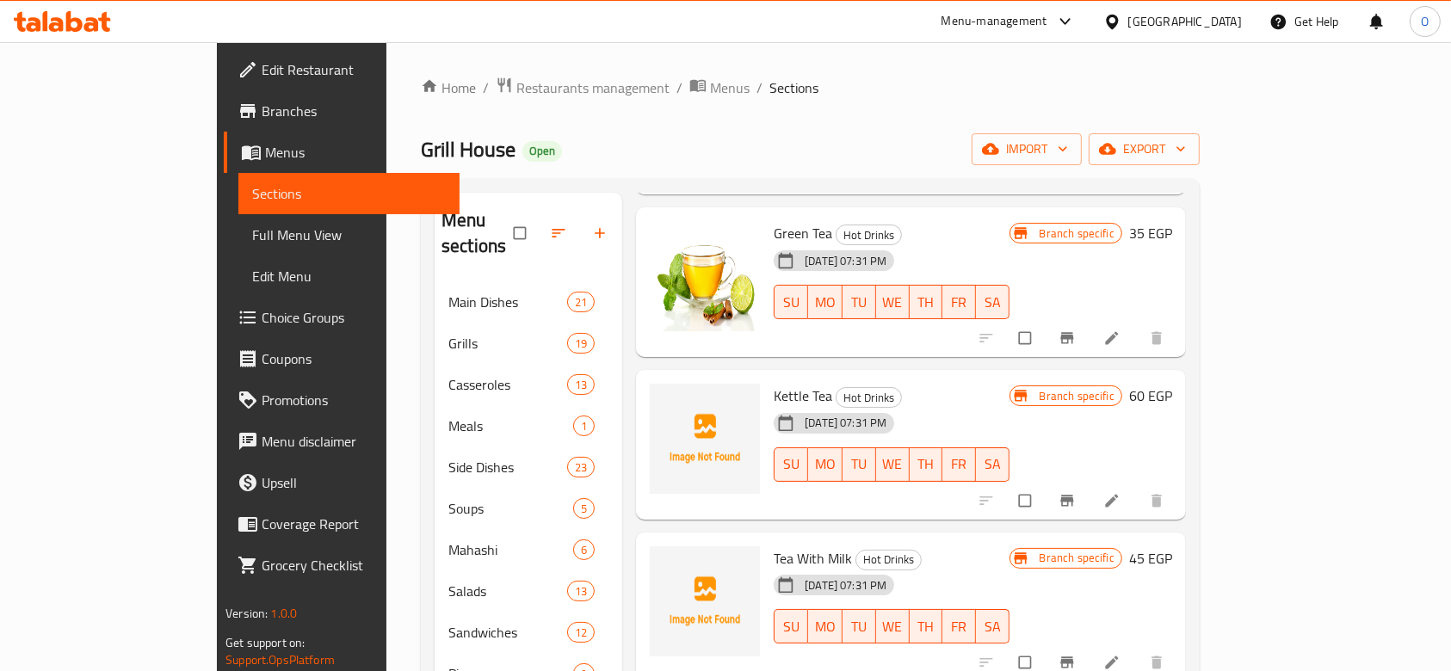
click at [774, 383] on span "Kettle Tea" at bounding box center [803, 396] width 59 height 26
copy h6 "Kettle Tea"
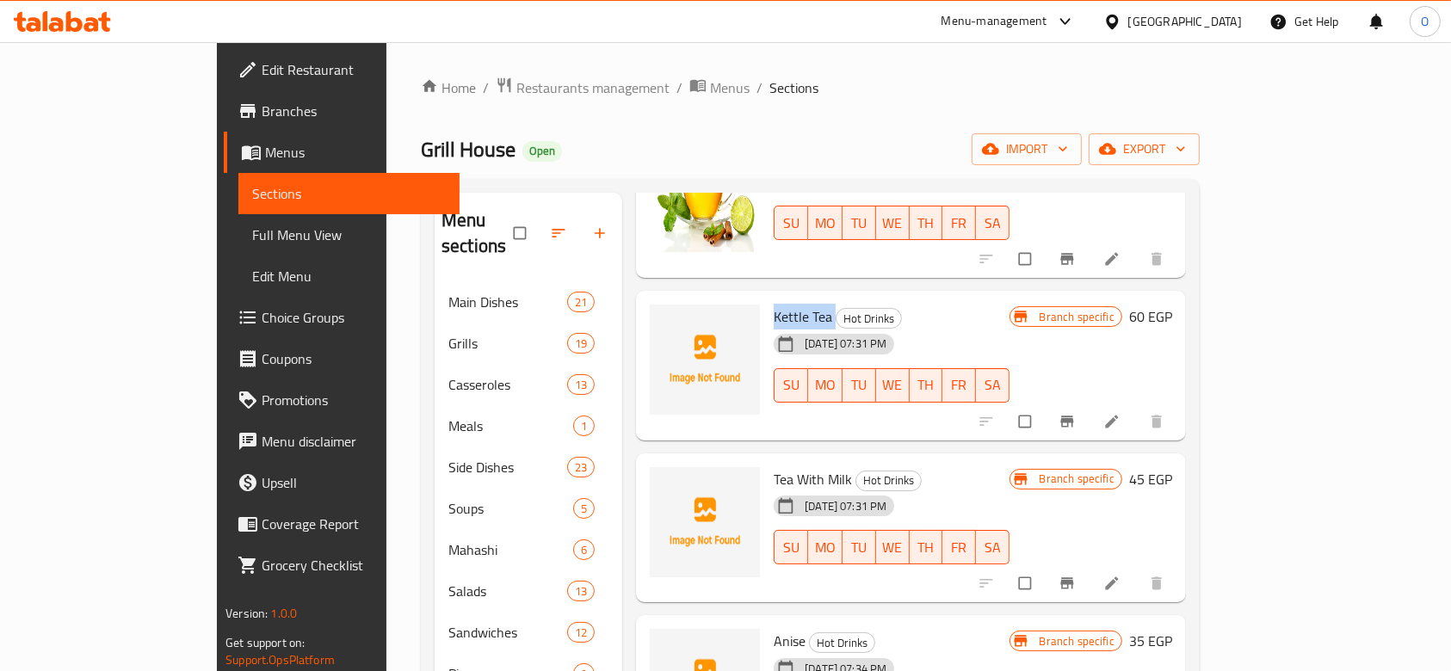
scroll to position [344, 0]
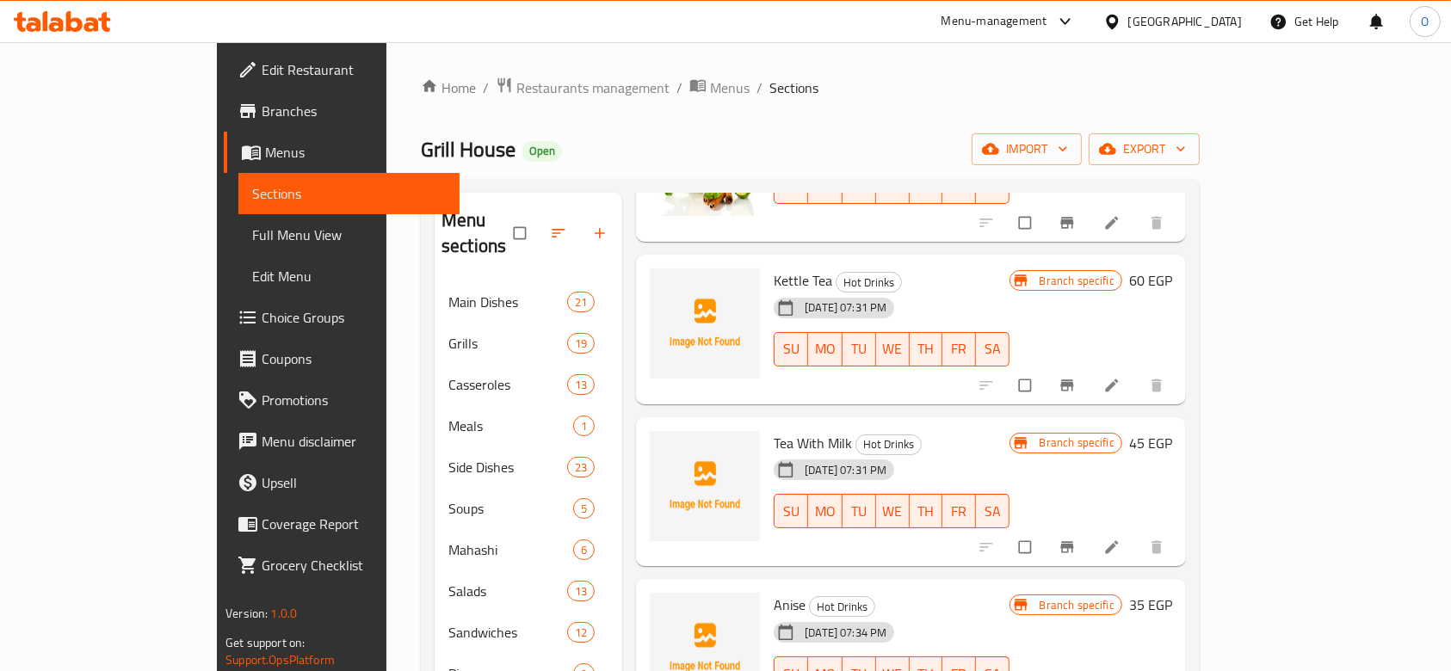
click at [774, 430] on span "Tea With Milk" at bounding box center [813, 443] width 78 height 26
copy h6 "Tea With Milk"
click at [657, 438] on button "upload picture" at bounding box center [674, 455] width 34 height 34
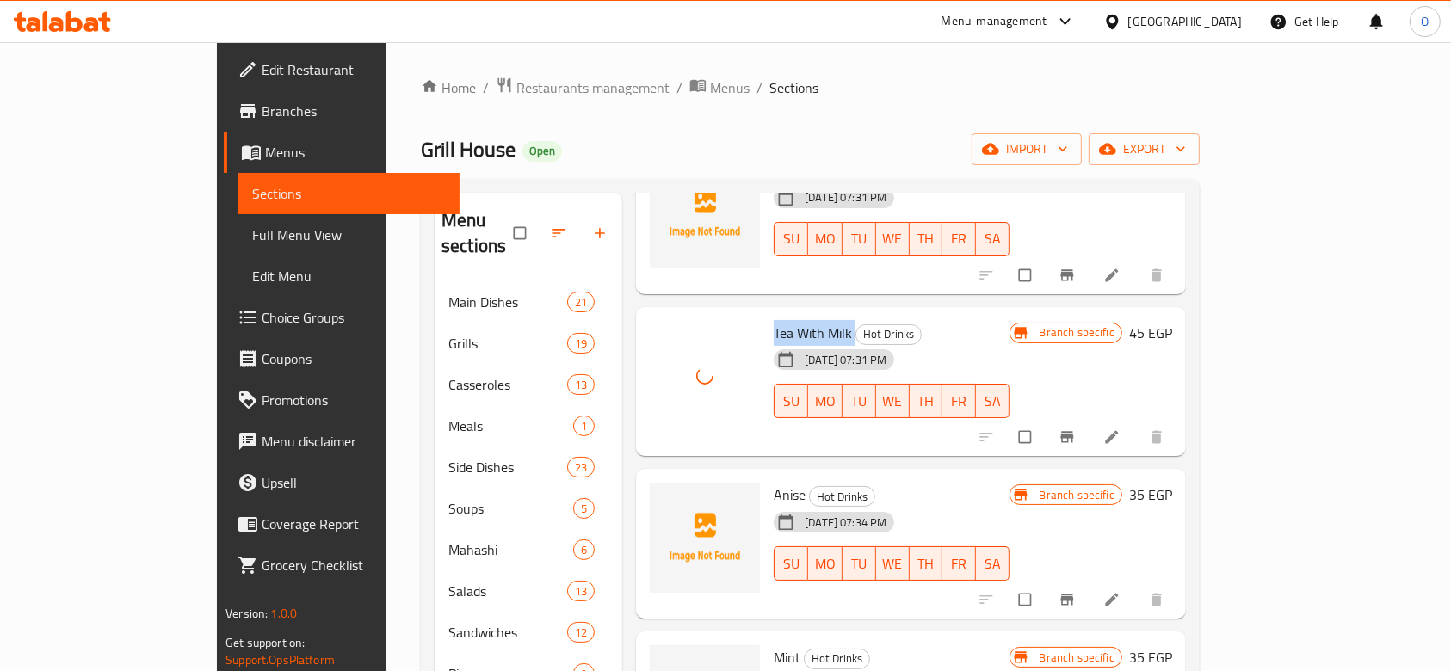
scroll to position [689, 0]
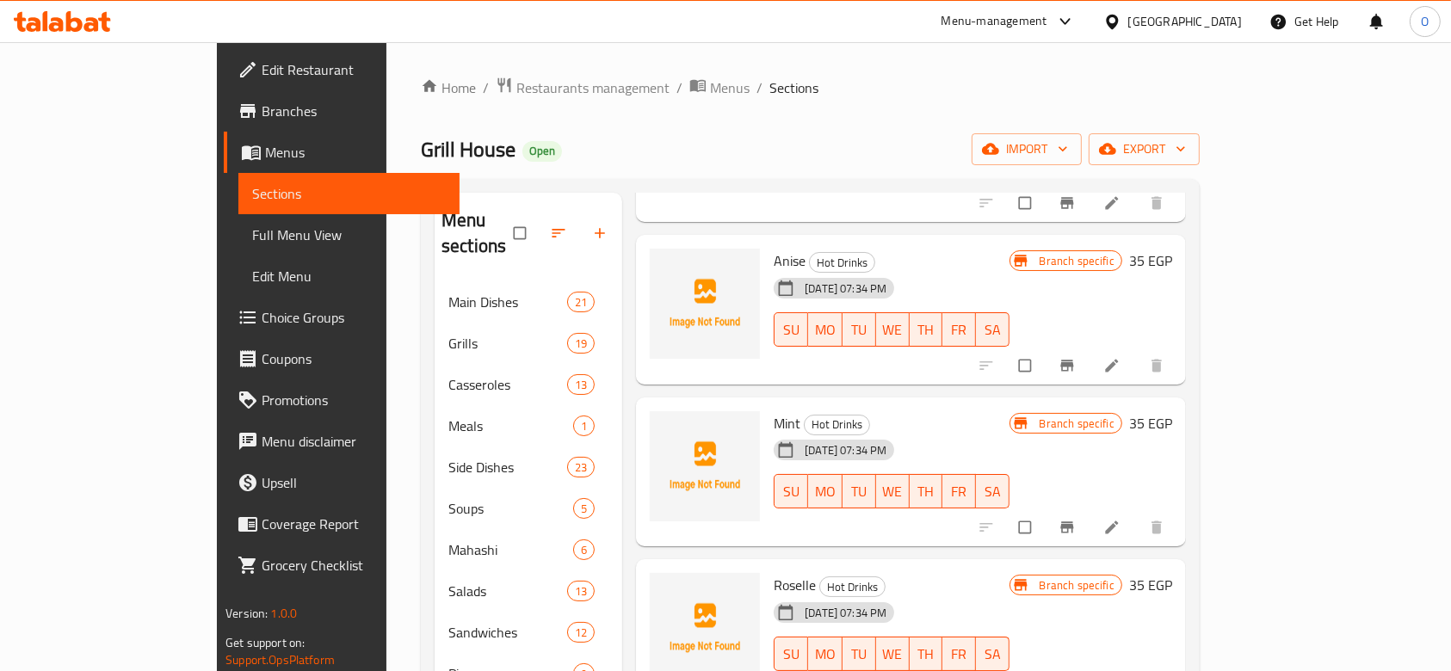
click at [774, 248] on span "Anise" at bounding box center [790, 261] width 32 height 26
copy h6 "Anise"
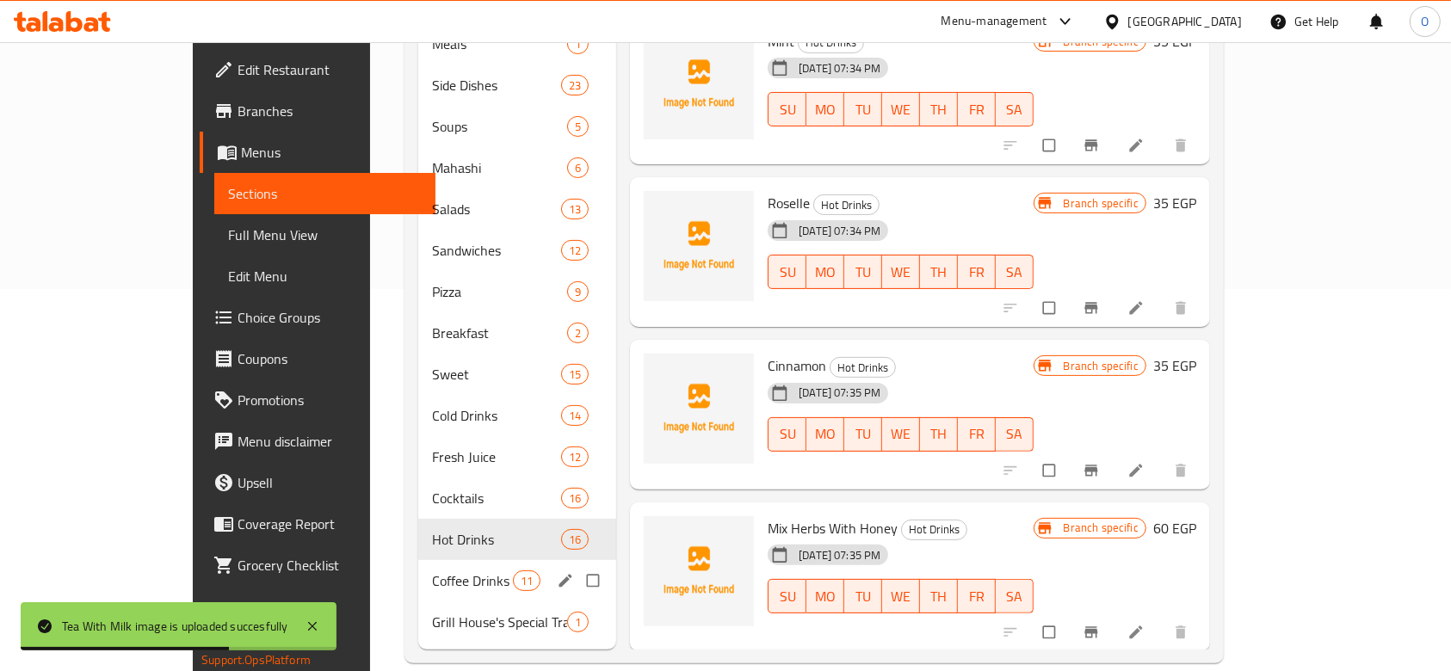
scroll to position [38, 0]
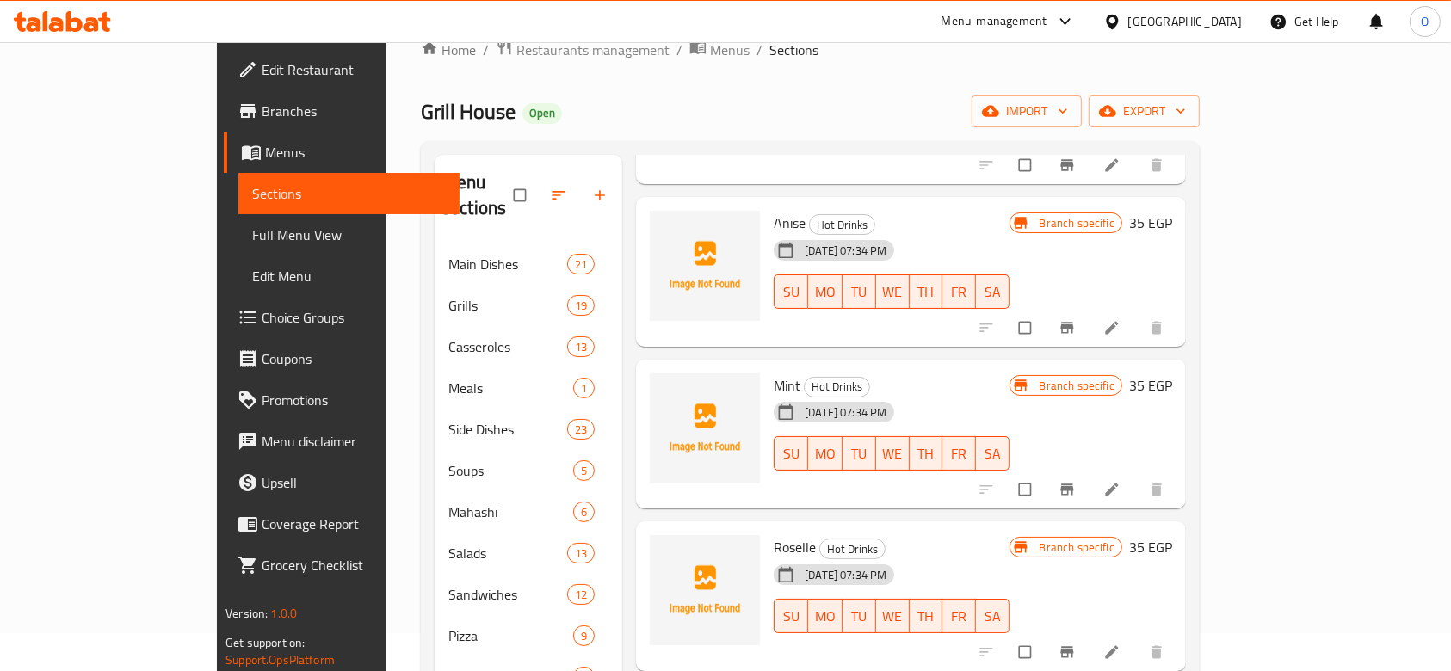
click at [774, 373] on span "Mint" at bounding box center [787, 386] width 27 height 26
click at [774, 535] on span "Roselle" at bounding box center [795, 548] width 42 height 26
copy h6 "Roselle"
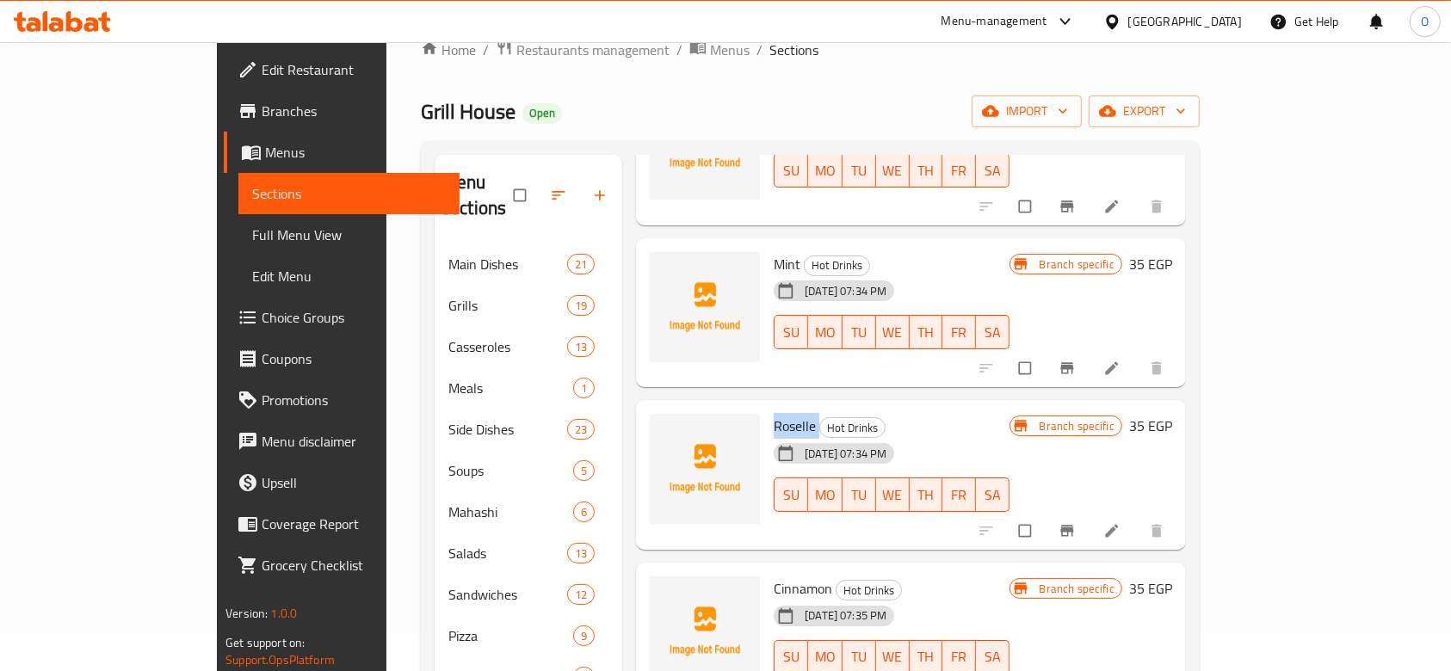
scroll to position [918, 0]
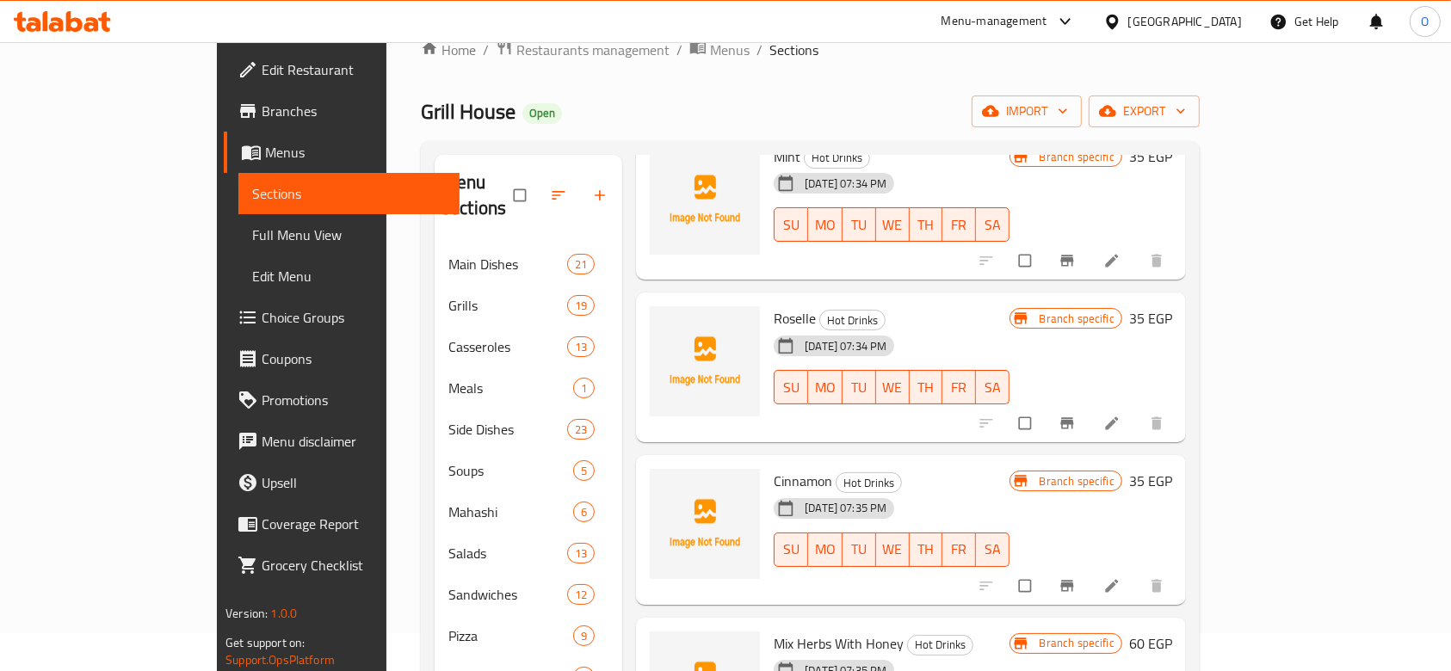
click at [774, 468] on span "Cinnamon" at bounding box center [803, 481] width 59 height 26
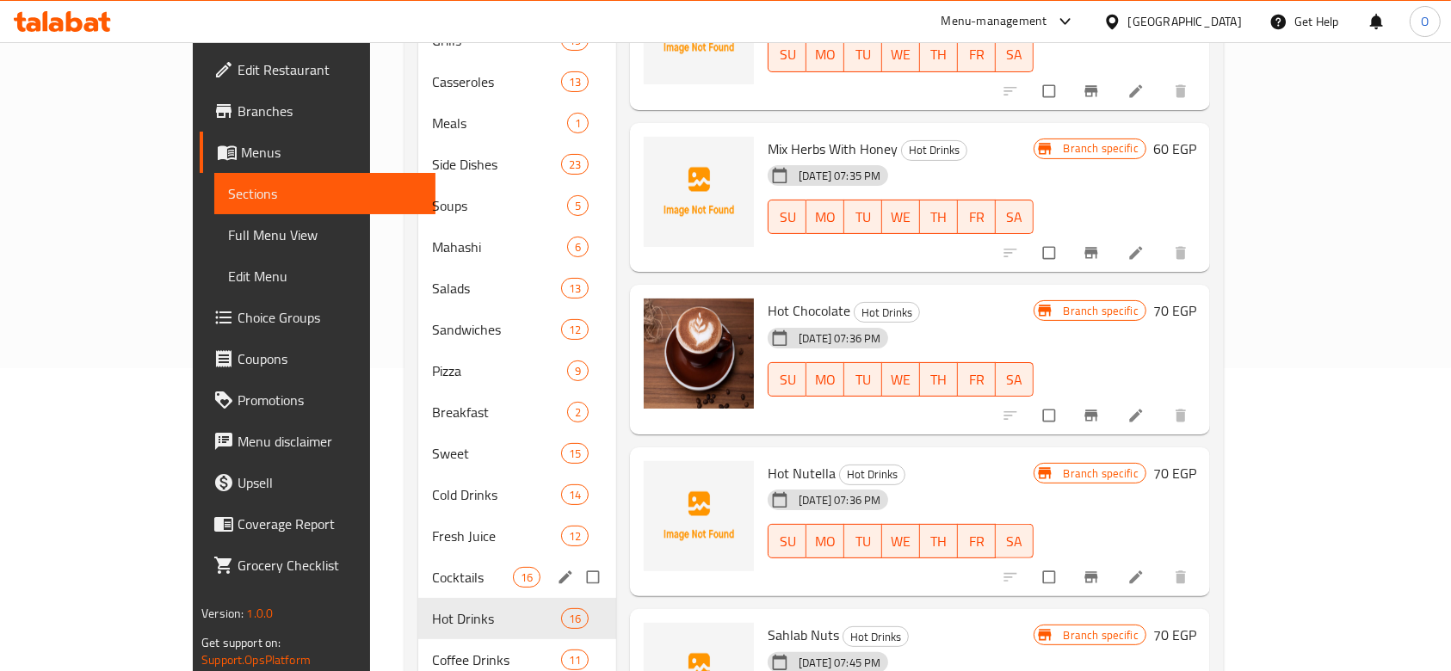
scroll to position [268, 0]
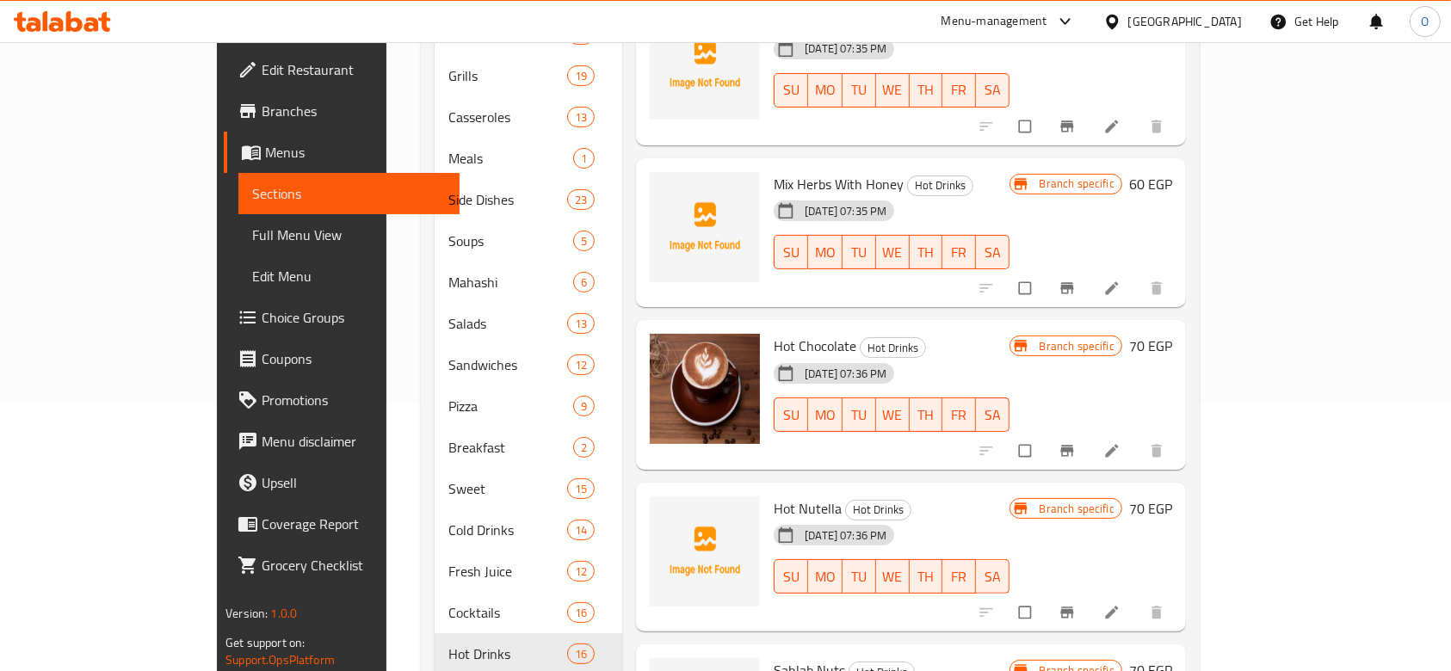
click at [774, 171] on span "Mix Herbs With Honey" at bounding box center [839, 184] width 130 height 26
click at [774, 496] on span "Hot Nutella" at bounding box center [808, 509] width 68 height 26
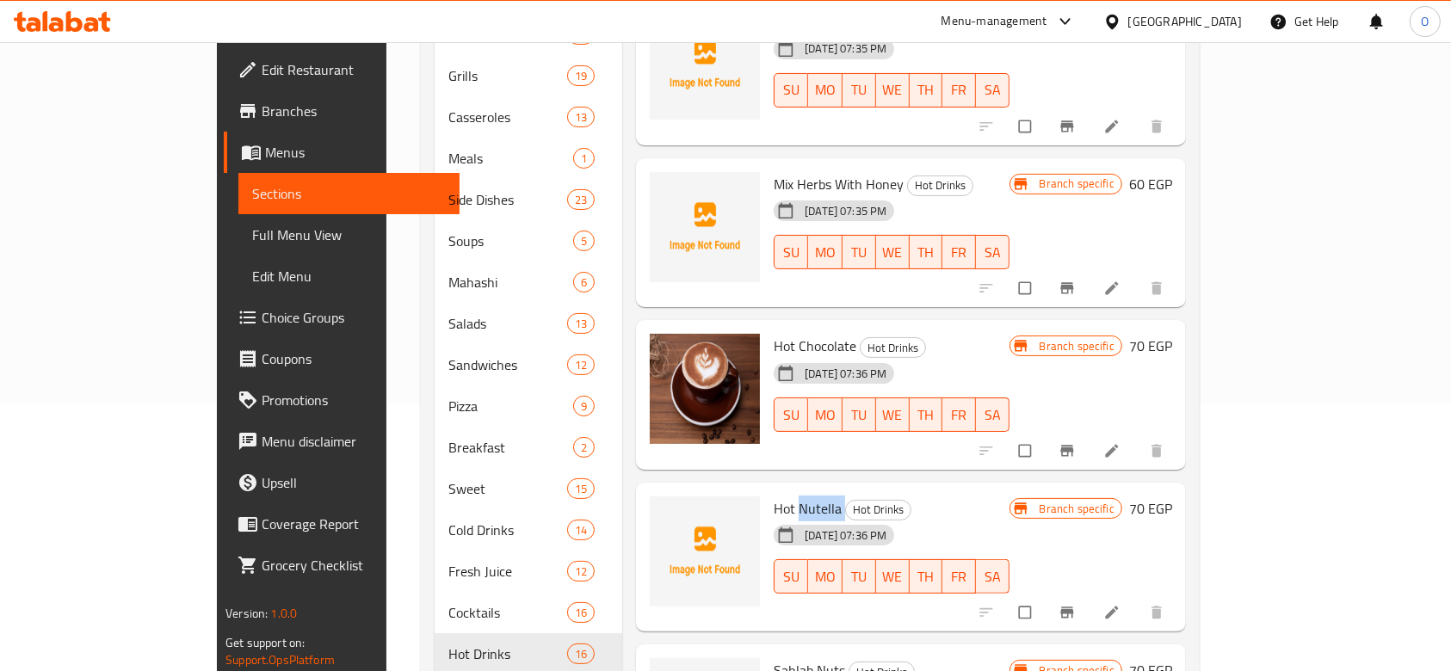
copy h6 "Nutella"
click at [774, 496] on span "Hot Nutella" at bounding box center [808, 509] width 68 height 26
click at [657, 512] on span "upload picture" at bounding box center [674, 520] width 34 height 17
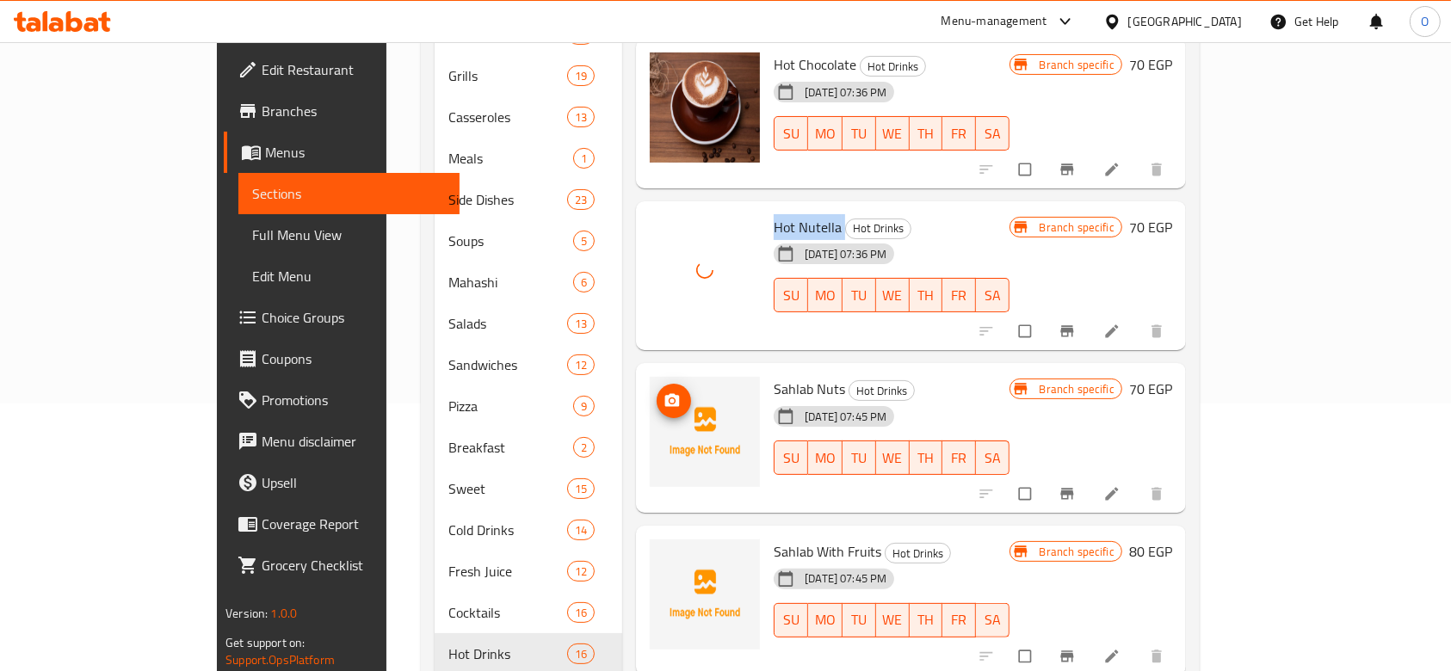
scroll to position [1492, 0]
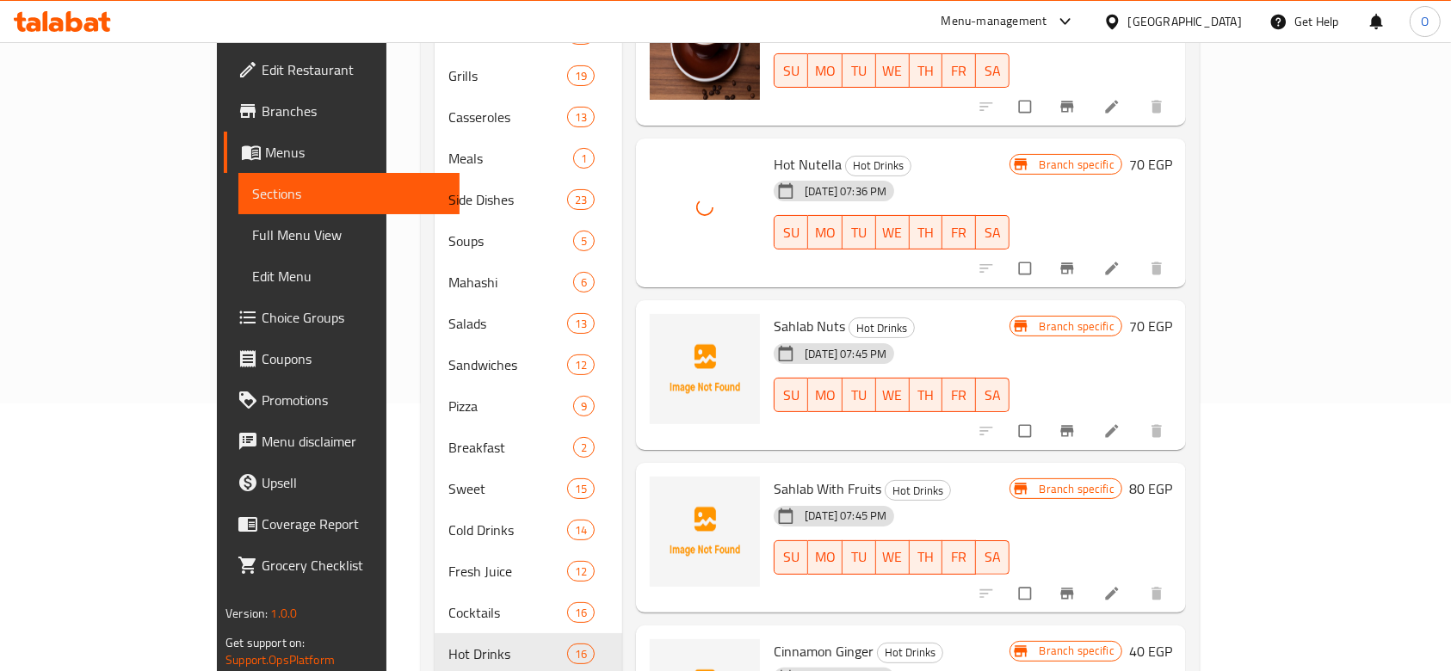
click at [774, 313] on span "Sahlab Nuts" at bounding box center [809, 326] width 71 height 26
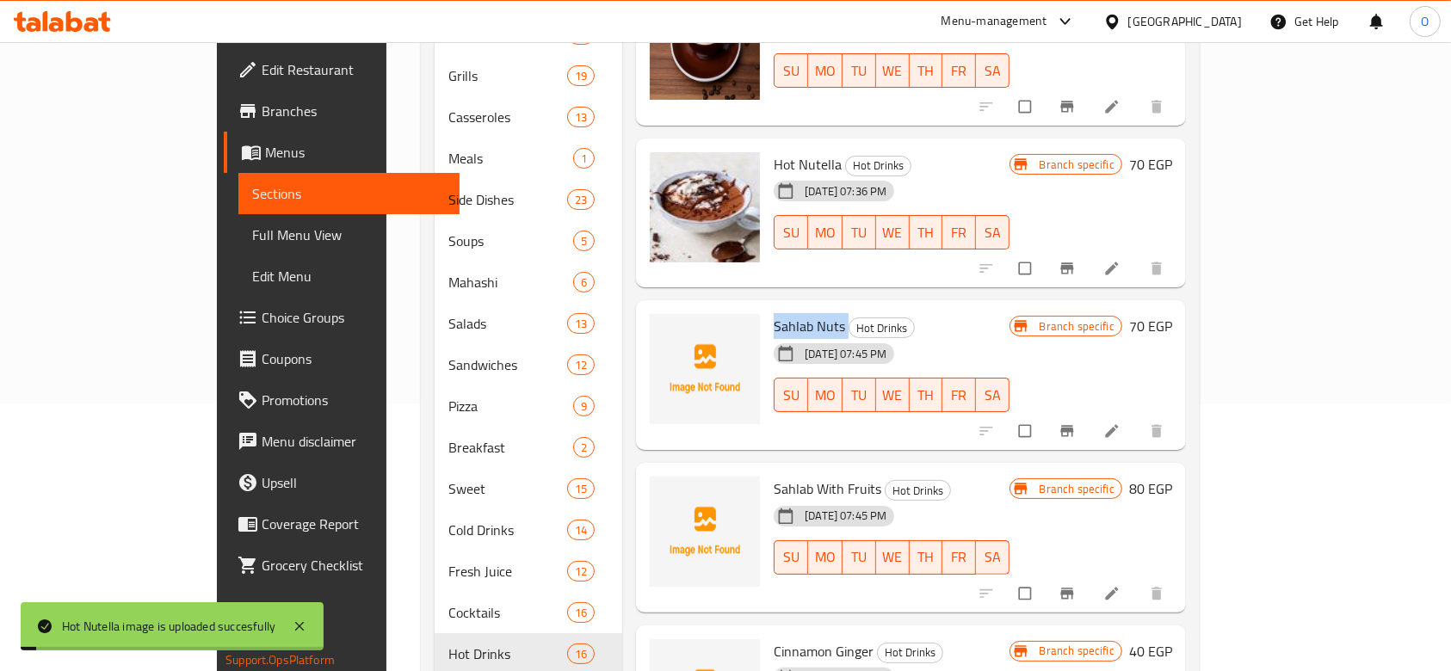
copy h6 "Sahlab Nuts"
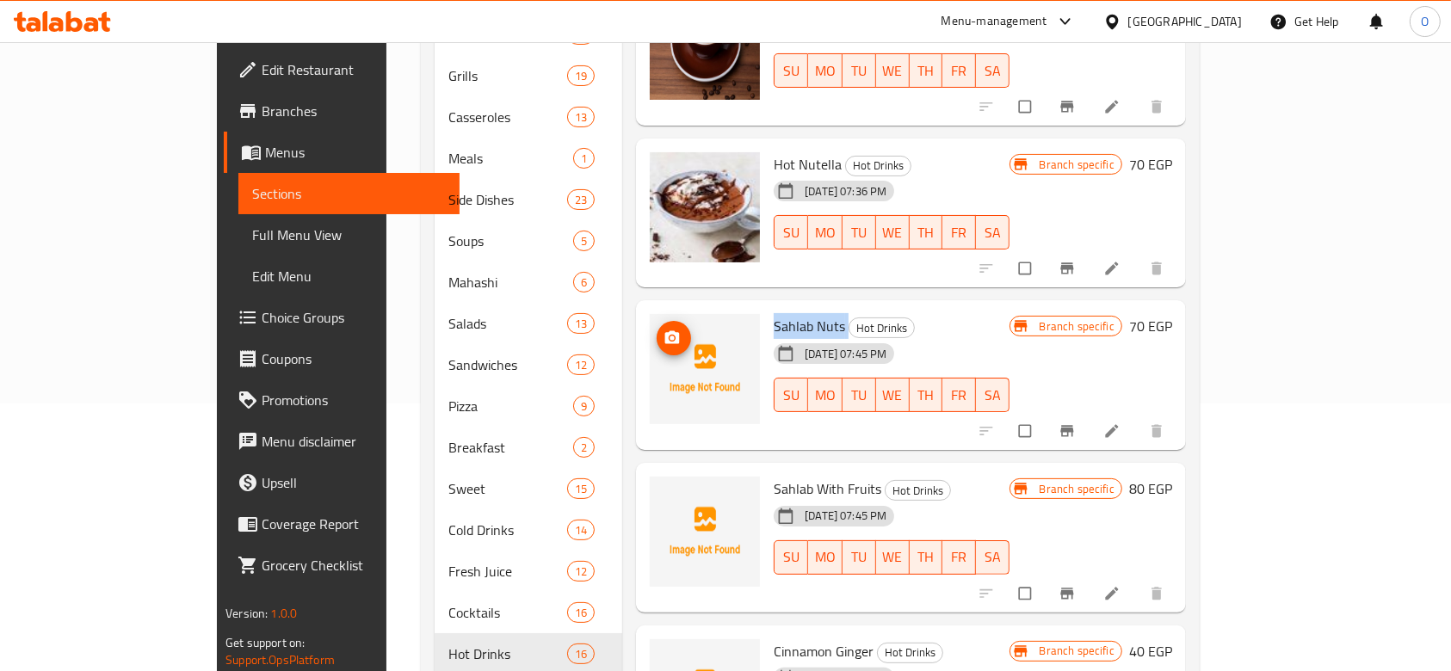
click at [665, 331] on icon "upload picture" at bounding box center [672, 337] width 15 height 13
click at [774, 476] on span "Sahlab With Fruits" at bounding box center [828, 489] width 108 height 26
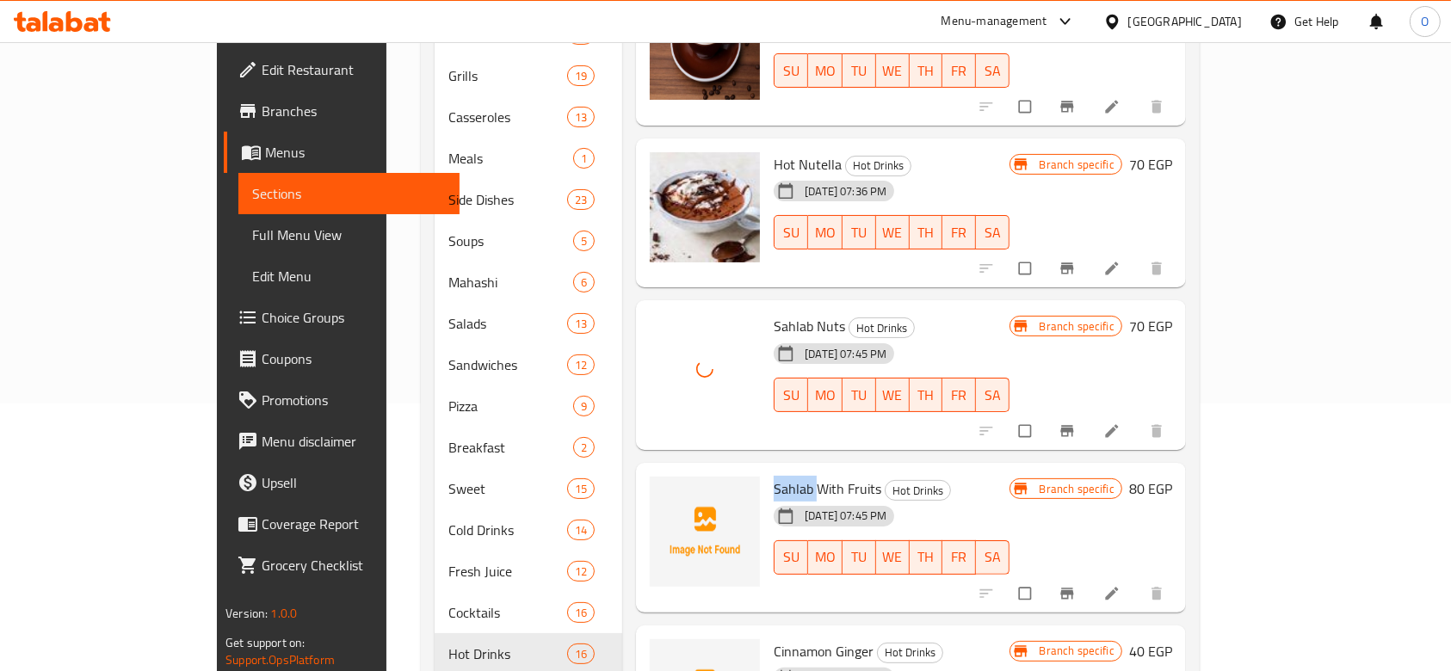
click at [774, 476] on span "Sahlab With Fruits" at bounding box center [828, 489] width 108 height 26
copy h6 "Sahlab With Fruits"
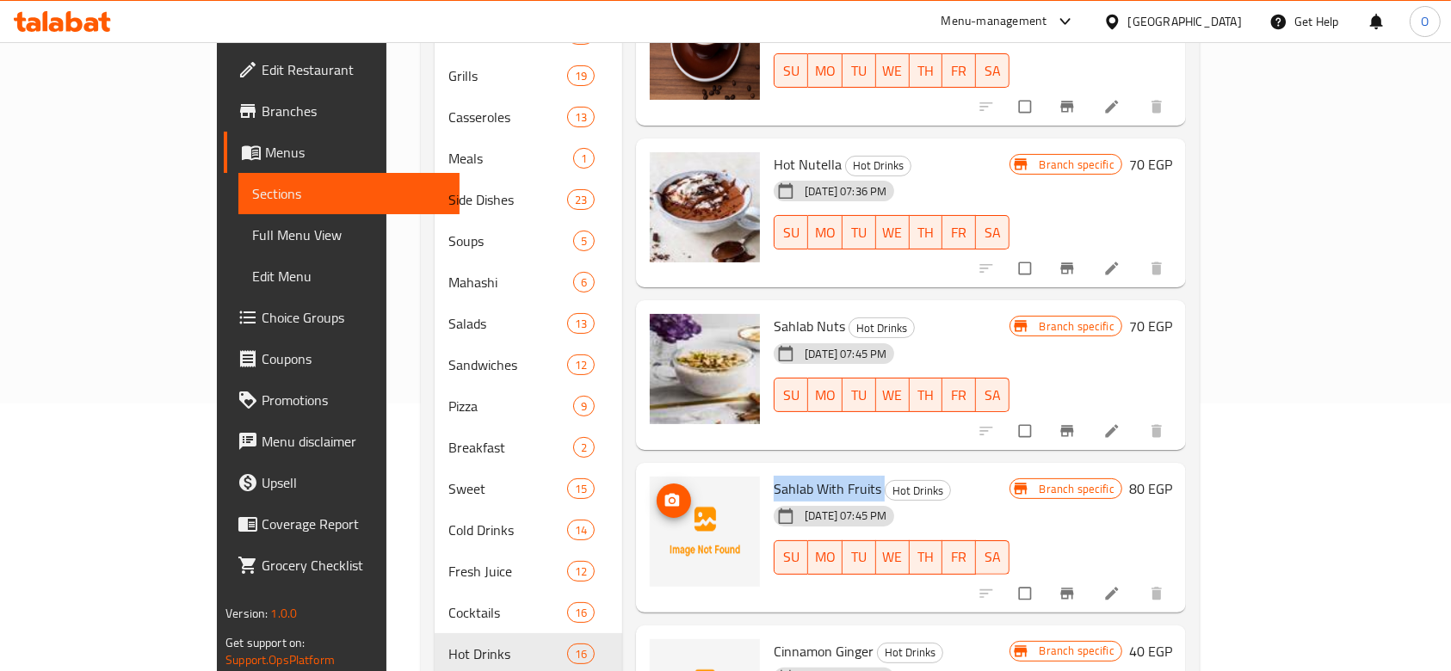
click at [664, 492] on icon "upload picture" at bounding box center [672, 500] width 17 height 17
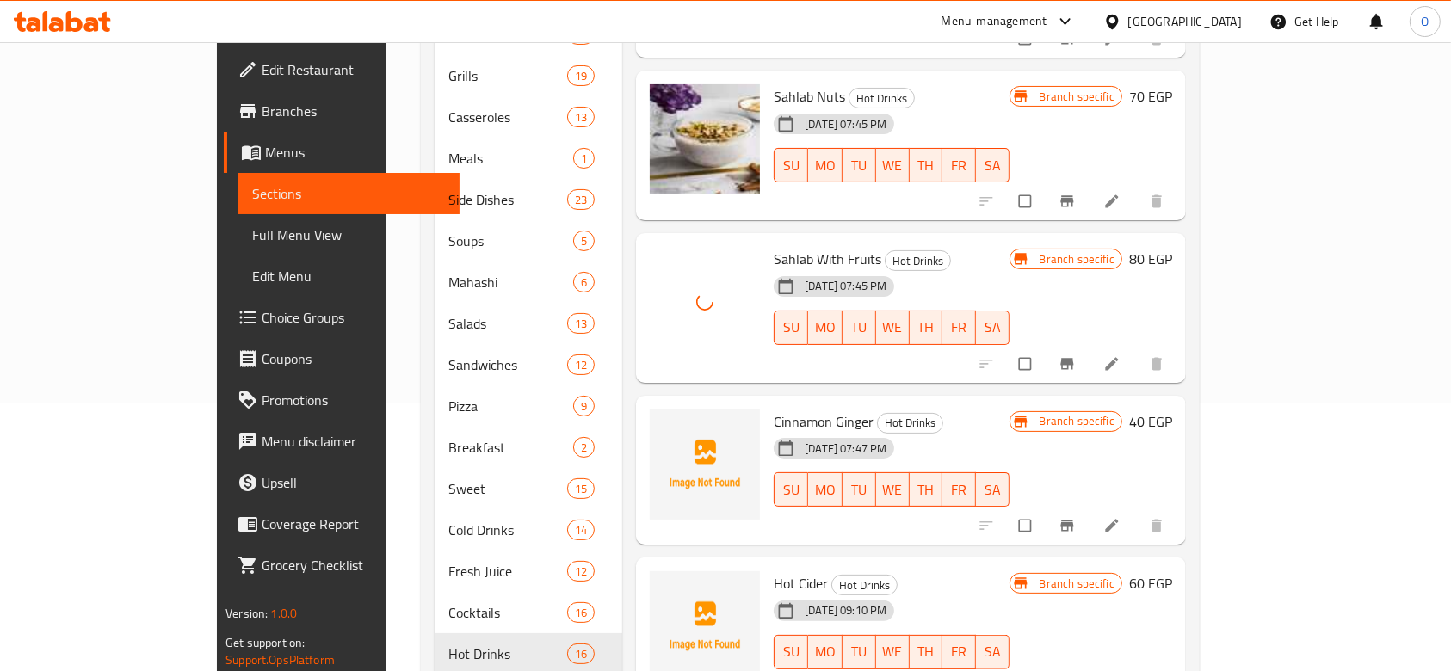
click at [774, 409] on span "Cinnamon Ginger" at bounding box center [824, 422] width 100 height 26
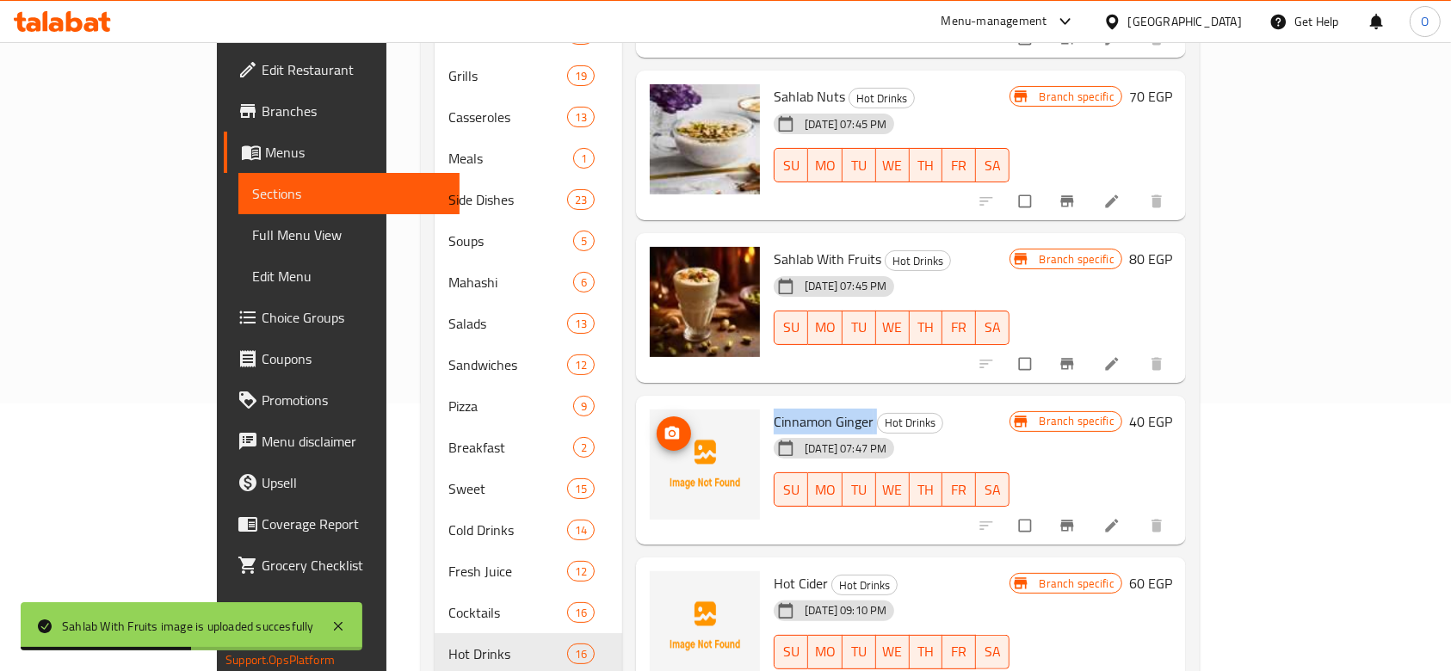
click at [657, 417] on button "upload picture" at bounding box center [674, 434] width 34 height 34
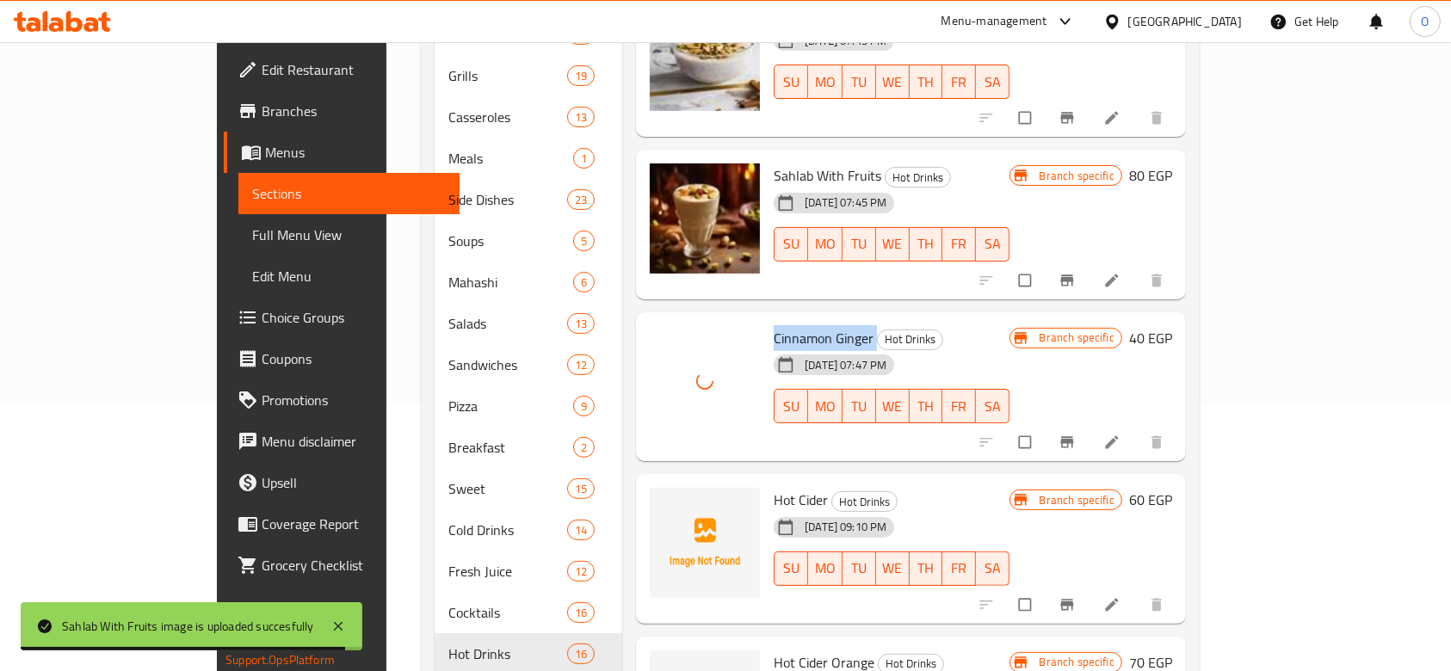
scroll to position [1826, 0]
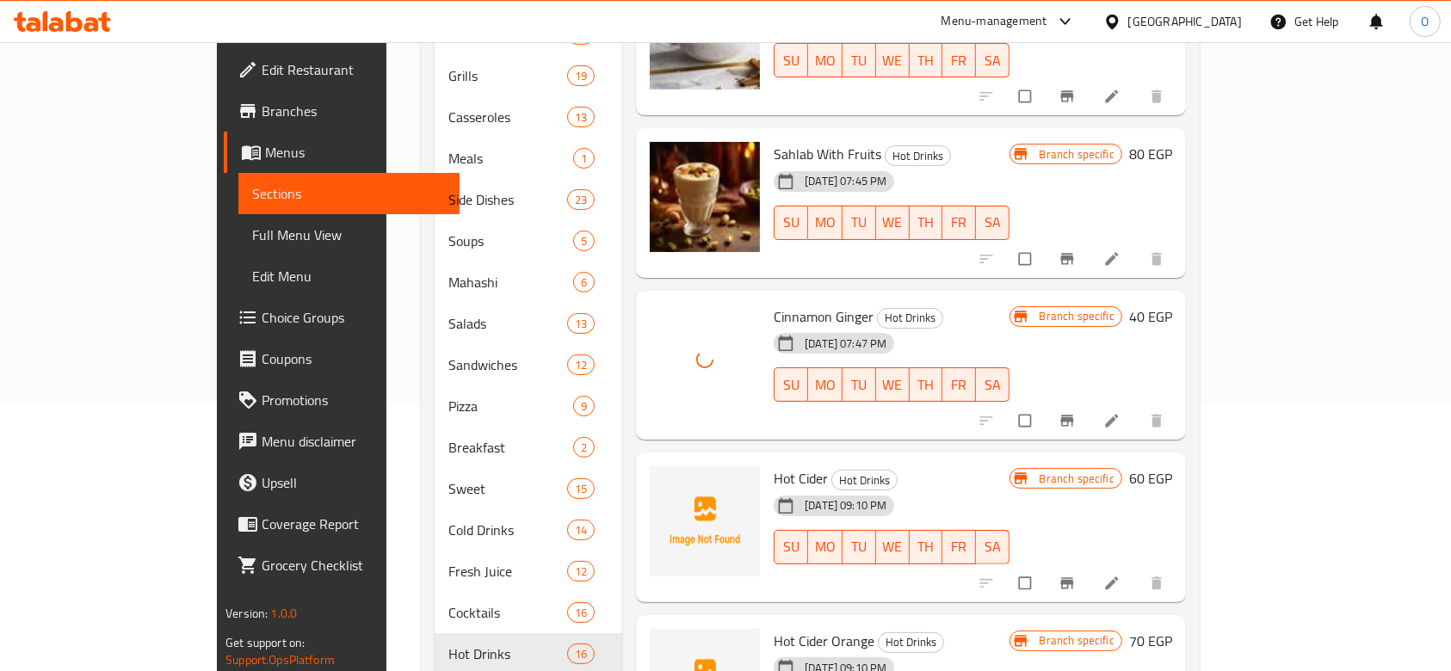
click at [774, 466] on span "Hot Cider" at bounding box center [801, 479] width 54 height 26
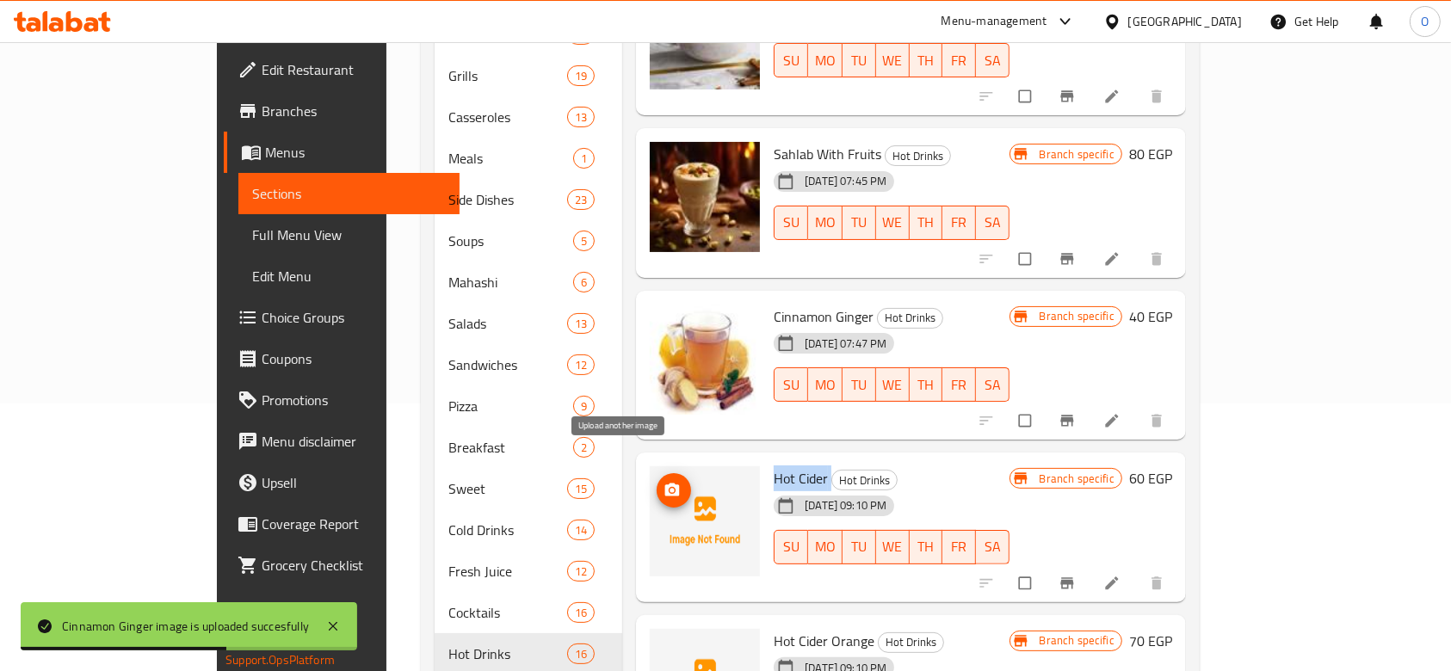
click at [665, 484] on icon "upload picture" at bounding box center [672, 490] width 15 height 13
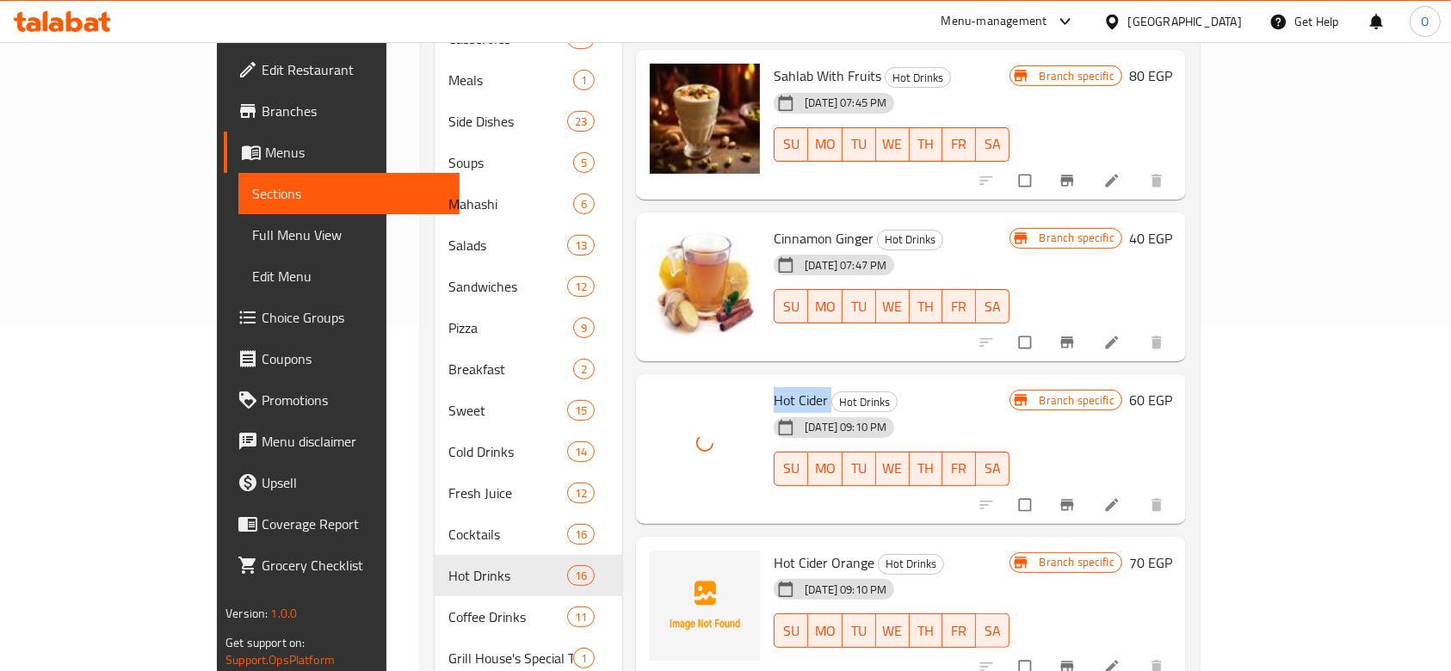
scroll to position [382, 0]
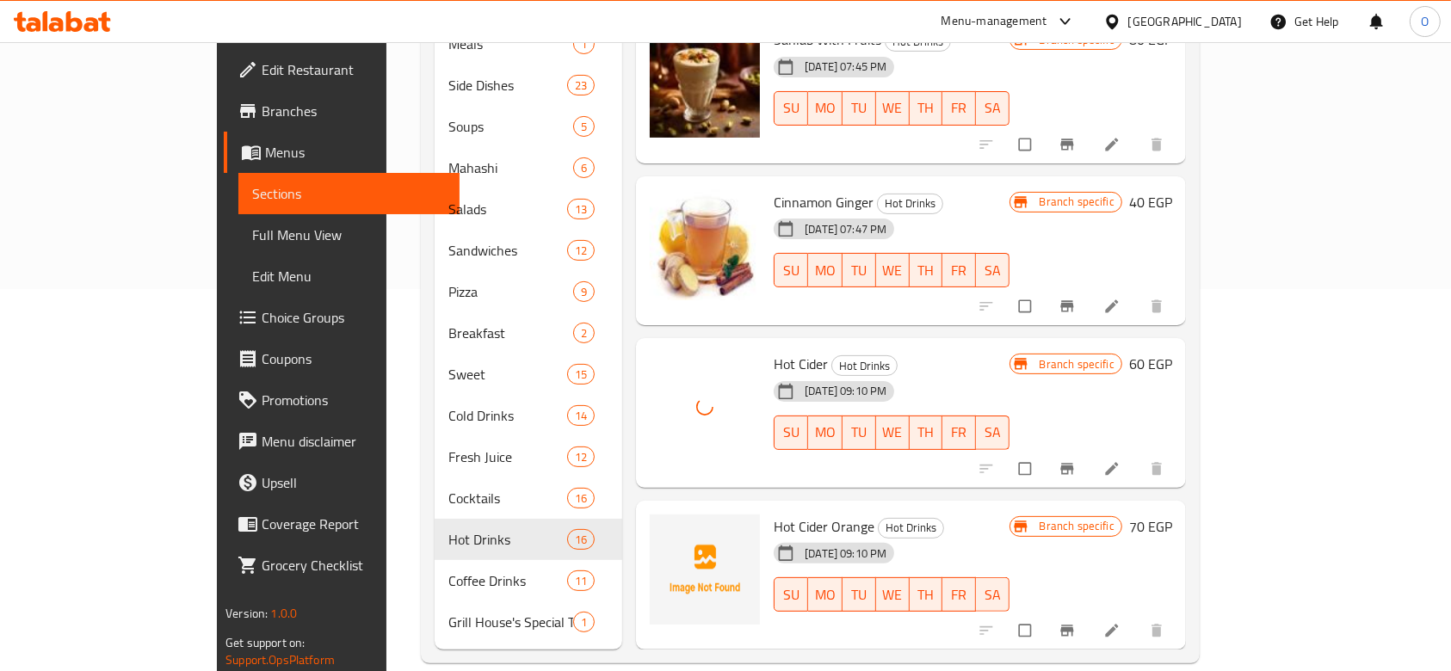
click at [767, 508] on div "Hot Cider Orange Hot Drinks [DATE] 09:10 PM SU MO TU WE TH FR SA" at bounding box center [891, 576] width 249 height 136
click at [774, 514] on span "Hot Cider Orange" at bounding box center [824, 527] width 101 height 26
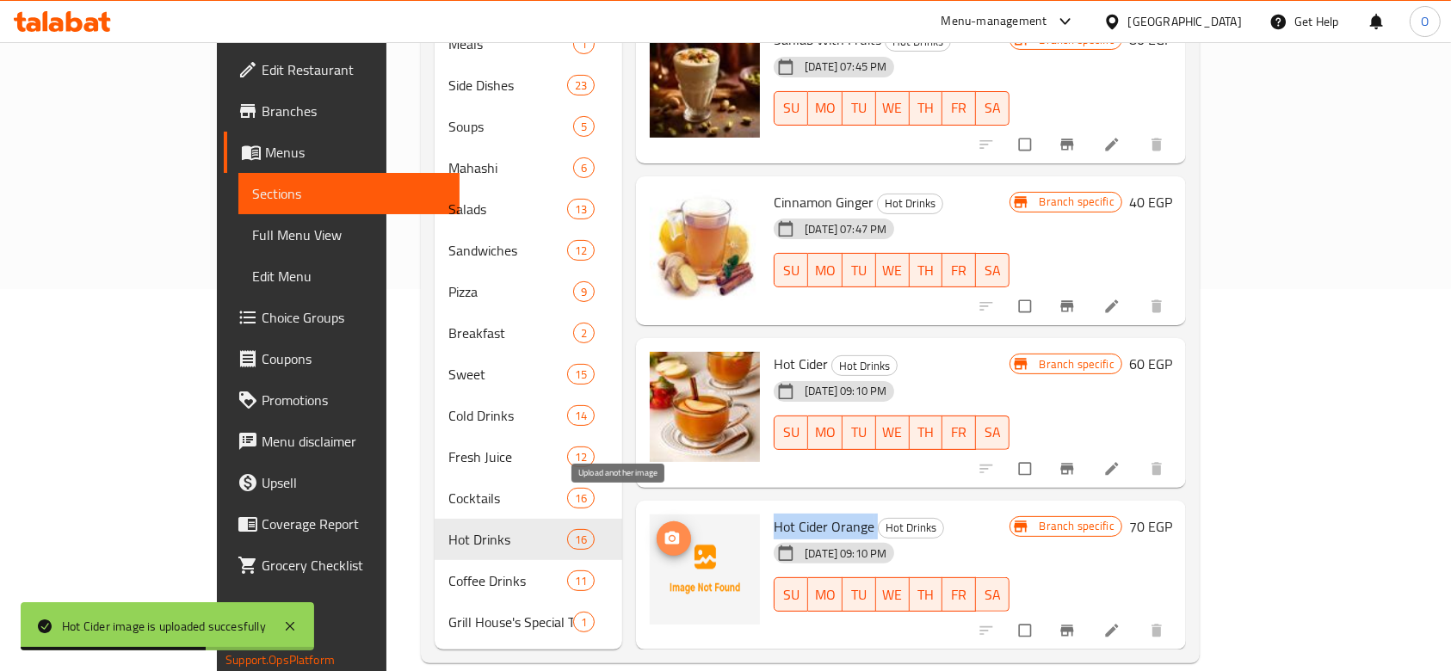
click at [670, 536] on circle "upload picture" at bounding box center [672, 538] width 4 height 4
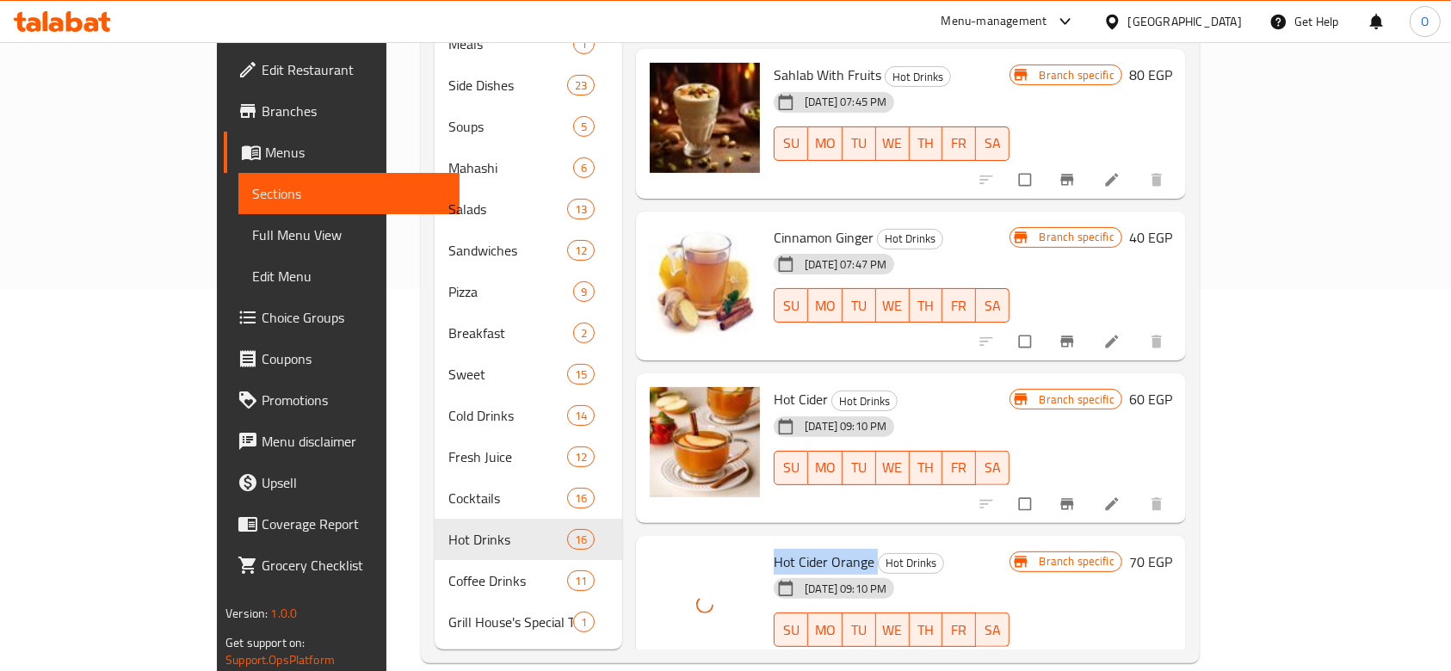
scroll to position [1826, 0]
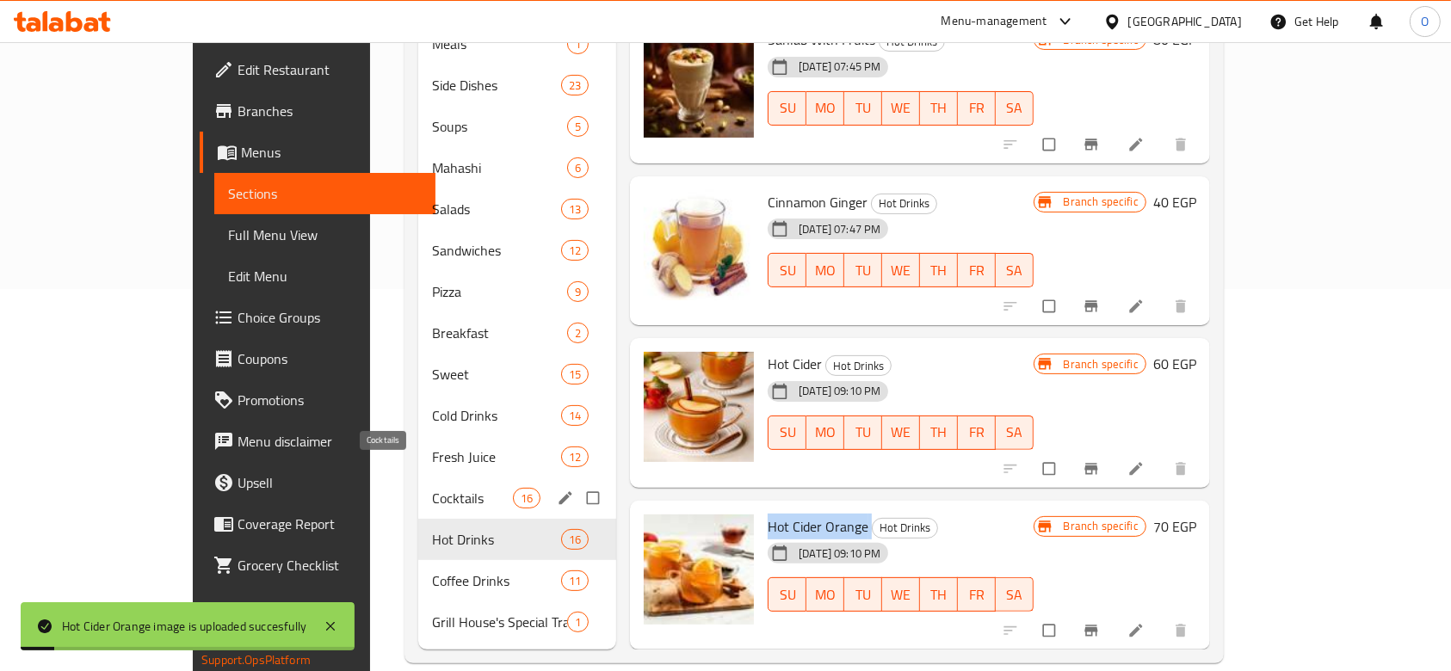
click at [432, 488] on span "Cocktails" at bounding box center [472, 498] width 81 height 21
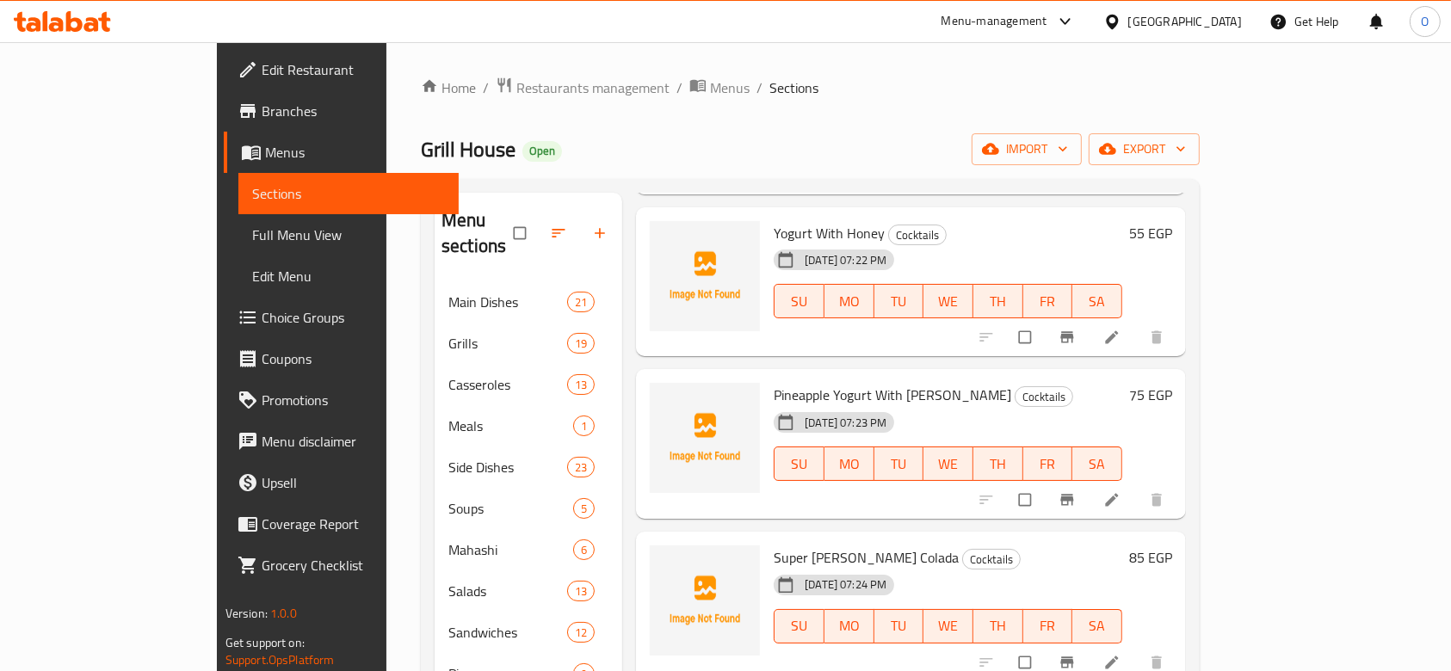
click at [473, 72] on div "Home / Restaurants management / Menus / Sections Grill House Open import export…" at bounding box center [810, 561] width 848 height 1038
click at [516, 83] on span "Restaurants management" at bounding box center [592, 87] width 153 height 21
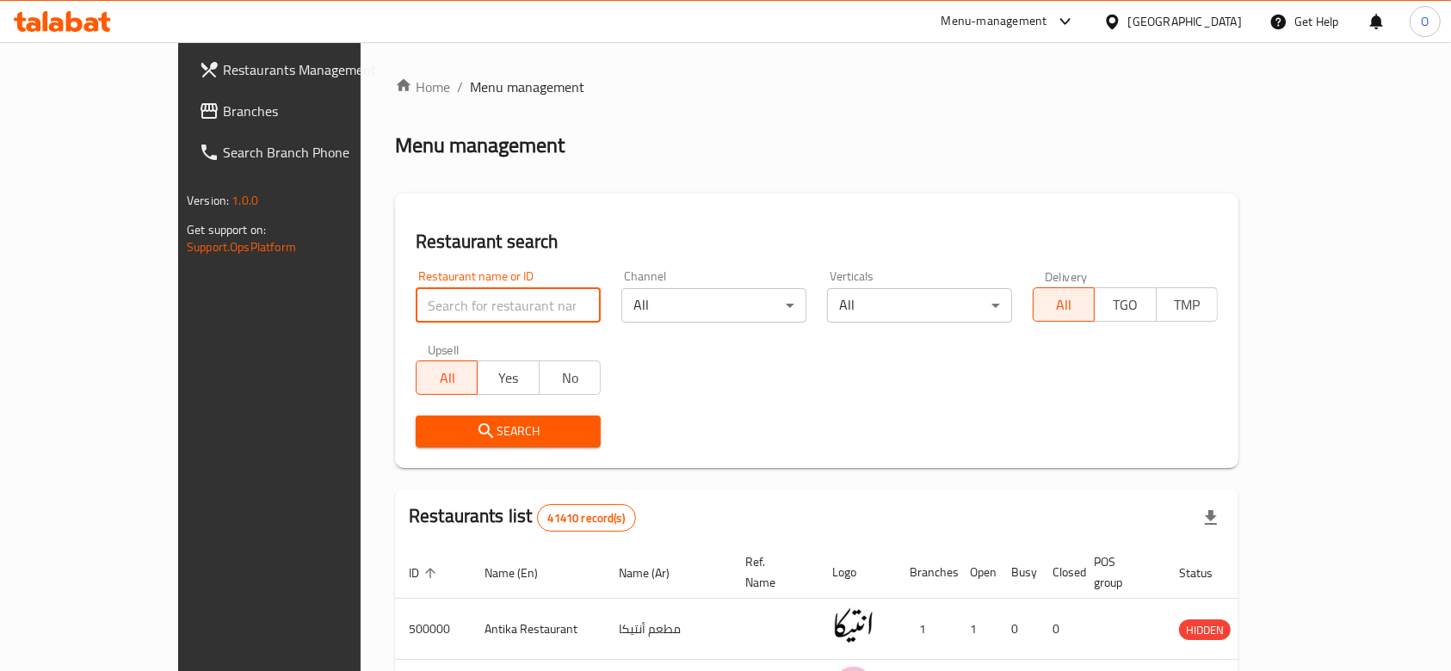
click at [416, 295] on input "search" at bounding box center [508, 305] width 185 height 34
paste input "667436"
type input "667436"
click button "Search" at bounding box center [508, 432] width 185 height 32
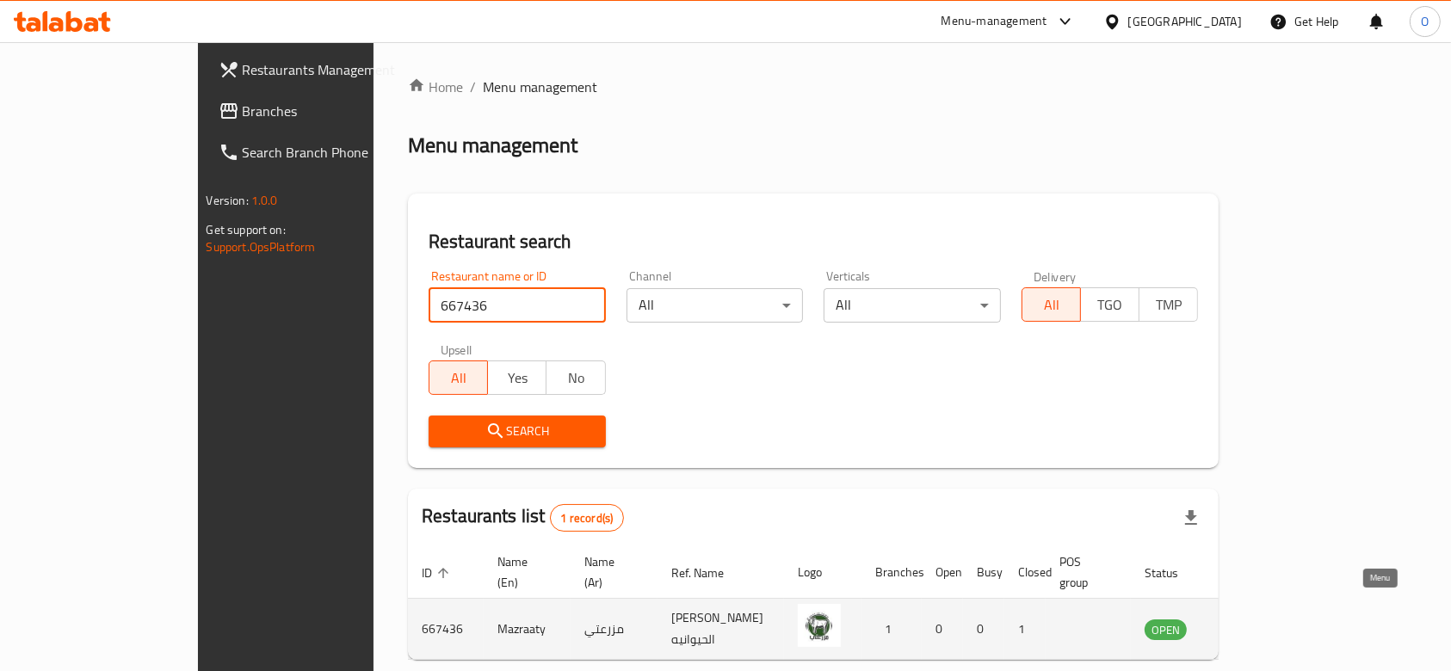
click at [1267, 619] on link "enhanced table" at bounding box center [1251, 629] width 32 height 21
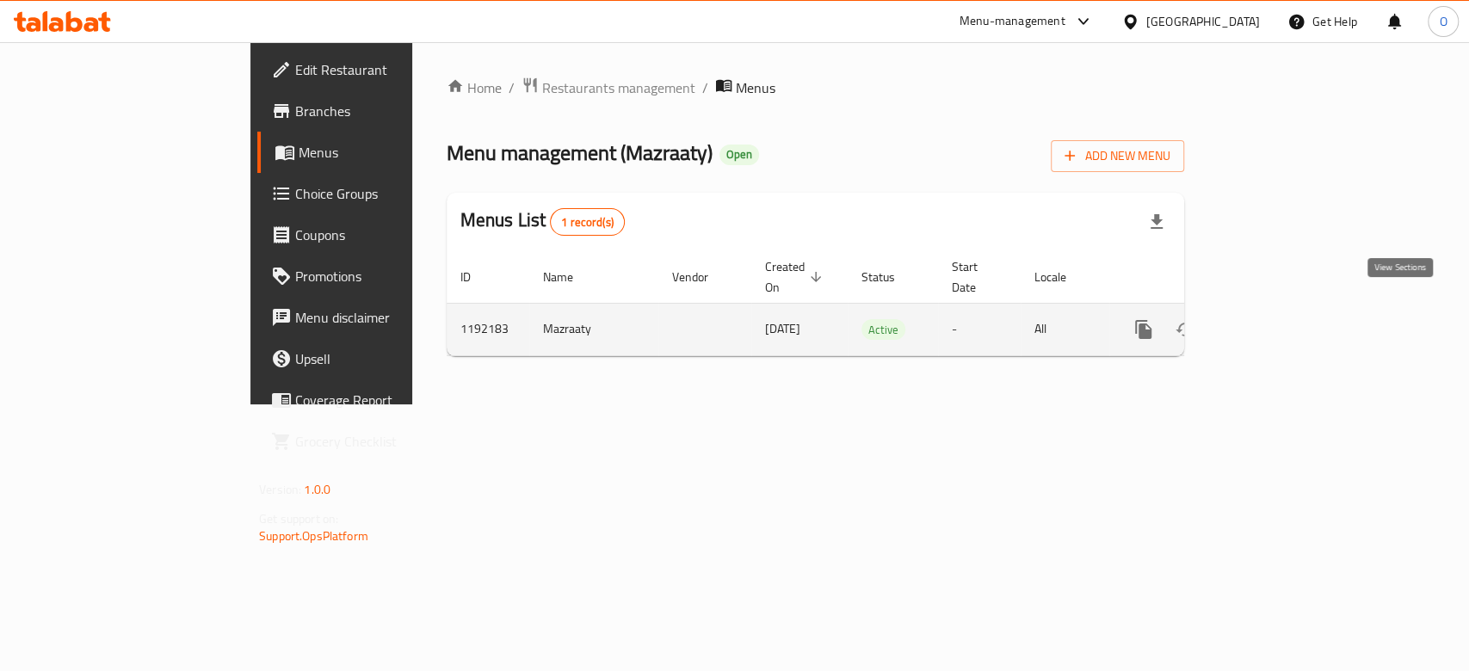
click at [1288, 309] on link "enhanced table" at bounding box center [1267, 329] width 41 height 41
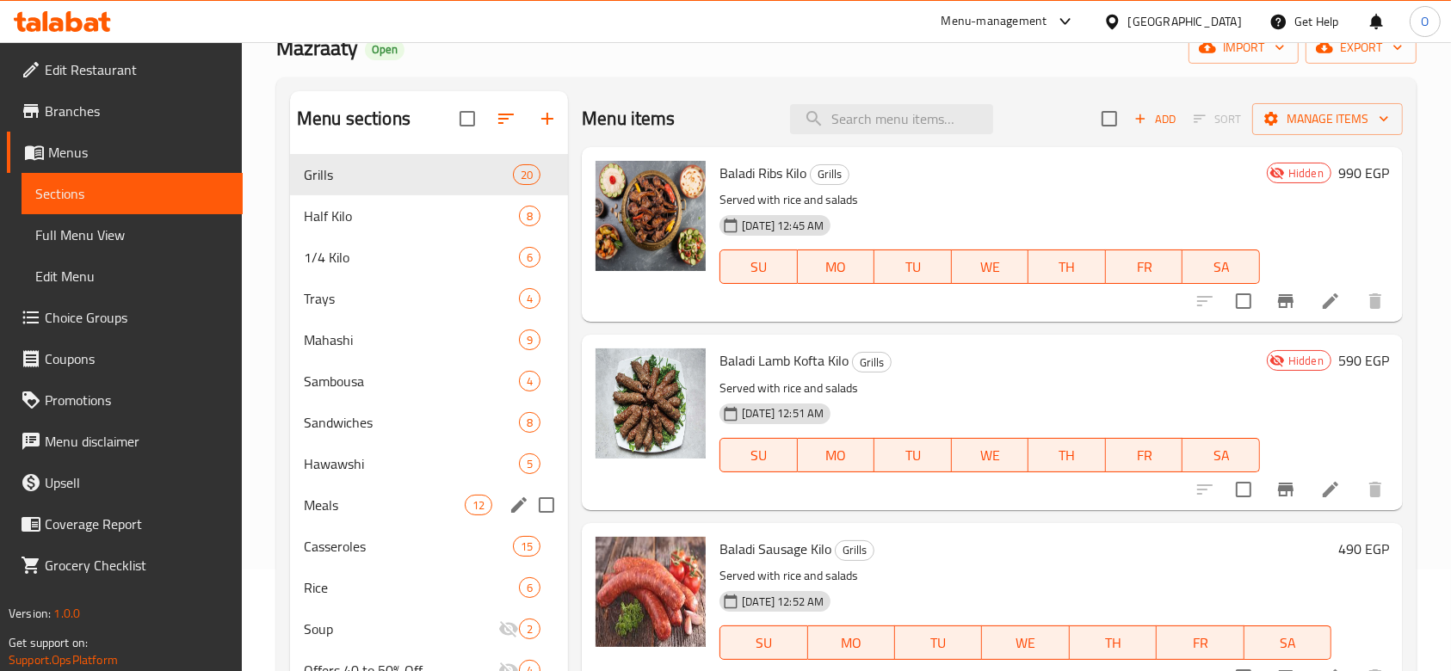
scroll to position [229, 0]
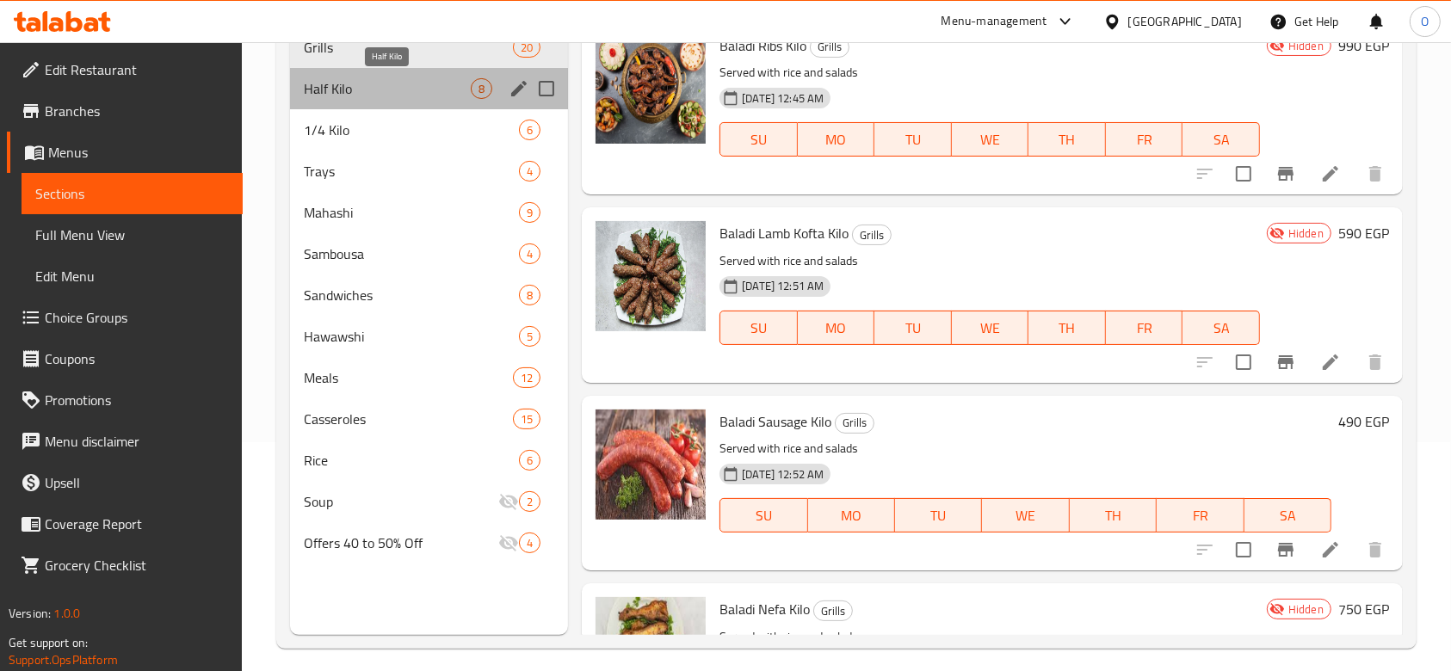
click at [369, 86] on span "Half Kilo" at bounding box center [387, 88] width 167 height 21
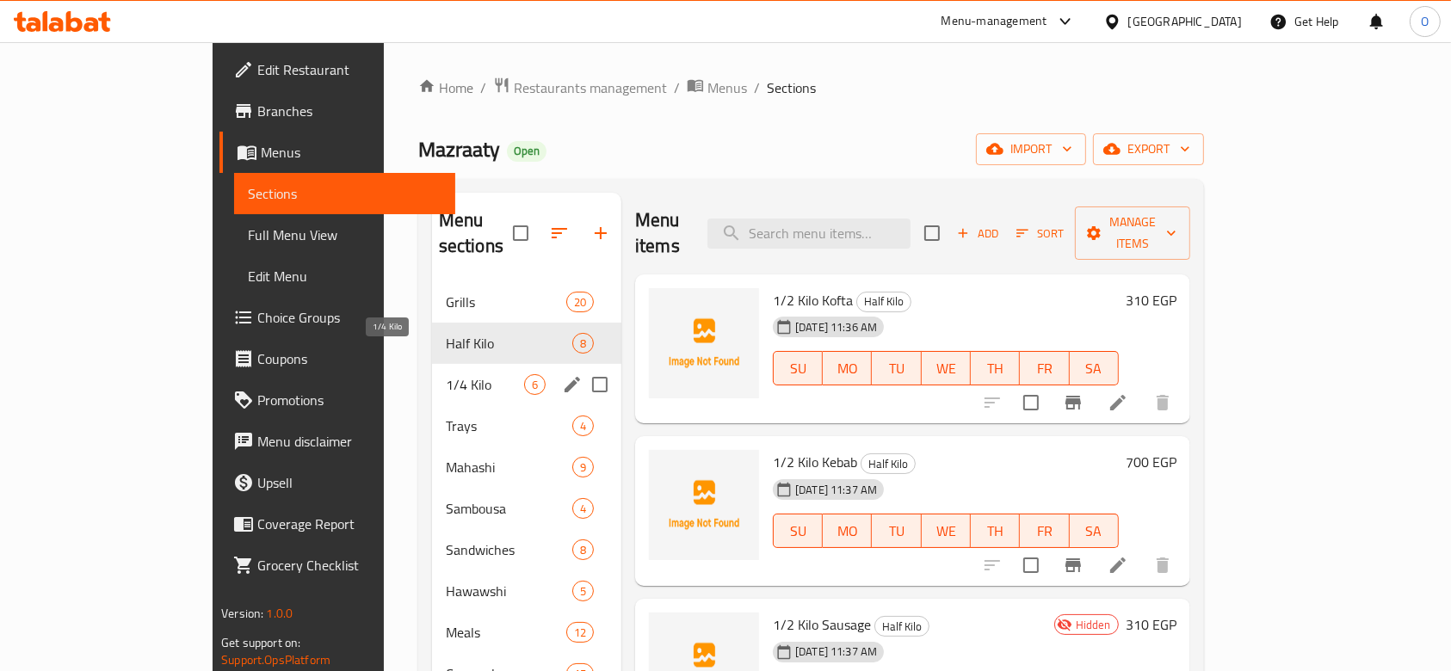
click at [446, 374] on span "1/4 Kilo" at bounding box center [485, 384] width 78 height 21
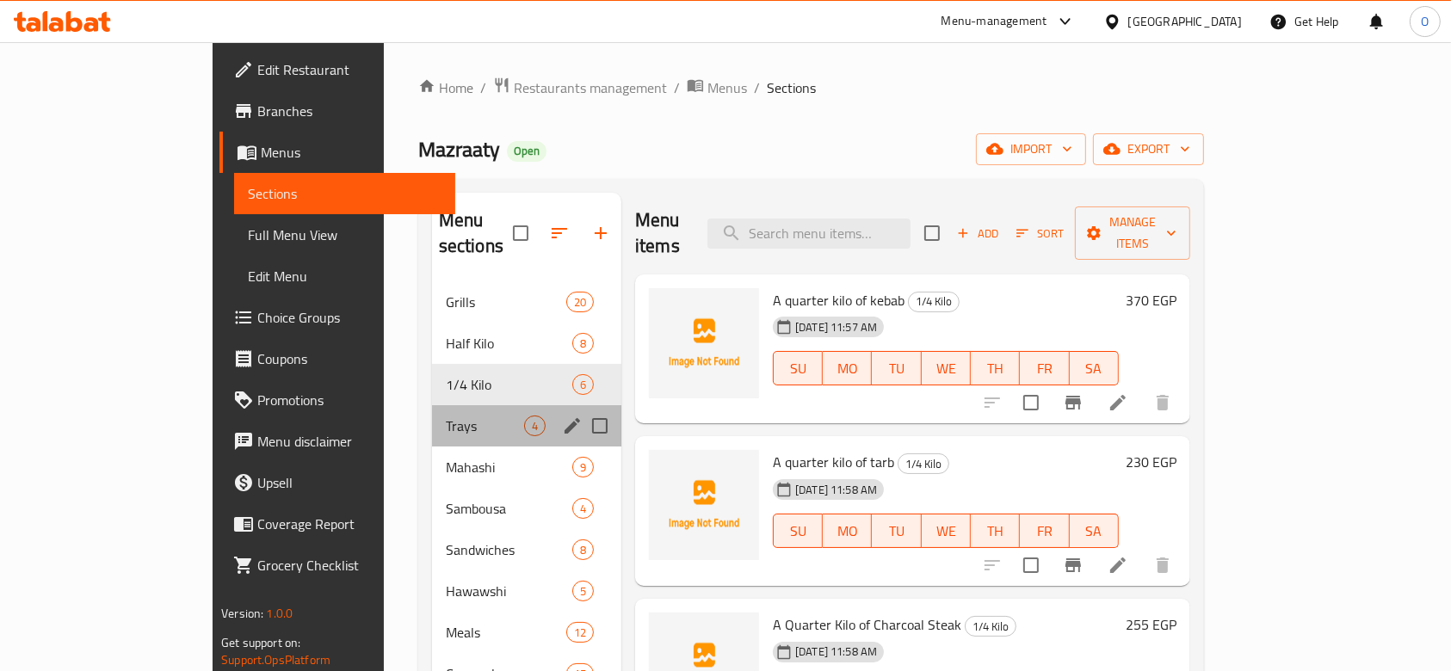
click at [432, 418] on div "Trays 4" at bounding box center [526, 425] width 189 height 41
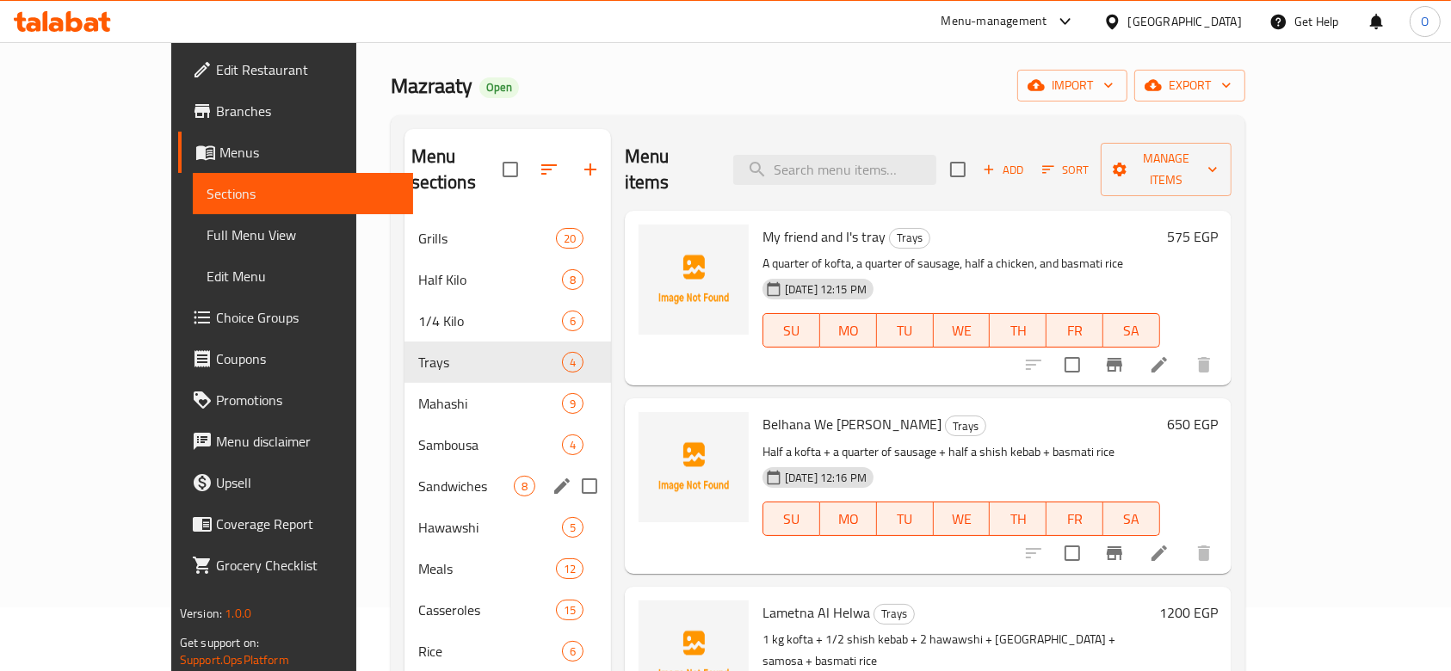
scroll to position [114, 0]
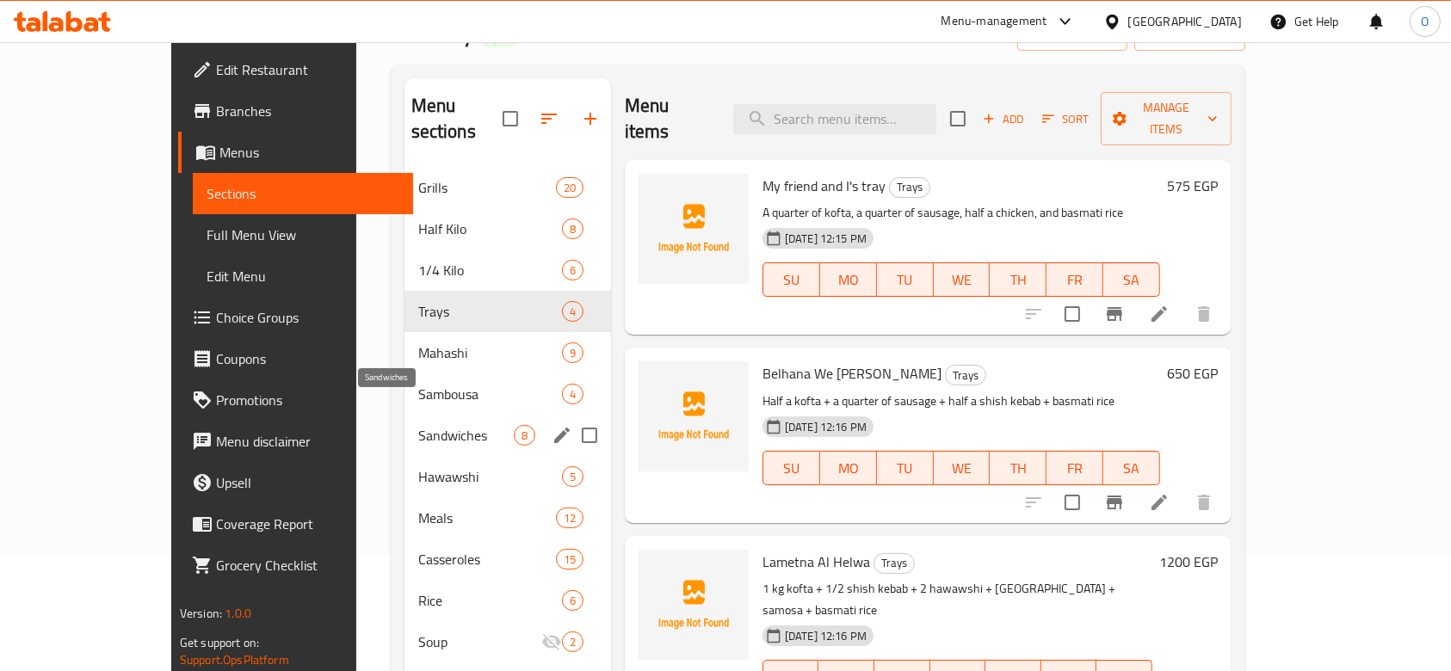
click at [418, 425] on span "Sandwiches" at bounding box center [466, 435] width 96 height 21
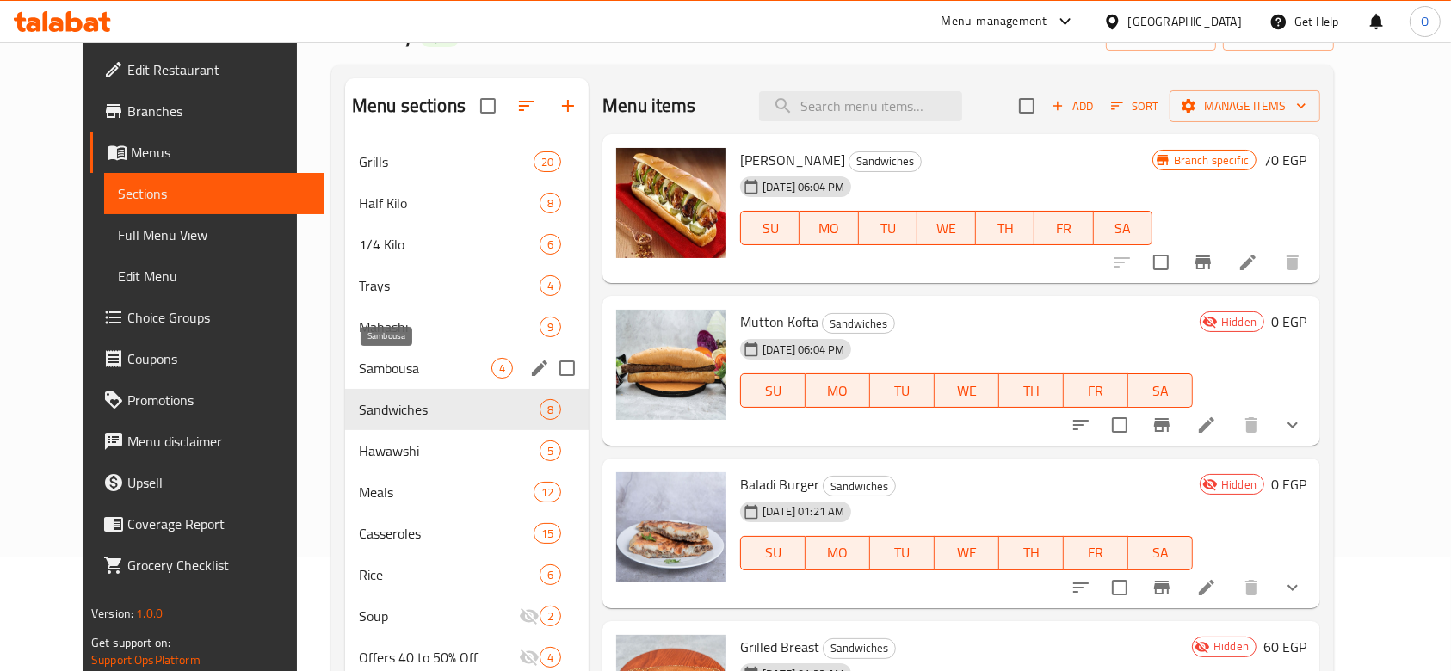
click at [373, 368] on span "Sambousa" at bounding box center [425, 368] width 133 height 21
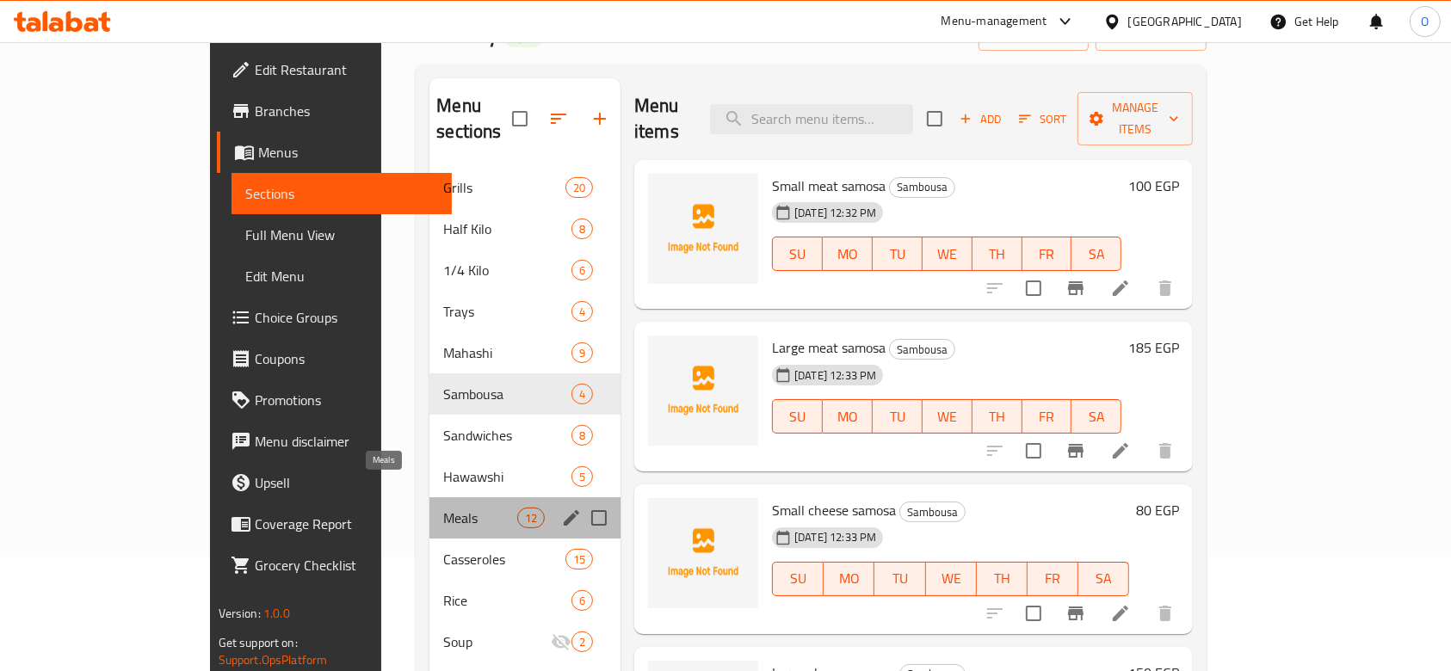
click at [443, 508] on span "Meals" at bounding box center [479, 518] width 73 height 21
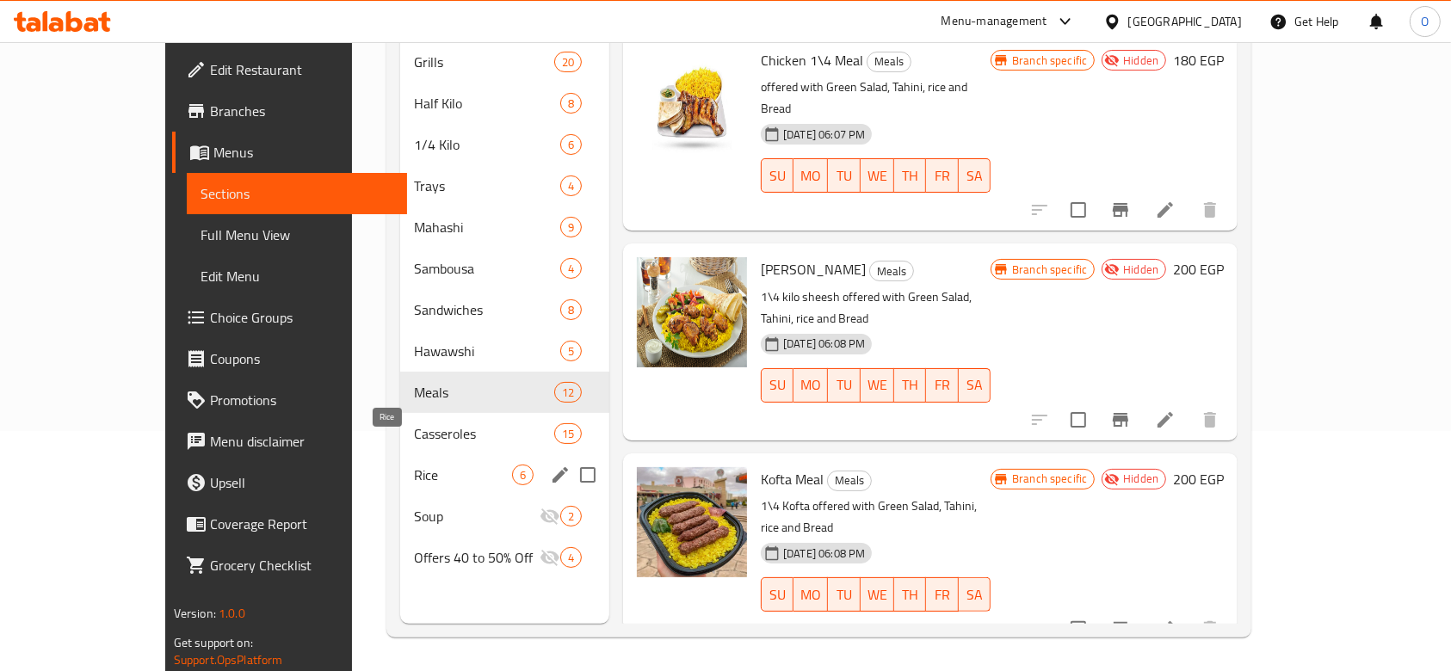
scroll to position [241, 0]
click at [400, 295] on div "Sandwiches 8" at bounding box center [504, 308] width 209 height 41
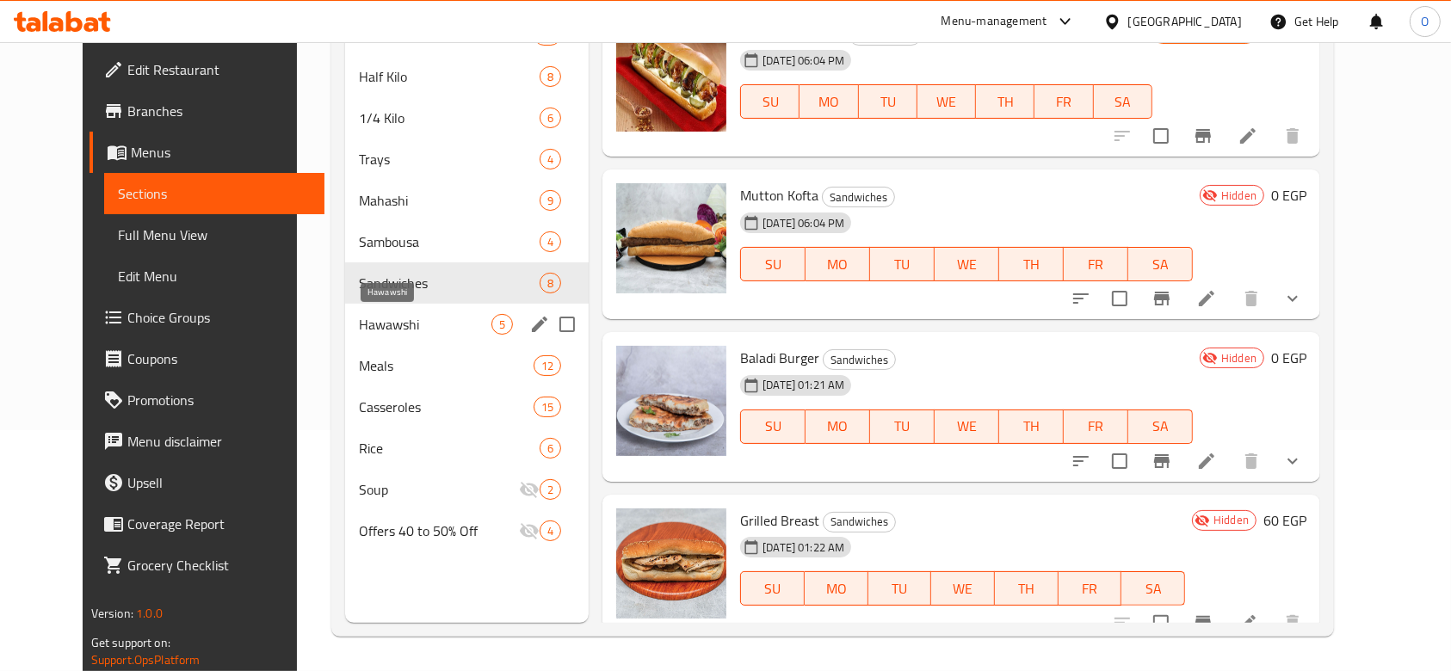
click at [376, 334] on span "Hawawshi" at bounding box center [425, 324] width 133 height 21
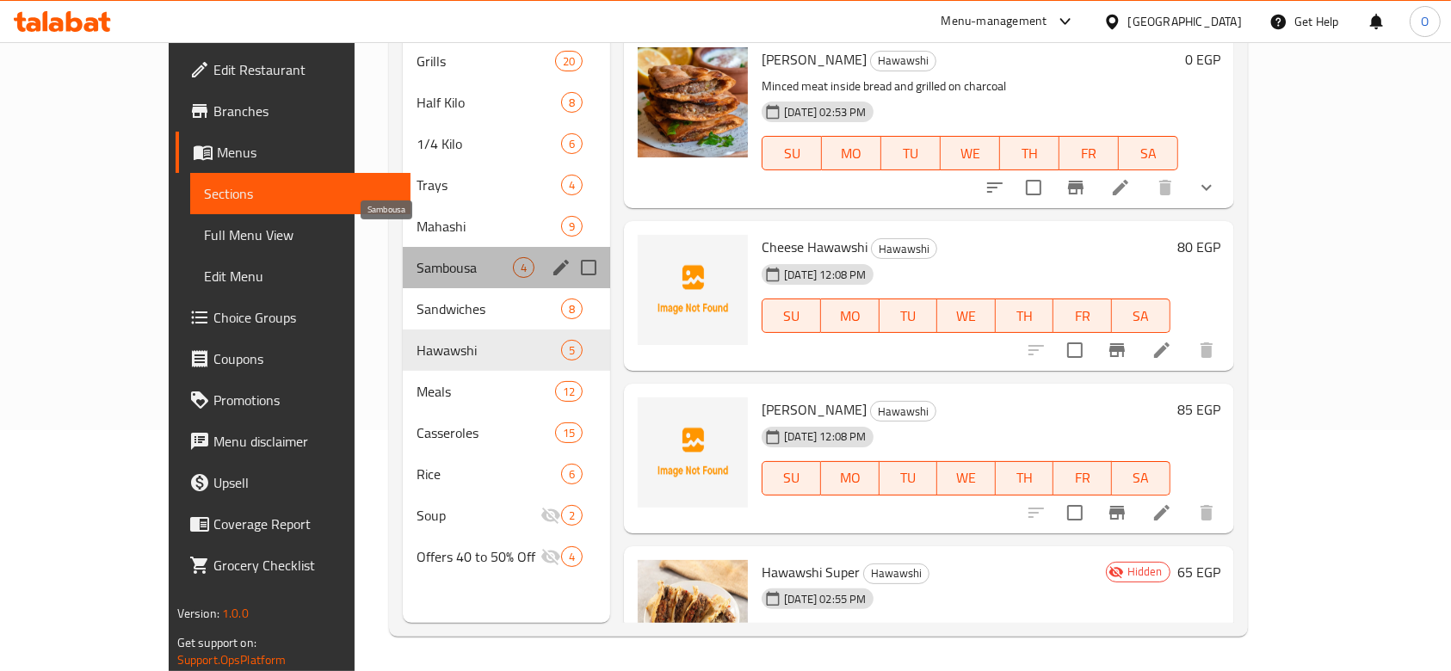
click at [417, 257] on span "Sambousa" at bounding box center [465, 267] width 96 height 21
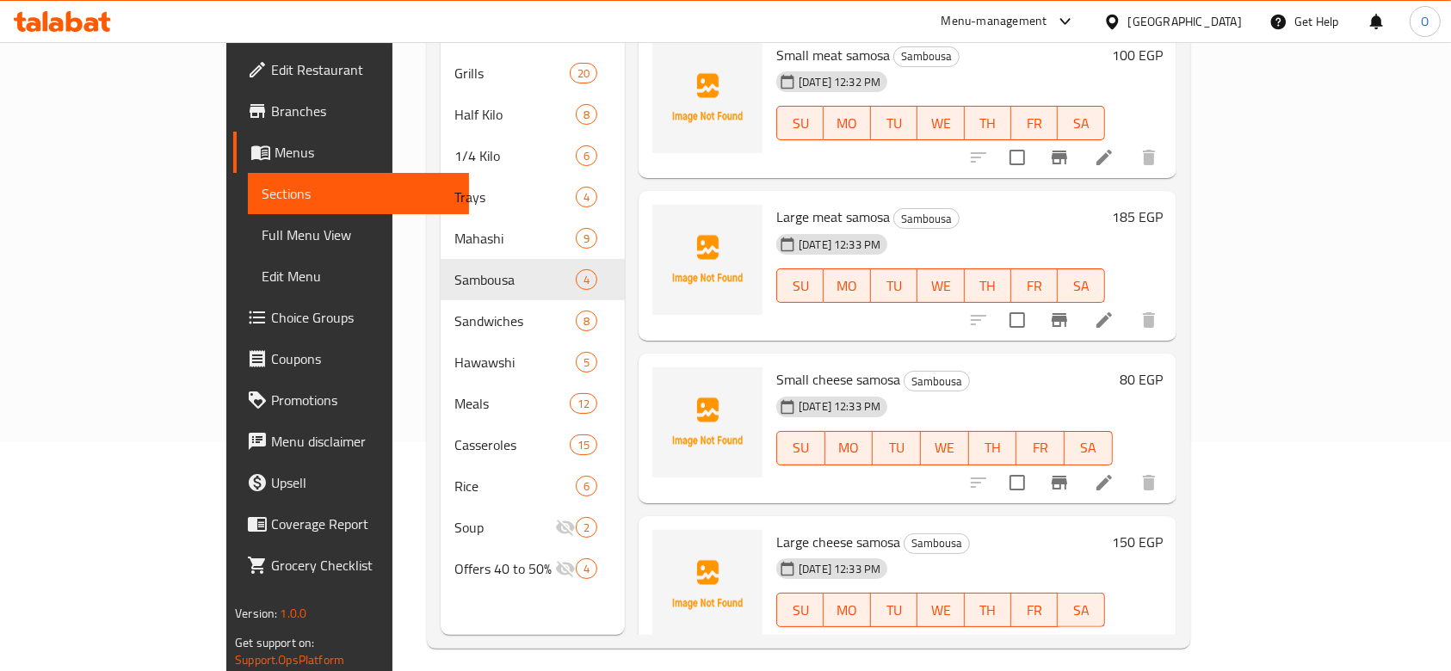
scroll to position [21, 0]
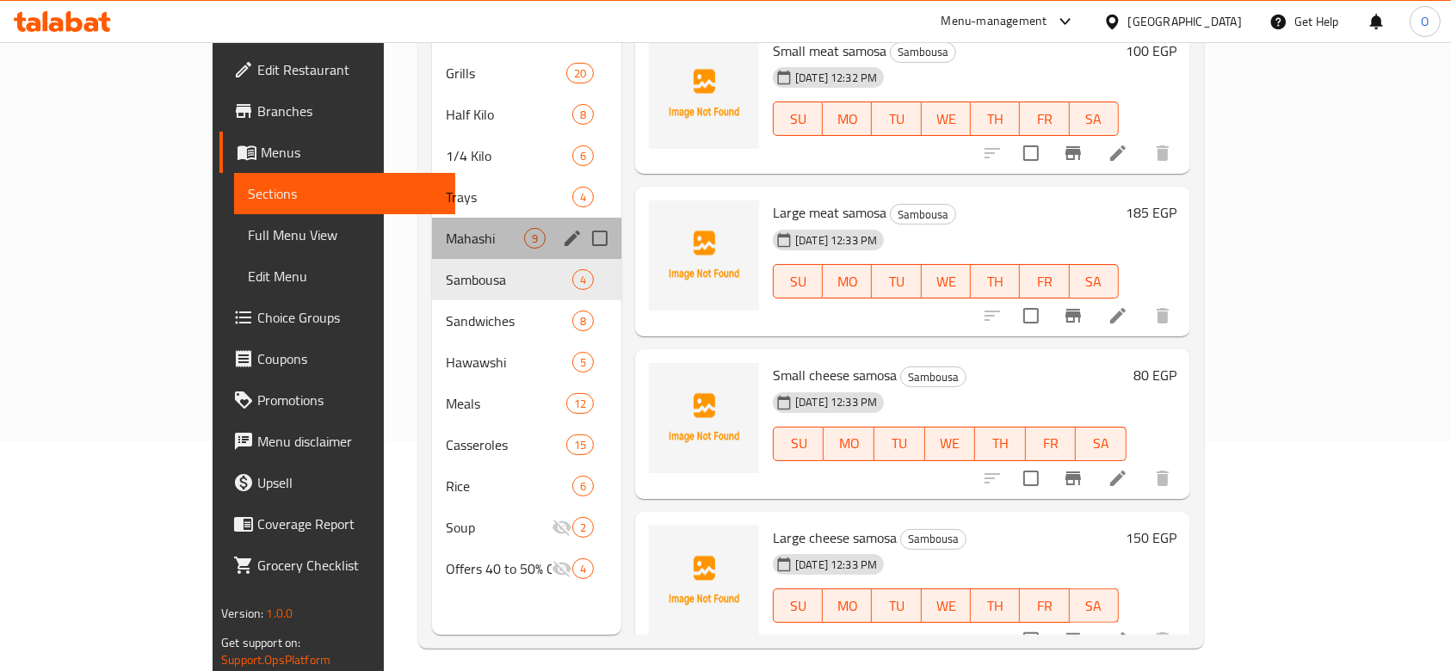
click at [432, 224] on div "Mahashi 9" at bounding box center [526, 238] width 189 height 41
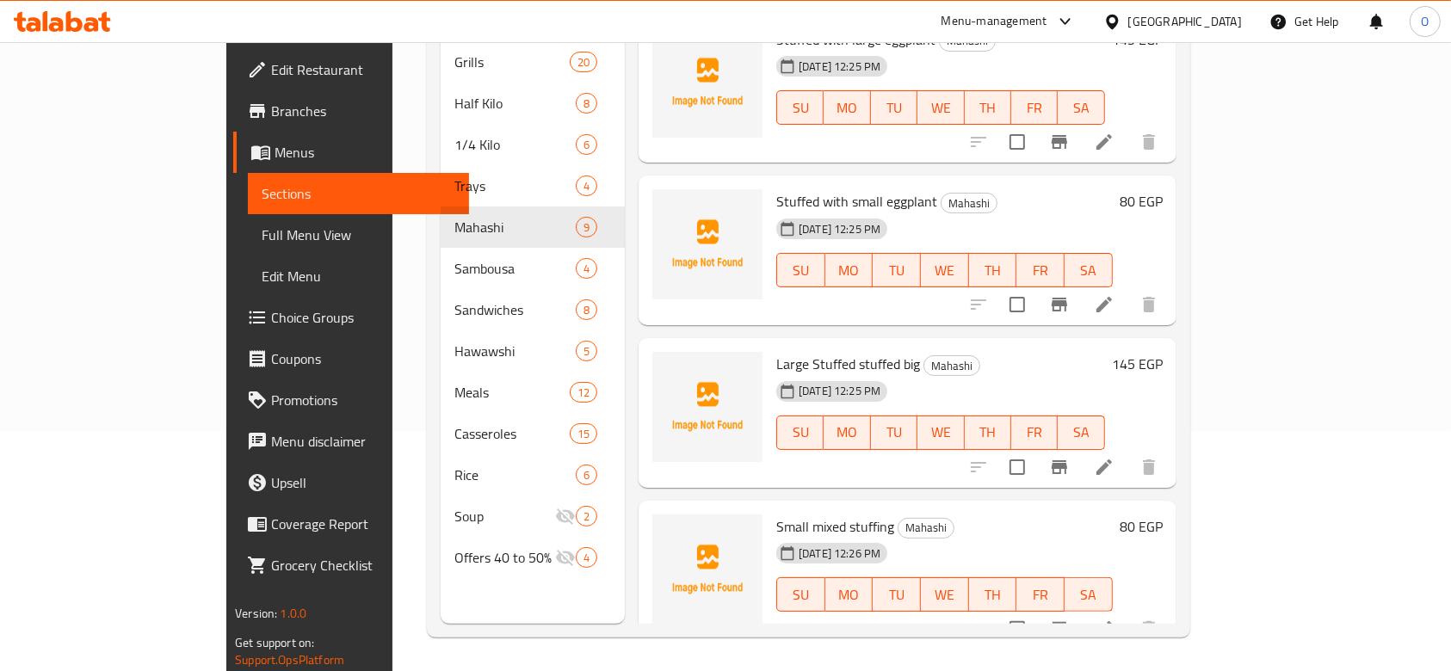
scroll to position [241, 0]
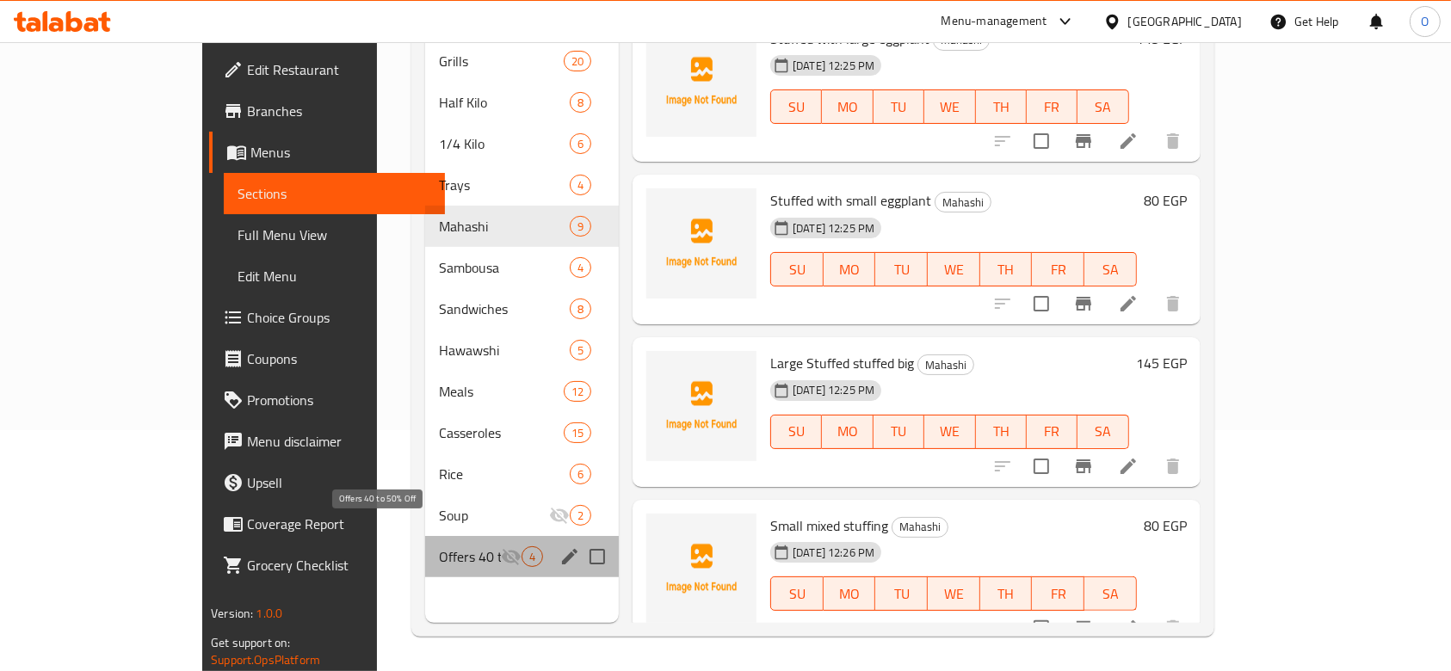
click at [439, 547] on span "Offers 40 to 50% Off" at bounding box center [470, 557] width 62 height 21
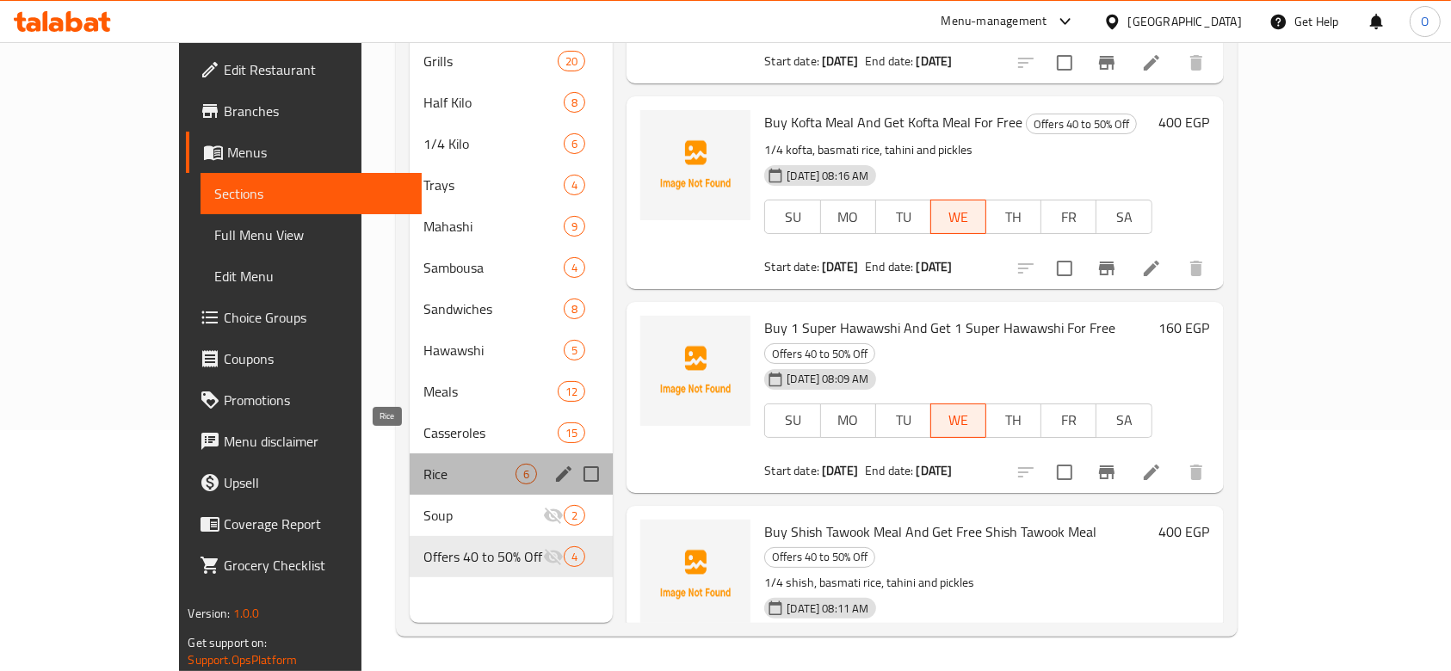
click at [423, 464] on span "Rice" at bounding box center [469, 474] width 92 height 21
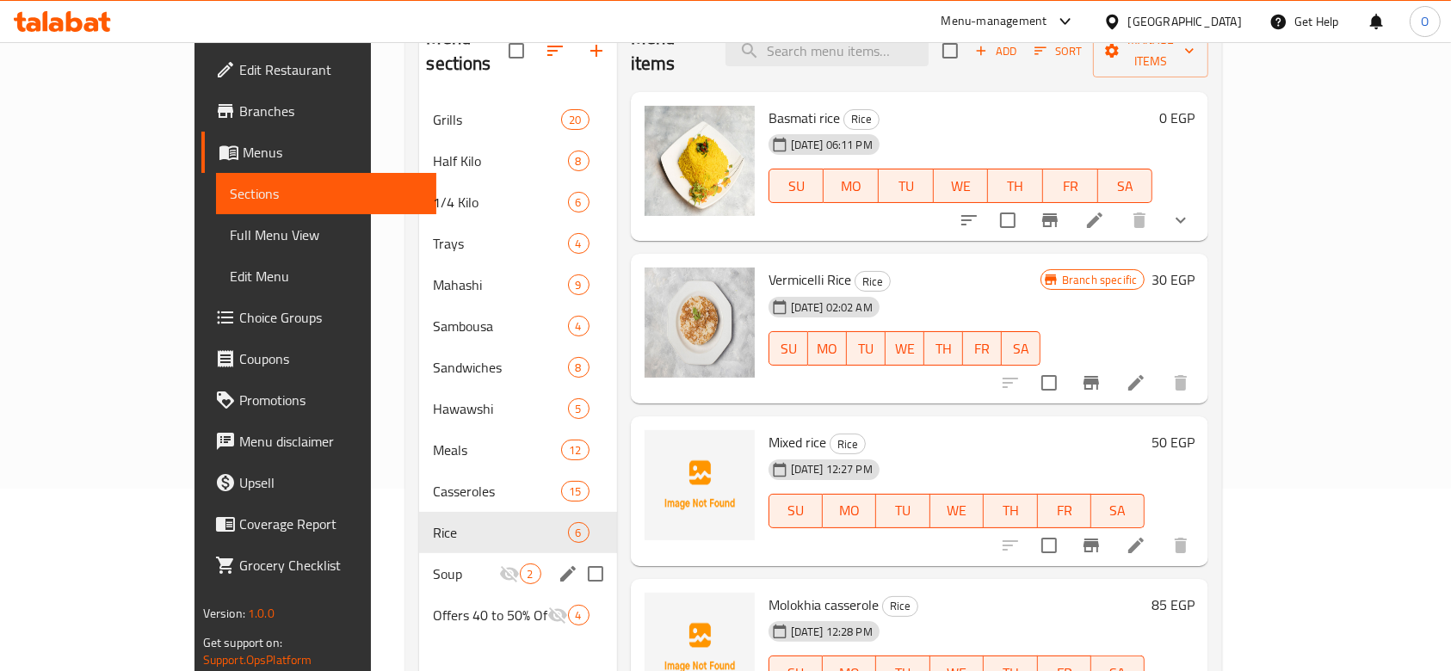
scroll to position [241, 0]
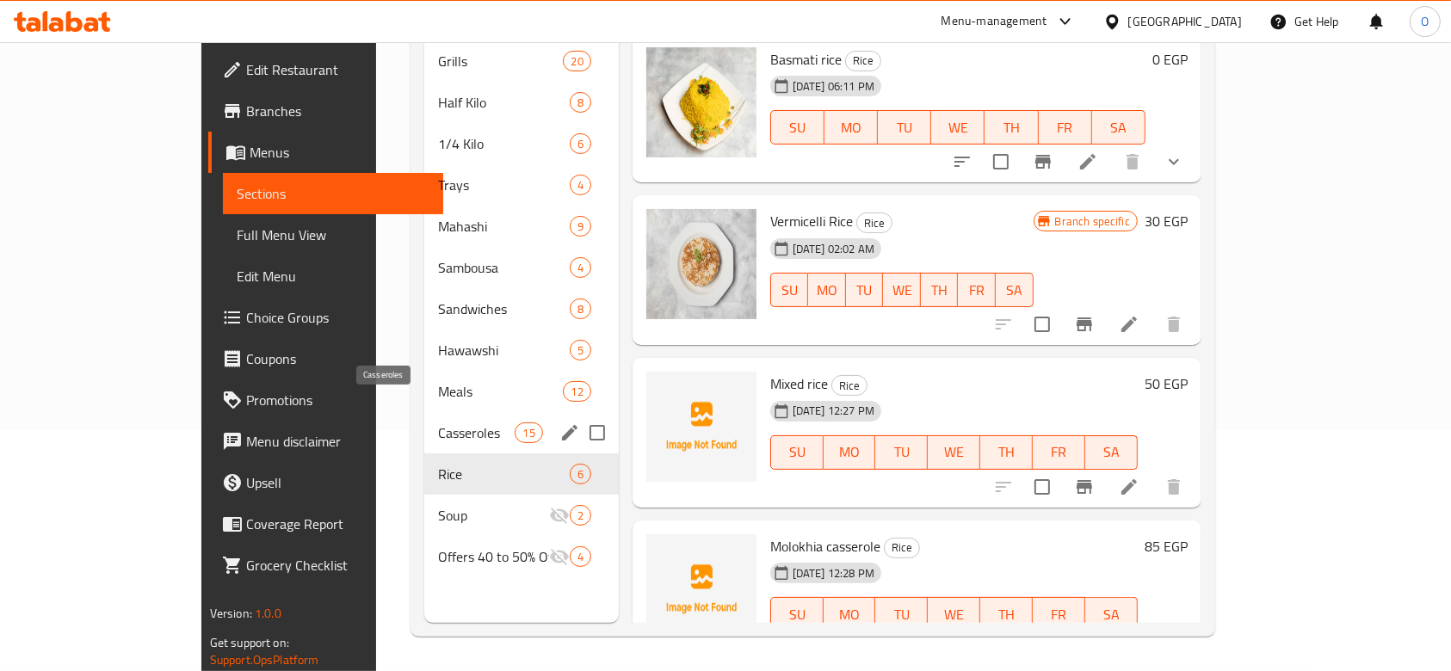
click at [438, 423] on span "Casseroles" at bounding box center [476, 433] width 77 height 21
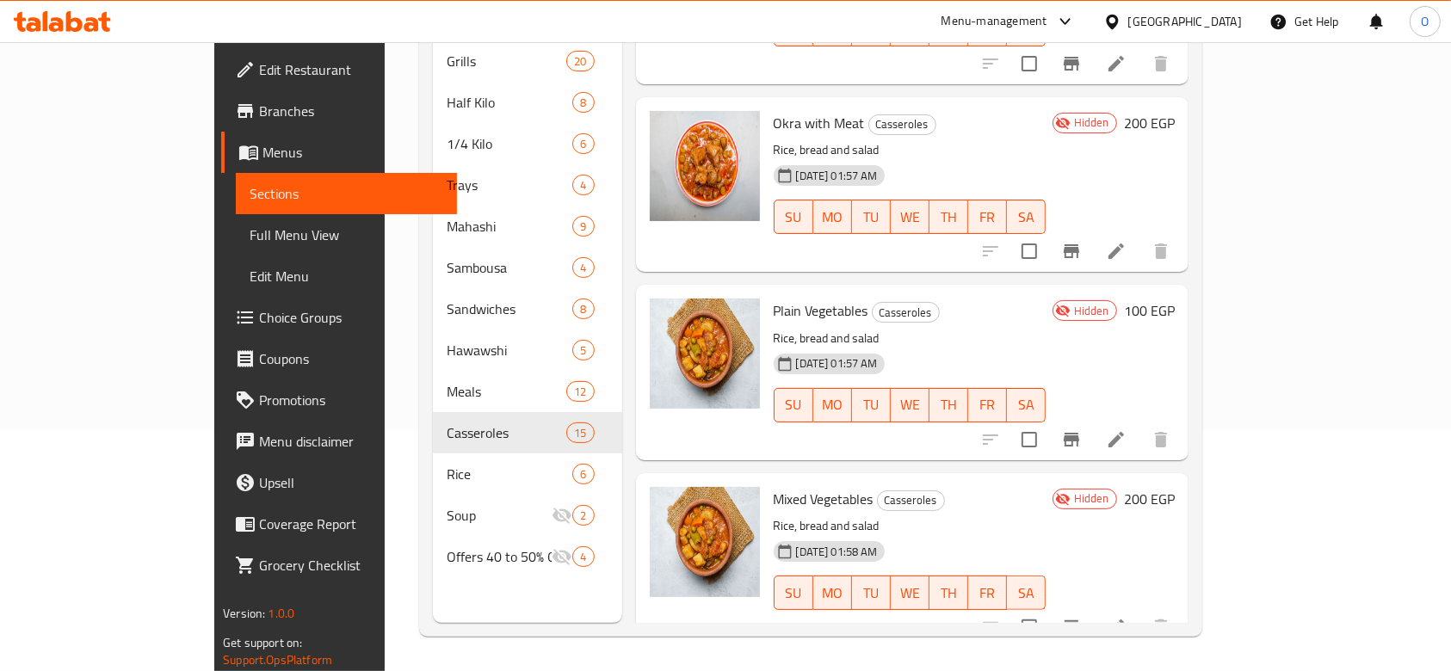
scroll to position [1033, 0]
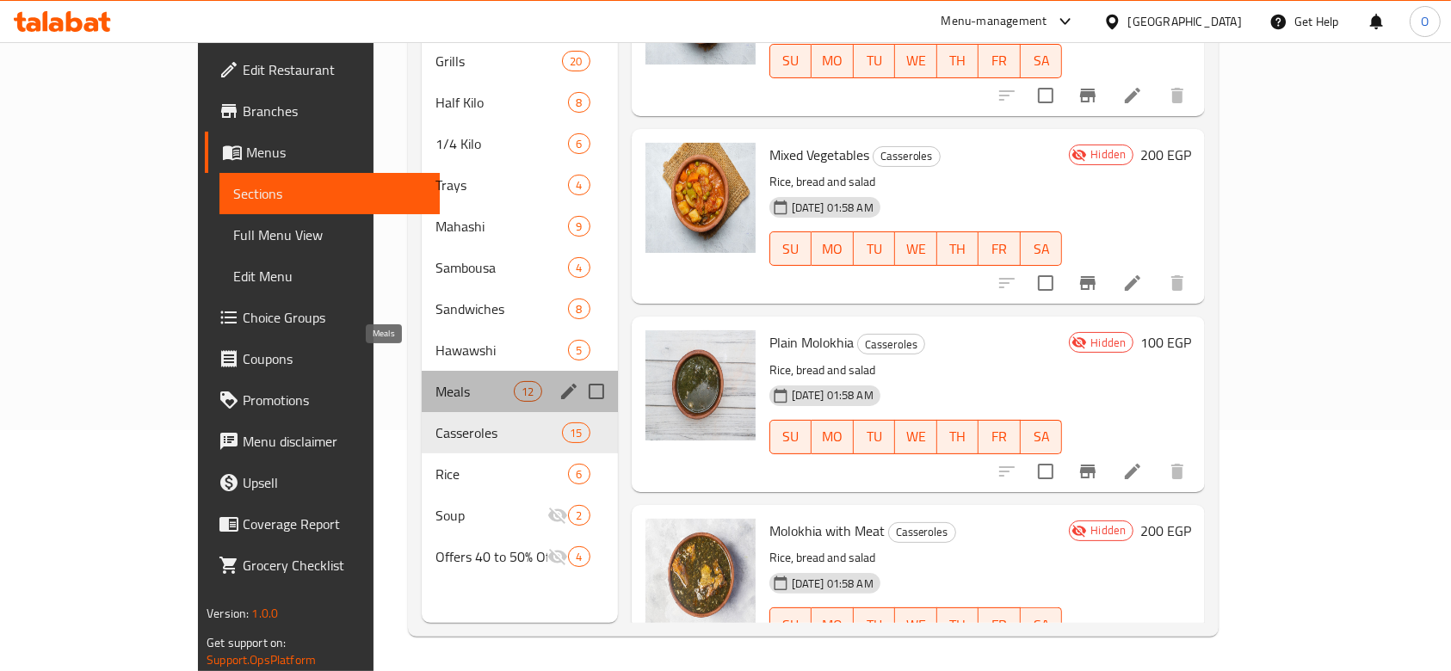
click at [436, 381] on span "Meals" at bounding box center [475, 391] width 78 height 21
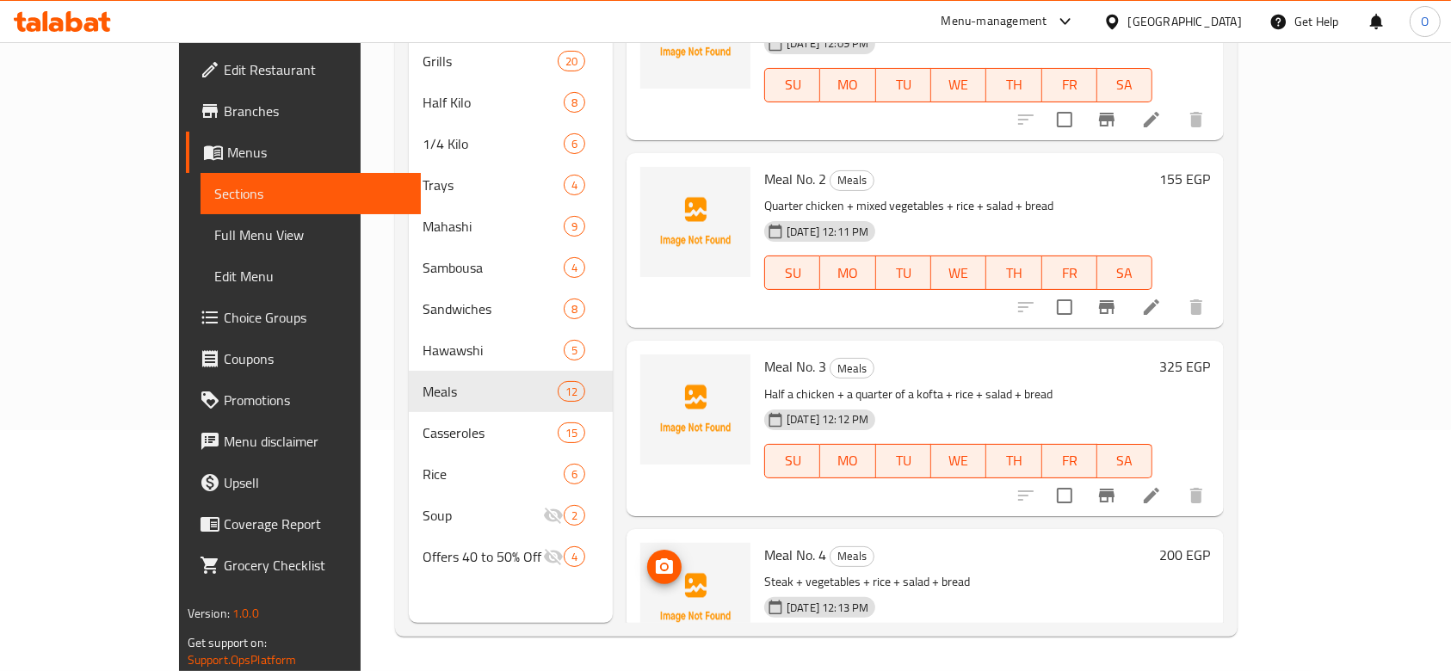
scroll to position [1627, 0]
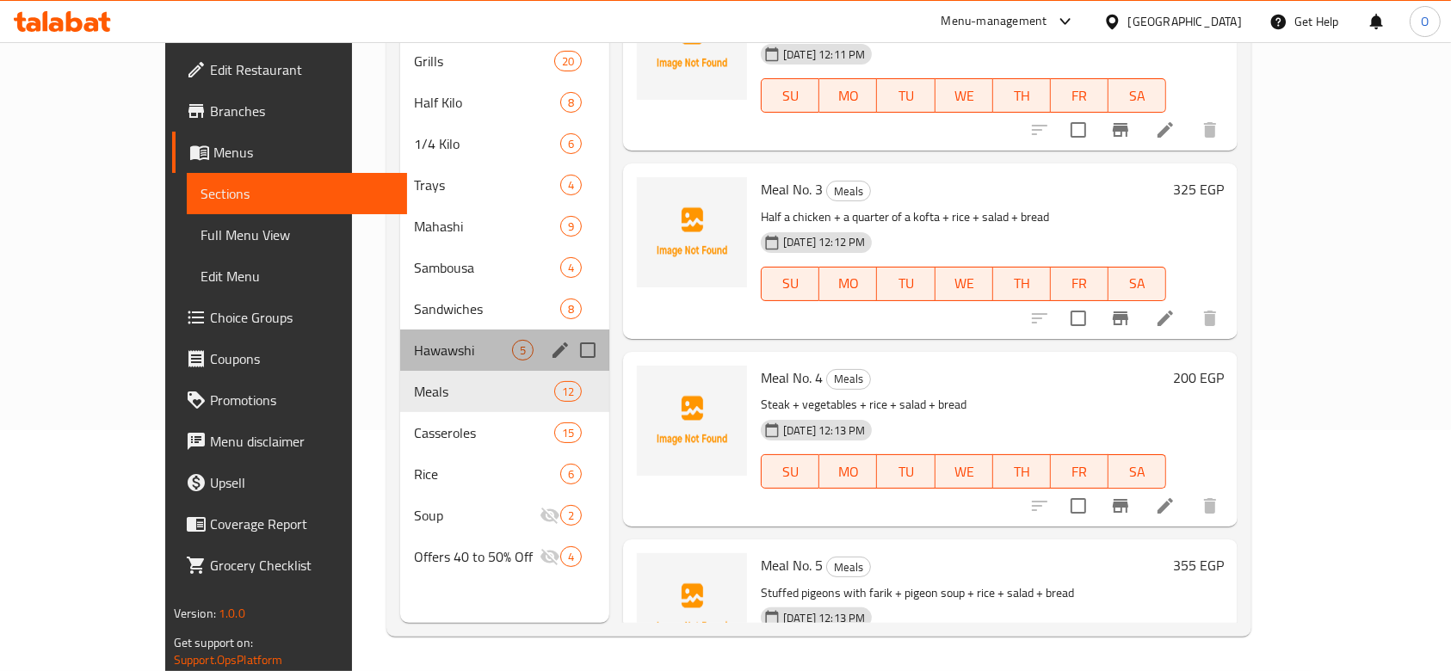
click at [400, 335] on div "Hawawshi 5" at bounding box center [504, 350] width 209 height 41
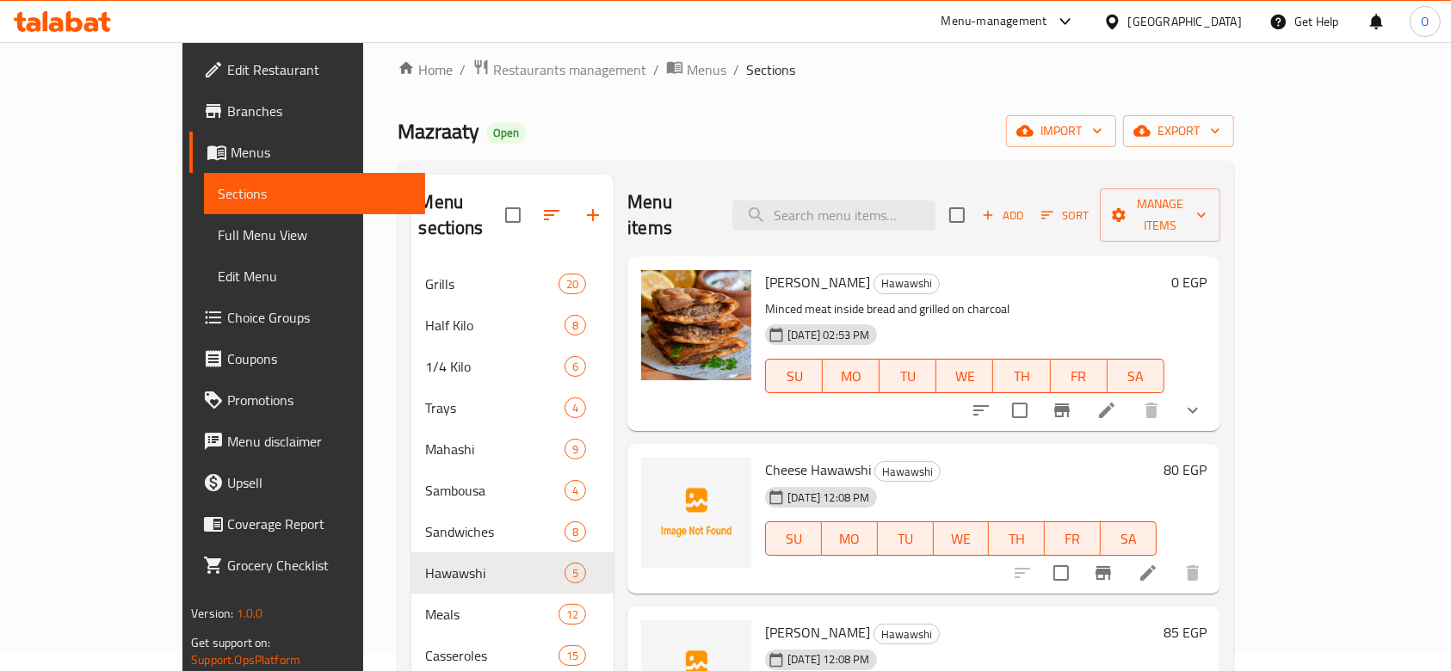
scroll to position [11, 0]
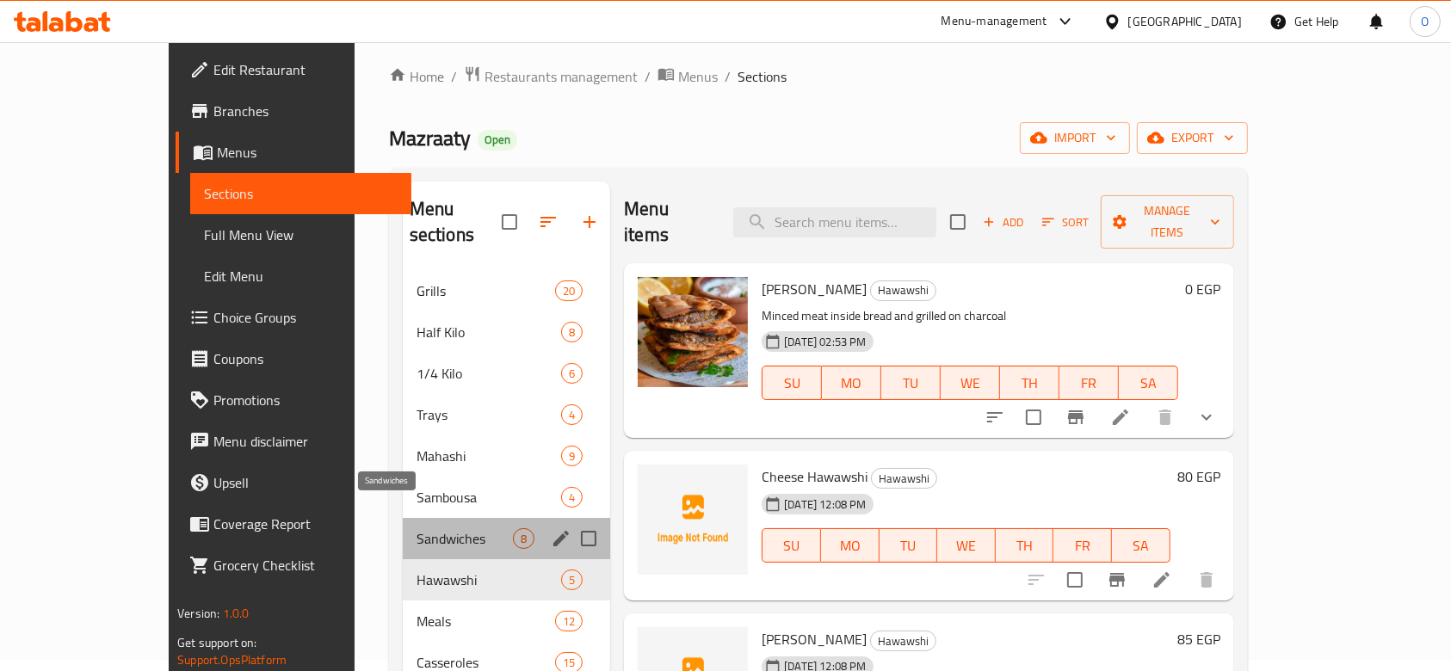
click at [417, 528] on span "Sandwiches" at bounding box center [465, 538] width 96 height 21
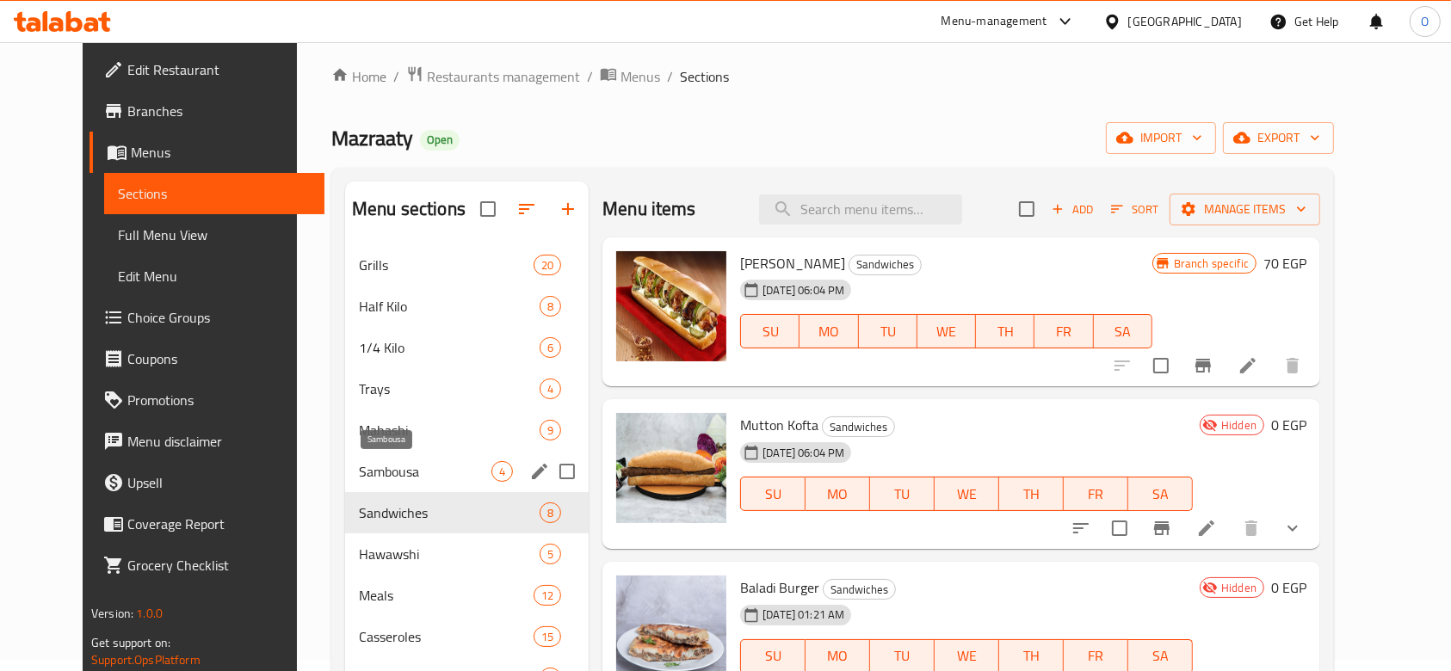
click at [359, 465] on span "Sambousa" at bounding box center [425, 471] width 133 height 21
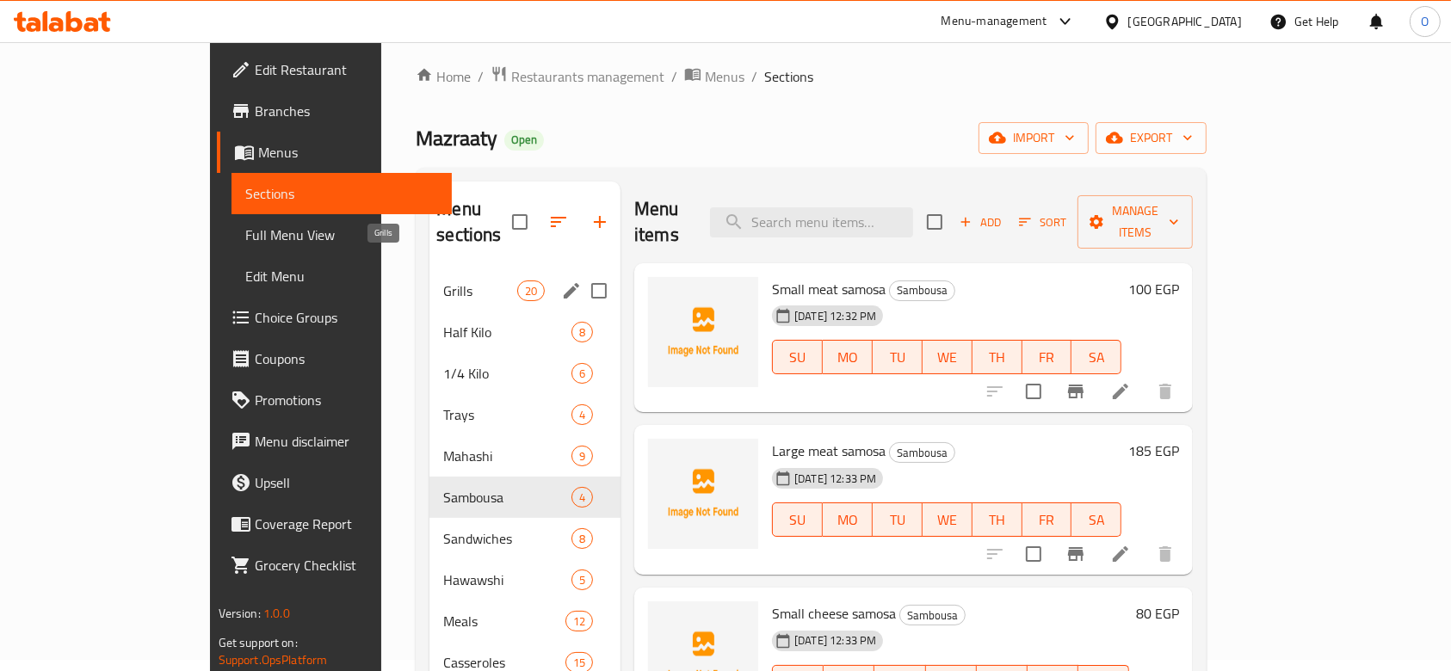
click at [443, 281] on span "Grills" at bounding box center [479, 291] width 73 height 21
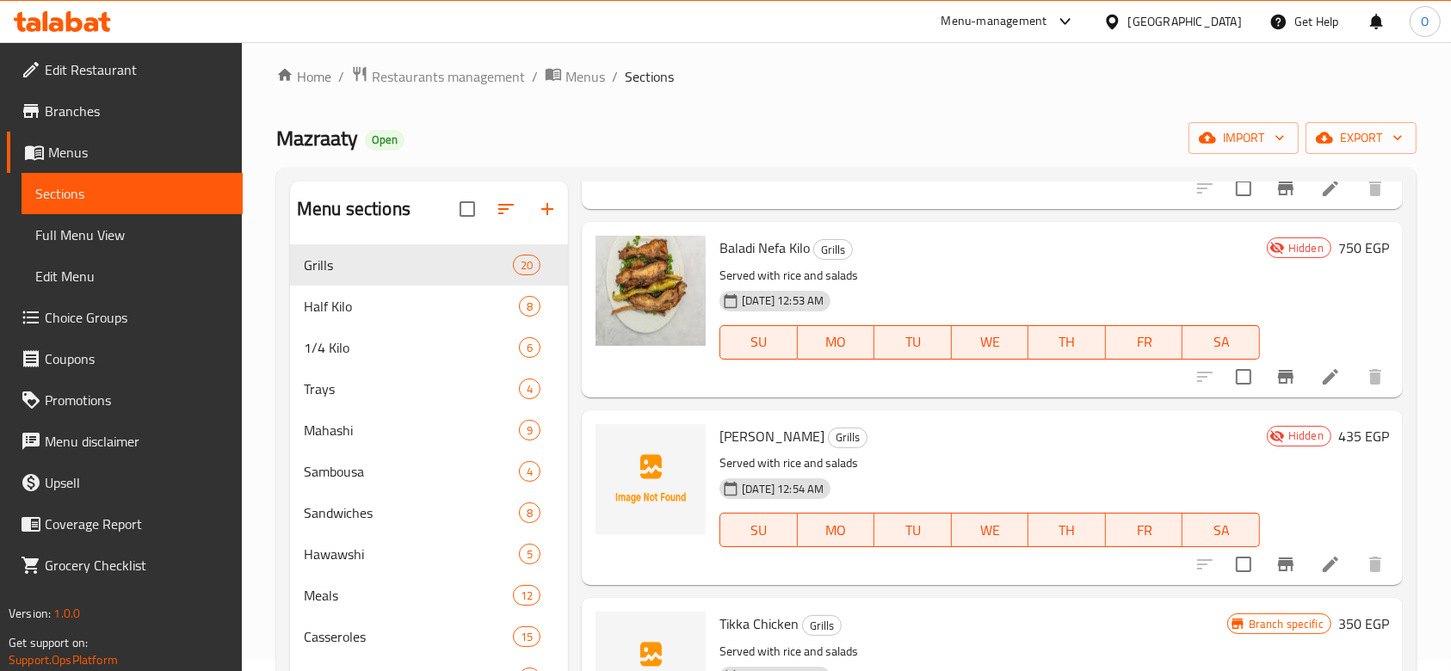
scroll to position [689, 0]
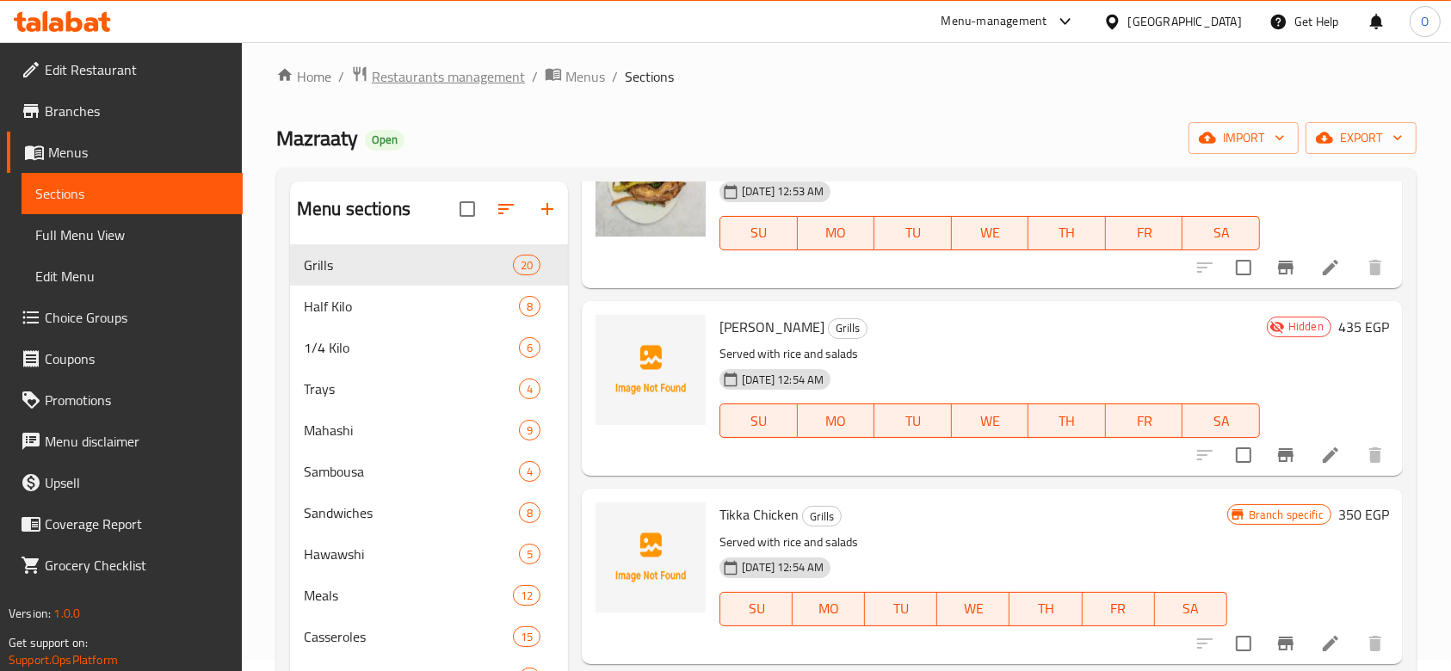
click at [407, 80] on span "Restaurants management" at bounding box center [448, 76] width 153 height 21
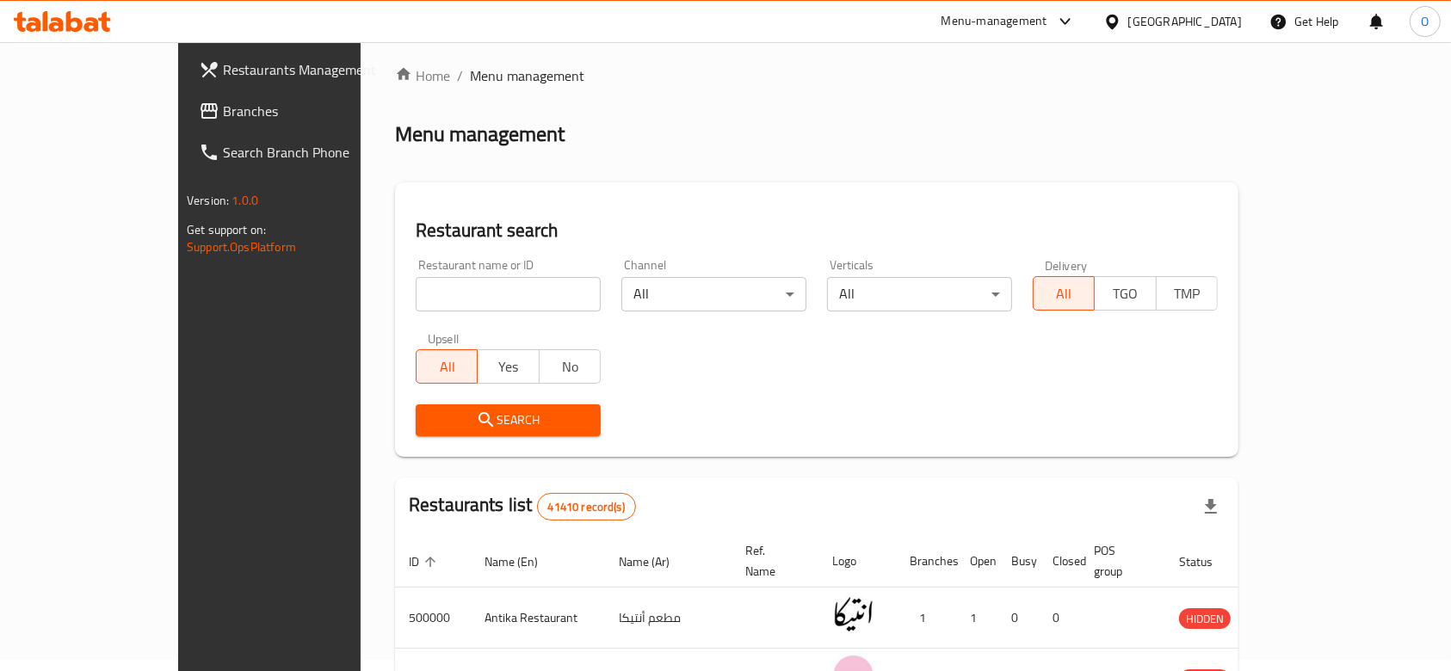
click at [416, 281] on input "search" at bounding box center [508, 294] width 185 height 34
paste input "507417"
type input "507417"
click button "Search" at bounding box center [508, 421] width 185 height 32
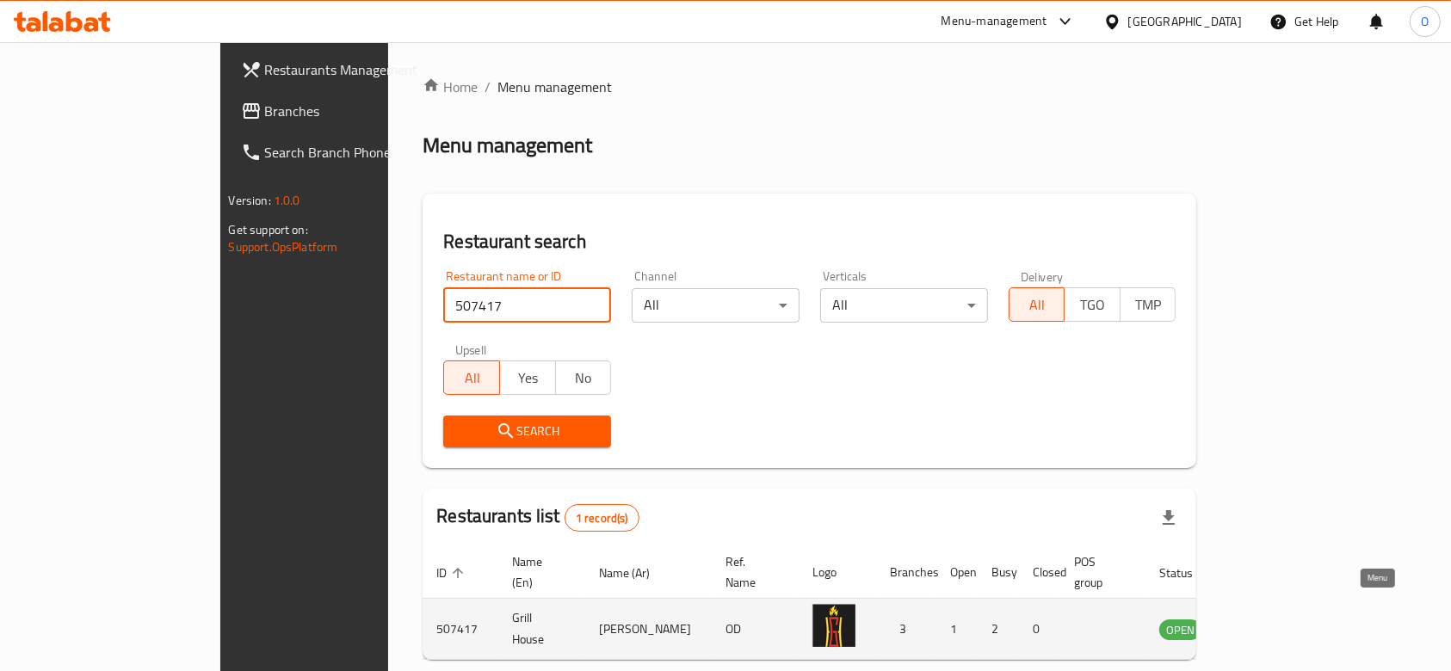
click at [1270, 623] on icon "enhanced table" at bounding box center [1260, 630] width 19 height 15
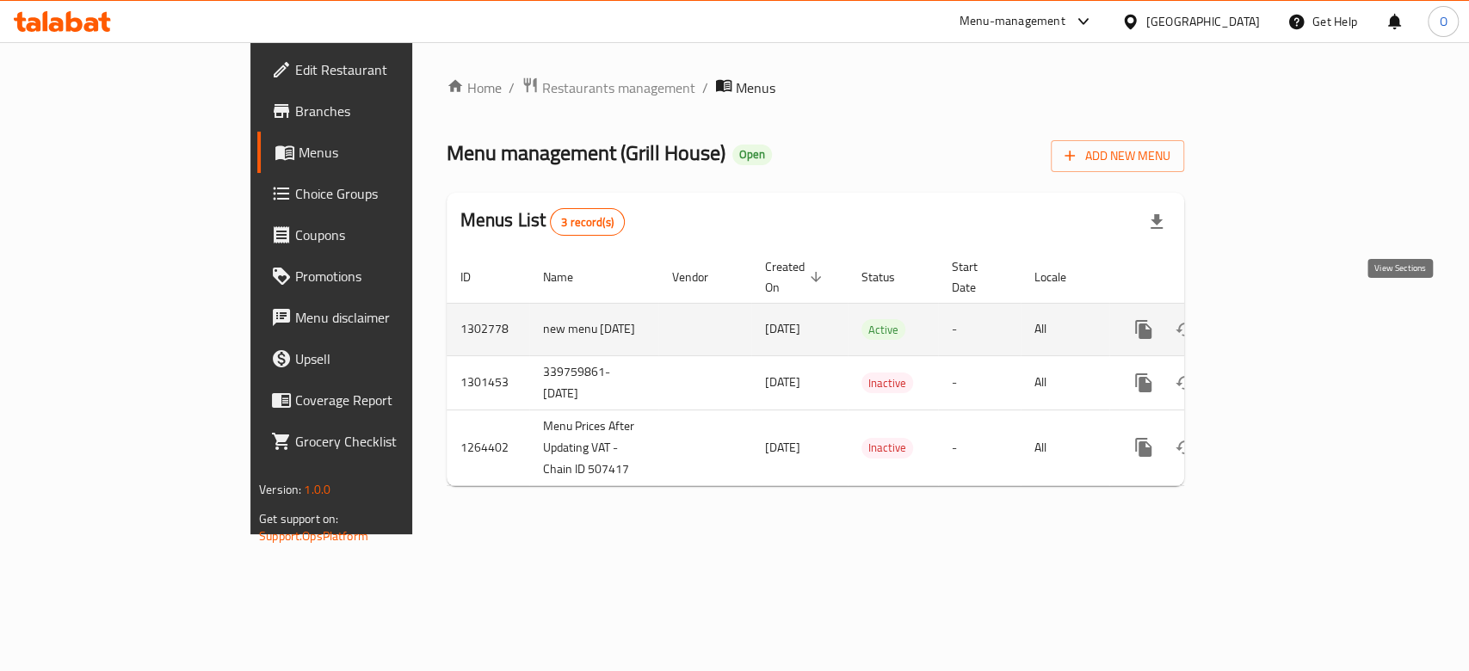
click at [1278, 319] on icon "enhanced table" at bounding box center [1268, 329] width 21 height 21
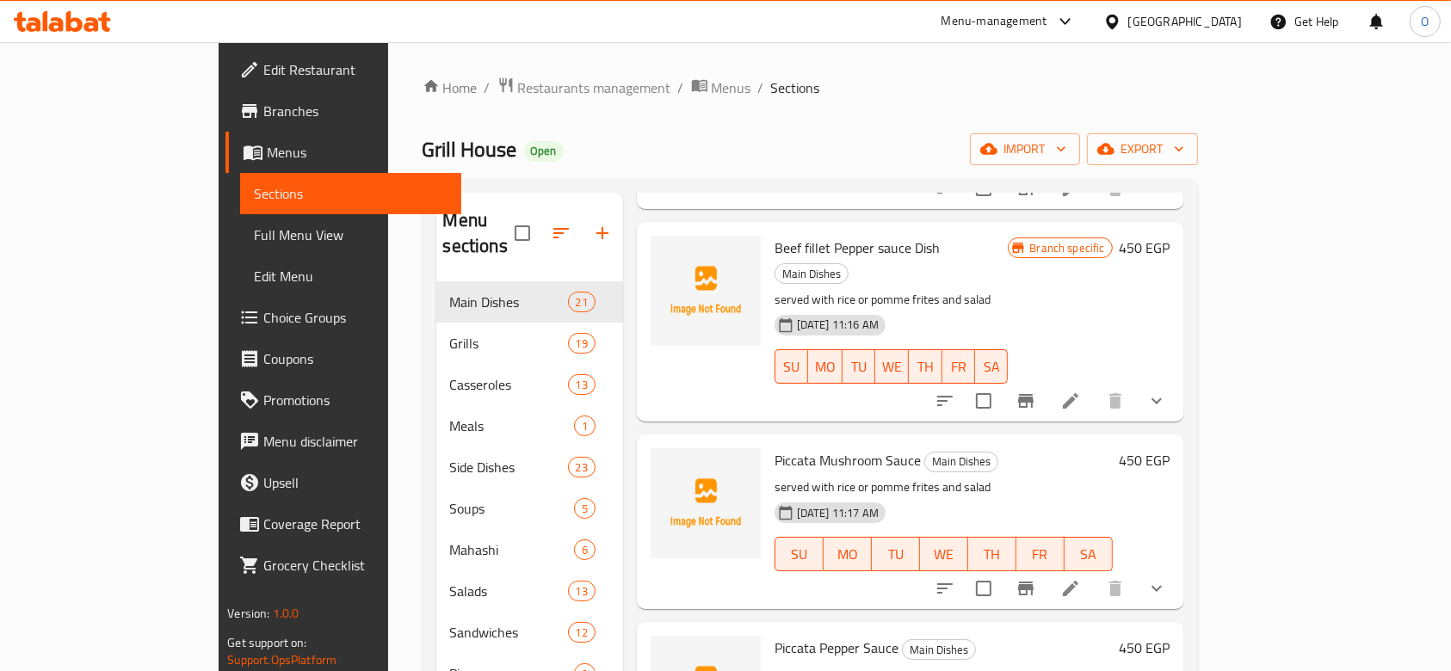
scroll to position [3178, 0]
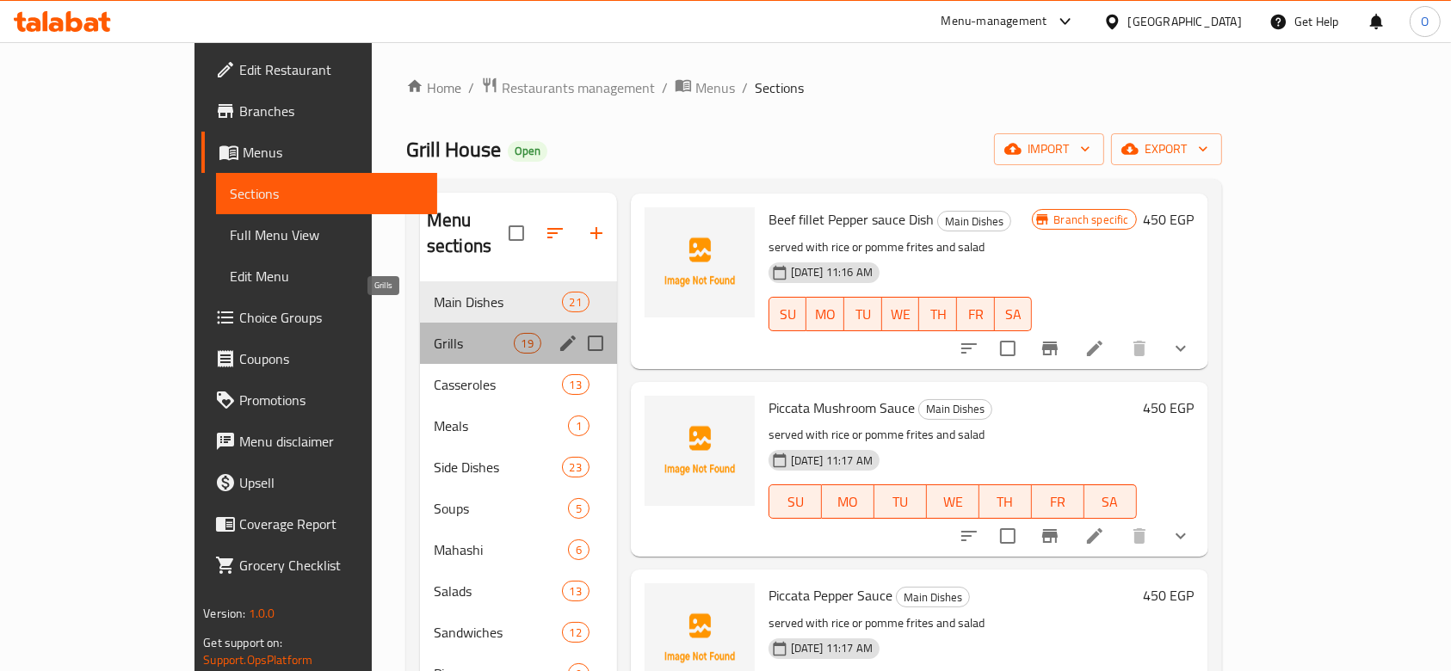
click at [434, 333] on span "Grills" at bounding box center [474, 343] width 80 height 21
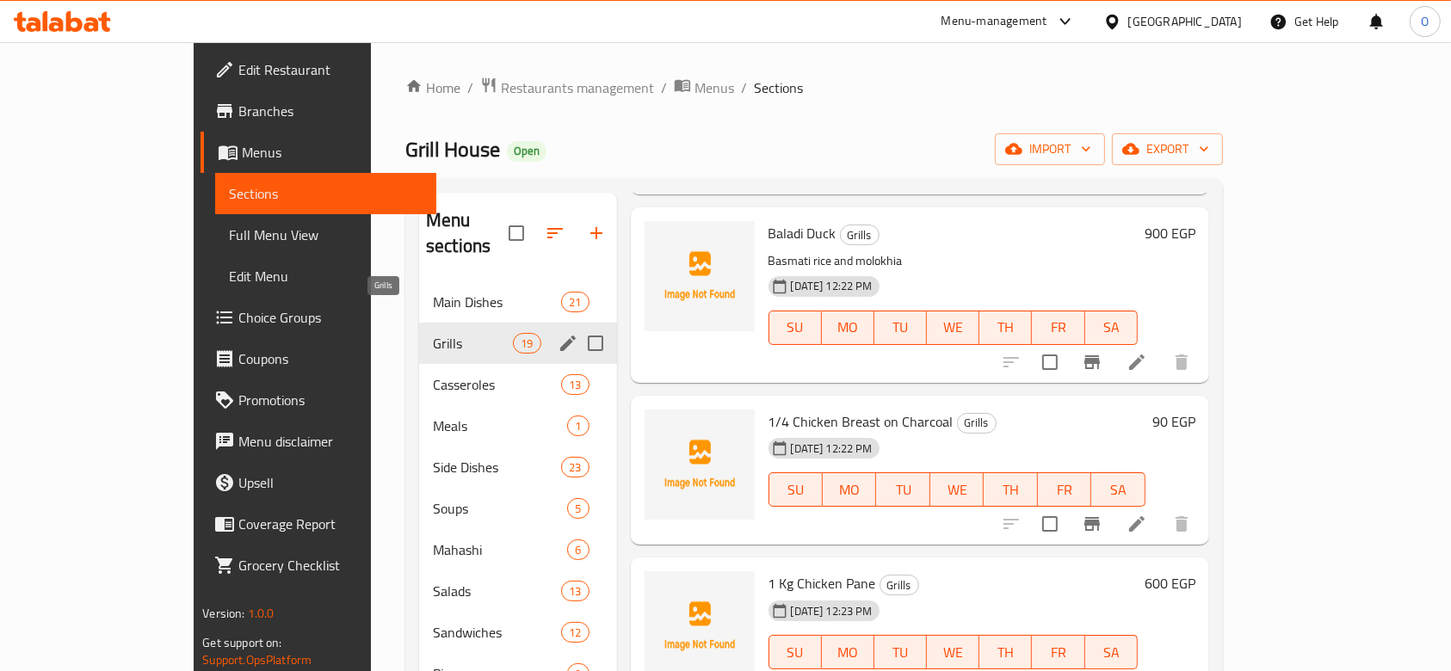
scroll to position [2339, 0]
click at [419, 621] on div "Sandwiches 12" at bounding box center [517, 632] width 197 height 41
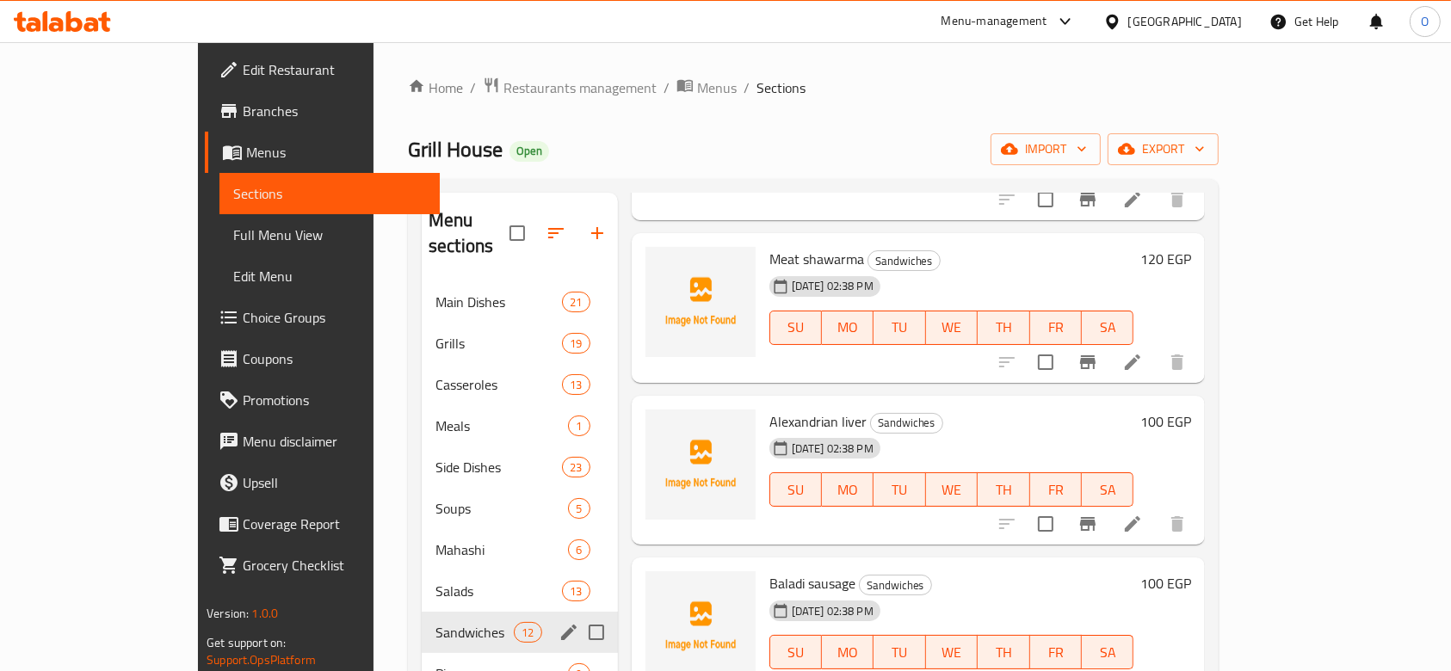
scroll to position [229, 0]
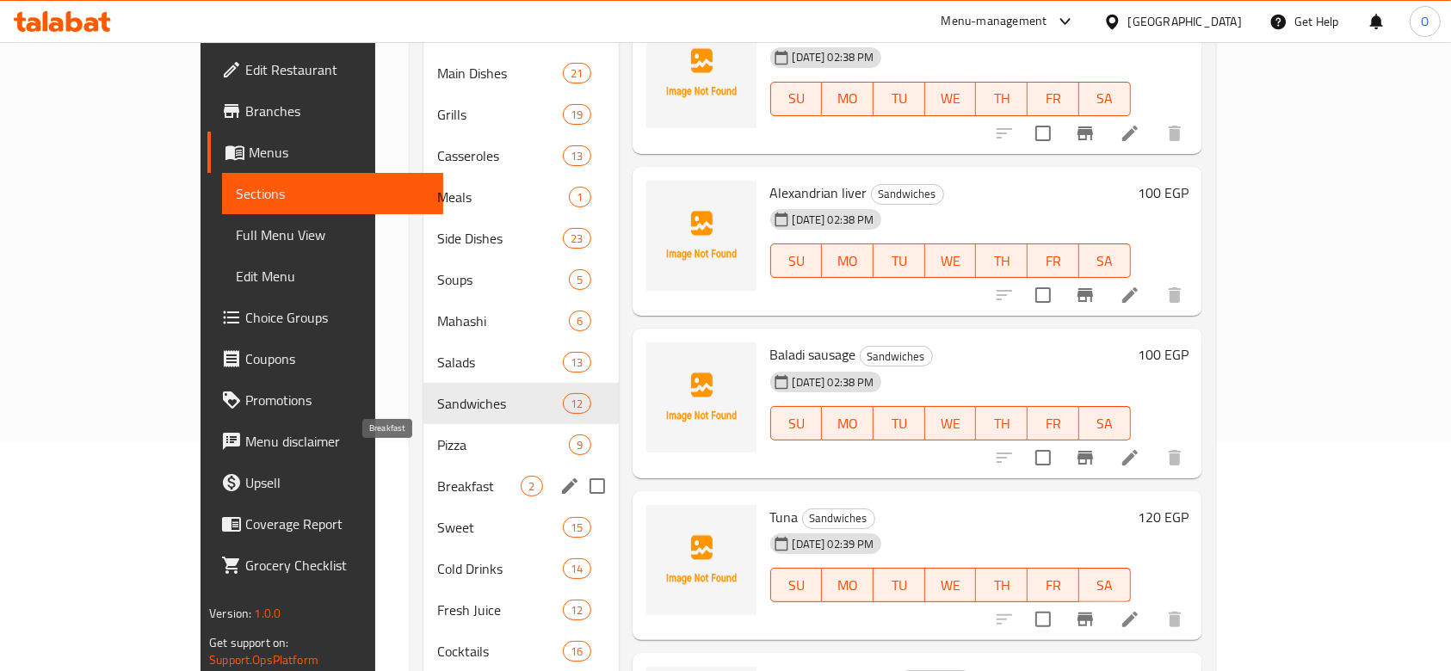
click at [437, 476] on span "Breakfast" at bounding box center [478, 486] width 83 height 21
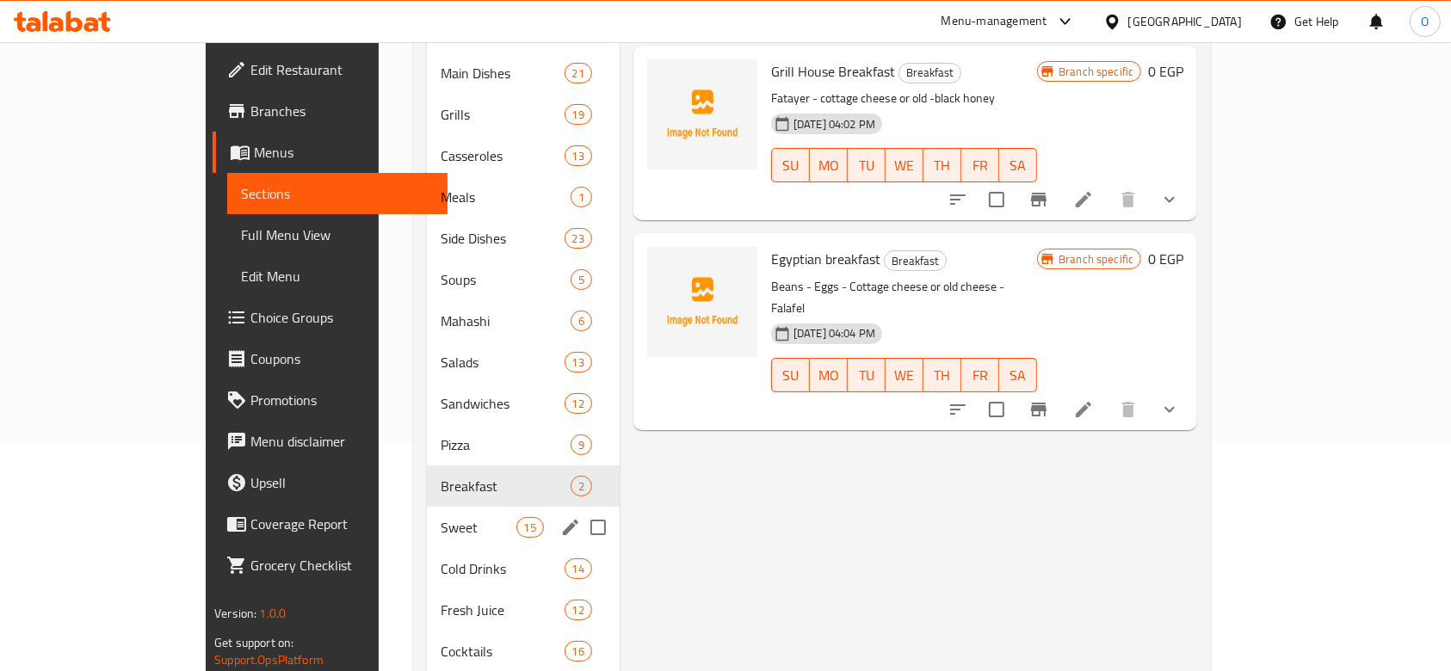
click at [427, 513] on div "Sweet 15" at bounding box center [523, 527] width 193 height 41
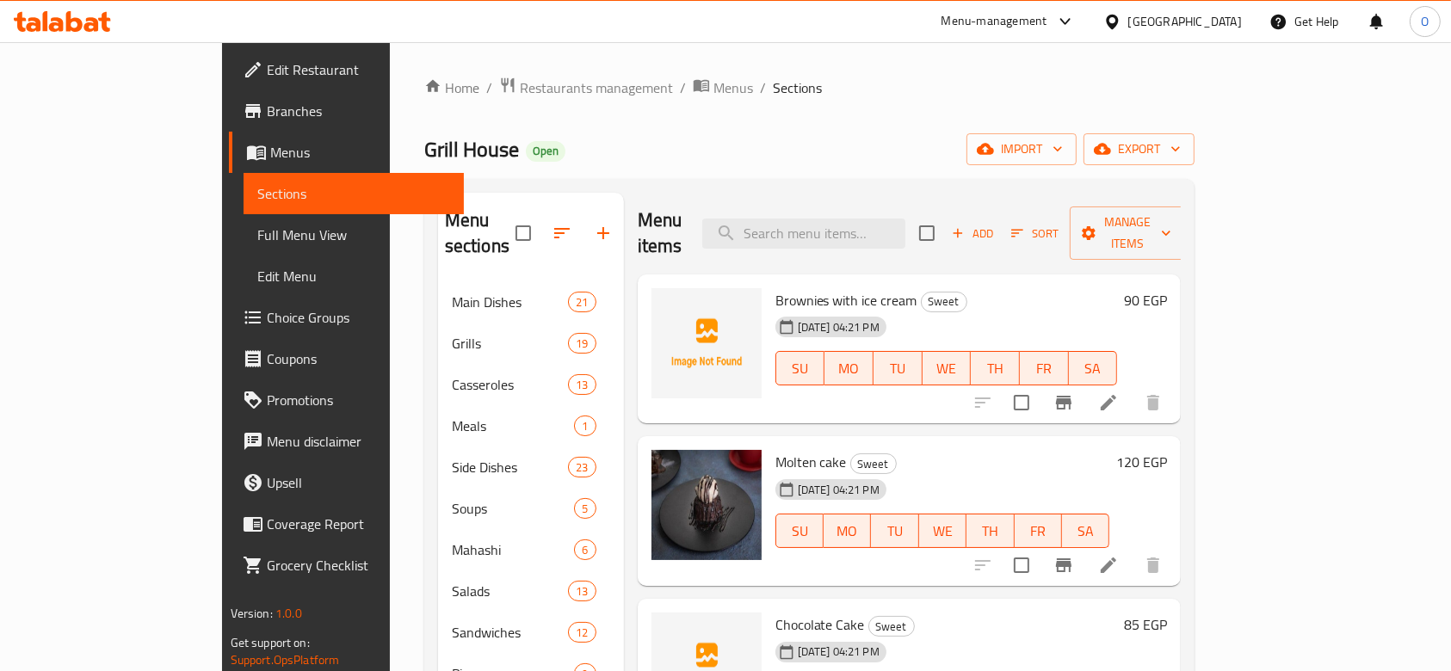
click at [776, 287] on span "Brownies with ice cream" at bounding box center [847, 300] width 142 height 26
click at [665, 302] on icon "upload picture" at bounding box center [675, 312] width 21 height 21
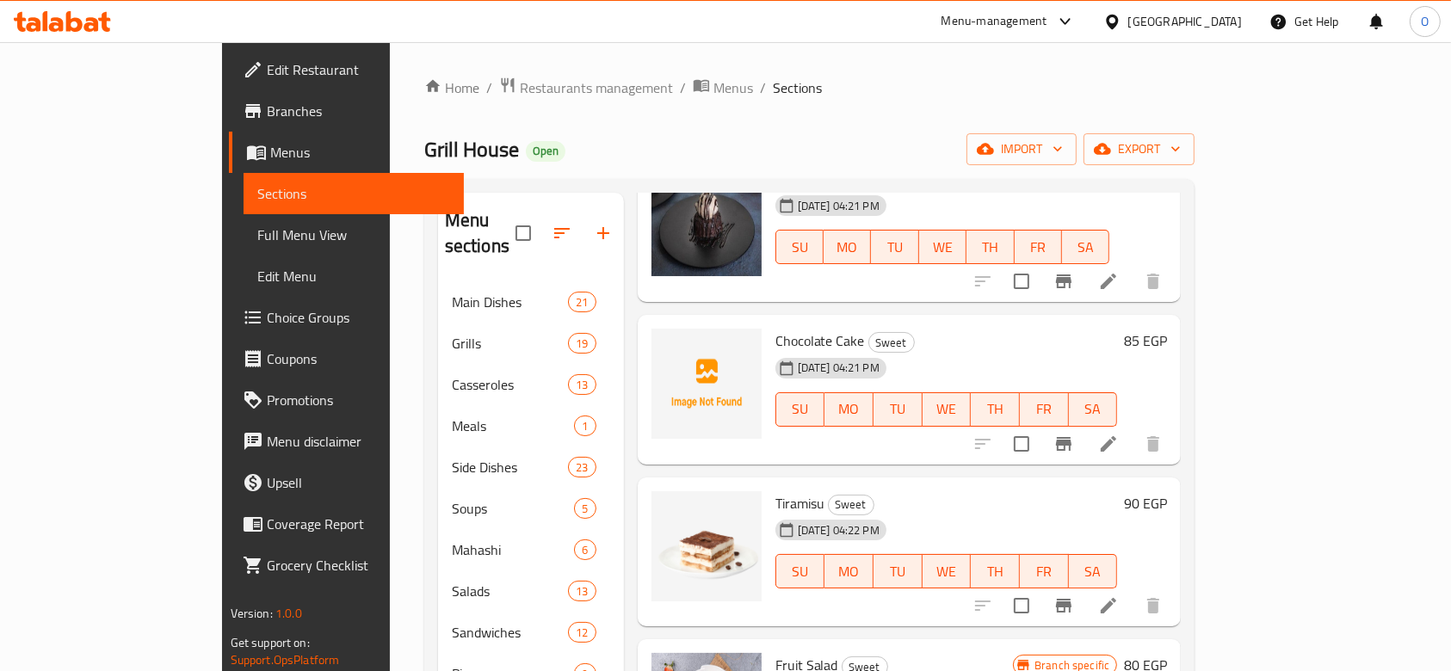
scroll to position [344, 0]
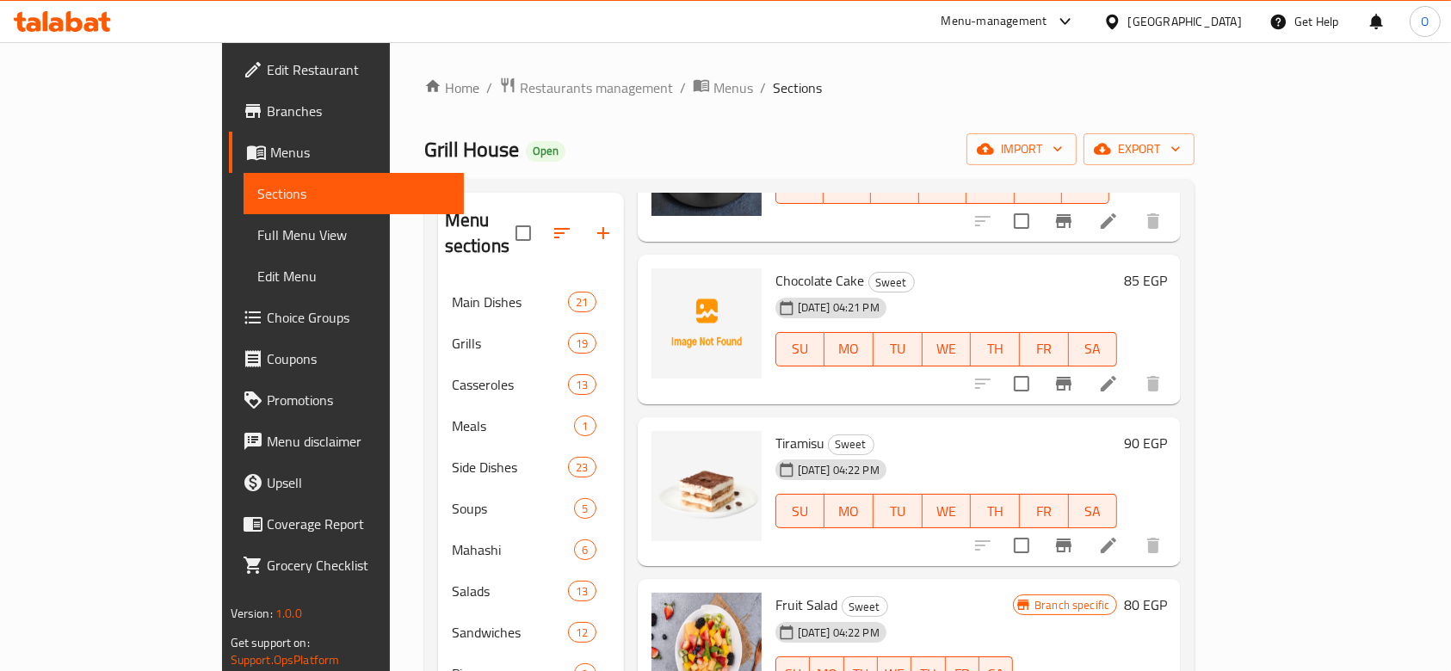
click at [778, 268] on span "Chocolate Cake" at bounding box center [821, 281] width 90 height 26
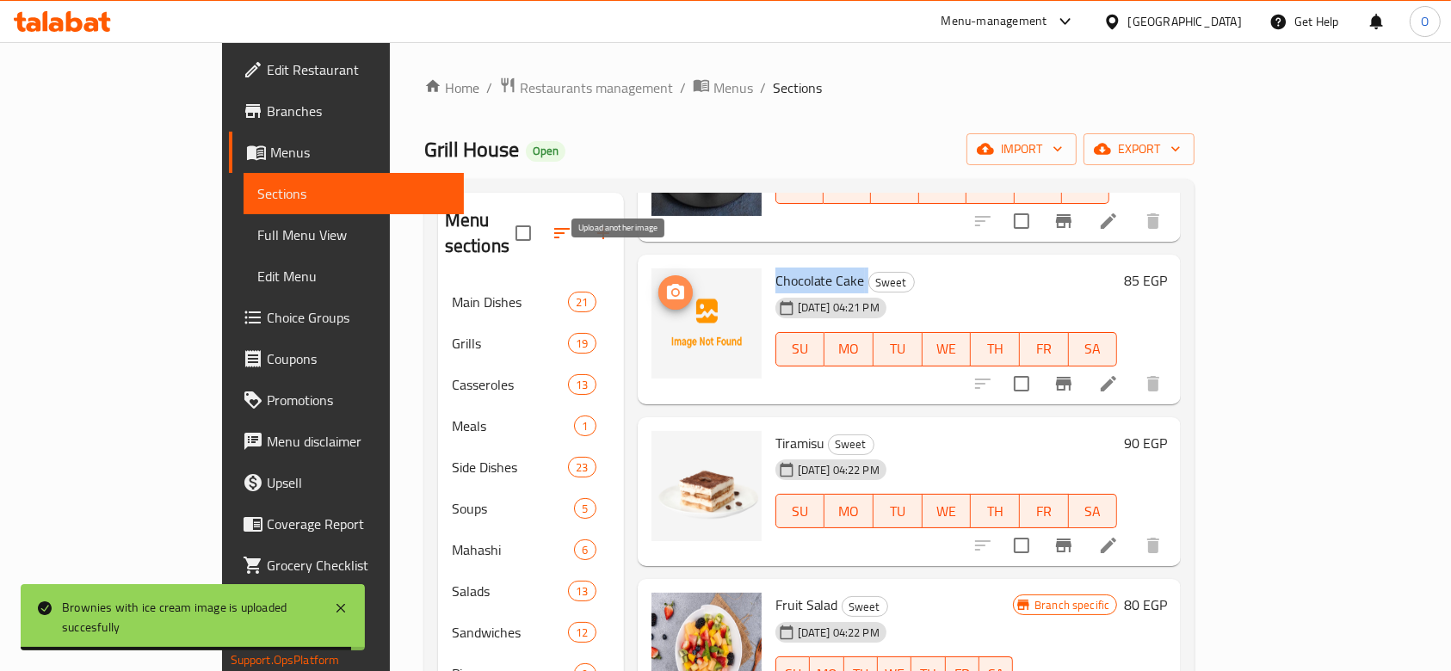
click at [665, 282] on icon "upload picture" at bounding box center [675, 292] width 21 height 21
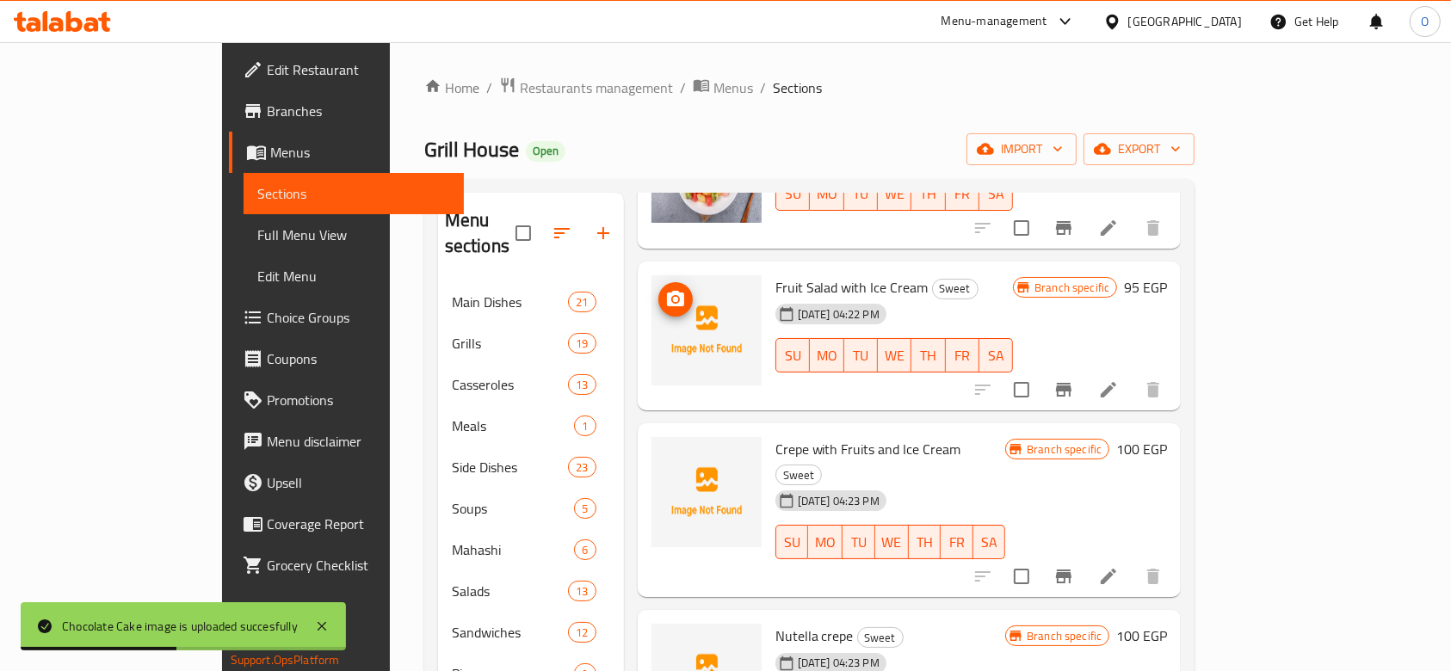
scroll to position [803, 0]
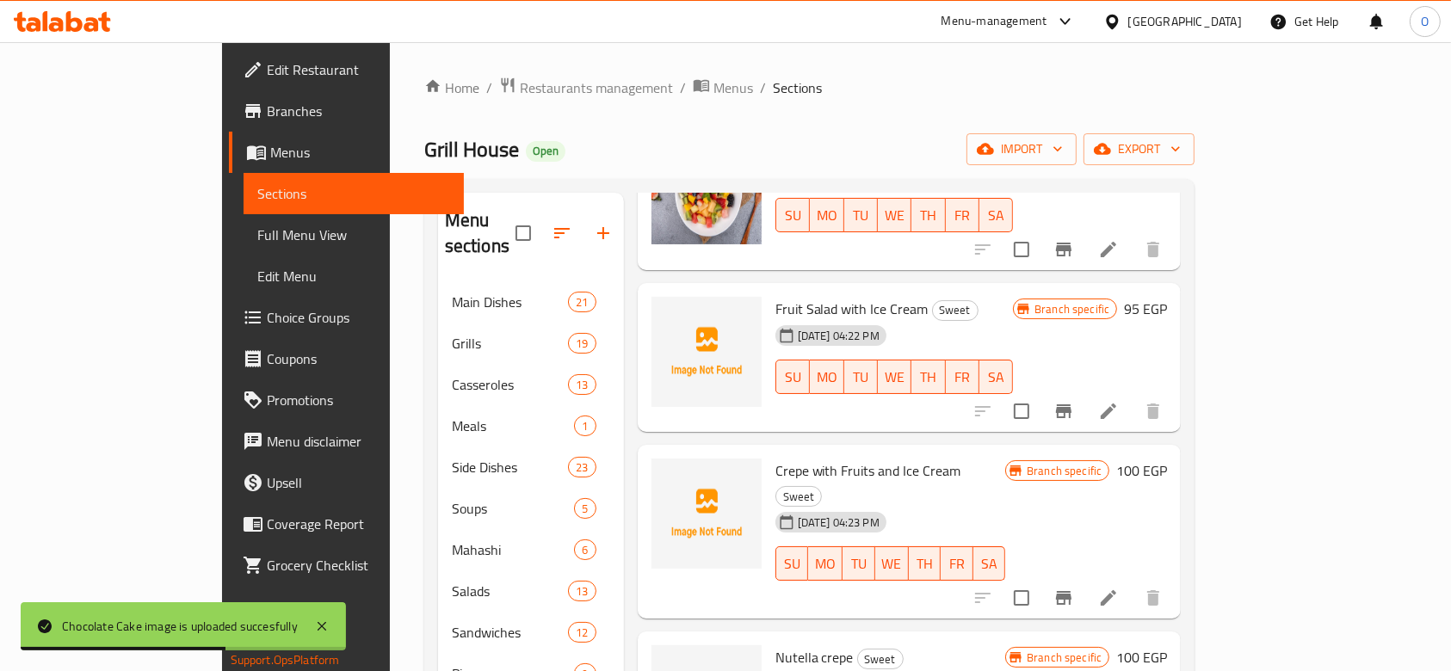
click at [776, 296] on span "Fruit Salad with Ice Cream" at bounding box center [852, 309] width 153 height 26
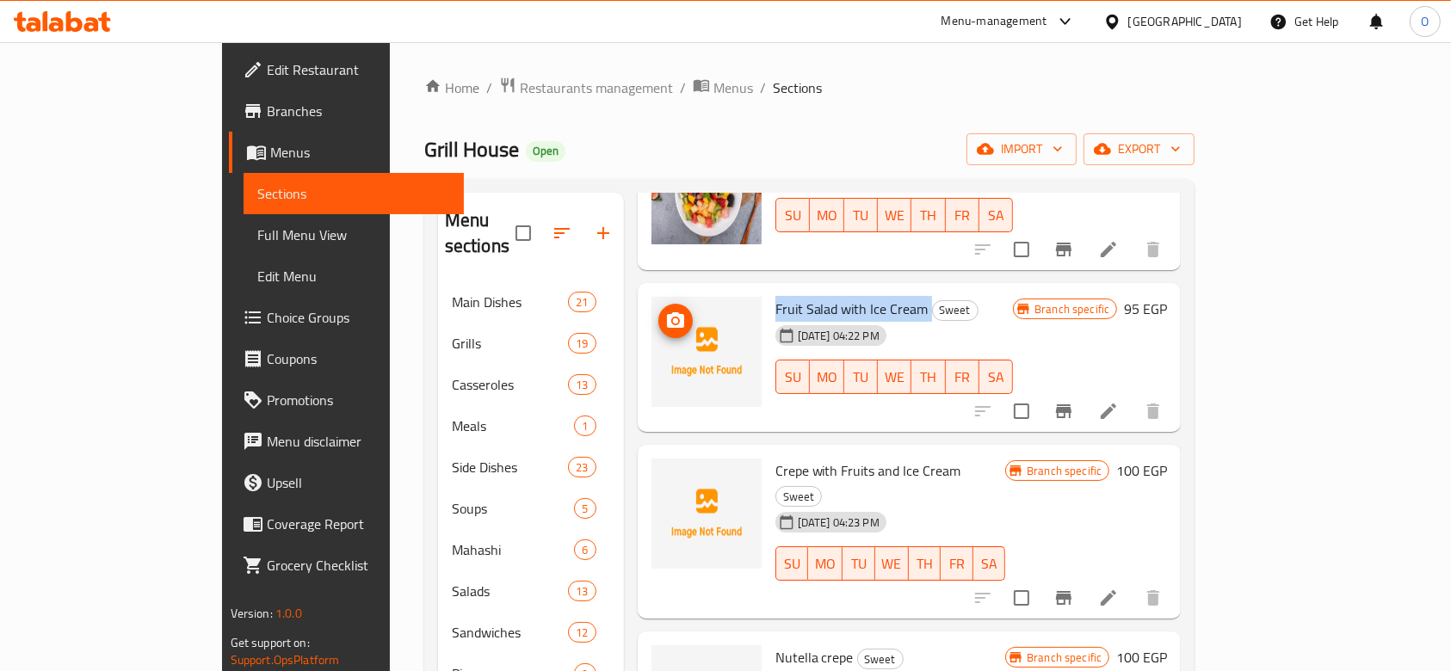
click at [665, 311] on icon "upload picture" at bounding box center [675, 321] width 21 height 21
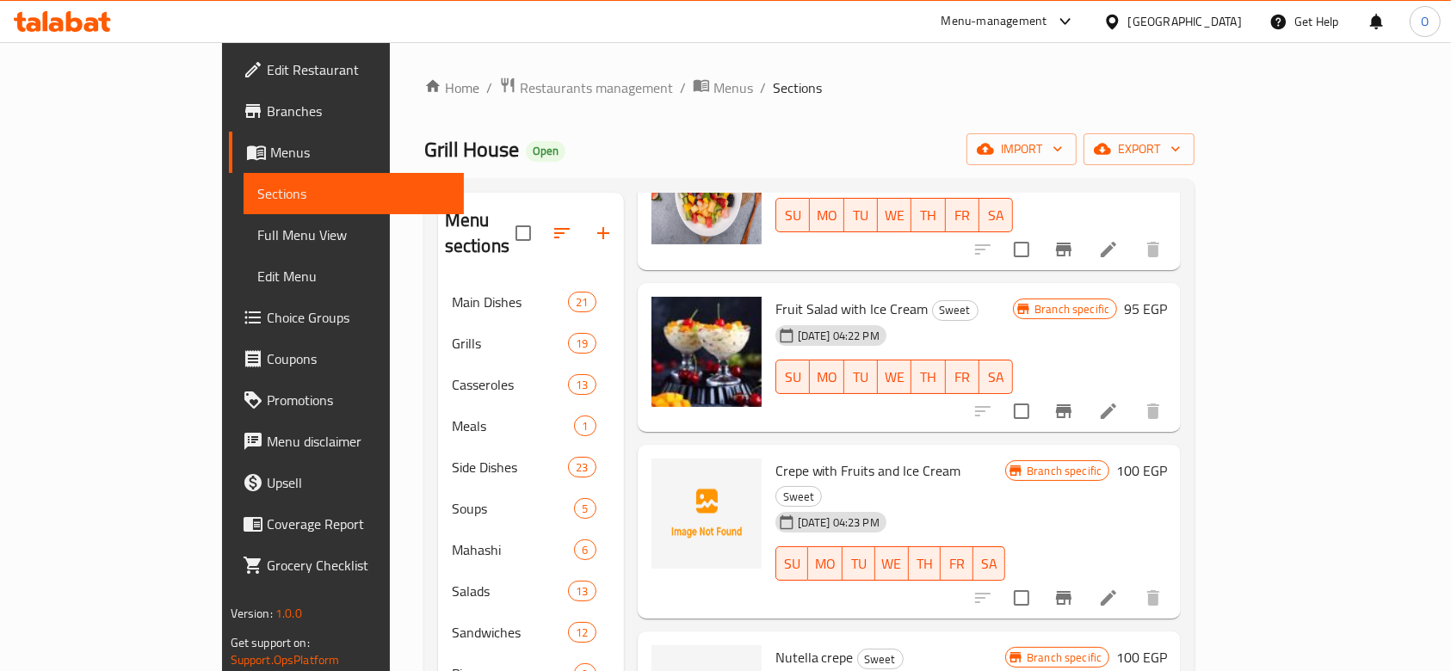
click at [776, 458] on span "Crepe with Fruits and Ice Cream" at bounding box center [869, 471] width 186 height 26
click at [658, 473] on span "upload picture" at bounding box center [675, 483] width 34 height 21
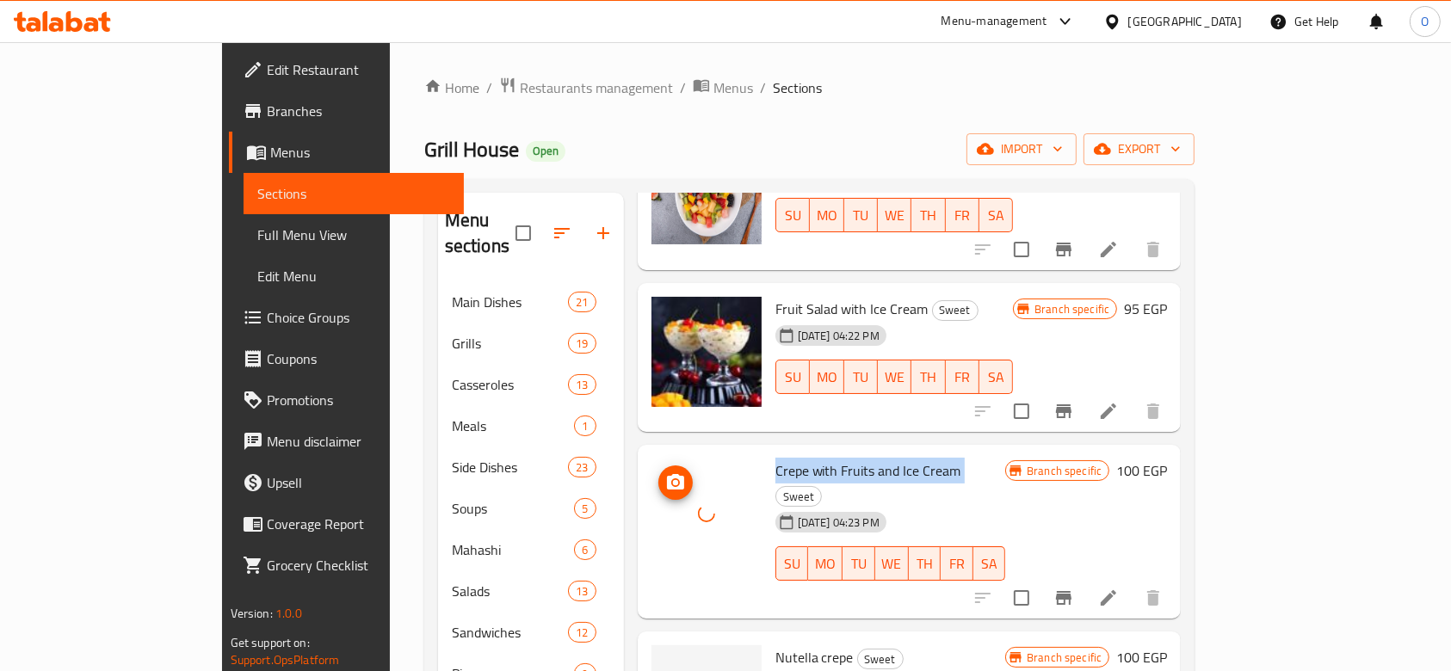
scroll to position [1033, 0]
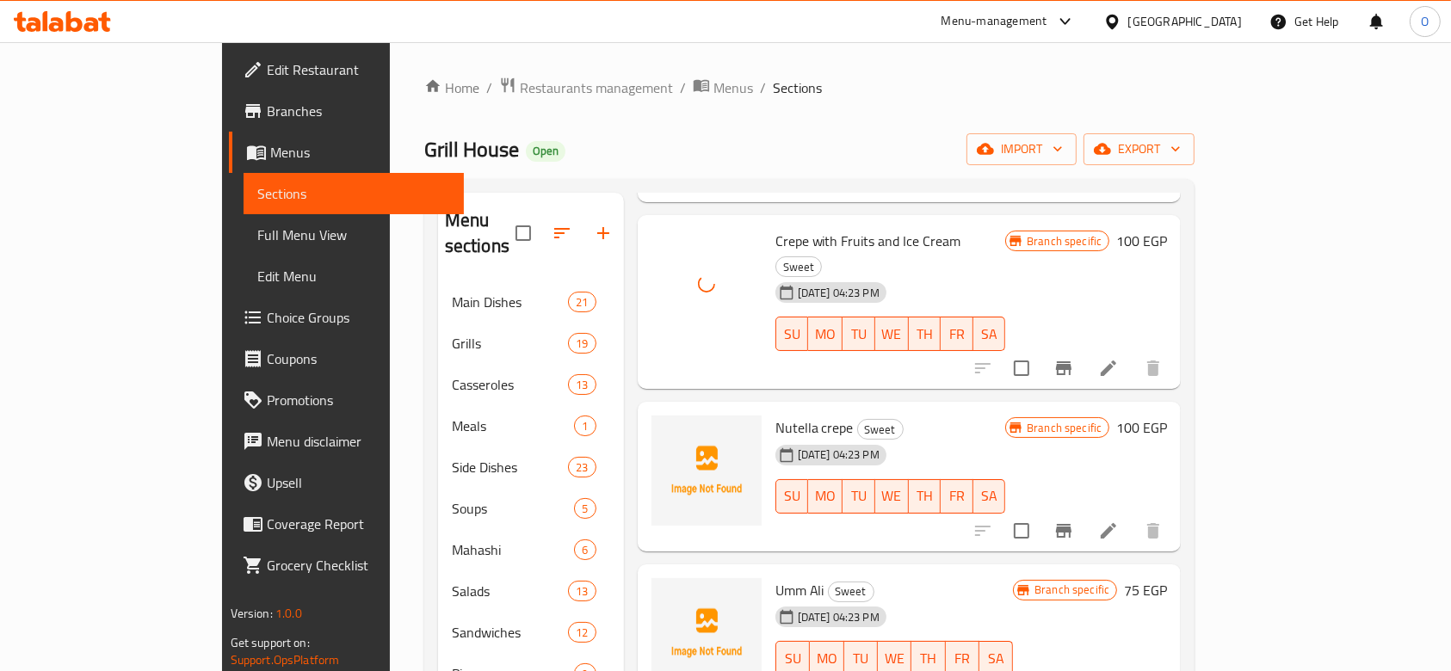
click at [776, 415] on span "Nutella crepe" at bounding box center [815, 428] width 78 height 26
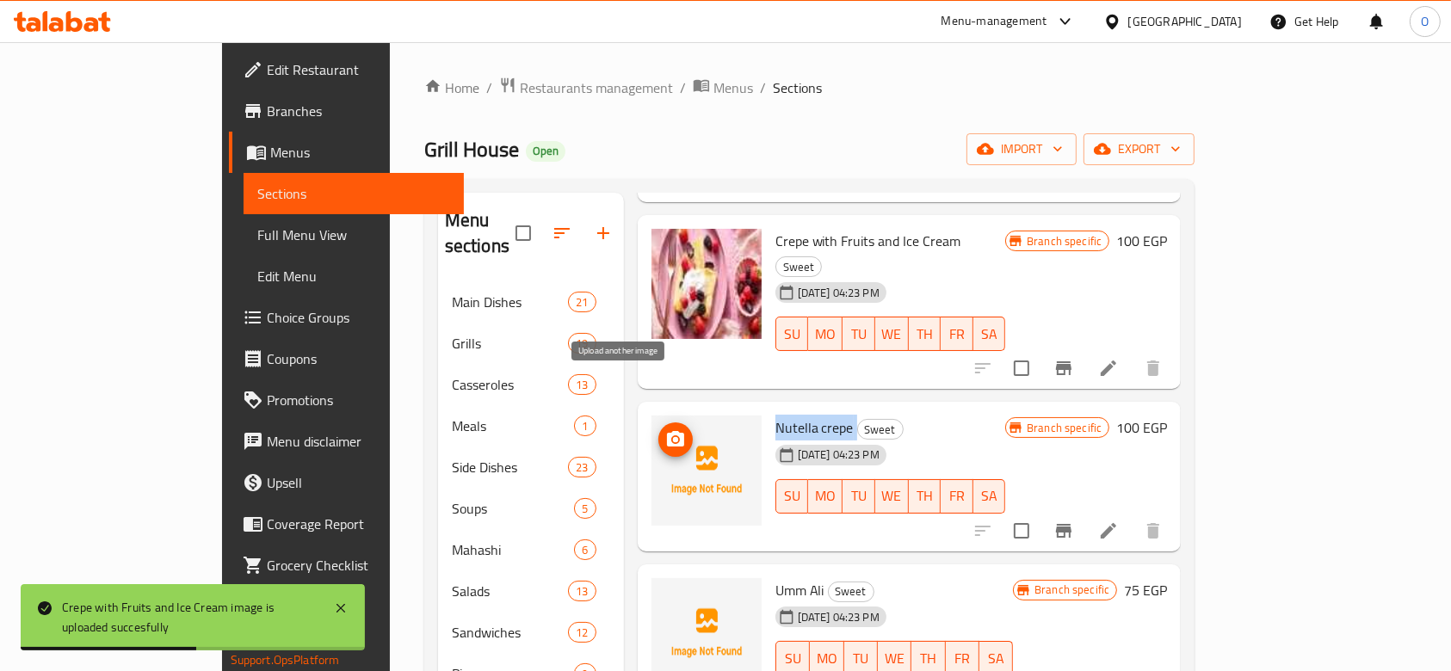
click at [658, 423] on button "upload picture" at bounding box center [675, 440] width 34 height 34
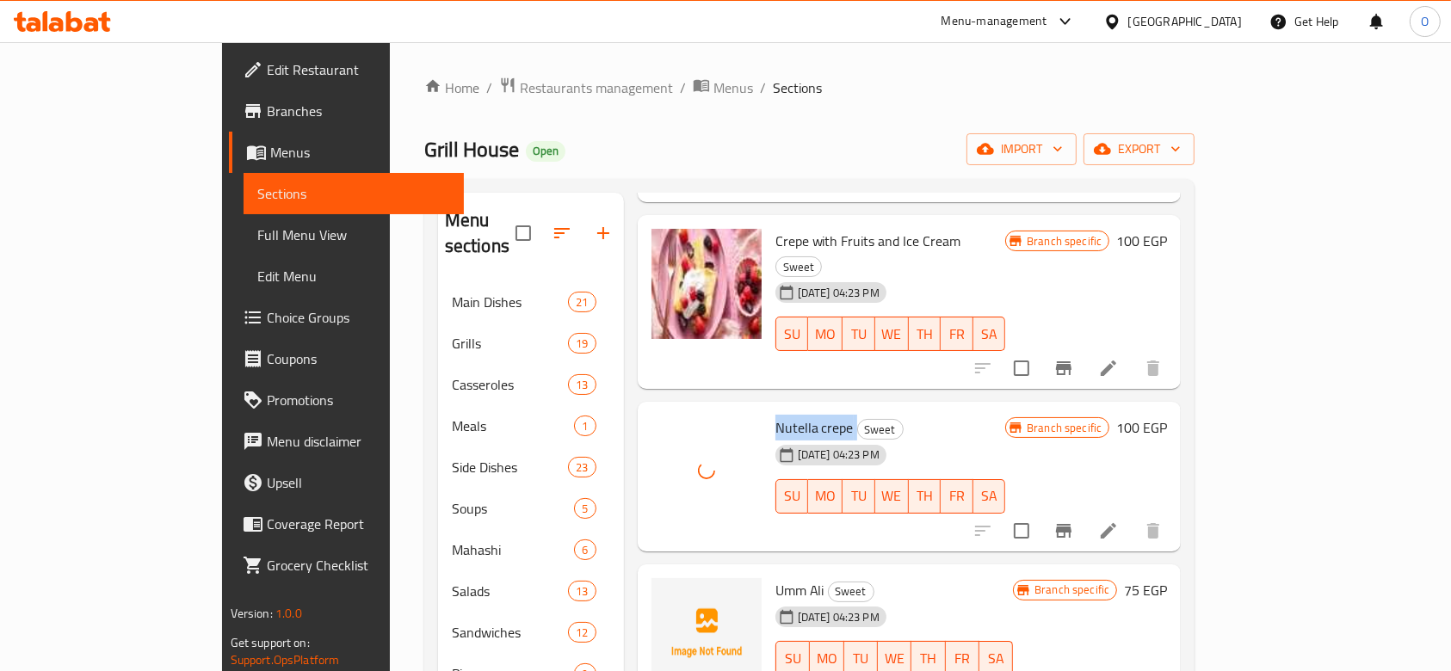
scroll to position [1262, 0]
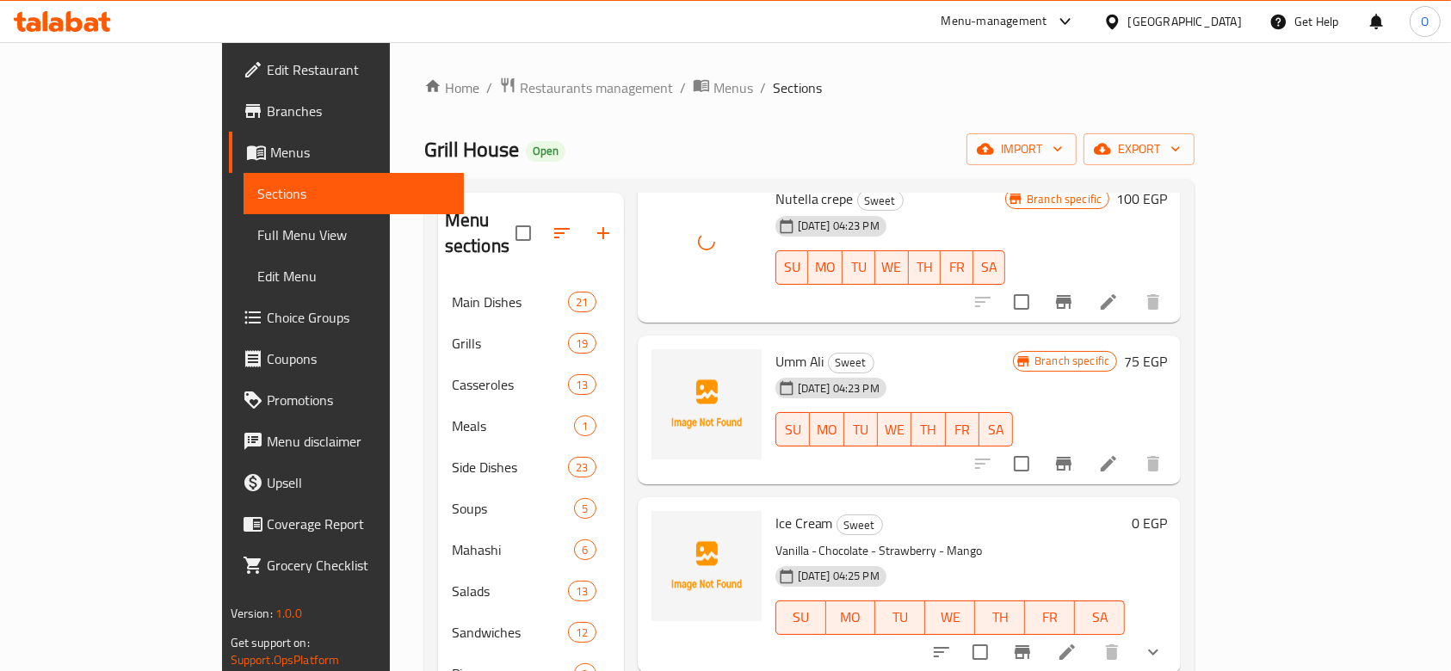
click at [776, 349] on span "Umm Ali" at bounding box center [800, 362] width 49 height 26
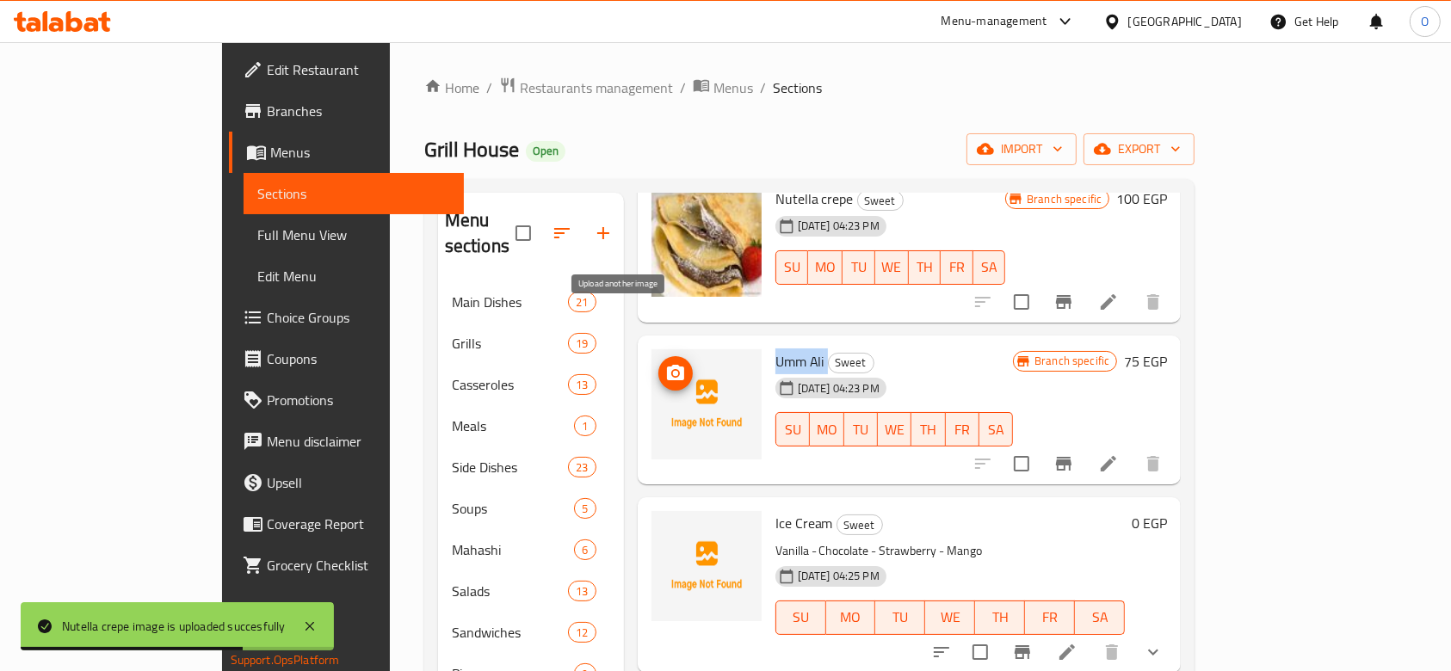
click at [658, 363] on span "upload picture" at bounding box center [675, 373] width 34 height 21
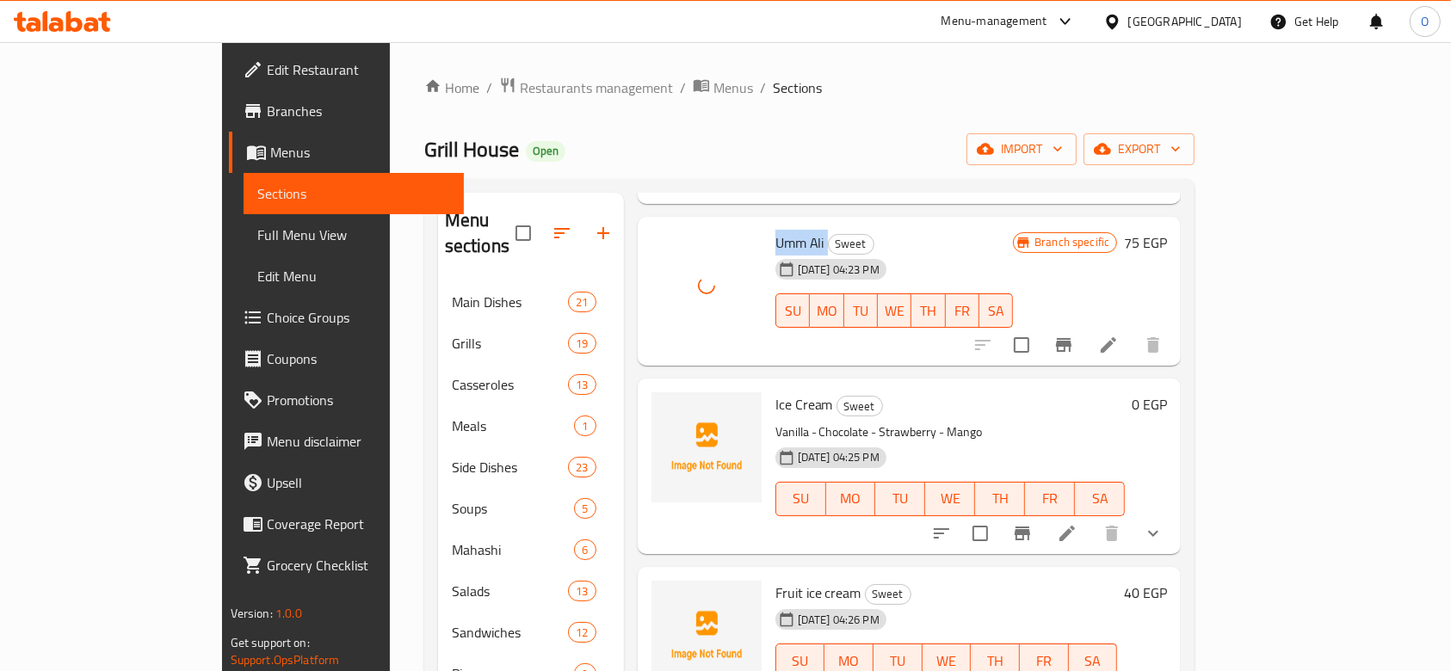
scroll to position [1492, 0]
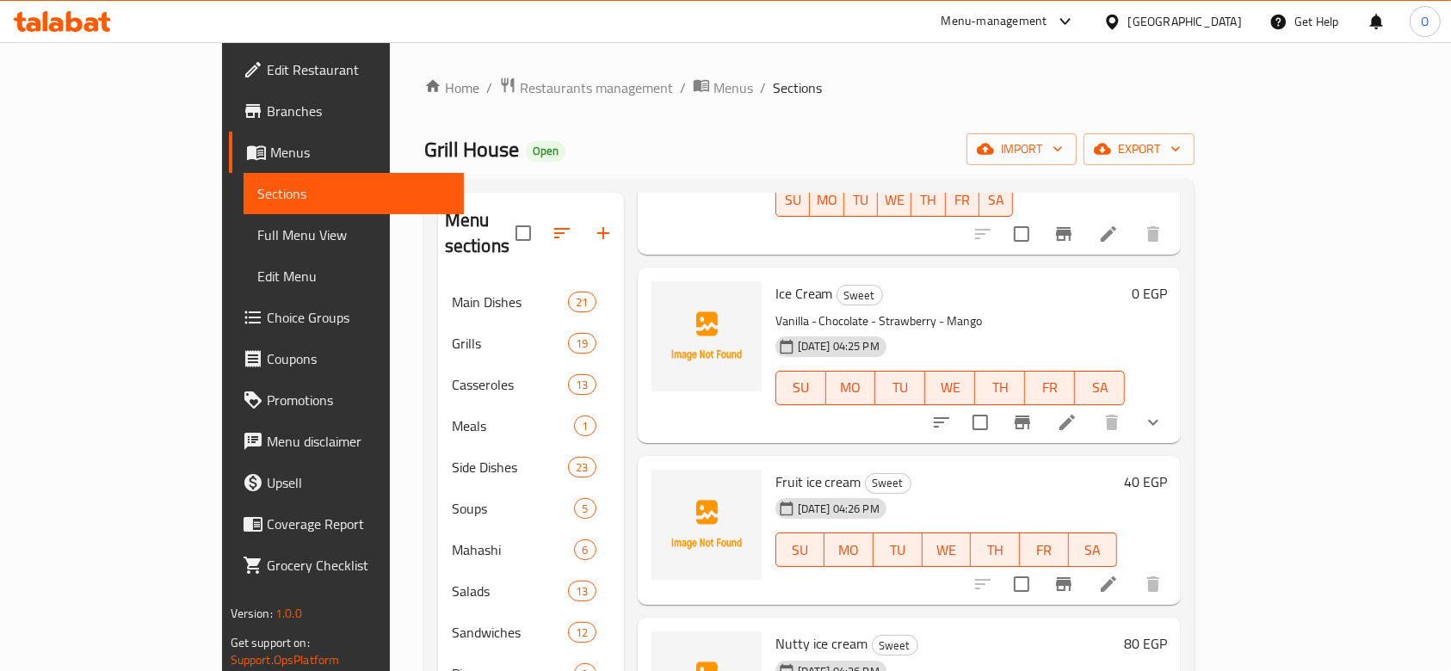
click at [776, 281] on span "Ice Cream" at bounding box center [805, 294] width 58 height 26
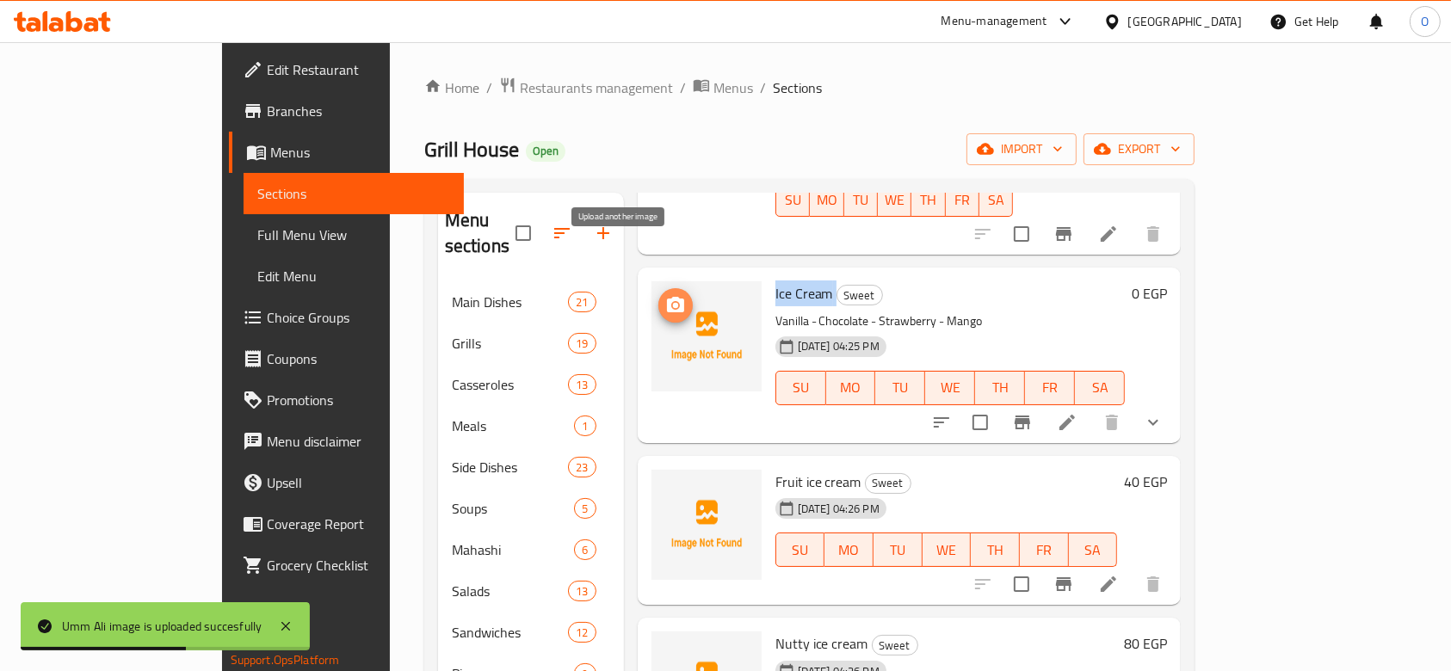
click at [667, 297] on icon "upload picture" at bounding box center [675, 304] width 17 height 15
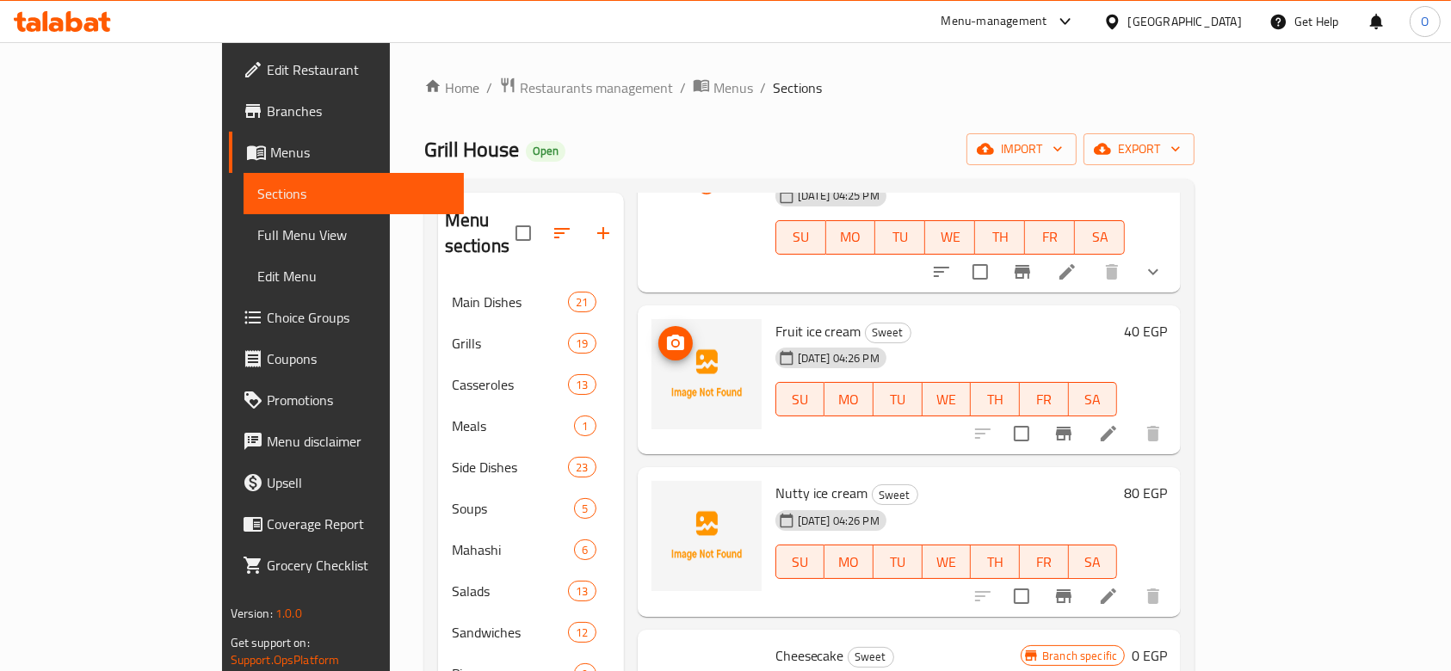
scroll to position [1606, 0]
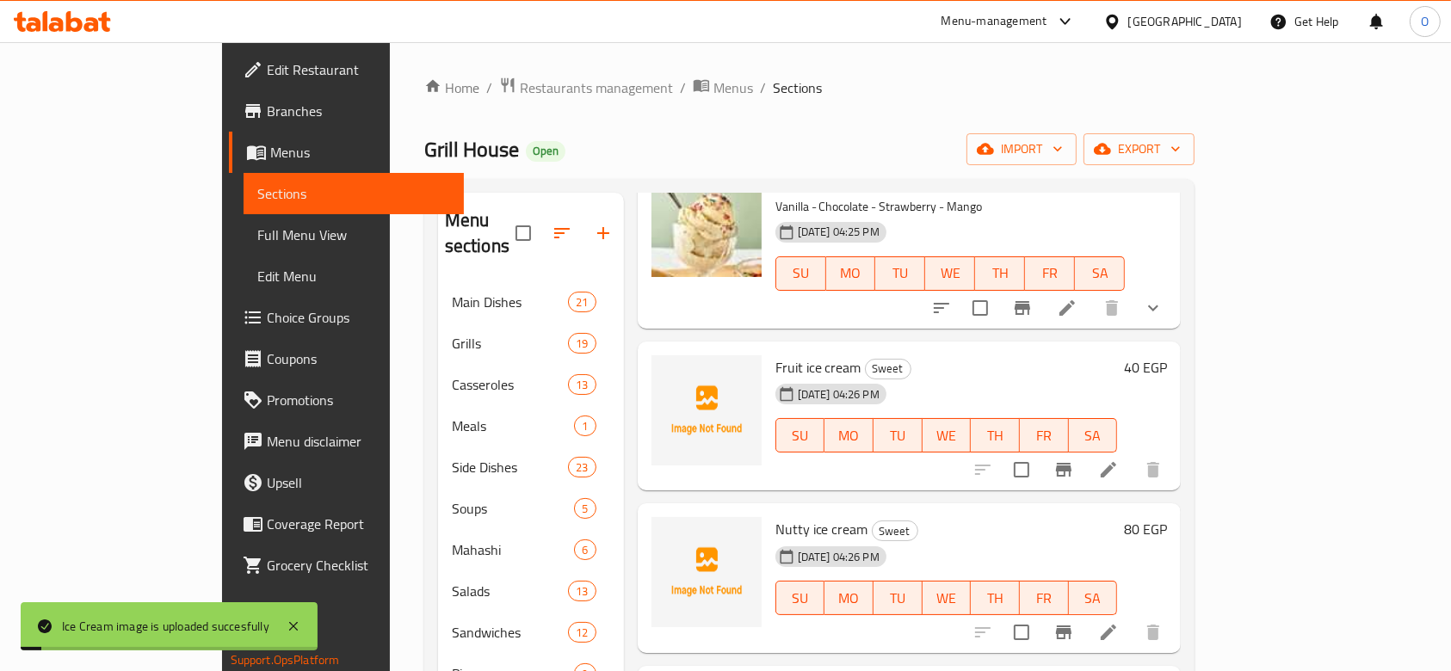
click at [776, 355] on span "Fruit ice cream" at bounding box center [819, 368] width 86 height 26
click at [658, 369] on span "upload picture" at bounding box center [675, 379] width 34 height 21
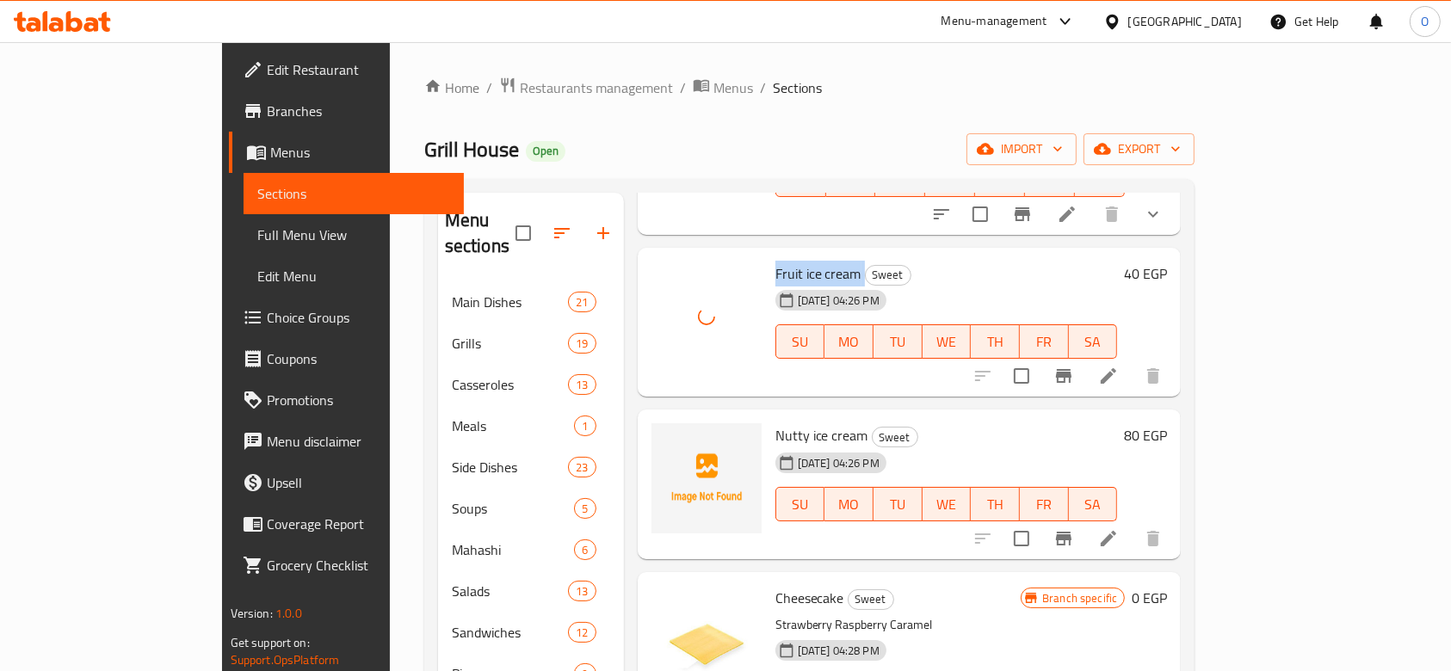
scroll to position [1721, 0]
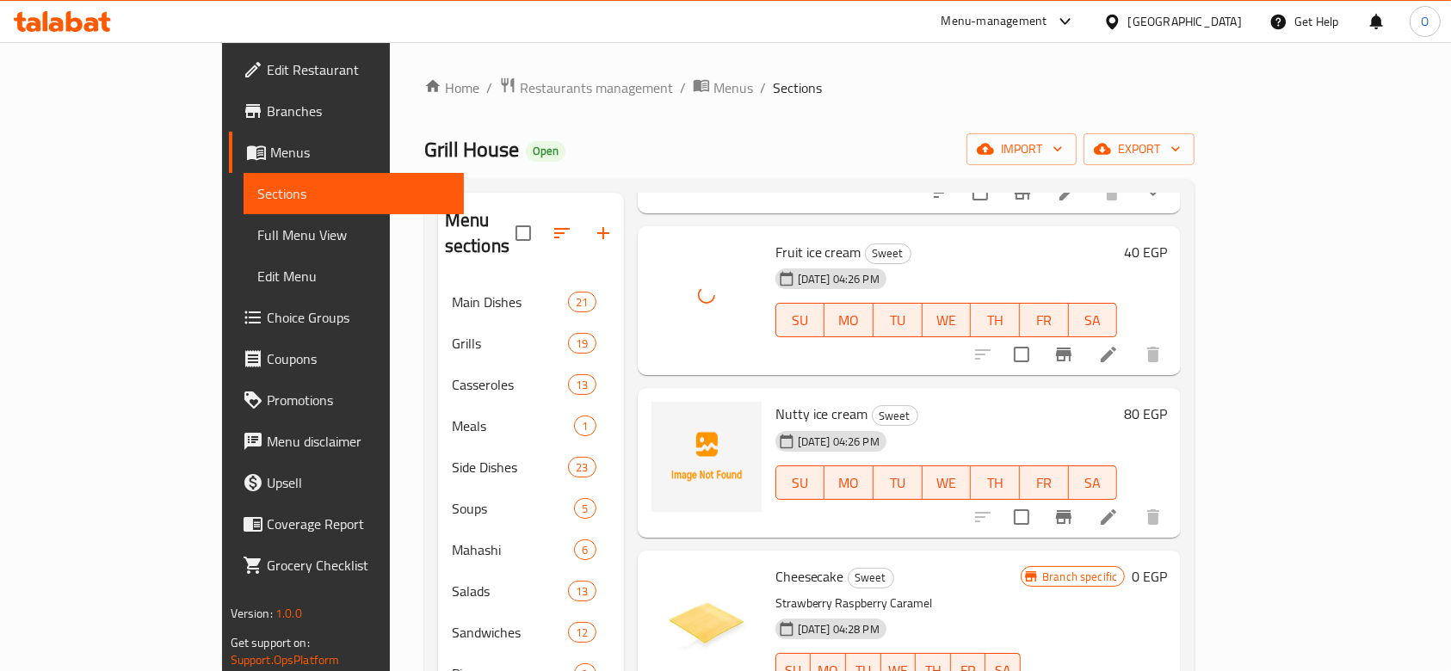
click at [776, 401] on span "Nutty ice cream" at bounding box center [822, 414] width 93 height 26
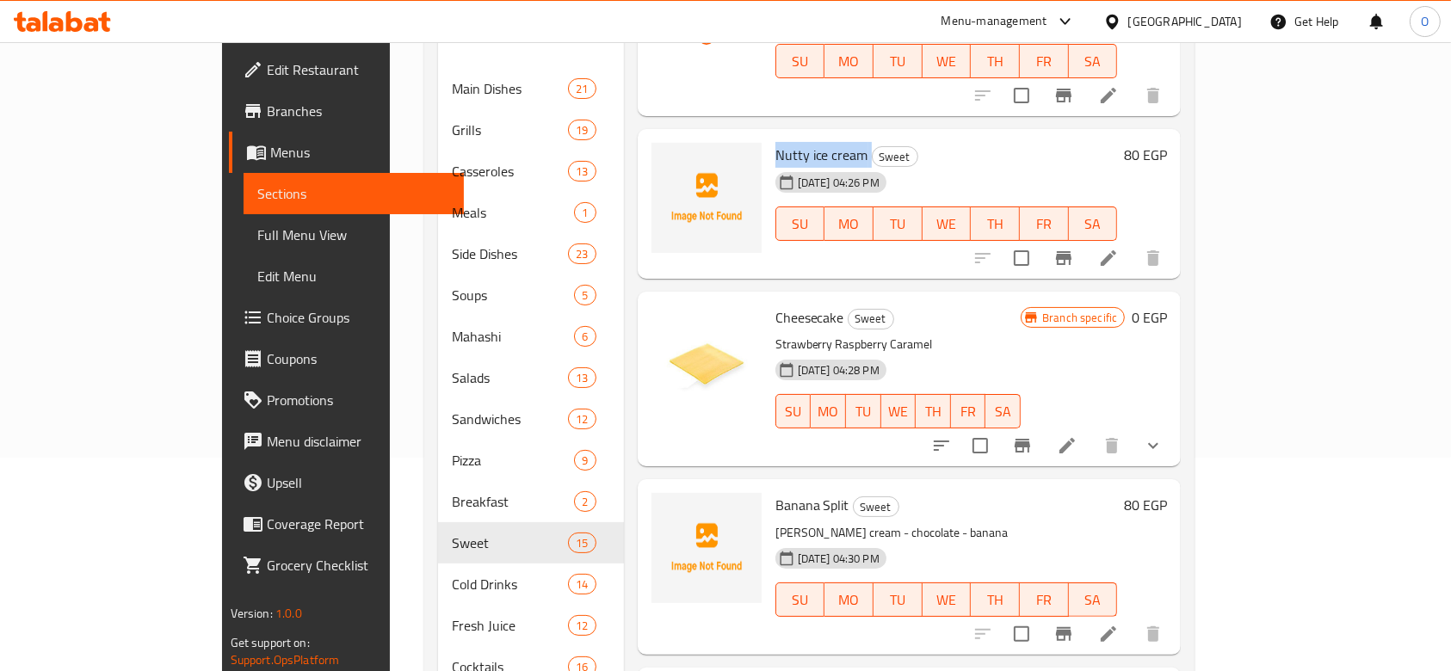
scroll to position [344, 0]
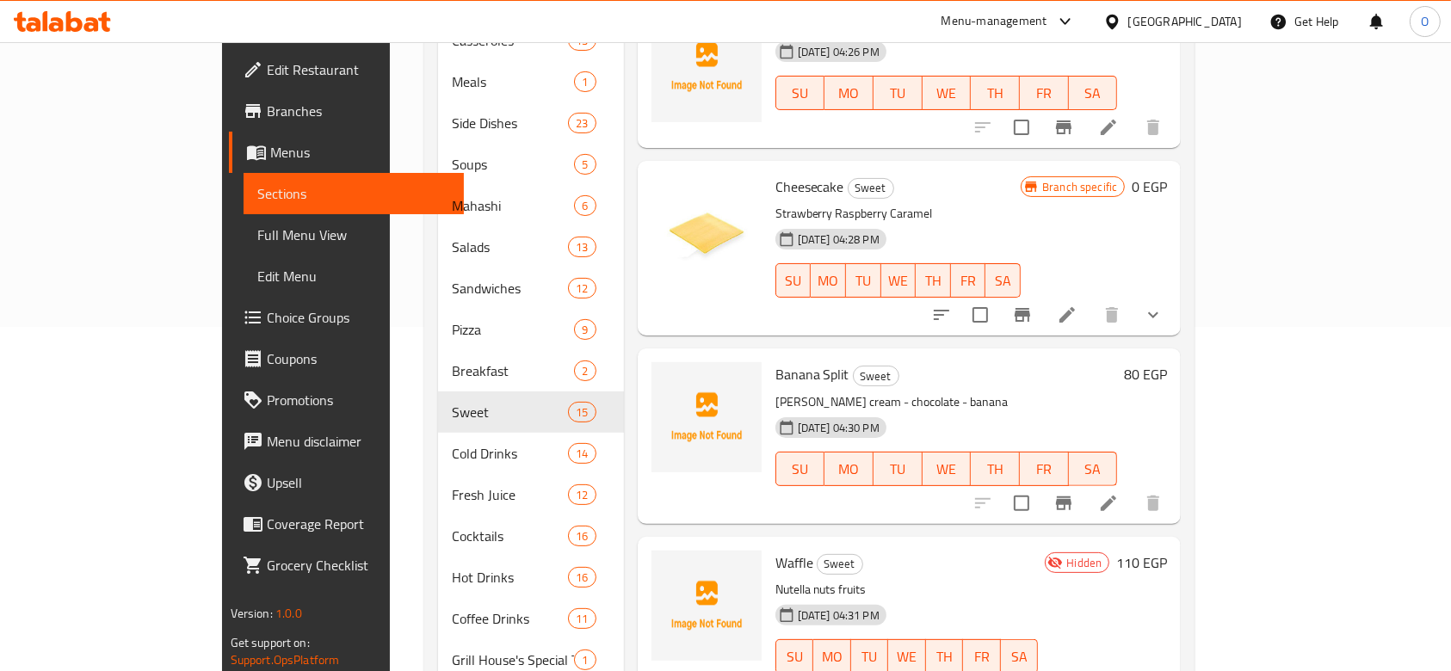
click at [776, 361] on span "Banana Split" at bounding box center [813, 374] width 74 height 26
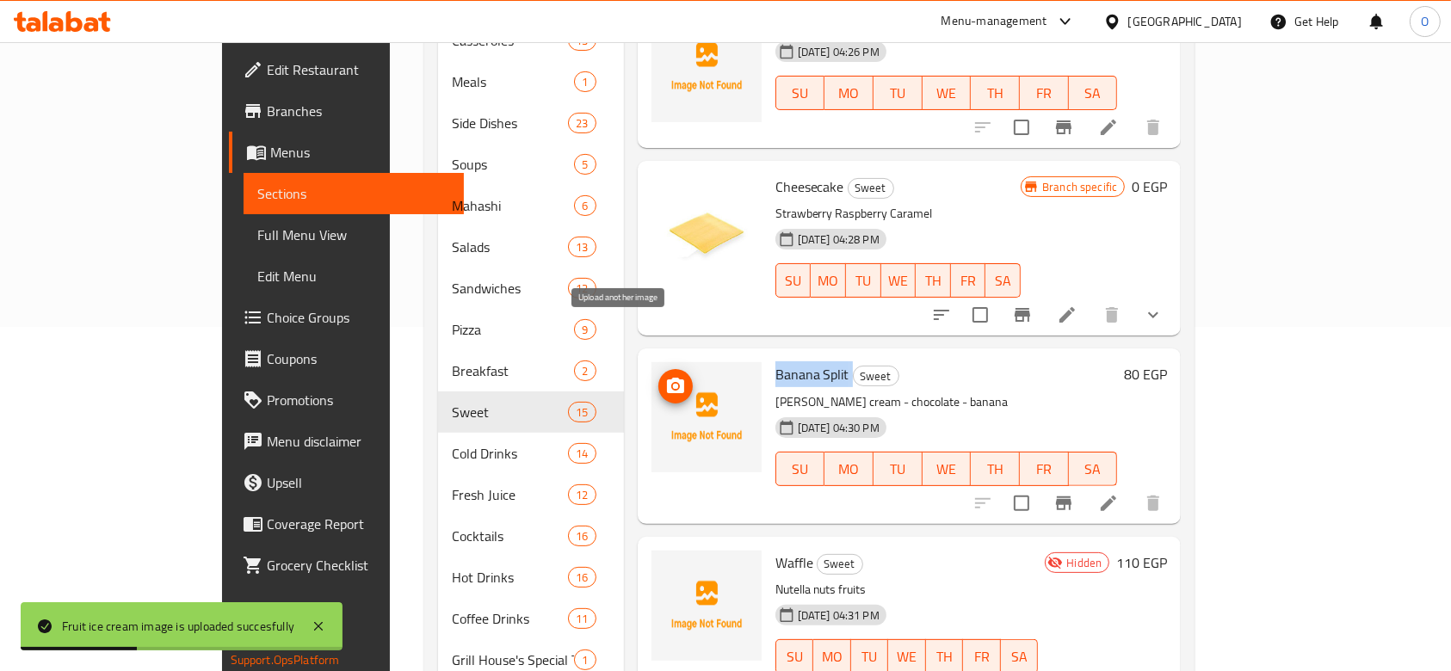
click at [658, 376] on span "upload picture" at bounding box center [675, 386] width 34 height 21
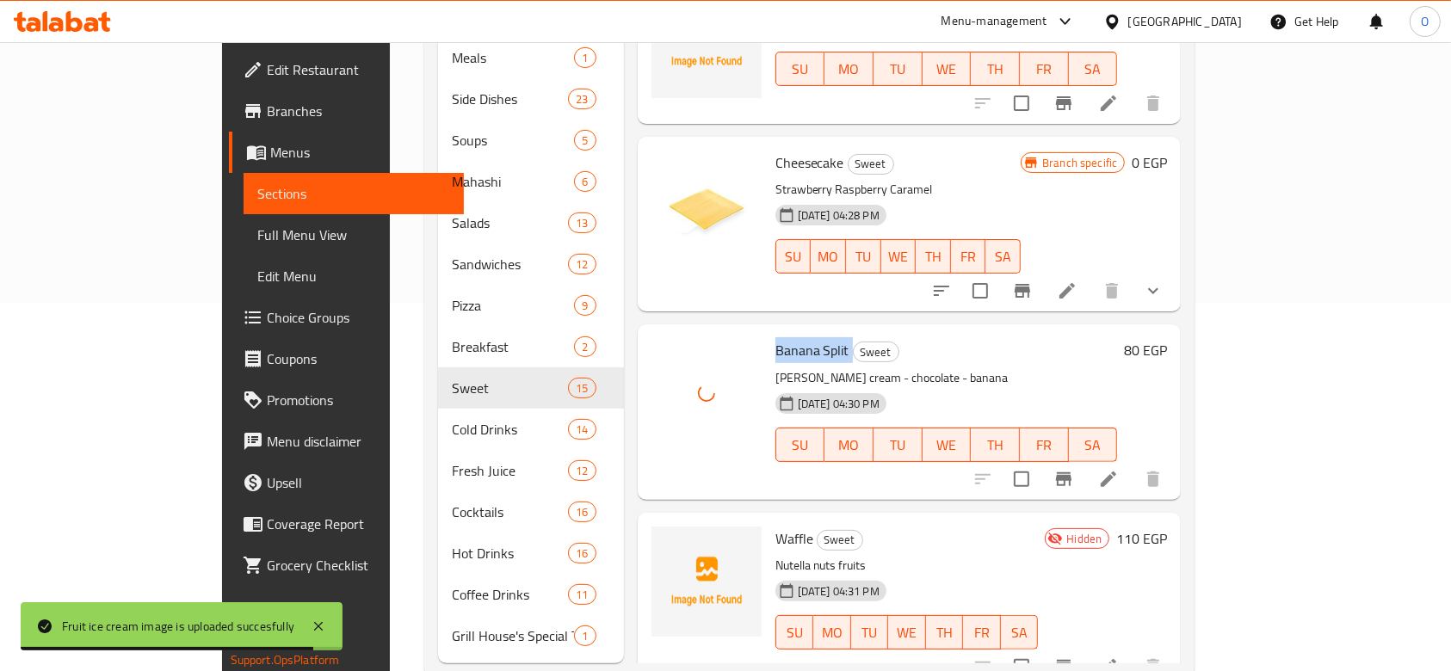
scroll to position [382, 0]
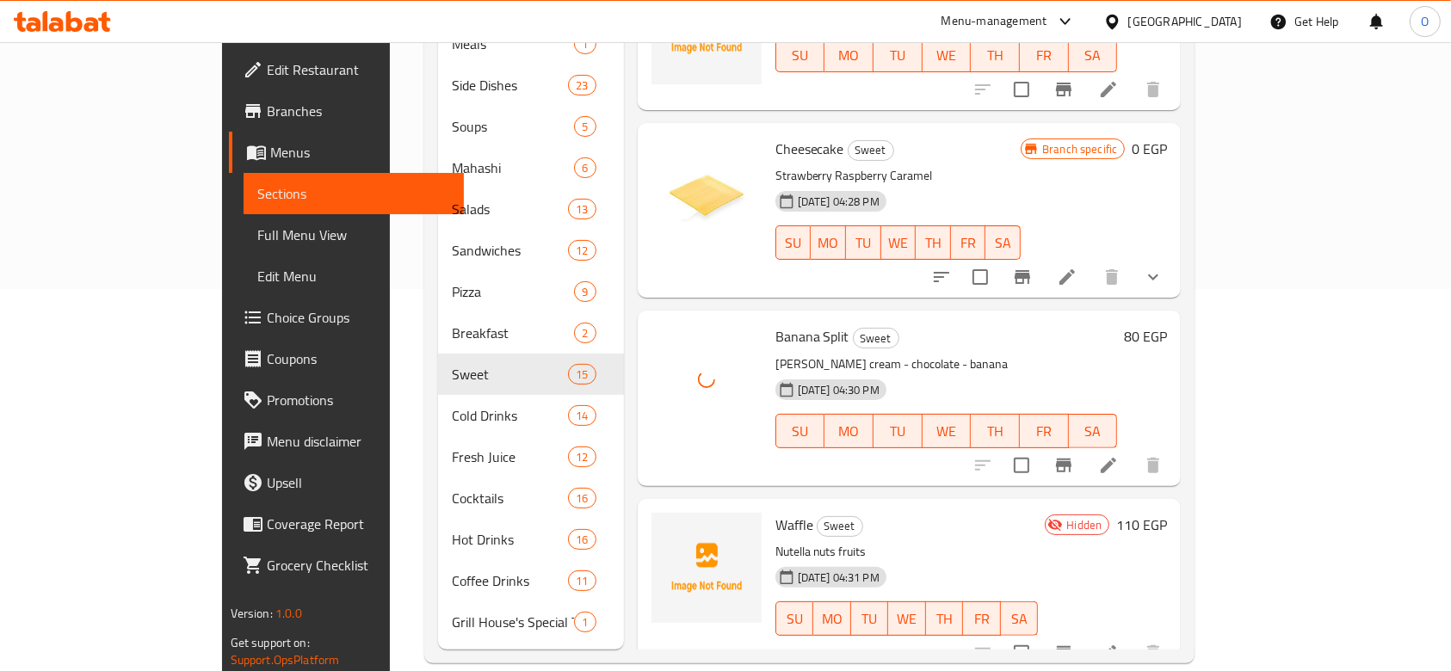
click at [776, 512] on span "Waffle" at bounding box center [795, 525] width 38 height 26
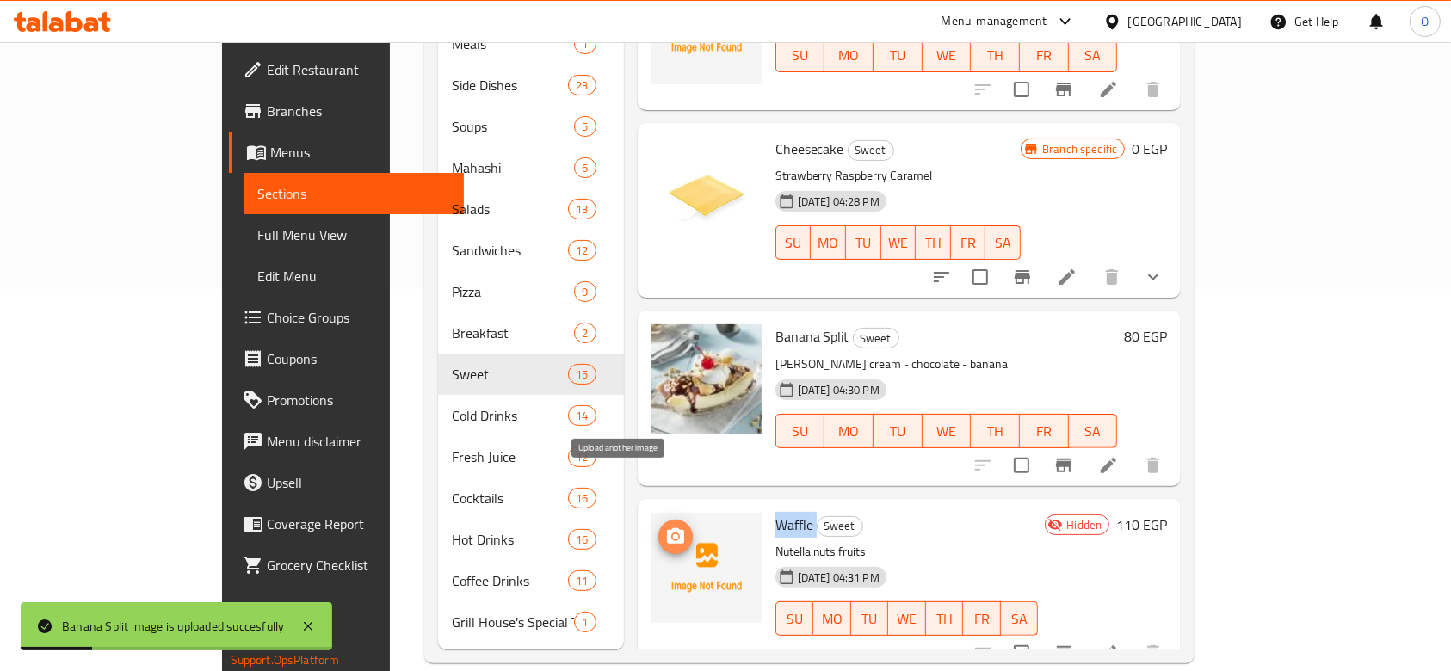
click at [658, 520] on button "upload picture" at bounding box center [675, 537] width 34 height 34
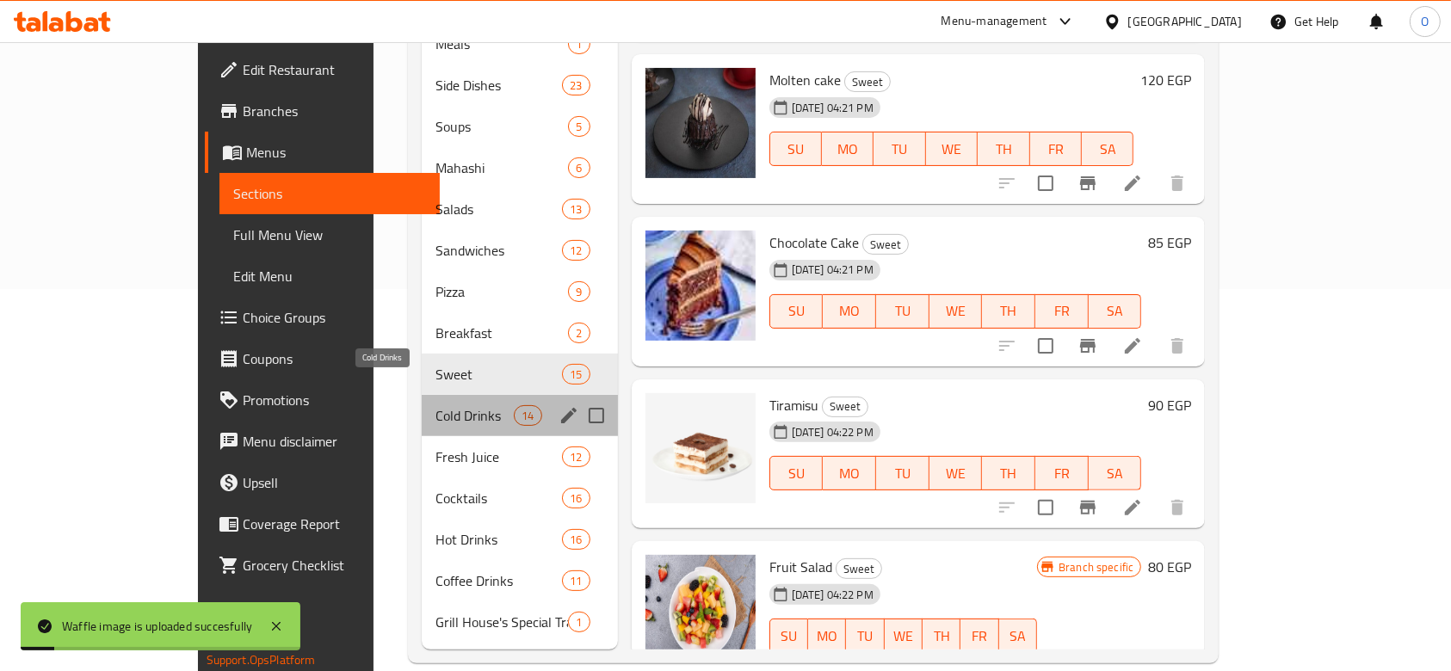
click at [436, 405] on span "Cold Drinks" at bounding box center [475, 415] width 78 height 21
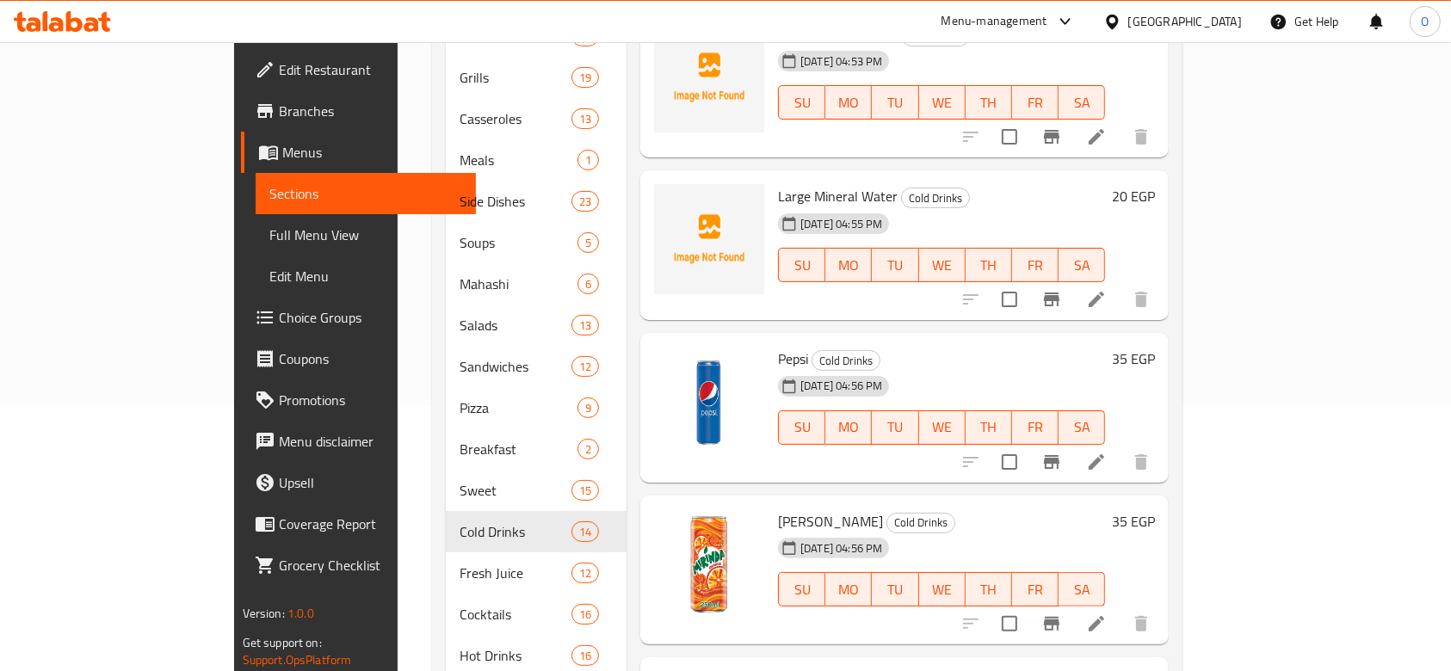
scroll to position [152, 0]
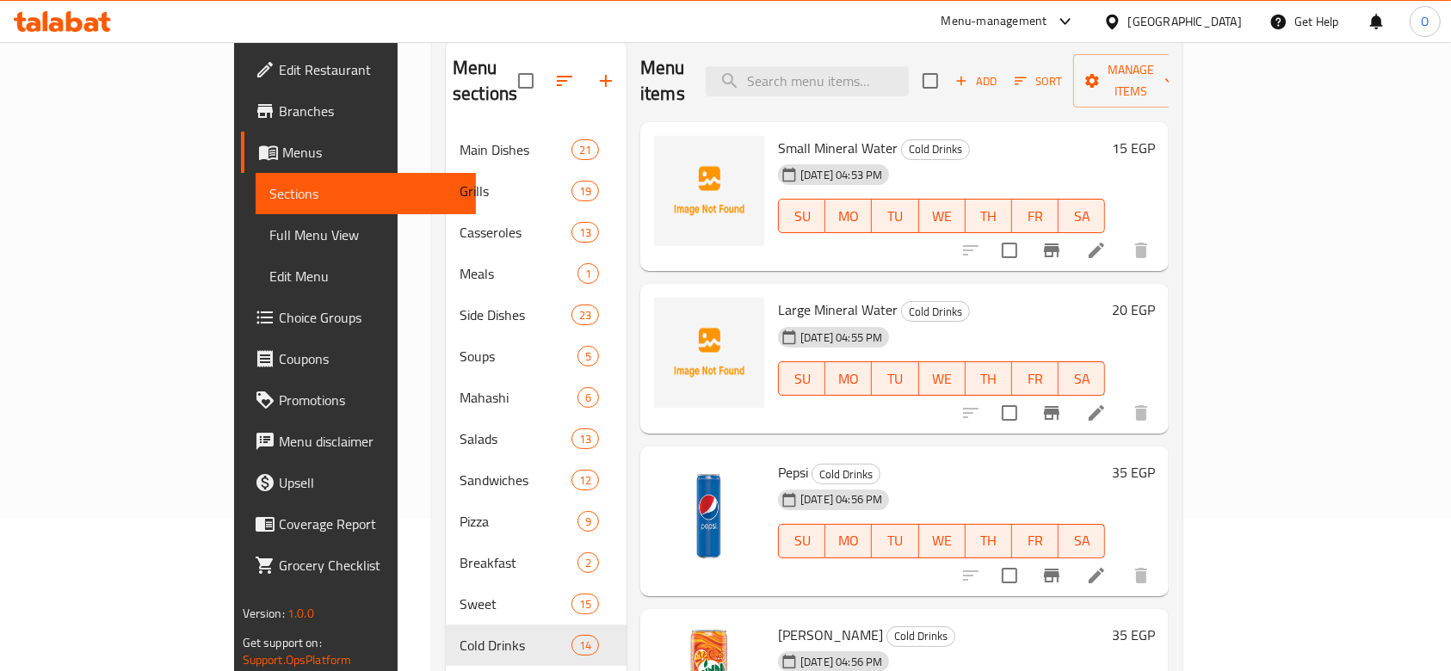
click at [778, 297] on span "Large Mineral Water" at bounding box center [838, 310] width 120 height 26
click at [668, 312] on icon "upload picture" at bounding box center [678, 322] width 21 height 21
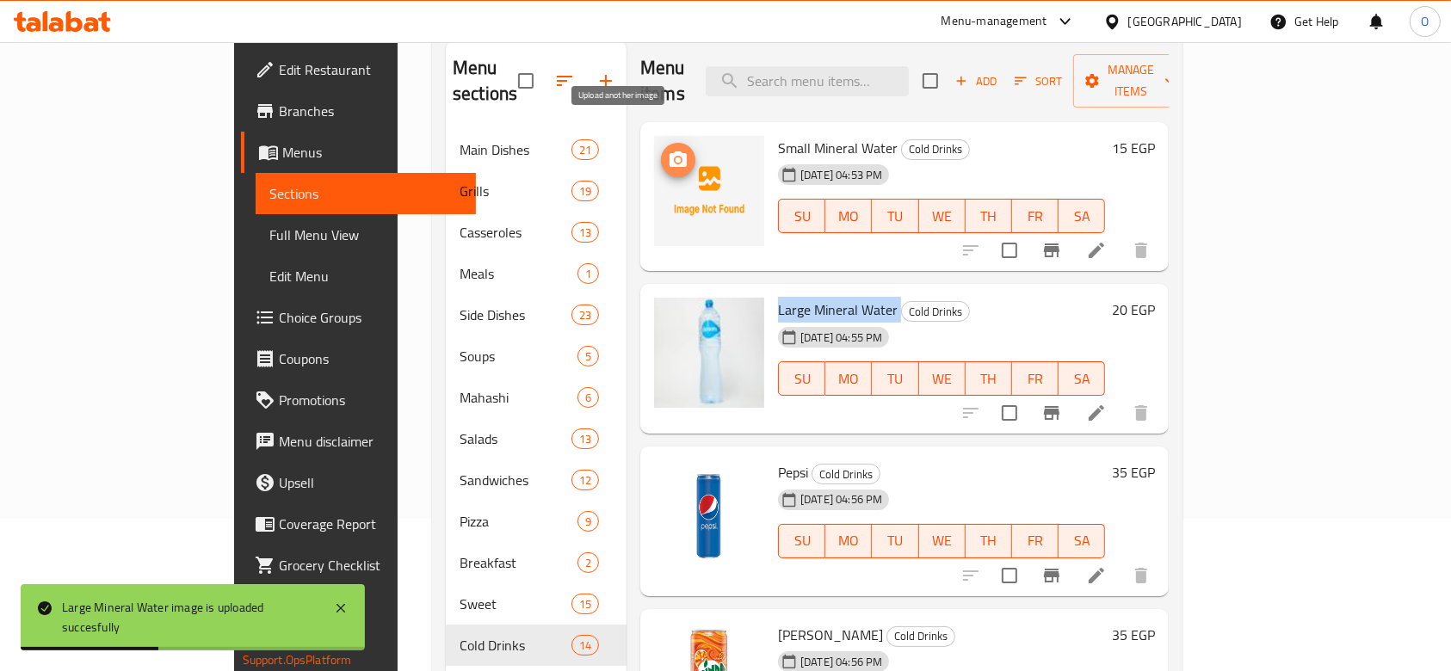
click at [670, 151] on icon "upload picture" at bounding box center [678, 158] width 17 height 15
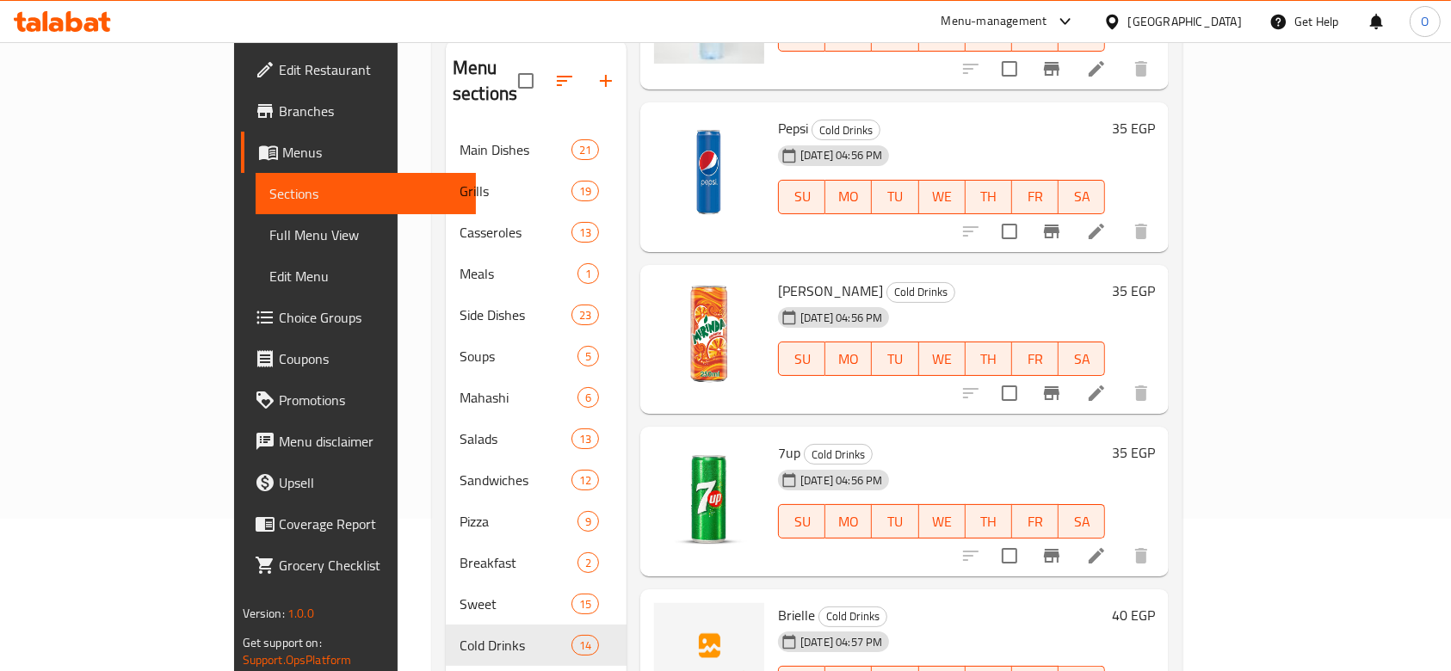
scroll to position [689, 0]
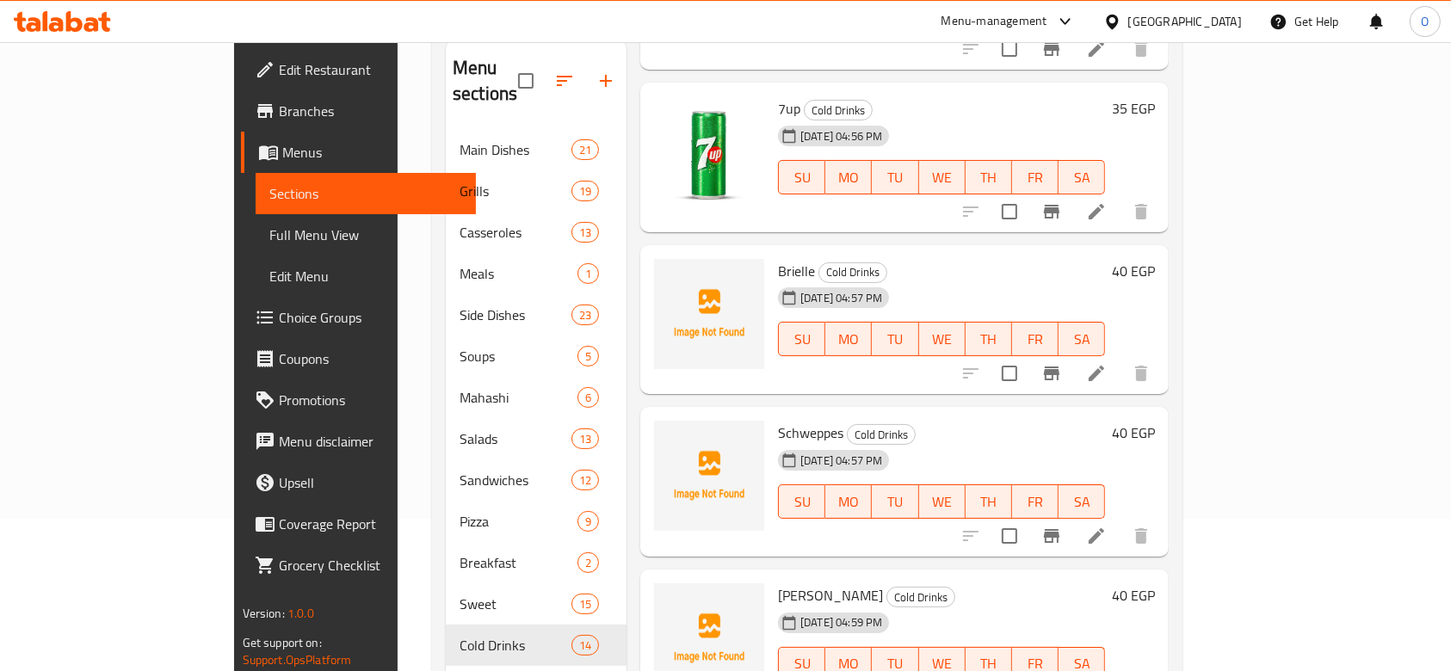
click at [778, 258] on span "Brielle" at bounding box center [796, 271] width 37 height 26
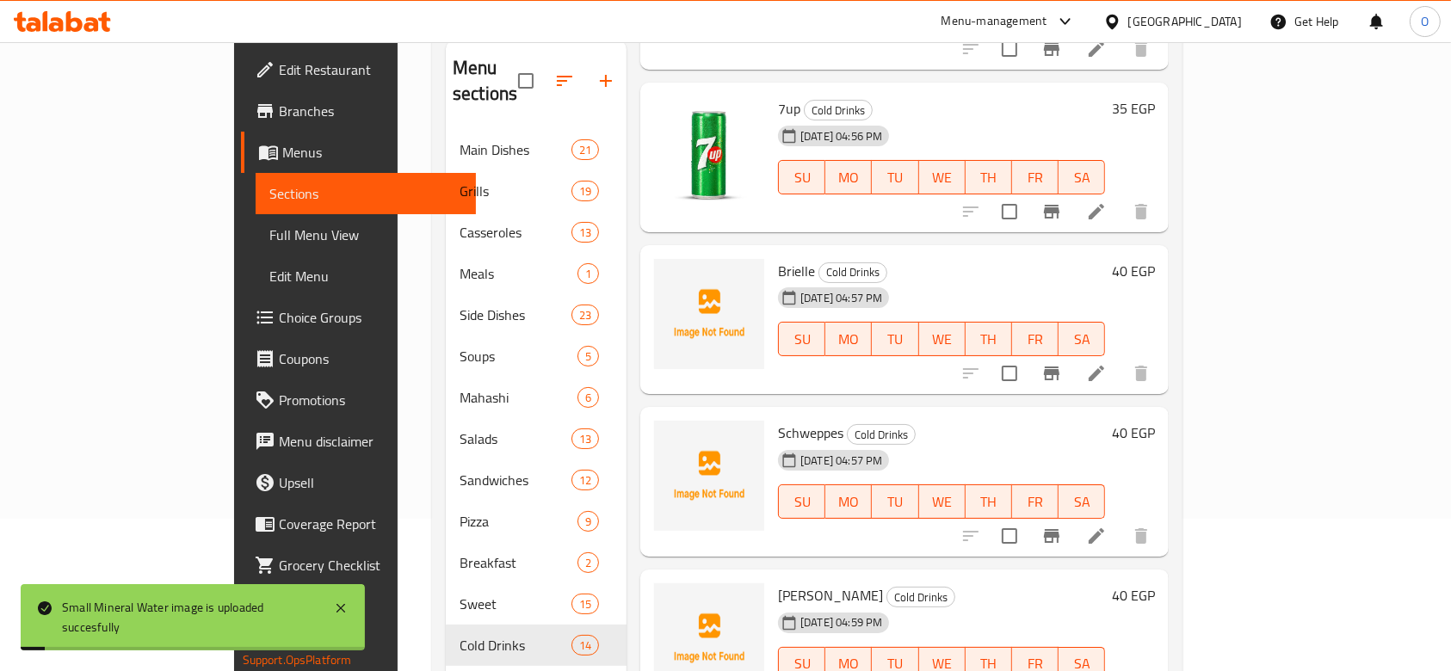
click at [778, 420] on span "Schweppes" at bounding box center [810, 433] width 65 height 26
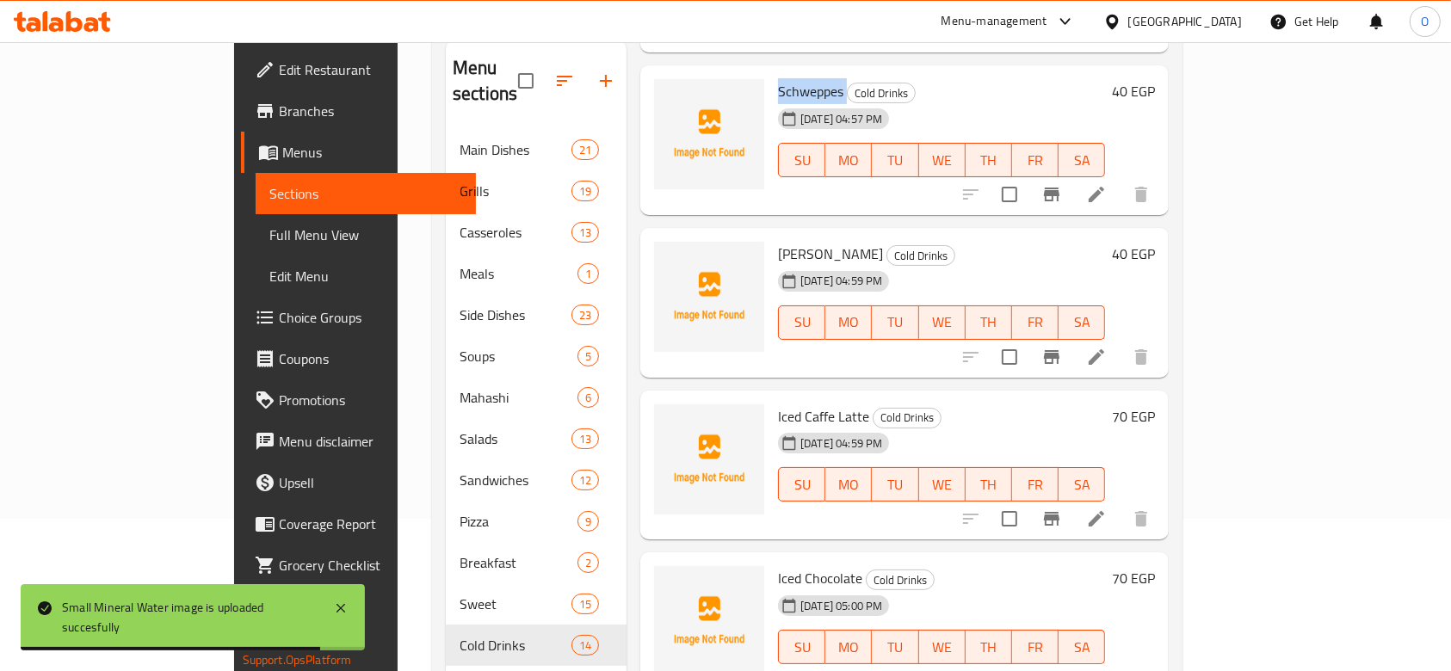
scroll to position [1033, 0]
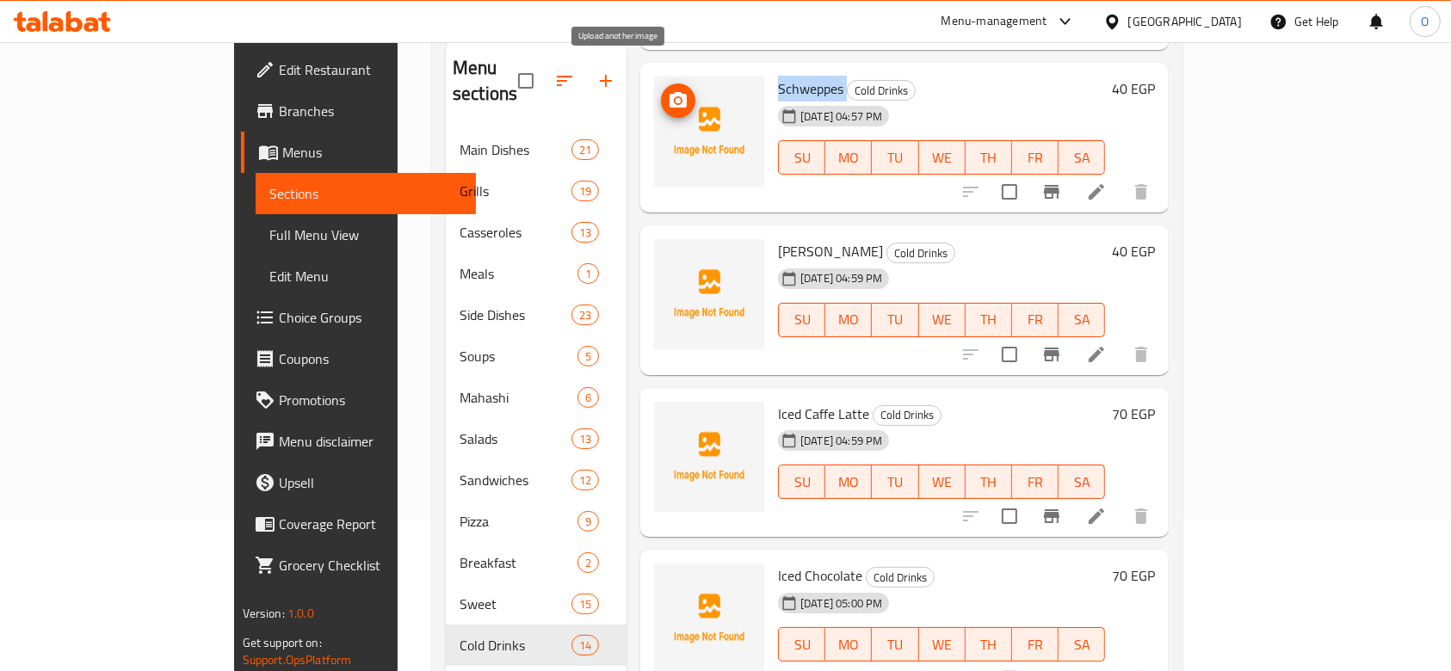
click at [668, 90] on icon "upload picture" at bounding box center [678, 100] width 21 height 21
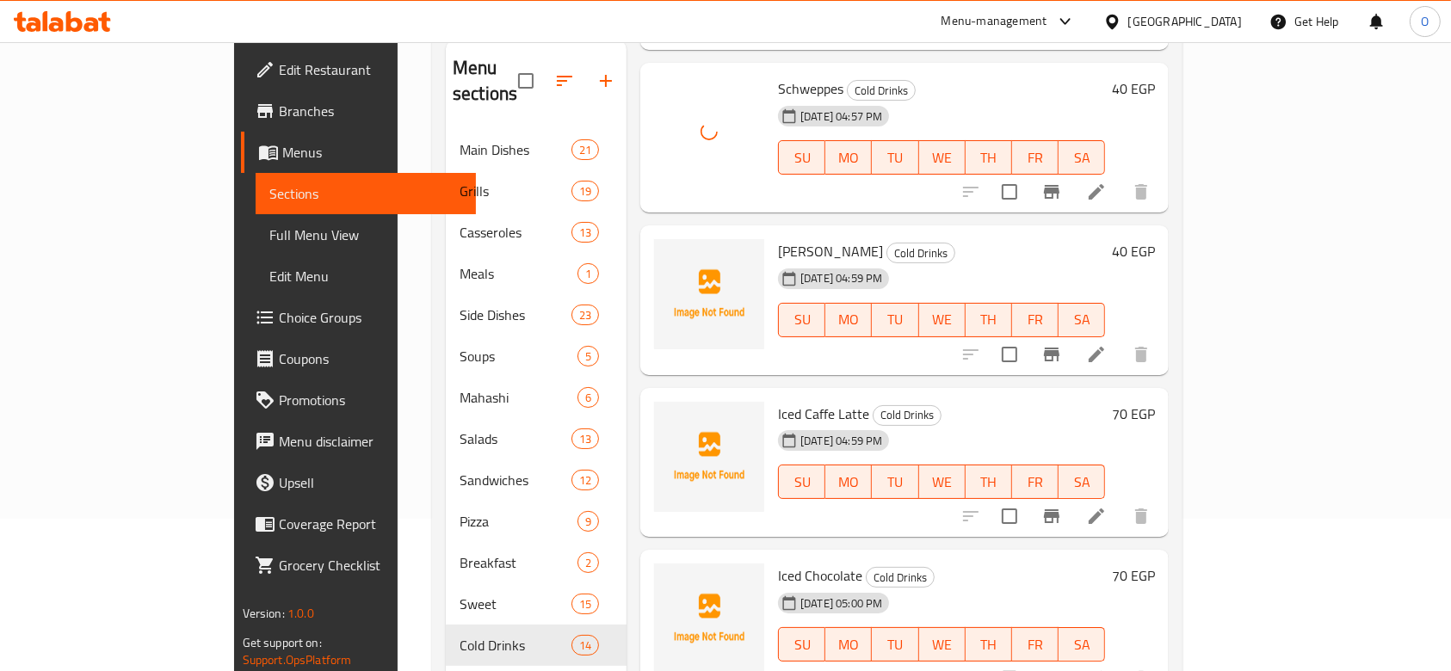
click at [778, 238] on span "[PERSON_NAME]" at bounding box center [830, 251] width 105 height 26
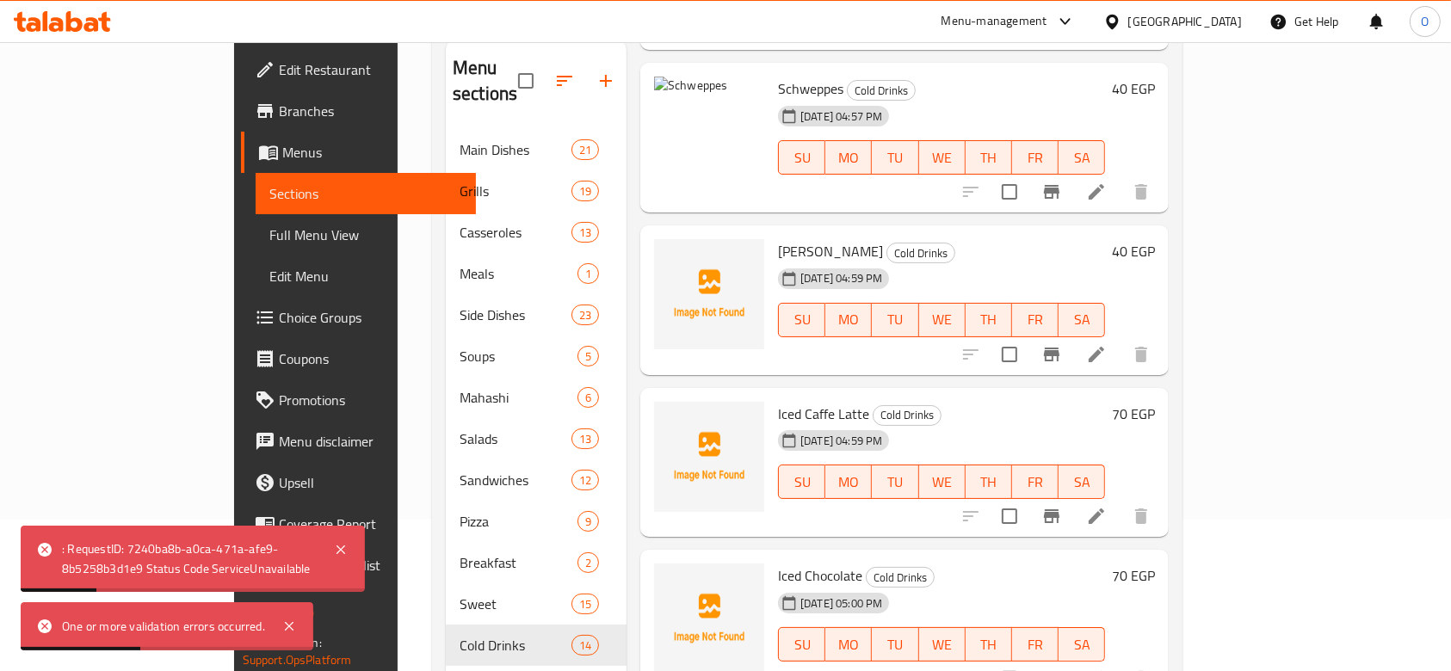
click at [771, 423] on div "[DATE] 04:59 PM" at bounding box center [813, 440] width 85 height 34
click at [778, 401] on span "Iced Caffe Latte" at bounding box center [823, 414] width 91 height 26
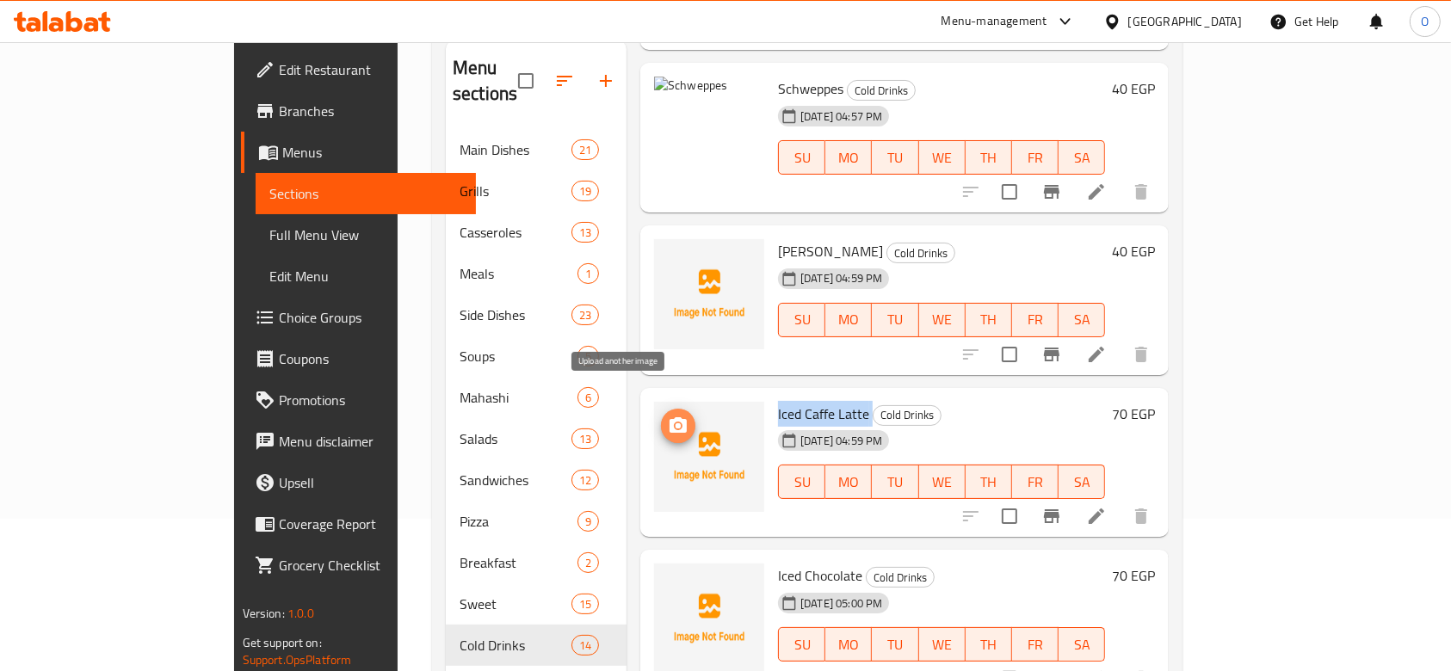
click at [670, 417] on icon "upload picture" at bounding box center [678, 424] width 17 height 15
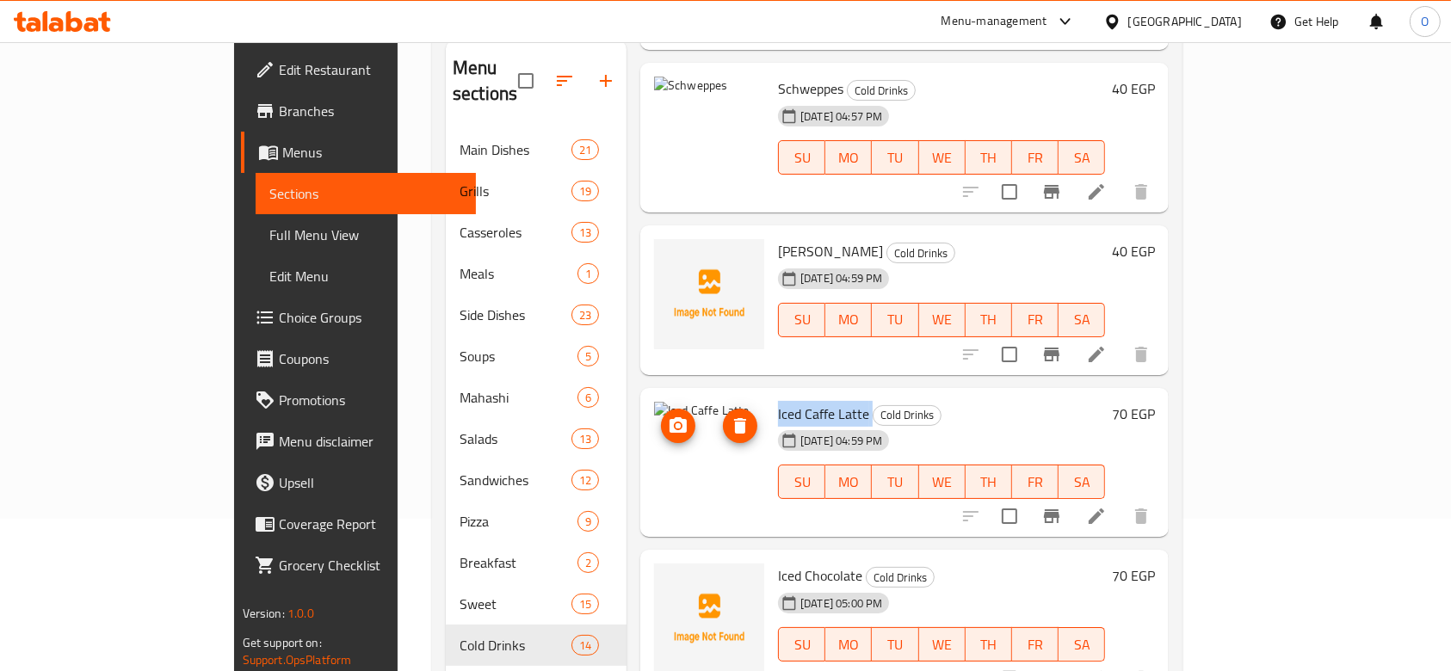
scroll to position [1147, 0]
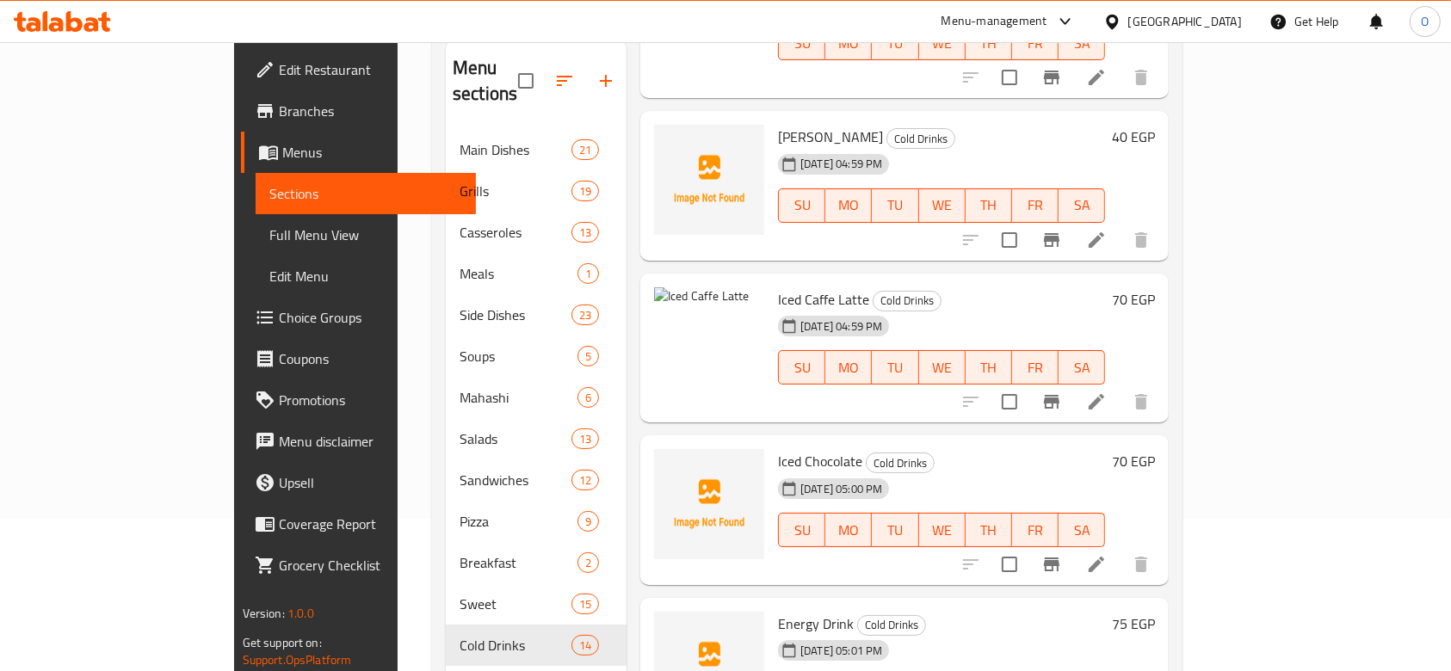
click at [778, 448] on span "Iced Chocolate" at bounding box center [820, 461] width 84 height 26
click at [668, 463] on icon "upload picture" at bounding box center [678, 473] width 21 height 21
click at [661, 463] on span "upload picture" at bounding box center [678, 473] width 34 height 21
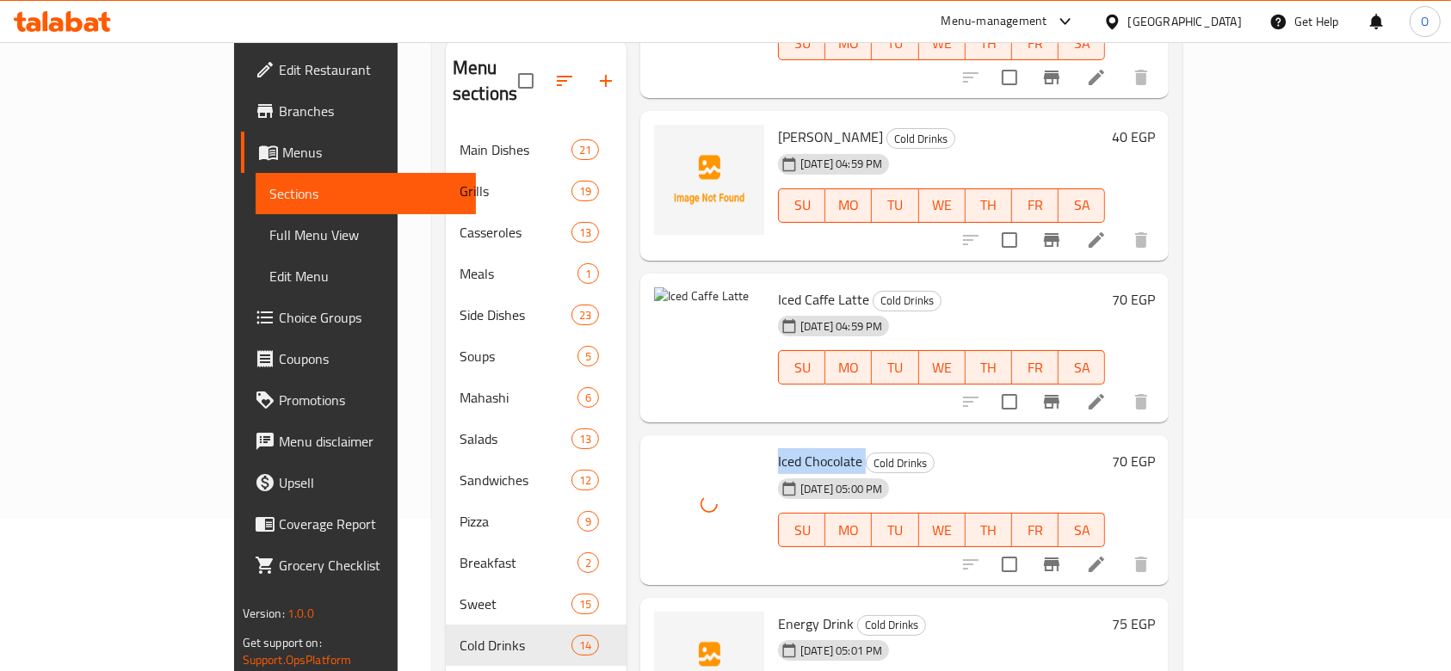
scroll to position [1377, 0]
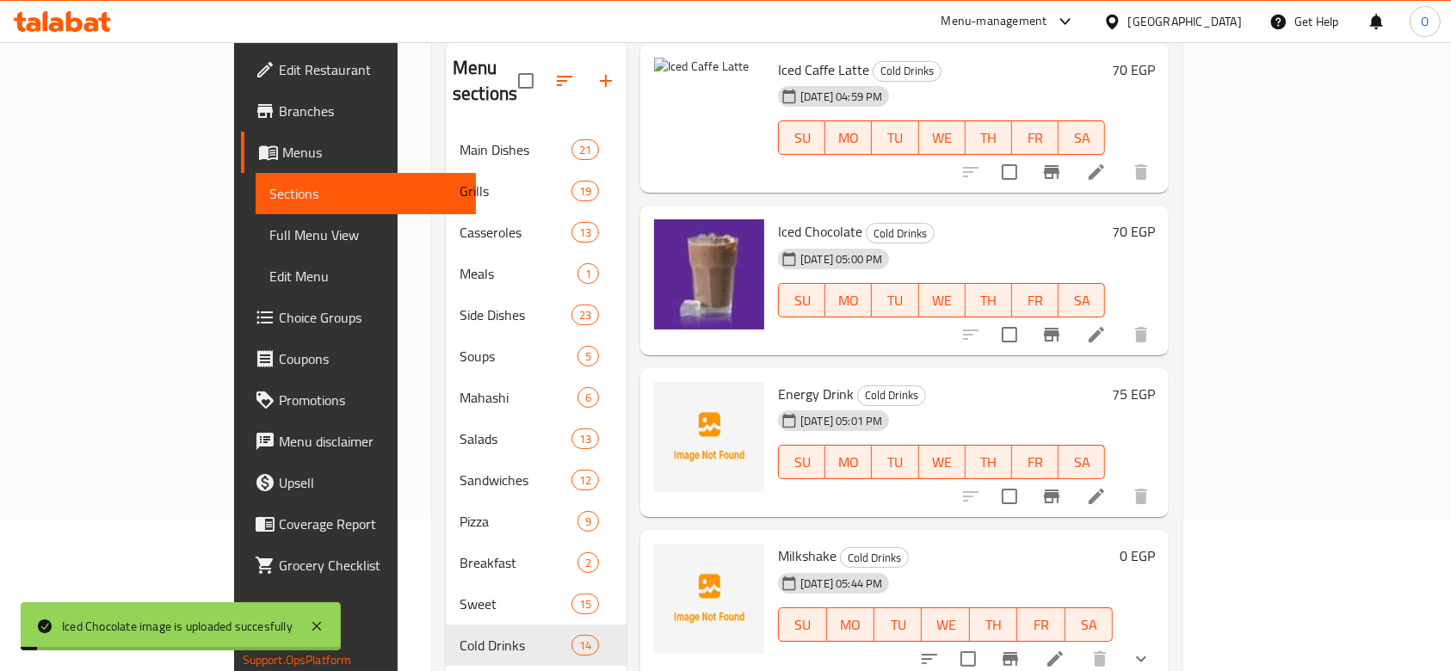
click at [778, 543] on span "Milkshake" at bounding box center [807, 556] width 59 height 26
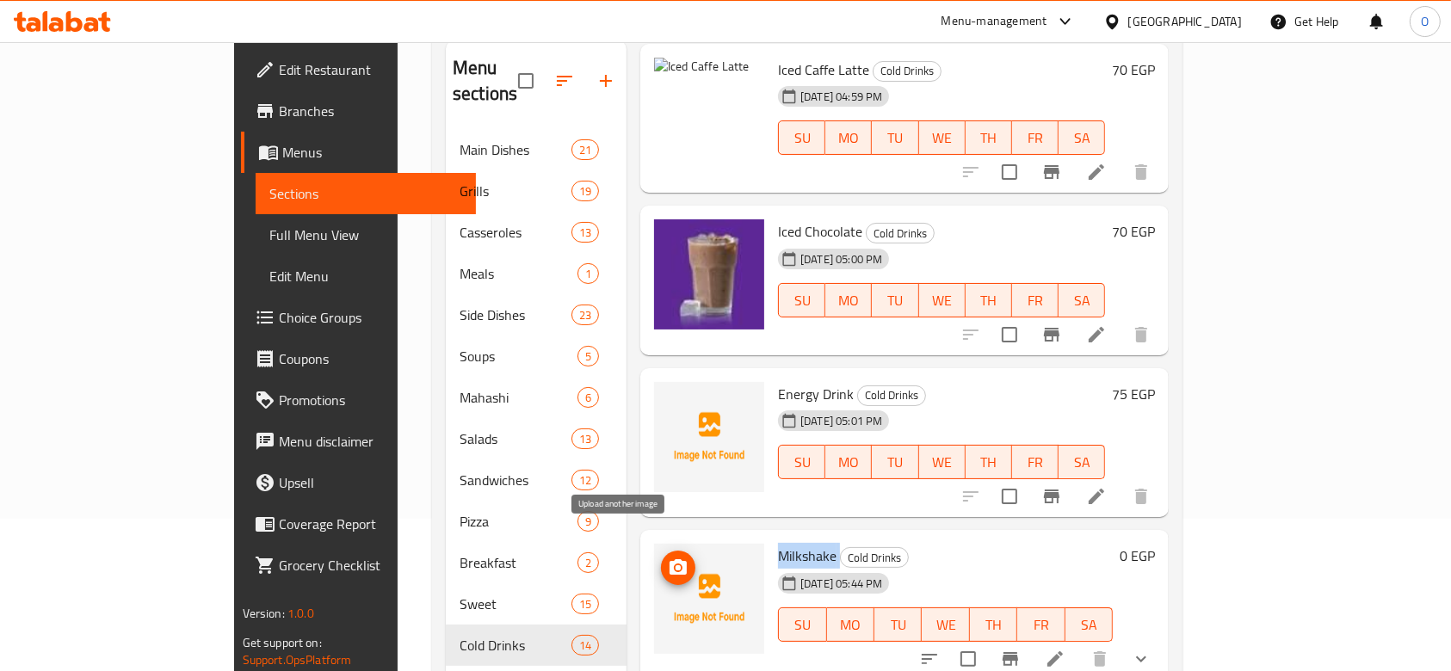
click at [668, 558] on icon "upload picture" at bounding box center [678, 568] width 21 height 21
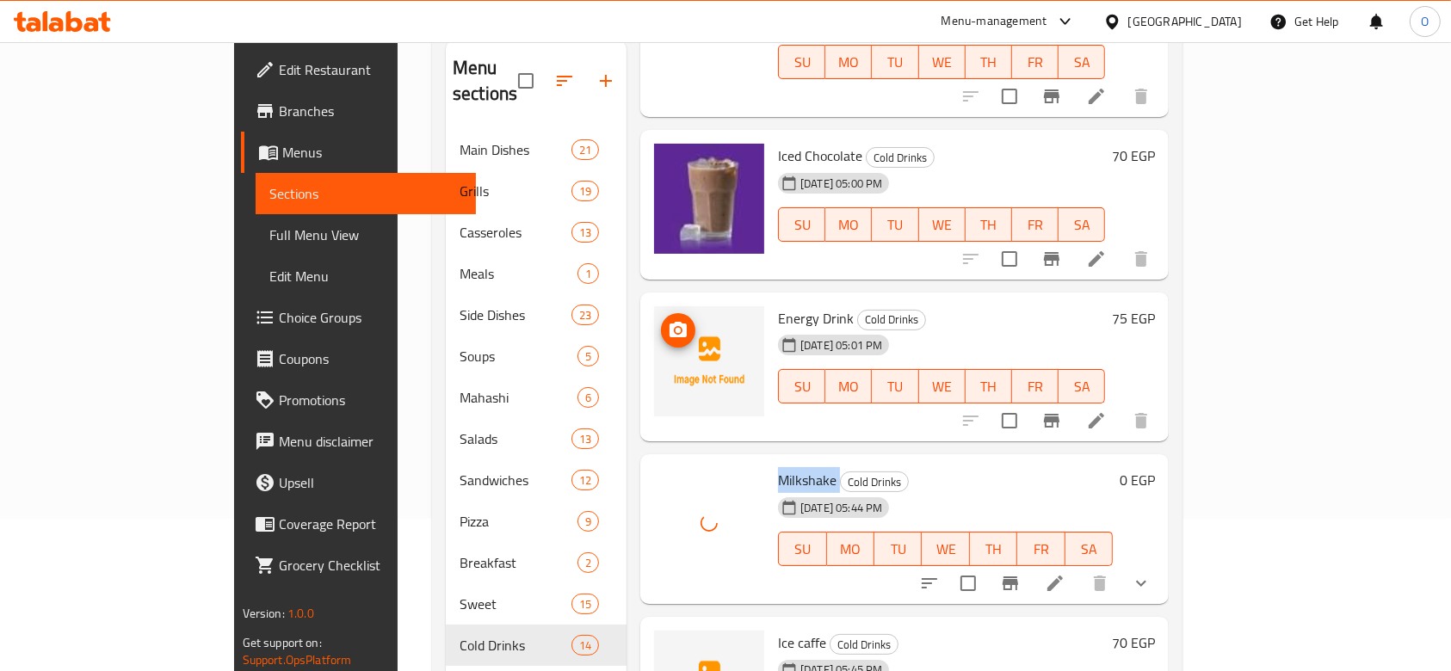
scroll to position [1528, 0]
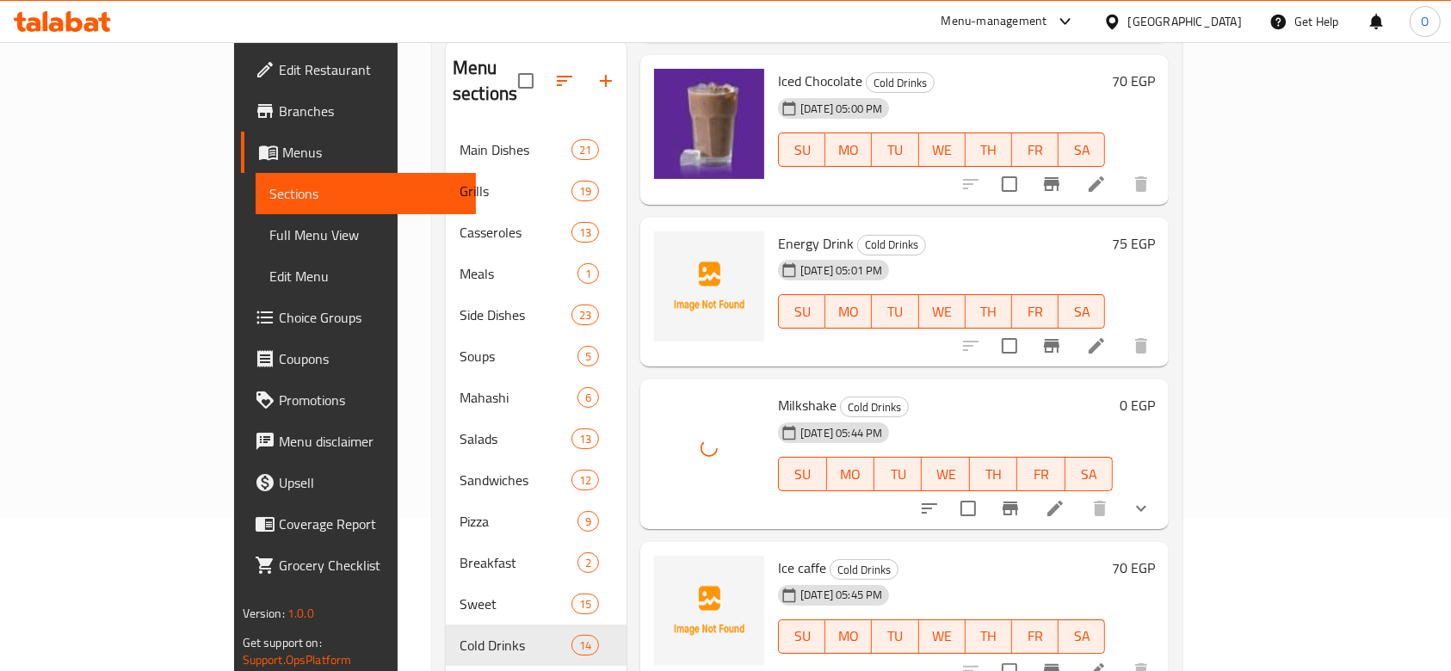
click at [778, 555] on span "Ice caffe" at bounding box center [802, 568] width 48 height 26
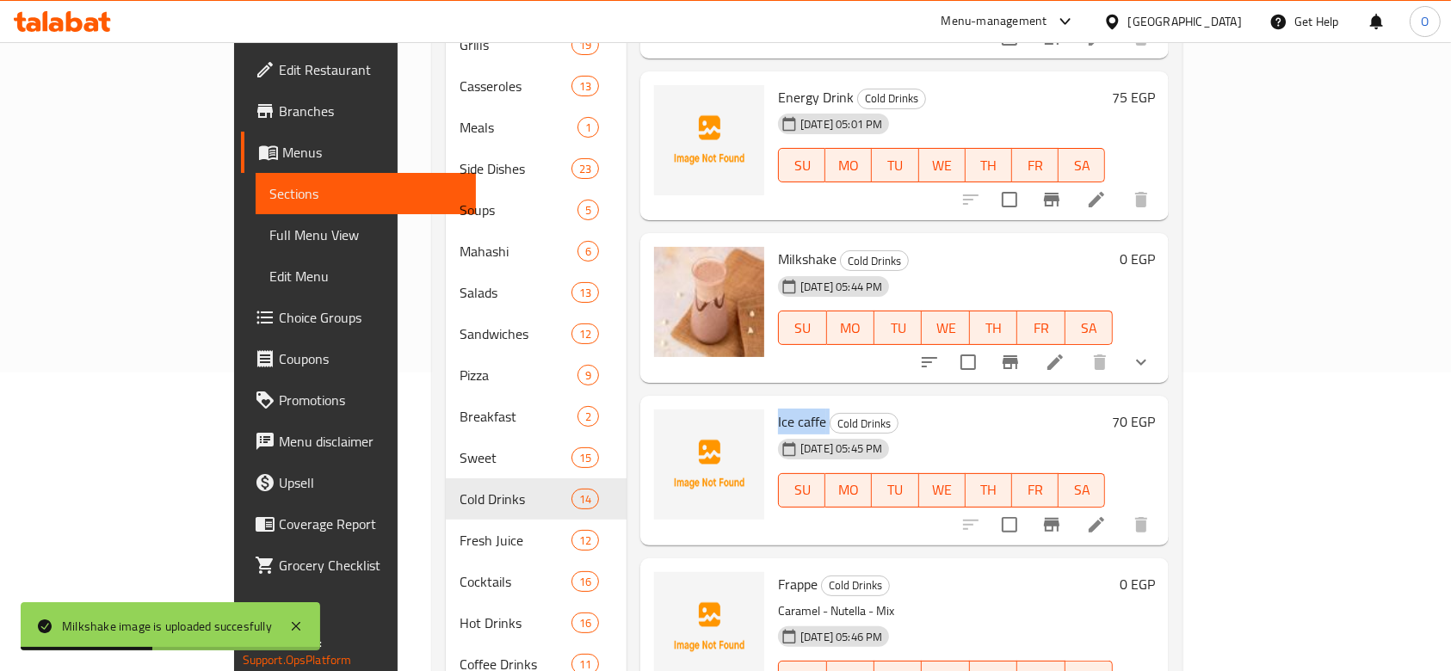
scroll to position [382, 0]
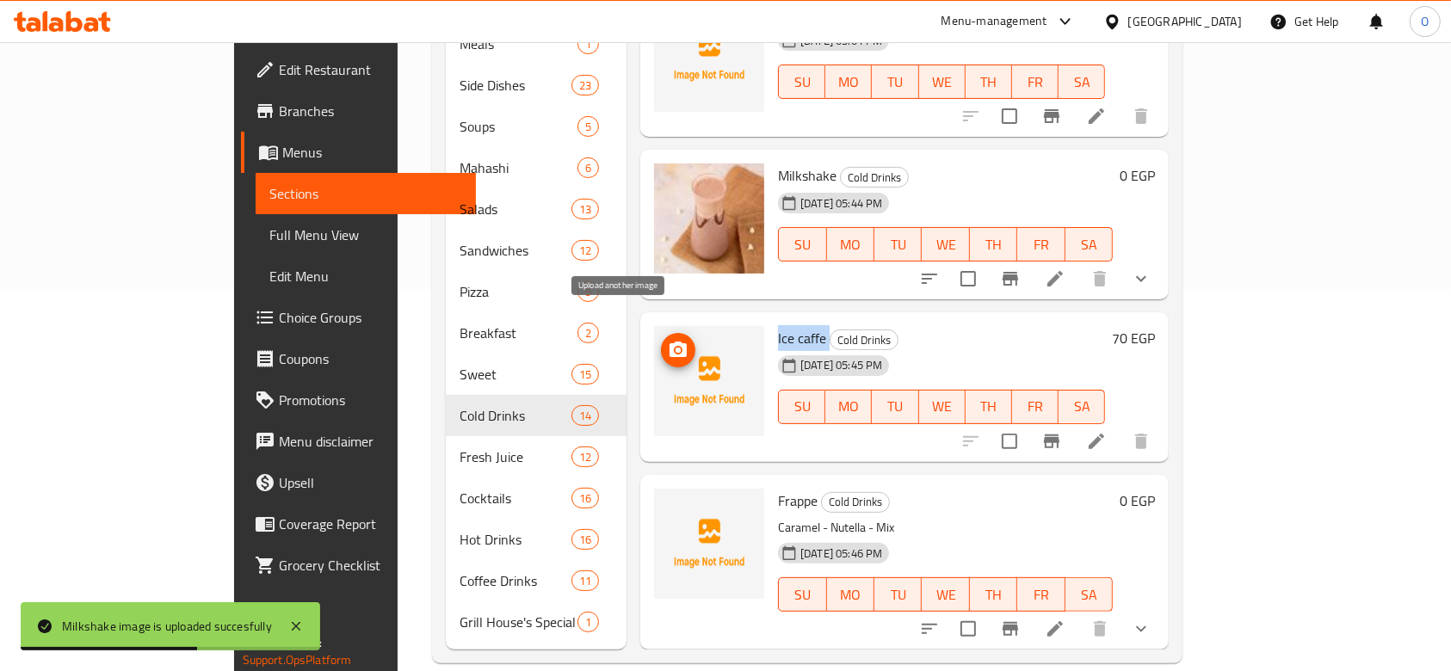
click at [670, 342] on icon "upload picture" at bounding box center [678, 349] width 17 height 15
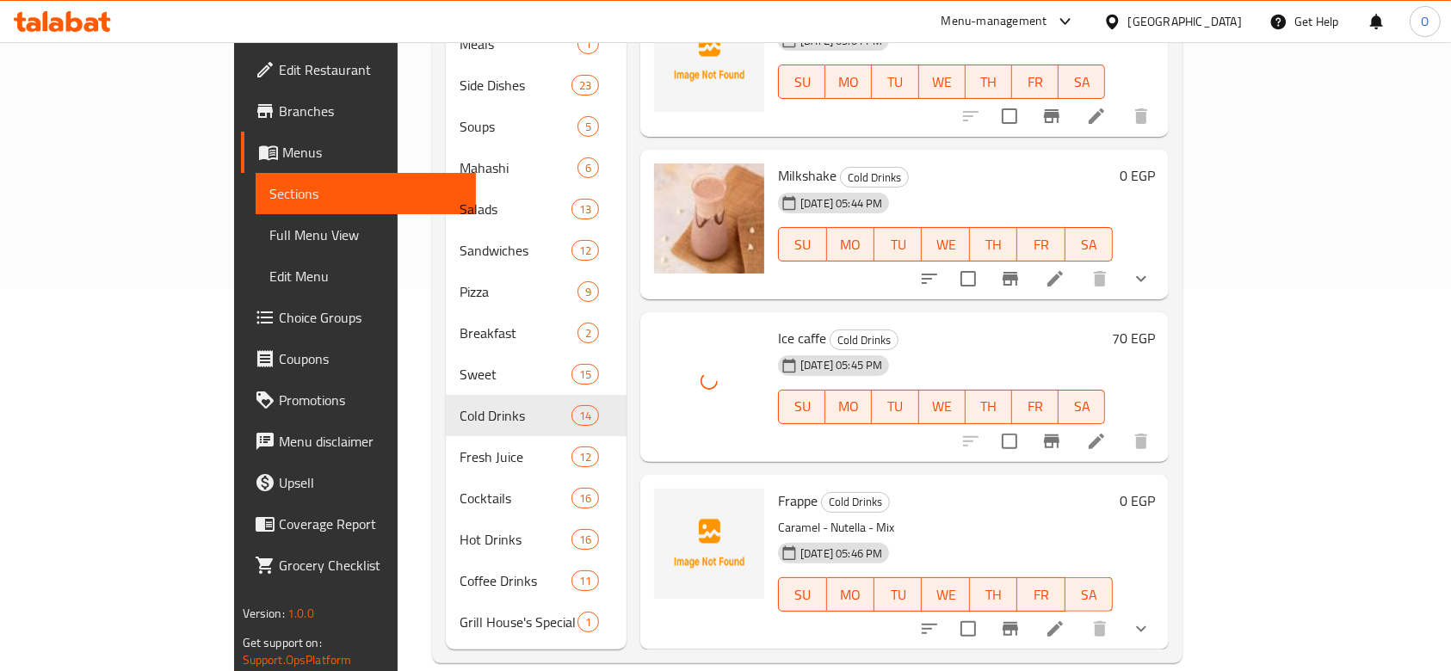
click at [771, 487] on div "Frappe Cold Drinks Caramel - Nutella - Mix [DATE] 05:46 PM SU MO TU WE TH FR SA" at bounding box center [945, 562] width 349 height 161
click at [778, 488] on span "Frappe" at bounding box center [798, 501] width 40 height 26
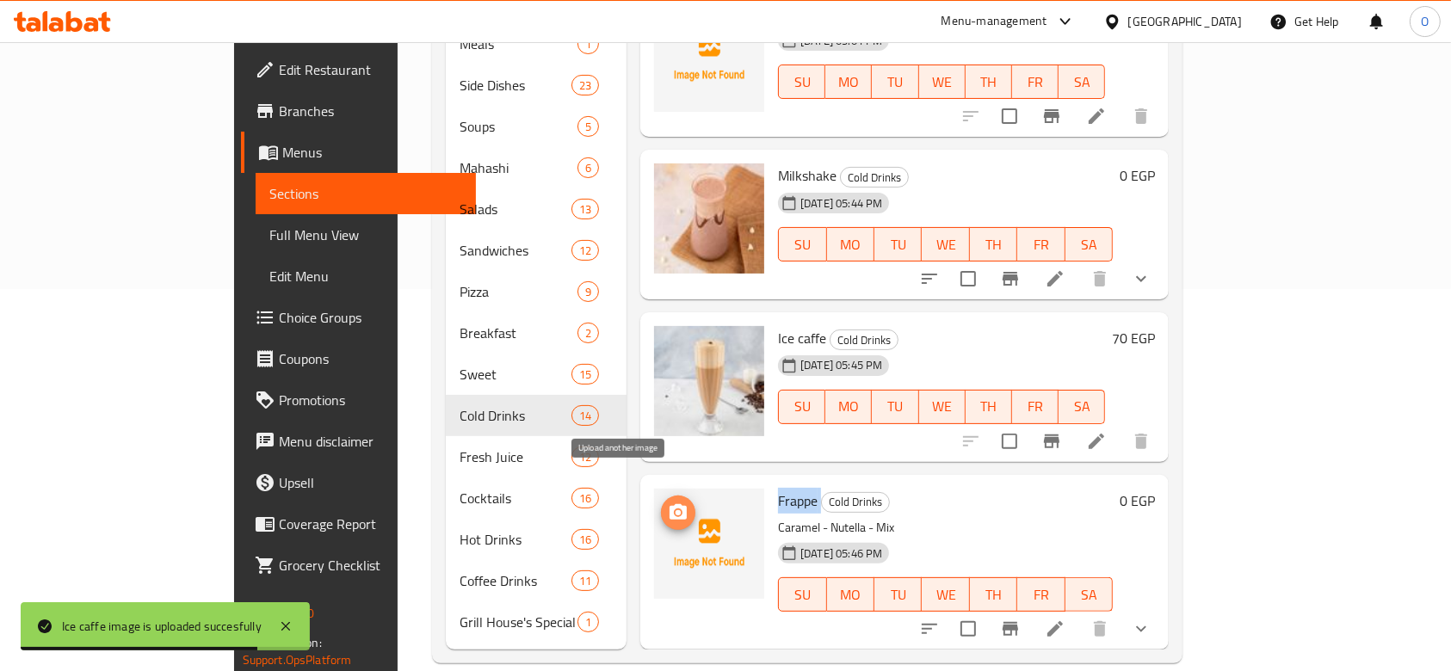
click at [661, 503] on span "upload picture" at bounding box center [678, 513] width 34 height 21
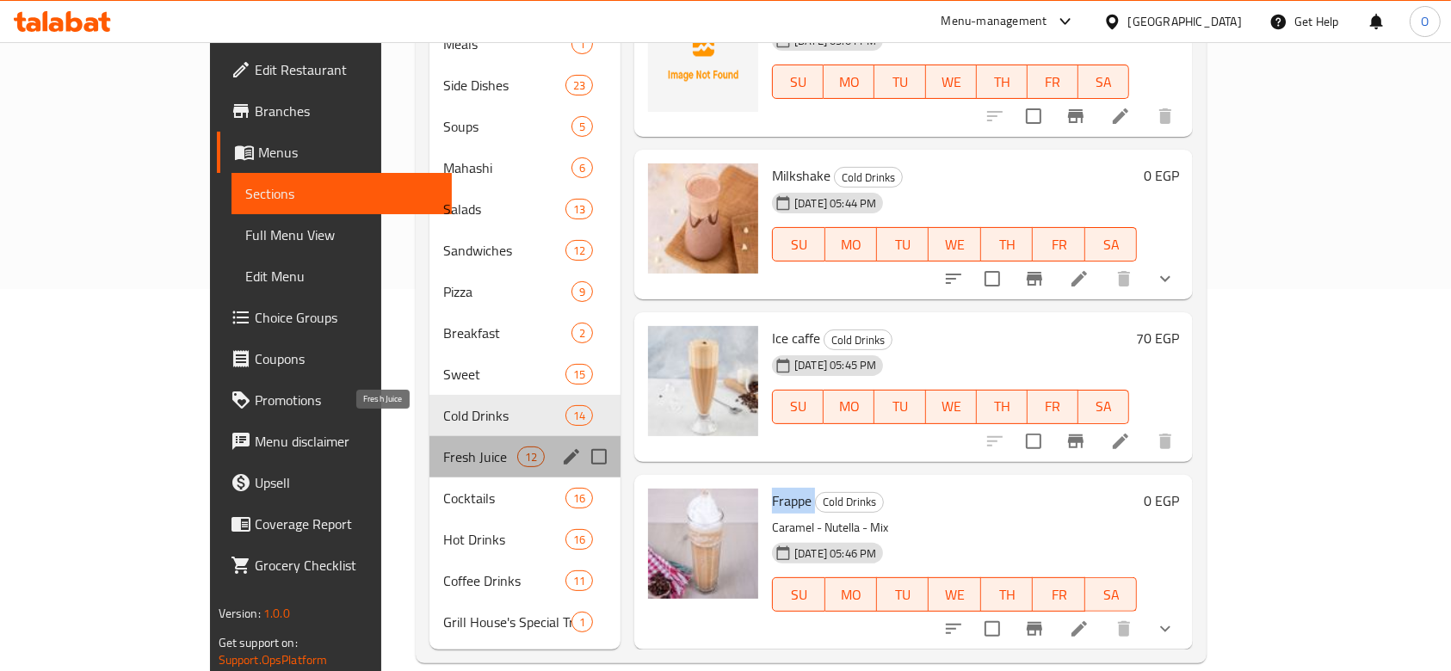
click at [443, 447] on span "Fresh Juice" at bounding box center [479, 457] width 73 height 21
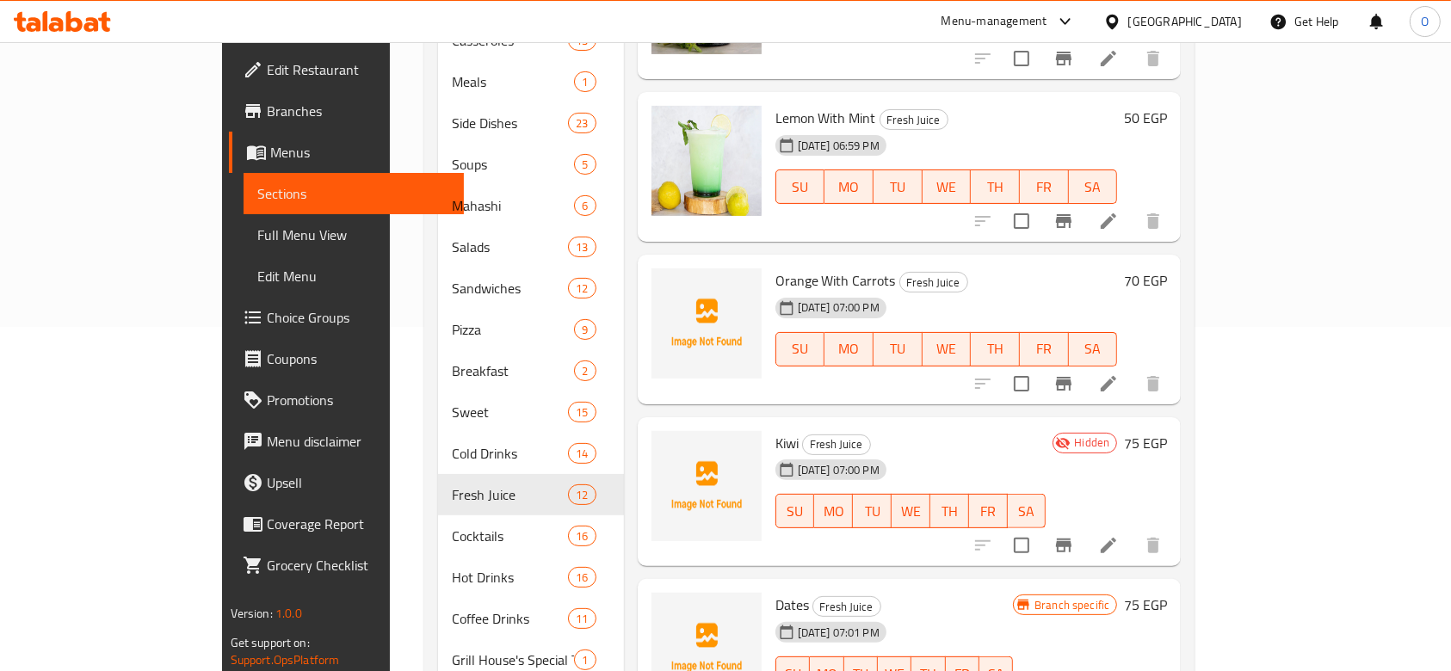
click at [776, 268] on span "Orange With Carrots" at bounding box center [836, 281] width 120 height 26
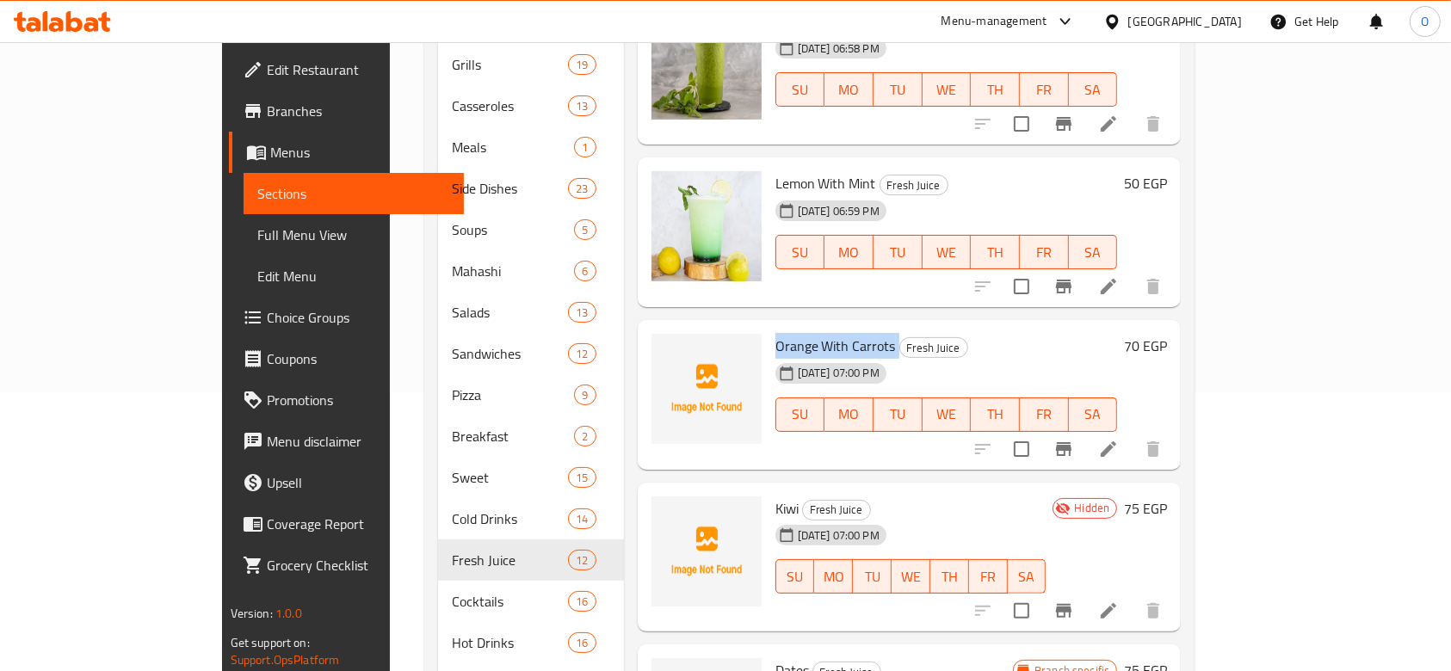
scroll to position [229, 0]
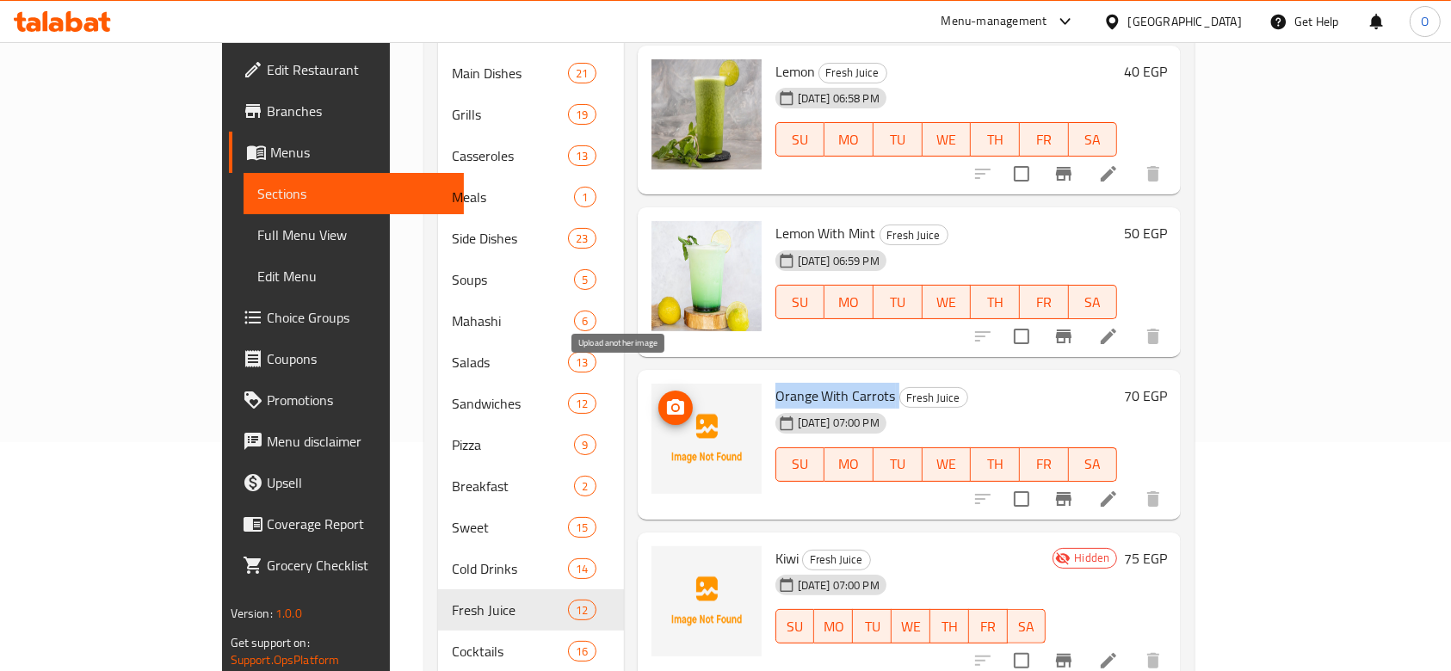
click at [658, 398] on span "upload picture" at bounding box center [675, 408] width 34 height 21
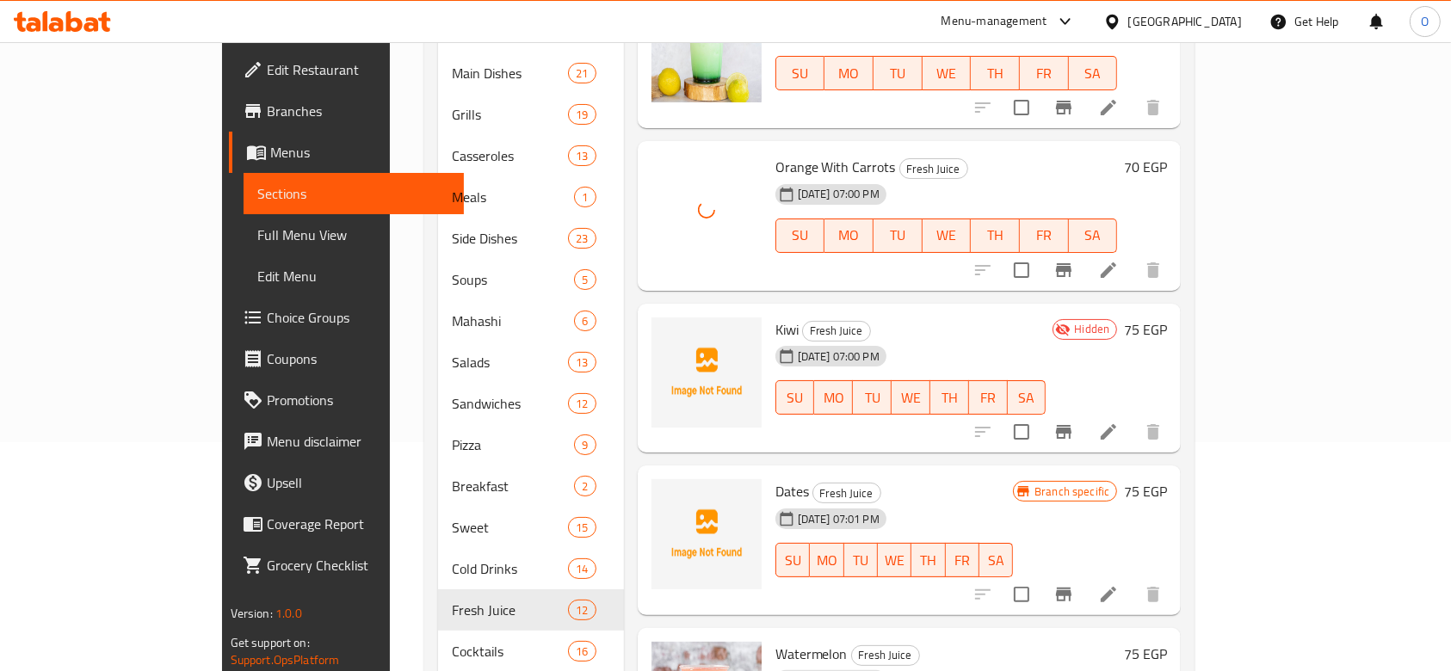
click at [776, 317] on span "Kiwi" at bounding box center [787, 330] width 23 height 26
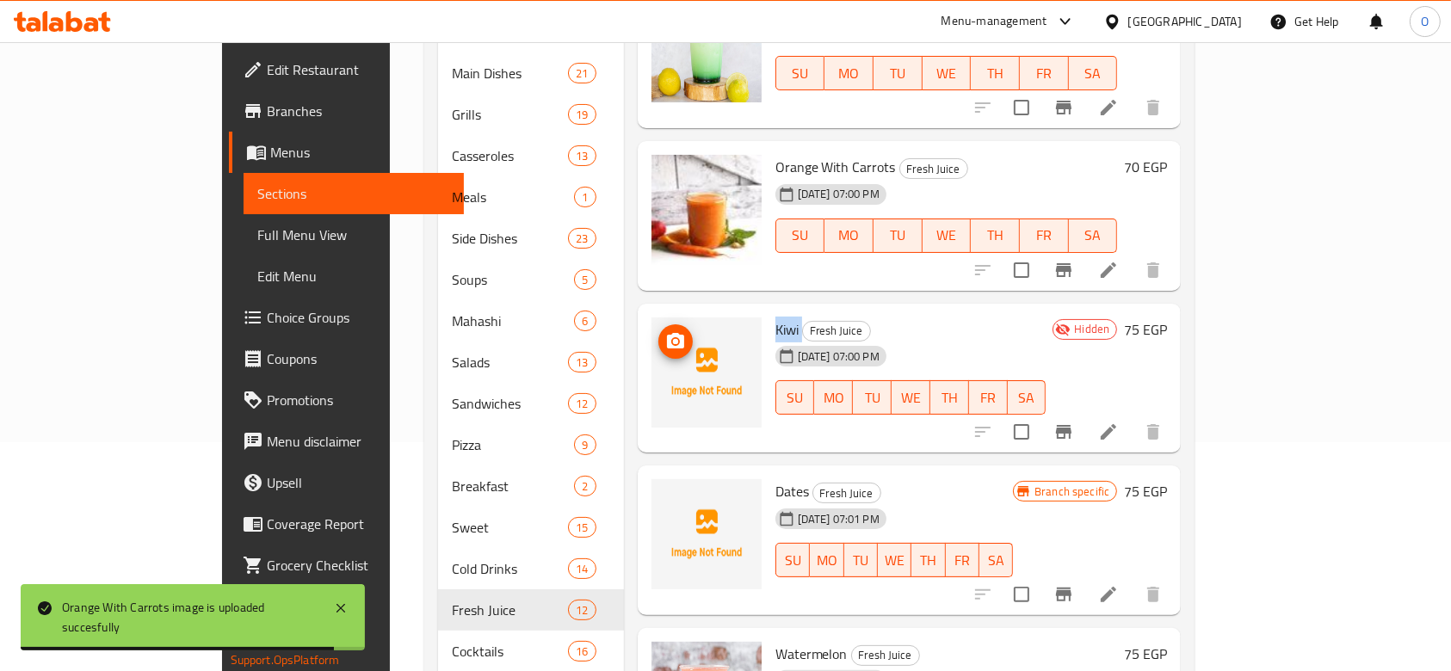
click at [658, 331] on span "upload picture" at bounding box center [675, 341] width 34 height 21
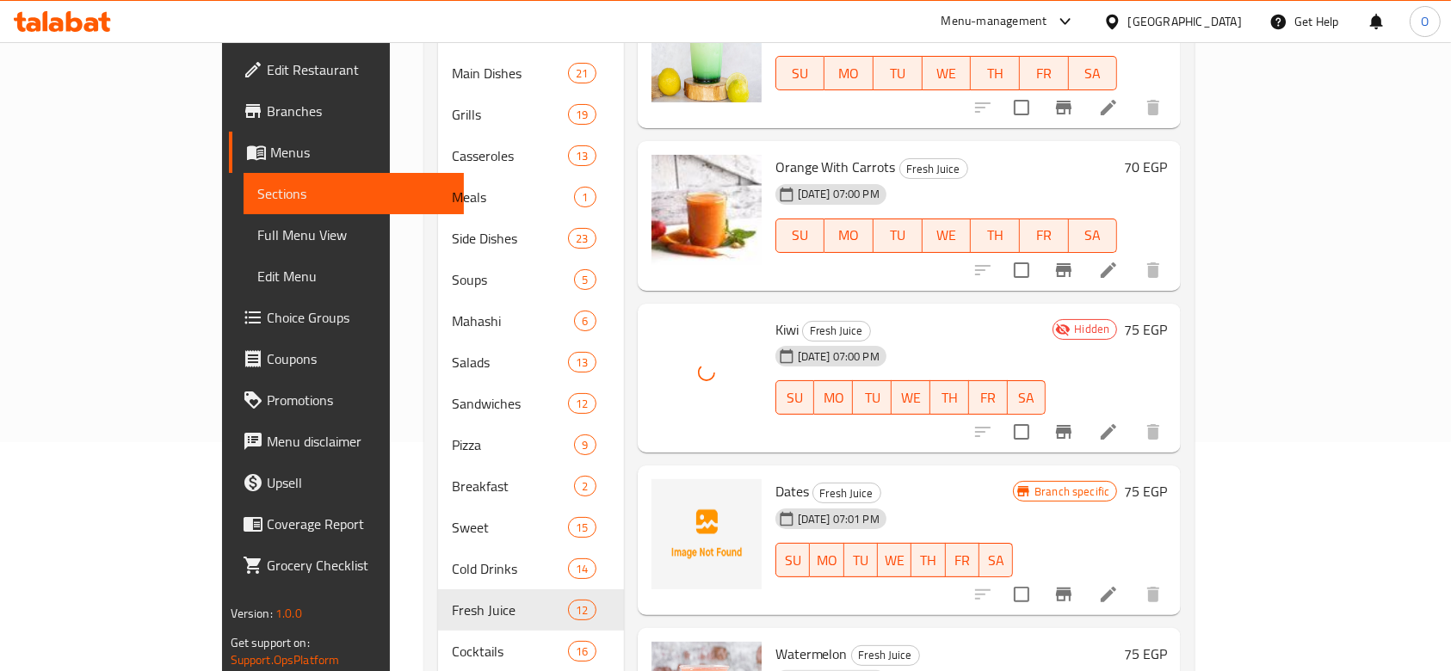
click at [776, 479] on span "Dates" at bounding box center [793, 492] width 34 height 26
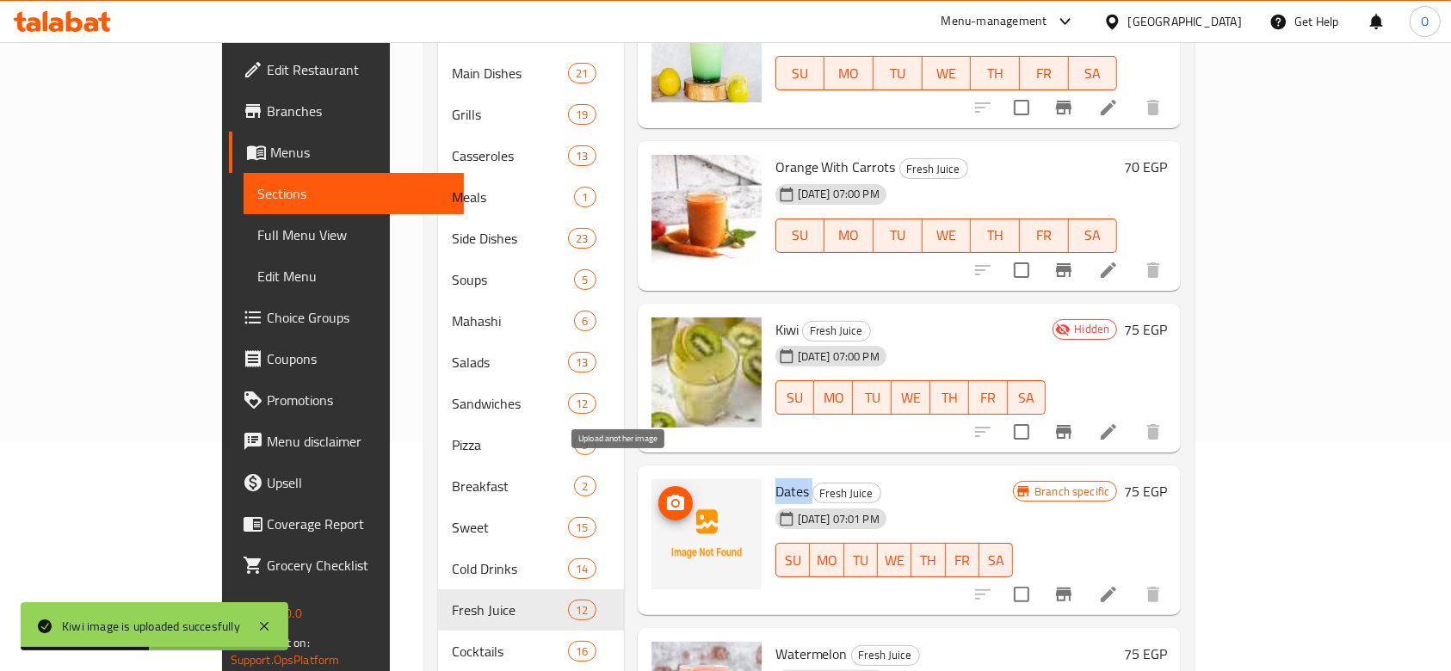
click at [658, 491] on button "upload picture" at bounding box center [675, 503] width 34 height 34
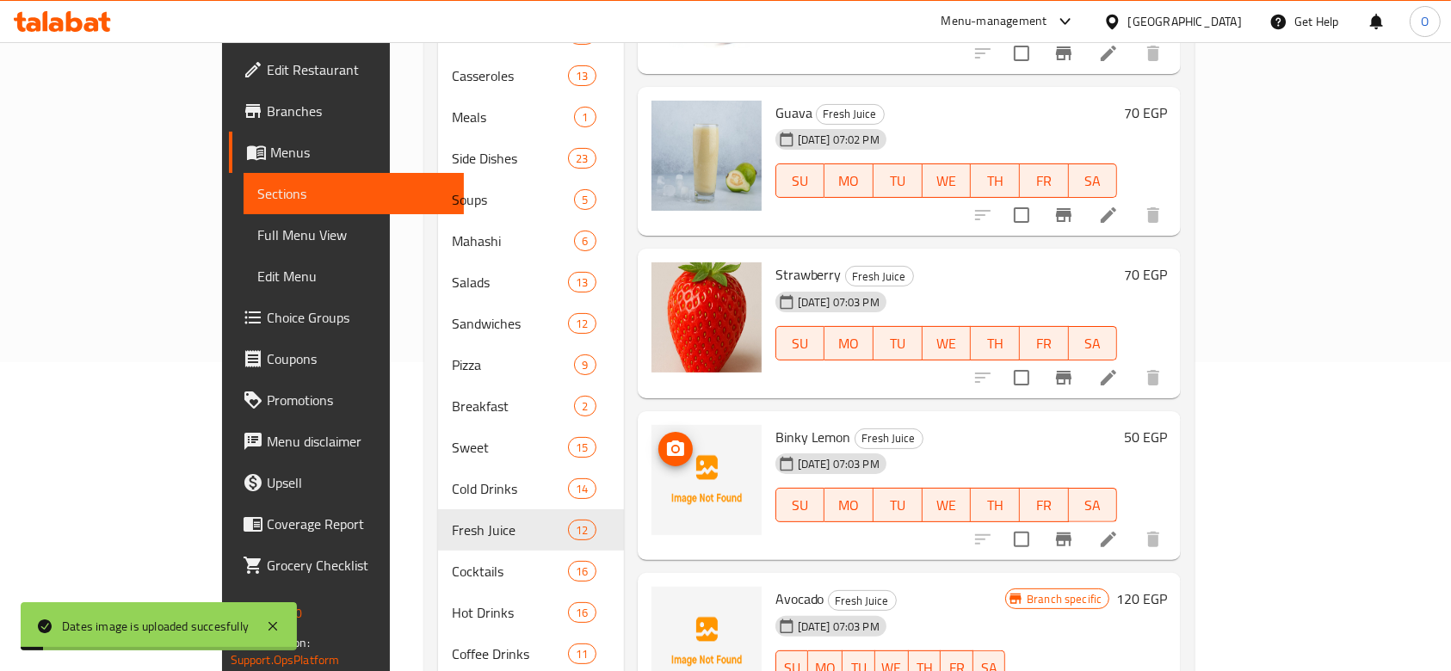
scroll to position [382, 0]
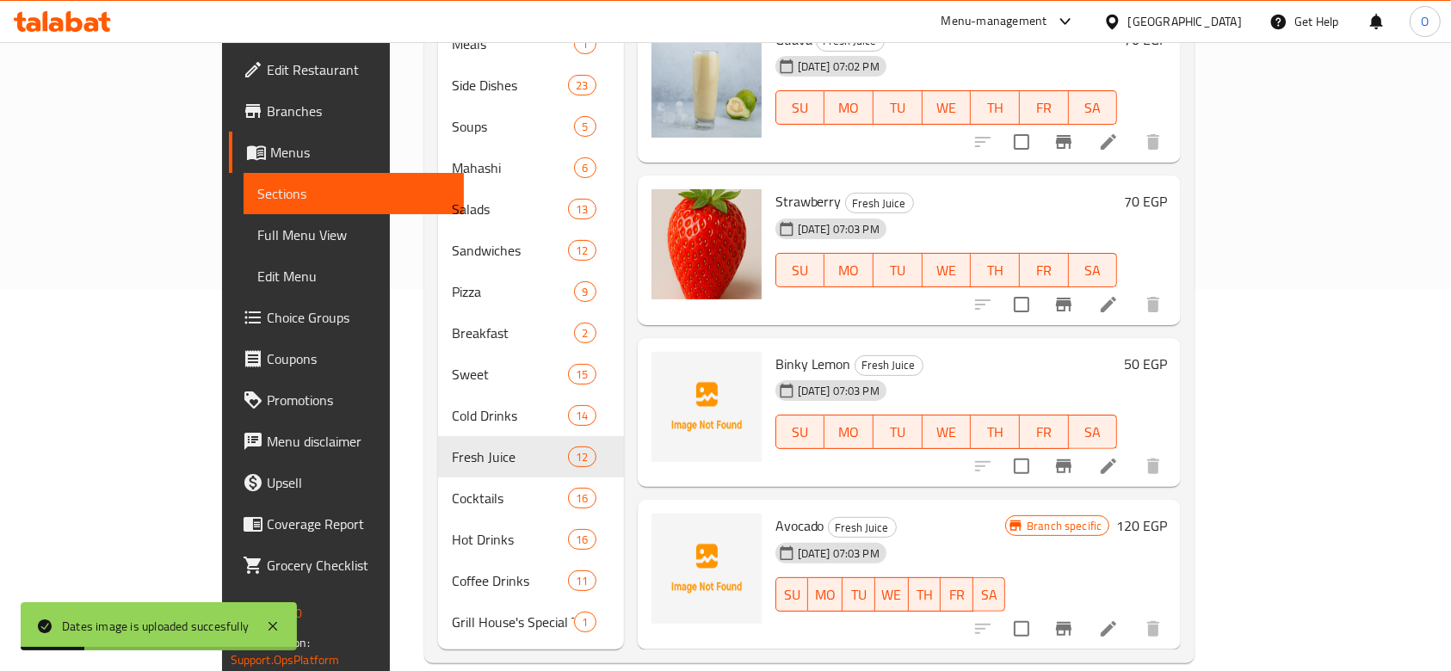
click at [776, 351] on span "Binky Lemon" at bounding box center [814, 364] width 76 height 26
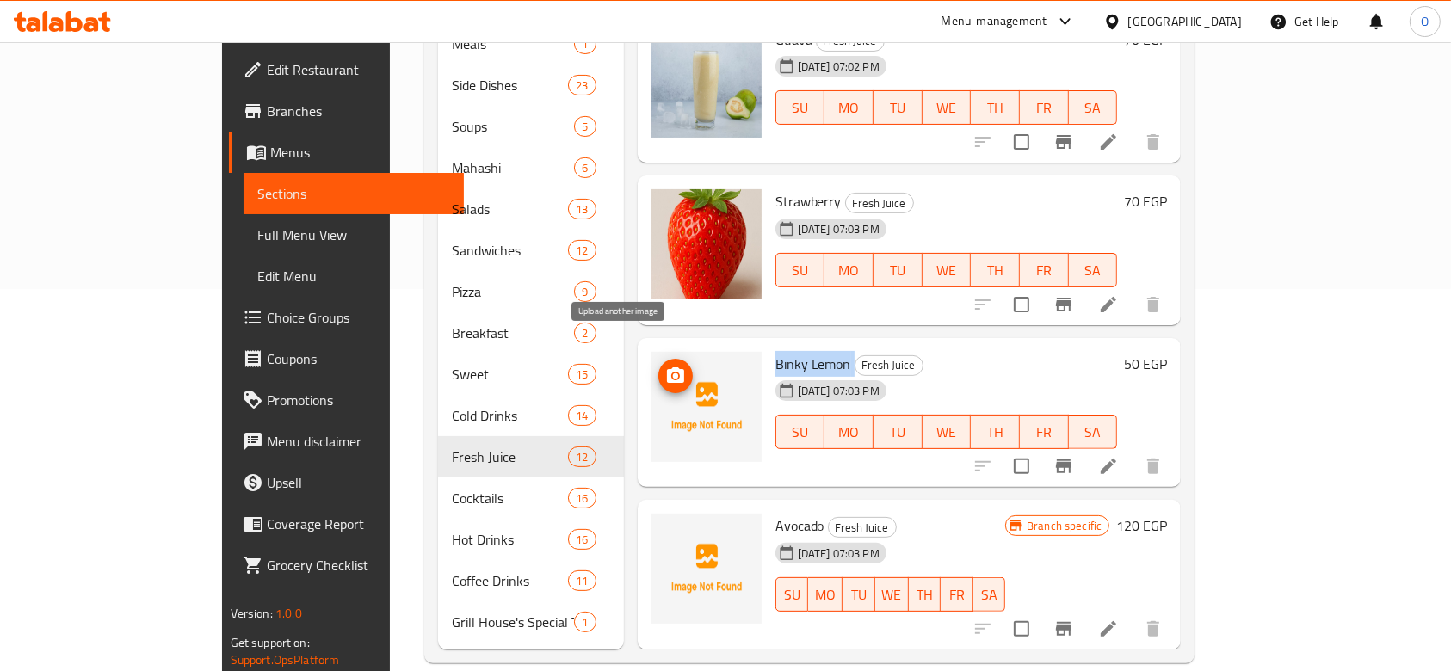
click at [658, 366] on span "upload picture" at bounding box center [675, 376] width 34 height 21
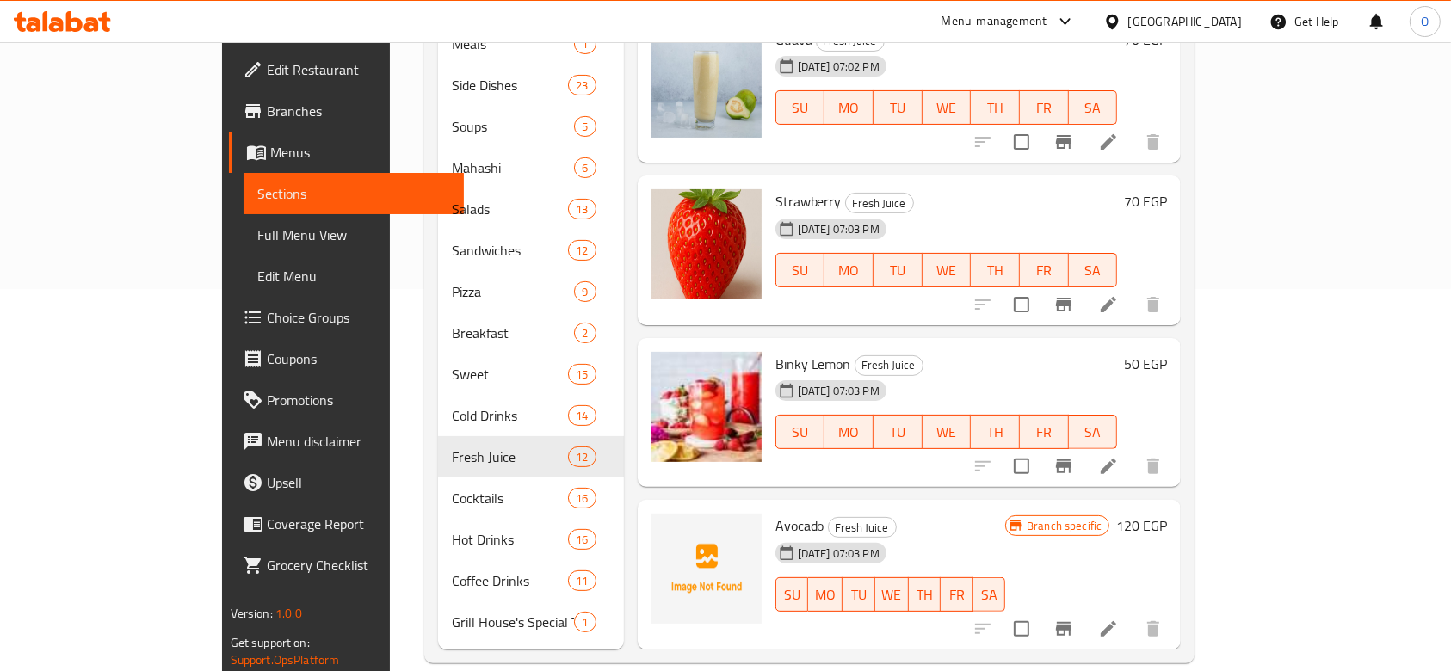
click at [776, 513] on span "Avocado" at bounding box center [800, 526] width 49 height 26
click at [665, 528] on icon "upload picture" at bounding box center [675, 538] width 21 height 21
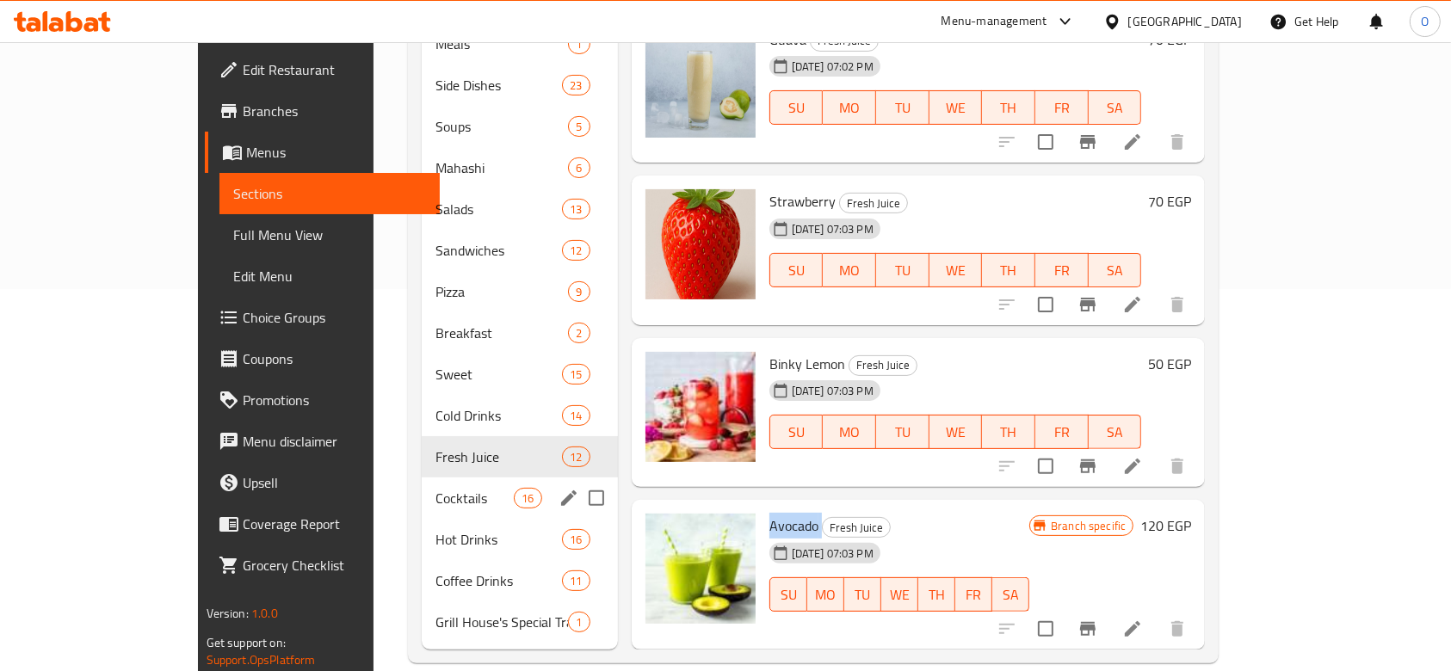
click at [422, 478] on div "Cocktails 16" at bounding box center [520, 498] width 196 height 41
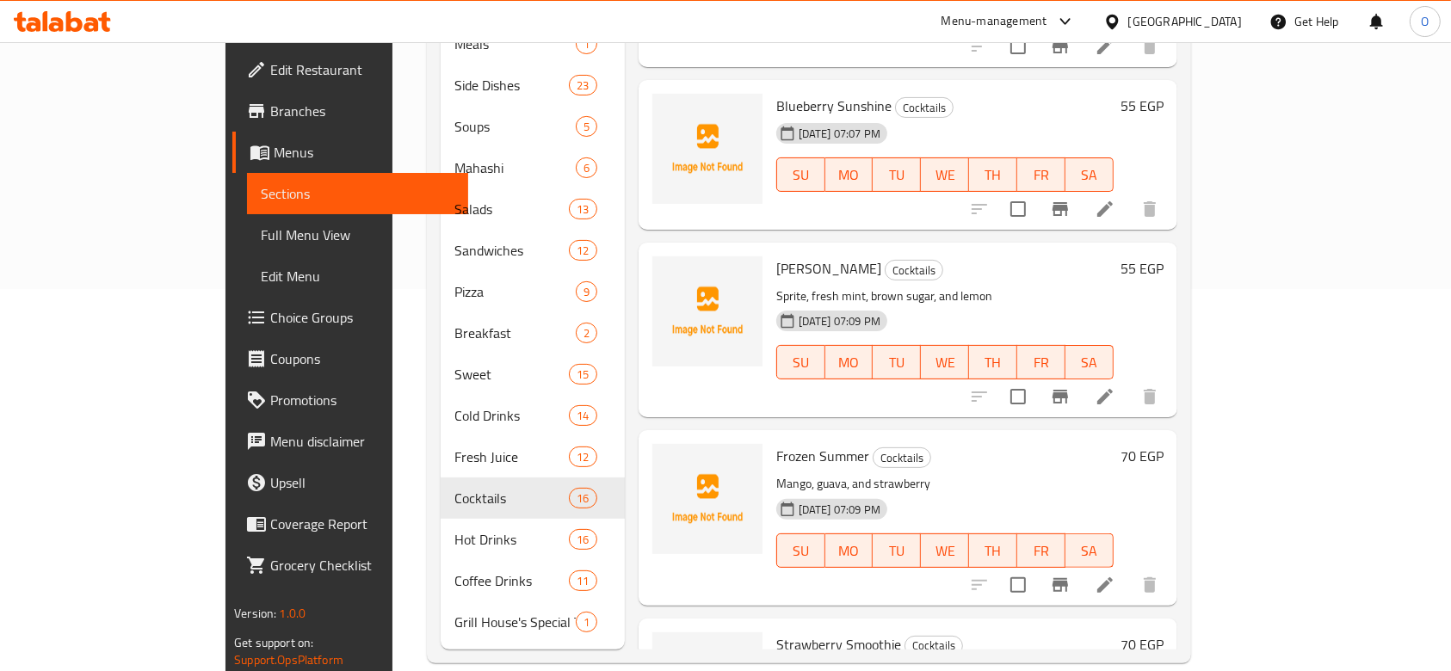
click at [776, 93] on span "Blueberry Sunshine" at bounding box center [833, 106] width 115 height 26
click at [778, 256] on span "[PERSON_NAME]" at bounding box center [828, 269] width 105 height 26
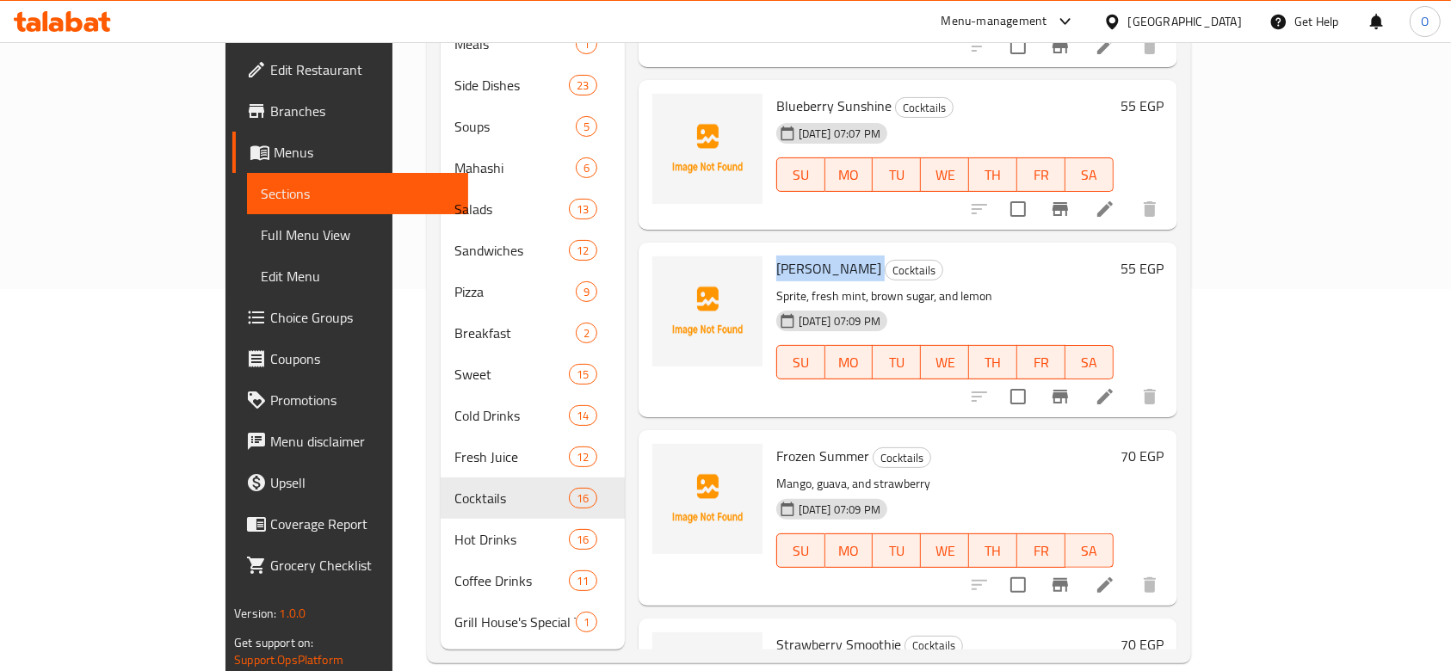
click at [778, 256] on span "[PERSON_NAME]" at bounding box center [828, 269] width 105 height 26
click at [668, 272] on icon "upload picture" at bounding box center [676, 279] width 17 height 15
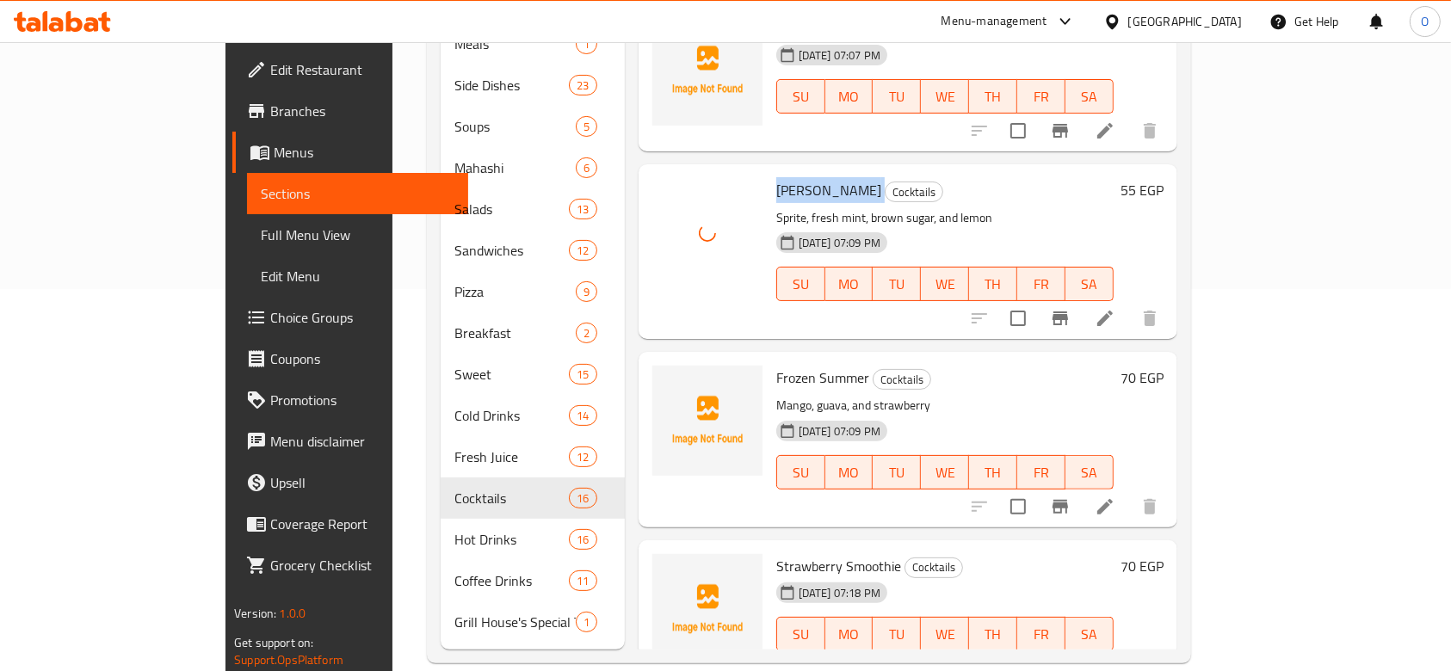
scroll to position [114, 0]
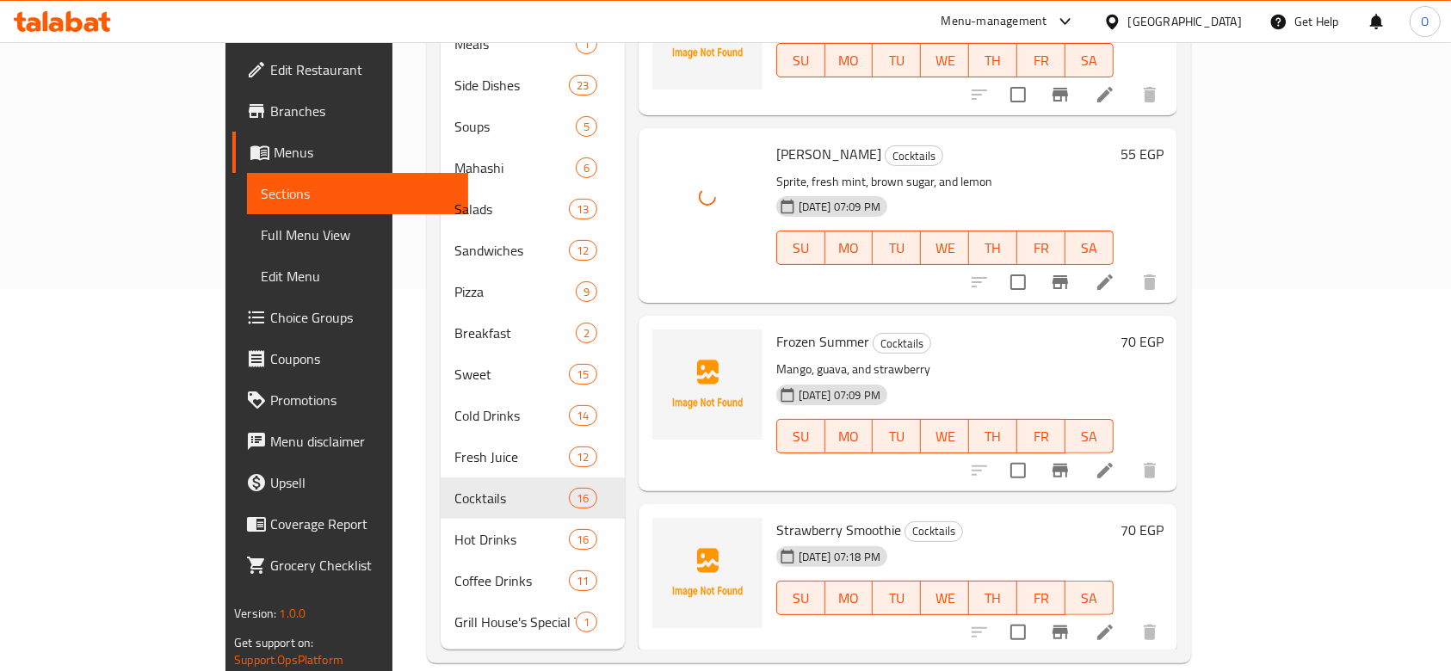
click at [782, 329] on span "Frozen Summer" at bounding box center [822, 342] width 93 height 26
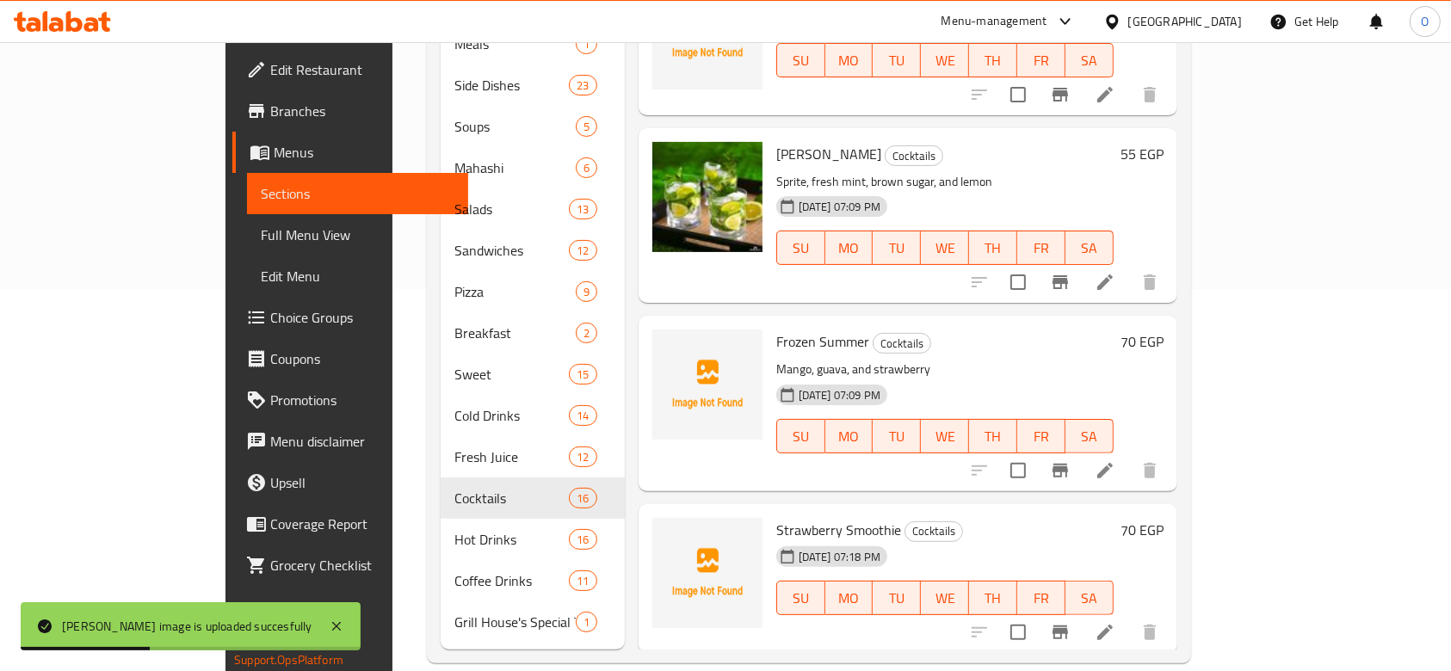
click at [782, 517] on span "Strawberry Smoothie" at bounding box center [838, 530] width 125 height 26
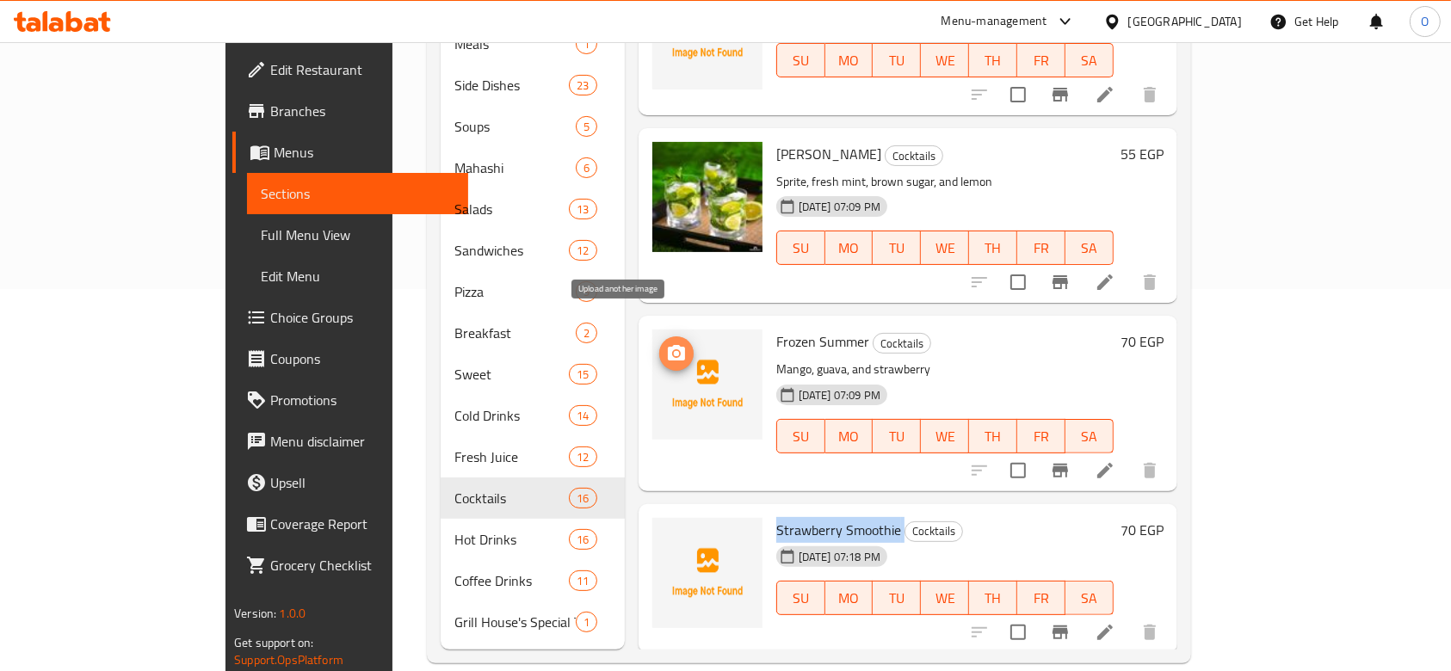
click at [666, 343] on icon "upload picture" at bounding box center [676, 353] width 21 height 21
click at [674, 540] on circle "upload picture" at bounding box center [676, 542] width 5 height 5
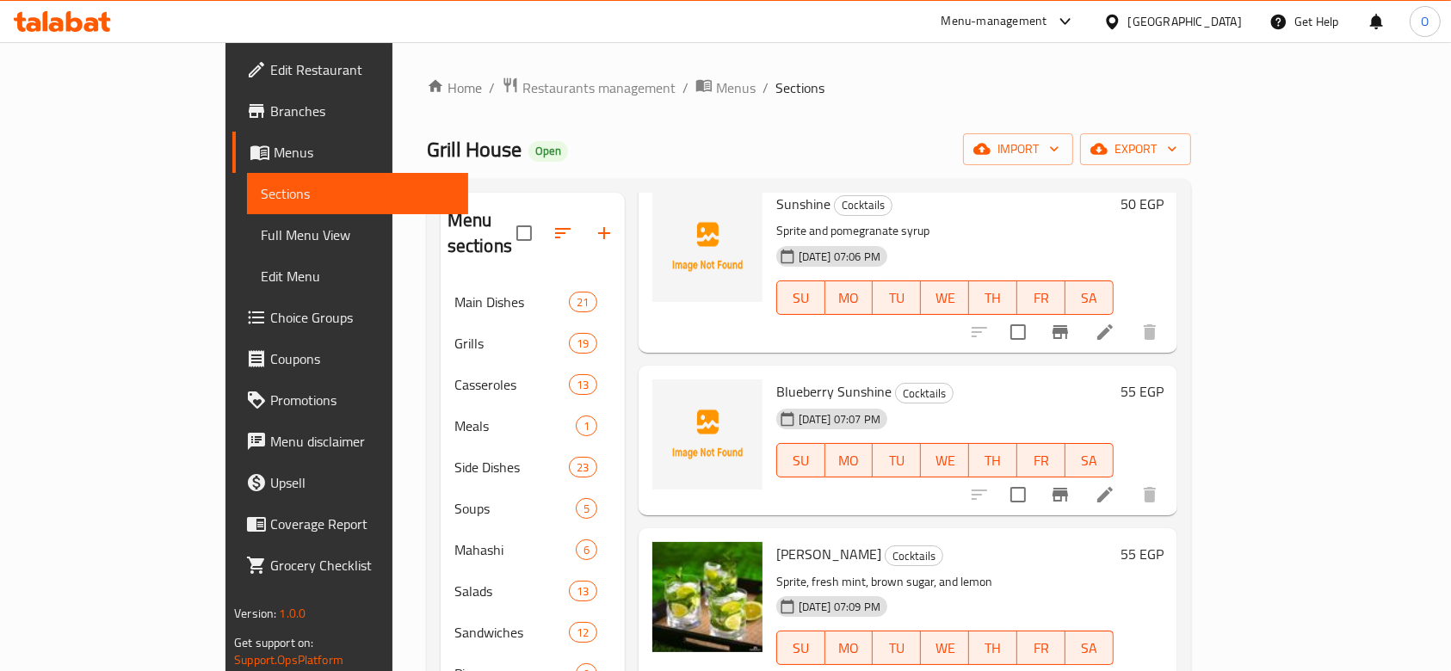
scroll to position [0, 0]
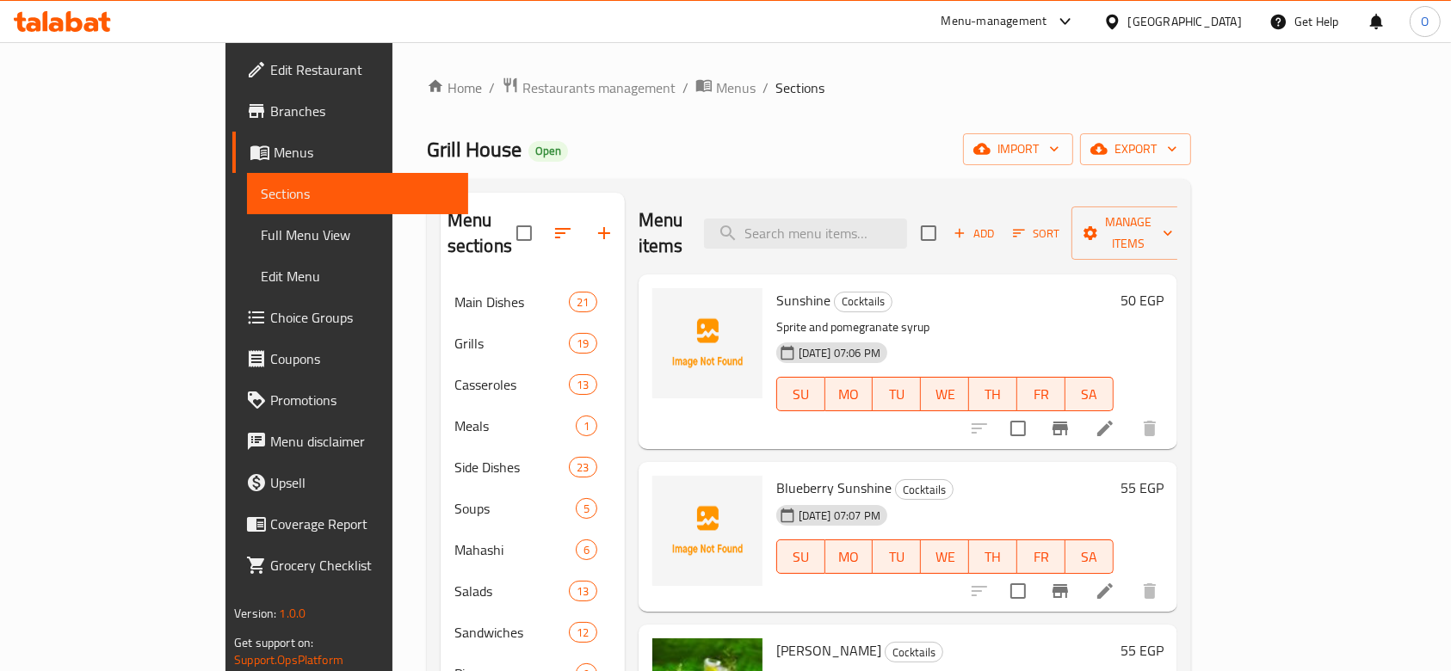
drag, startPoint x: 769, startPoint y: 392, endPoint x: 755, endPoint y: 428, distance: 38.2
click at [755, 428] on div "Menu items Add Sort Manage items Sunshine Cocktails Sprite and pomegranate syru…" at bounding box center [901, 612] width 553 height 839
click at [776, 475] on span "Blueberry Sunshine" at bounding box center [833, 488] width 115 height 26
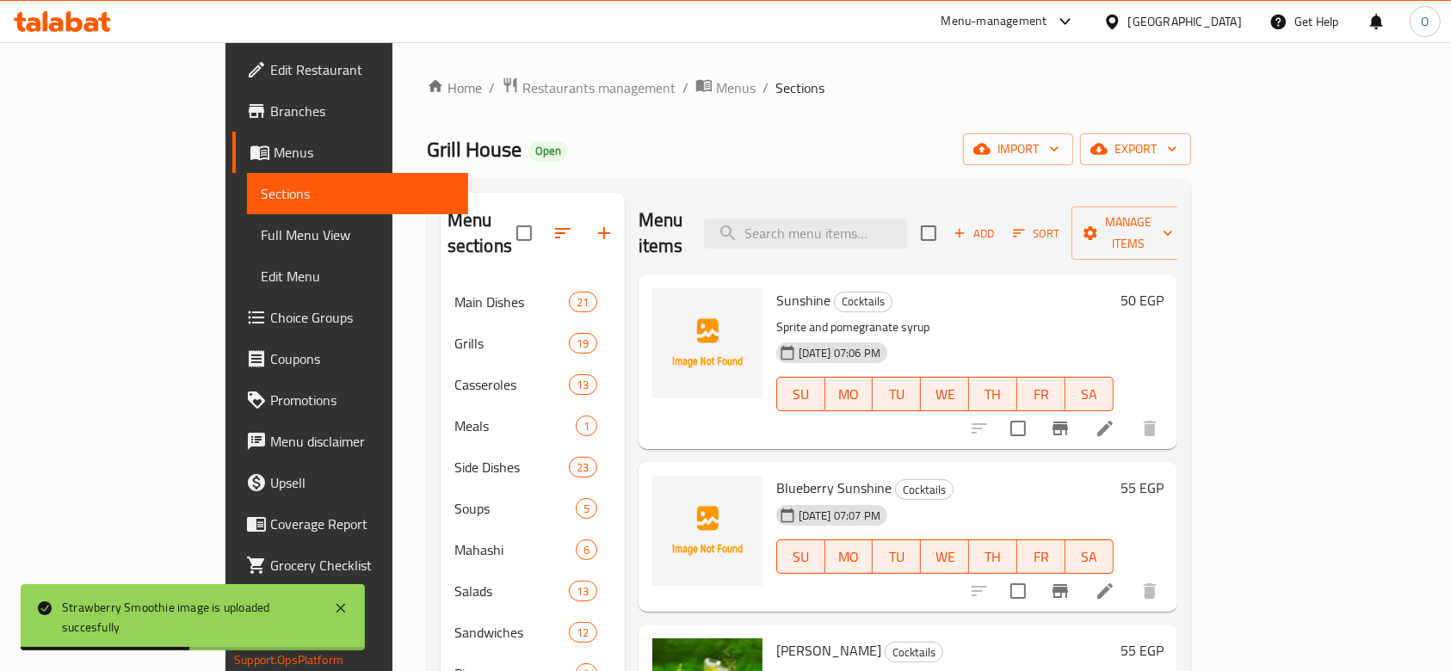
click at [776, 287] on span "Sunshine" at bounding box center [803, 300] width 54 height 26
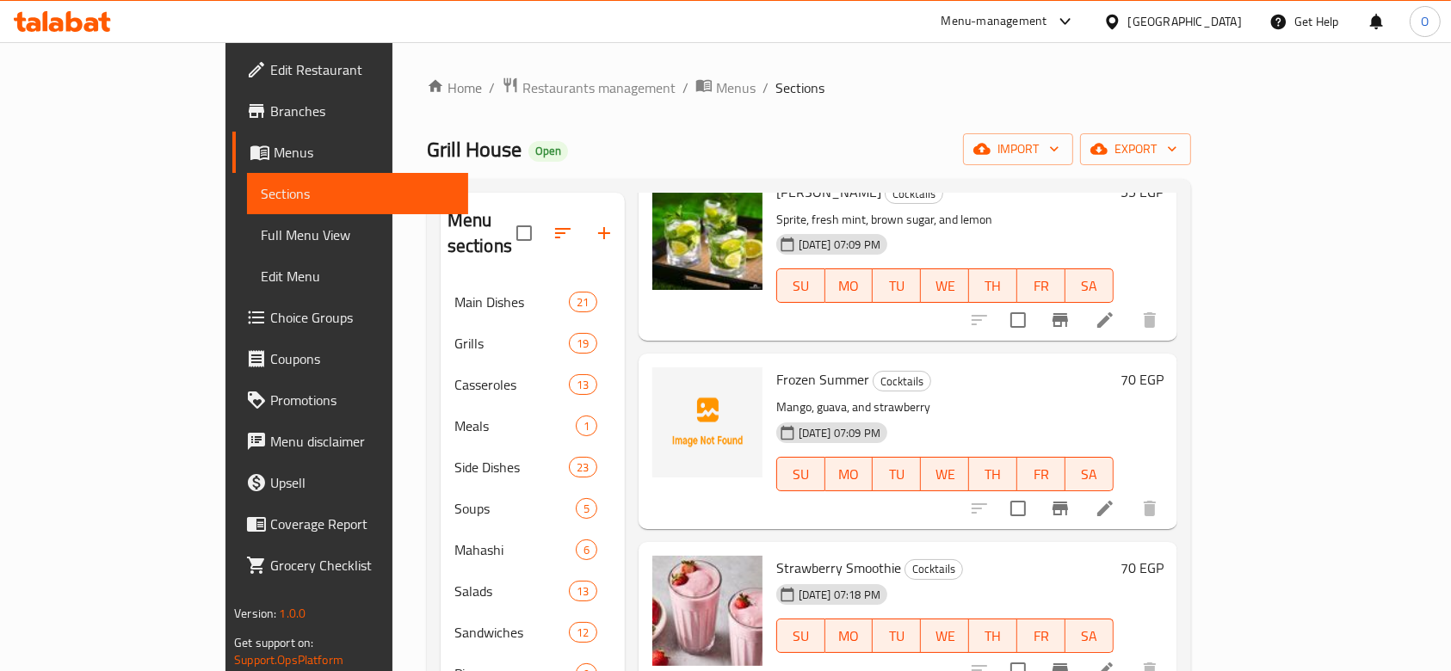
scroll to position [803, 0]
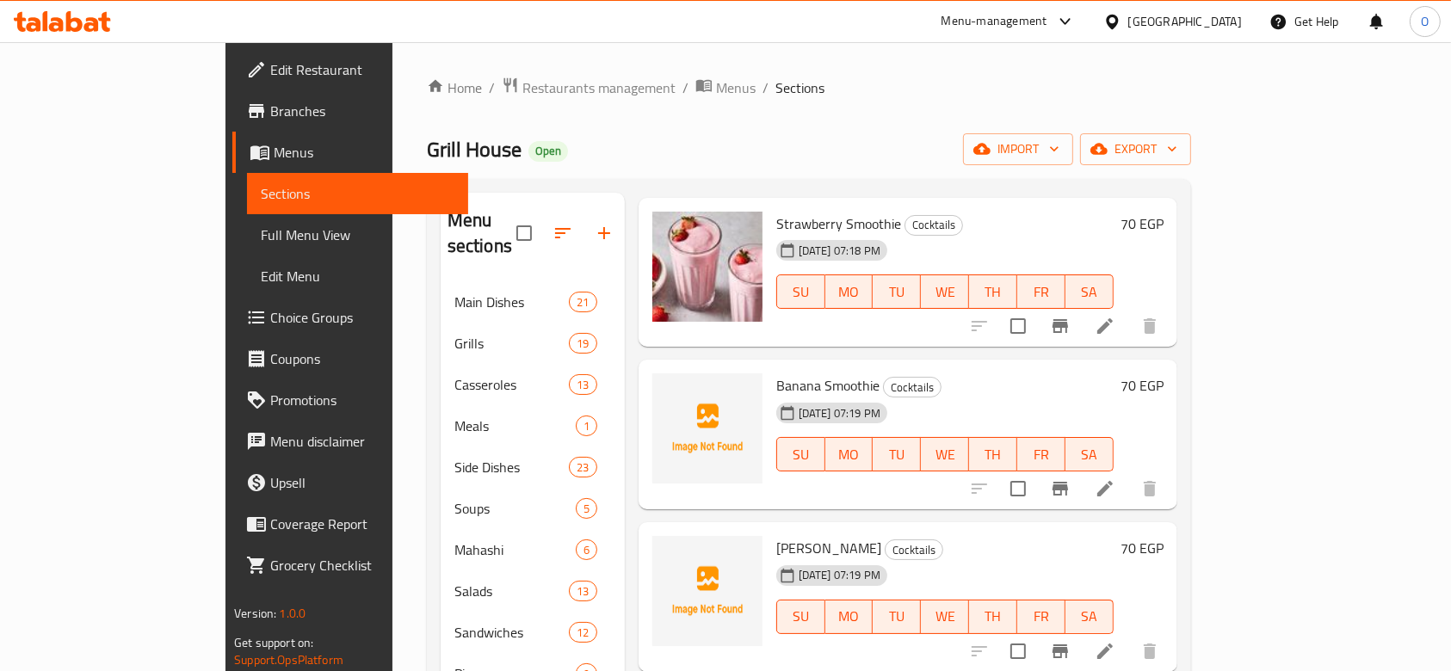
click at [776, 373] on span "Banana Smoothie" at bounding box center [827, 386] width 103 height 26
click at [666, 387] on icon "upload picture" at bounding box center [676, 397] width 21 height 21
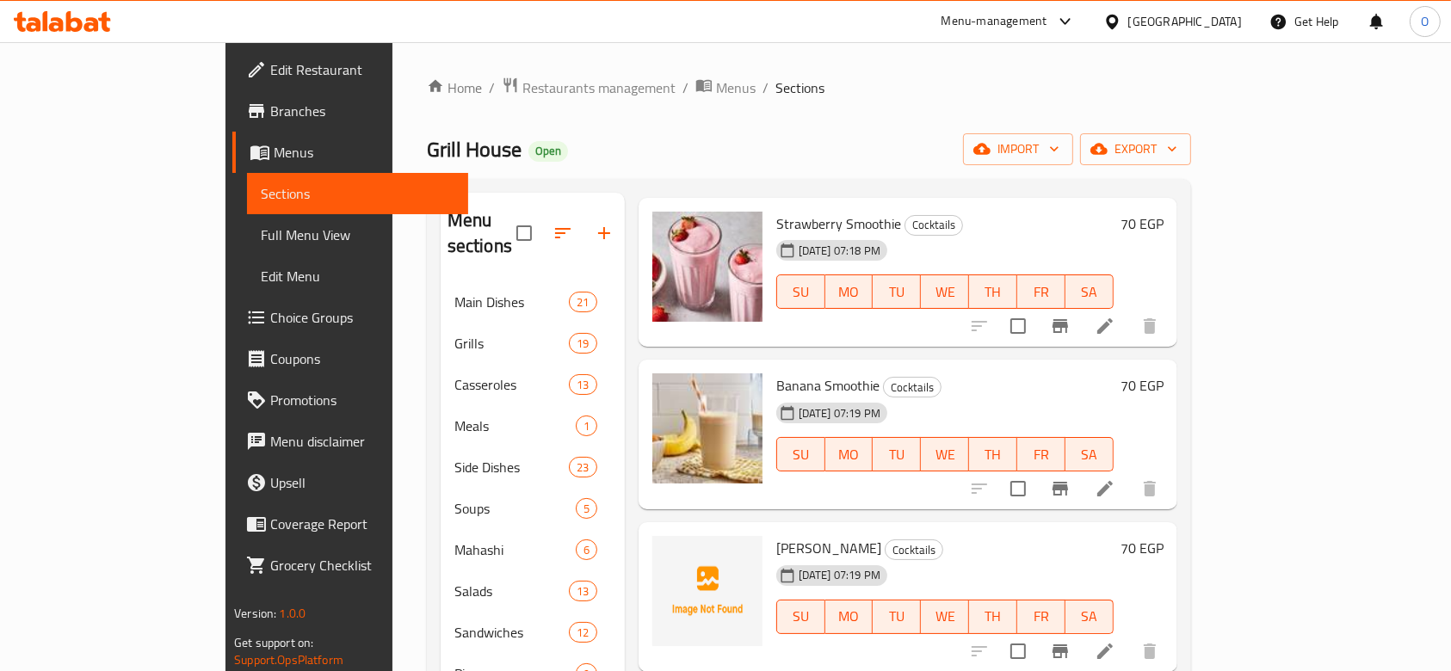
click at [776, 535] on span "[PERSON_NAME]" at bounding box center [828, 548] width 105 height 26
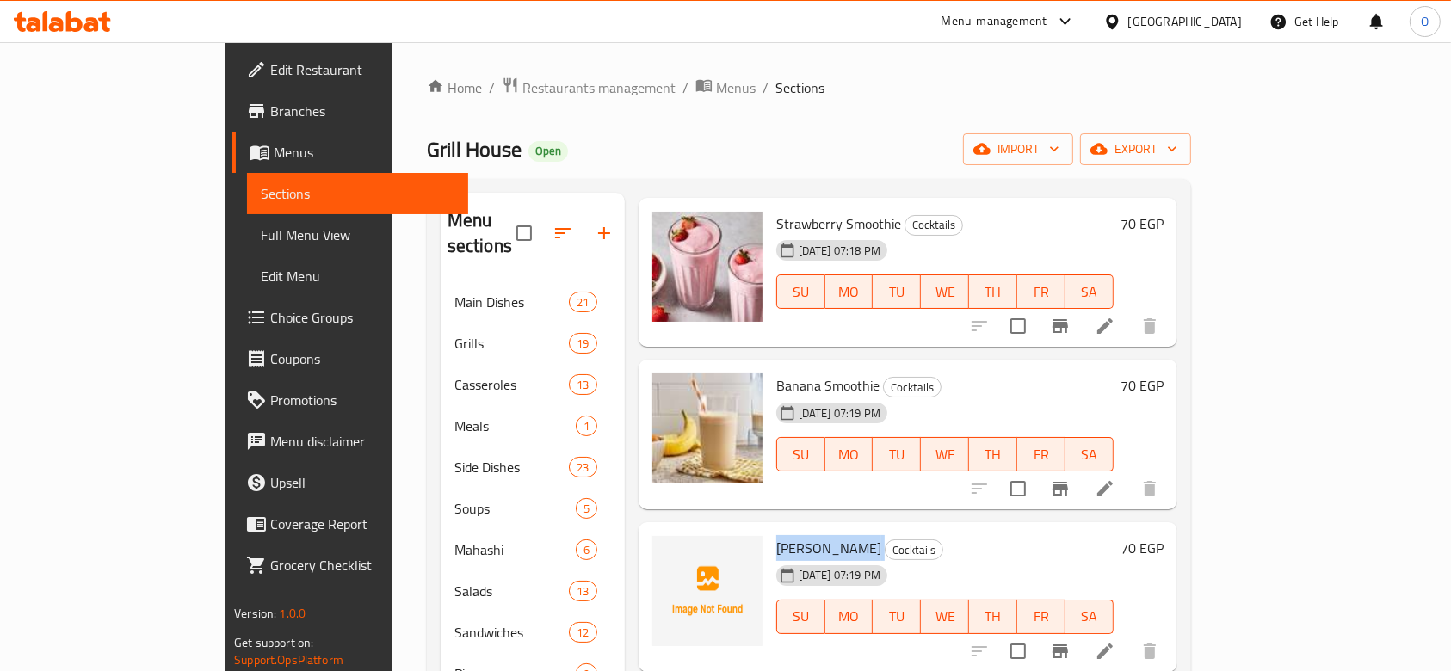
click at [776, 535] on span "[PERSON_NAME]" at bounding box center [828, 548] width 105 height 26
click at [674, 558] on circle "upload picture" at bounding box center [676, 560] width 5 height 5
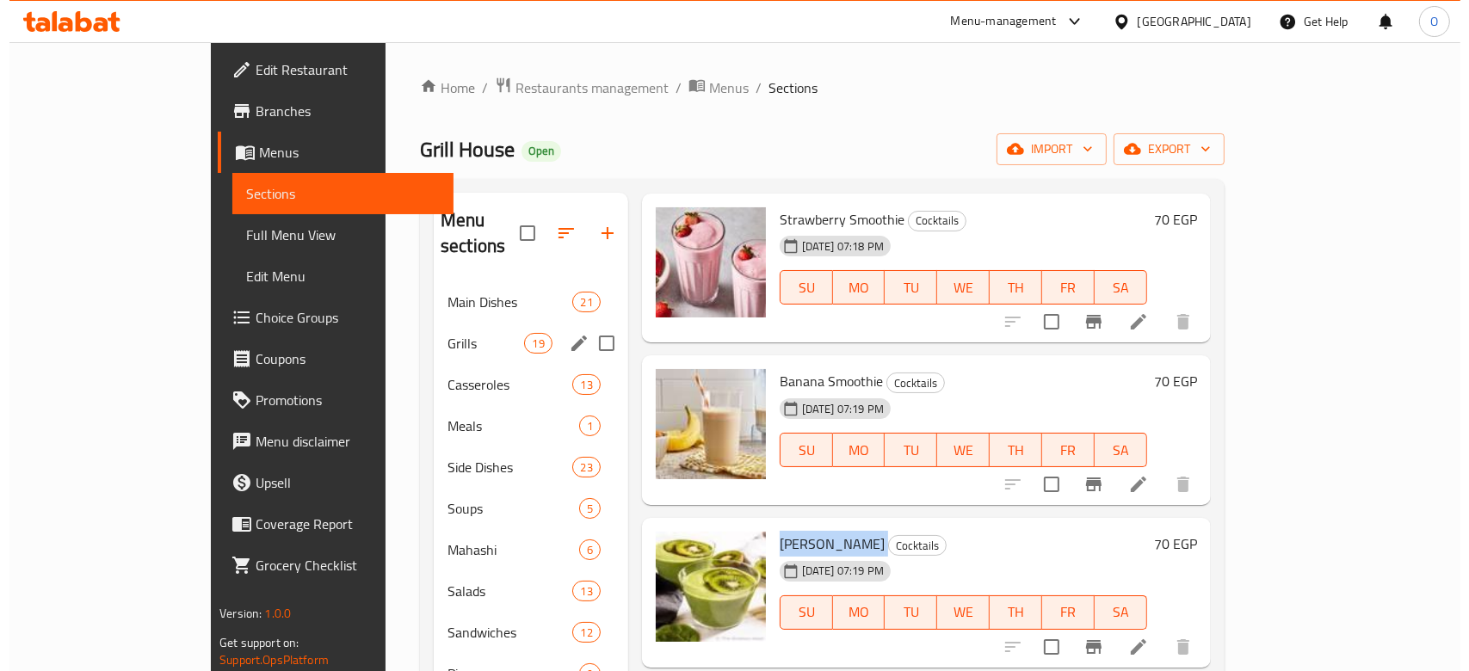
scroll to position [382, 0]
